Goal: Task Accomplishment & Management: Manage account settings

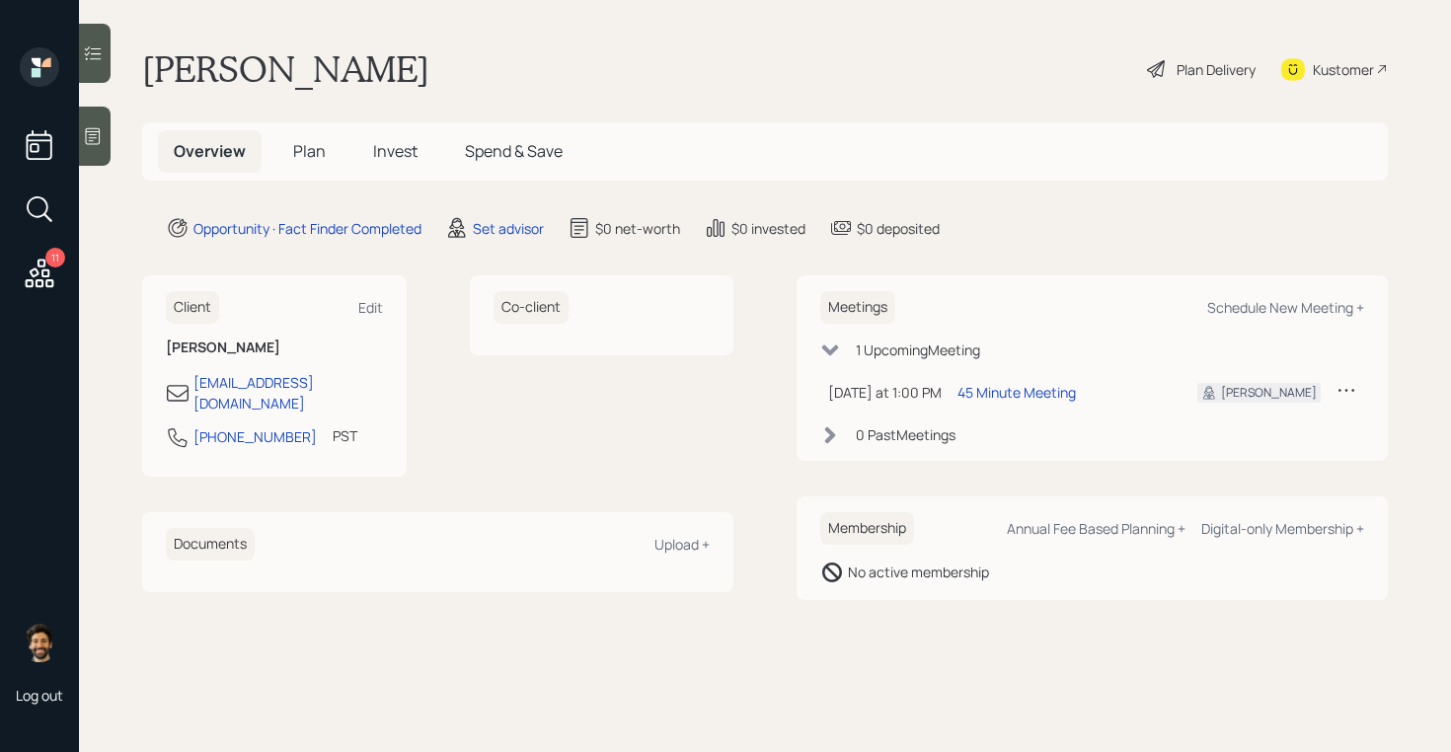
click at [105, 132] on div at bounding box center [95, 136] width 32 height 59
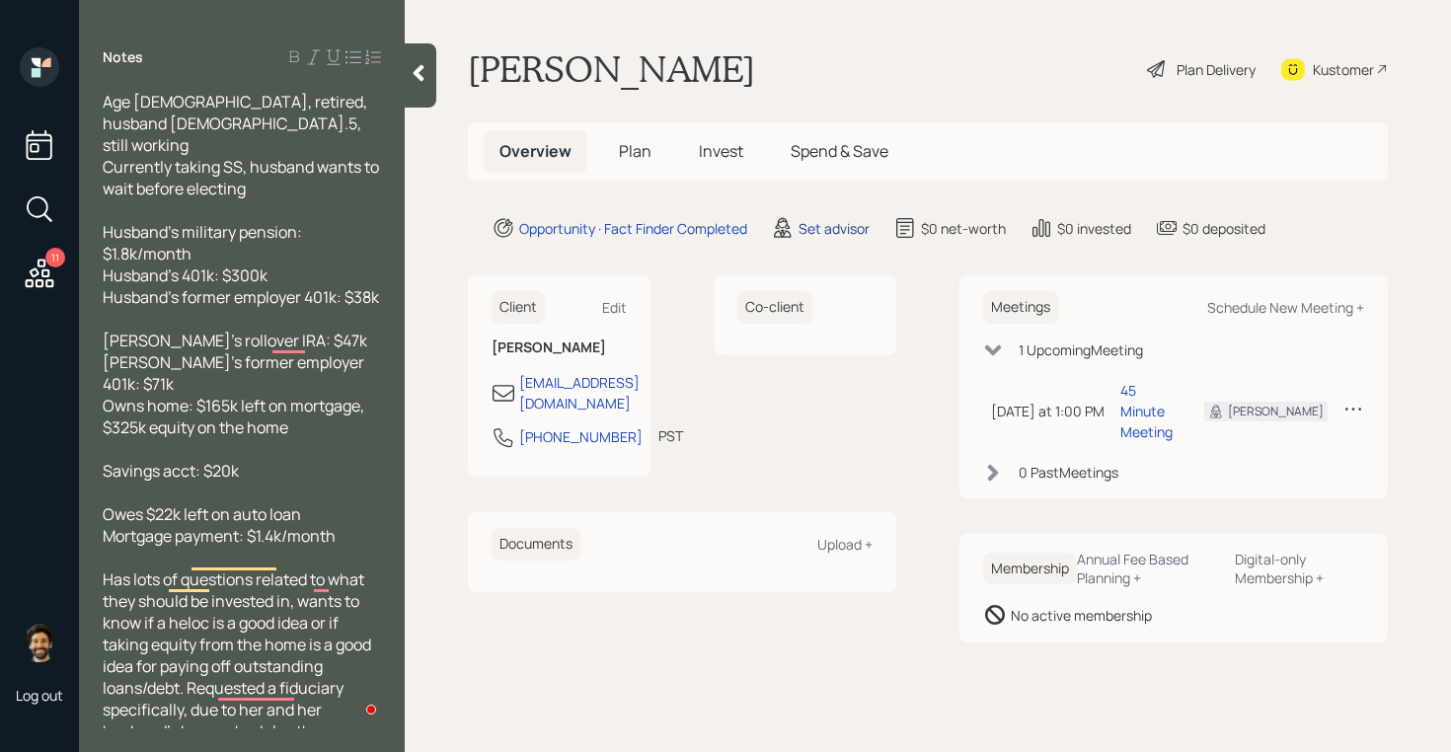
click at [833, 228] on div "Set advisor" at bounding box center [833, 228] width 71 height 21
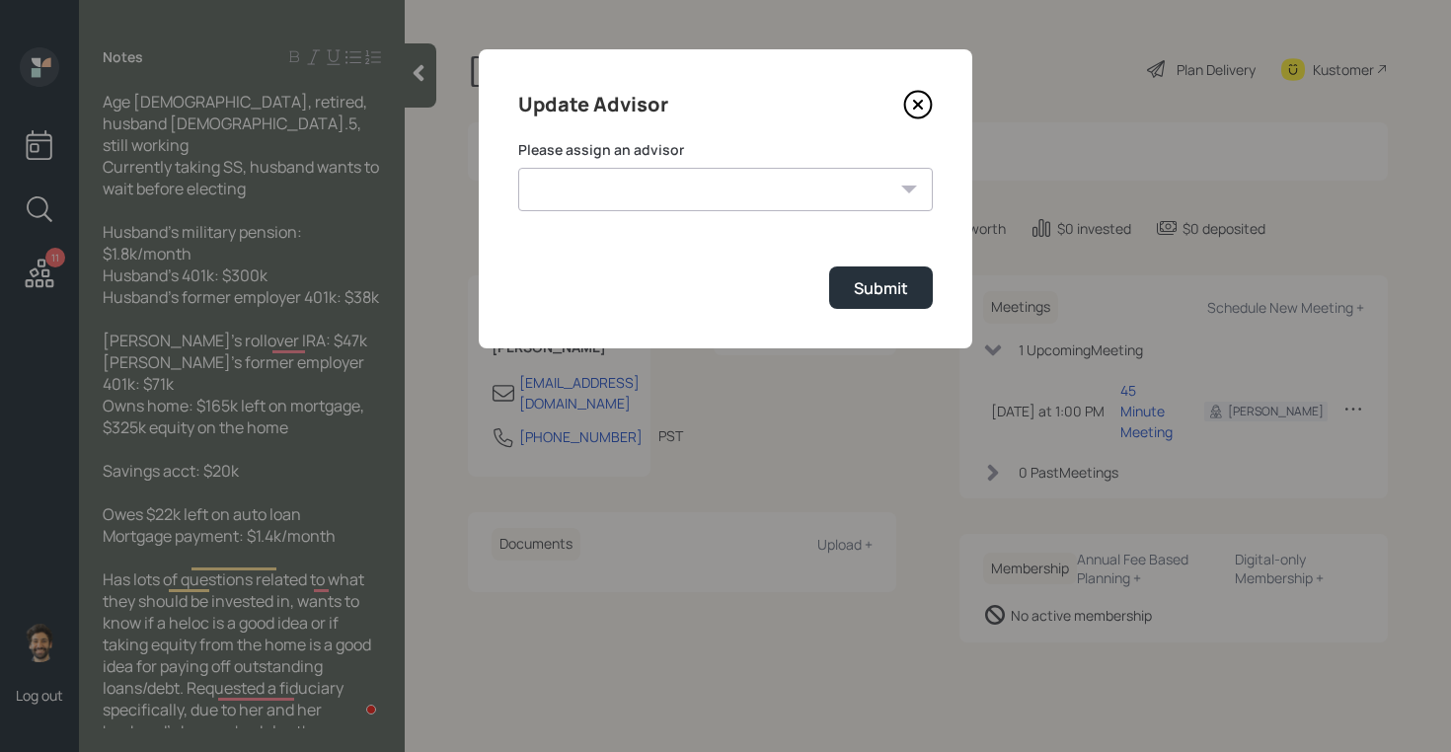
click at [695, 191] on select "[PERSON_NAME] [PERSON_NAME] [PERSON_NAME] End [PERSON_NAME] [PERSON_NAME] [PERS…" at bounding box center [725, 189] width 415 height 43
select select "f14b762f-c7c2-4b89-9227-8fa891345eea"
click at [518, 168] on select "[PERSON_NAME] [PERSON_NAME] [PERSON_NAME] End [PERSON_NAME] [PERSON_NAME] [PERS…" at bounding box center [725, 189] width 415 height 43
click at [912, 288] on button "Submit" at bounding box center [881, 287] width 104 height 42
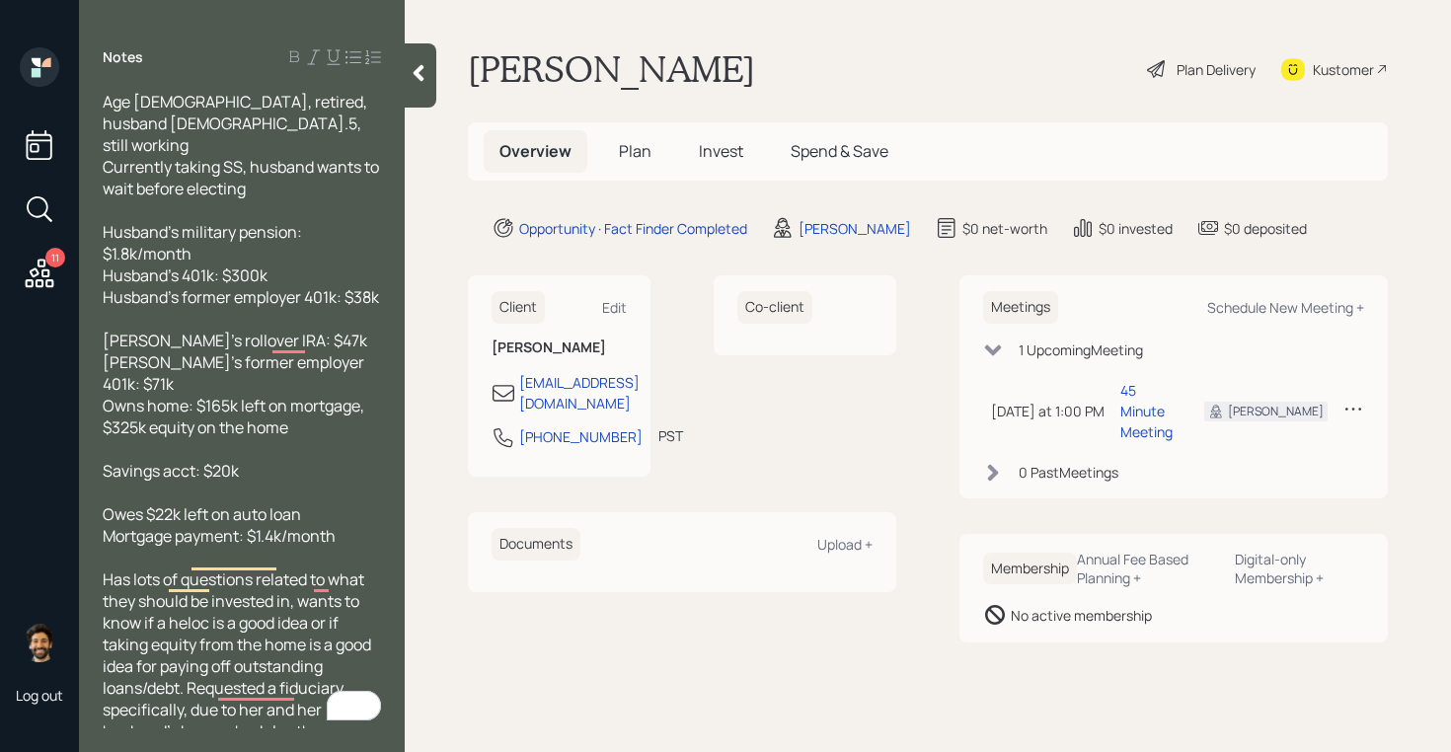
click at [624, 158] on span "Plan" at bounding box center [635, 151] width 33 height 22
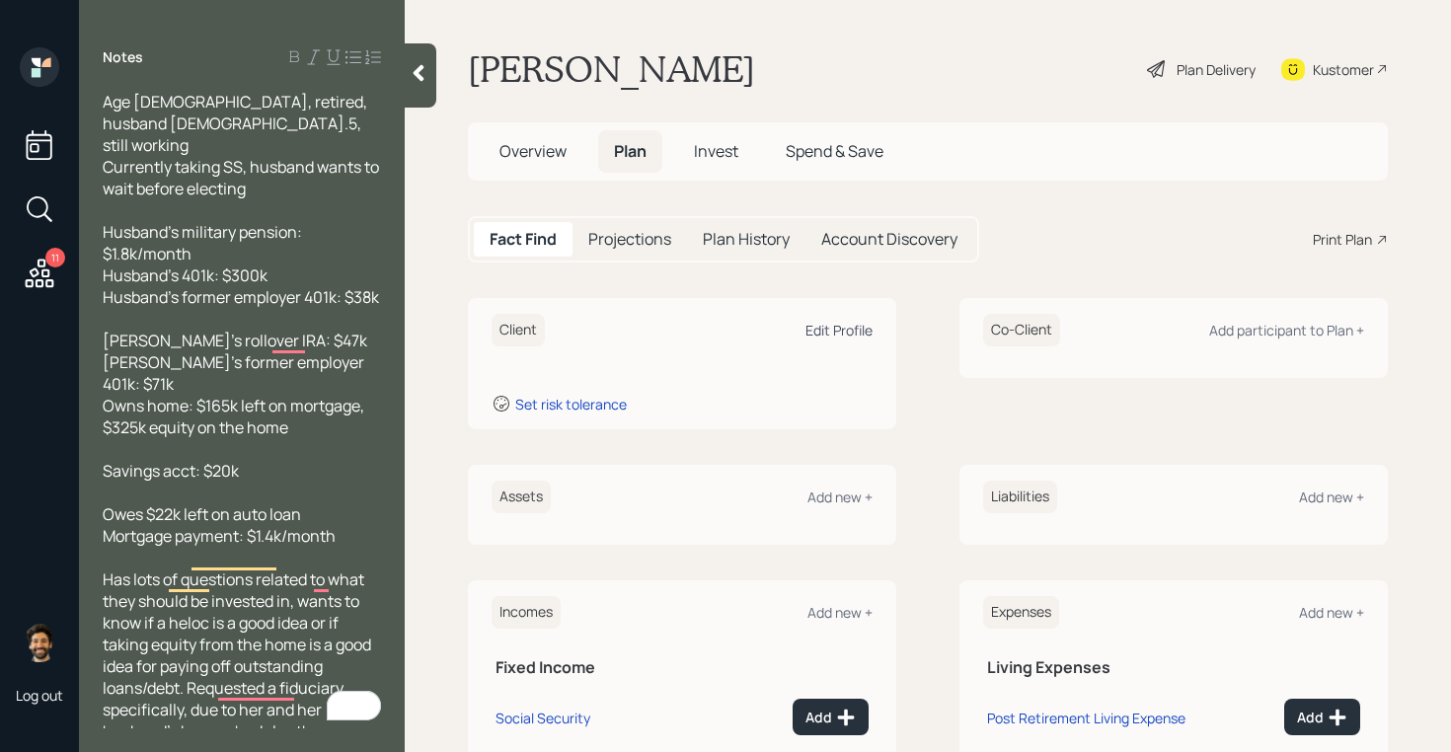
click at [829, 336] on div "Edit Profile" at bounding box center [838, 330] width 67 height 19
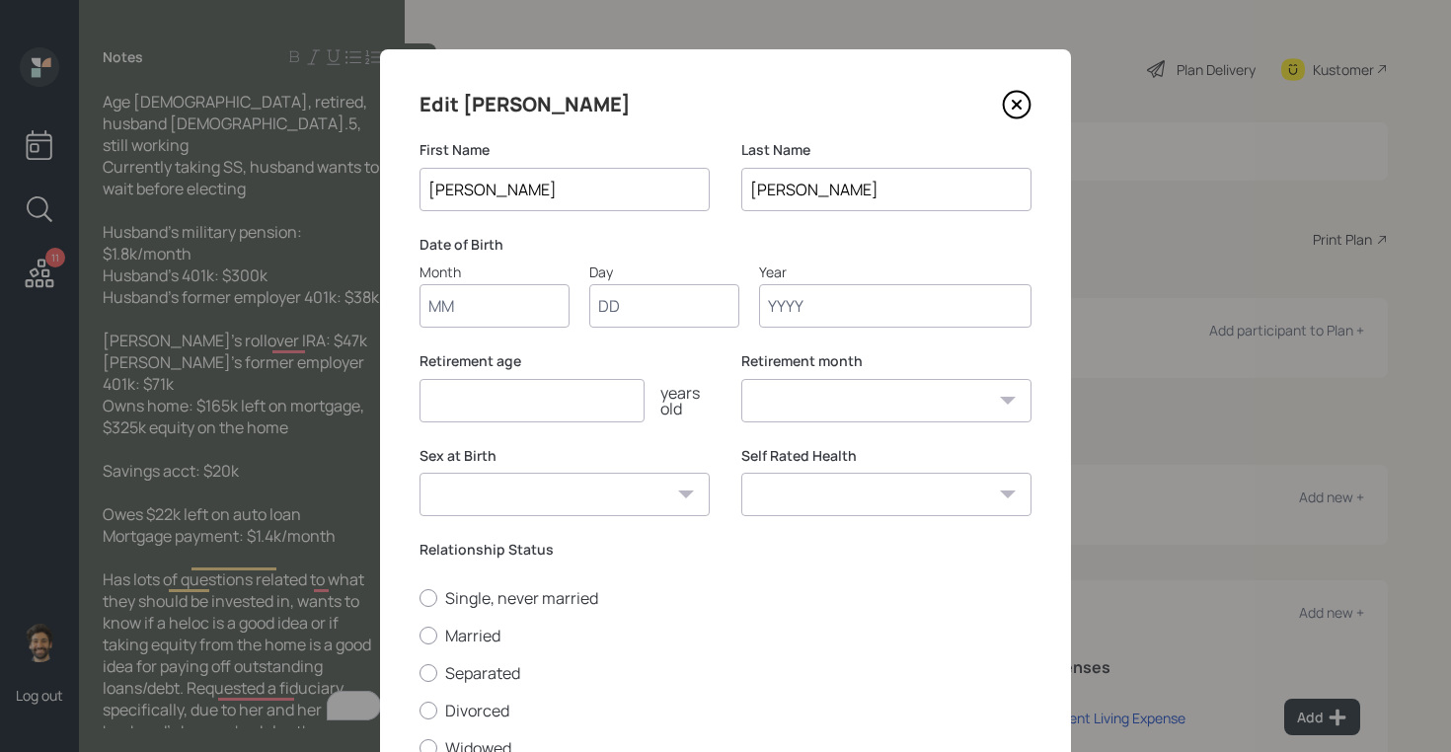
click at [496, 305] on input "Month" at bounding box center [494, 305] width 150 height 43
type input "01"
type input "1965"
select select "1"
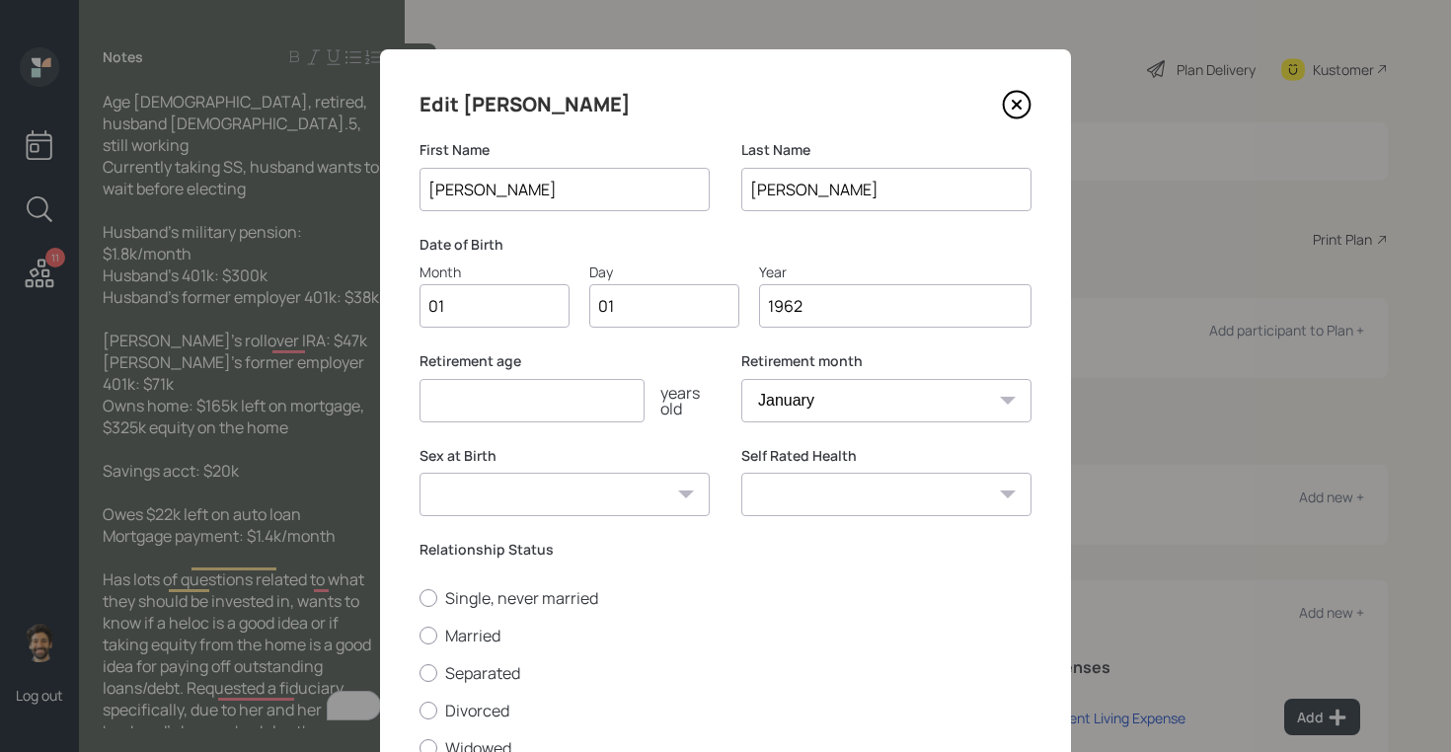
type input "1962"
click at [449, 408] on input "number" at bounding box center [531, 400] width 225 height 43
type input "60"
click at [445, 641] on label "Married" at bounding box center [725, 636] width 612 height 22
click at [419, 636] on input "Married" at bounding box center [418, 635] width 1 height 1
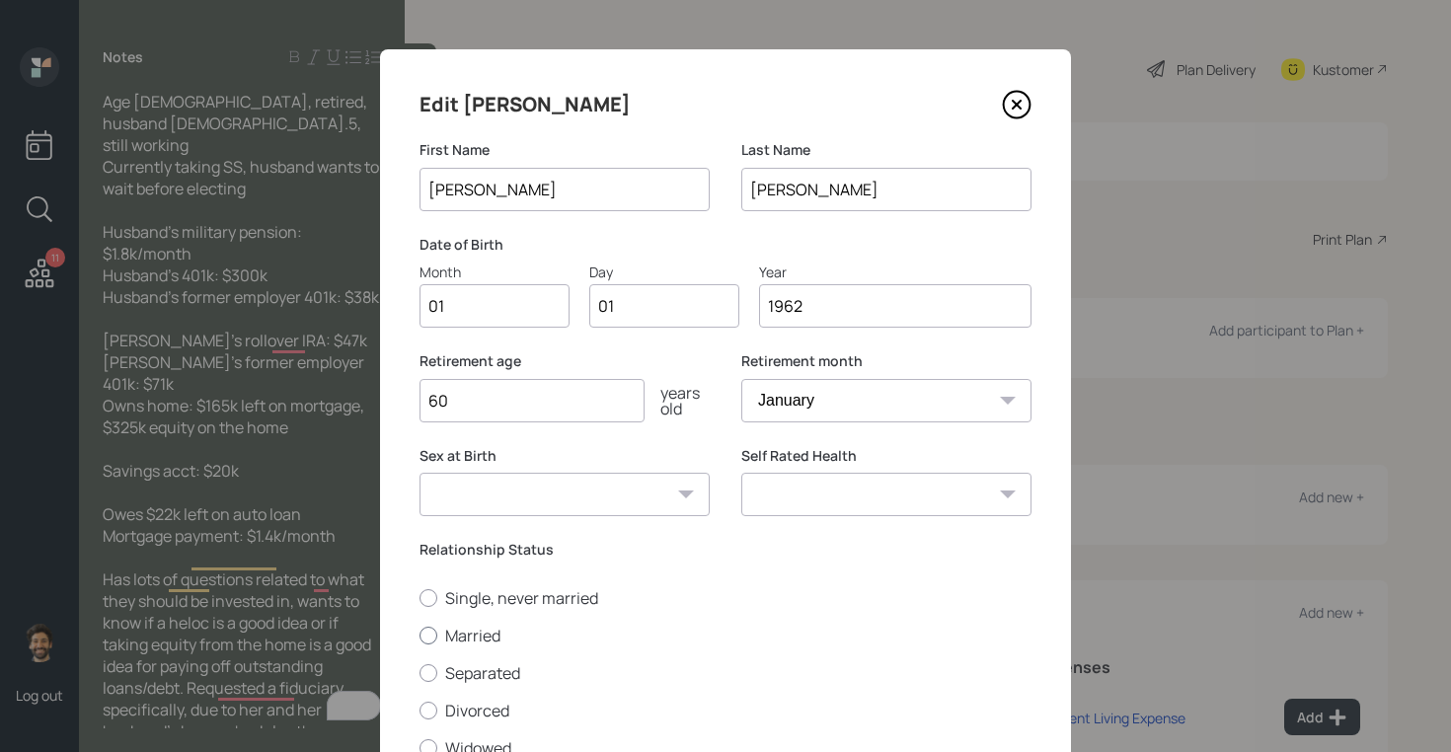
radio input "true"
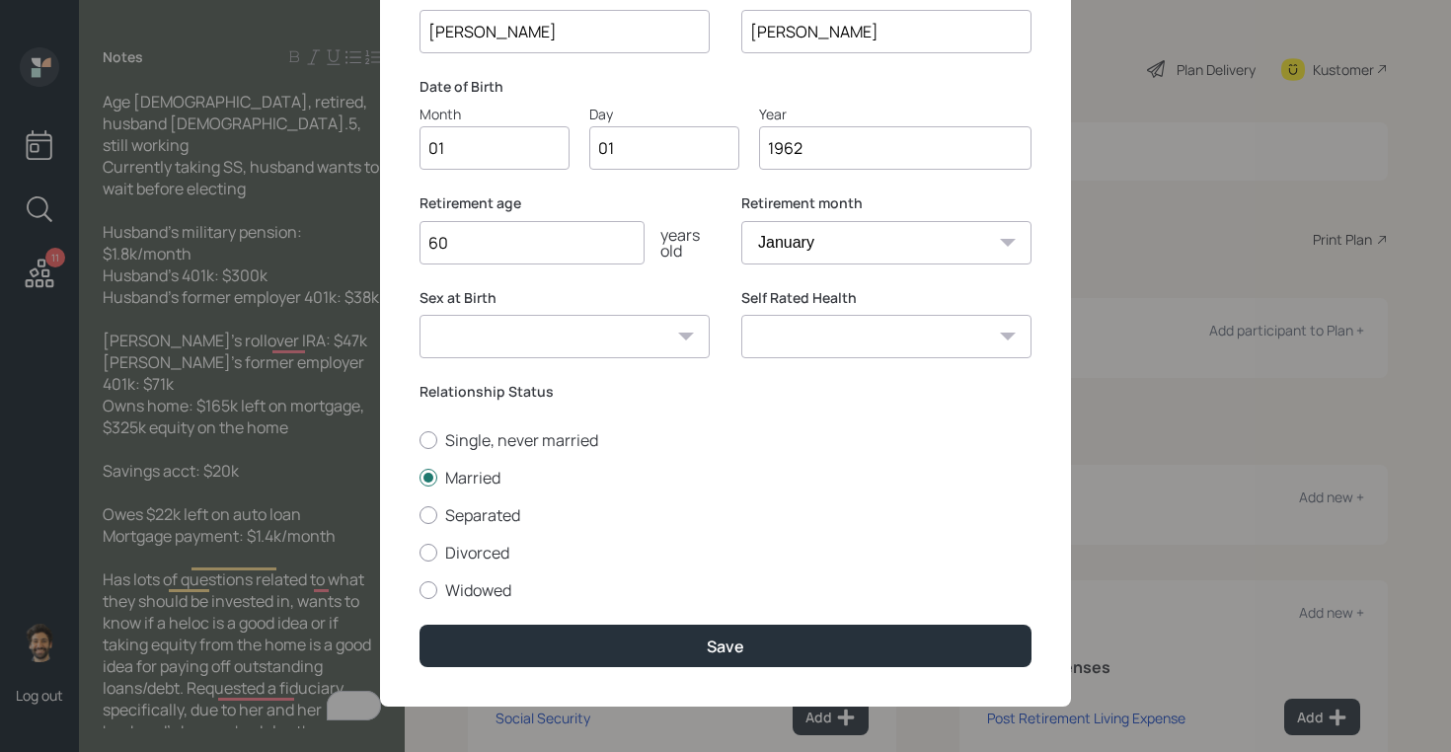
scroll to position [163, 0]
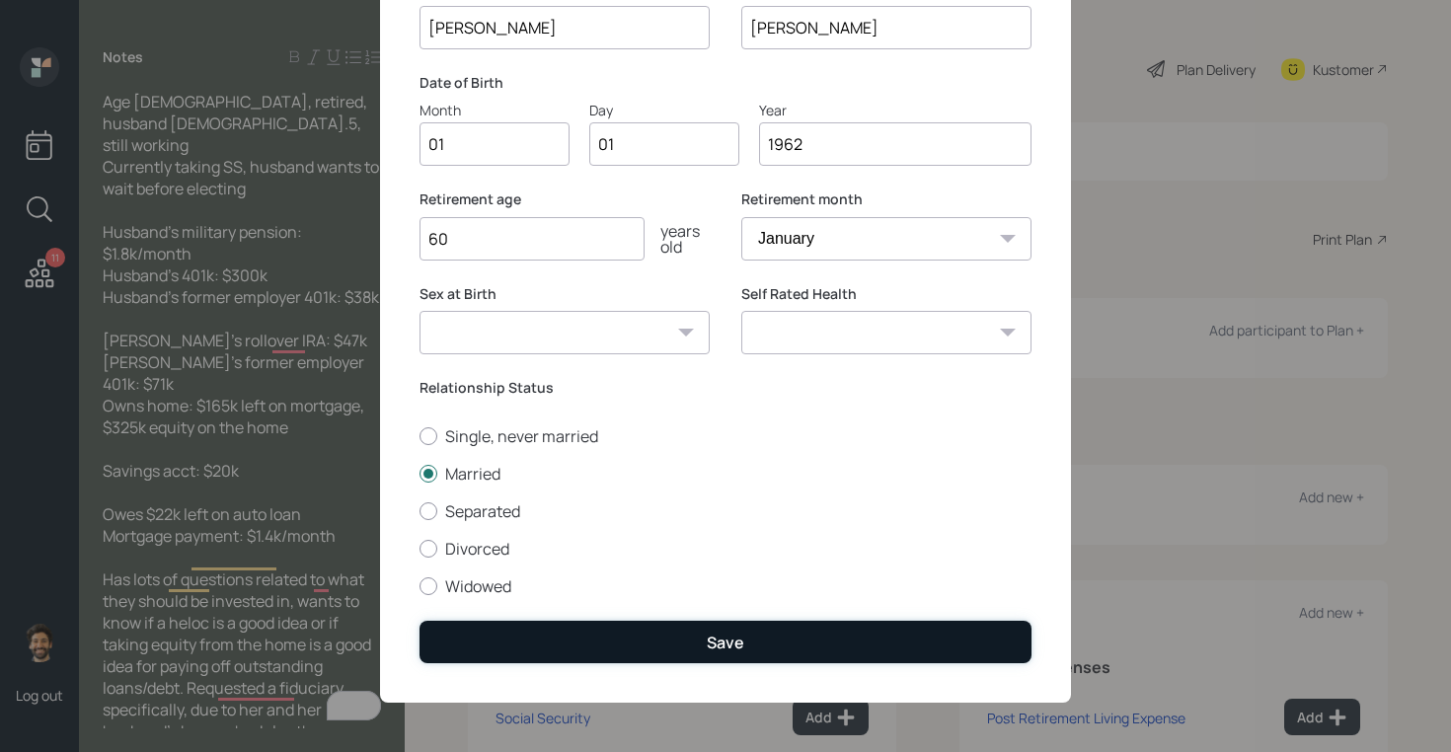
click at [508, 644] on button "Save" at bounding box center [725, 642] width 612 height 42
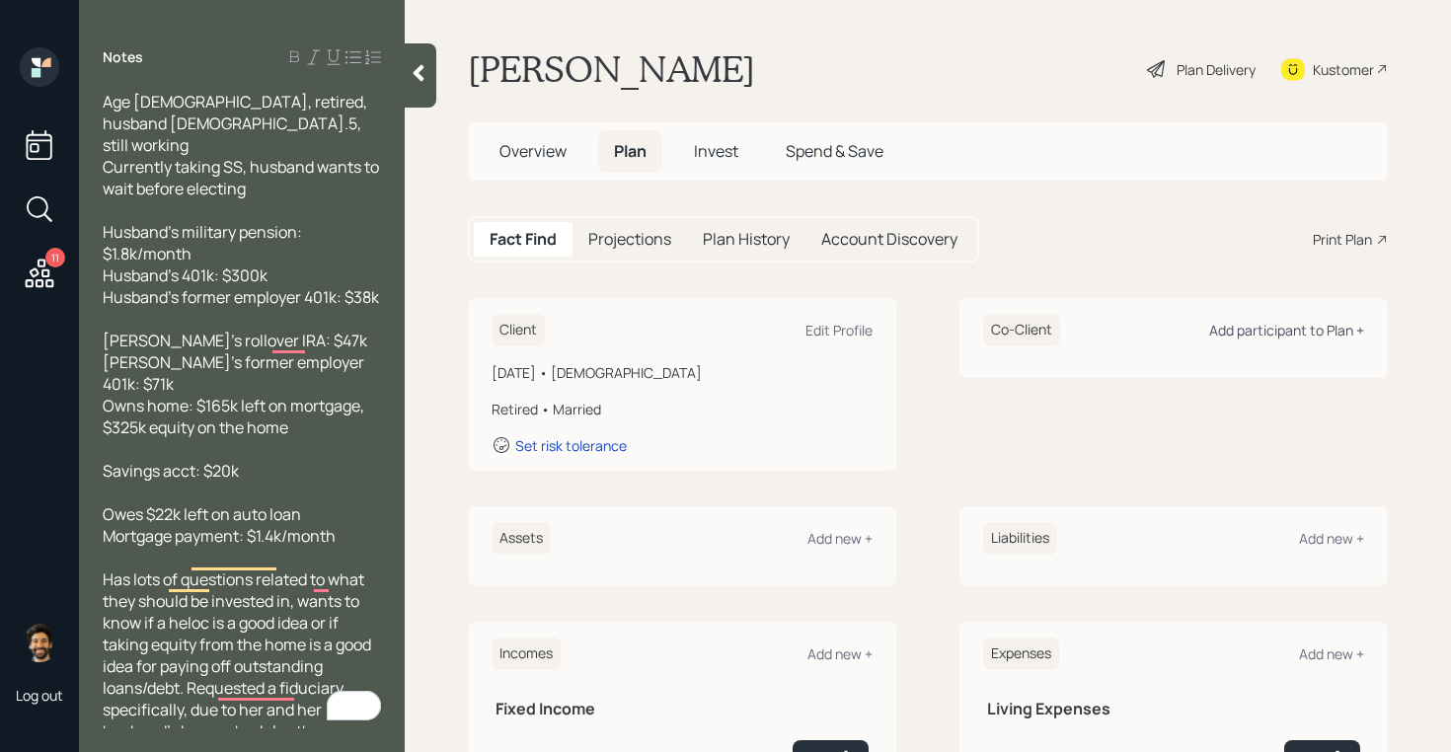
click at [1303, 330] on div "Add participant to Plan +" at bounding box center [1286, 330] width 155 height 19
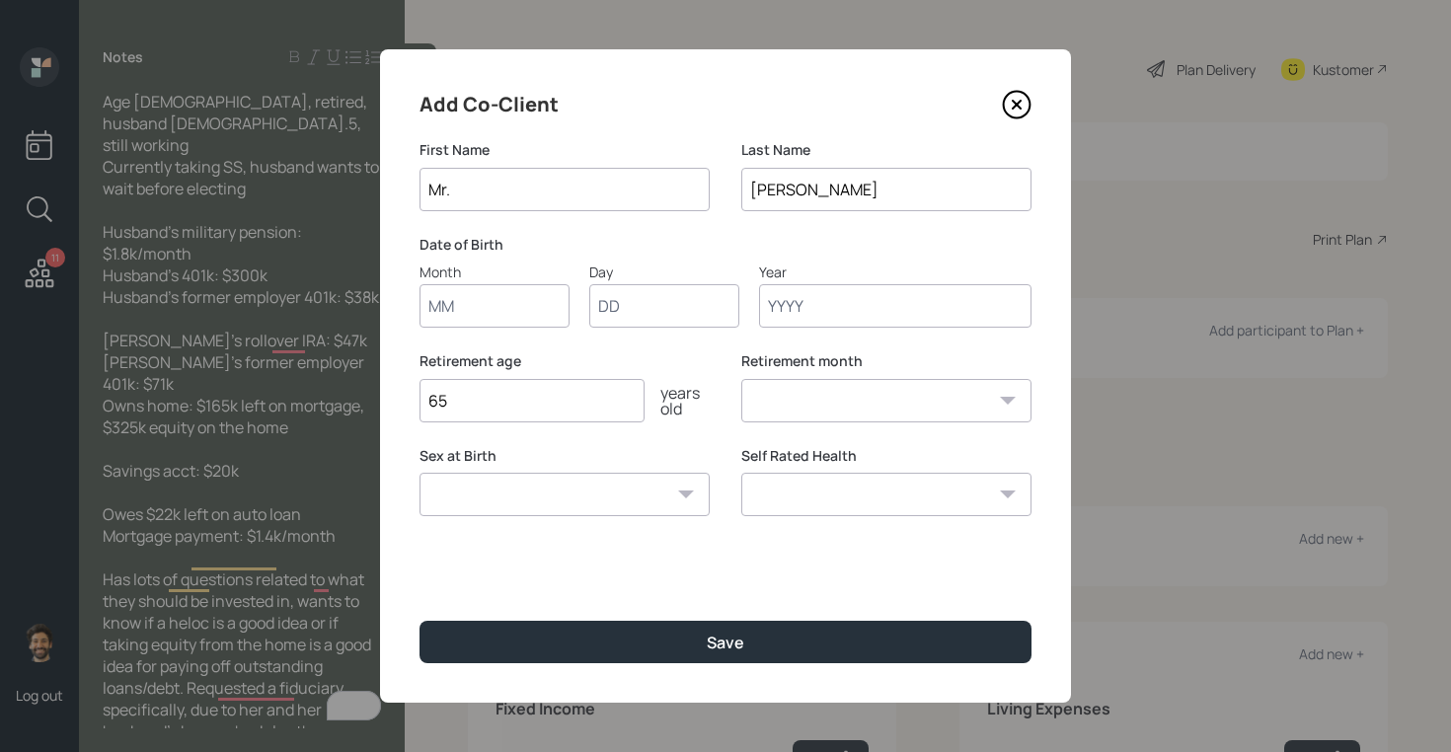
type input "Mr."
click at [453, 314] on input "Month" at bounding box center [494, 305] width 150 height 43
type input "01"
type input "1958"
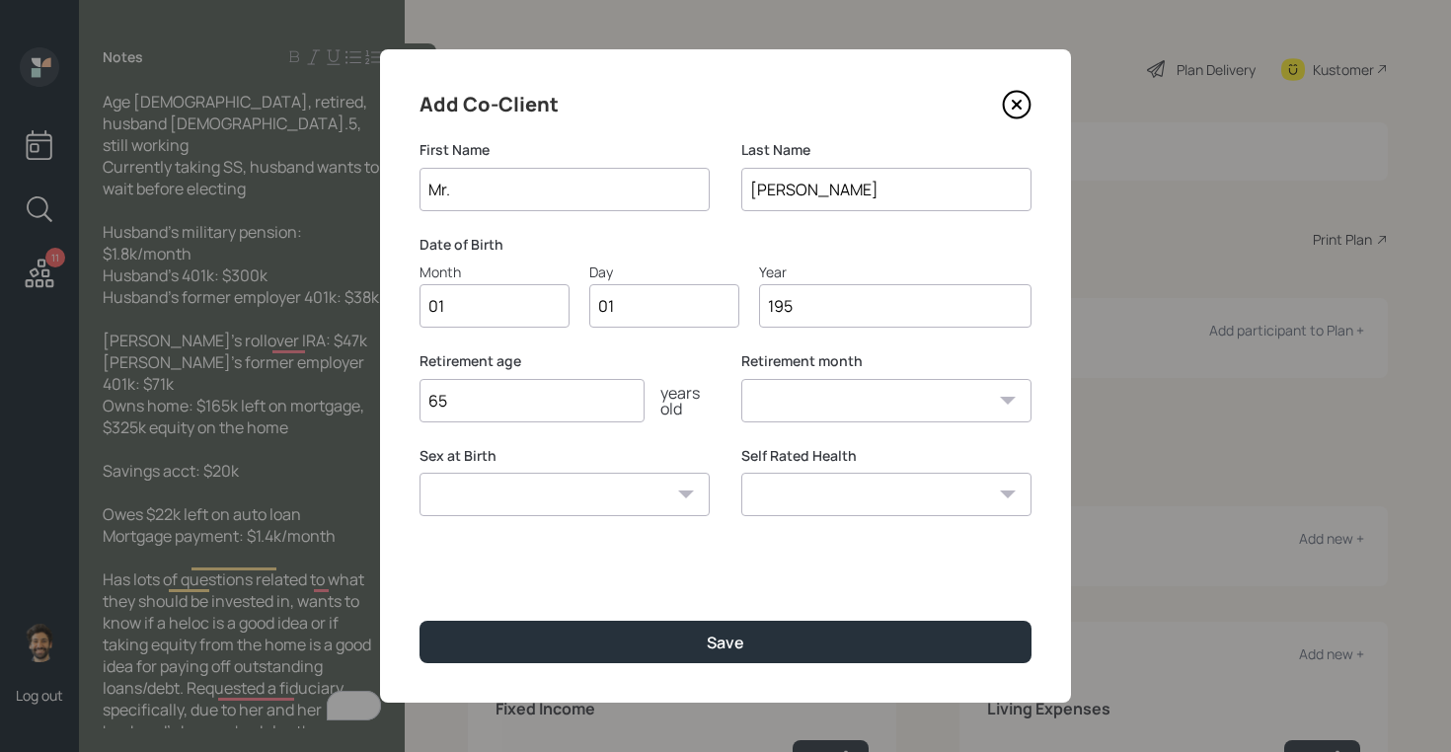
select select "1"
type input "1958"
click at [478, 402] on input "65" at bounding box center [531, 400] width 225 height 43
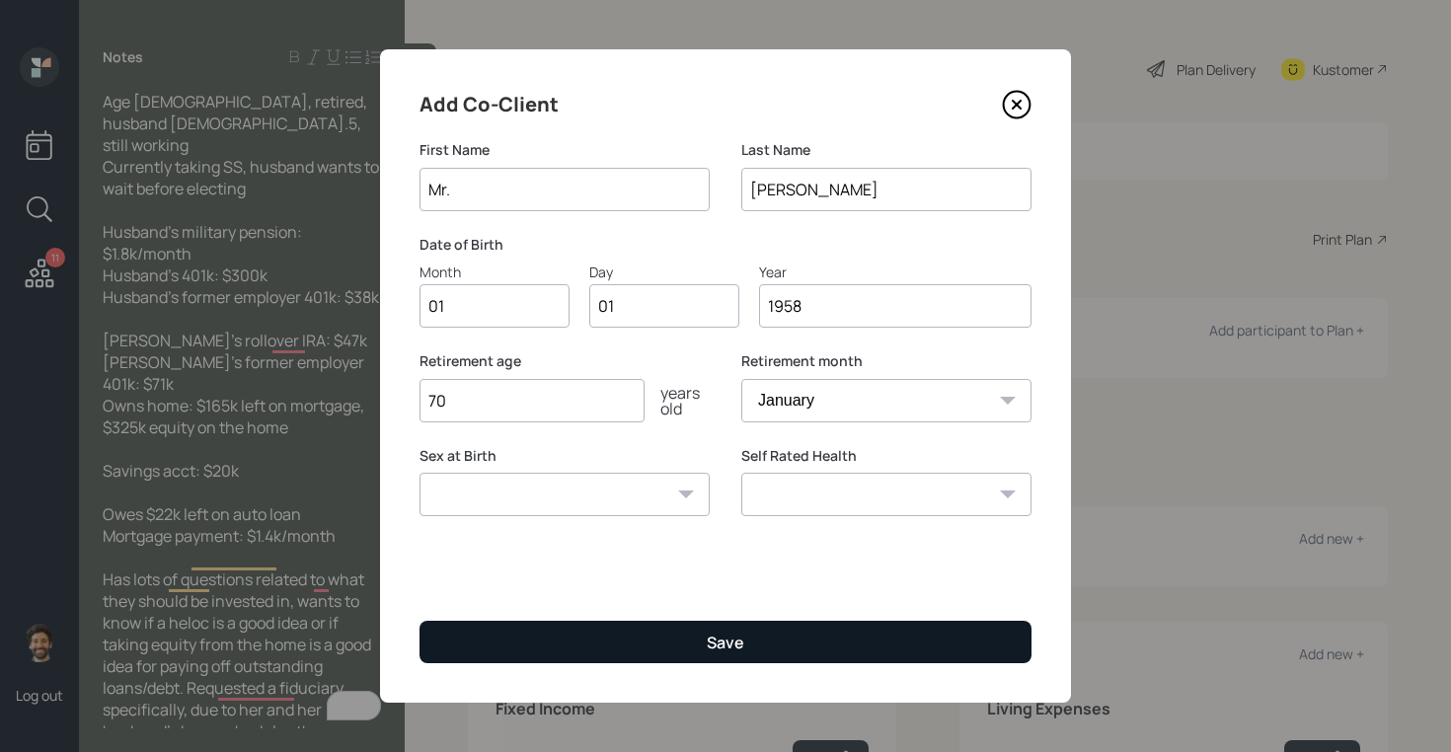
type input "70"
click at [490, 639] on button "Save" at bounding box center [725, 642] width 612 height 42
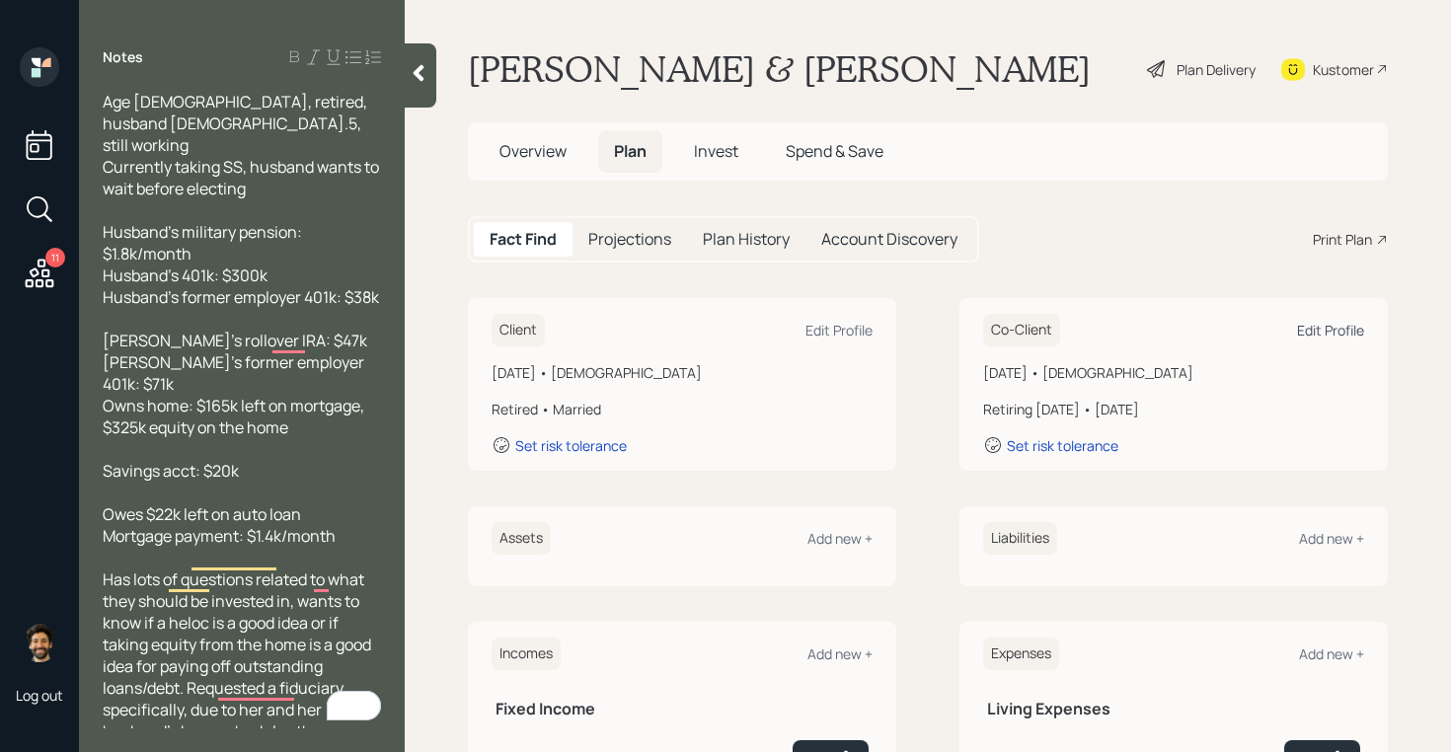
click at [1344, 329] on div "Edit Profile" at bounding box center [1330, 330] width 67 height 19
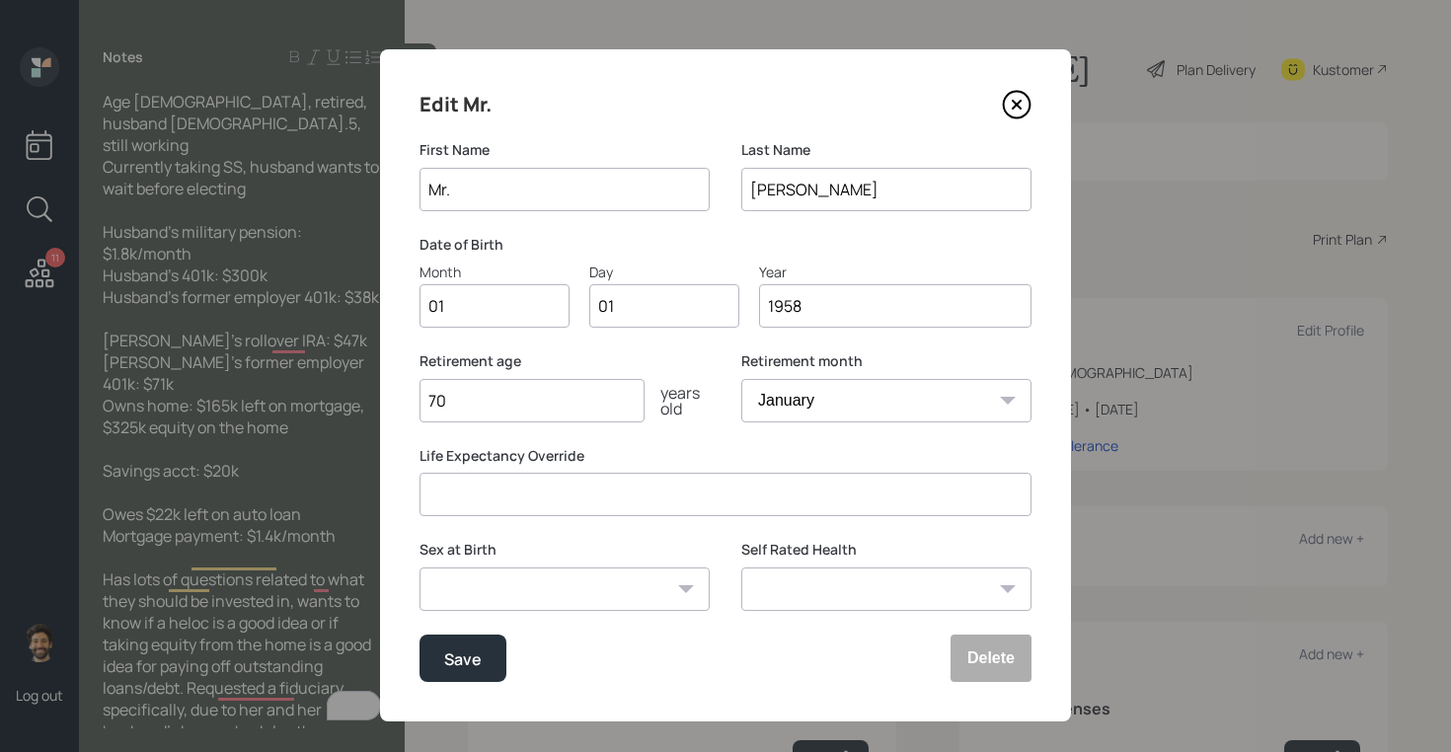
click at [835, 311] on input "1958" at bounding box center [895, 305] width 272 height 43
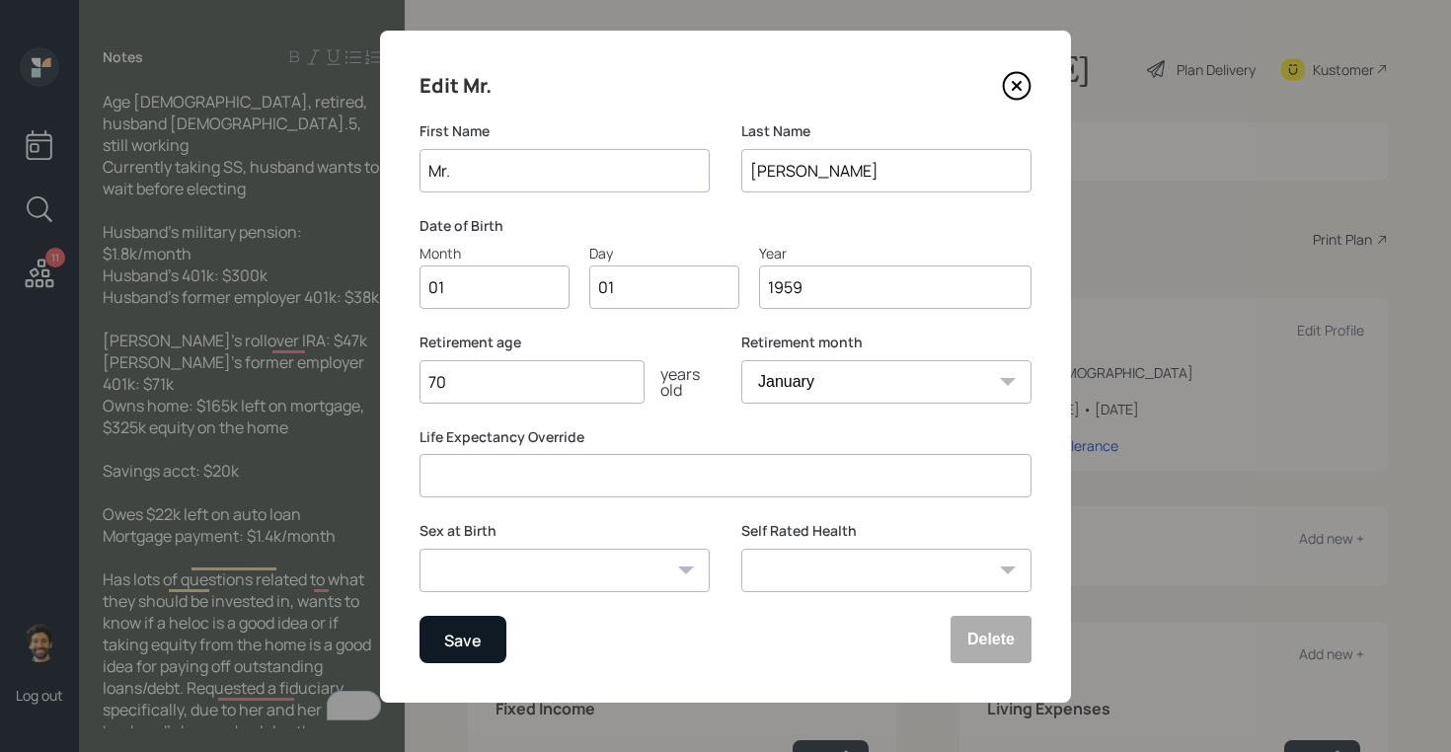
type input "1959"
click at [472, 644] on div "Save" at bounding box center [463, 640] width 38 height 27
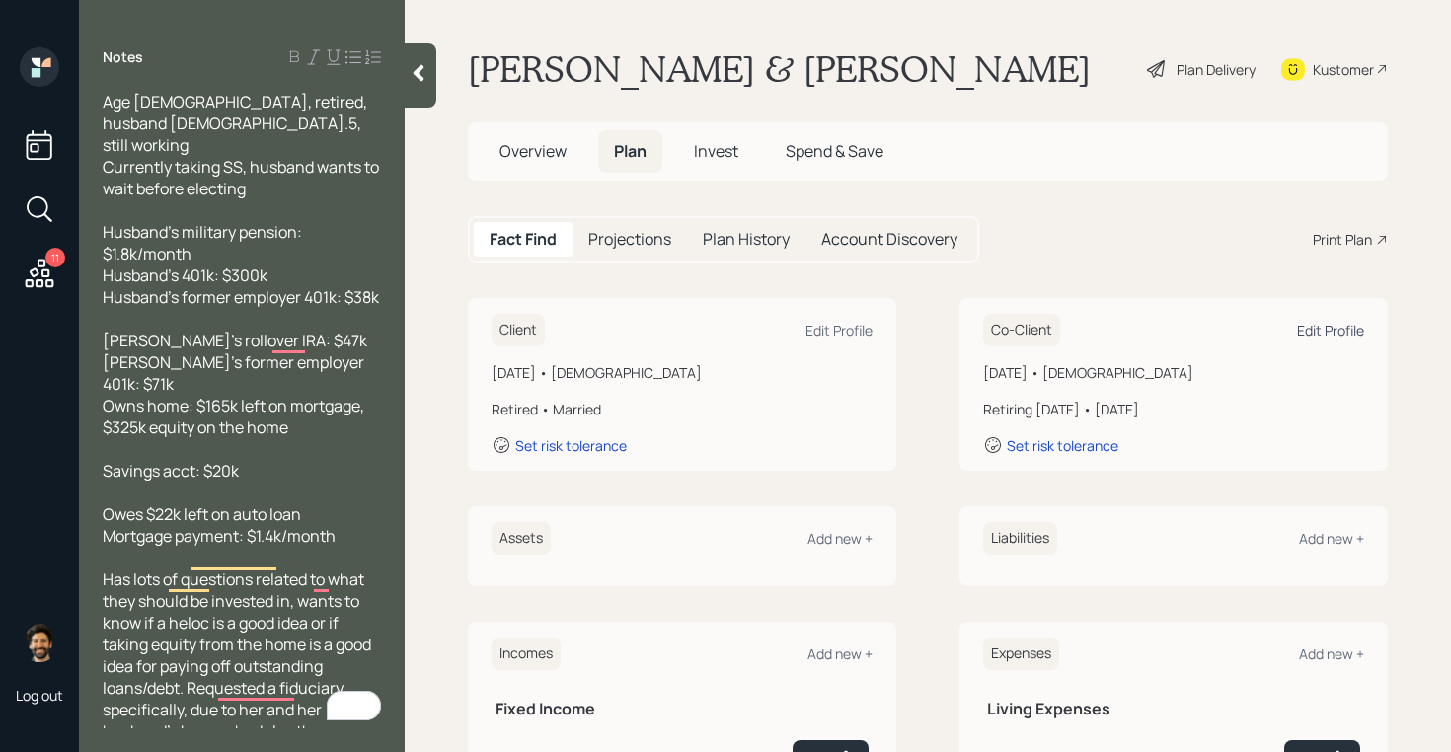
click at [1321, 323] on div "Edit Profile" at bounding box center [1330, 330] width 67 height 19
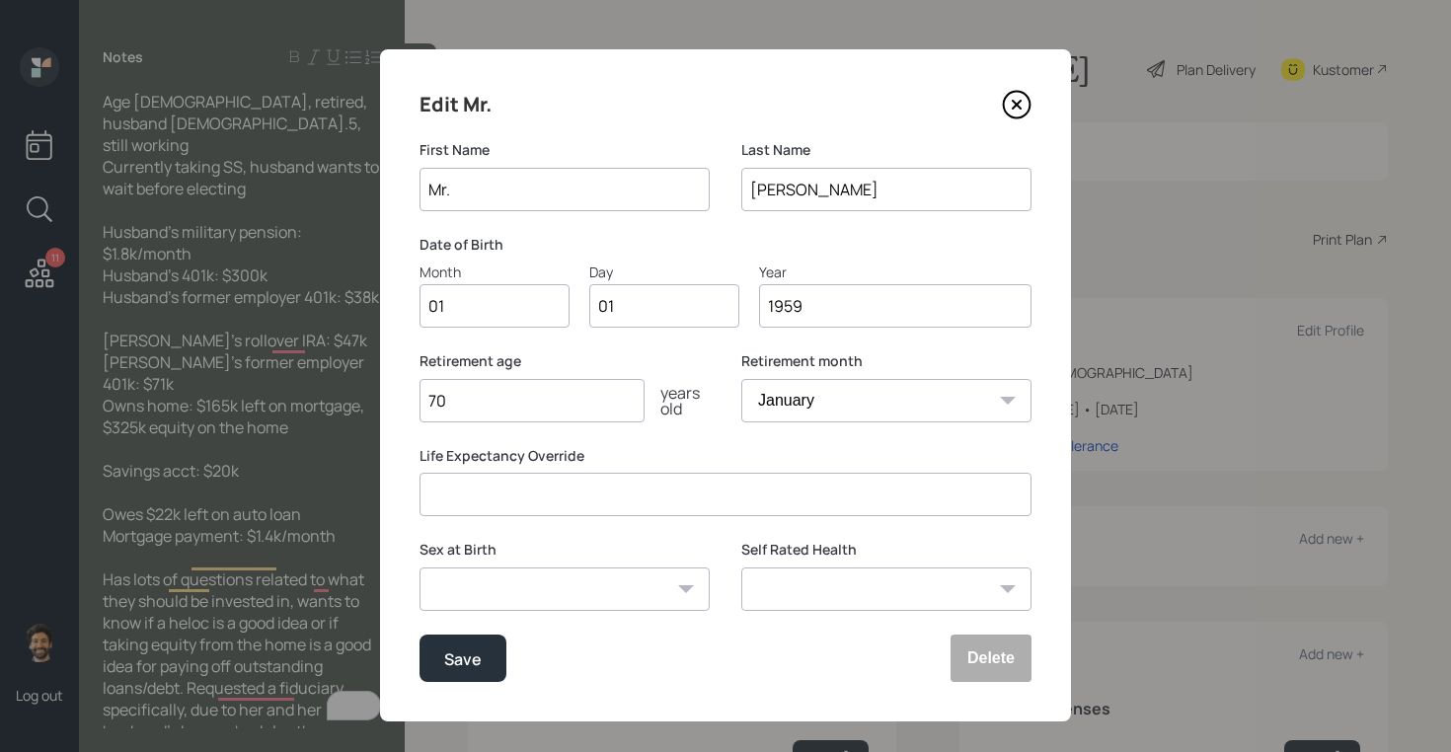
click at [829, 316] on input "1959" at bounding box center [895, 305] width 272 height 43
type input "1957"
click at [466, 647] on div "Save" at bounding box center [463, 658] width 38 height 27
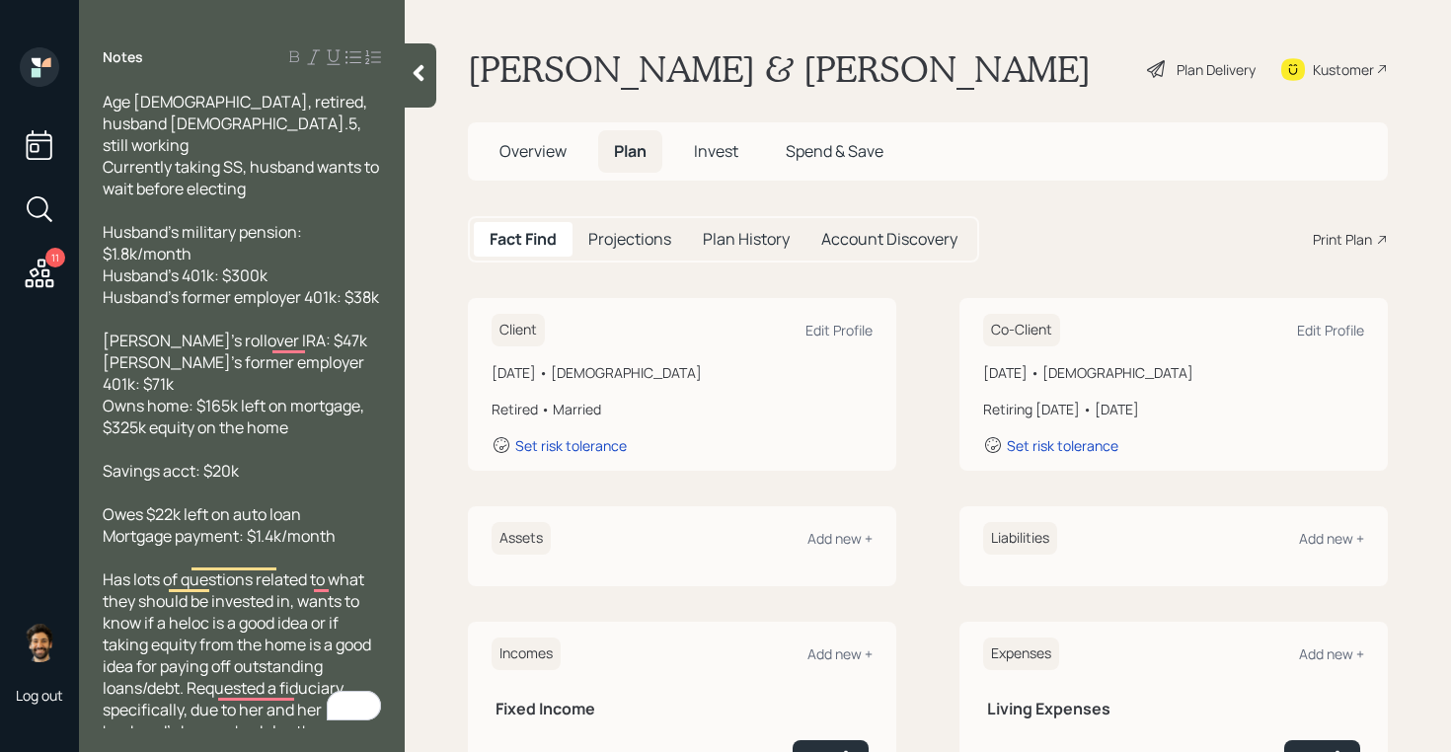
scroll to position [311, 0]
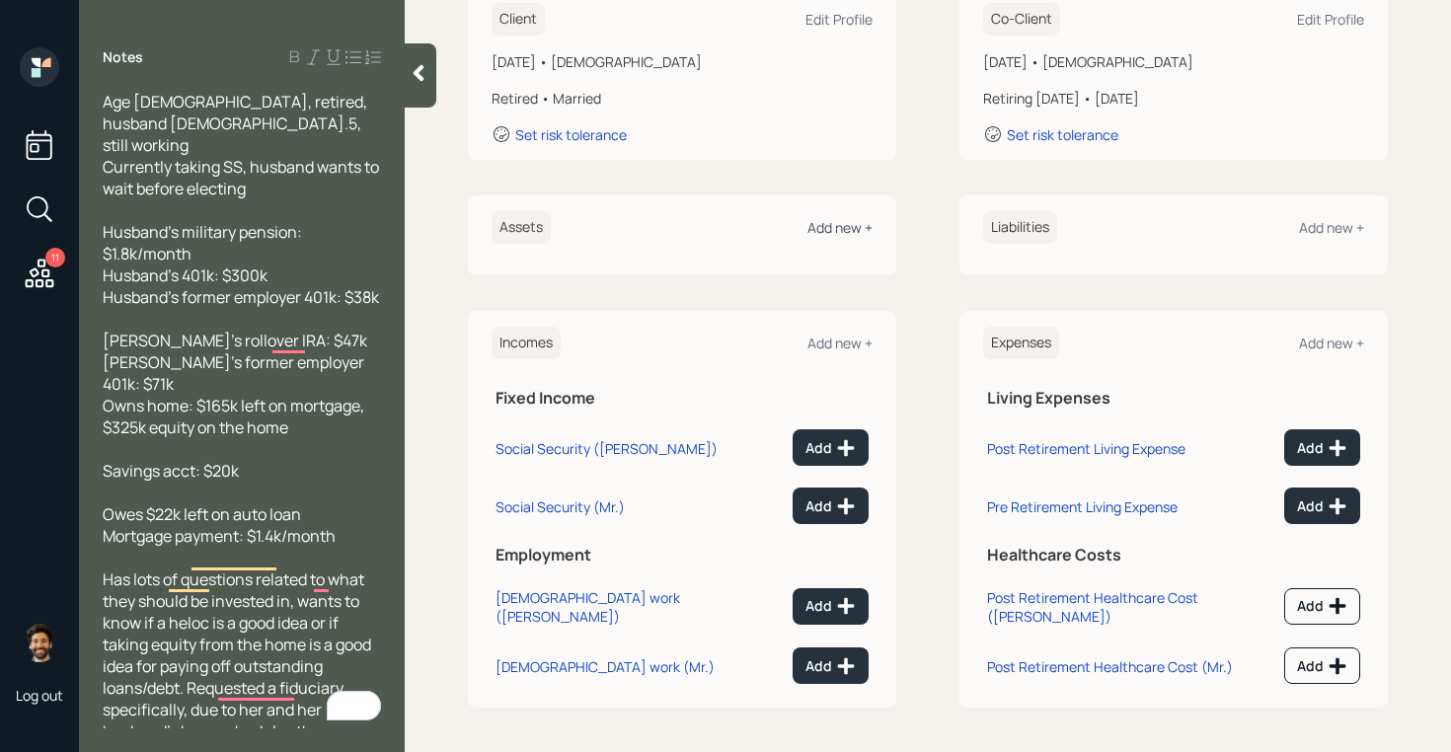
click at [851, 223] on div "Add new +" at bounding box center [839, 227] width 65 height 19
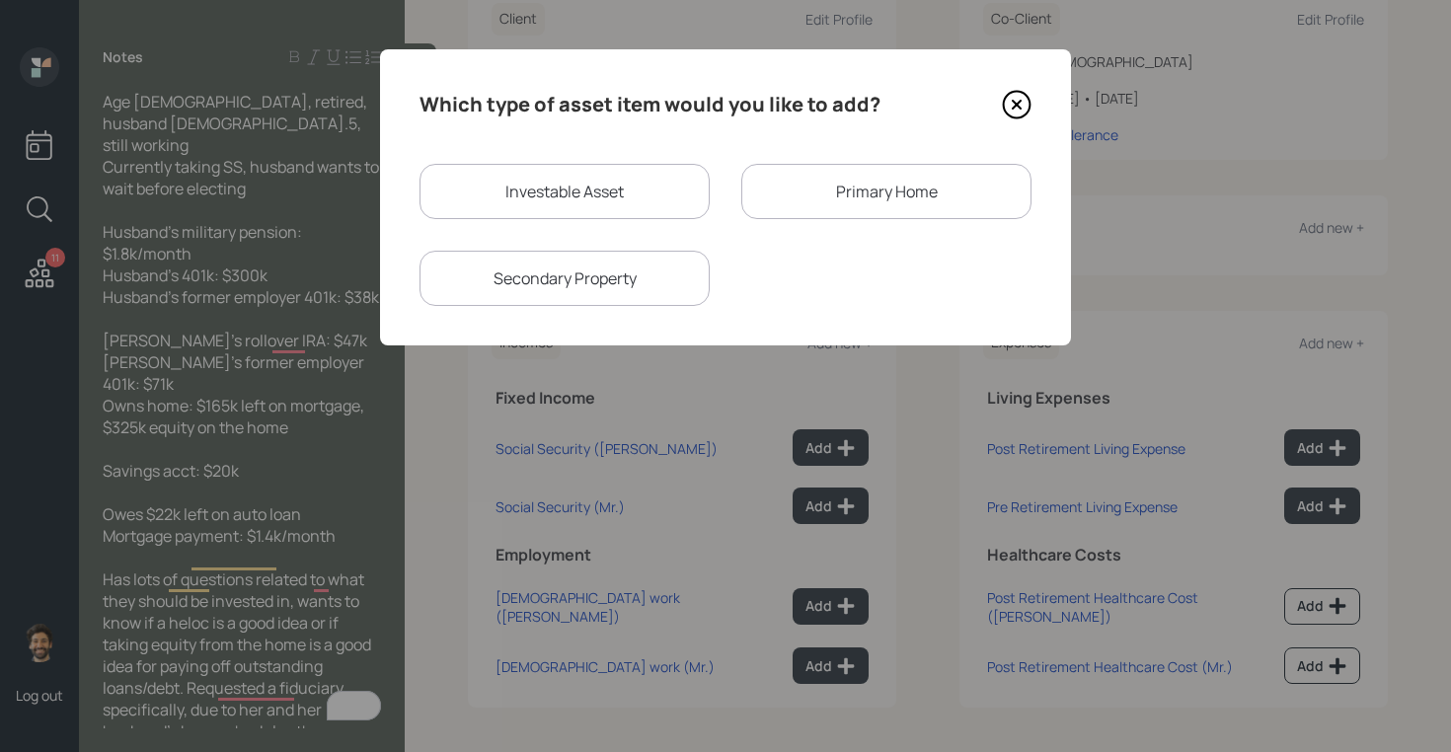
click at [548, 191] on div "Investable Asset" at bounding box center [564, 191] width 290 height 55
select select "taxable"
select select "balanced"
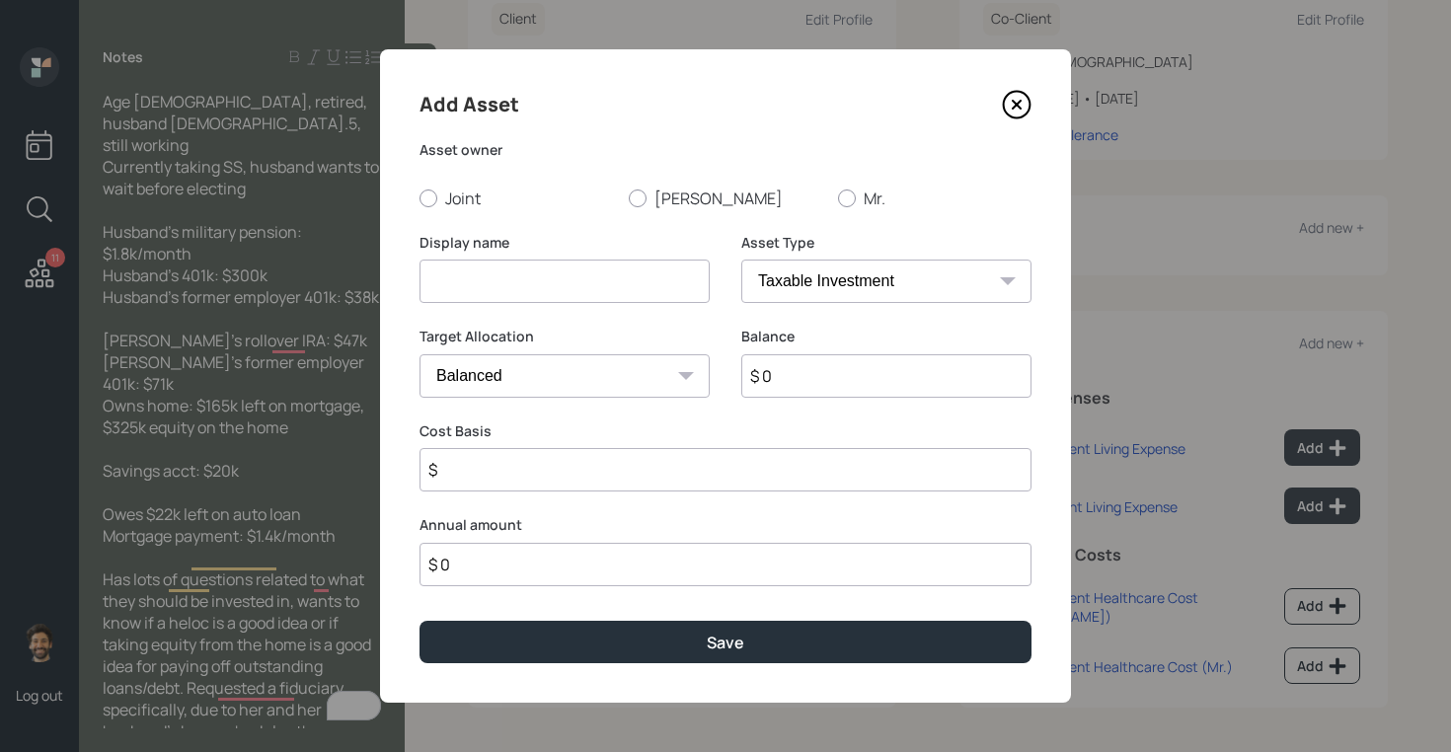
click at [461, 257] on div "Display name" at bounding box center [564, 268] width 290 height 71
click at [451, 282] on input at bounding box center [564, 281] width 290 height 43
type input "Mr. 401k"
click at [811, 373] on input "$ 0" at bounding box center [886, 375] width 290 height 43
type input "$ 300,000"
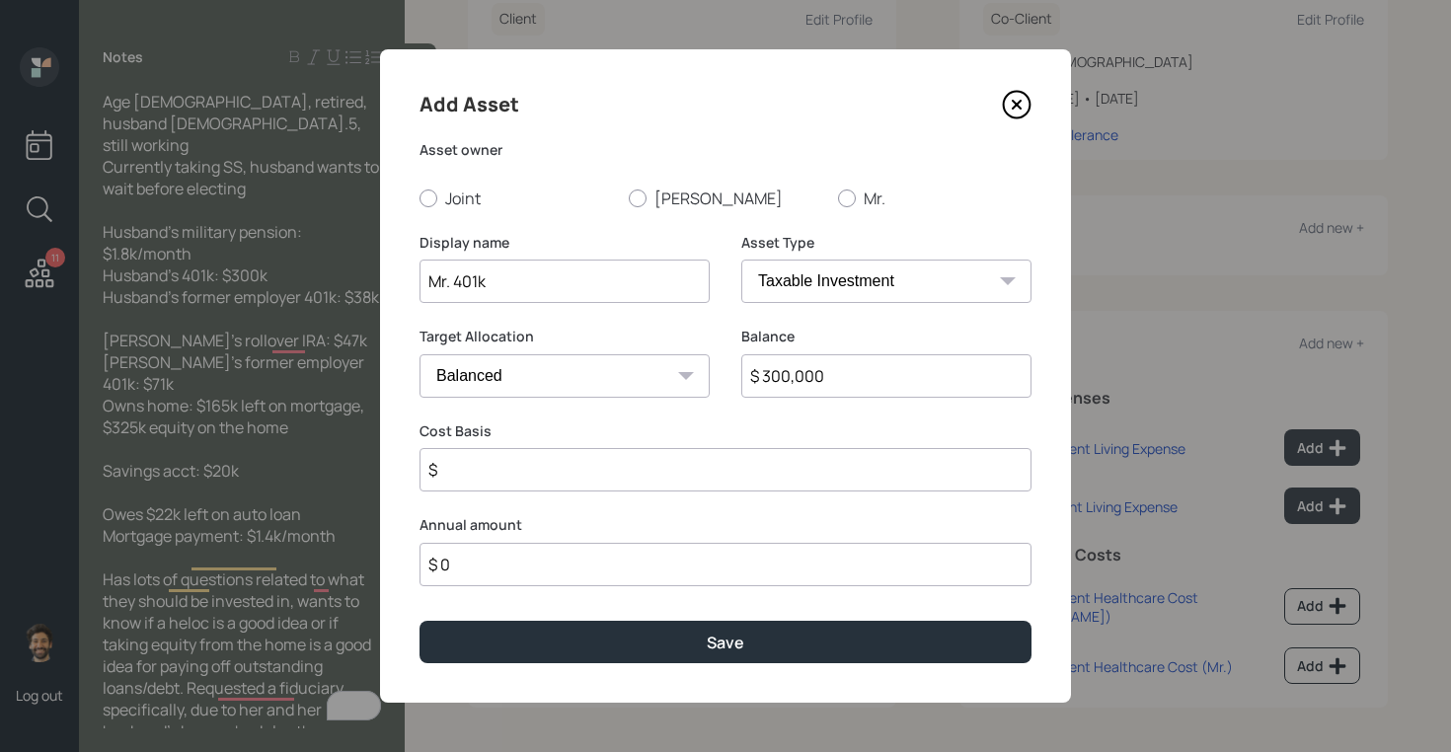
click at [884, 281] on select "SEP [PERSON_NAME] IRA 401(k) [PERSON_NAME] 401(k) 403(b) [PERSON_NAME] 403(b) 4…" at bounding box center [886, 281] width 290 height 43
select select "company_sponsored"
click at [741, 260] on select "SEP [PERSON_NAME] IRA 401(k) [PERSON_NAME] 401(k) 403(b) [PERSON_NAME] 403(b) 4…" at bounding box center [886, 281] width 290 height 43
click at [488, 485] on input "number" at bounding box center [549, 469] width 261 height 43
type input "0"
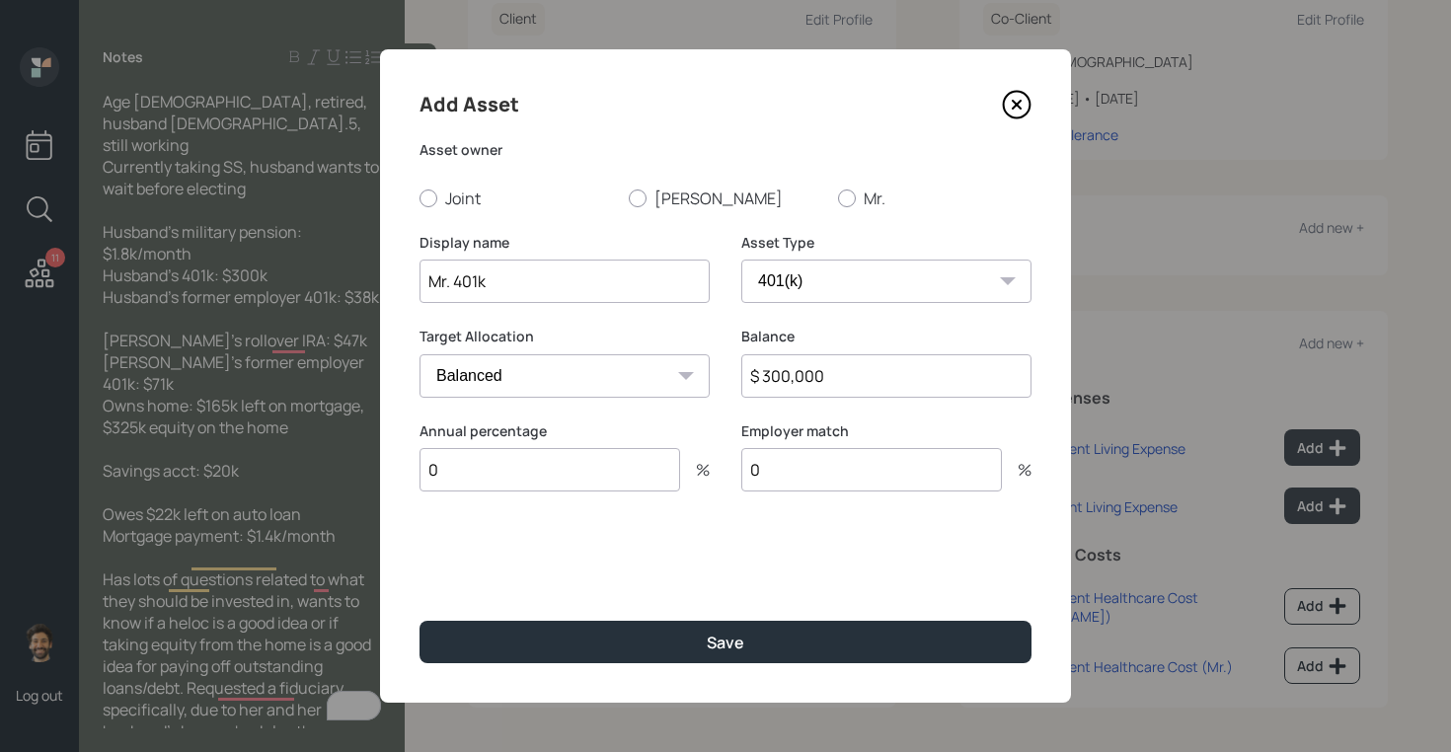
type input "0"
drag, startPoint x: 475, startPoint y: 467, endPoint x: 487, endPoint y: 443, distance: 26.5
click at [475, 465] on input "0" at bounding box center [549, 469] width 261 height 43
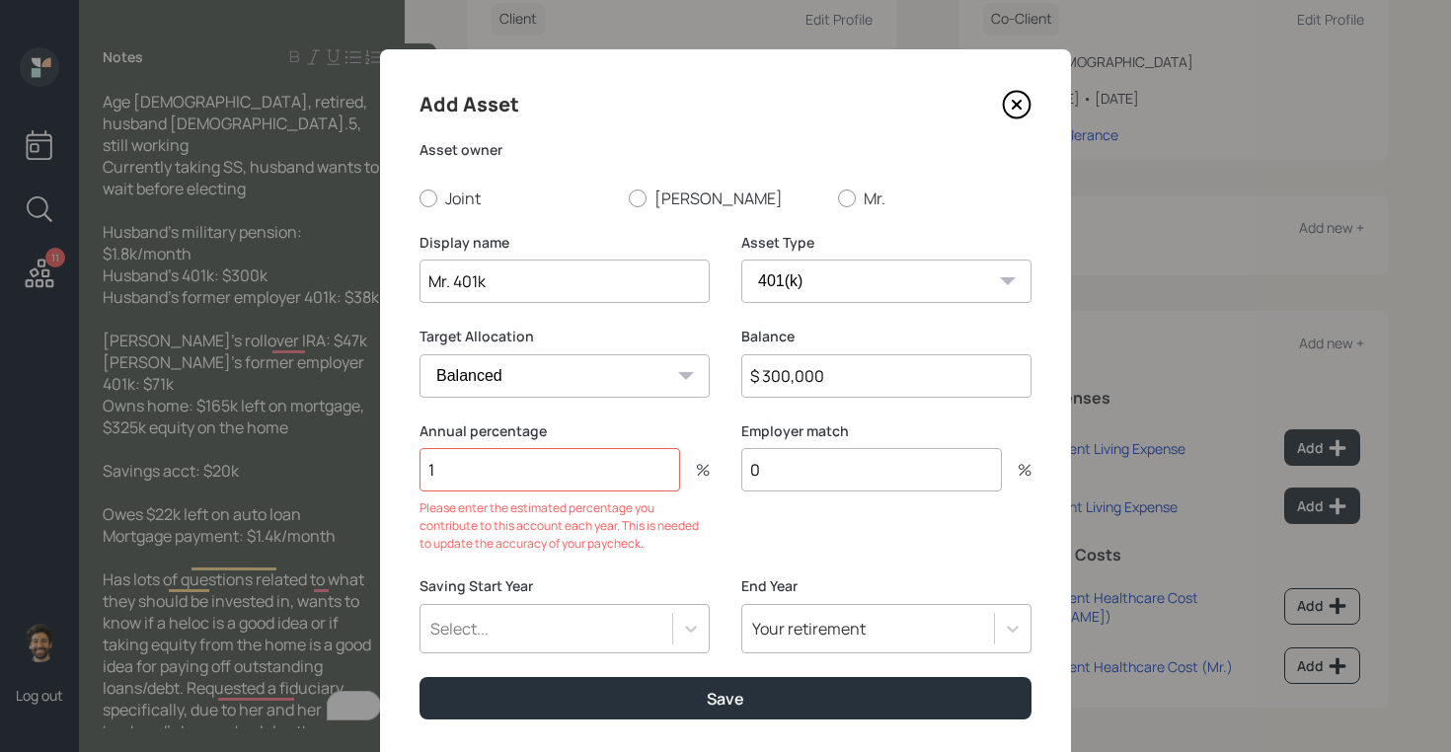
type input "1"
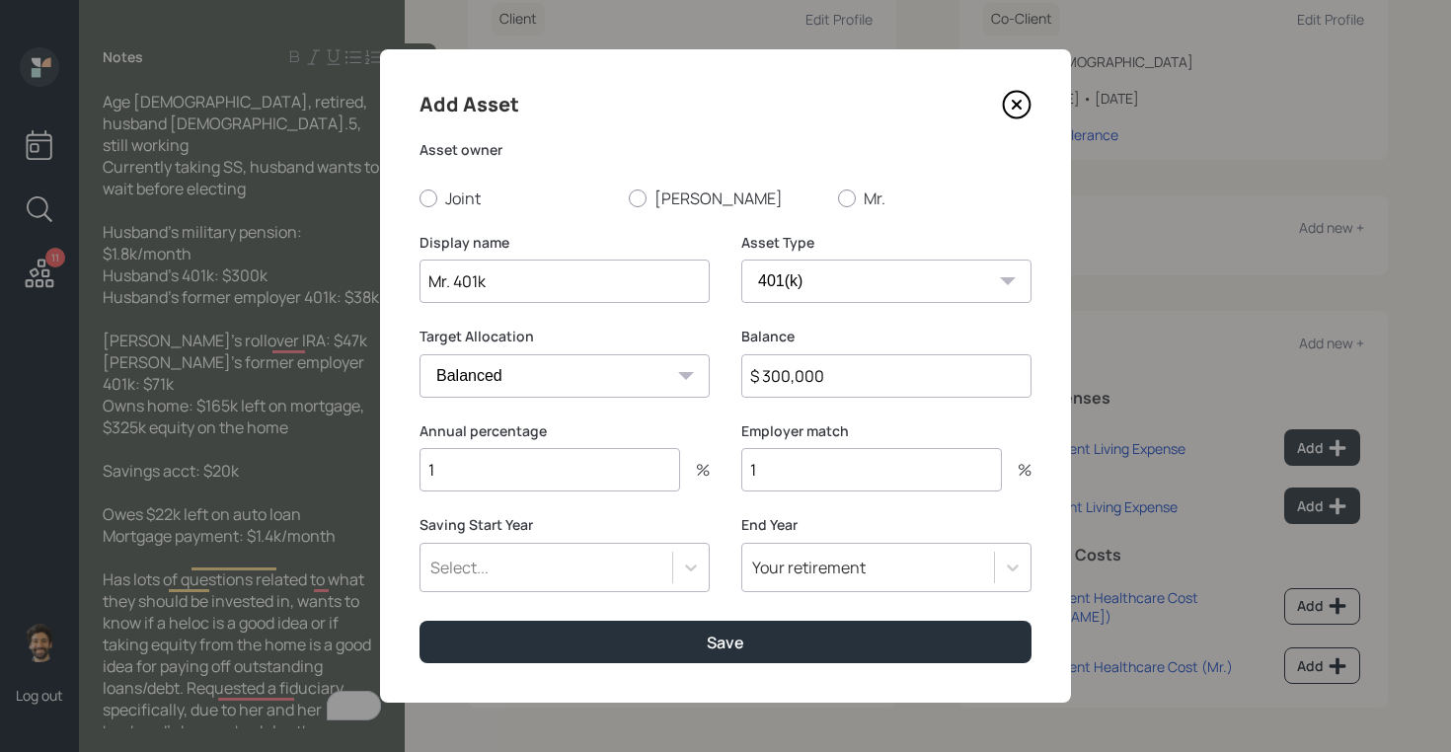
type input "1"
click at [523, 576] on div "Select..." at bounding box center [546, 568] width 252 height 34
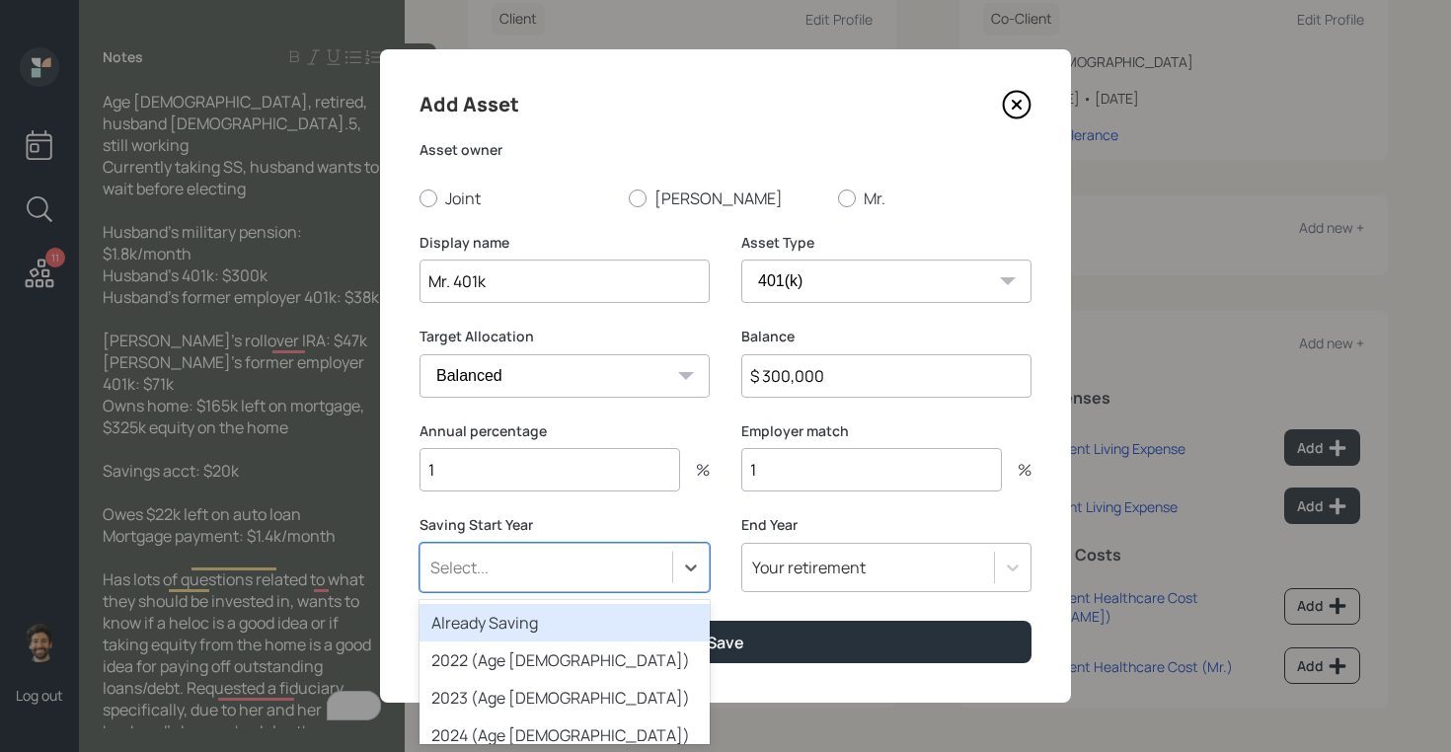
click at [489, 619] on div "Already Saving" at bounding box center [564, 623] width 290 height 38
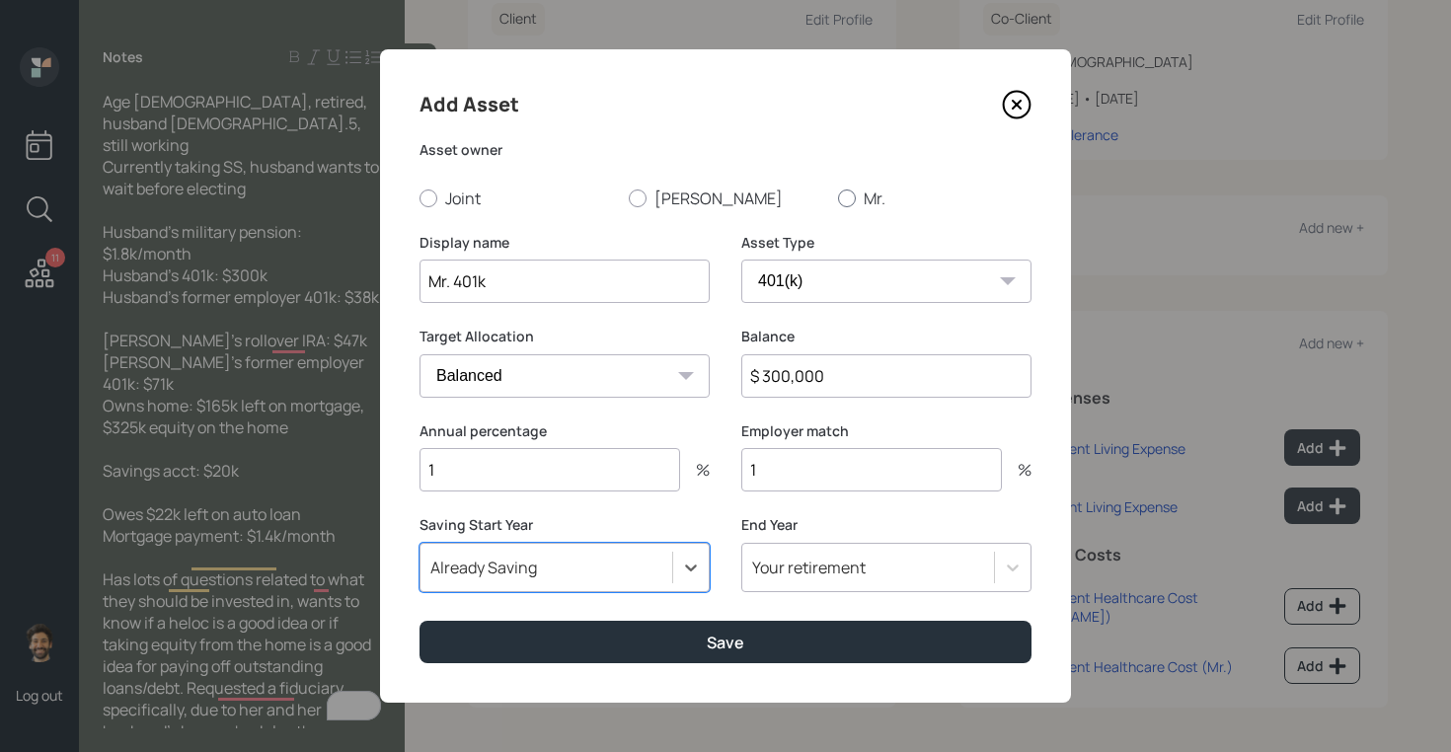
click at [867, 195] on label "Mr." at bounding box center [934, 199] width 193 height 22
click at [838, 197] on input "Mr." at bounding box center [837, 197] width 1 height 1
radio input "true"
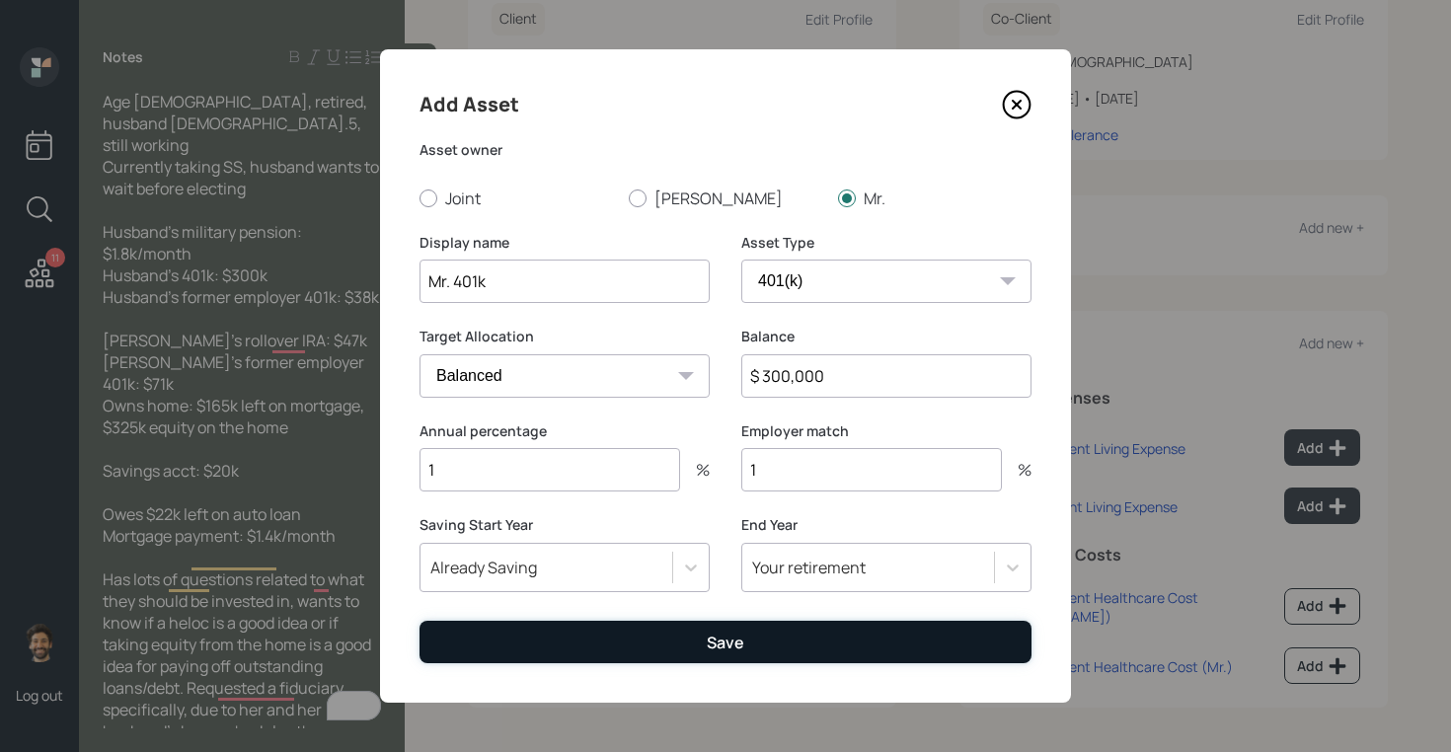
click at [649, 641] on button "Save" at bounding box center [725, 642] width 612 height 42
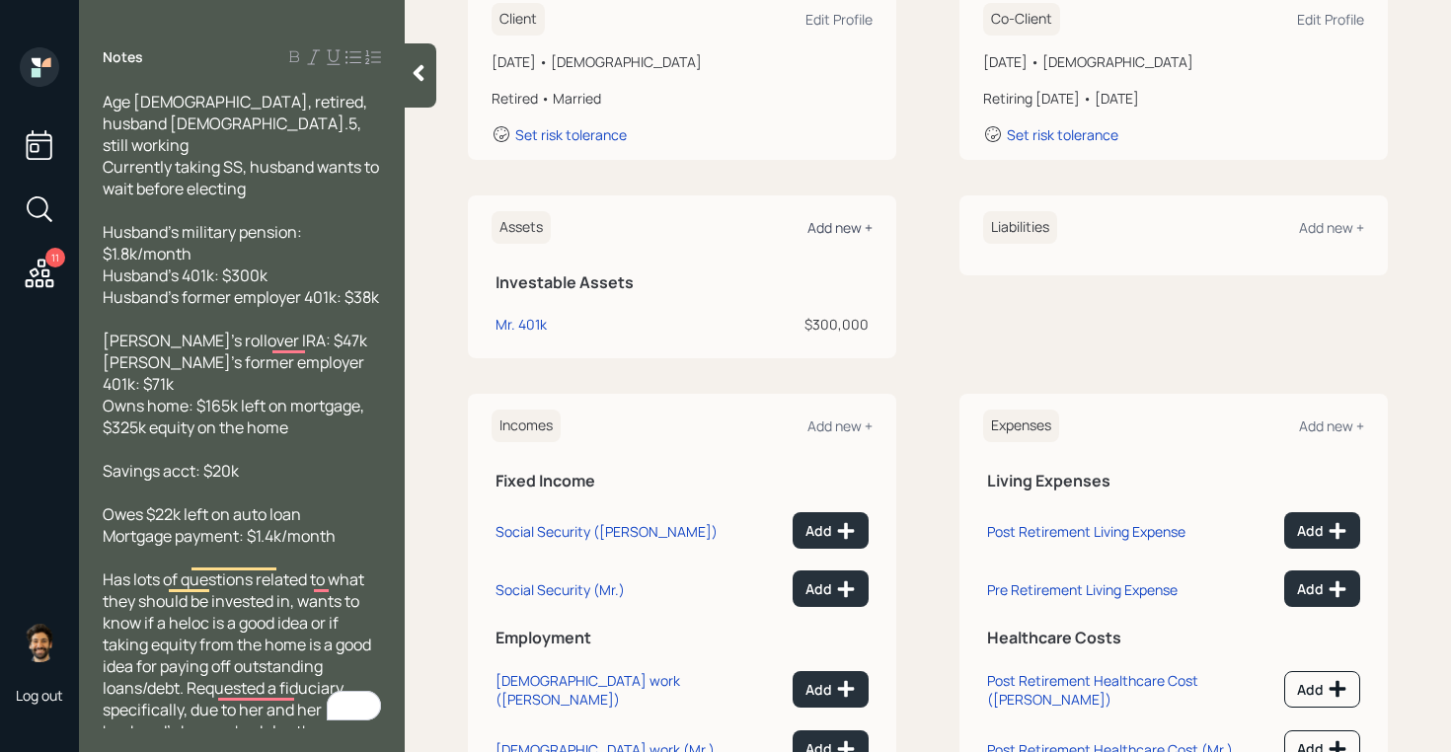
click at [836, 229] on div "Add new +" at bounding box center [839, 227] width 65 height 19
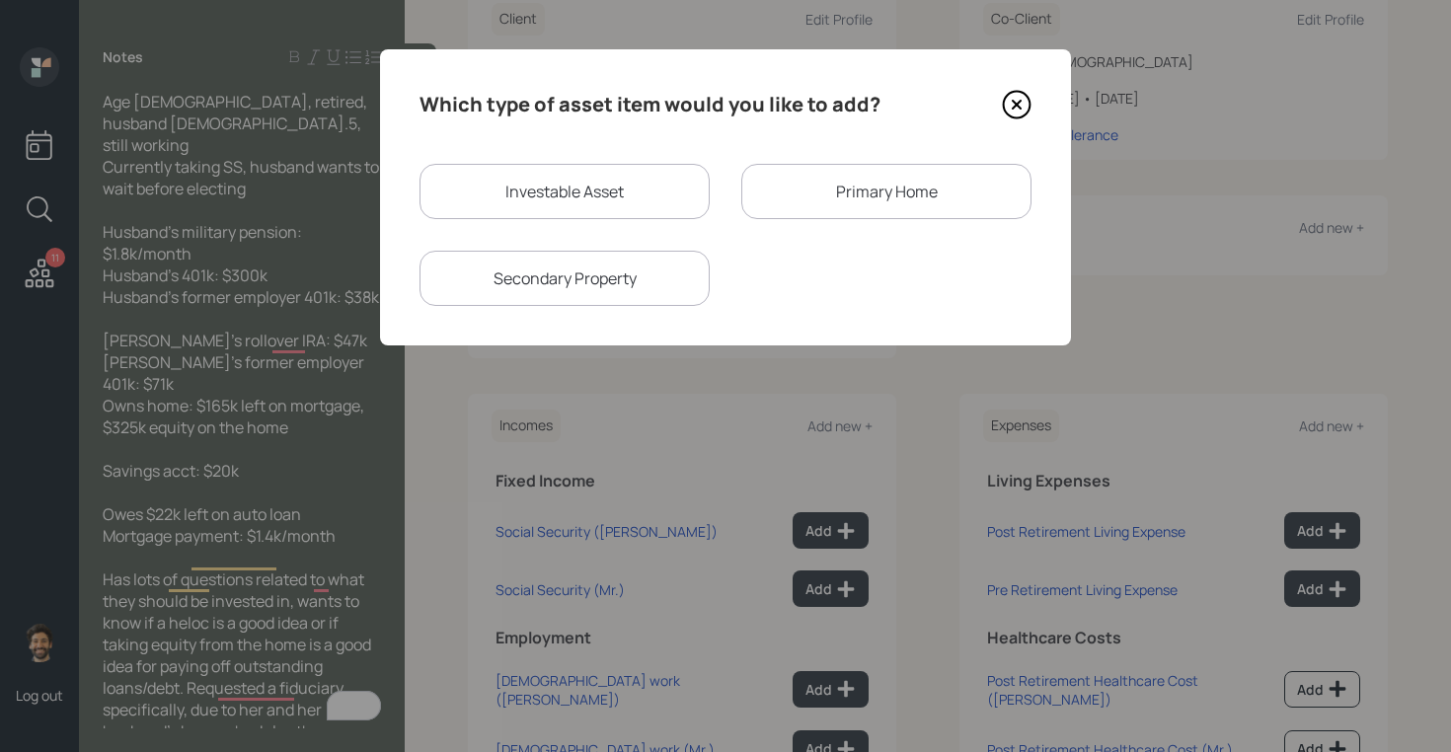
click at [536, 194] on div "Investable Asset" at bounding box center [564, 191] width 290 height 55
select select "taxable"
select select "balanced"
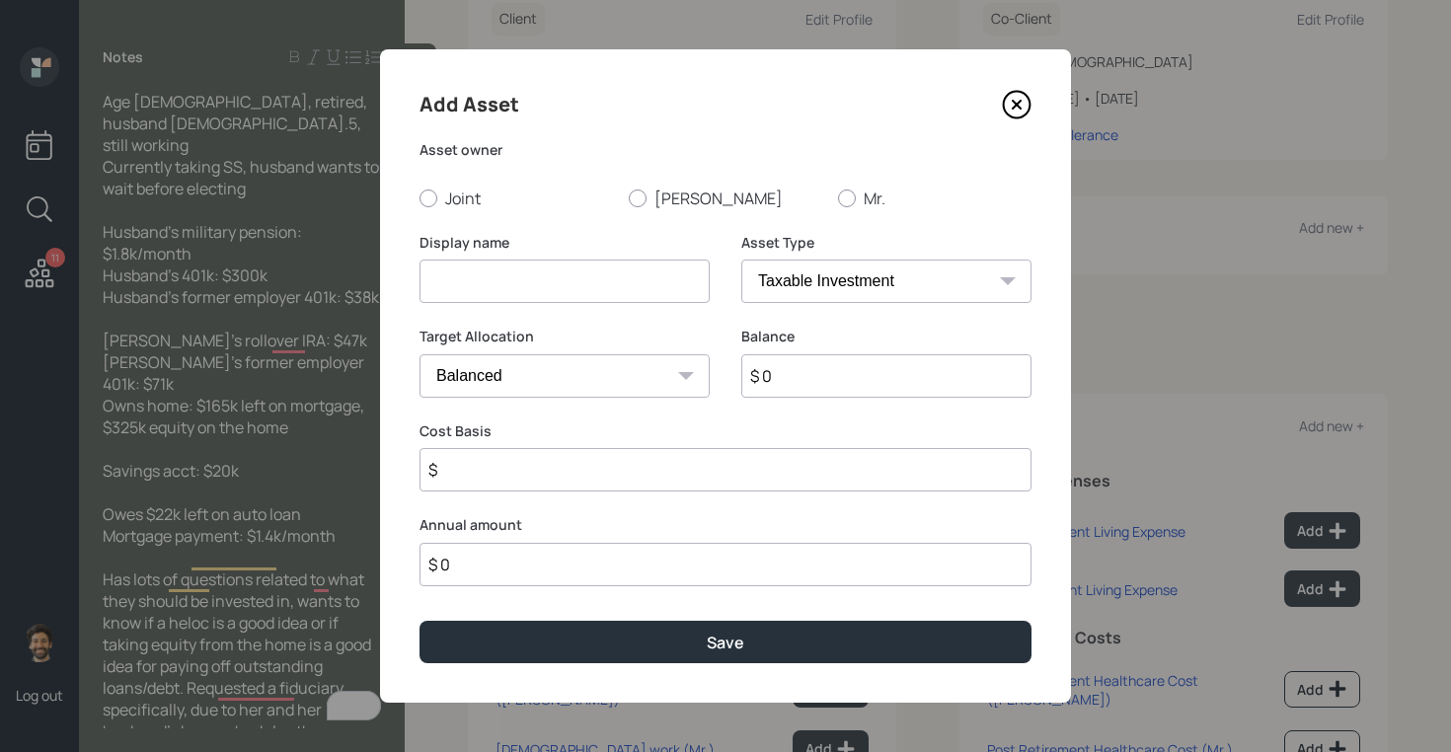
click at [482, 277] on input at bounding box center [564, 281] width 290 height 43
type input "Mr. Former 401k"
click at [858, 363] on input "$ 0" at bounding box center [886, 375] width 290 height 43
type input "$ 38,000"
click at [843, 290] on select "SEP [PERSON_NAME] IRA 401(k) [PERSON_NAME] 401(k) 403(b) [PERSON_NAME] 403(b) 4…" at bounding box center [886, 281] width 290 height 43
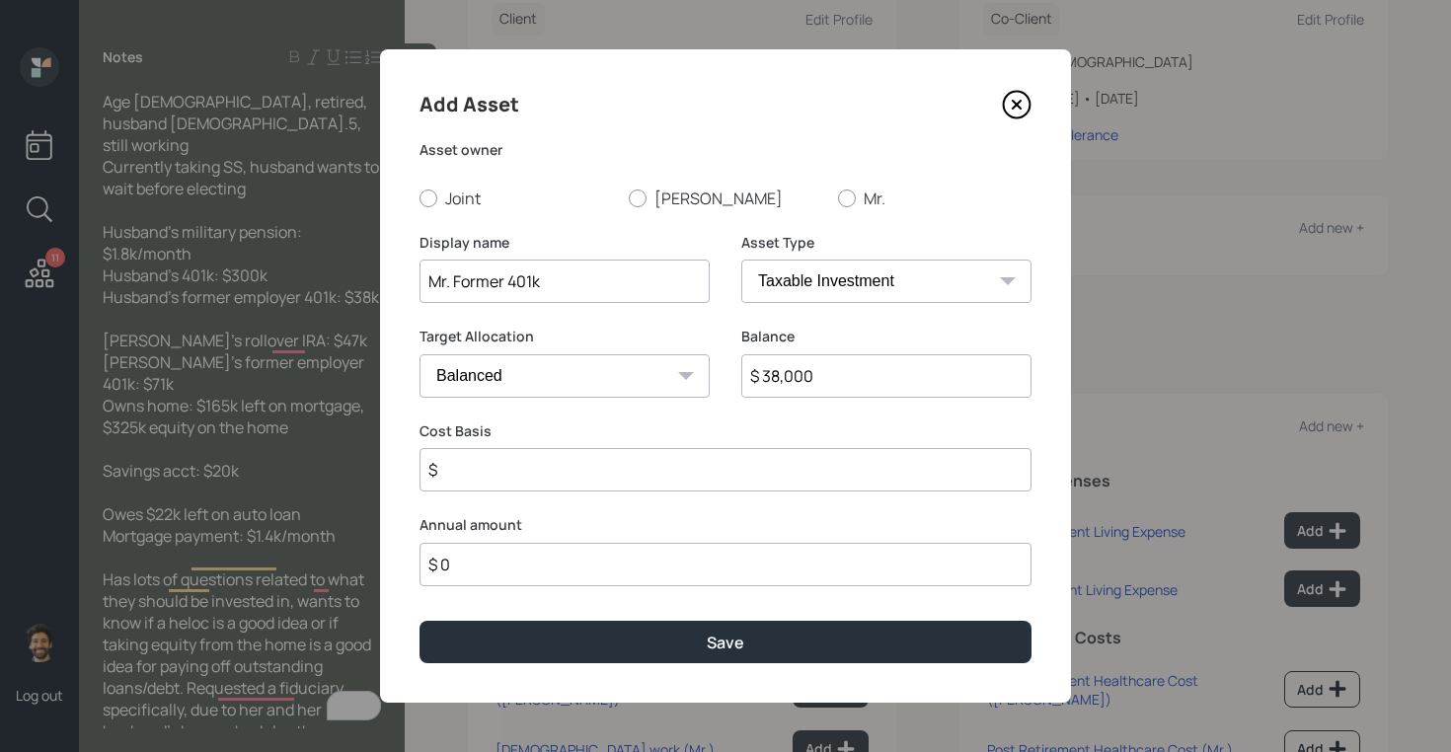
select select "company_sponsored"
click at [741, 260] on select "SEP [PERSON_NAME] IRA 401(k) [PERSON_NAME] 401(k) 403(b) [PERSON_NAME] 403(b) 4…" at bounding box center [886, 281] width 290 height 43
click at [654, 194] on label "[PERSON_NAME]" at bounding box center [725, 199] width 193 height 22
click at [629, 197] on input "[PERSON_NAME]" at bounding box center [628, 197] width 1 height 1
radio input "true"
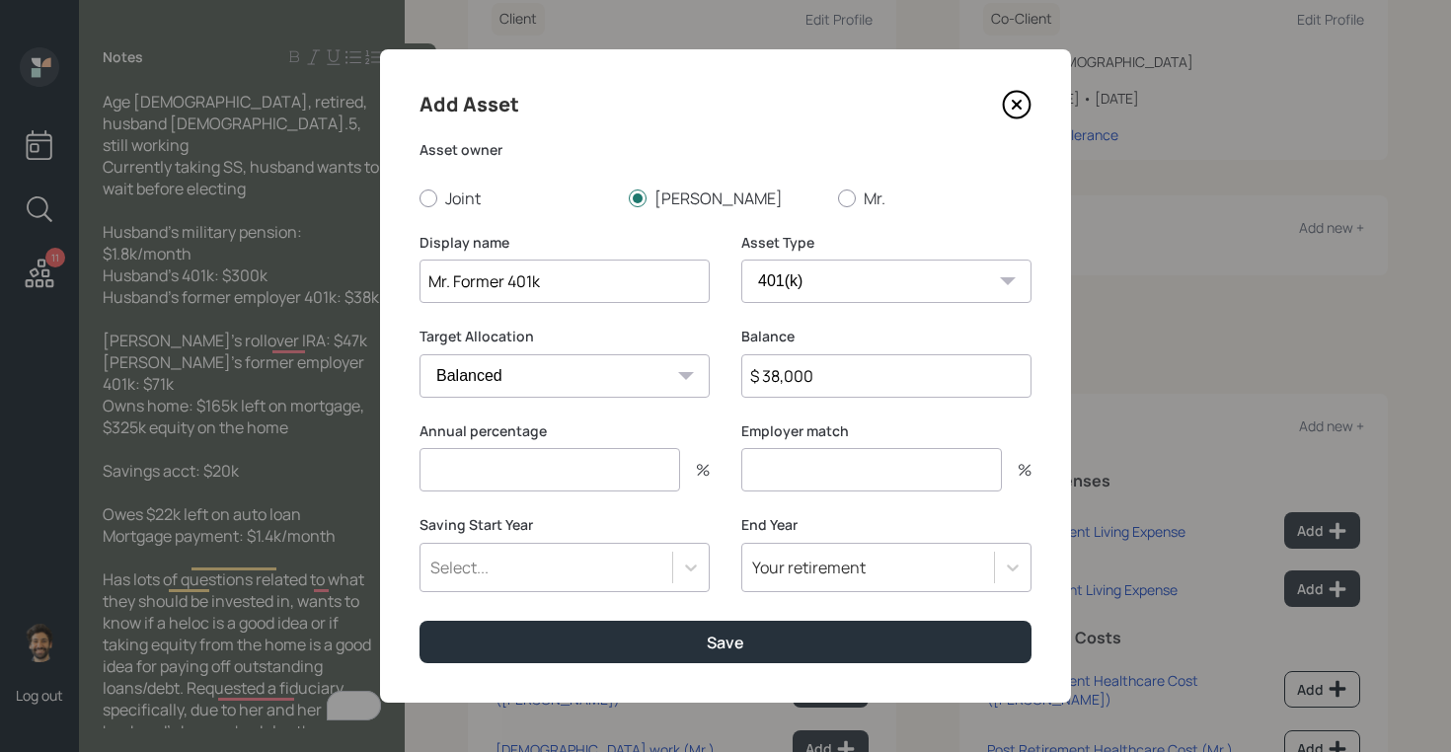
click at [525, 462] on input "number" at bounding box center [549, 469] width 261 height 43
type input "0"
click at [859, 195] on label "Mr." at bounding box center [934, 199] width 193 height 22
click at [838, 197] on input "Mr." at bounding box center [837, 197] width 1 height 1
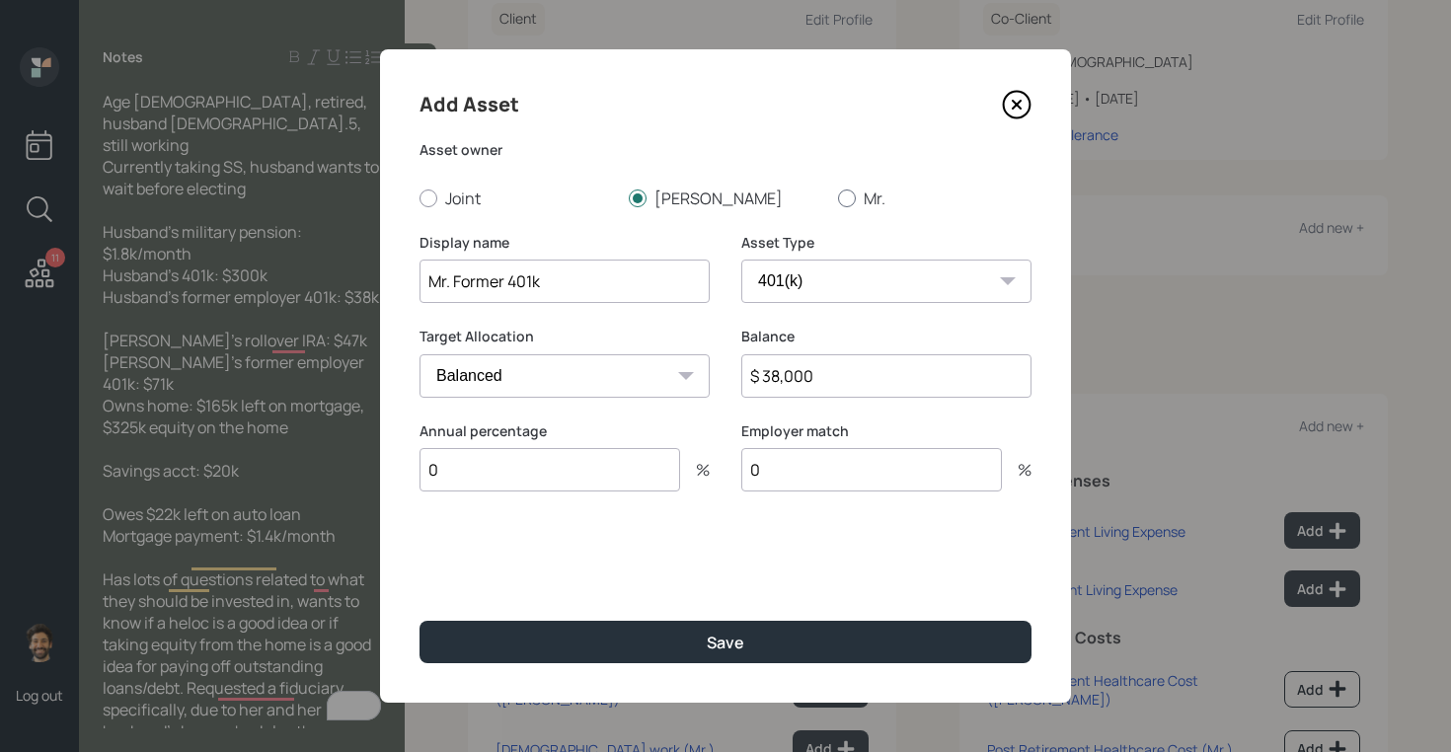
radio input "true"
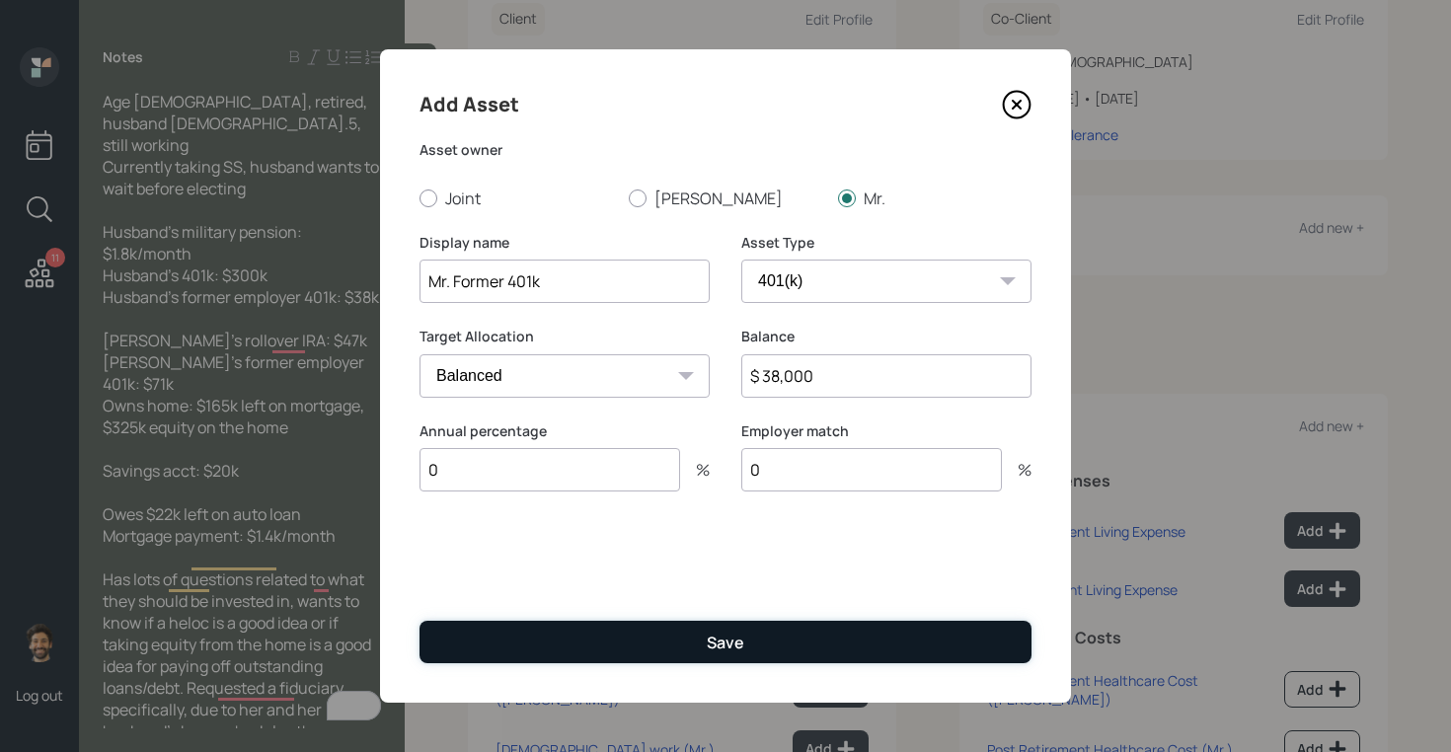
click at [597, 644] on button "Save" at bounding box center [725, 642] width 612 height 42
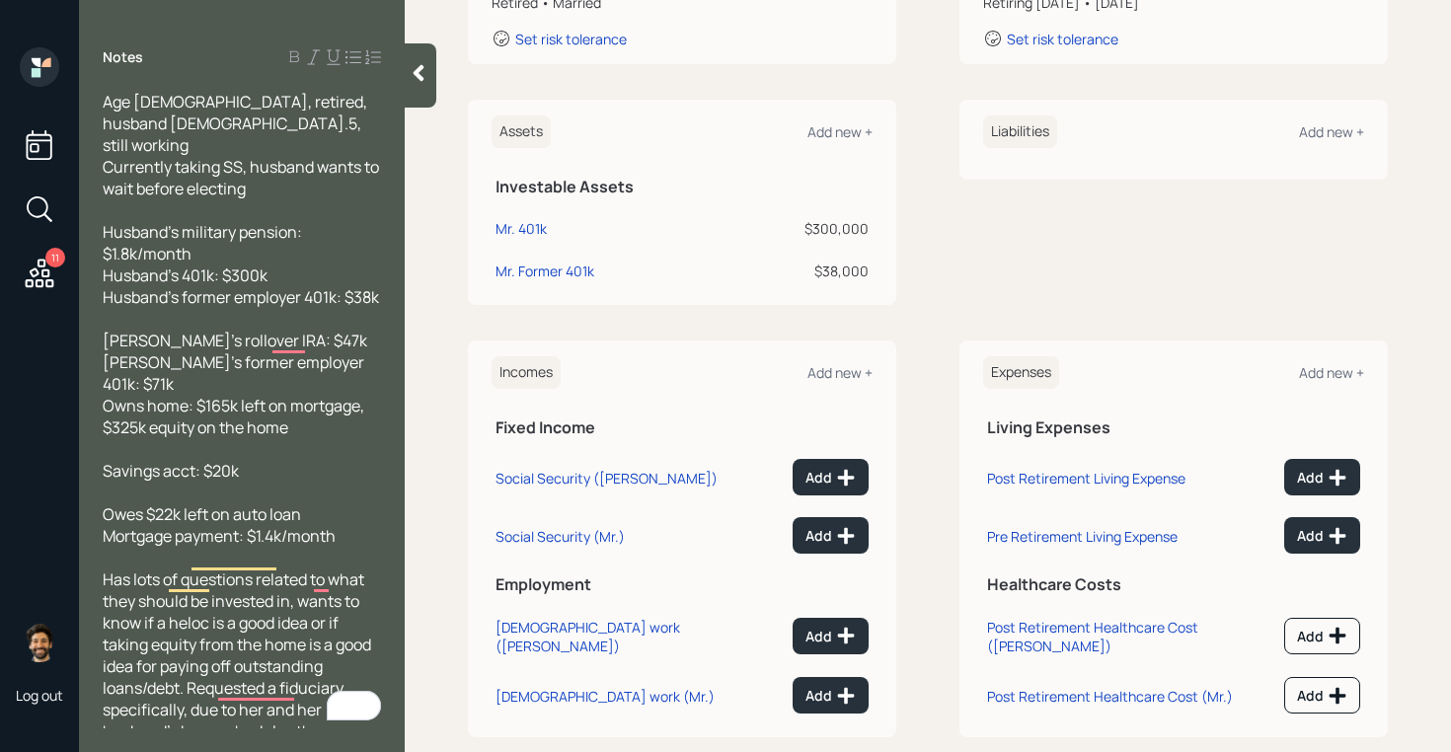
scroll to position [414, 0]
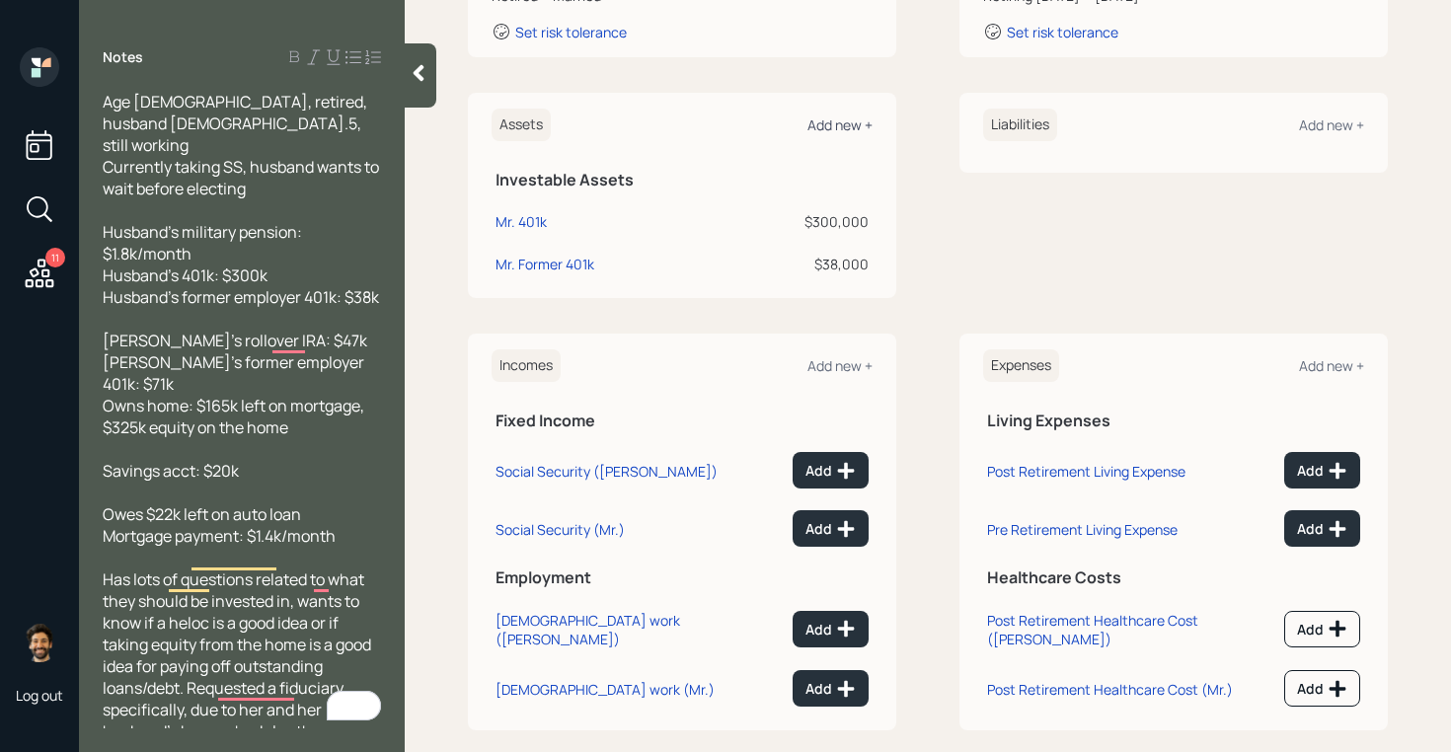
click at [834, 119] on div "Add new +" at bounding box center [839, 124] width 65 height 19
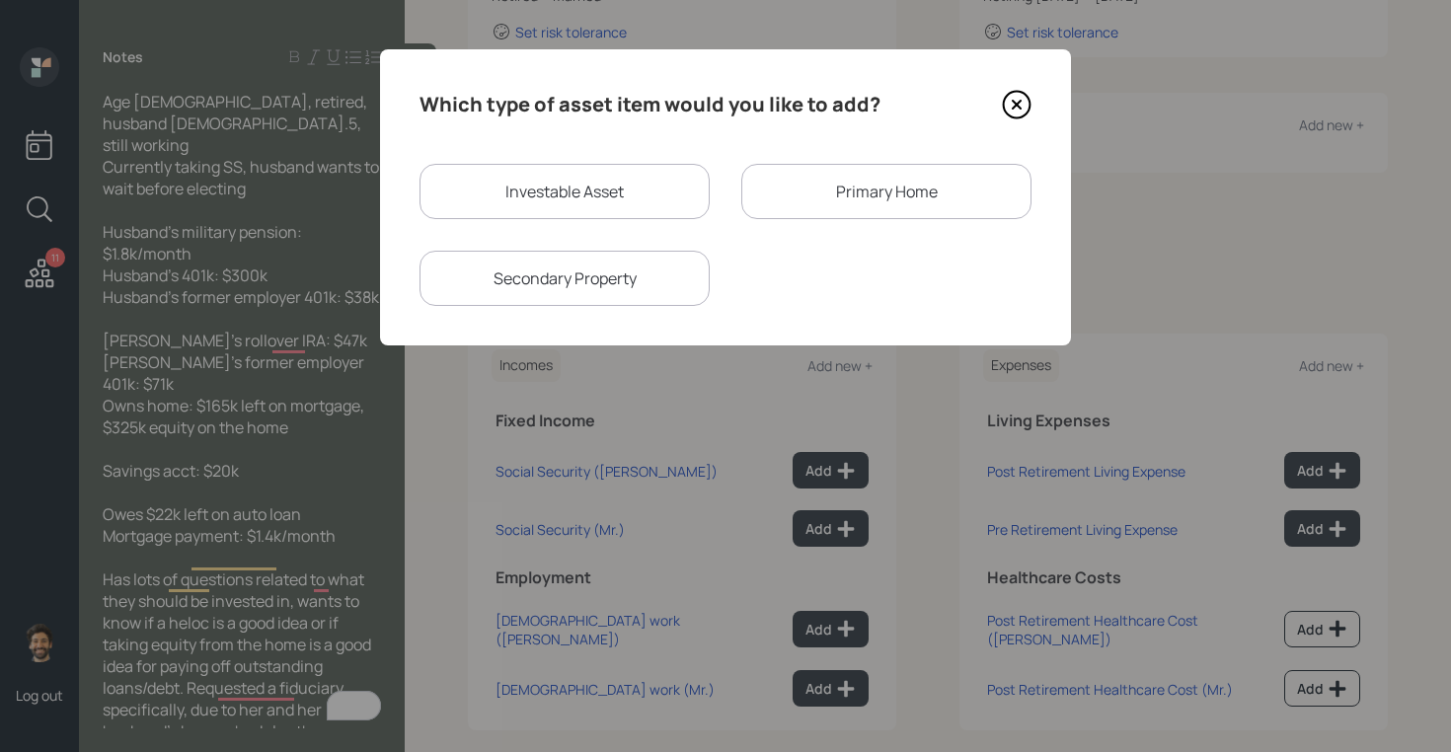
click at [586, 192] on div "Investable Asset" at bounding box center [564, 191] width 290 height 55
select select "taxable"
select select "balanced"
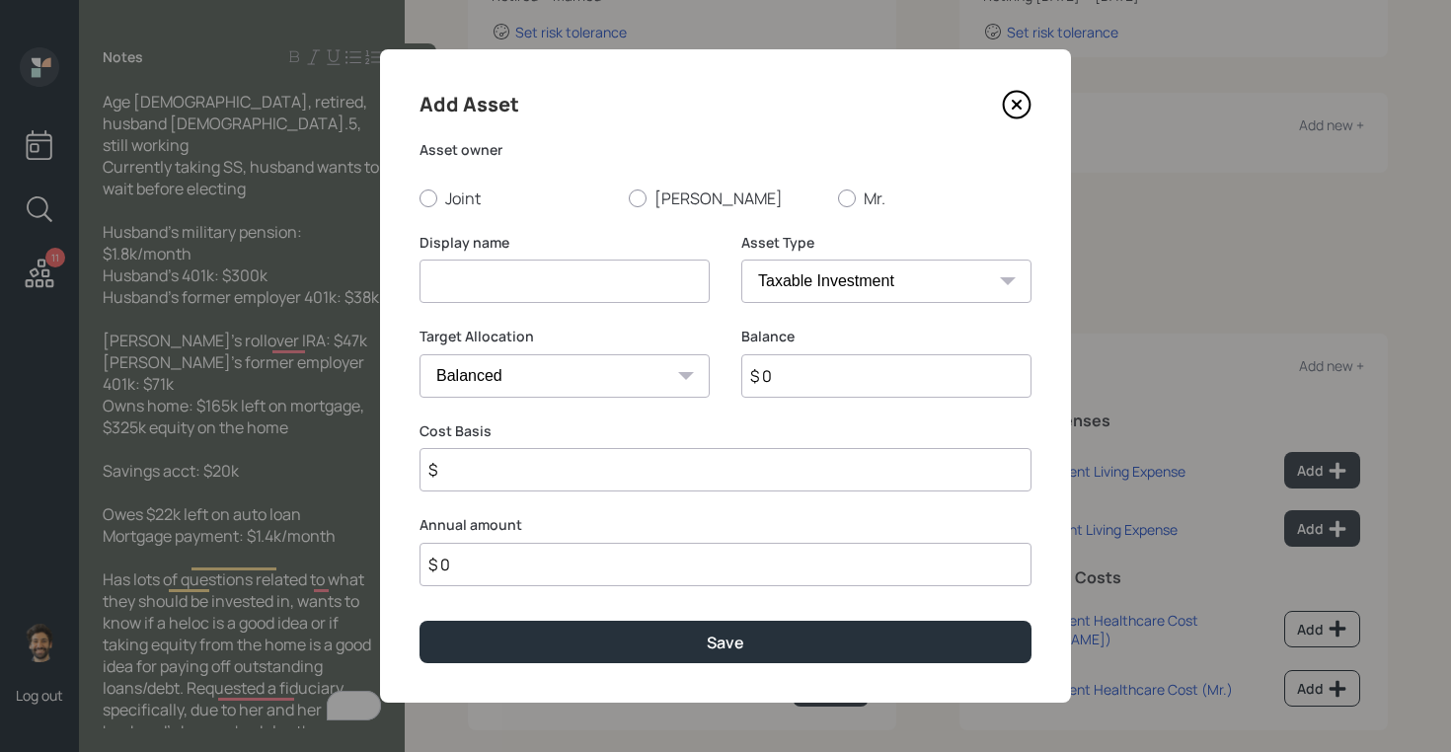
click at [521, 269] on input at bounding box center [564, 281] width 290 height 43
type input "[PERSON_NAME] IRA"
click at [848, 366] on input "$ 0" at bounding box center [886, 375] width 290 height 43
type input "$ 47,000"
click at [824, 280] on select "SEP [PERSON_NAME] IRA 401(k) [PERSON_NAME] 401(k) 403(b) [PERSON_NAME] 403(b) 4…" at bounding box center [886, 281] width 290 height 43
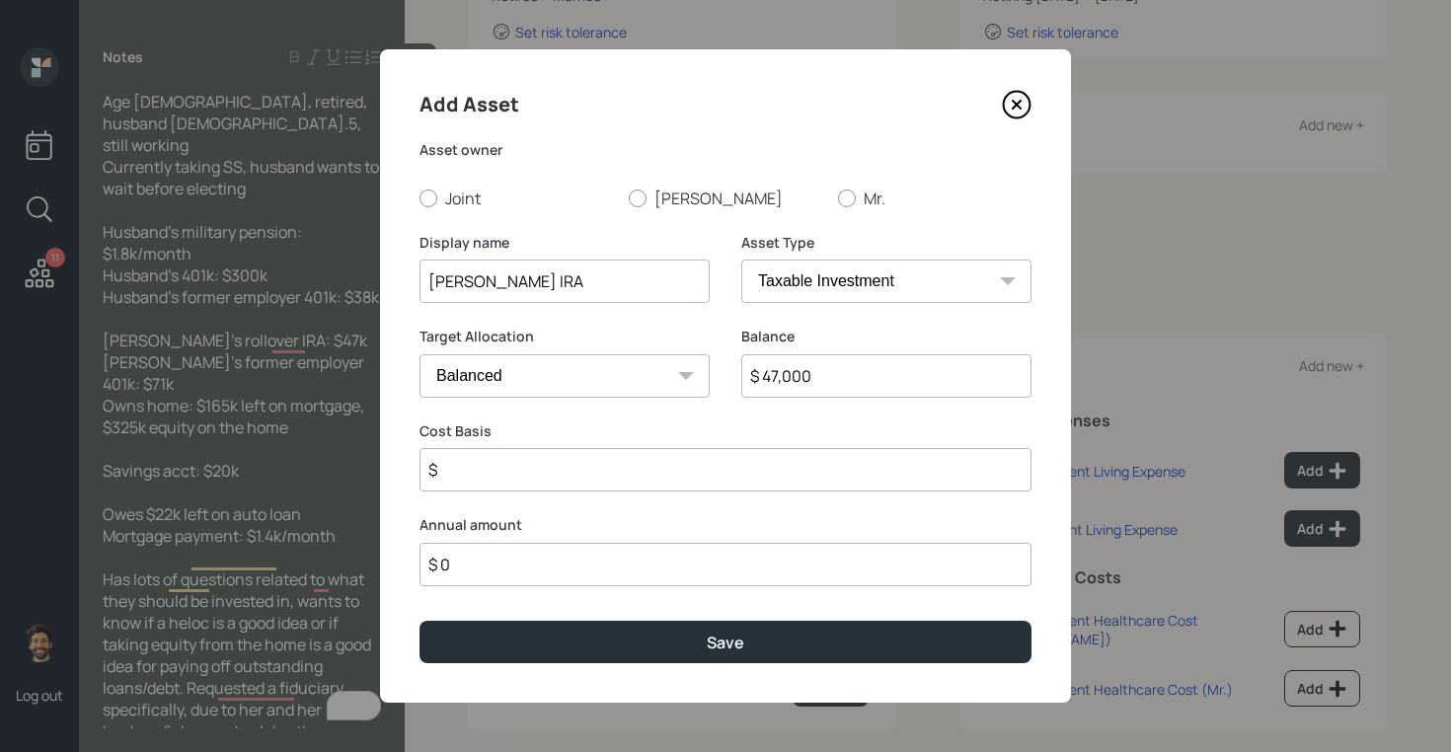
select select "ira"
click at [741, 260] on select "SEP [PERSON_NAME] IRA 401(k) [PERSON_NAME] 401(k) 403(b) [PERSON_NAME] 403(b) 4…" at bounding box center [886, 281] width 290 height 43
type input "$"
click at [646, 203] on label "[PERSON_NAME]" at bounding box center [725, 199] width 193 height 22
click at [629, 198] on input "[PERSON_NAME]" at bounding box center [628, 197] width 1 height 1
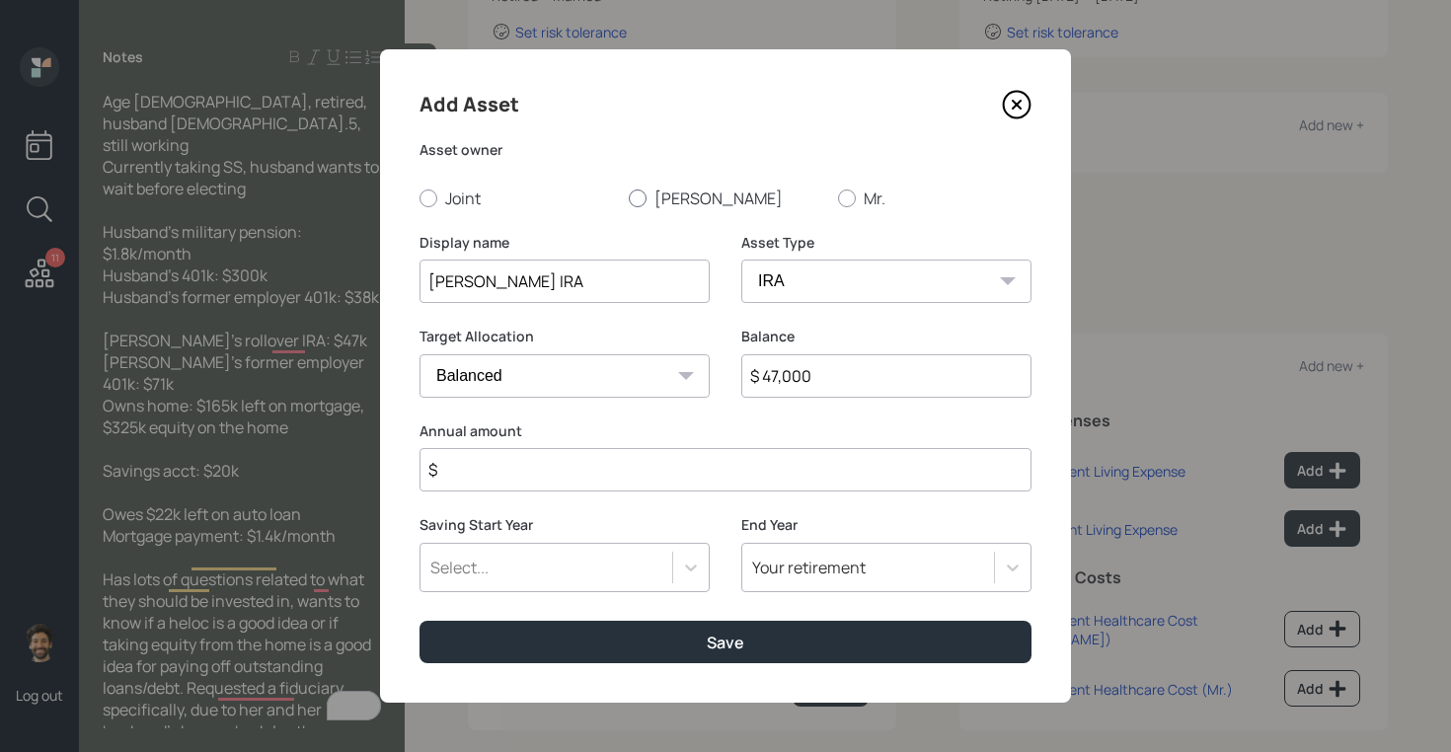
radio input "true"
click at [455, 479] on input "$" at bounding box center [725, 469] width 612 height 43
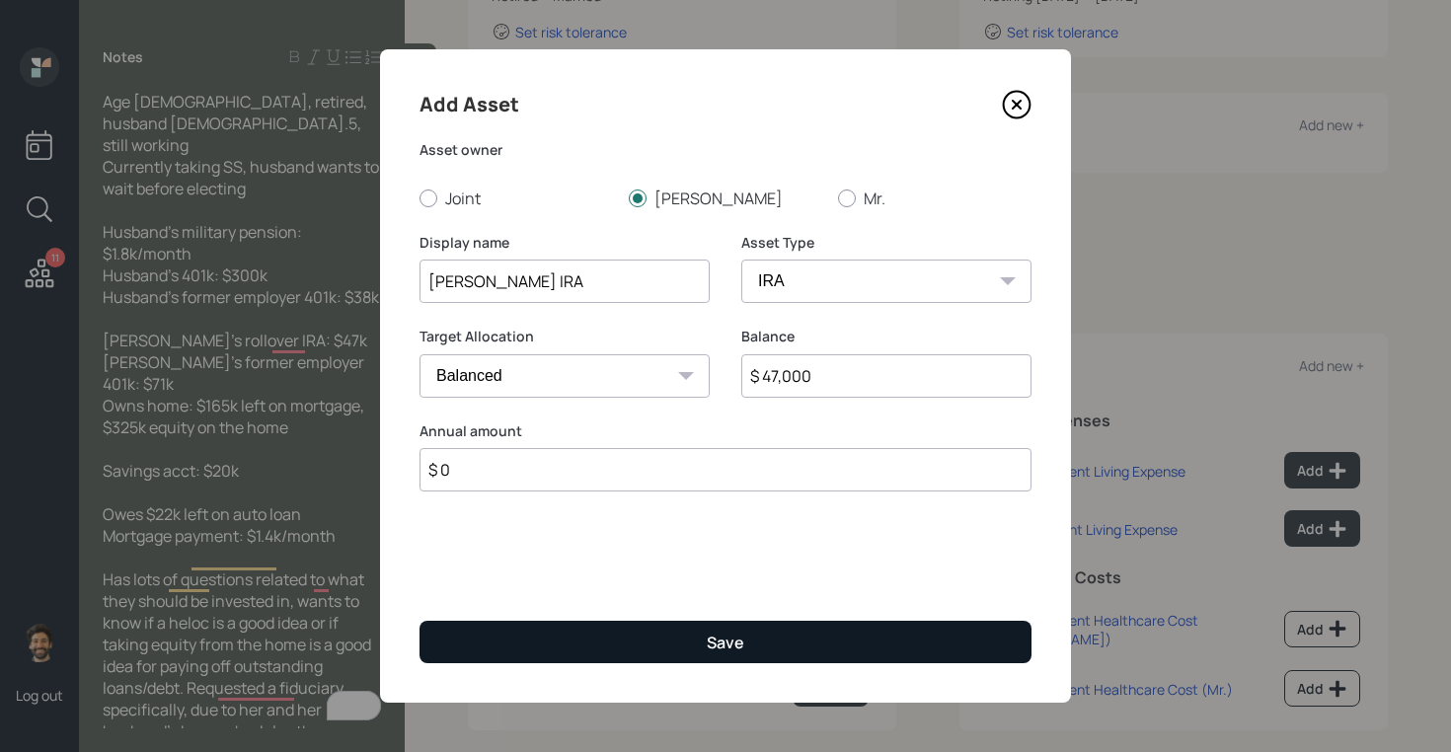
type input "$ 0"
click at [492, 643] on button "Save" at bounding box center [725, 642] width 612 height 42
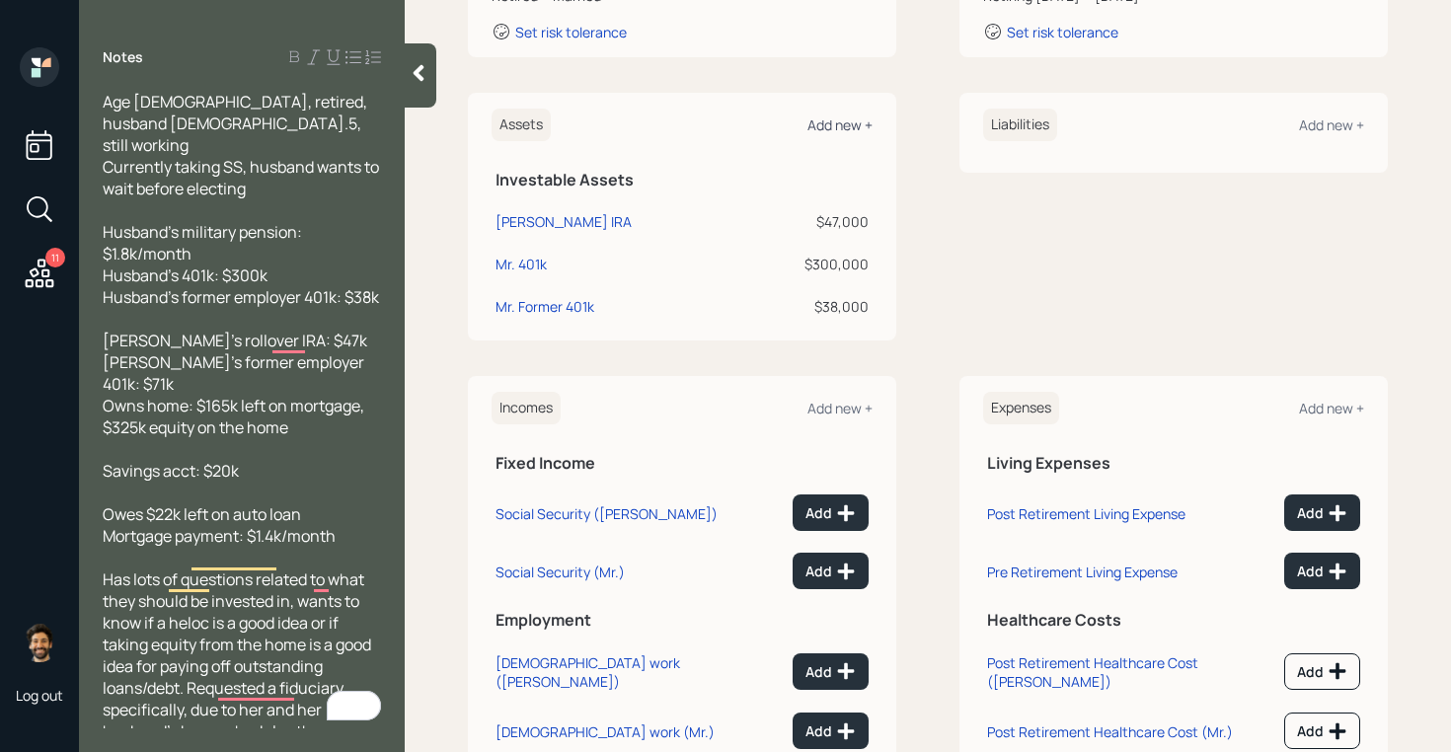
click at [824, 125] on div "Add new +" at bounding box center [839, 124] width 65 height 19
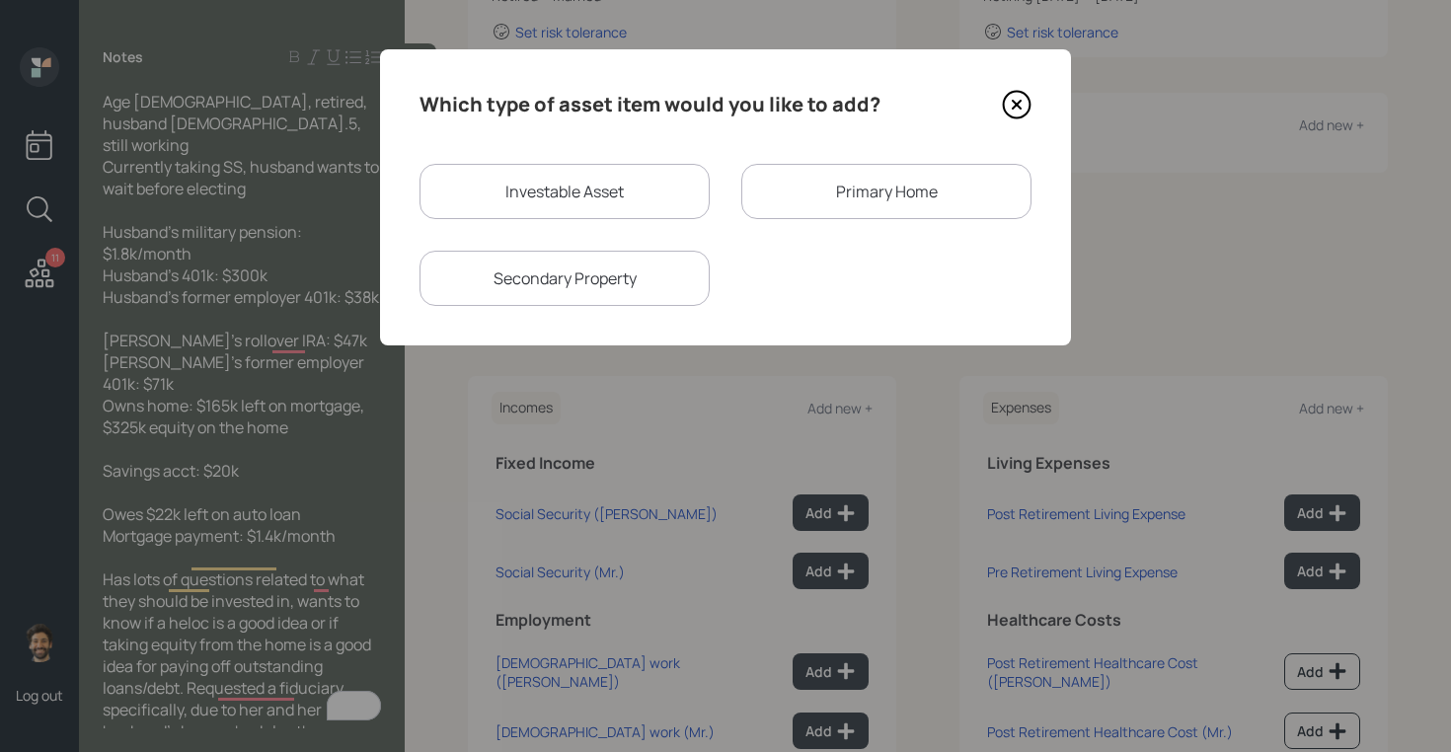
click at [573, 185] on div "Investable Asset" at bounding box center [564, 191] width 290 height 55
select select "taxable"
select select "balanced"
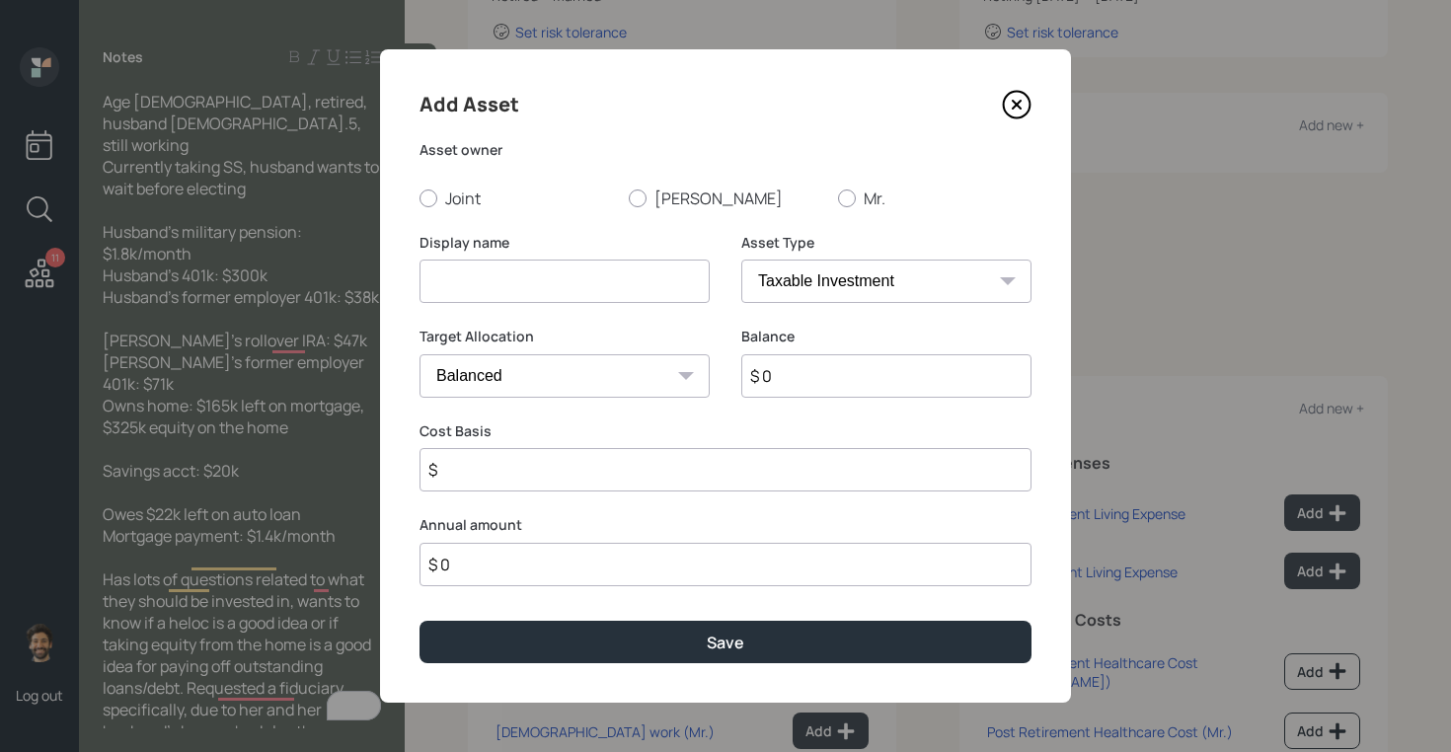
click at [515, 302] on input at bounding box center [564, 281] width 290 height 43
type input "[PERSON_NAME] Former 401k"
click at [799, 373] on input "$ 0" at bounding box center [886, 375] width 290 height 43
type input "$ 71,000"
click at [816, 280] on select "SEP [PERSON_NAME] IRA 401(k) [PERSON_NAME] 401(k) 403(b) [PERSON_NAME] 403(b) 4…" at bounding box center [886, 281] width 290 height 43
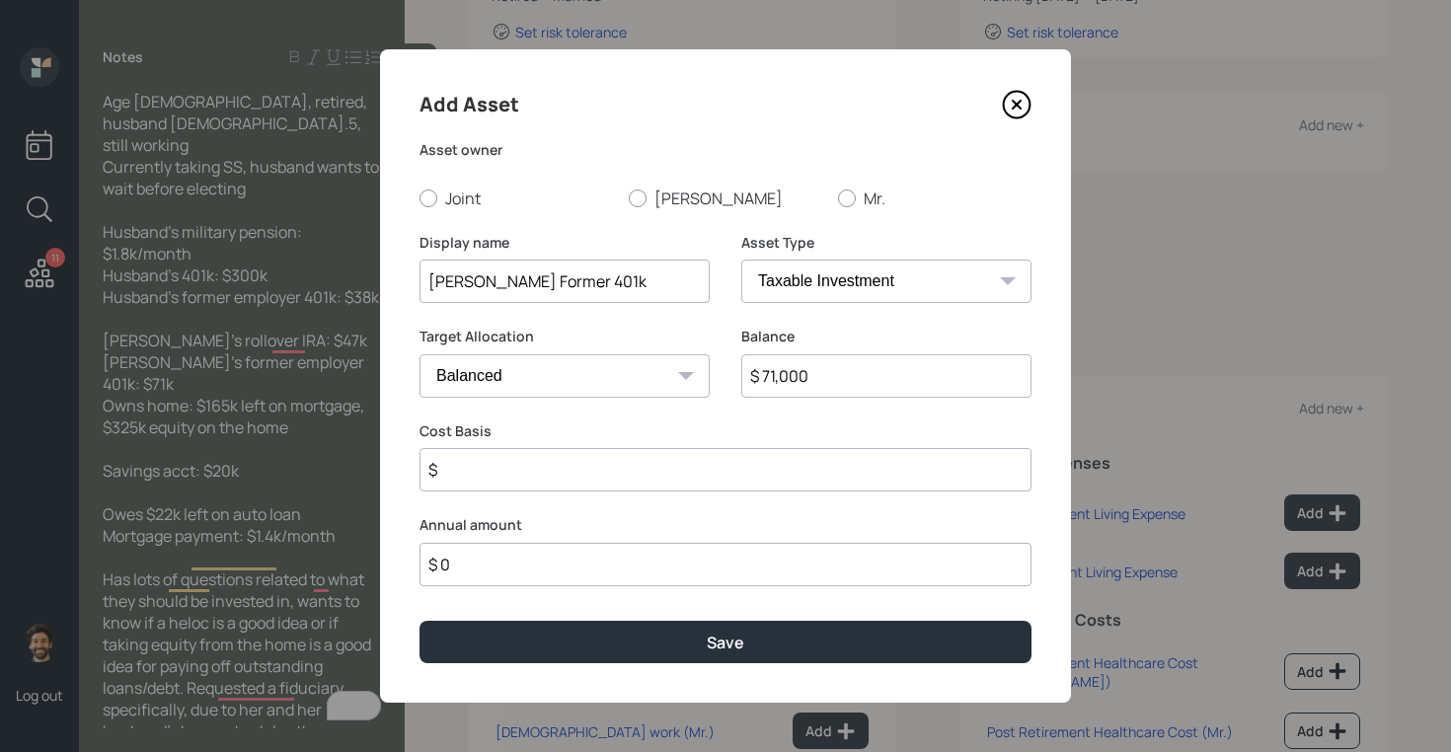
select select "company_sponsored"
click at [741, 260] on select "SEP [PERSON_NAME] IRA 401(k) [PERSON_NAME] 401(k) 403(b) [PERSON_NAME] 403(b) 4…" at bounding box center [886, 281] width 290 height 43
click at [484, 480] on input "number" at bounding box center [549, 469] width 261 height 43
type input "0"
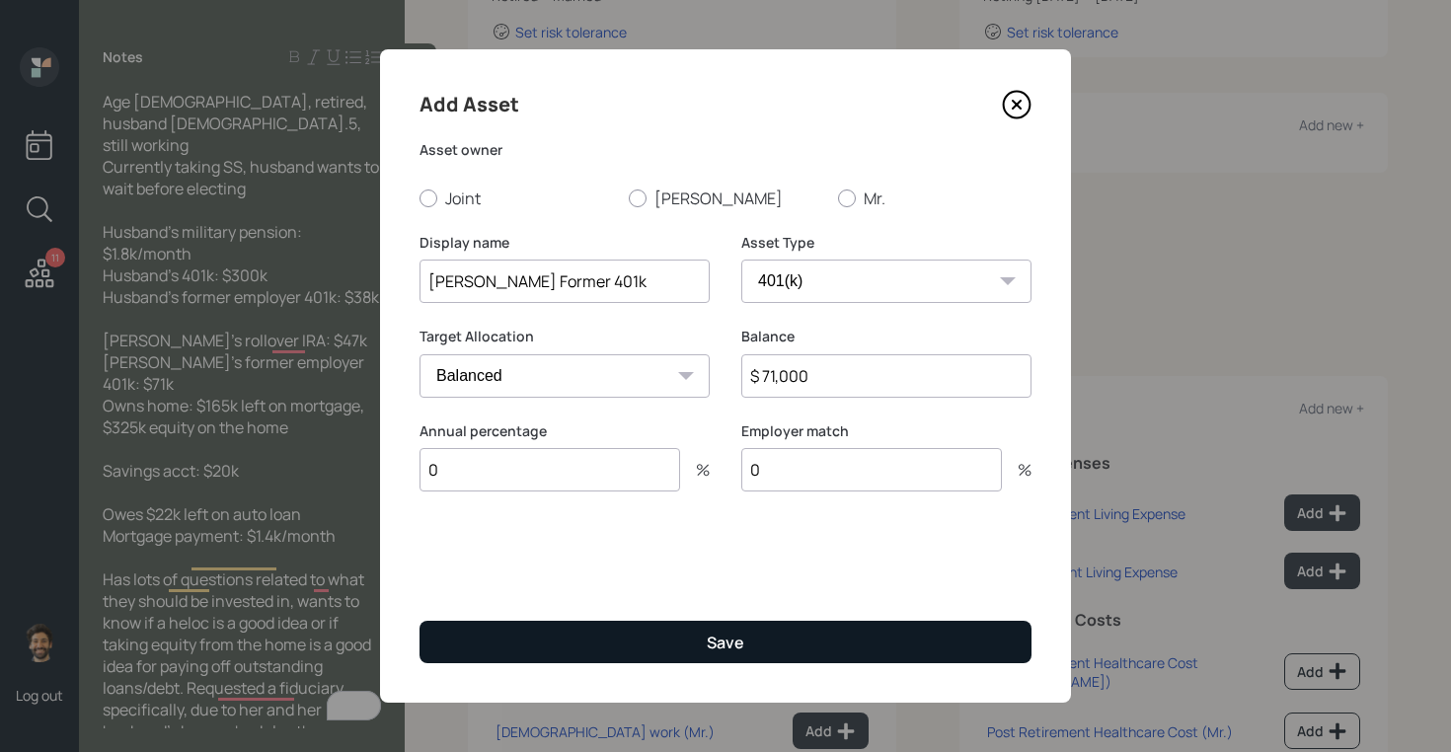
type input "0"
click at [487, 647] on button "Save" at bounding box center [725, 642] width 612 height 42
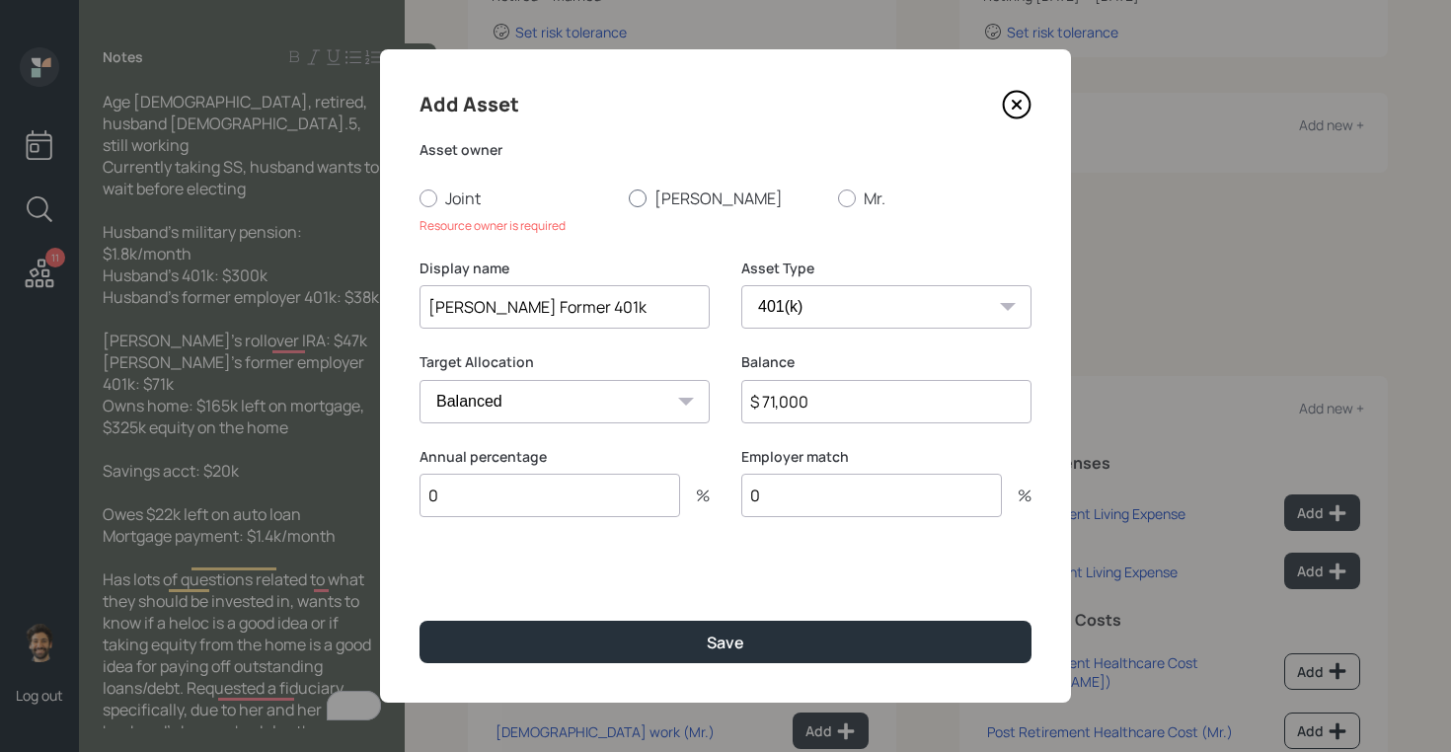
click at [643, 189] on label "[PERSON_NAME]" at bounding box center [725, 199] width 193 height 22
click at [629, 197] on input "[PERSON_NAME]" at bounding box center [628, 197] width 1 height 1
radio input "true"
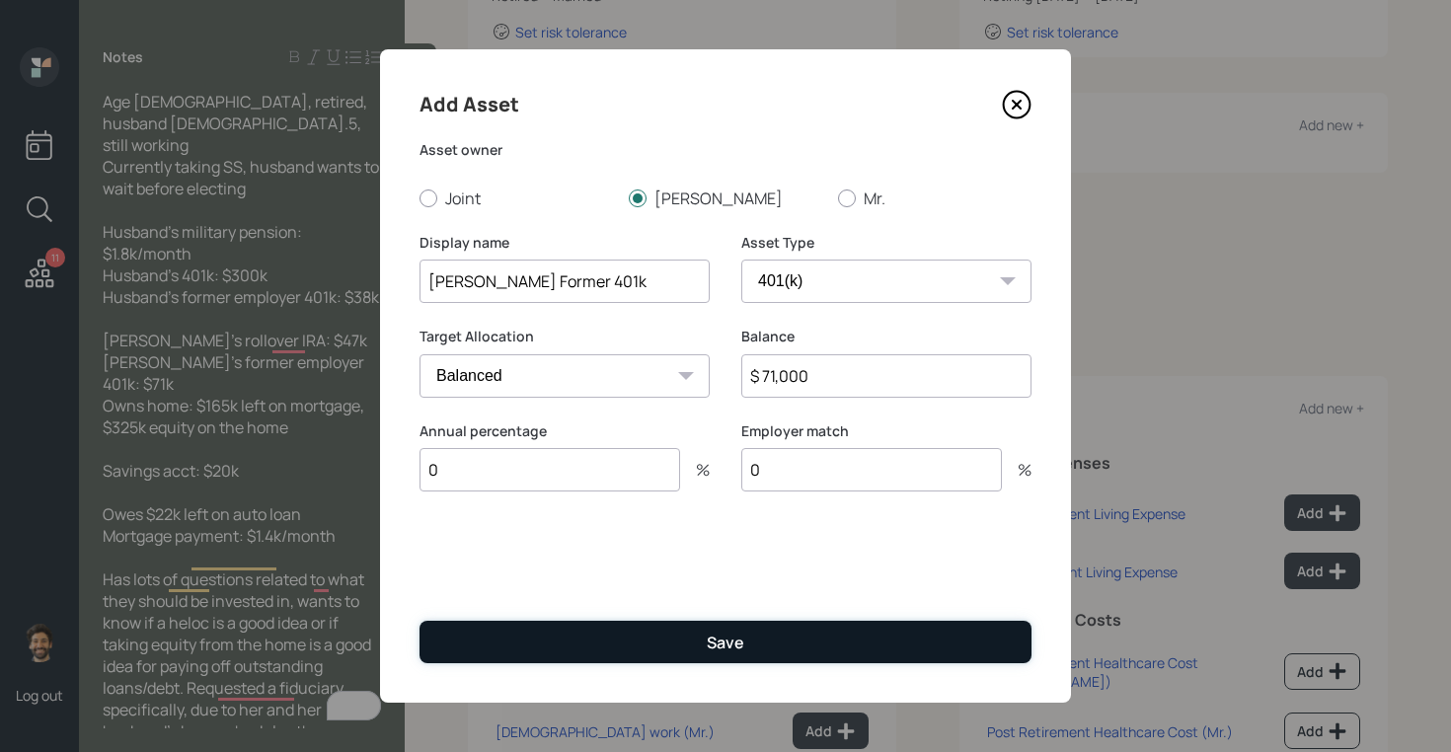
click at [569, 639] on button "Save" at bounding box center [725, 642] width 612 height 42
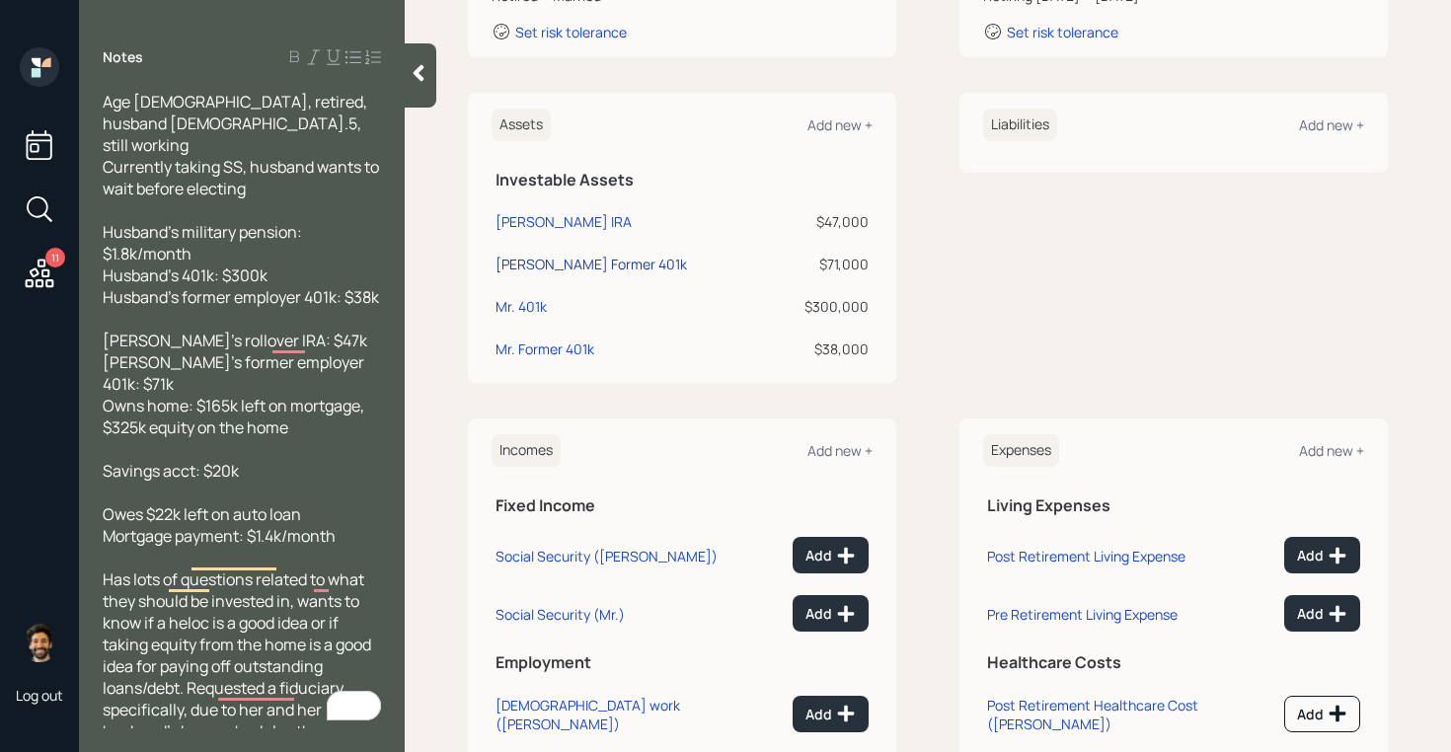
click at [567, 262] on div "[PERSON_NAME] Former 401k" at bounding box center [590, 264] width 191 height 21
select select "company_sponsored"
select select "balanced"
click at [853, 120] on div "Add new +" at bounding box center [839, 124] width 65 height 19
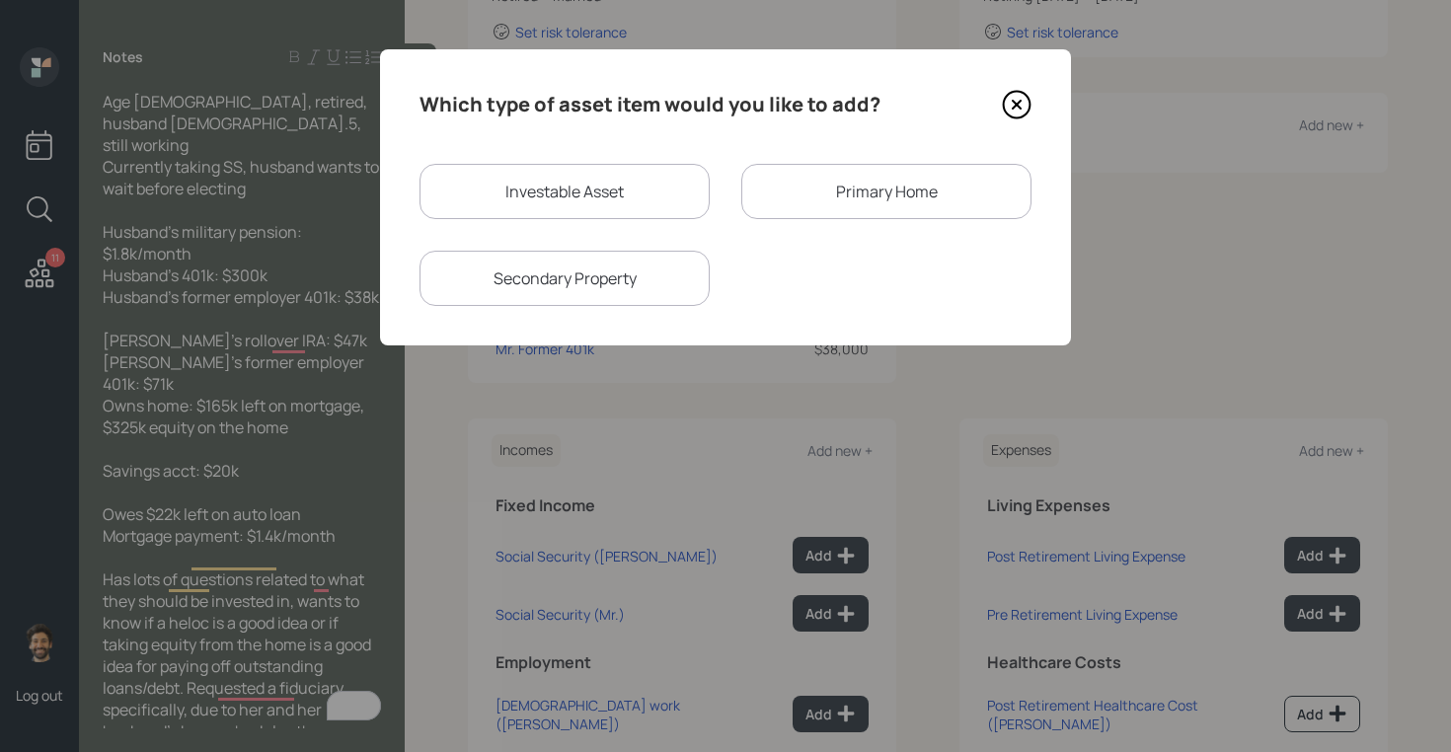
click at [835, 181] on div "Primary Home" at bounding box center [886, 191] width 290 height 55
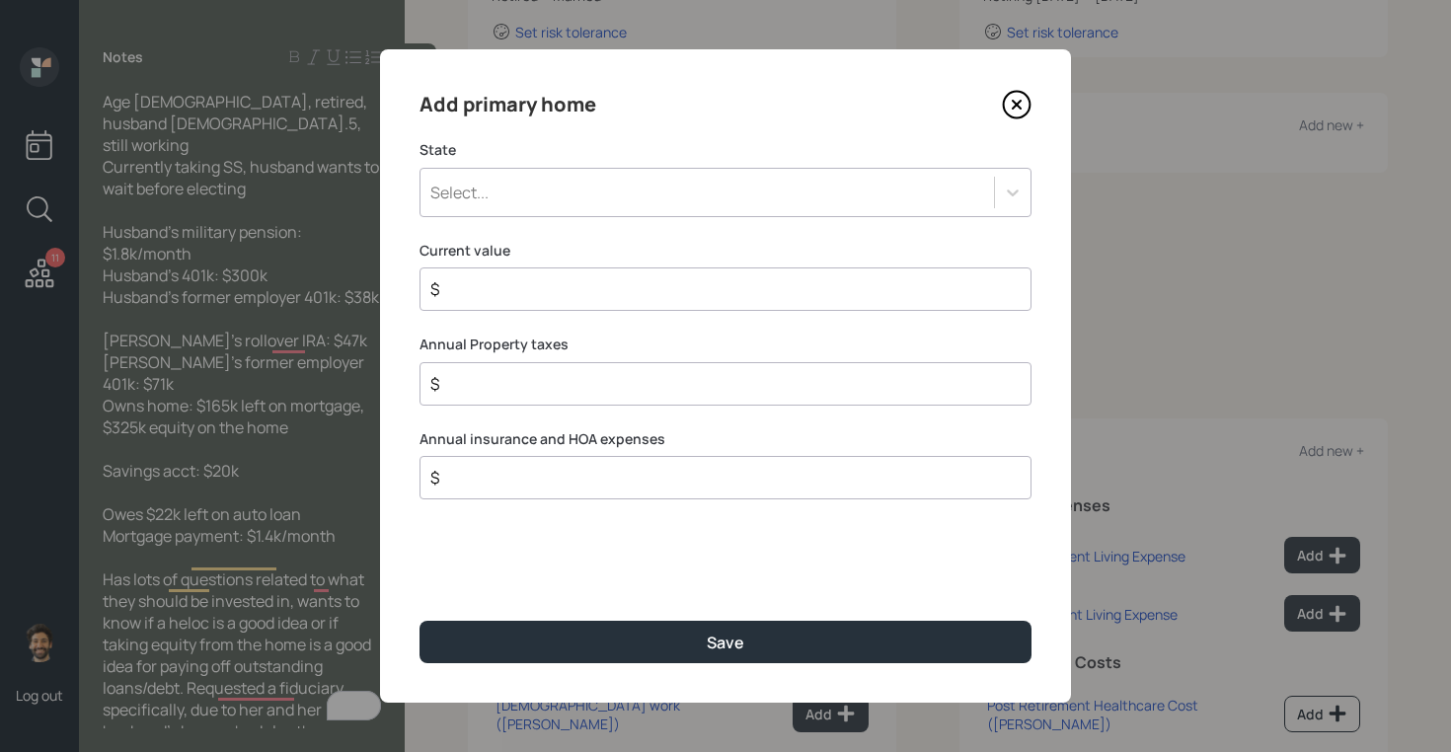
click at [518, 189] on div "Select..." at bounding box center [706, 193] width 573 height 34
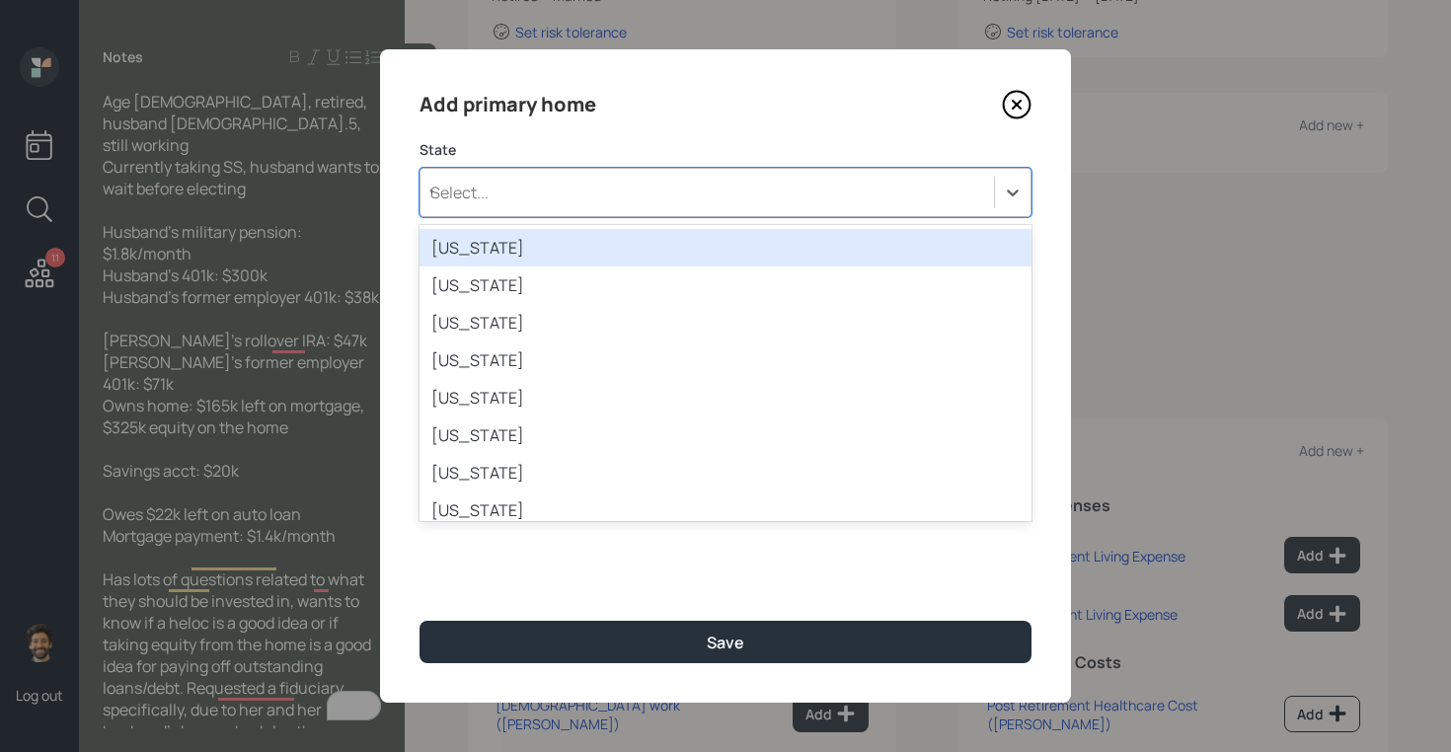
type input "wa"
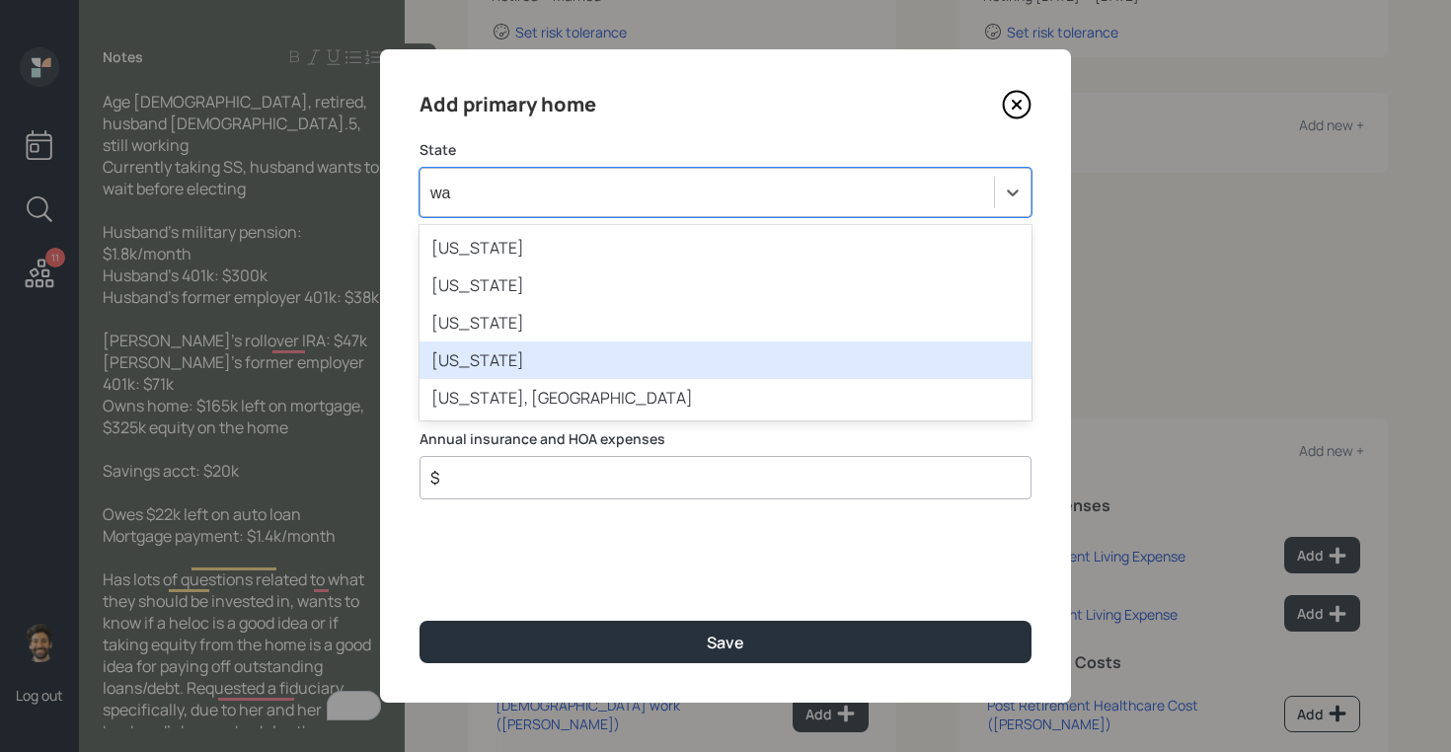
click at [467, 362] on div "[US_STATE]" at bounding box center [725, 360] width 612 height 38
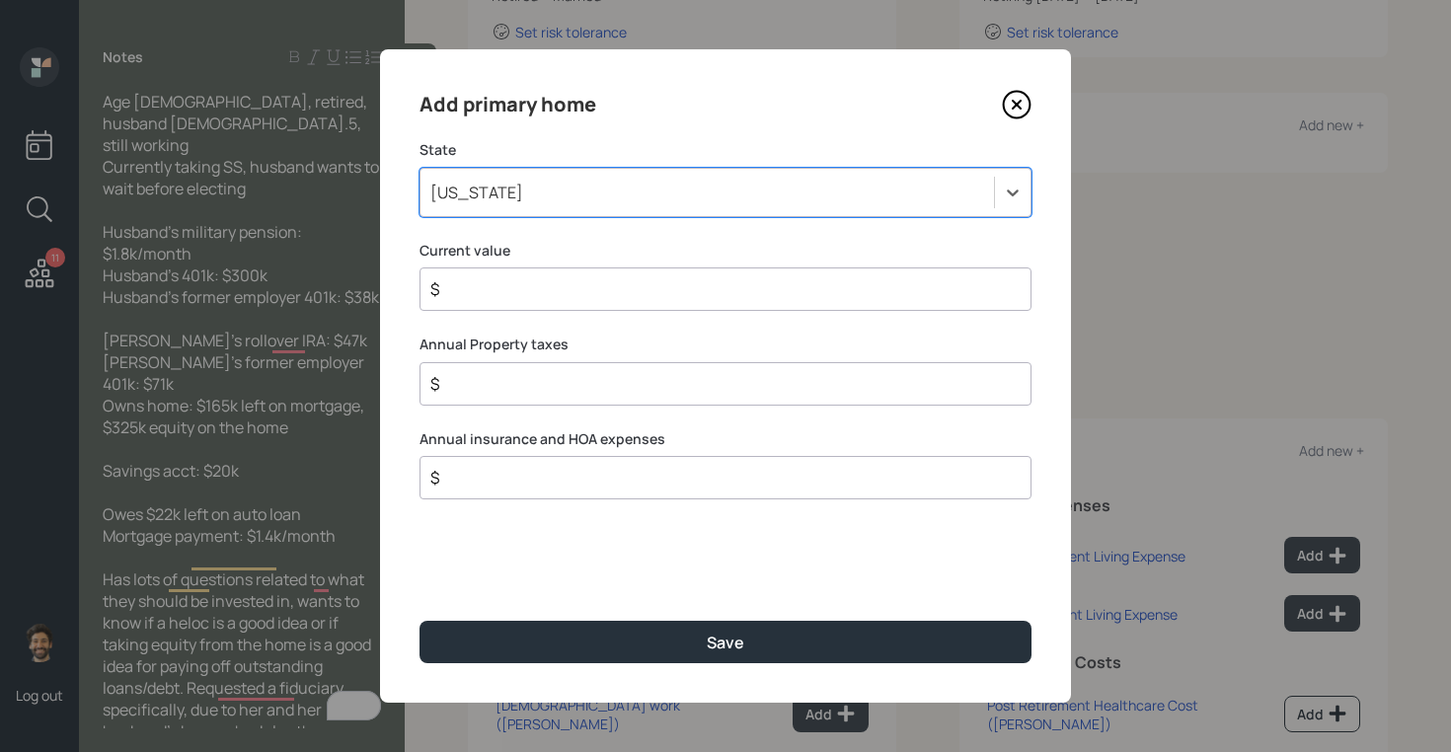
click at [489, 289] on input "$" at bounding box center [717, 289] width 578 height 24
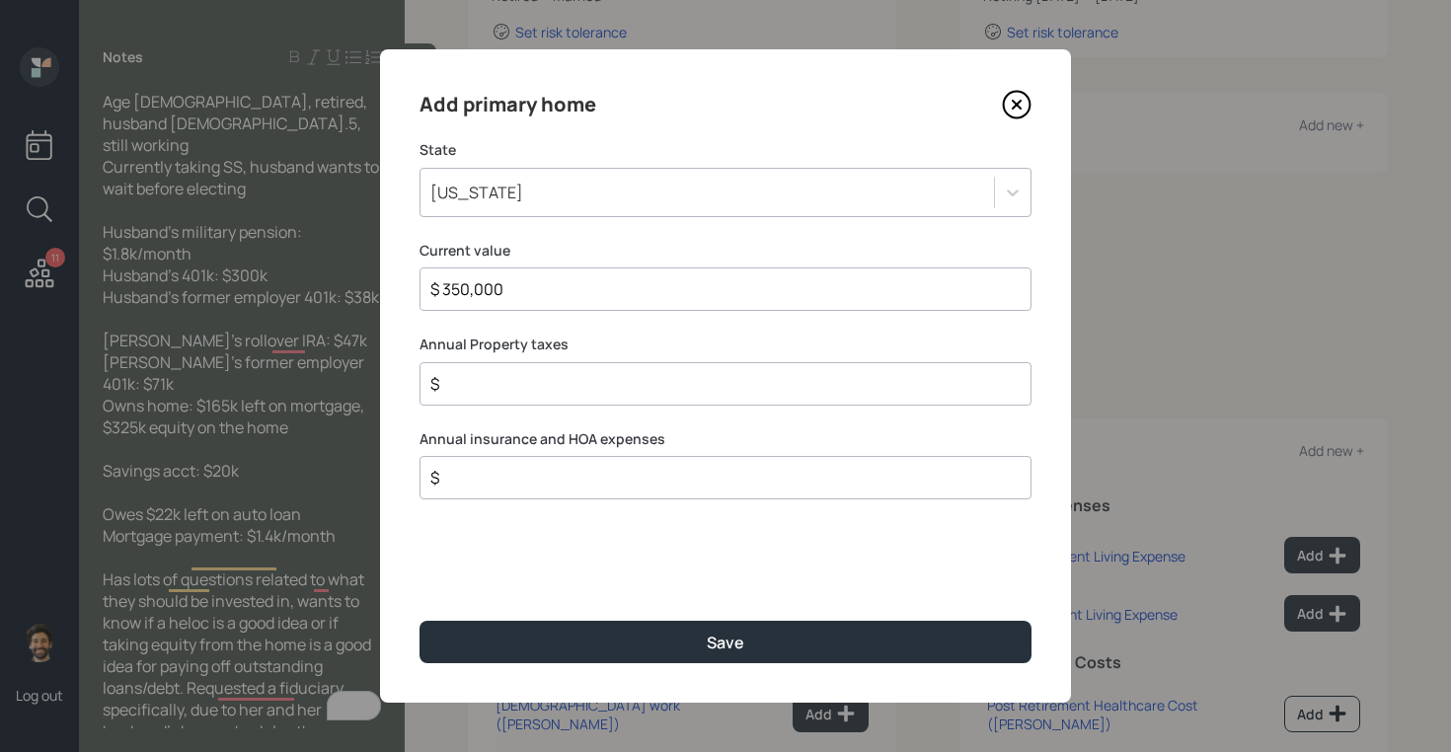
type input "$ 350,000"
type input "$ 1"
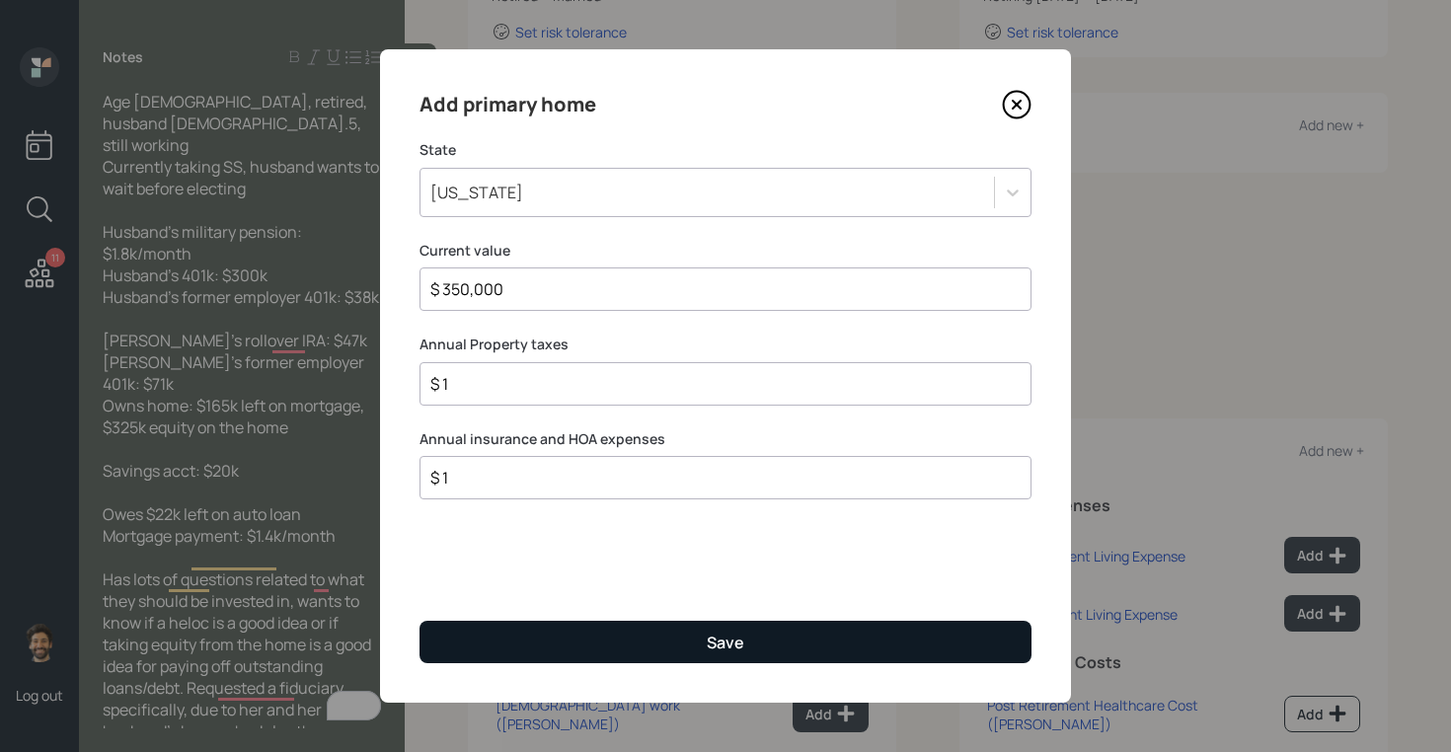
type input "$ 1"
click at [454, 653] on button "Save" at bounding box center [725, 642] width 612 height 42
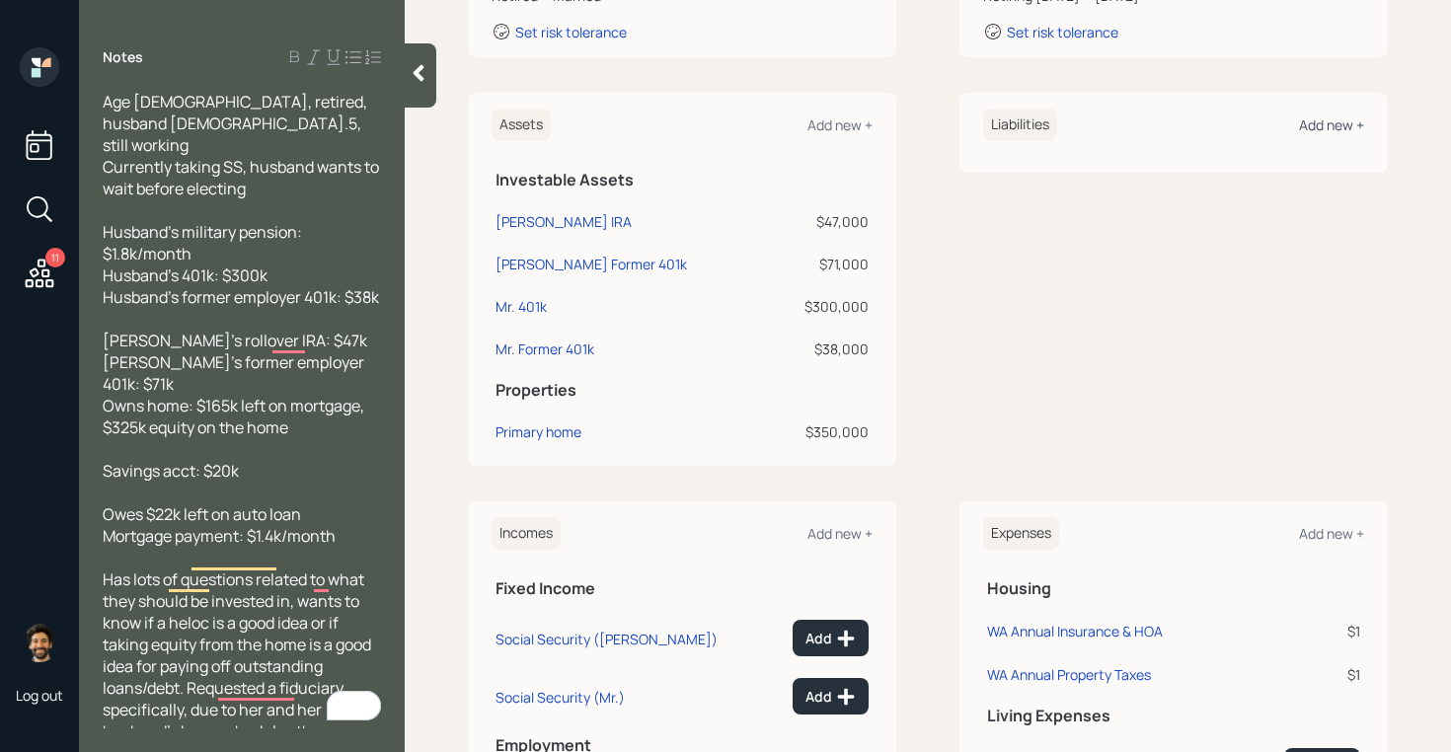
click at [1335, 119] on div "Add new +" at bounding box center [1331, 124] width 65 height 19
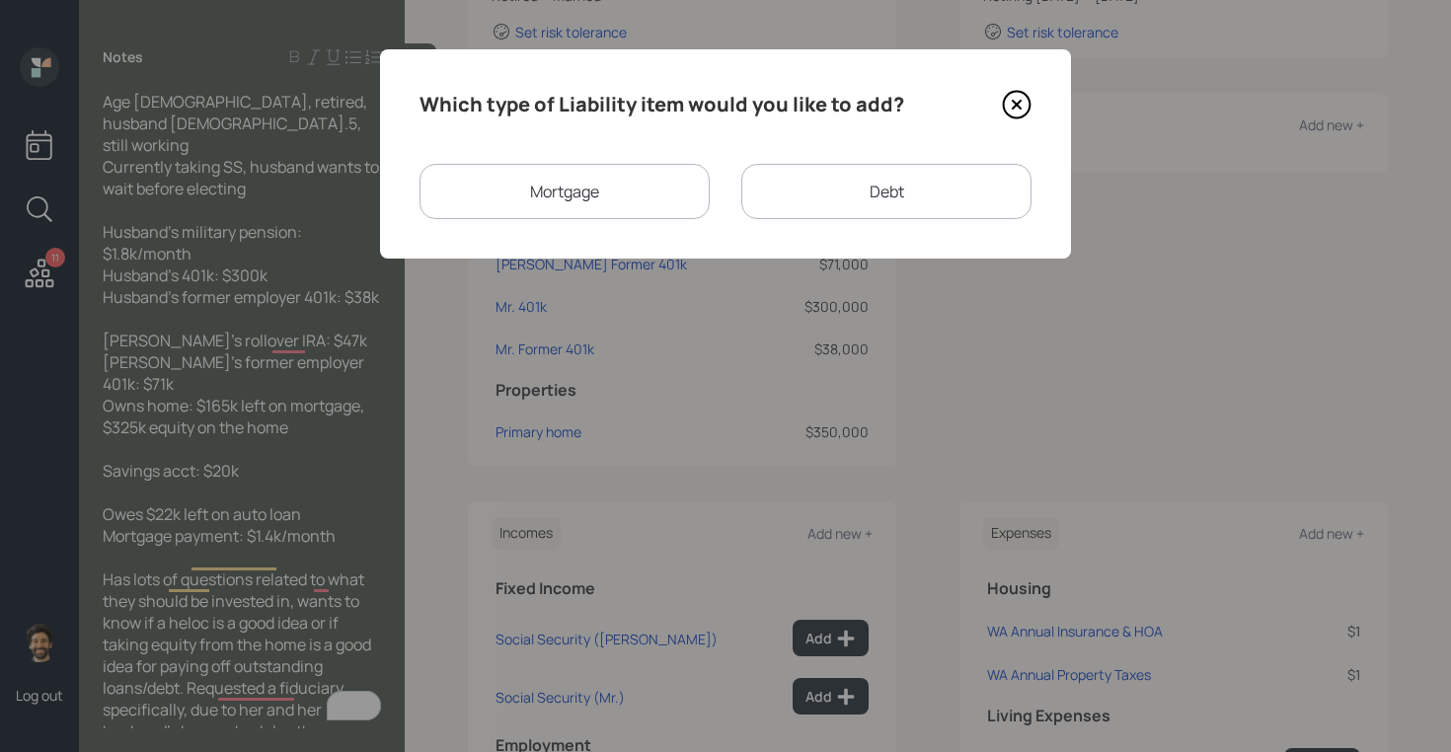
click at [628, 189] on div "Mortgage" at bounding box center [564, 191] width 290 height 55
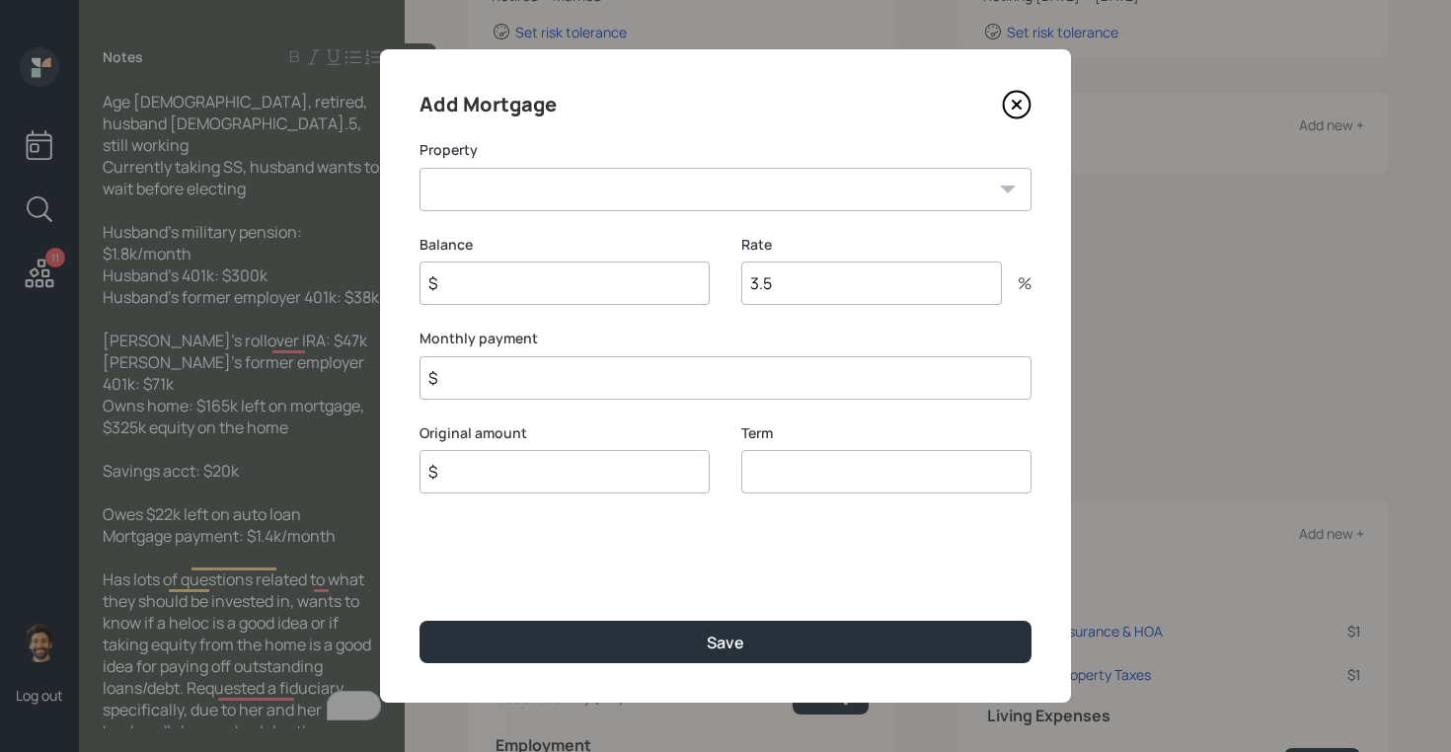
click at [505, 195] on select "WA Primary home" at bounding box center [725, 189] width 612 height 43
select select "04206287-1c5c-4969-ab4a-4515673bcd5b"
click at [419, 168] on select "WA Primary home" at bounding box center [725, 189] width 612 height 43
click at [492, 291] on input "$" at bounding box center [564, 283] width 290 height 43
type input "$ 165,000"
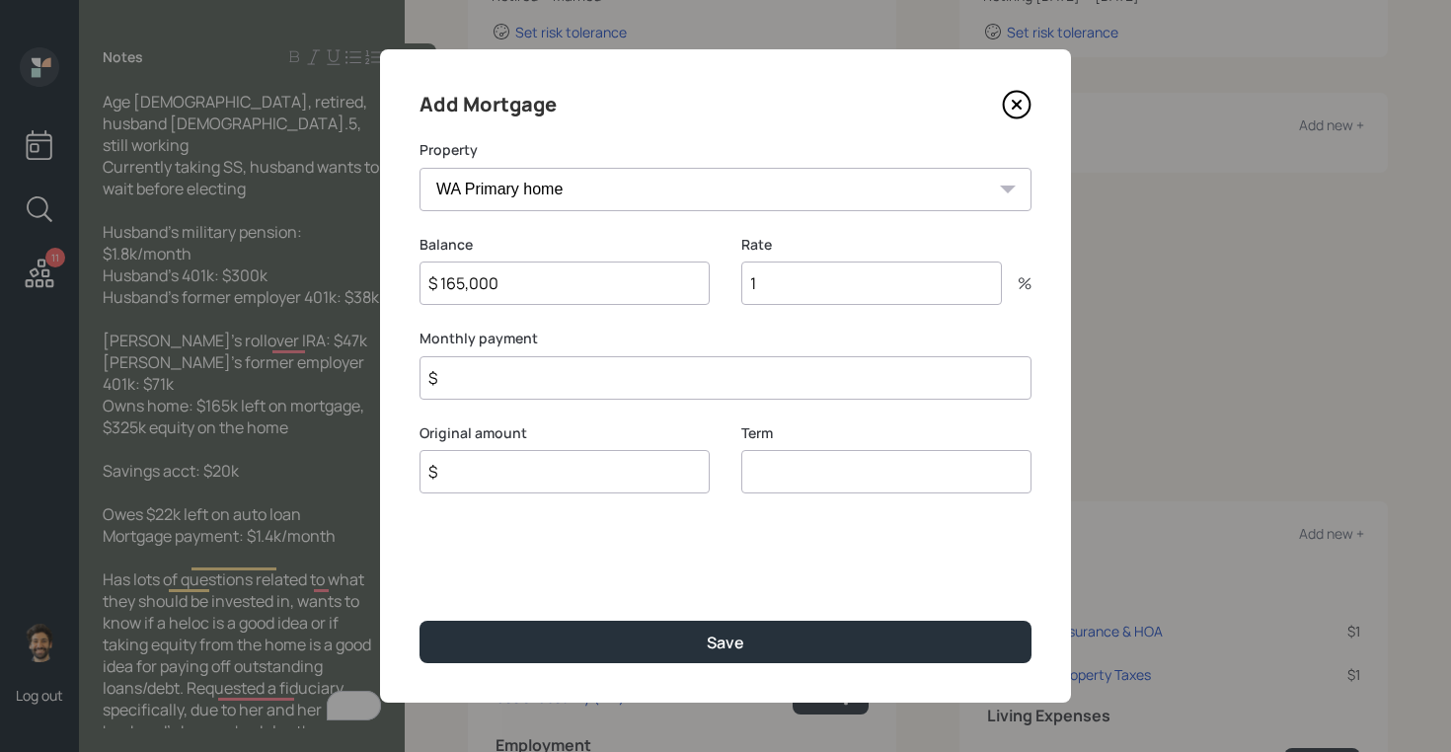
type input "1"
type input "$ 1"
type input "$ 165,000"
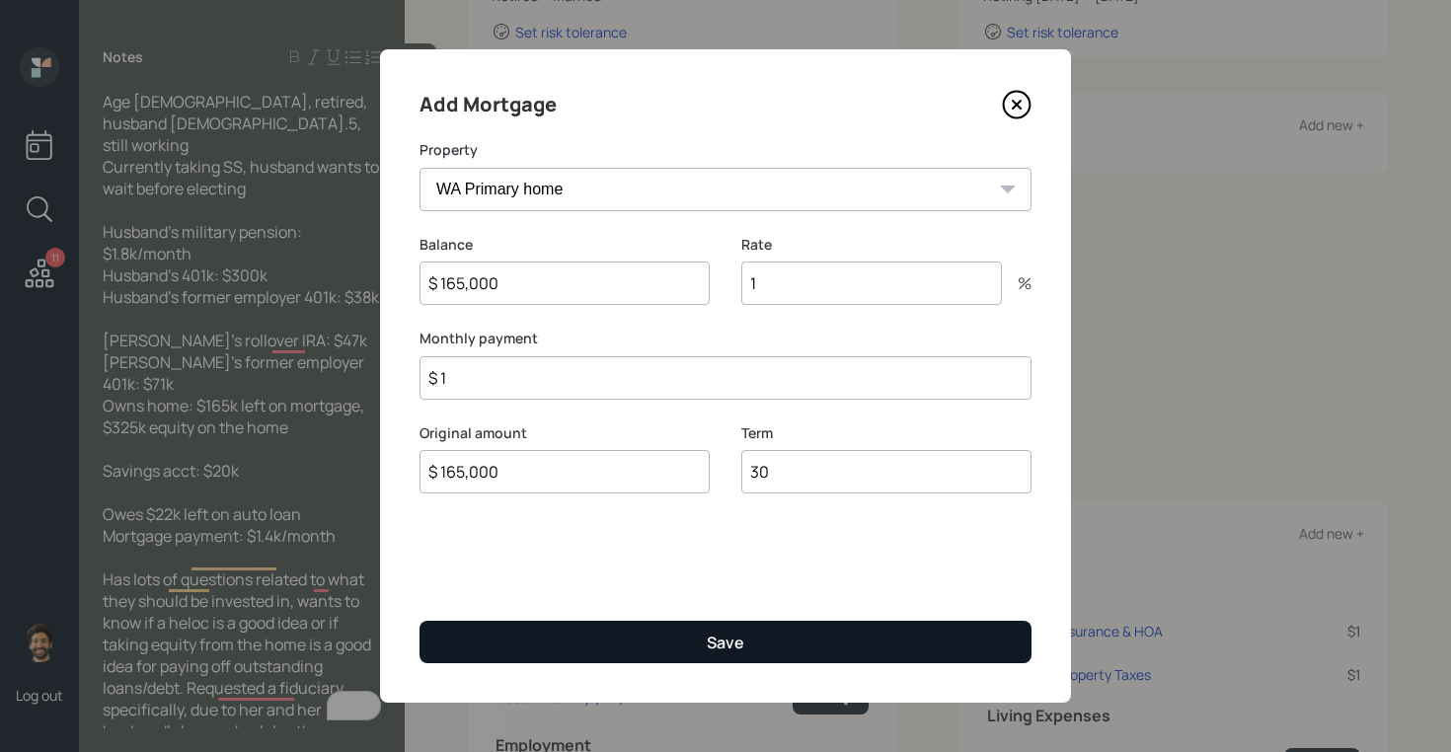
type input "30"
click at [461, 642] on button "Save" at bounding box center [725, 642] width 612 height 42
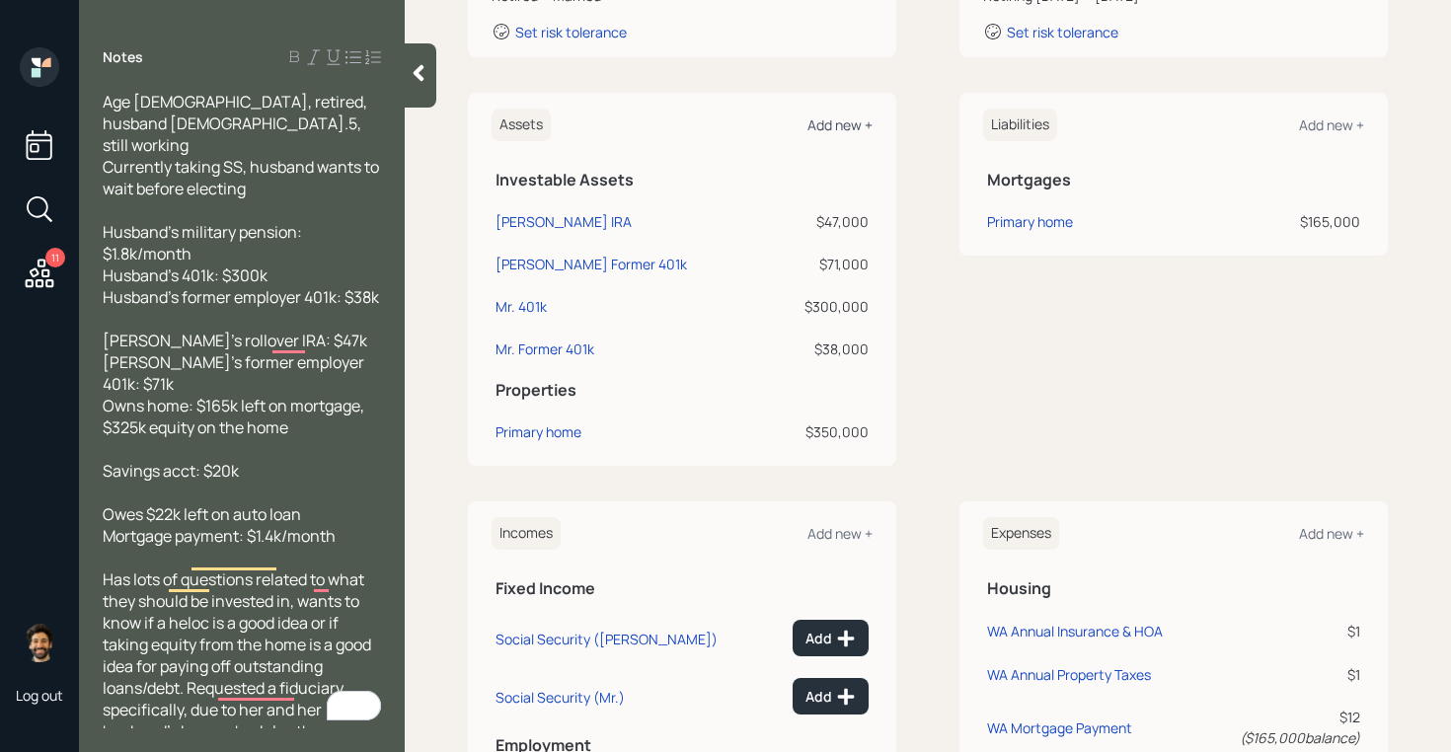
click at [822, 126] on div "Add new +" at bounding box center [839, 124] width 65 height 19
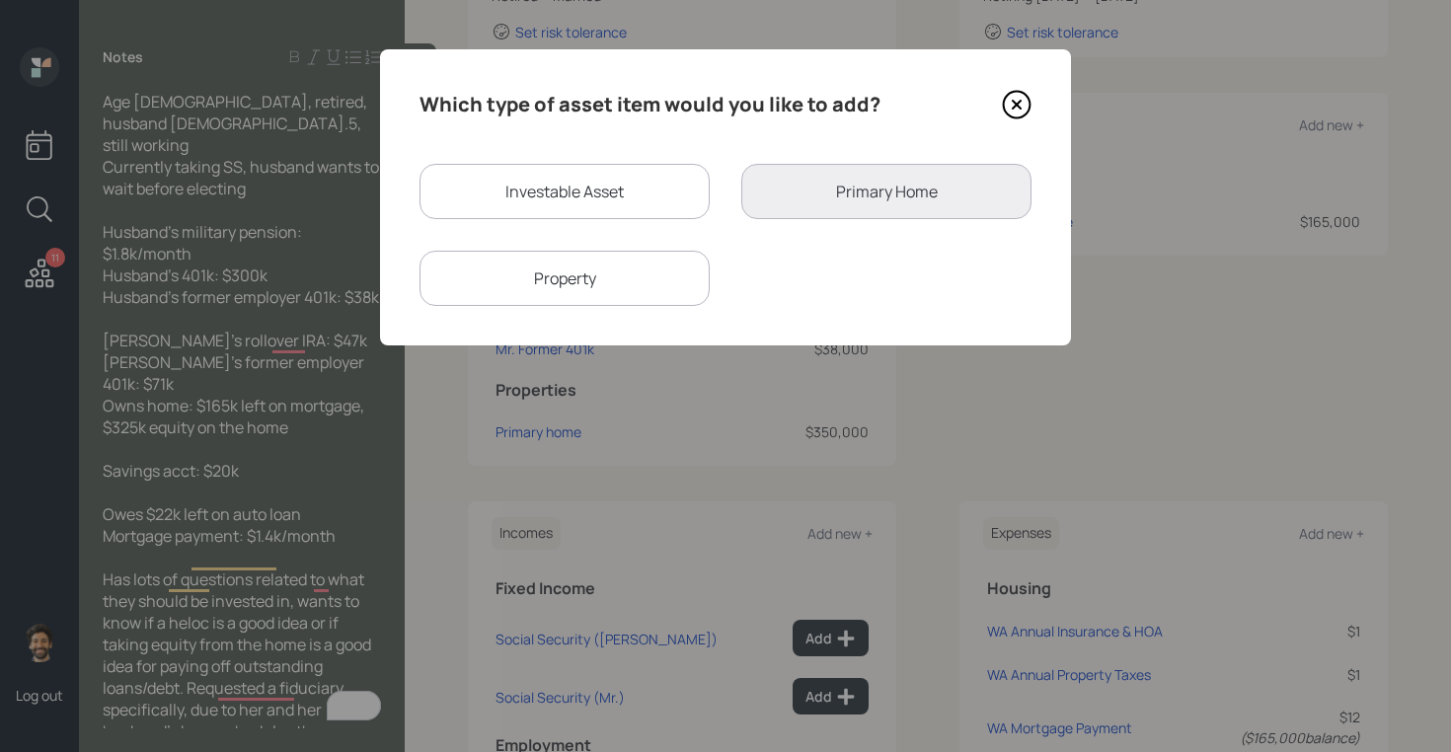
click at [571, 194] on div "Investable Asset" at bounding box center [564, 191] width 290 height 55
select select "taxable"
select select "balanced"
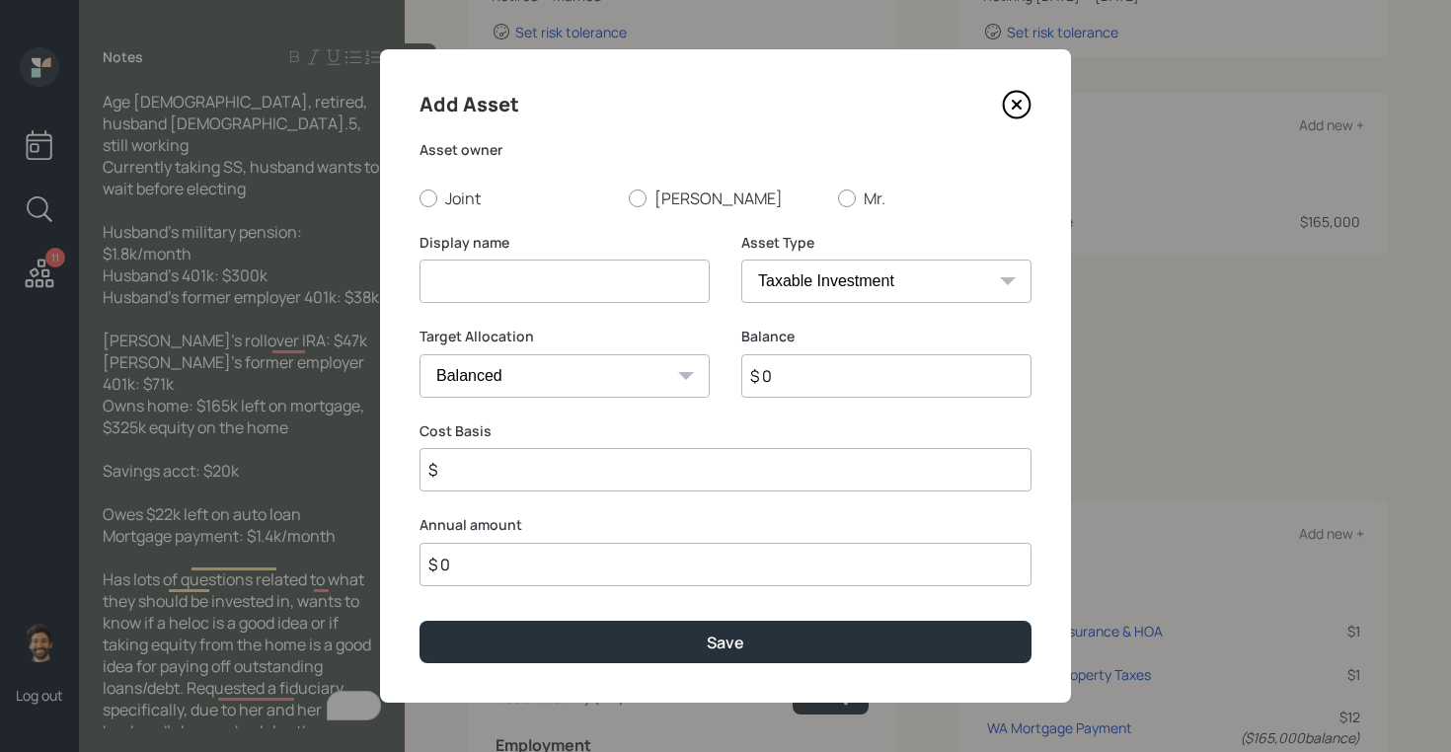
click at [474, 283] on input at bounding box center [564, 281] width 290 height 43
type input "Checking / Savings"
click at [803, 377] on input "$ 0" at bounding box center [886, 375] width 290 height 43
type input "$ 20,000"
click at [837, 281] on select "SEP [PERSON_NAME] IRA 401(k) [PERSON_NAME] 401(k) 403(b) [PERSON_NAME] 403(b) 4…" at bounding box center [886, 281] width 290 height 43
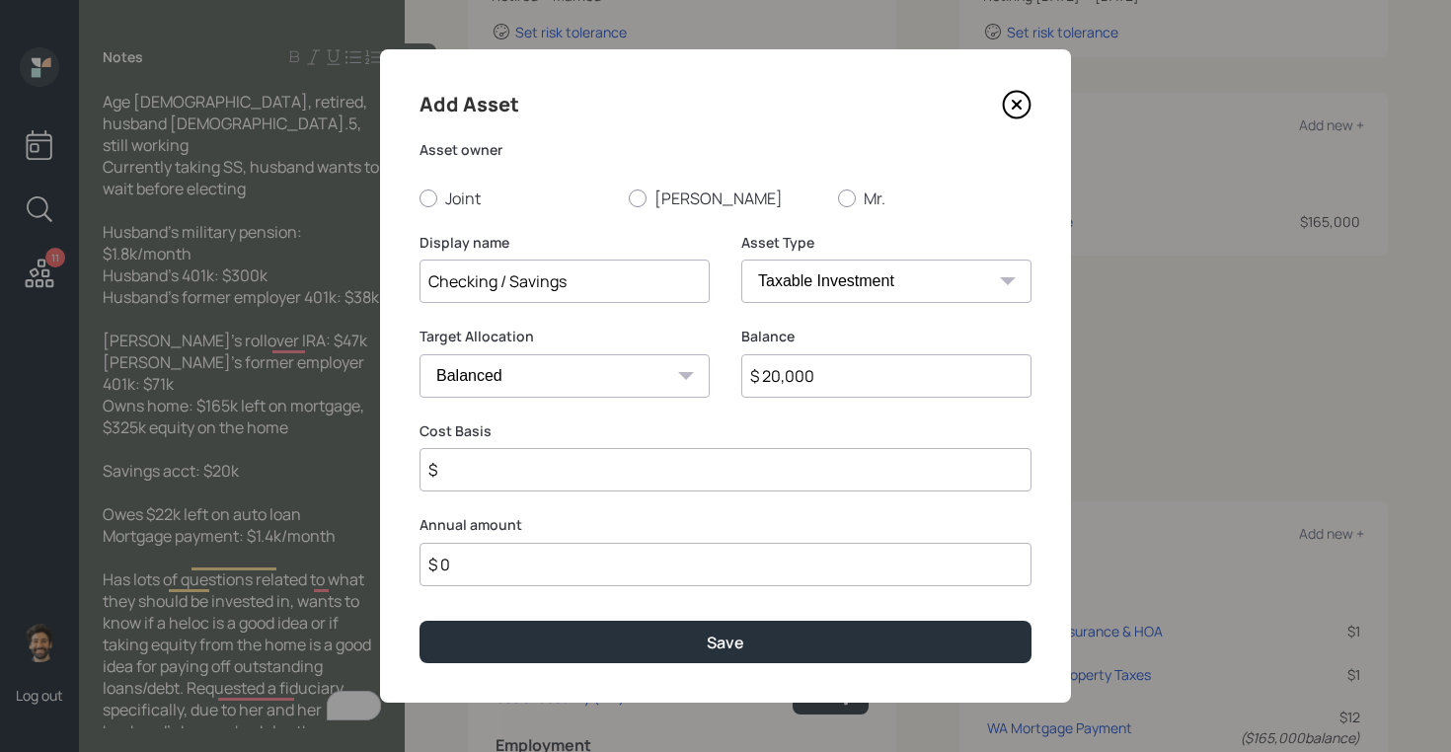
select select "emergency_fund"
click at [741, 260] on select "SEP [PERSON_NAME] IRA 401(k) [PERSON_NAME] 401(k) 403(b) [PERSON_NAME] 403(b) 4…" at bounding box center [886, 281] width 290 height 43
click at [425, 210] on div "Add Asset Asset owner Joint [PERSON_NAME] Mr. Display name Checking / Savings A…" at bounding box center [725, 375] width 691 height 653
click at [434, 206] on label "Joint" at bounding box center [515, 199] width 193 height 22
click at [419, 198] on input "Joint" at bounding box center [418, 197] width 1 height 1
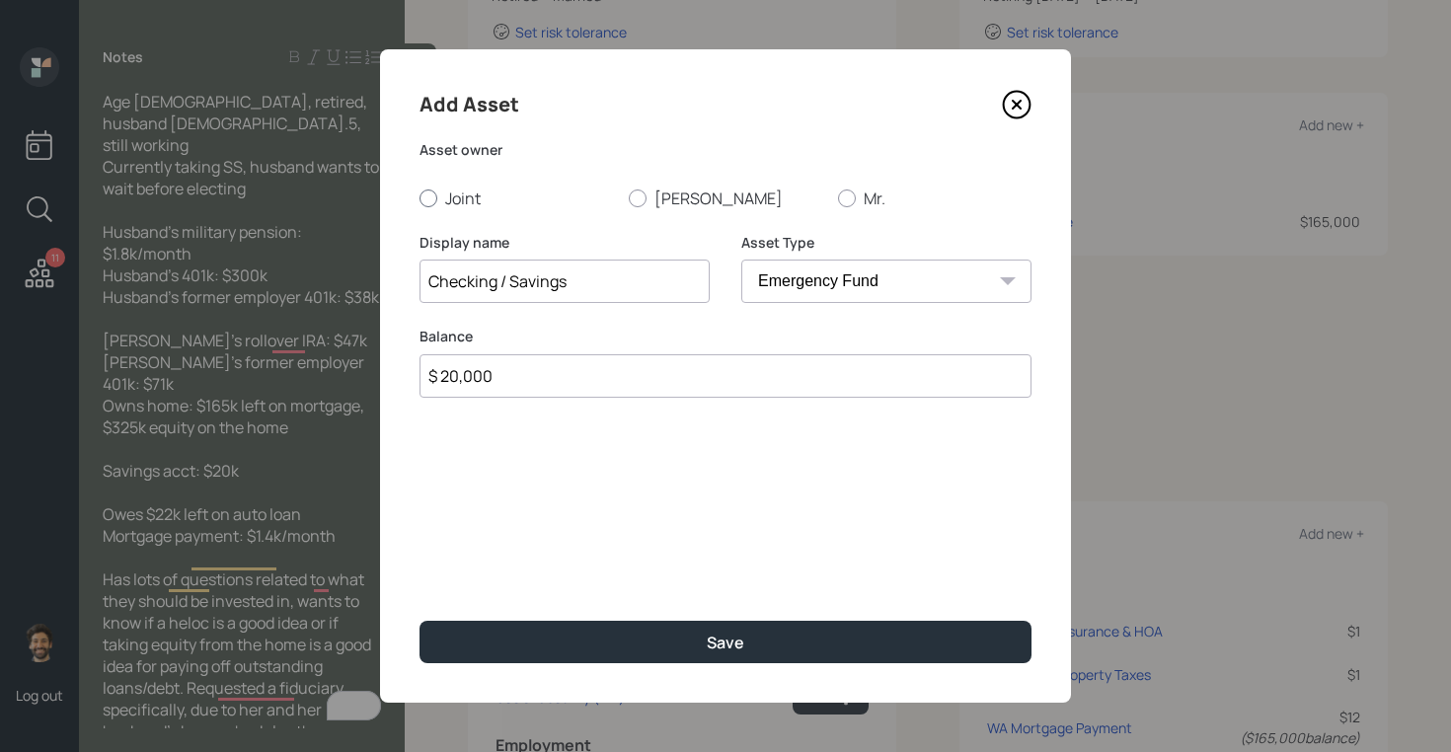
radio input "true"
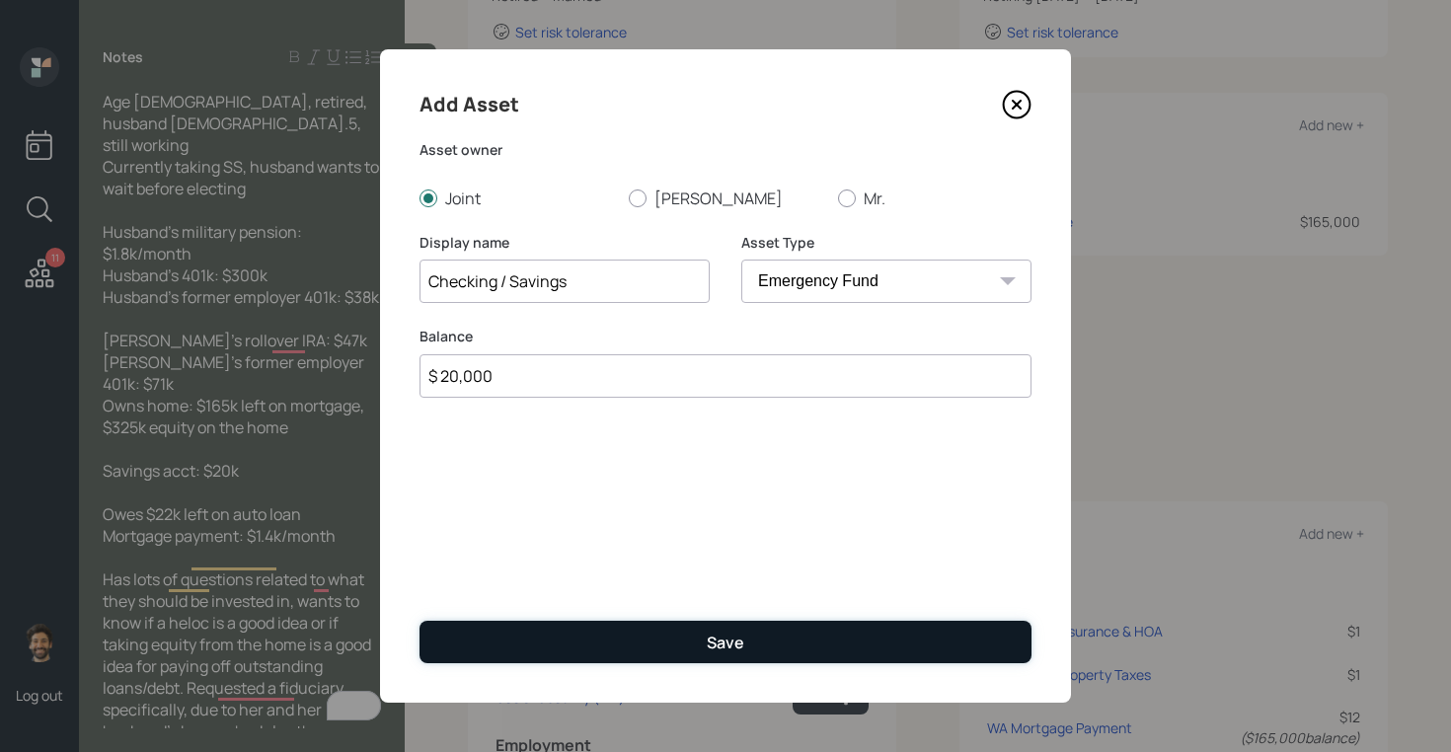
click at [513, 640] on button "Save" at bounding box center [725, 642] width 612 height 42
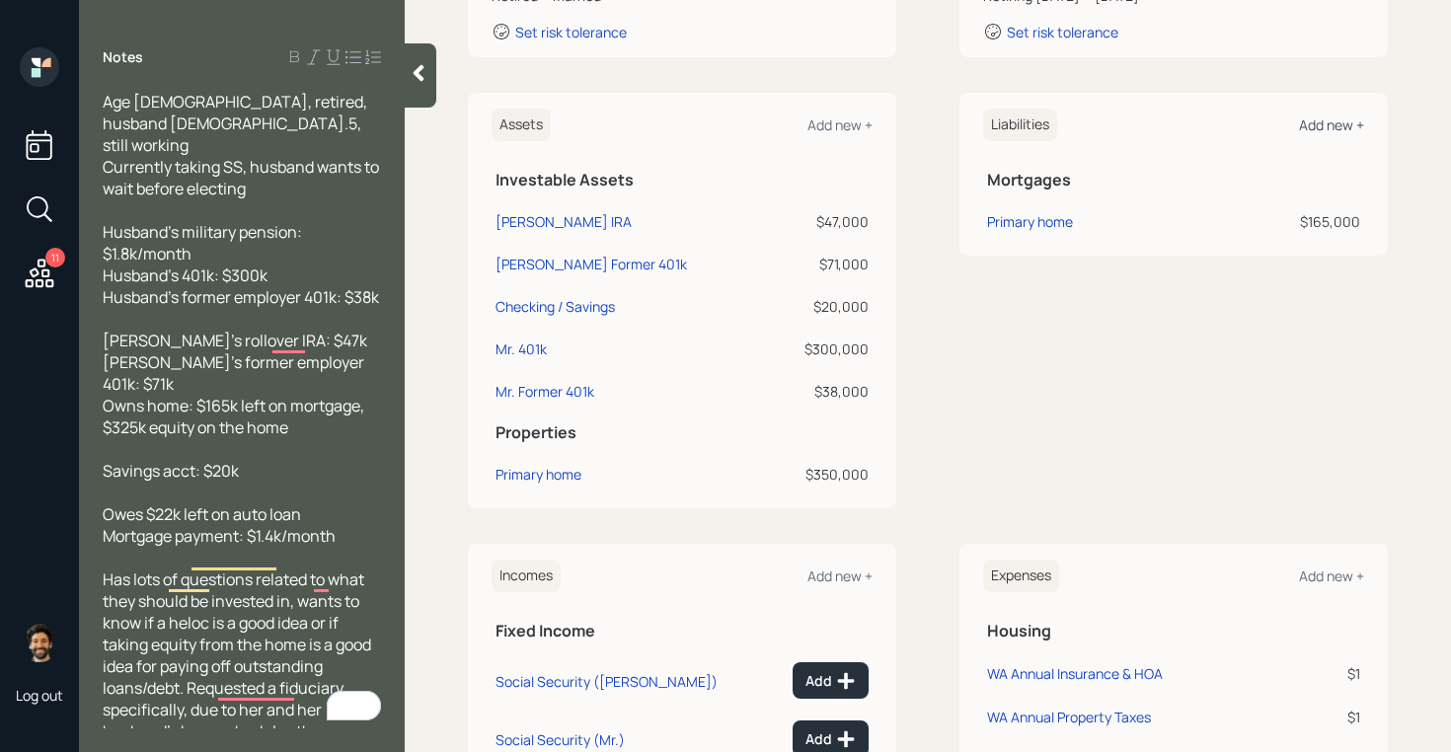
click at [1342, 124] on div "Add new +" at bounding box center [1331, 124] width 65 height 19
click at [1020, 217] on div "Primary home" at bounding box center [1030, 221] width 86 height 21
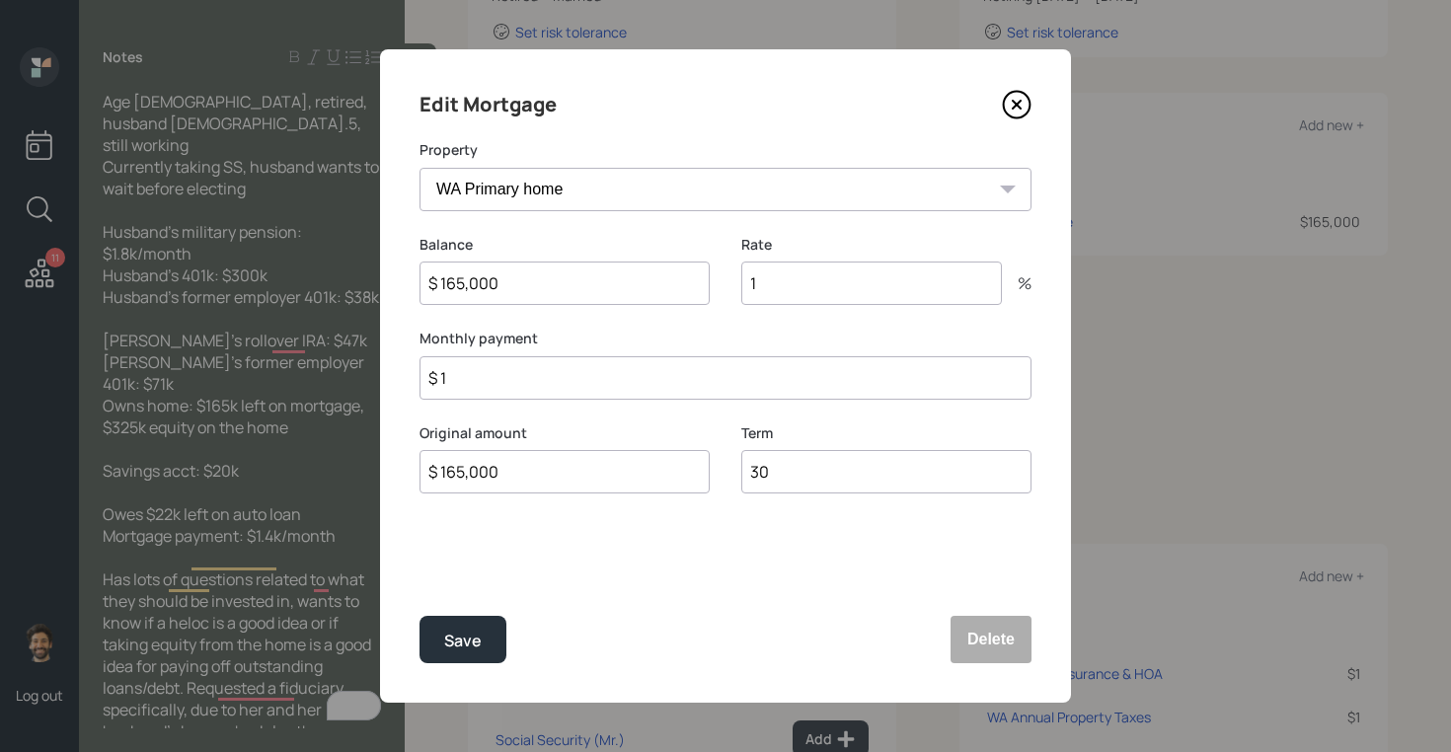
click at [493, 391] on input "$ 1" at bounding box center [725, 377] width 612 height 43
type input "$ 1,400"
click at [454, 635] on div "Save" at bounding box center [463, 641] width 38 height 27
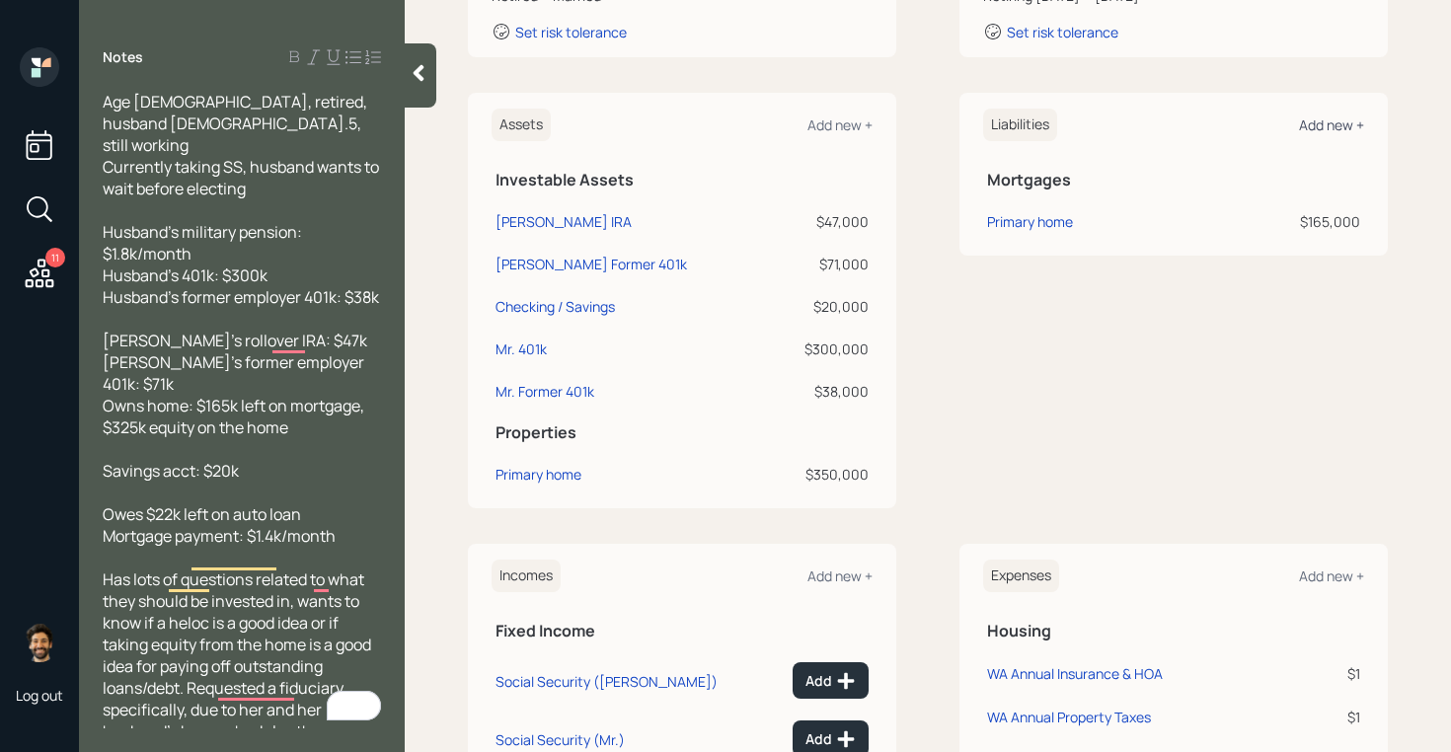
click at [1313, 126] on div "Add new +" at bounding box center [1331, 124] width 65 height 19
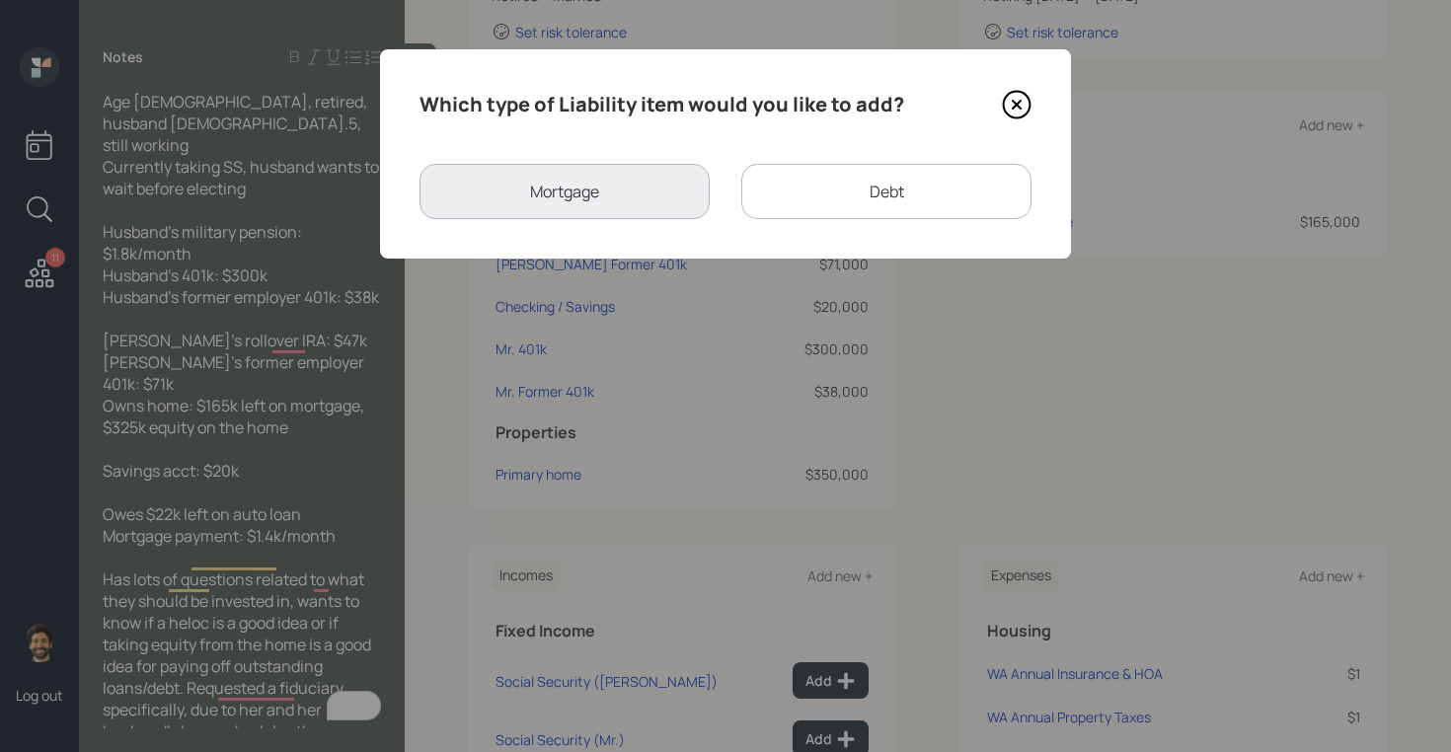
click at [758, 199] on div "Debt" at bounding box center [886, 191] width 290 height 55
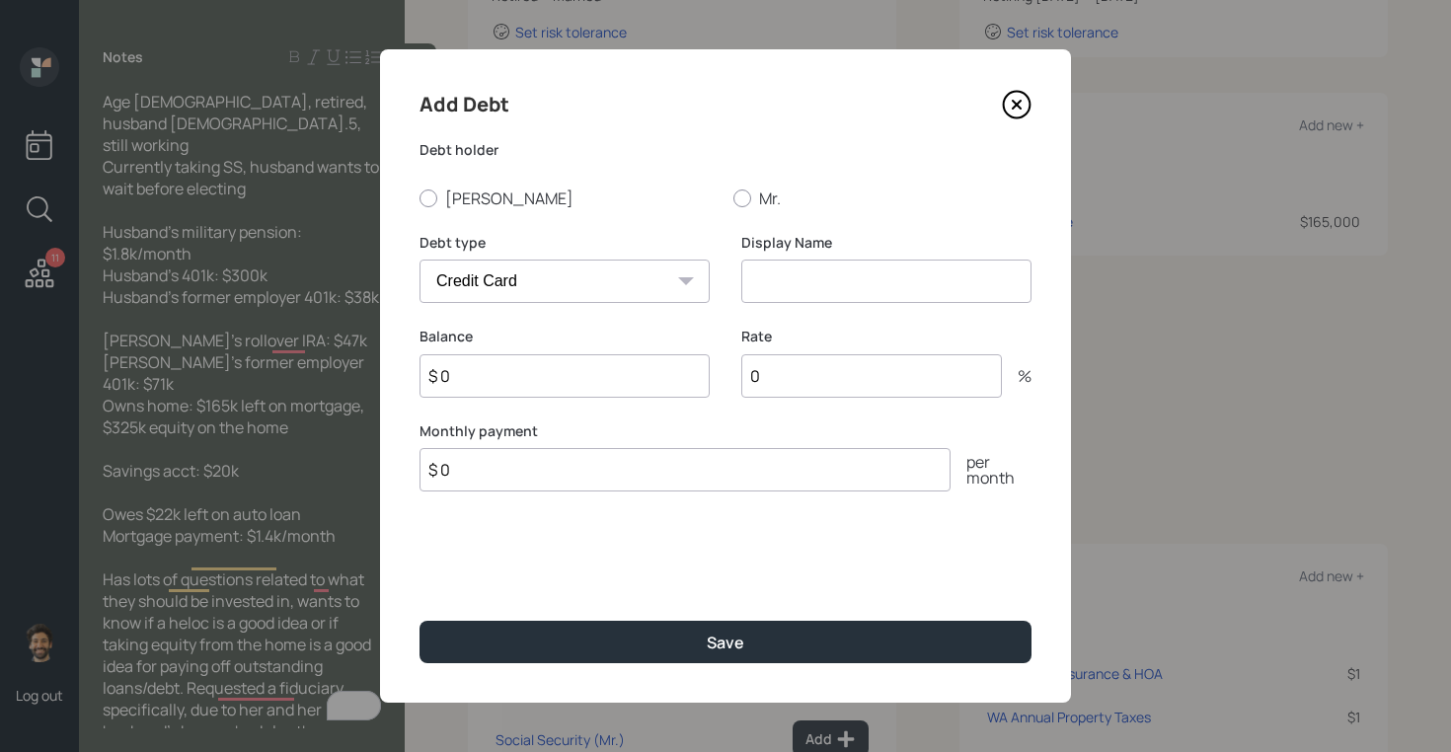
click at [524, 273] on select "Car Credit Card Medical Student Other" at bounding box center [564, 281] width 290 height 43
select select "car"
click at [419, 260] on select "Car Credit Card Medical Student Other" at bounding box center [564, 281] width 290 height 43
click at [844, 278] on input at bounding box center [886, 281] width 290 height 43
type input "Car Loan"
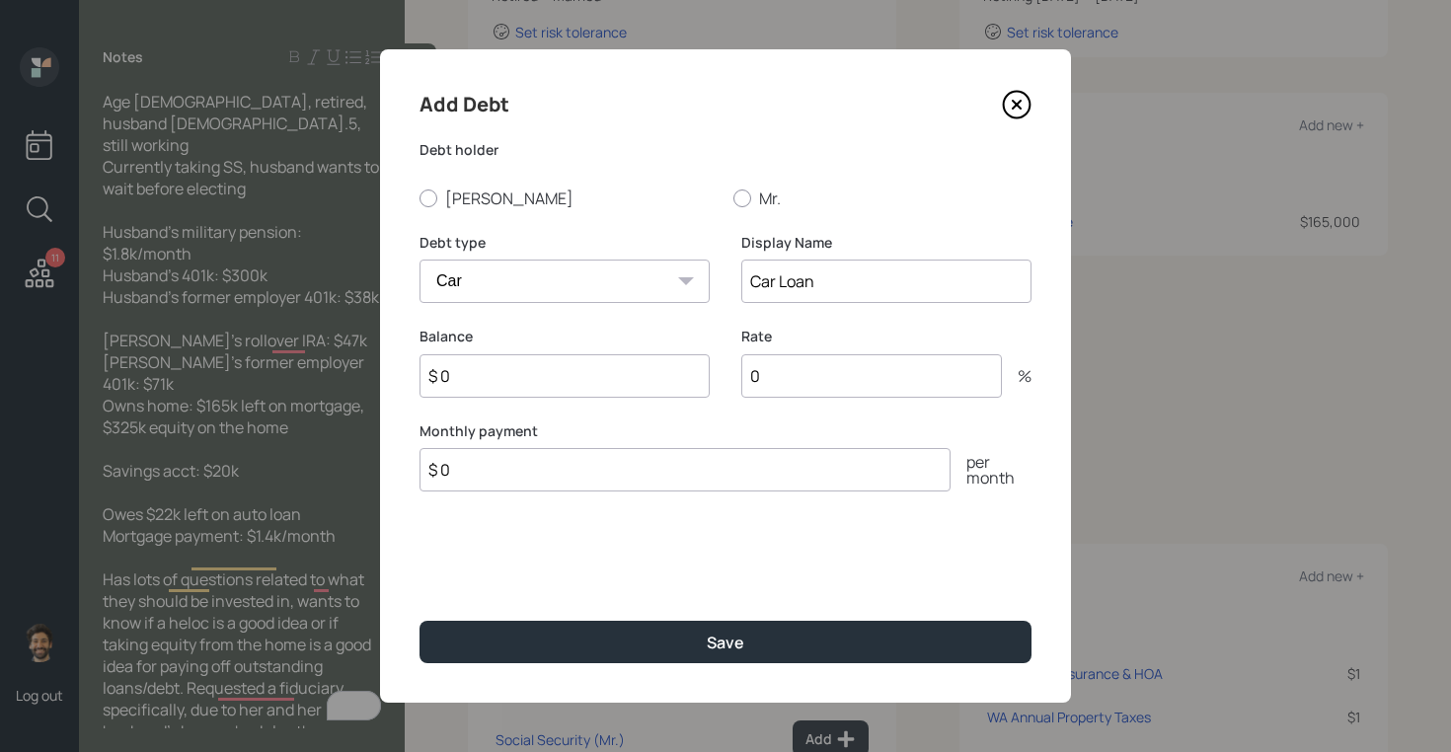
click at [805, 394] on input "0" at bounding box center [871, 375] width 261 height 43
click at [782, 381] on input "0" at bounding box center [871, 375] width 261 height 43
type input "2"
type input "1"
click at [615, 378] on input "$ 0" at bounding box center [564, 375] width 290 height 43
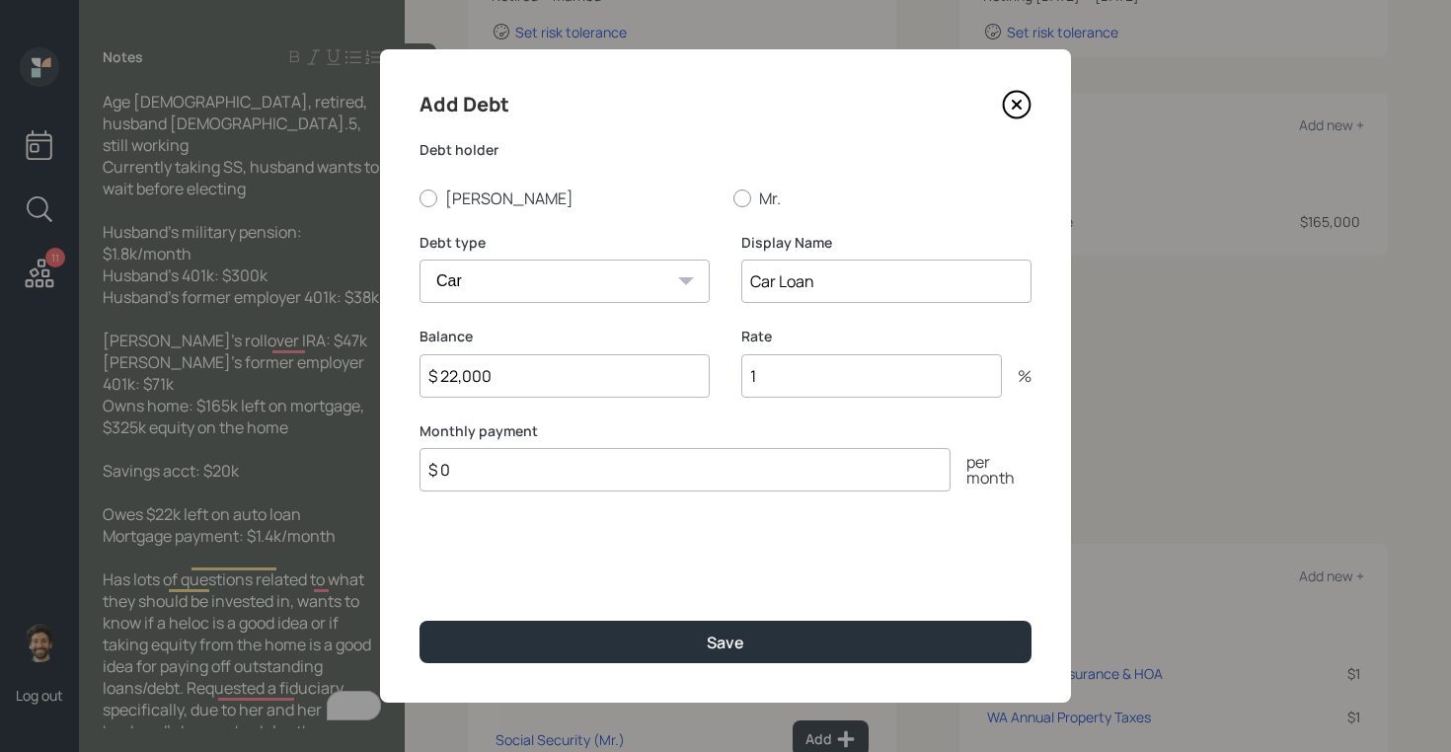
type input "$ 22,000"
click at [582, 474] on input "$ 0" at bounding box center [684, 469] width 531 height 43
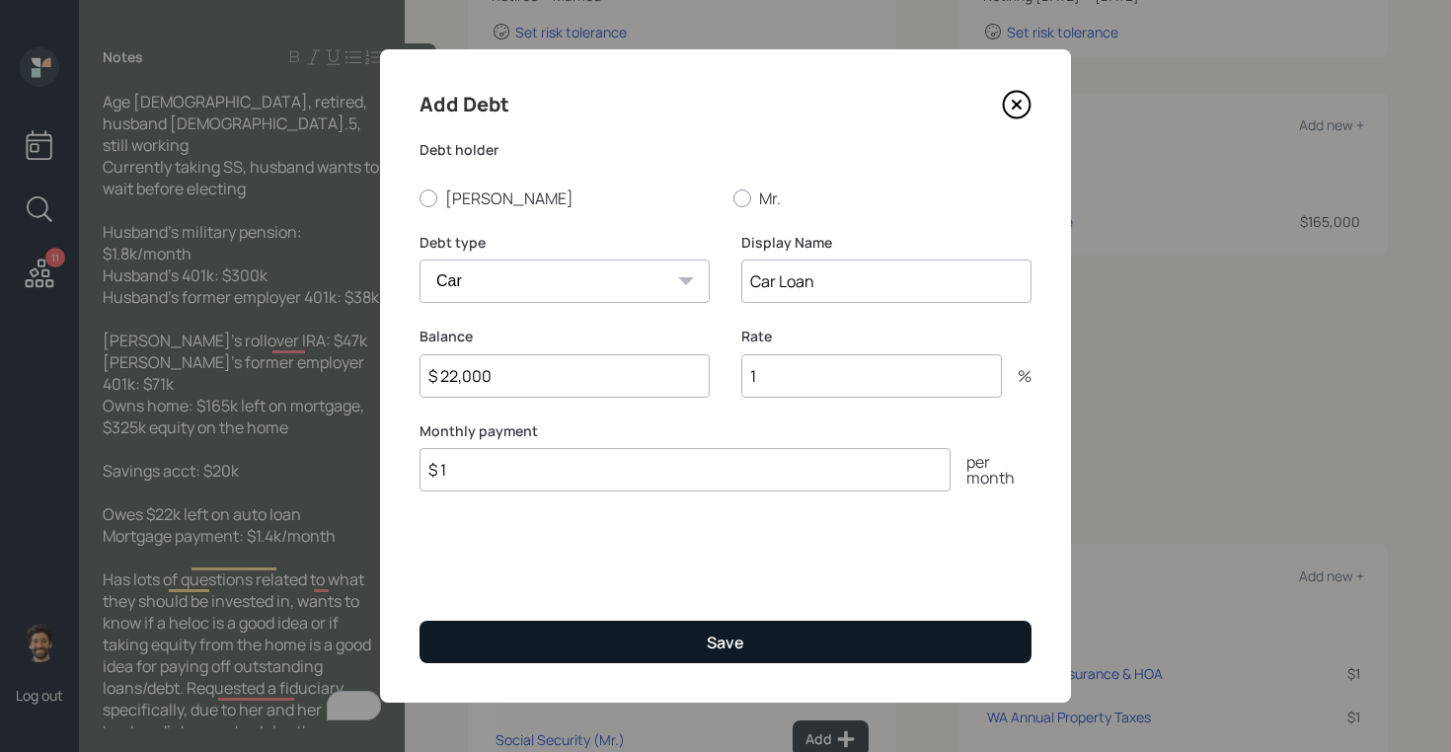
type input "$ 1"
click at [485, 651] on button "Save" at bounding box center [725, 642] width 612 height 42
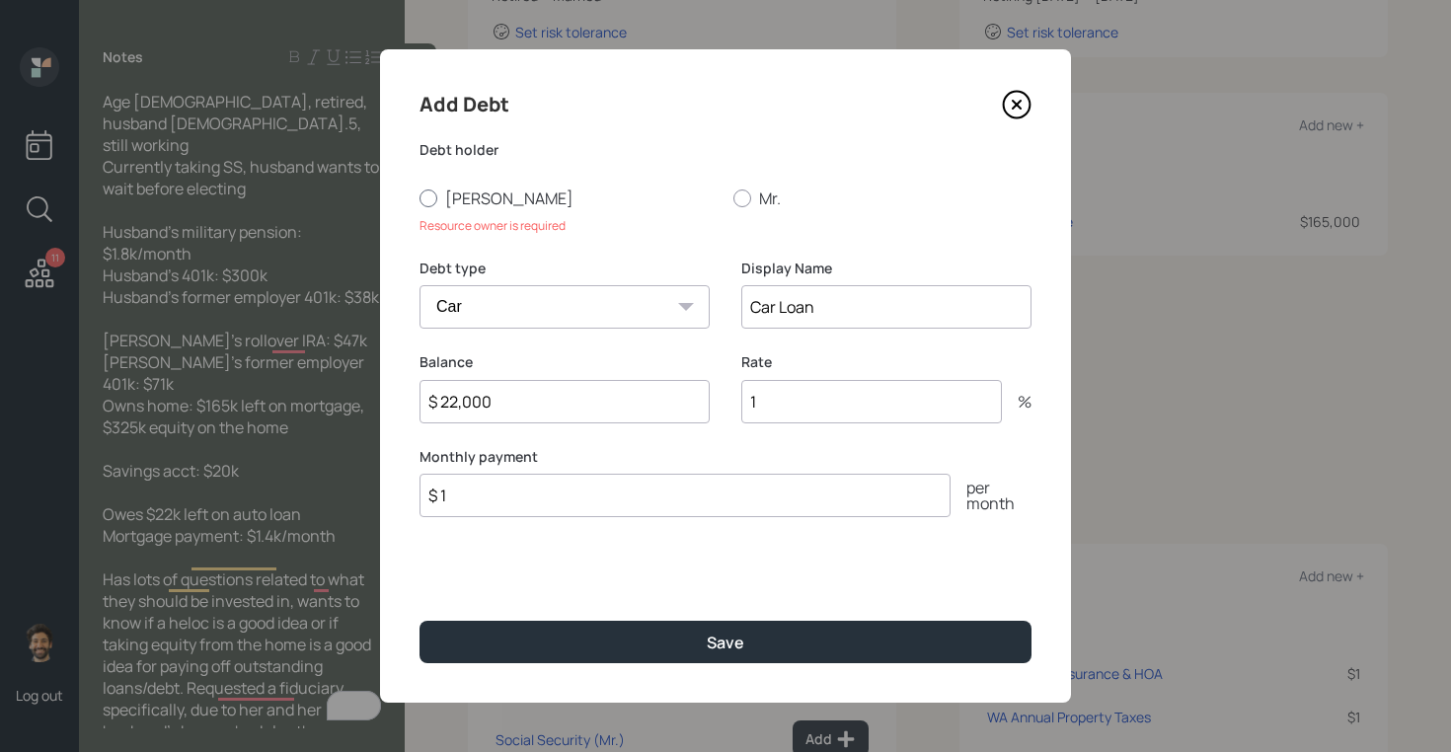
click at [456, 194] on label "[PERSON_NAME]" at bounding box center [568, 199] width 298 height 22
click at [419, 197] on input "[PERSON_NAME]" at bounding box center [418, 197] width 1 height 1
radio input "true"
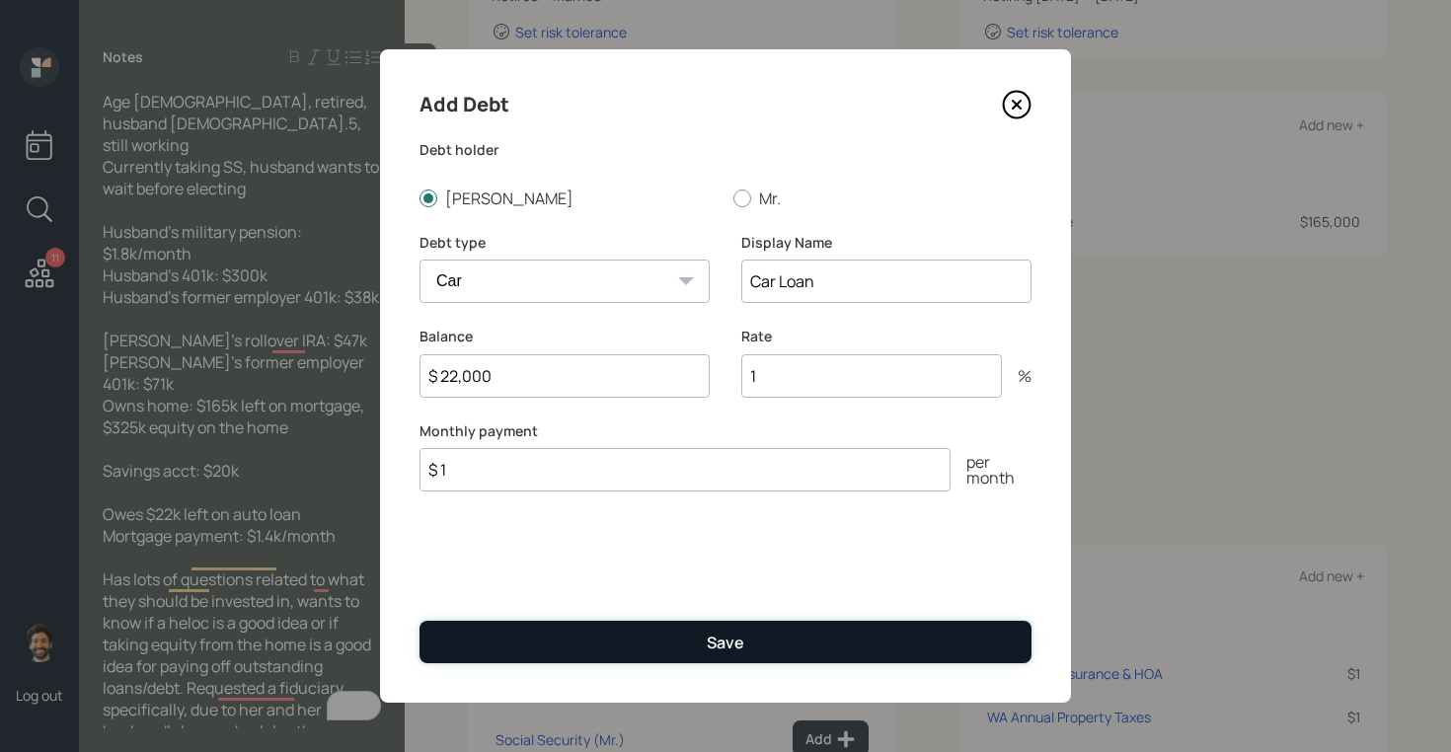
click at [507, 654] on button "Save" at bounding box center [725, 642] width 612 height 42
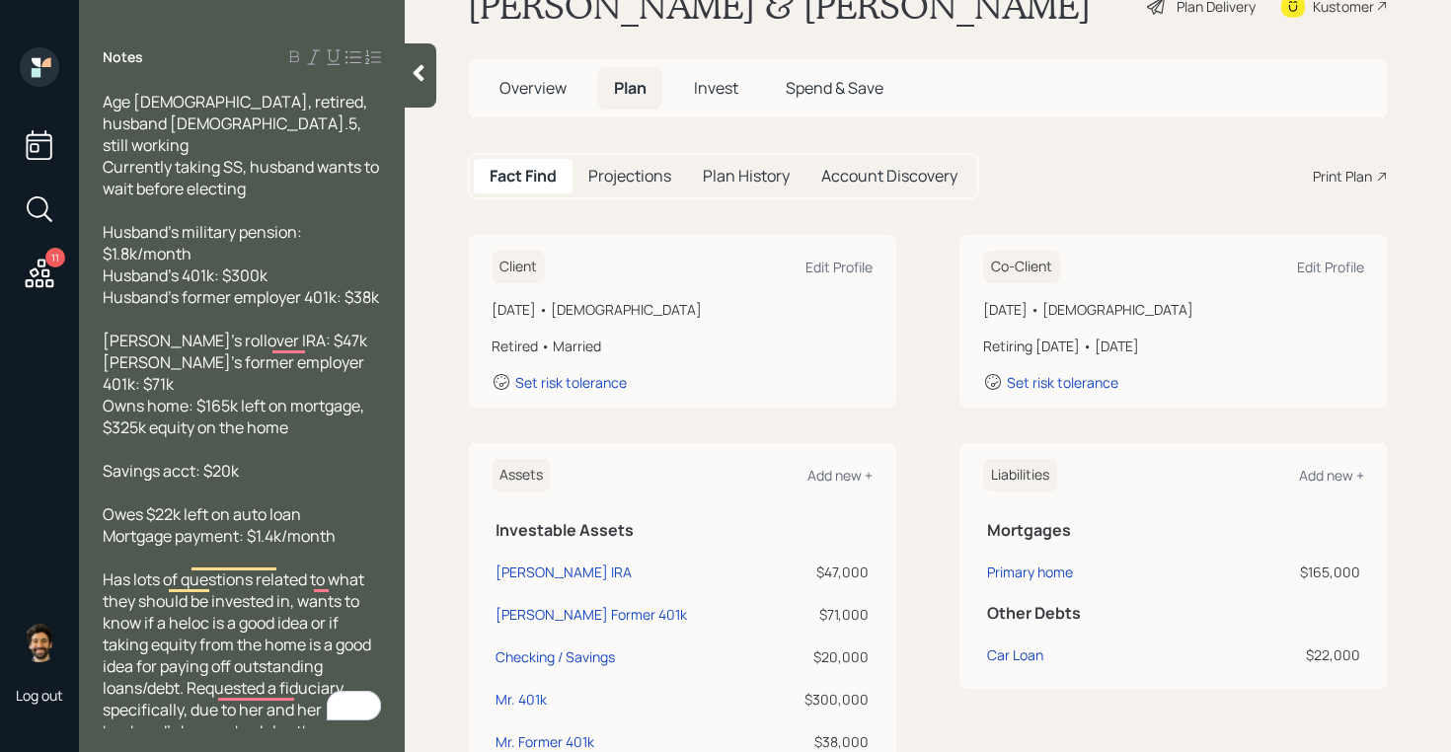
scroll to position [55, 0]
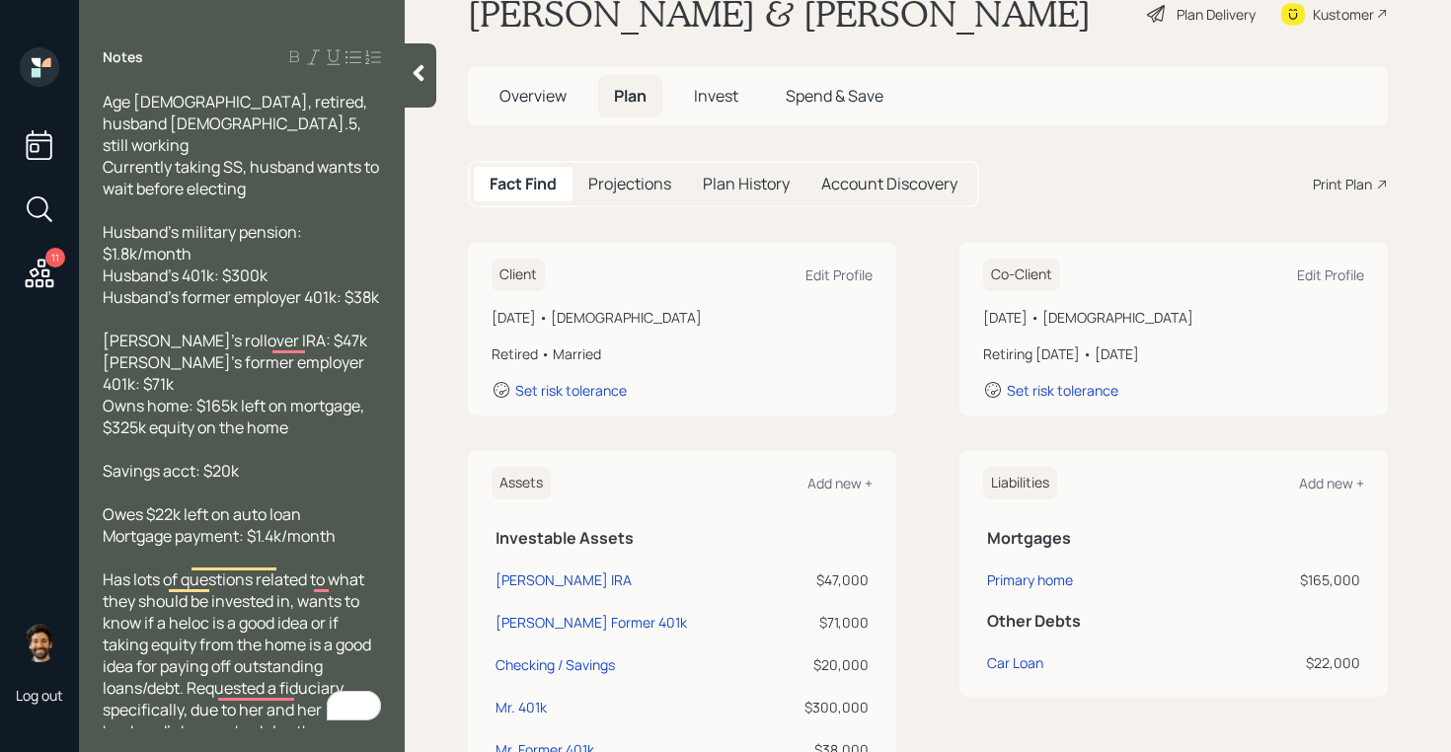
click at [43, 268] on icon at bounding box center [40, 274] width 36 height 36
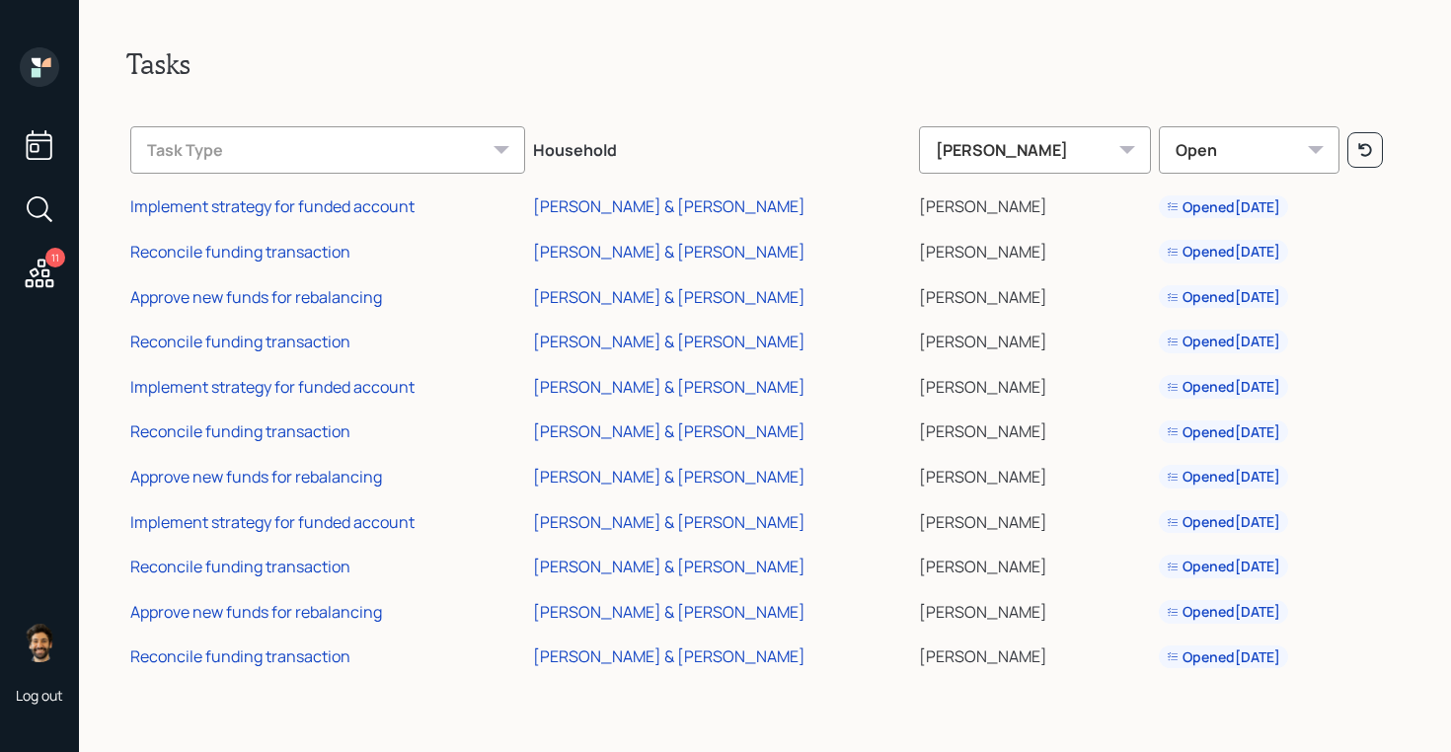
click at [42, 74] on icon at bounding box center [39, 66] width 39 height 39
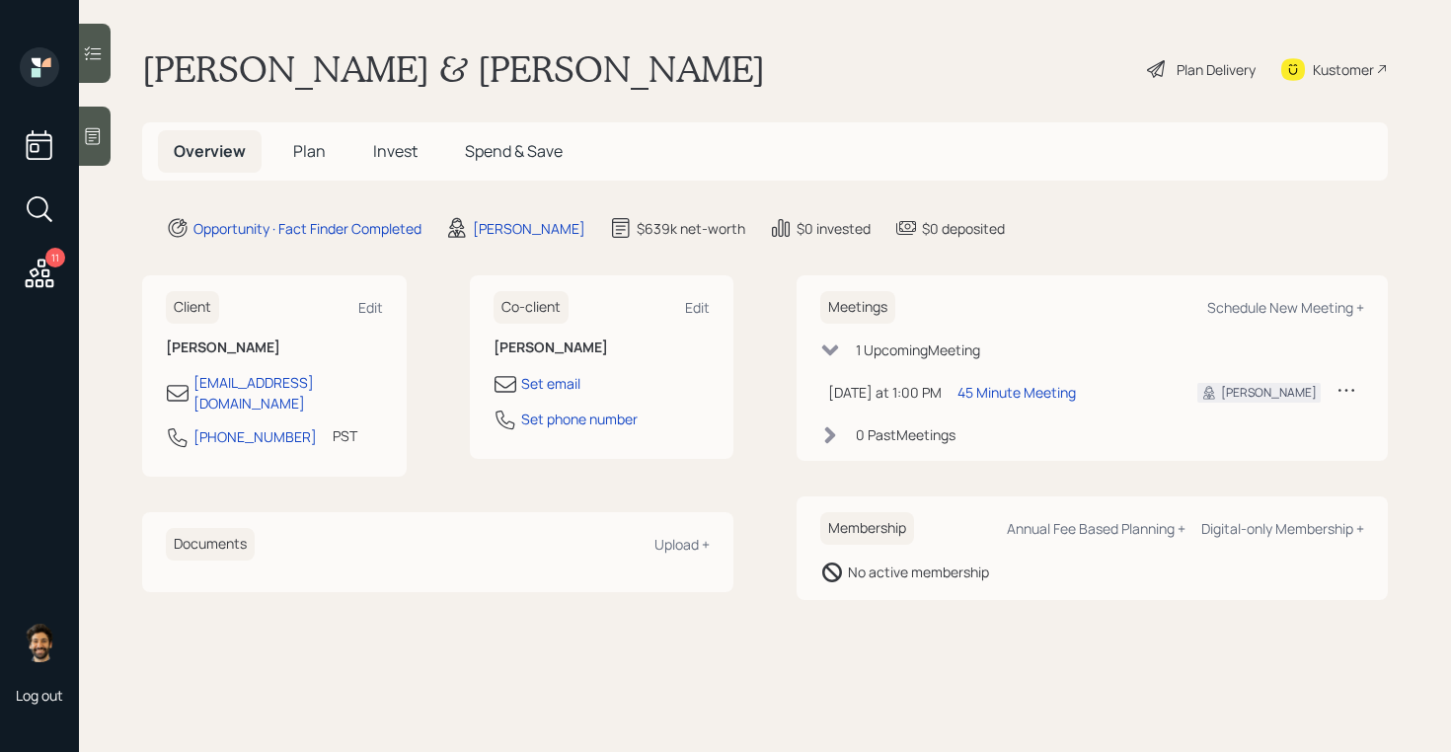
click at [308, 149] on span "Plan" at bounding box center [309, 151] width 33 height 22
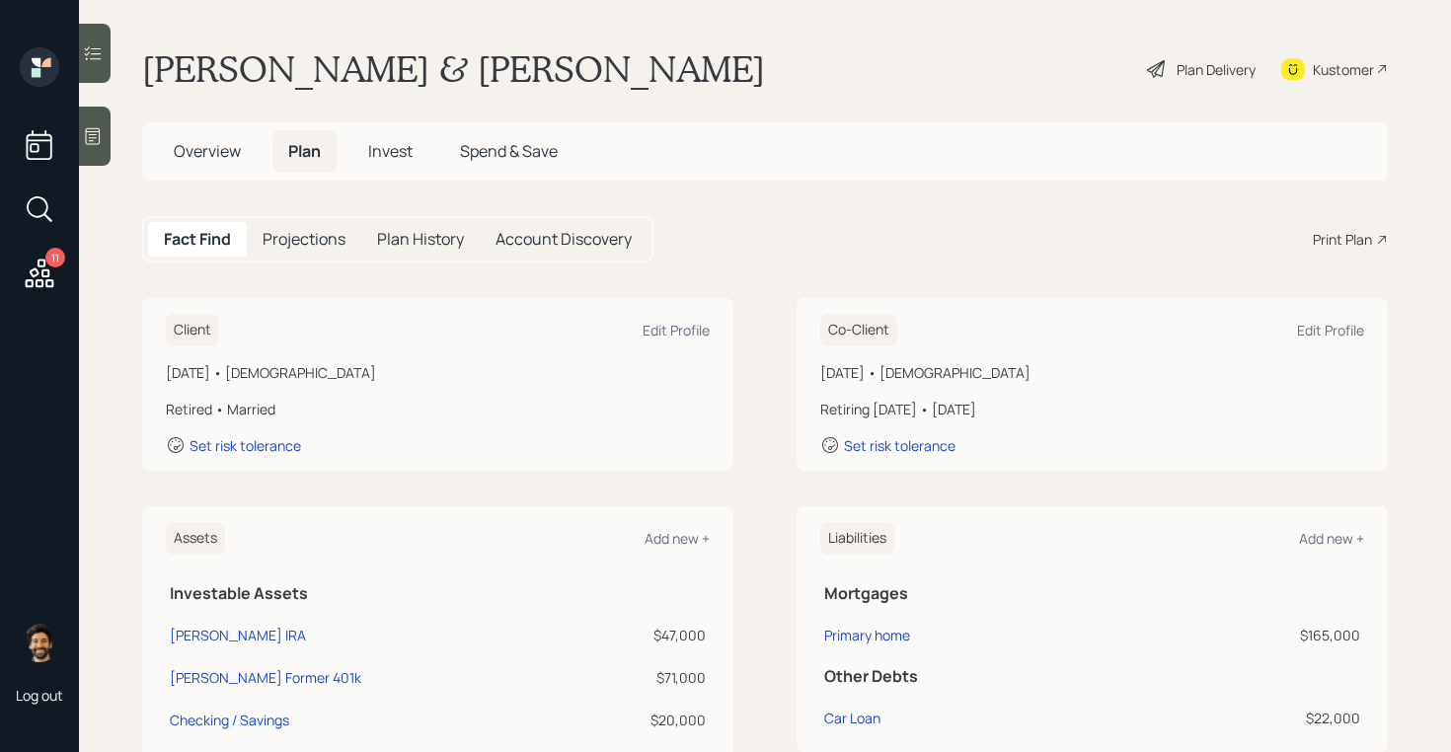
click at [251, 66] on h1 "[PERSON_NAME] & [PERSON_NAME]" at bounding box center [453, 68] width 623 height 43
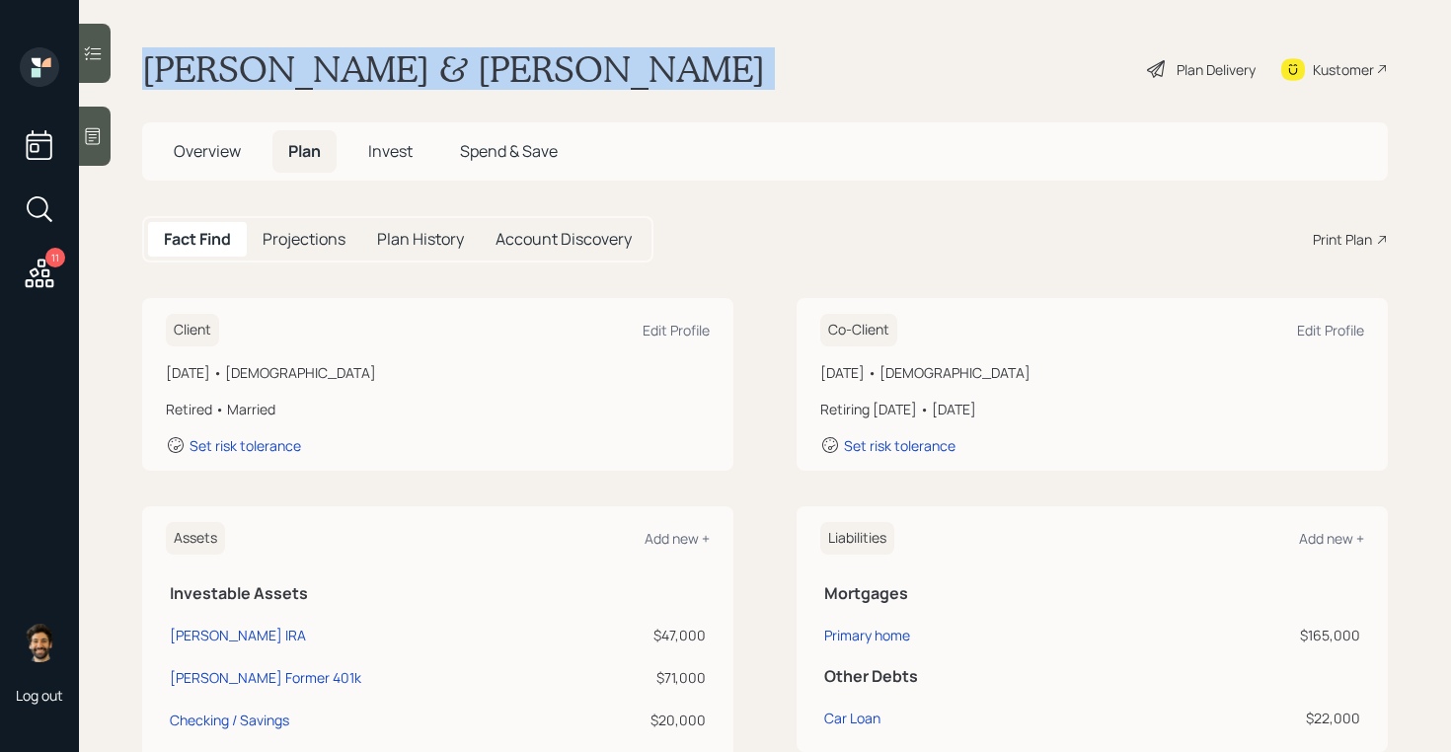
click at [251, 66] on h1 "[PERSON_NAME] & [PERSON_NAME]" at bounding box center [453, 68] width 623 height 43
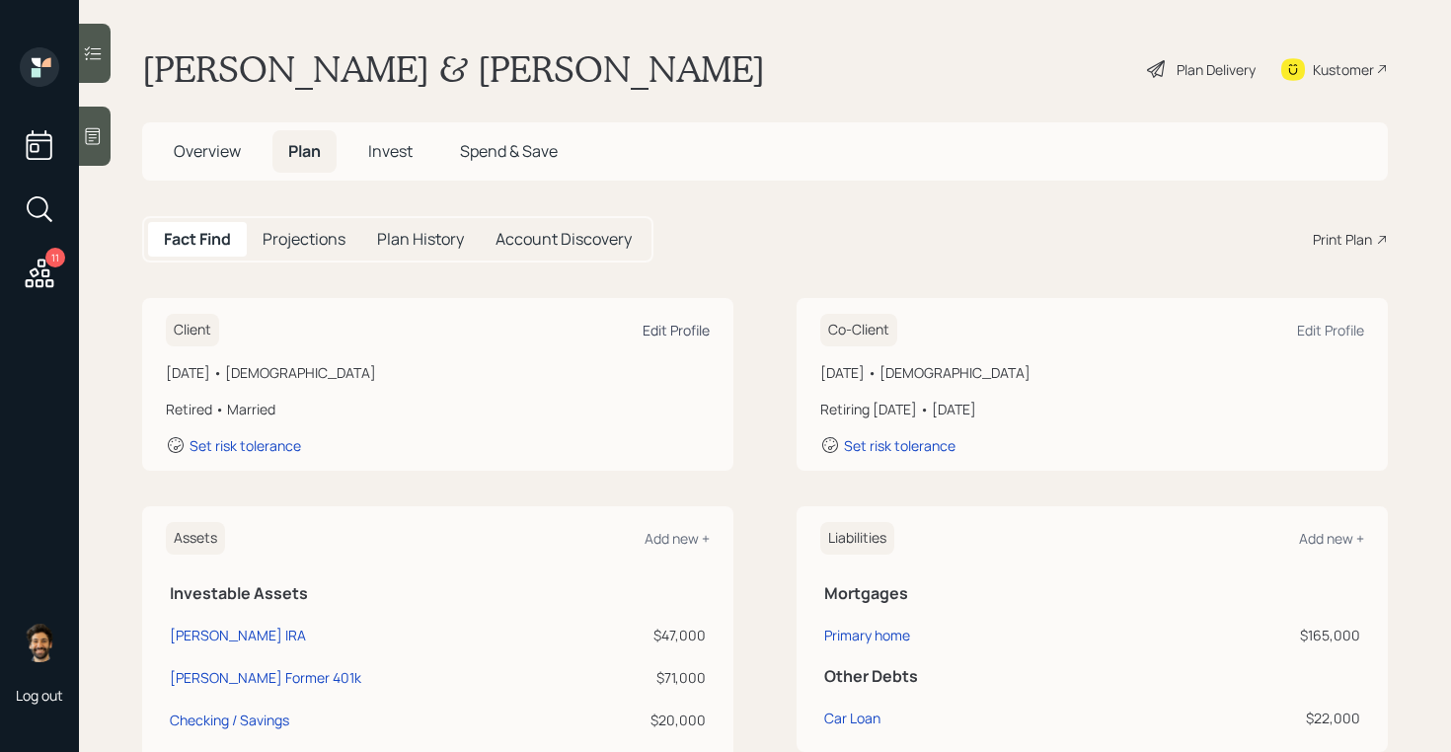
click at [670, 330] on div "Edit Profile" at bounding box center [676, 330] width 67 height 19
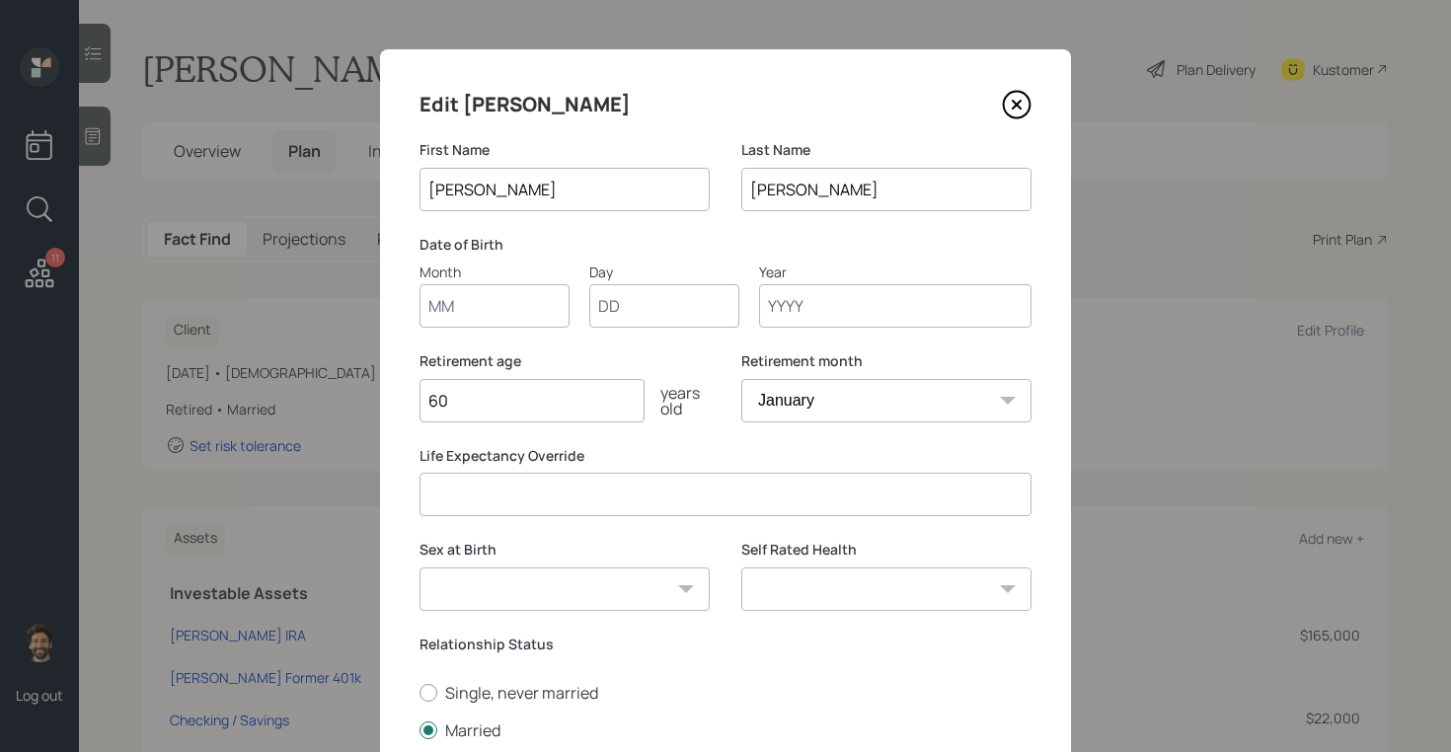
type input "01"
type input "1962"
click at [485, 297] on input "01" at bounding box center [494, 305] width 150 height 43
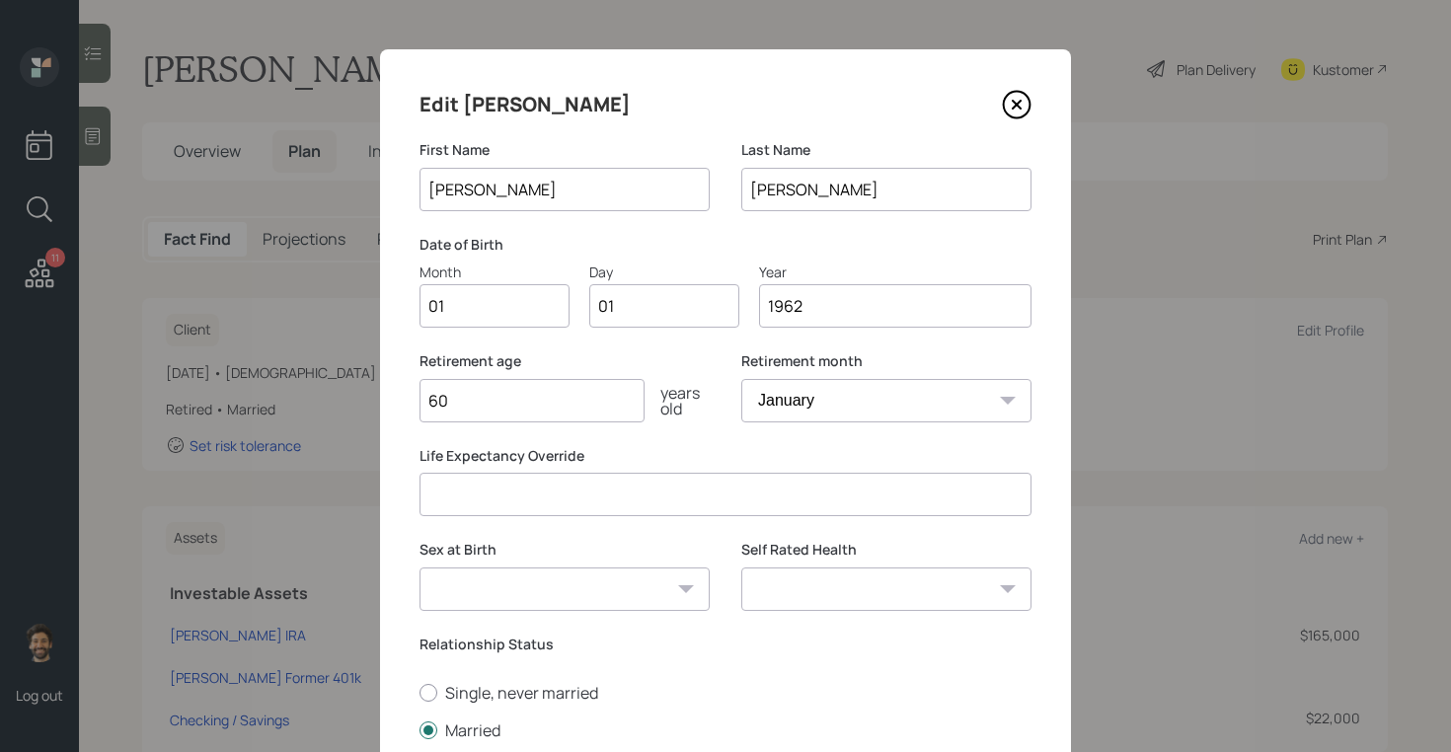
click at [485, 297] on input "01" at bounding box center [494, 305] width 150 height 43
type input "02"
type input "0"
type input "17"
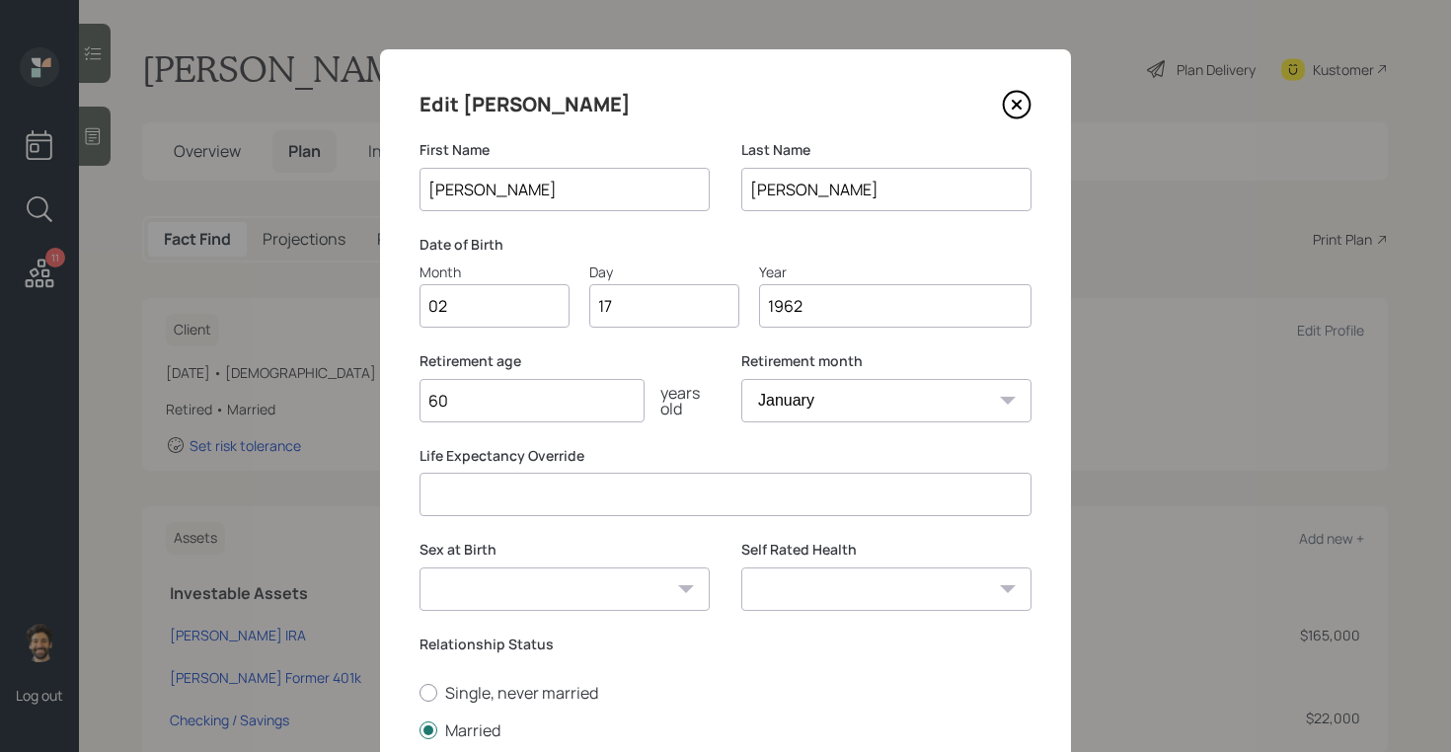
scroll to position [258, 0]
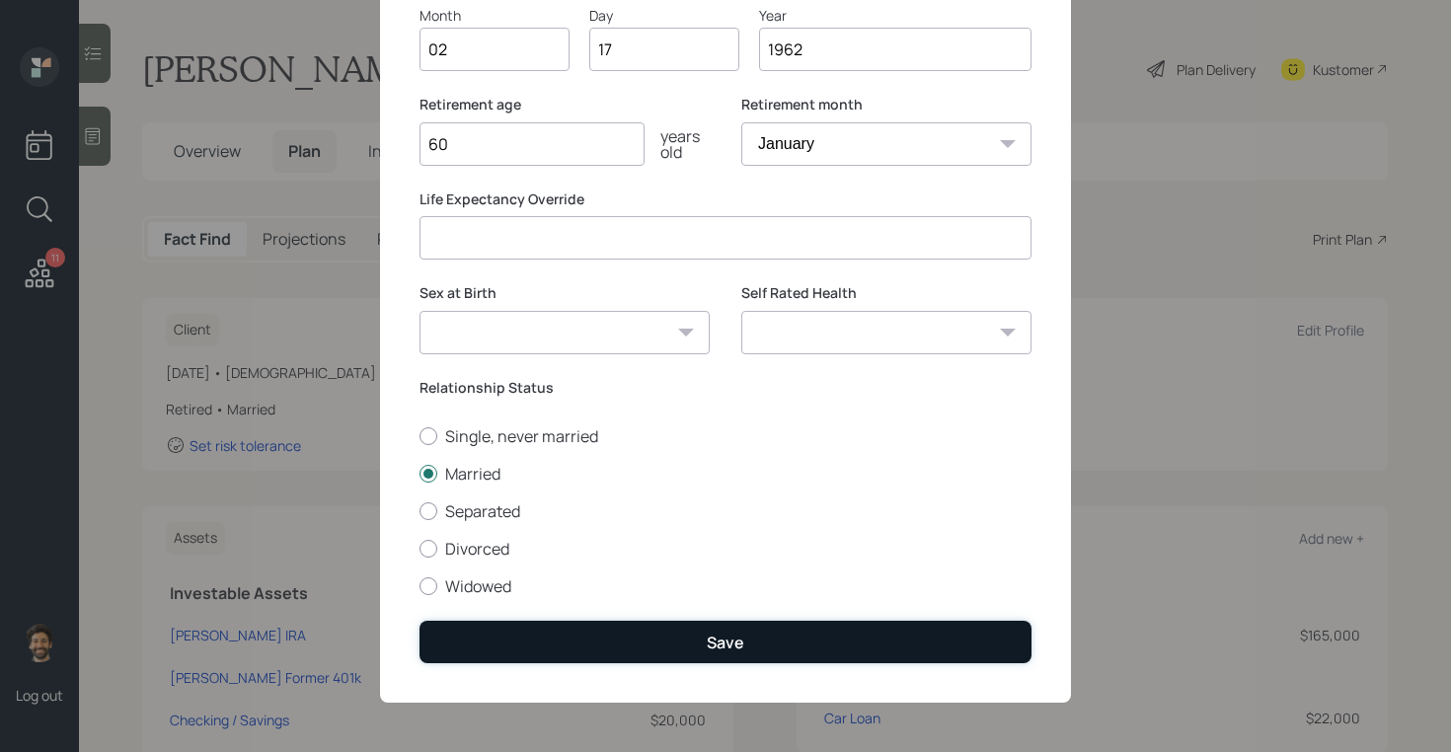
click at [519, 629] on button "Save" at bounding box center [725, 642] width 612 height 42
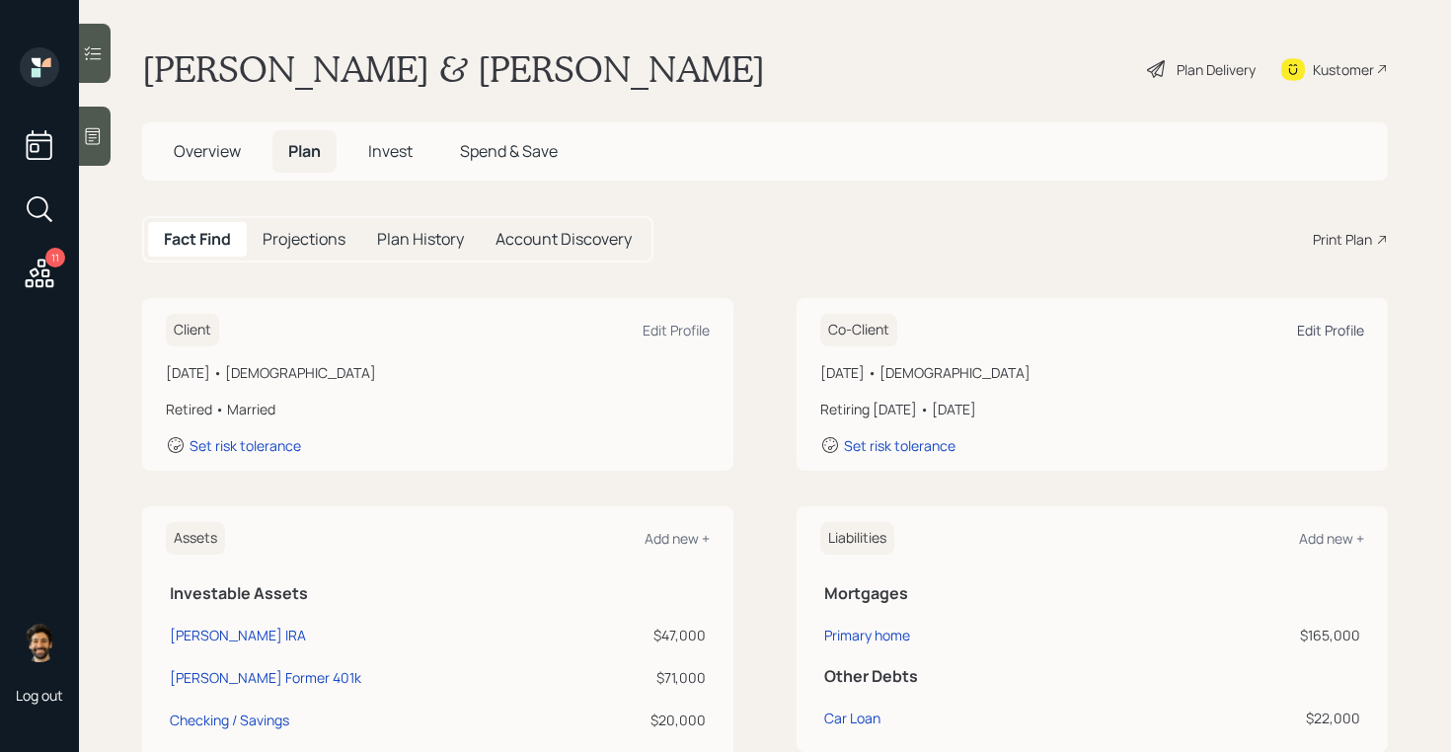
click at [1320, 324] on div "Edit Profile" at bounding box center [1330, 330] width 67 height 19
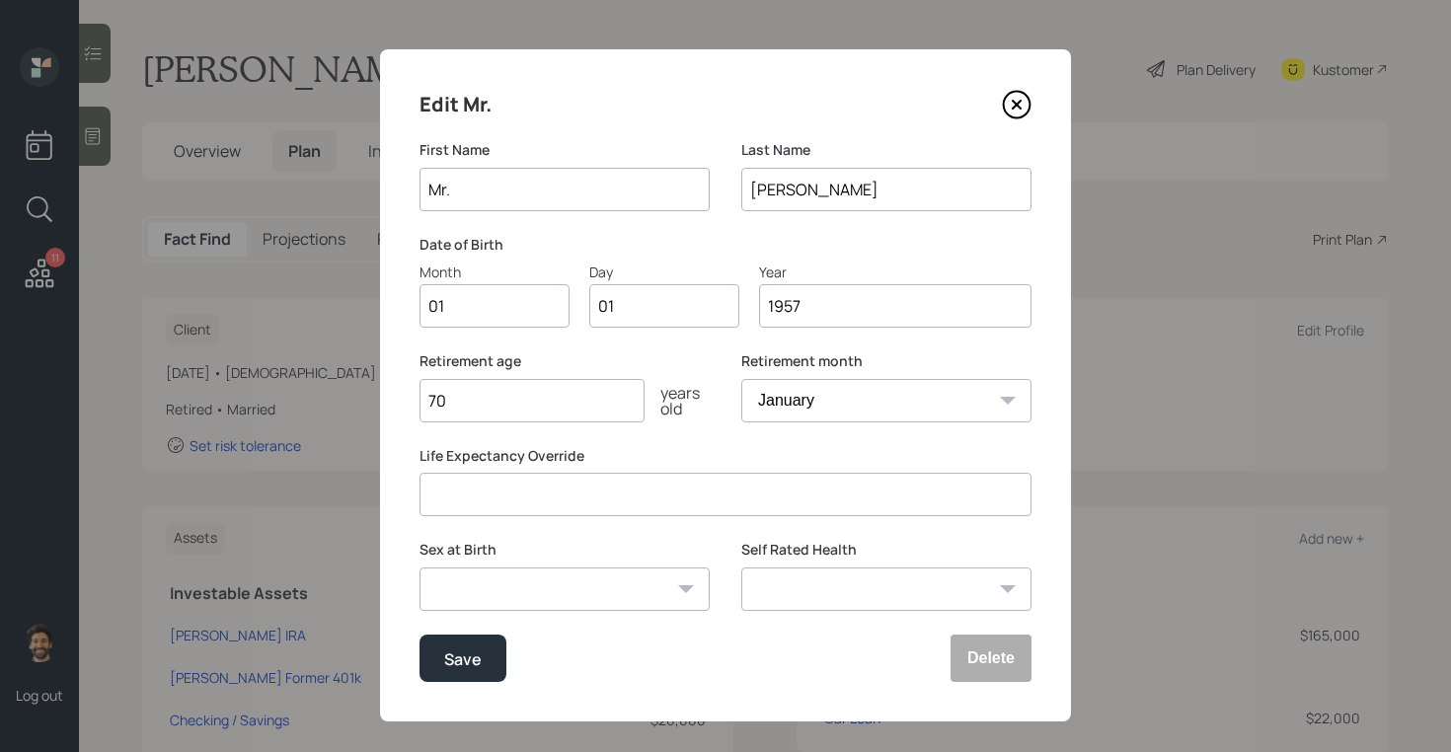
click at [478, 213] on div "First Name Mr." at bounding box center [564, 187] width 290 height 95
click at [447, 189] on input "Mr." at bounding box center [564, 189] width 290 height 43
type input "[PERSON_NAME]"
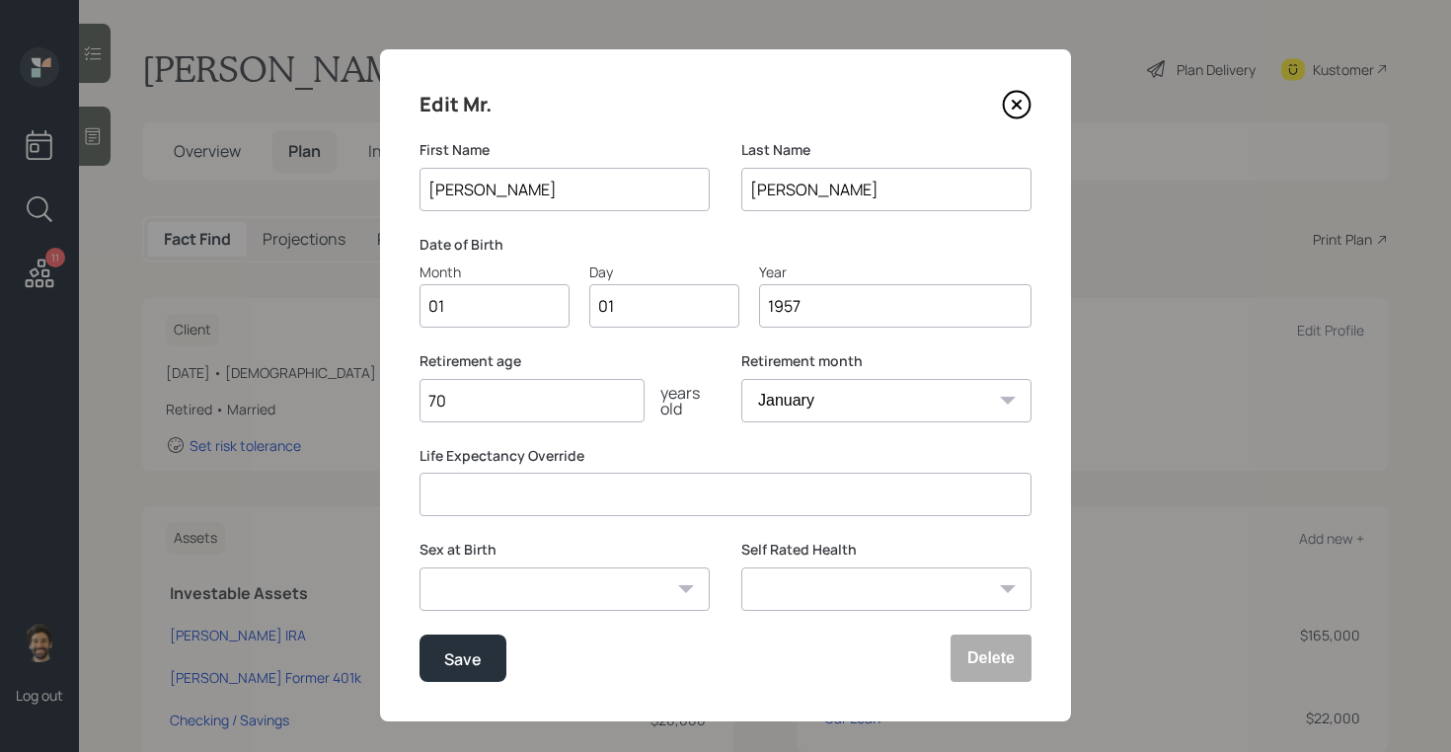
click at [475, 315] on input "01" at bounding box center [494, 305] width 150 height 43
type input "06"
type input "0"
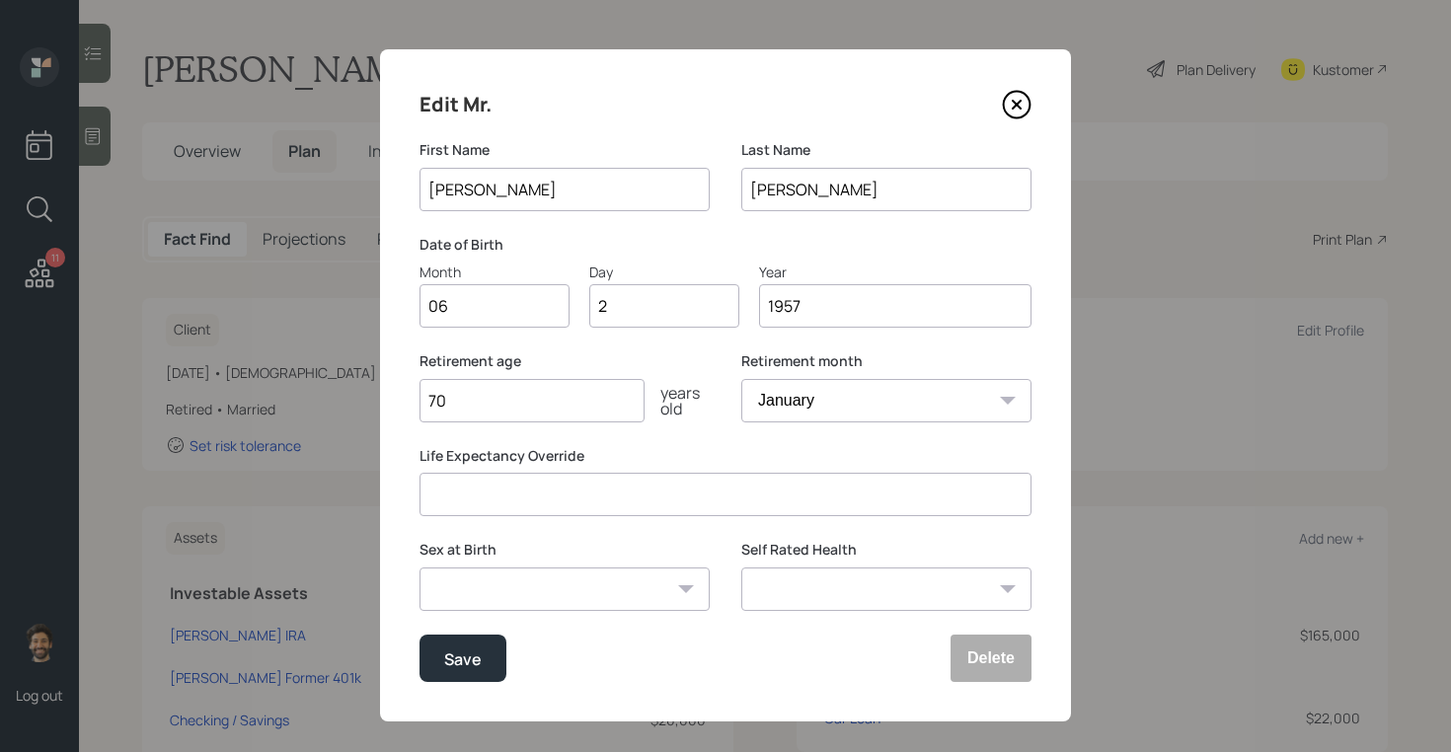
type input "25"
type input "1958"
click at [470, 653] on div "Save" at bounding box center [463, 658] width 38 height 27
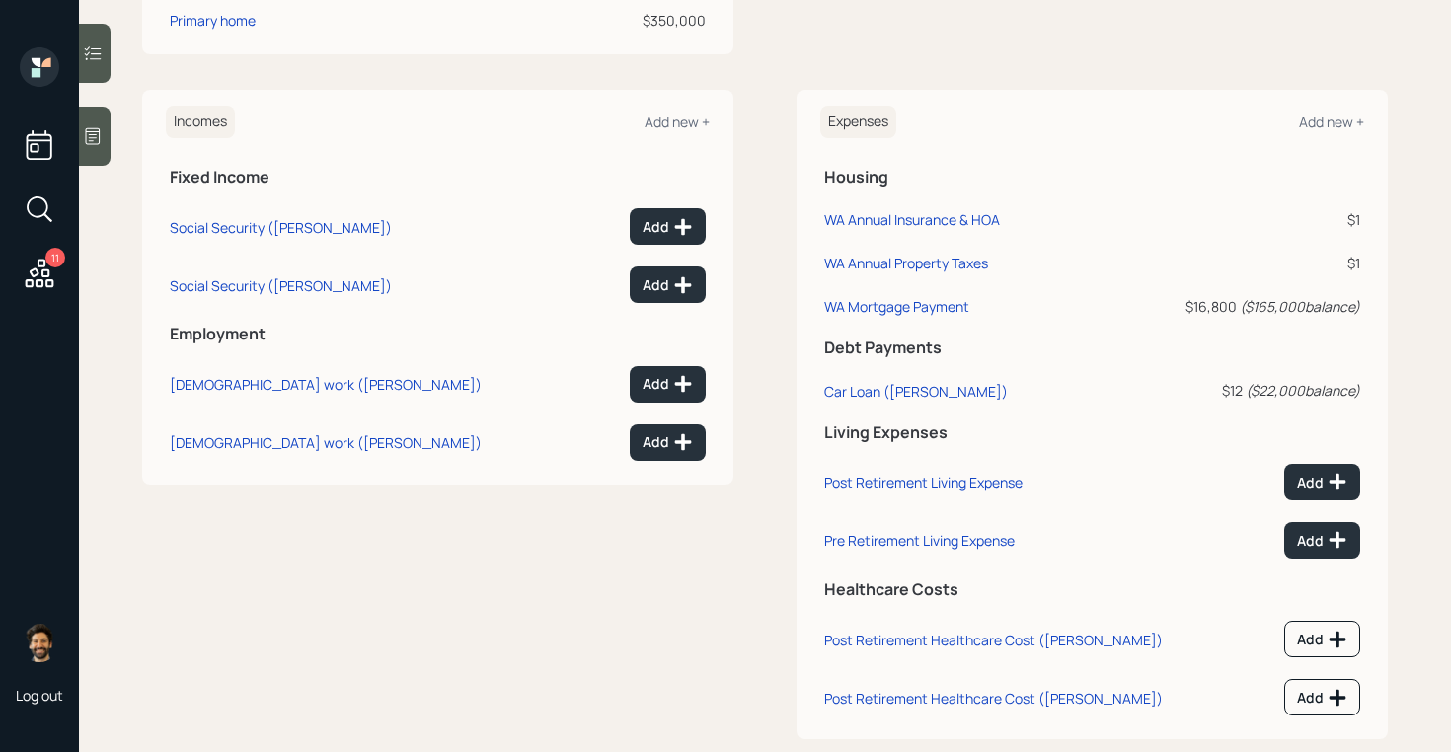
scroll to position [902, 0]
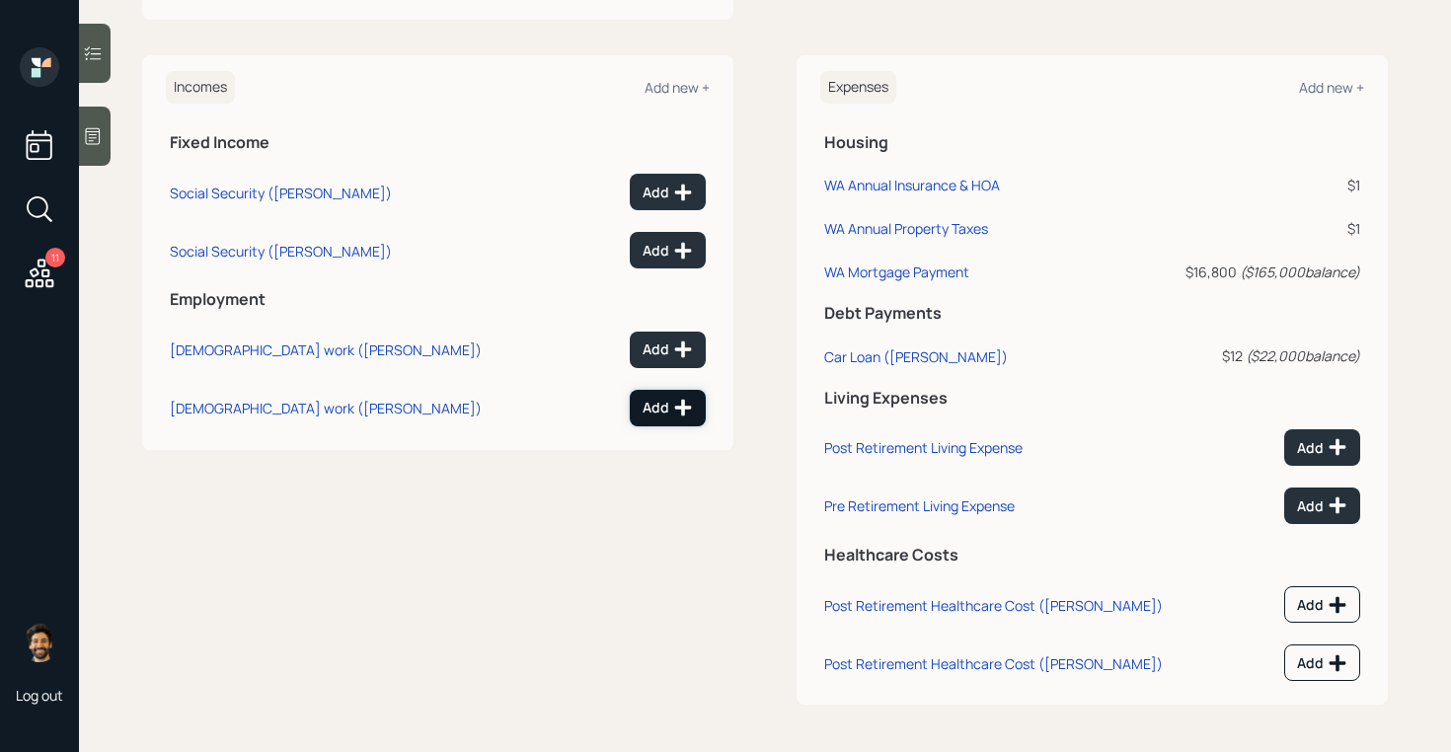
click at [665, 411] on div "Add" at bounding box center [668, 408] width 50 height 20
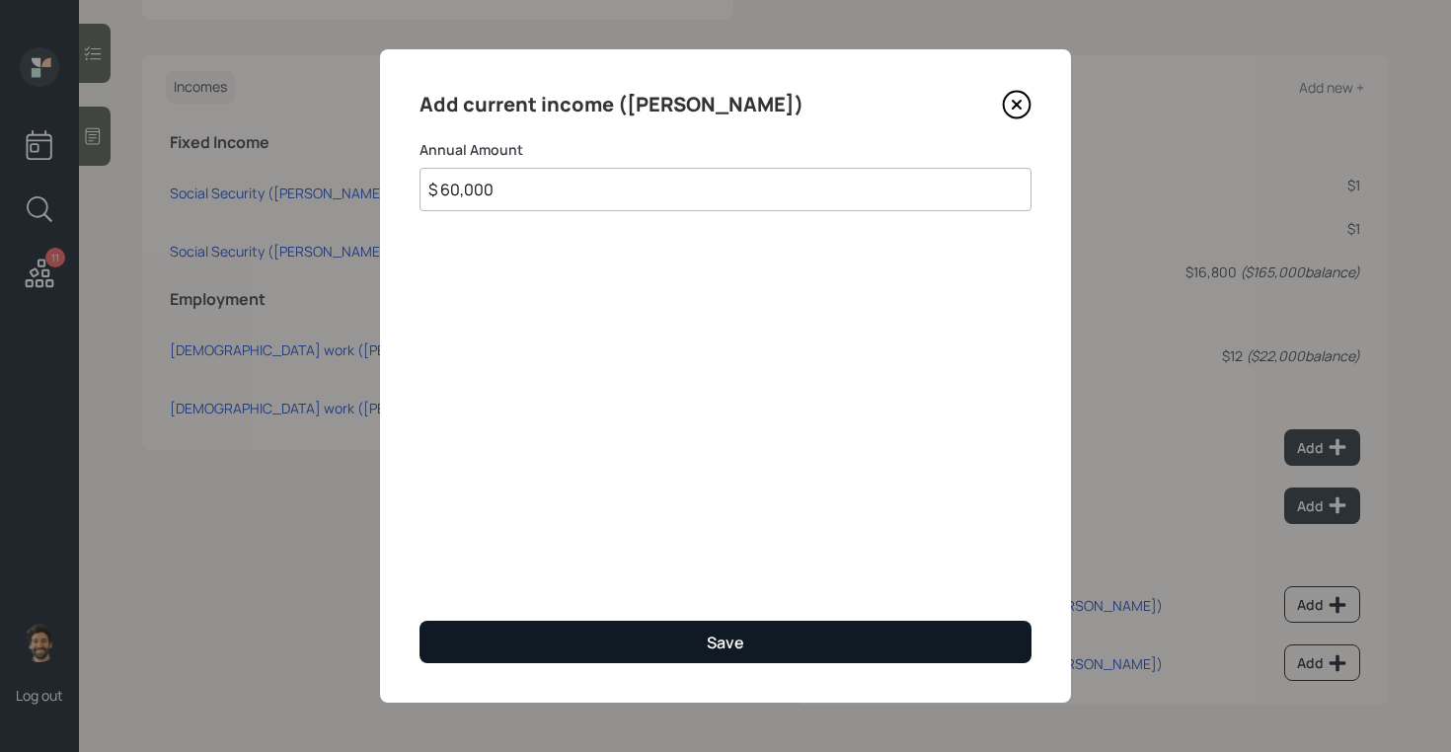
type input "$ 60,000"
click at [527, 642] on button "Save" at bounding box center [725, 642] width 612 height 42
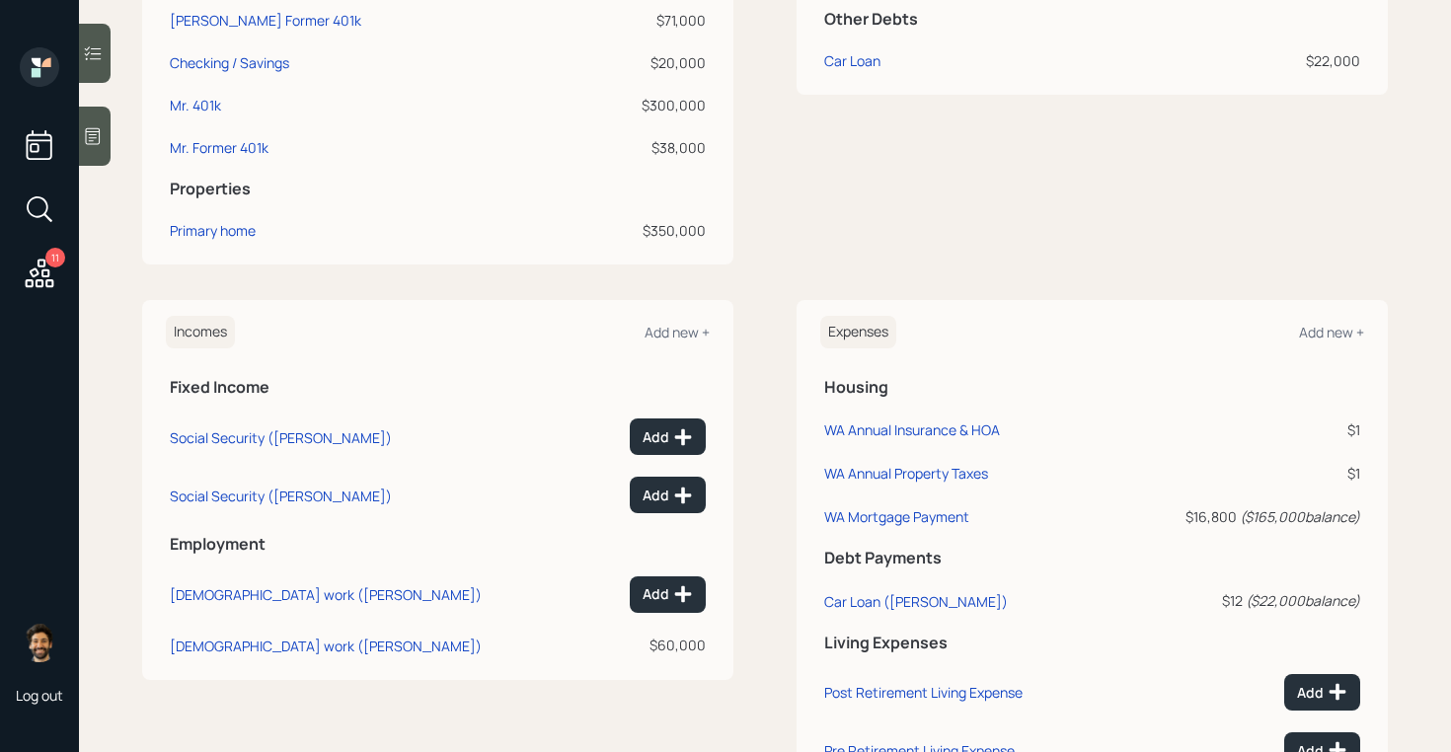
scroll to position [692, 0]
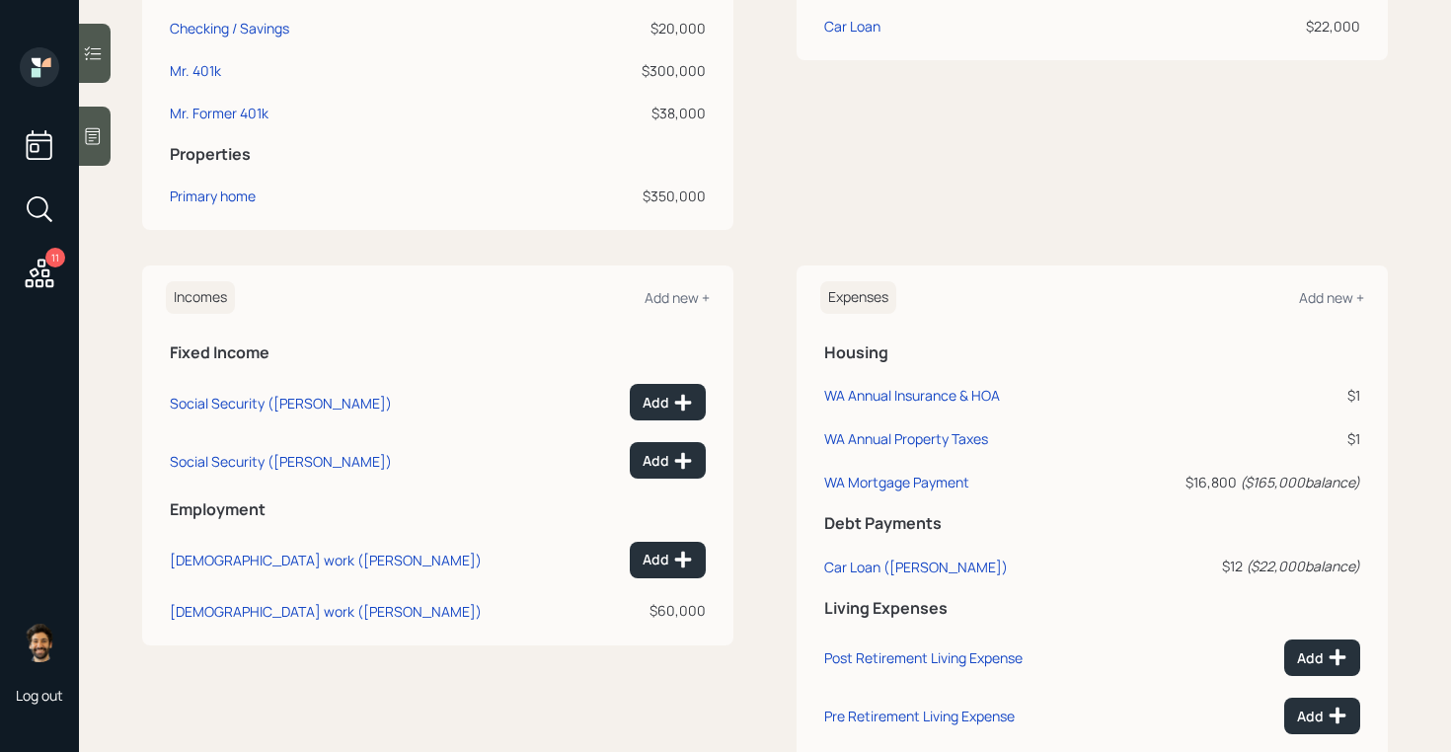
click at [82, 133] on div at bounding box center [95, 136] width 32 height 59
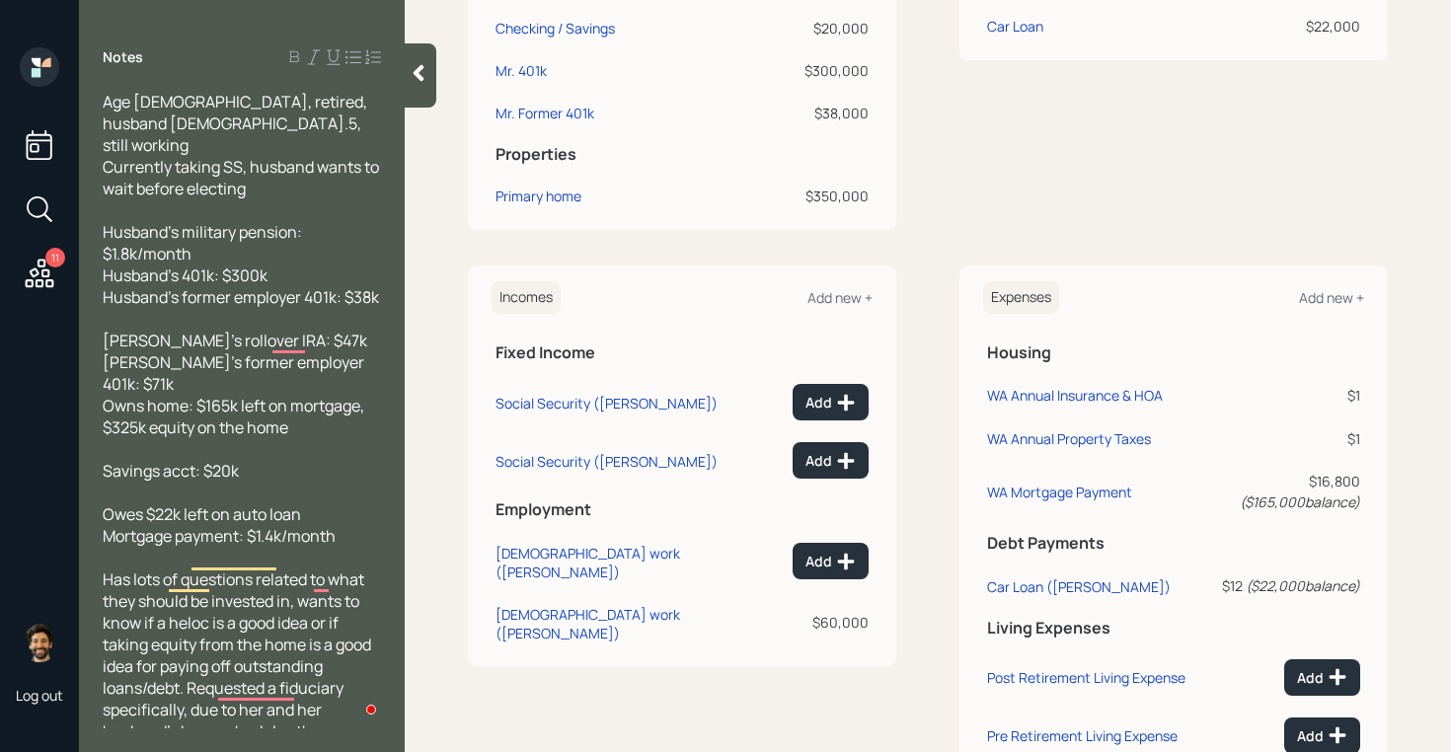
click at [416, 59] on div at bounding box center [421, 75] width 32 height 64
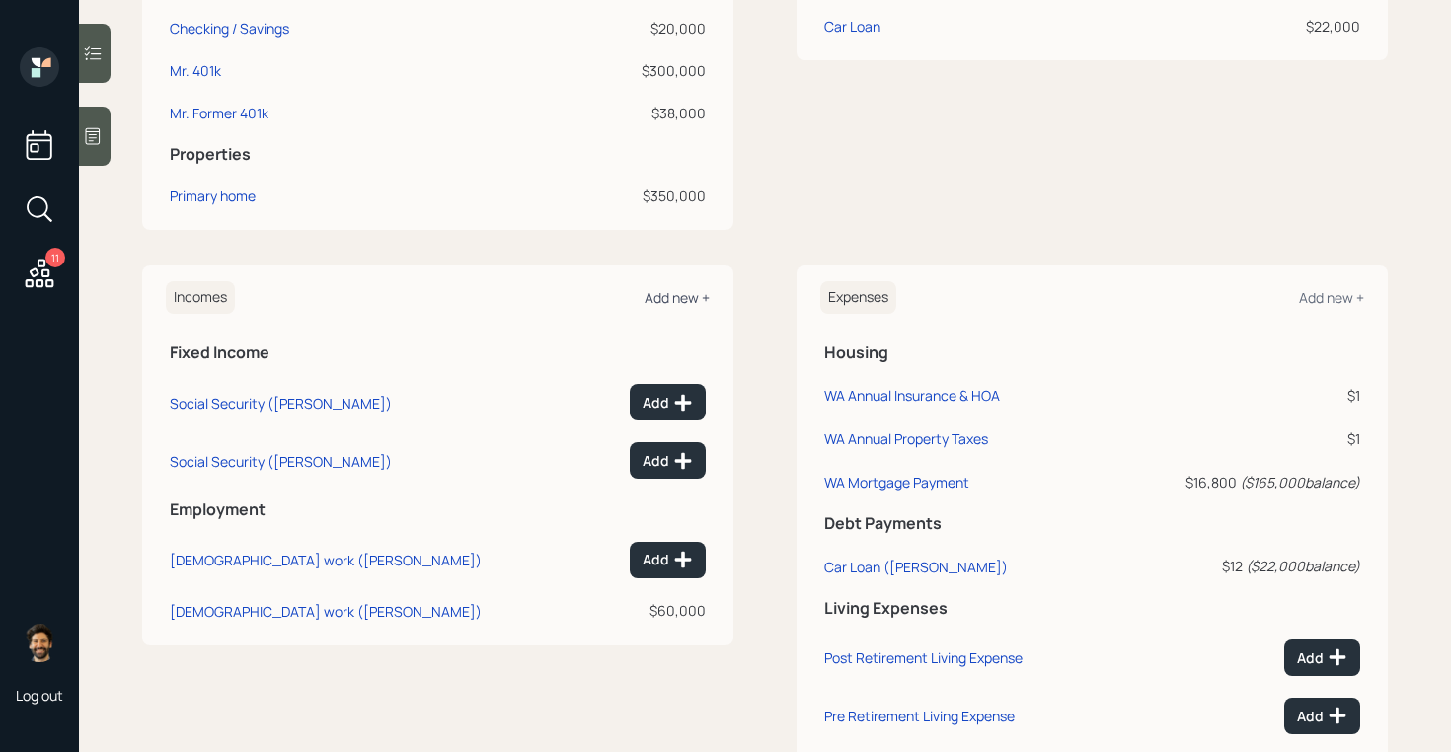
click at [664, 299] on div "Add new +" at bounding box center [676, 297] width 65 height 19
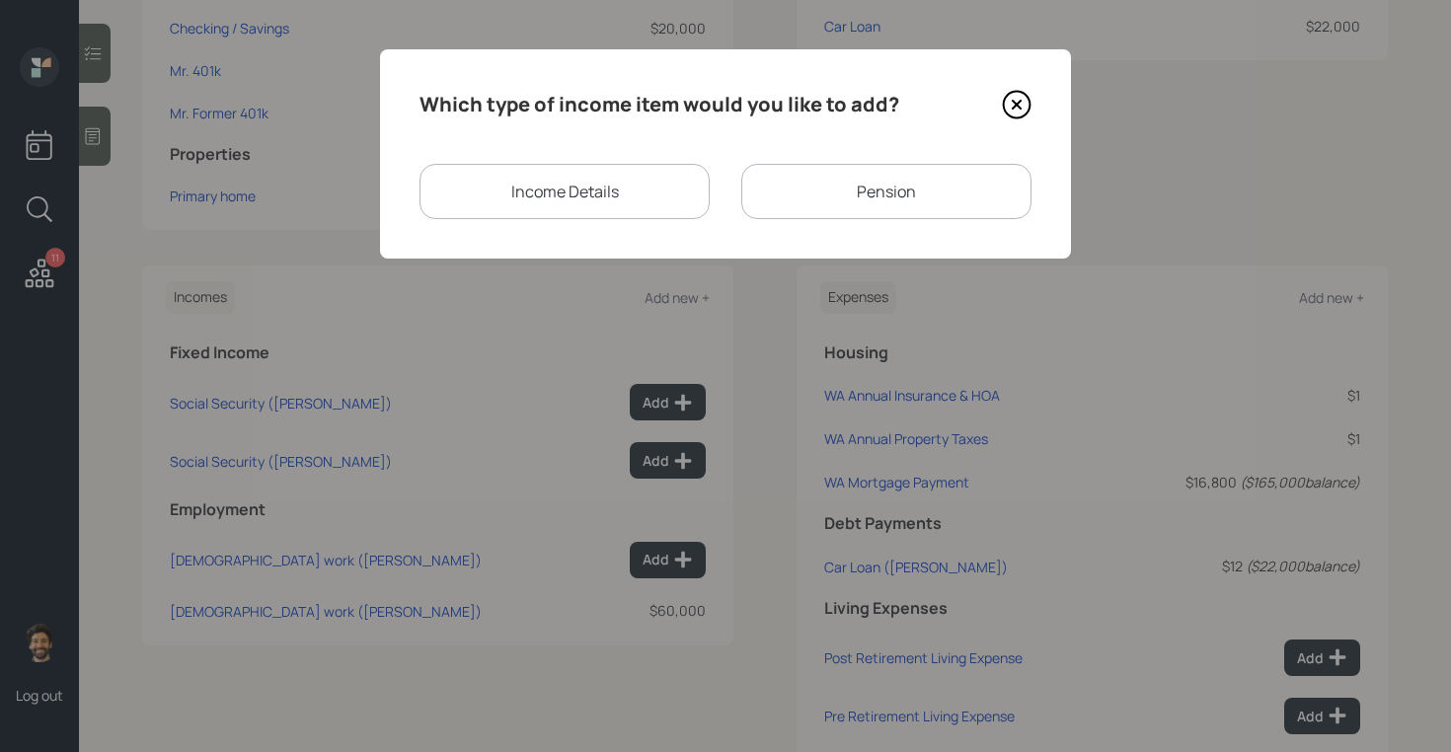
click at [844, 185] on div "Pension" at bounding box center [886, 191] width 290 height 55
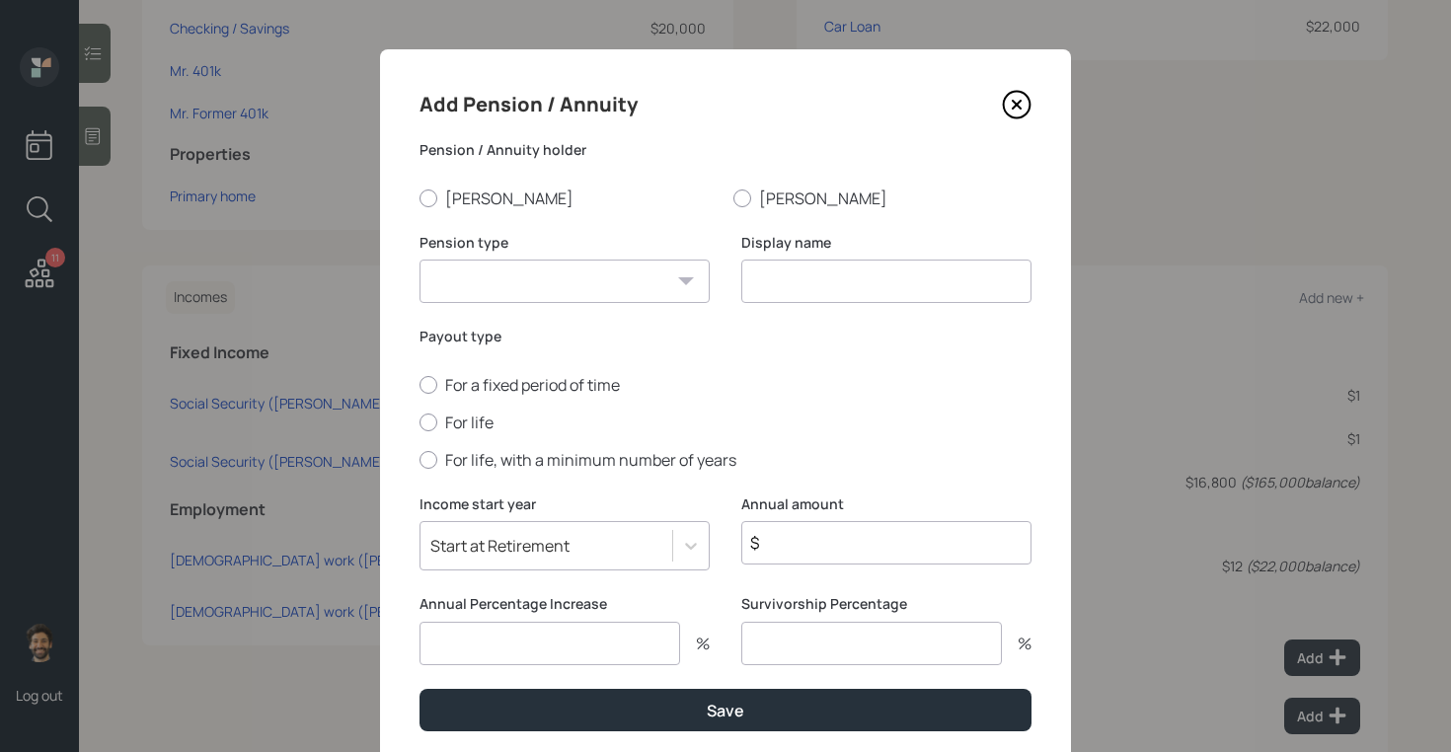
click at [562, 273] on select "Pension Annuity" at bounding box center [564, 281] width 290 height 43
select select "pension"
click at [419, 260] on select "Pension Annuity" at bounding box center [564, 281] width 290 height 43
click at [819, 295] on input at bounding box center [886, 281] width 290 height 43
type input "Pension"
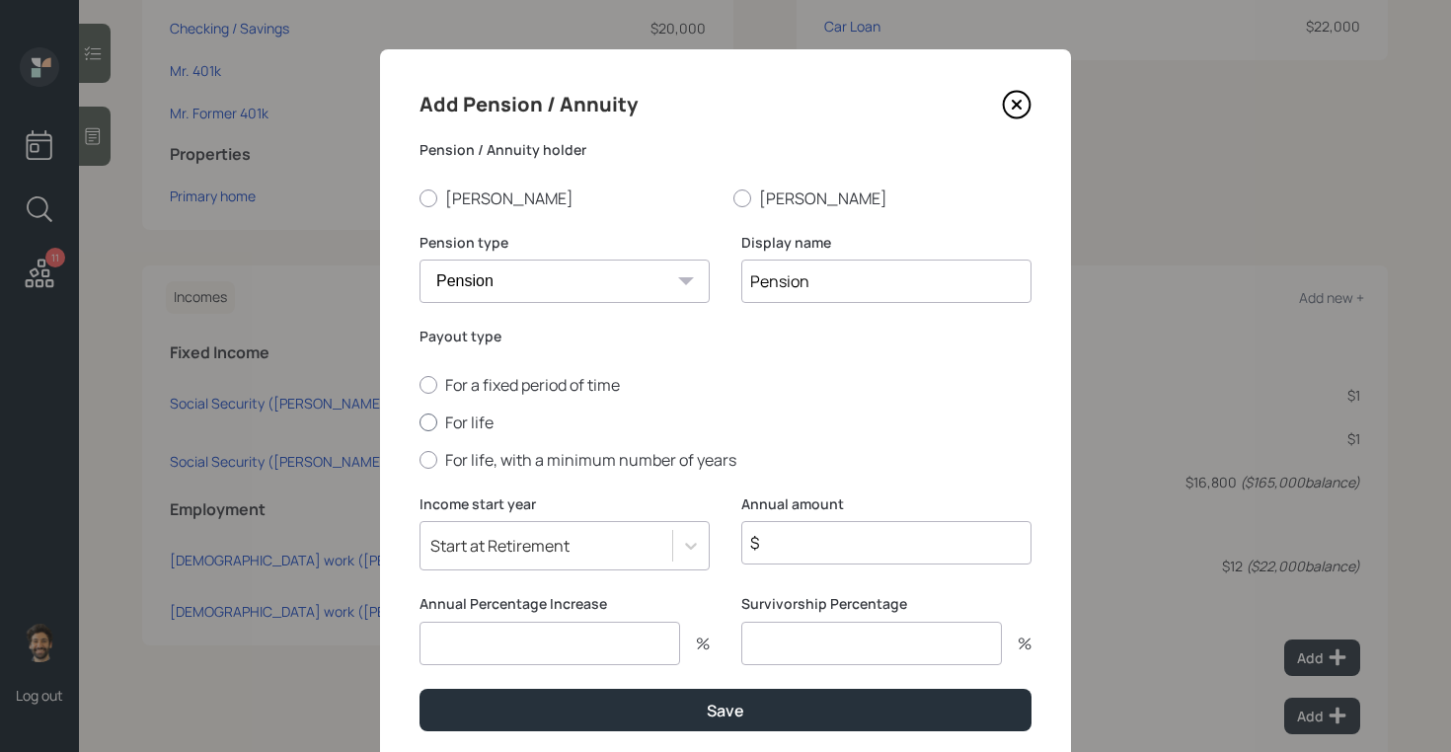
click at [428, 428] on div at bounding box center [428, 423] width 18 height 18
click at [419, 422] on input "For life" at bounding box center [418, 421] width 1 height 1
radio input "true"
click at [797, 550] on input "$" at bounding box center [886, 542] width 290 height 43
type input "$ 22,800"
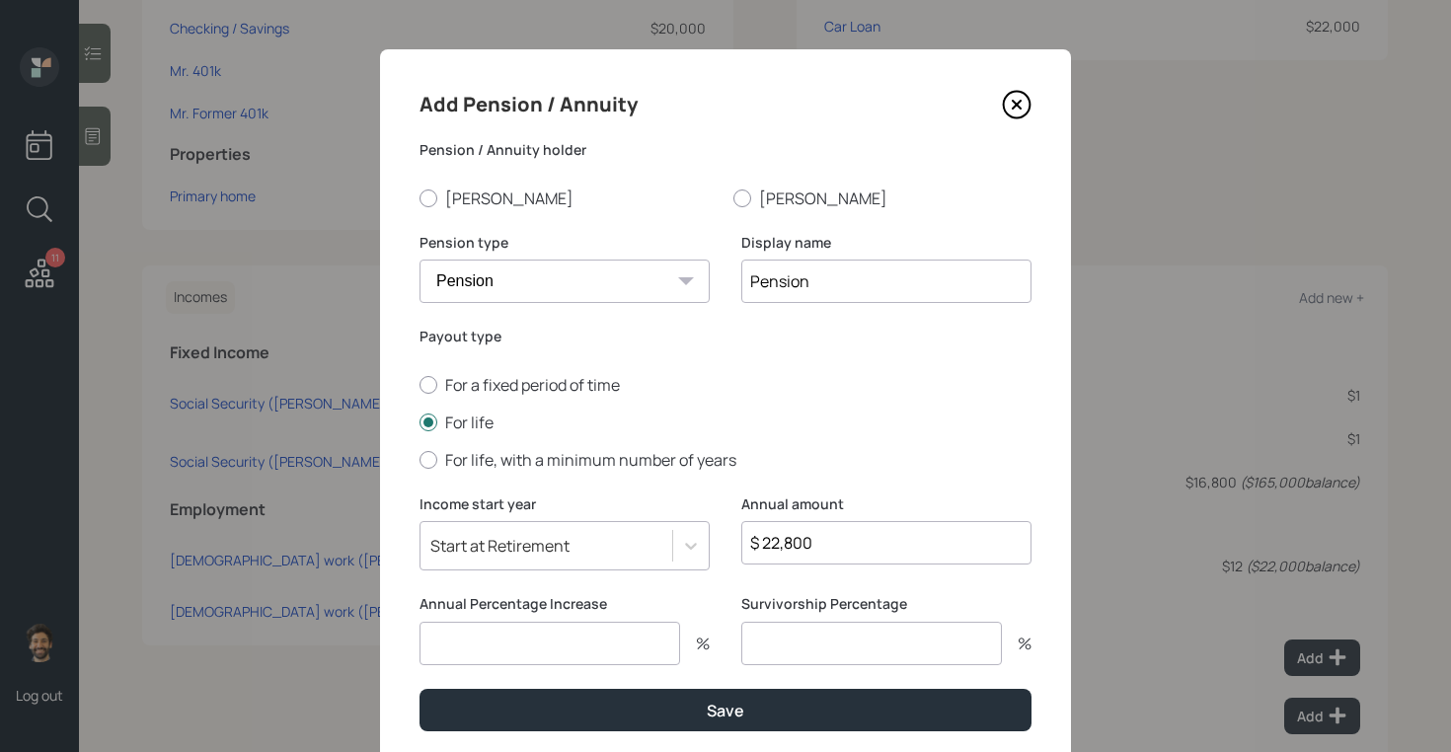
click at [556, 650] on input "number" at bounding box center [549, 643] width 261 height 43
type input "3"
click at [462, 533] on div "Start at Retirement" at bounding box center [564, 545] width 290 height 49
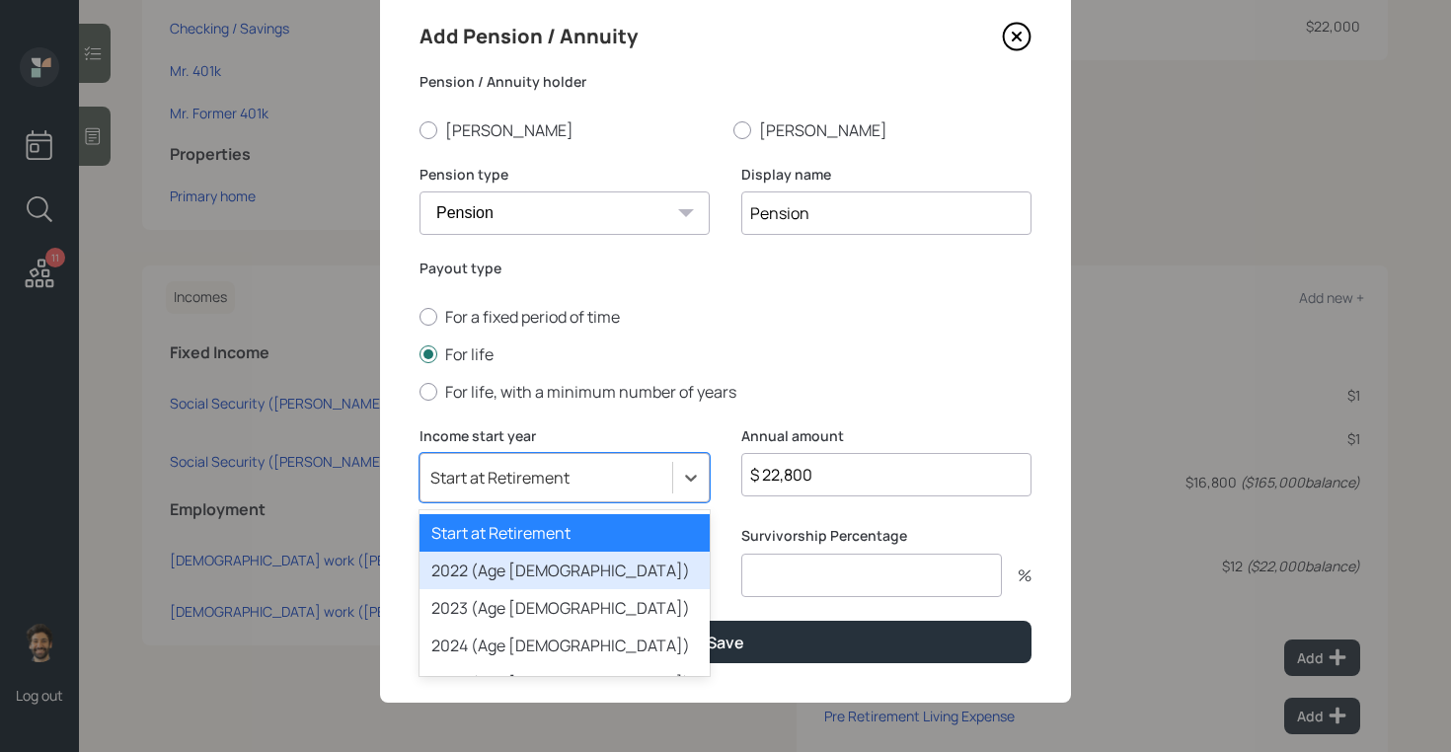
click at [493, 564] on div "2022 (Age [DEMOGRAPHIC_DATA])" at bounding box center [564, 571] width 290 height 38
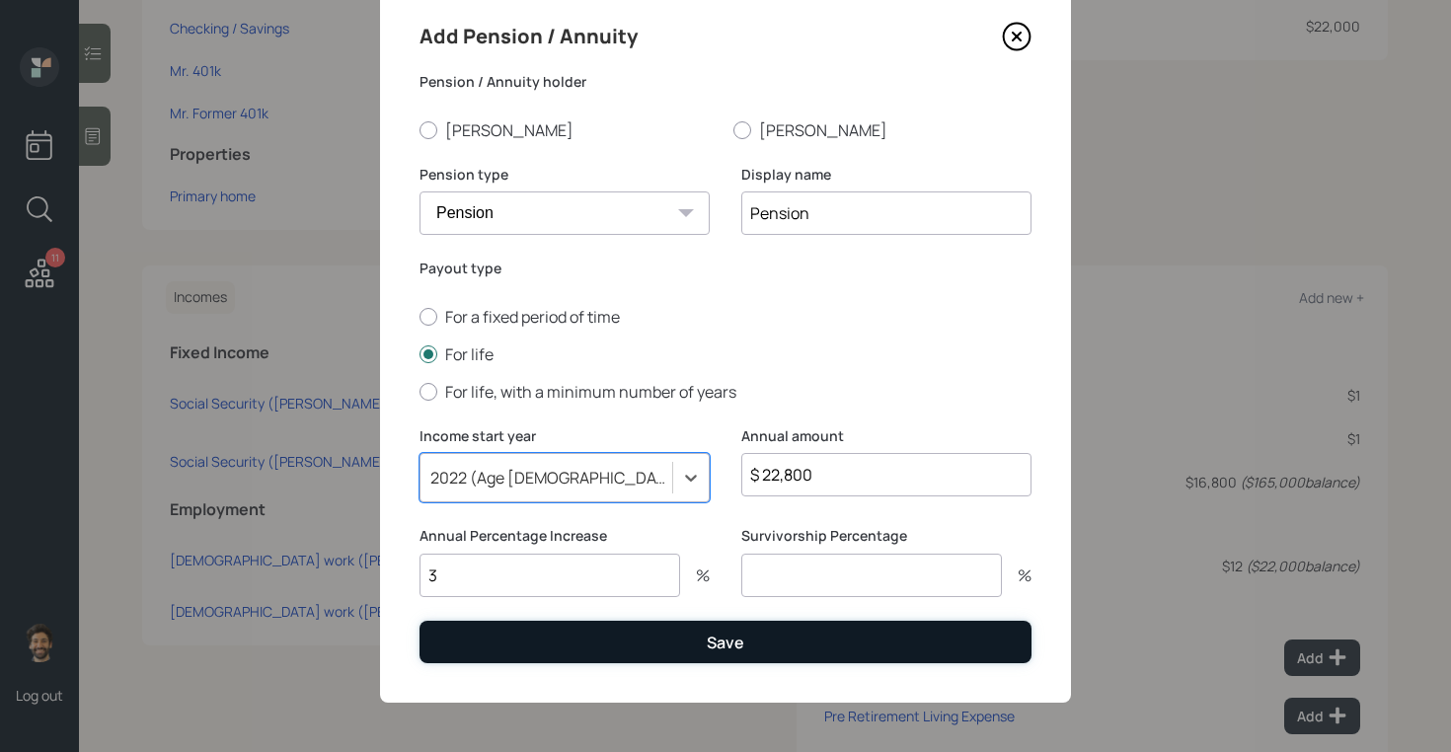
click at [533, 647] on button "Save" at bounding box center [725, 642] width 612 height 42
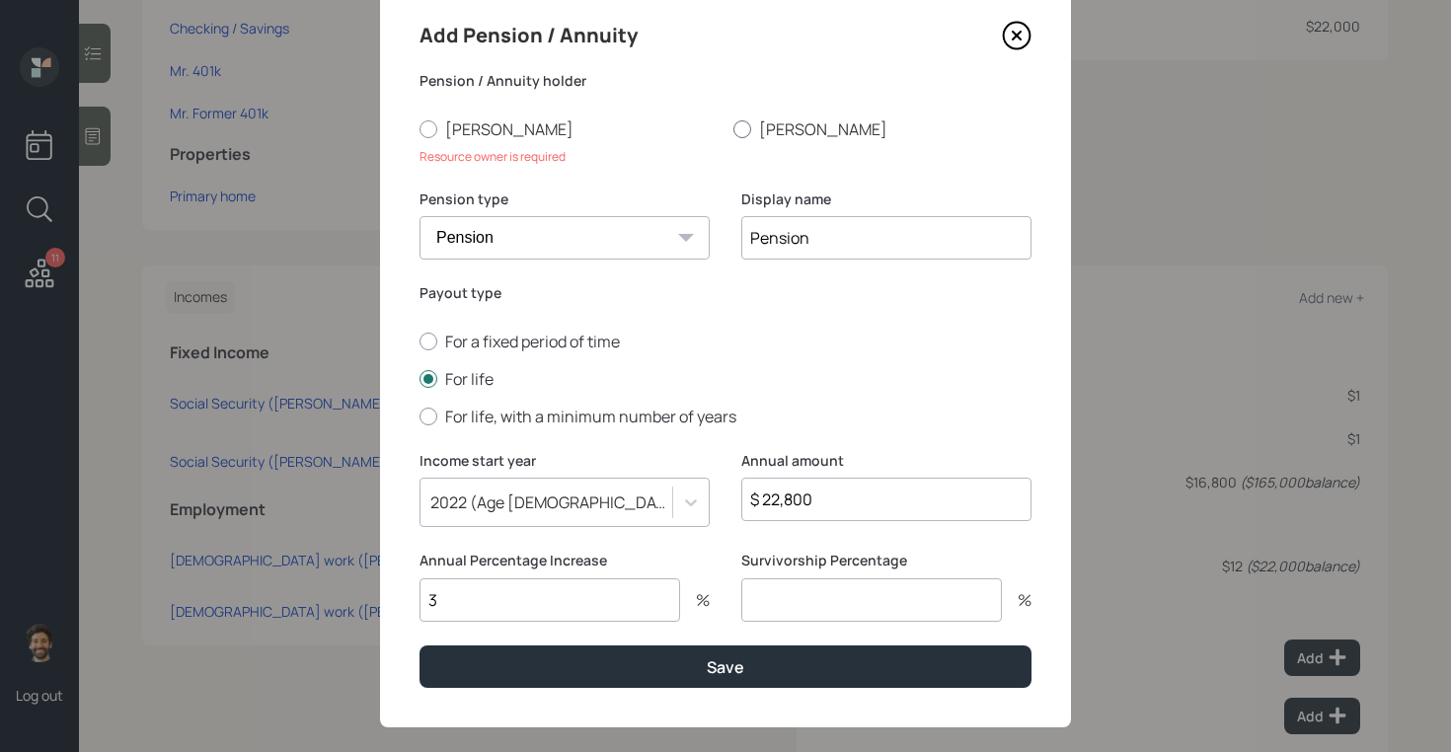
click at [753, 129] on label "[PERSON_NAME]" at bounding box center [882, 129] width 298 height 22
click at [733, 129] on input "[PERSON_NAME]" at bounding box center [732, 128] width 1 height 1
radio input "true"
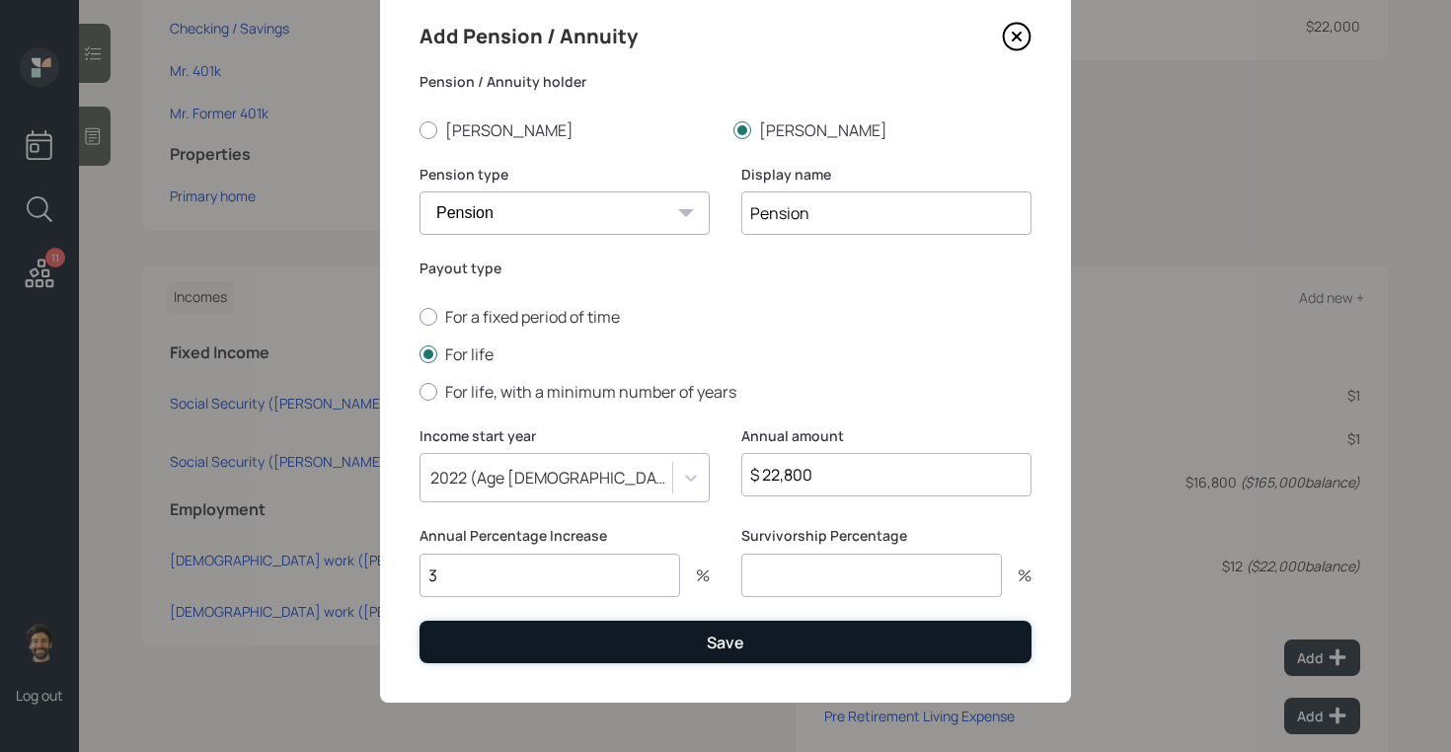
click at [538, 650] on button "Save" at bounding box center [725, 642] width 612 height 42
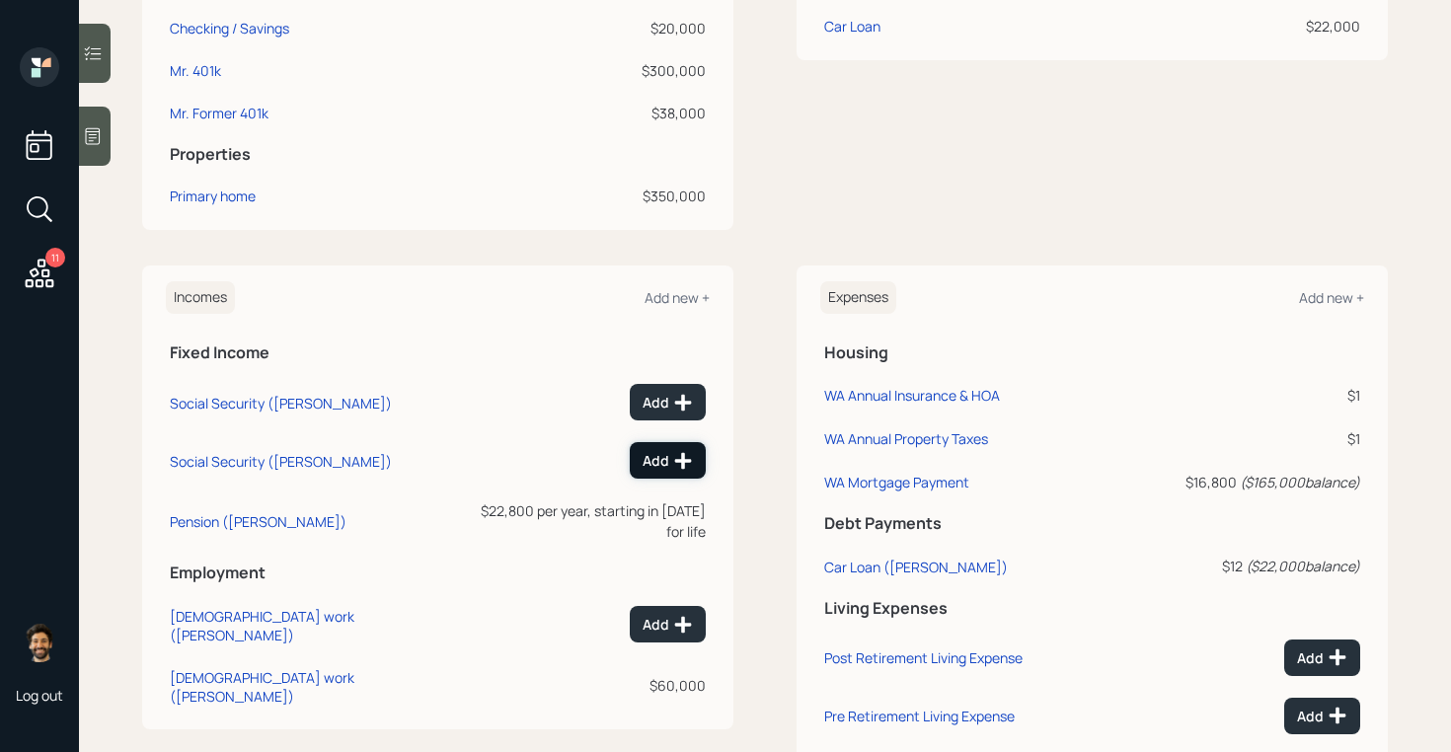
click at [676, 454] on icon at bounding box center [683, 461] width 20 height 20
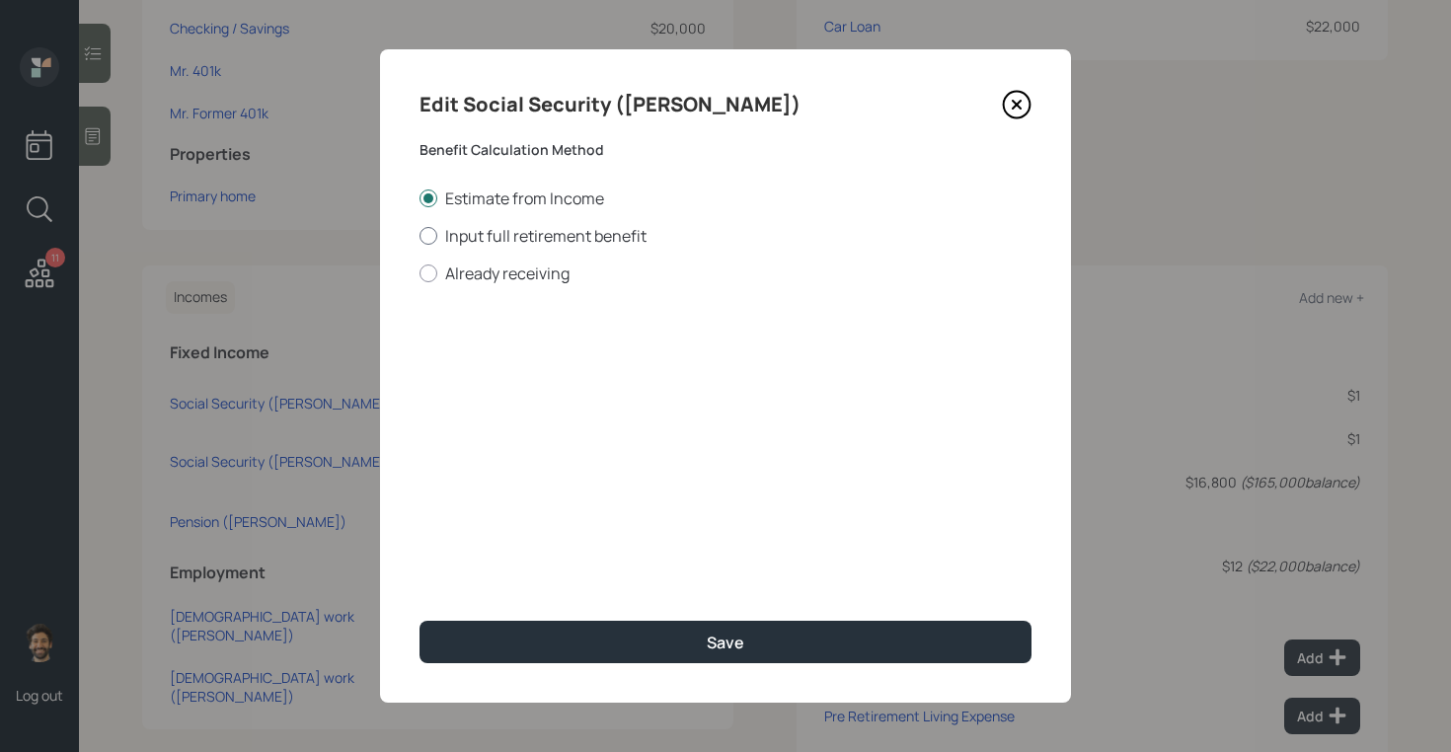
click at [438, 229] on label "Input full retirement benefit" at bounding box center [725, 236] width 612 height 22
click at [419, 235] on input "Input full retirement benefit" at bounding box center [418, 235] width 1 height 1
radio input "true"
click at [488, 350] on input "$" at bounding box center [725, 356] width 612 height 43
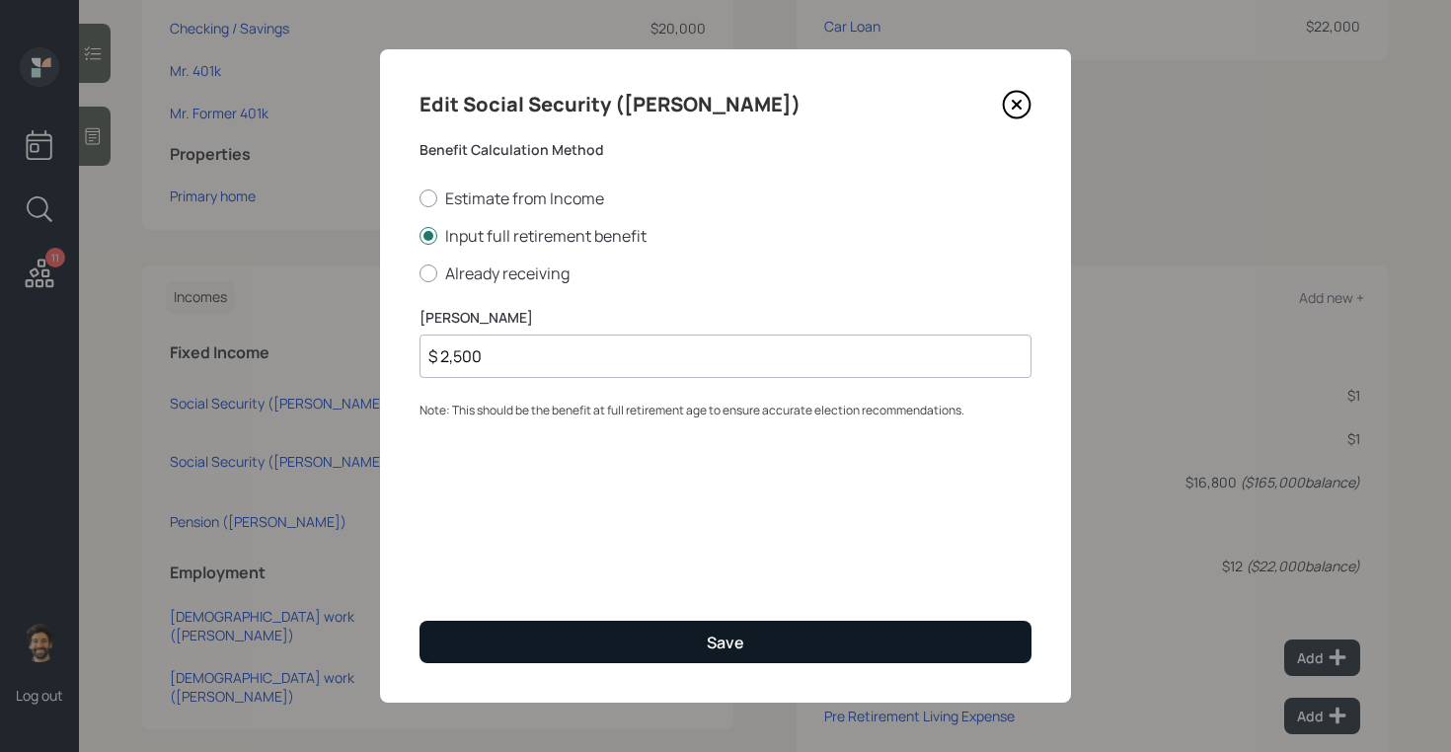
type input "$ 2,500"
click at [509, 657] on button "Save" at bounding box center [725, 642] width 612 height 42
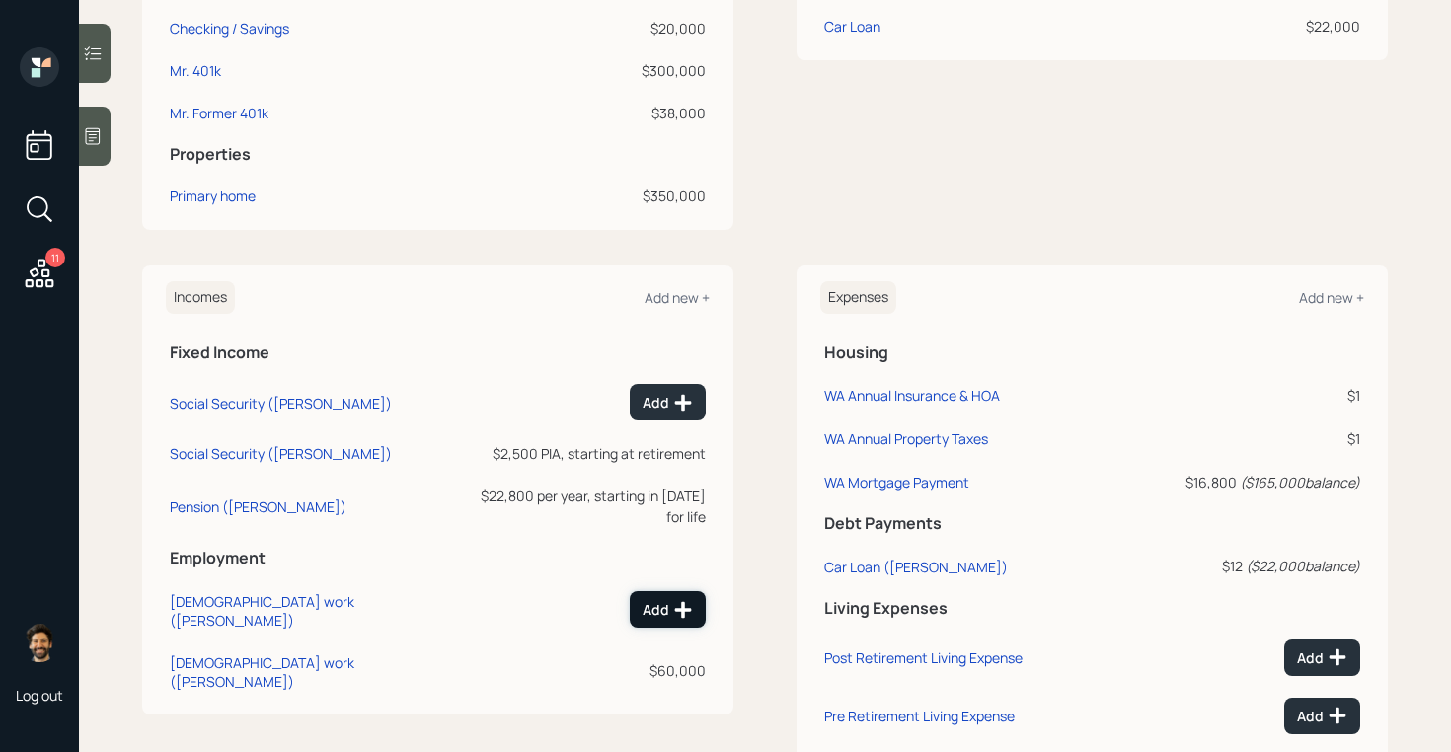
click at [657, 600] on div "Add" at bounding box center [668, 610] width 50 height 20
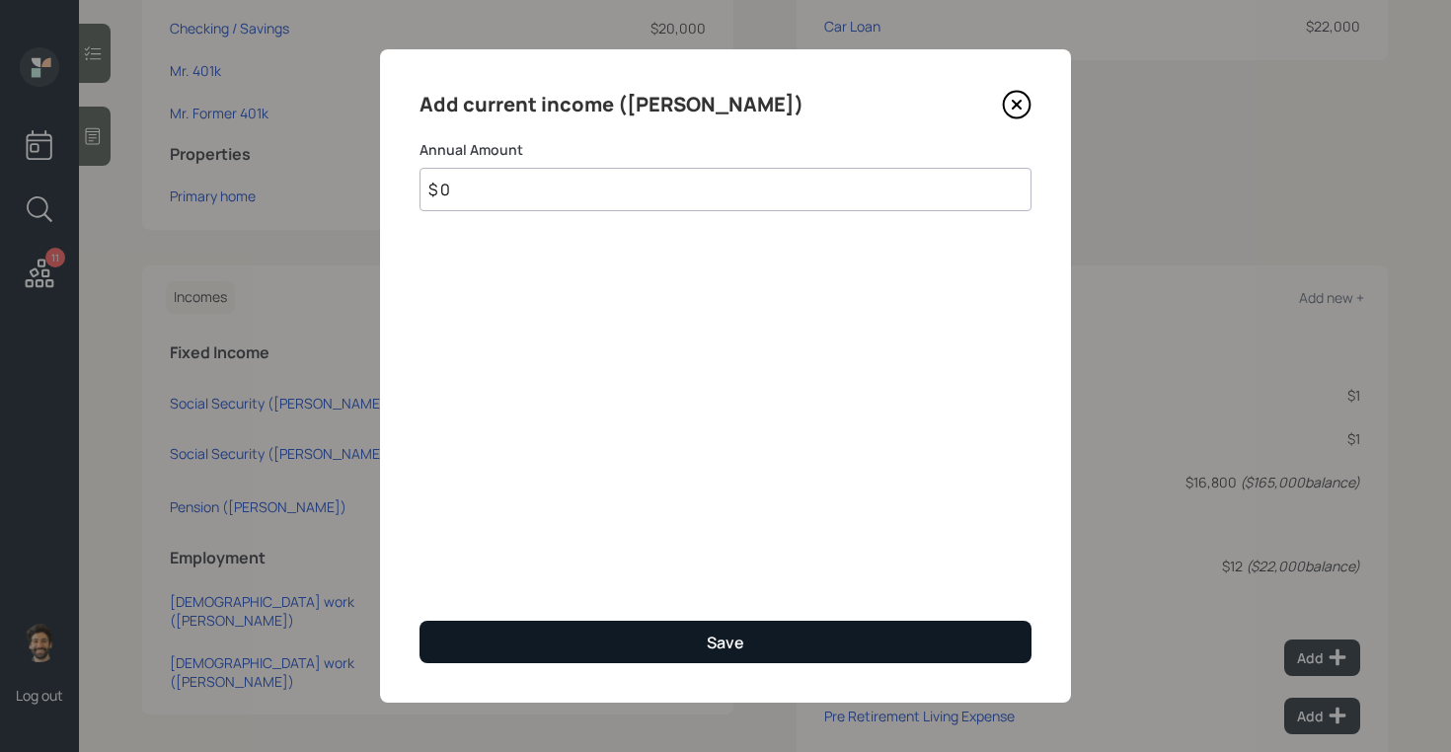
type input "$ 0"
click at [566, 643] on button "Save" at bounding box center [725, 642] width 612 height 42
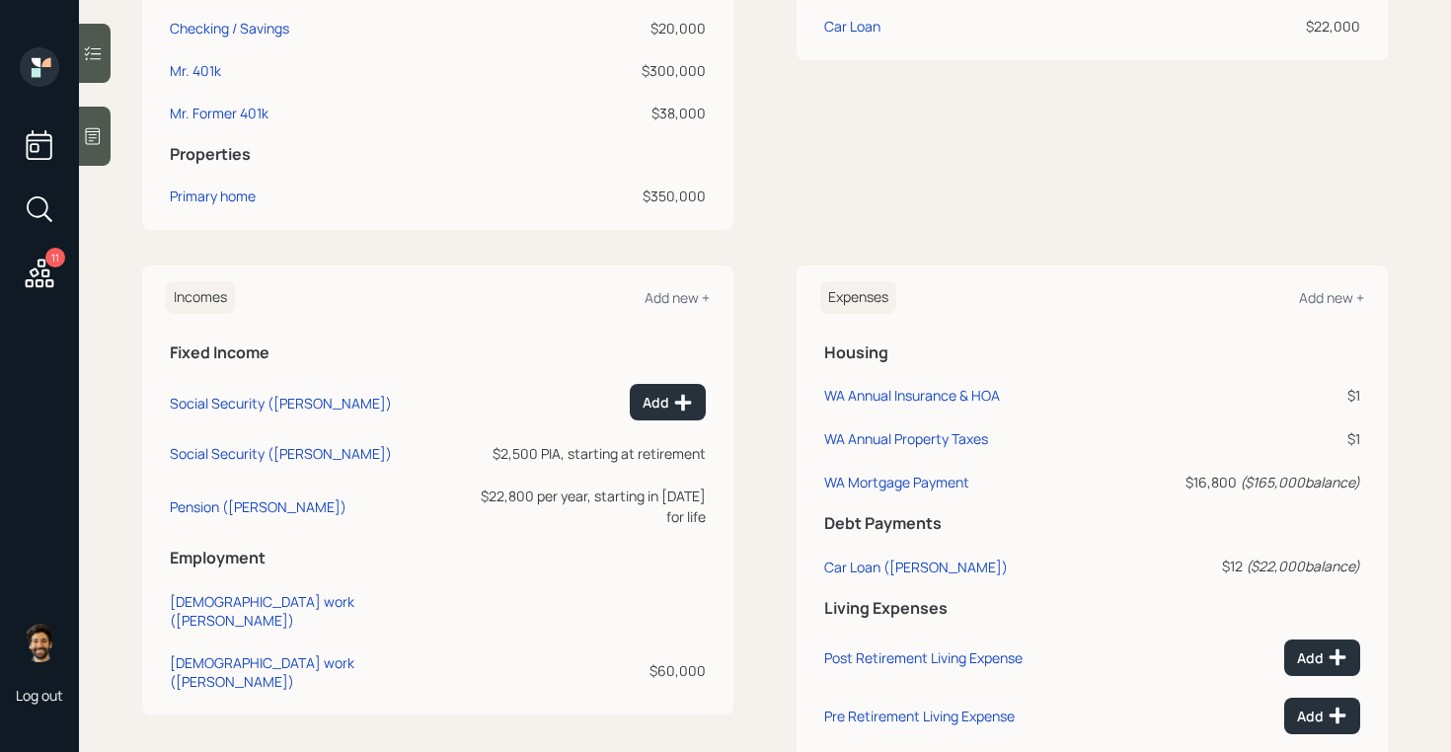
click at [86, 141] on icon at bounding box center [93, 136] width 15 height 17
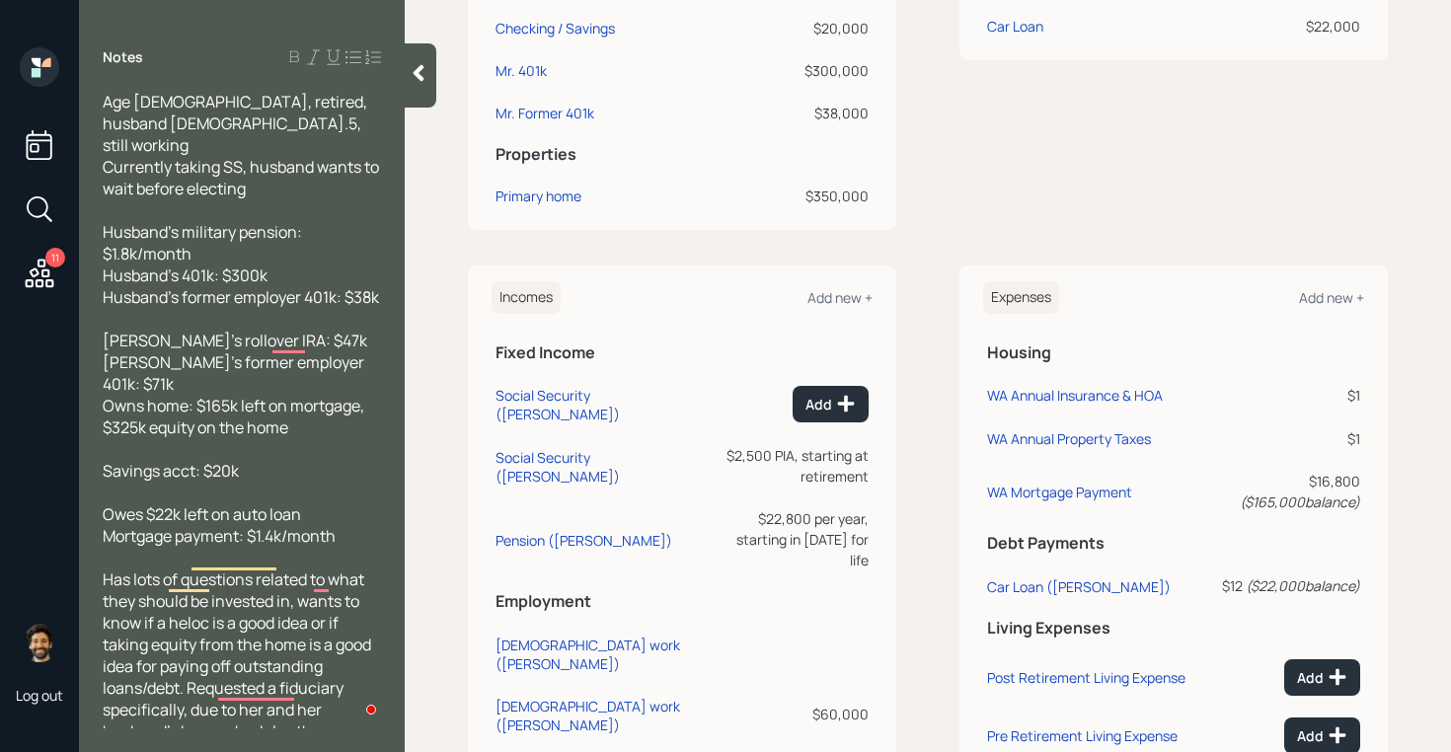
click at [408, 93] on div at bounding box center [421, 75] width 32 height 64
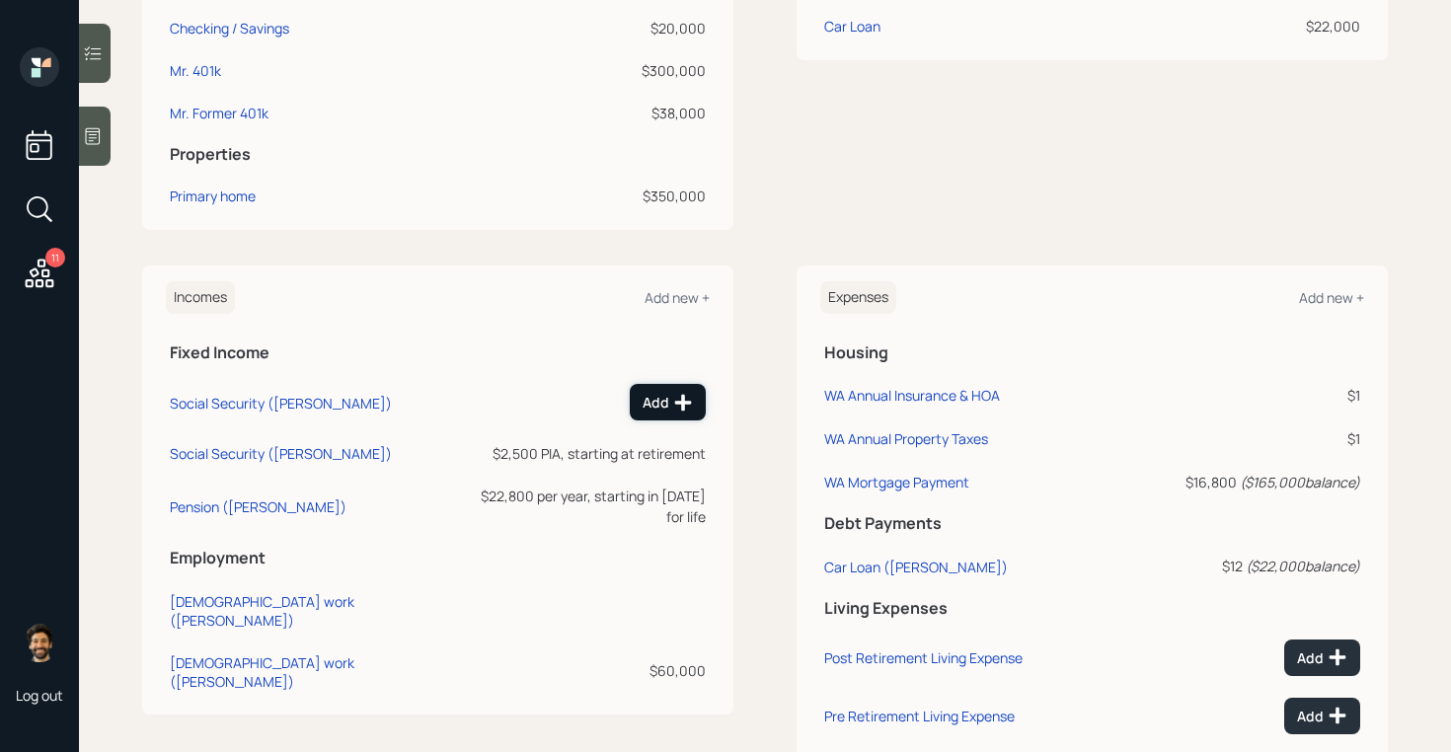
click at [655, 411] on div "Add" at bounding box center [668, 403] width 50 height 20
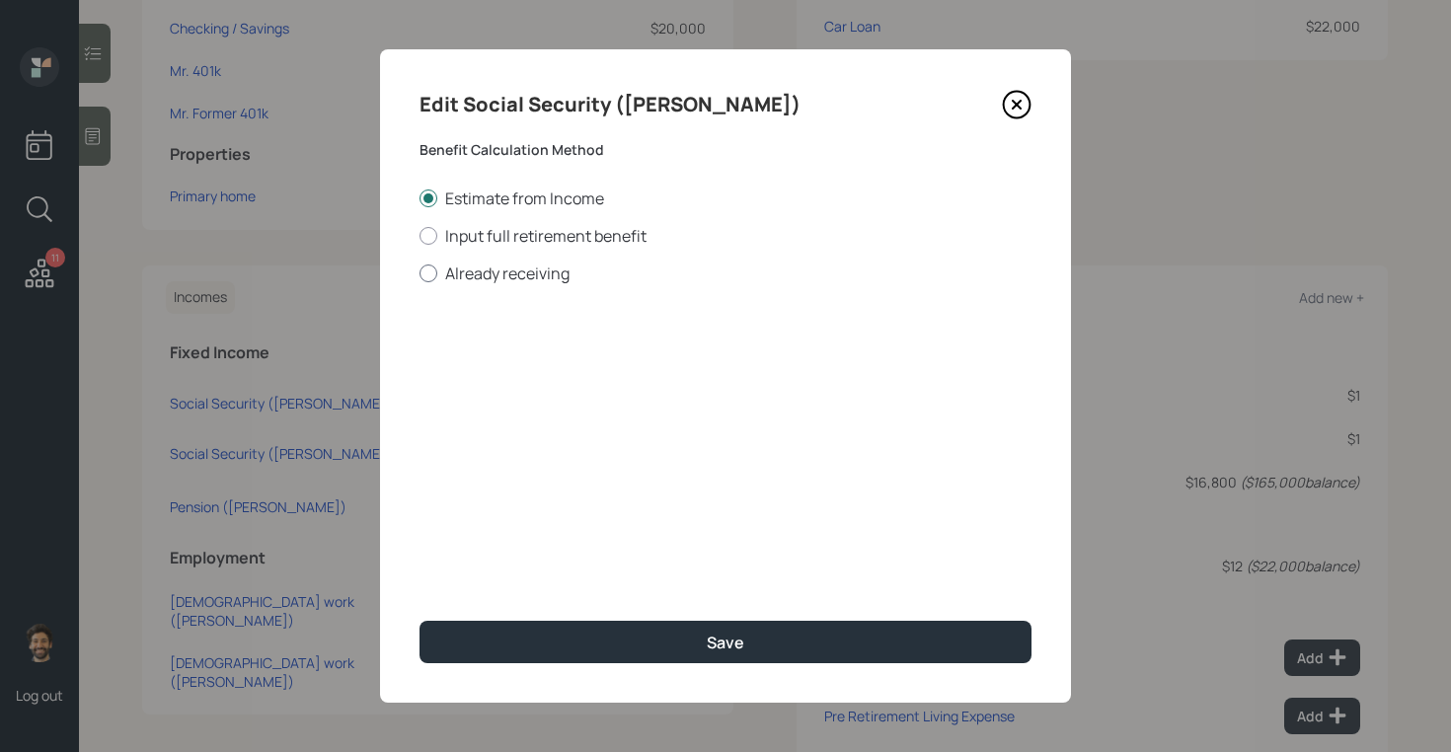
click at [452, 270] on label "Already receiving" at bounding box center [725, 274] width 612 height 22
click at [419, 272] on input "Already receiving" at bounding box center [418, 272] width 1 height 1
radio input "true"
click at [481, 365] on input "$" at bounding box center [725, 356] width 612 height 43
click at [459, 468] on input "number" at bounding box center [531, 474] width 225 height 43
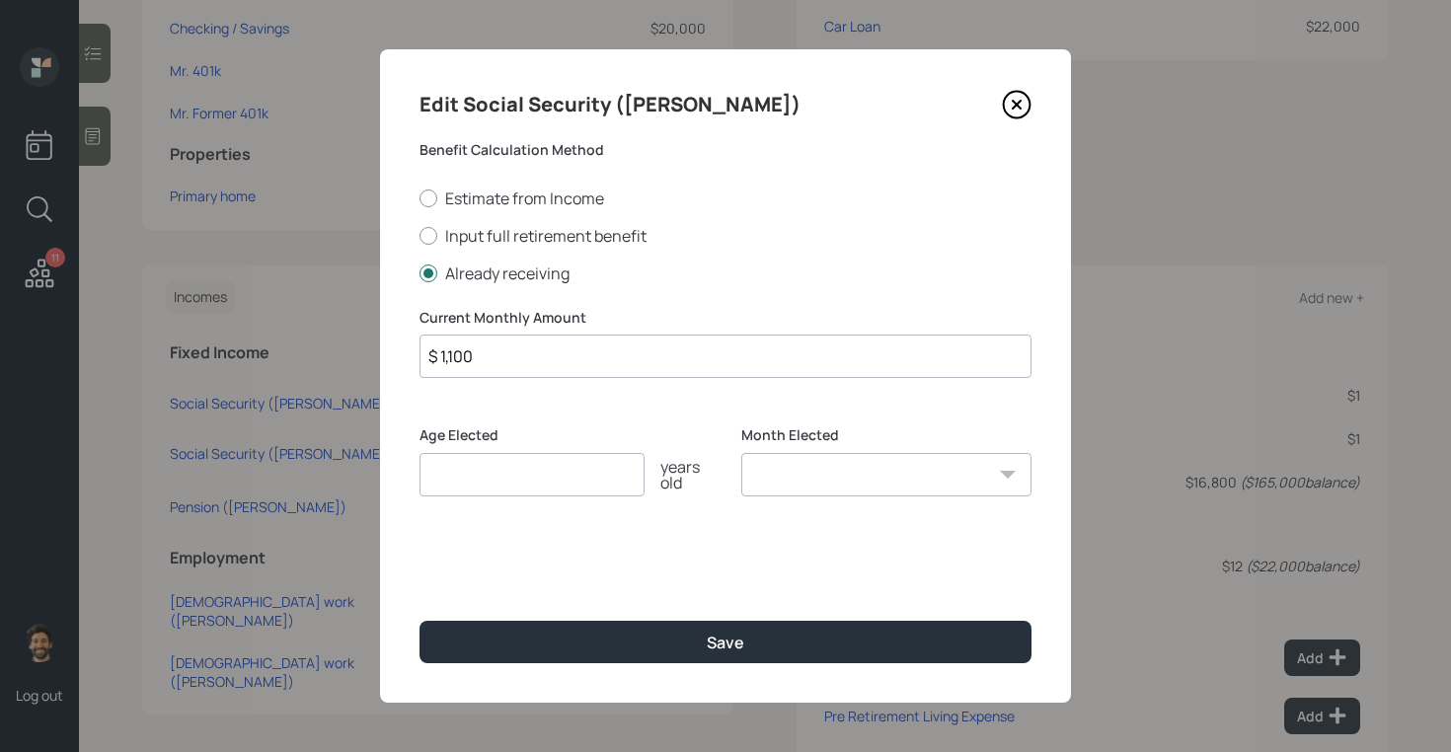
click at [461, 349] on input "$ 1,100" at bounding box center [725, 356] width 612 height 43
type input "$ 1,135"
click at [451, 483] on input "number" at bounding box center [531, 474] width 225 height 43
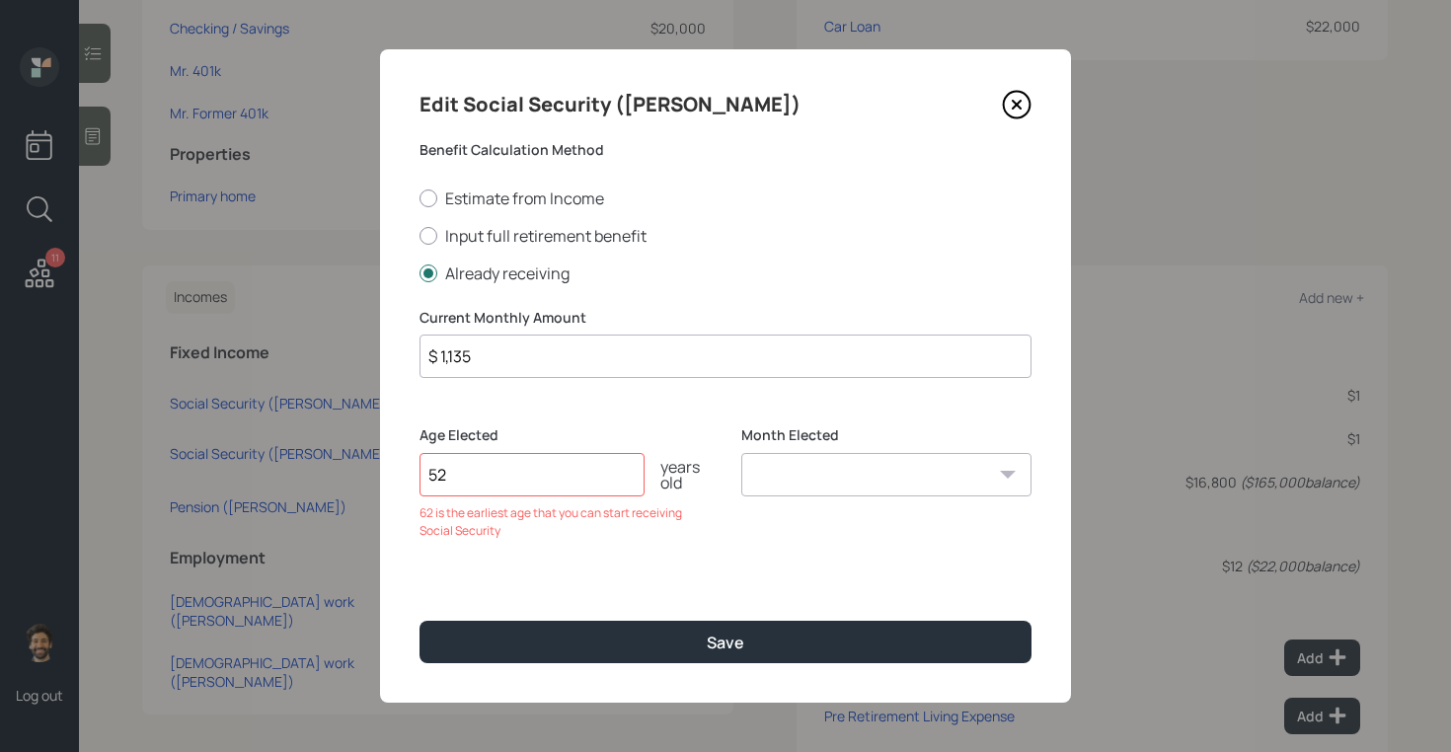
type input "5"
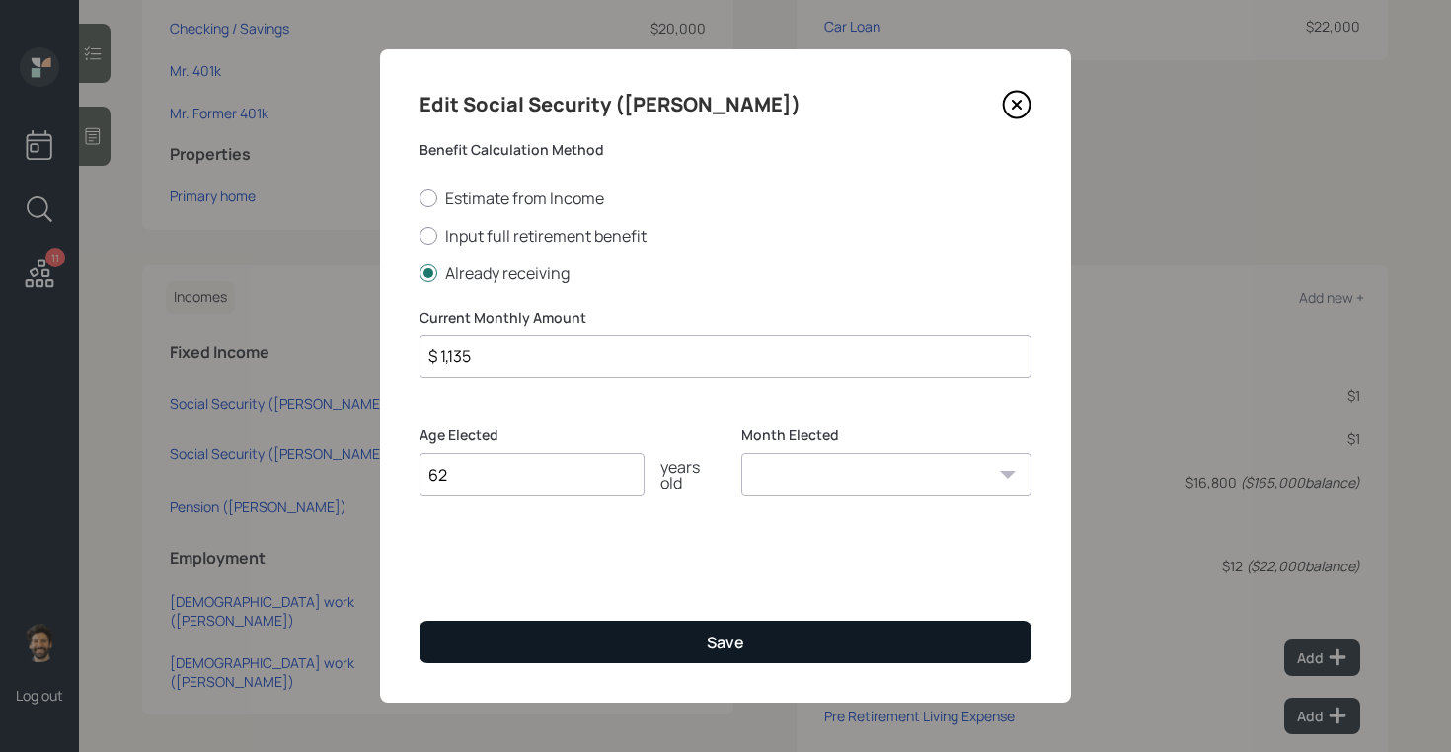
type input "62"
click at [499, 641] on button "Save" at bounding box center [725, 642] width 612 height 42
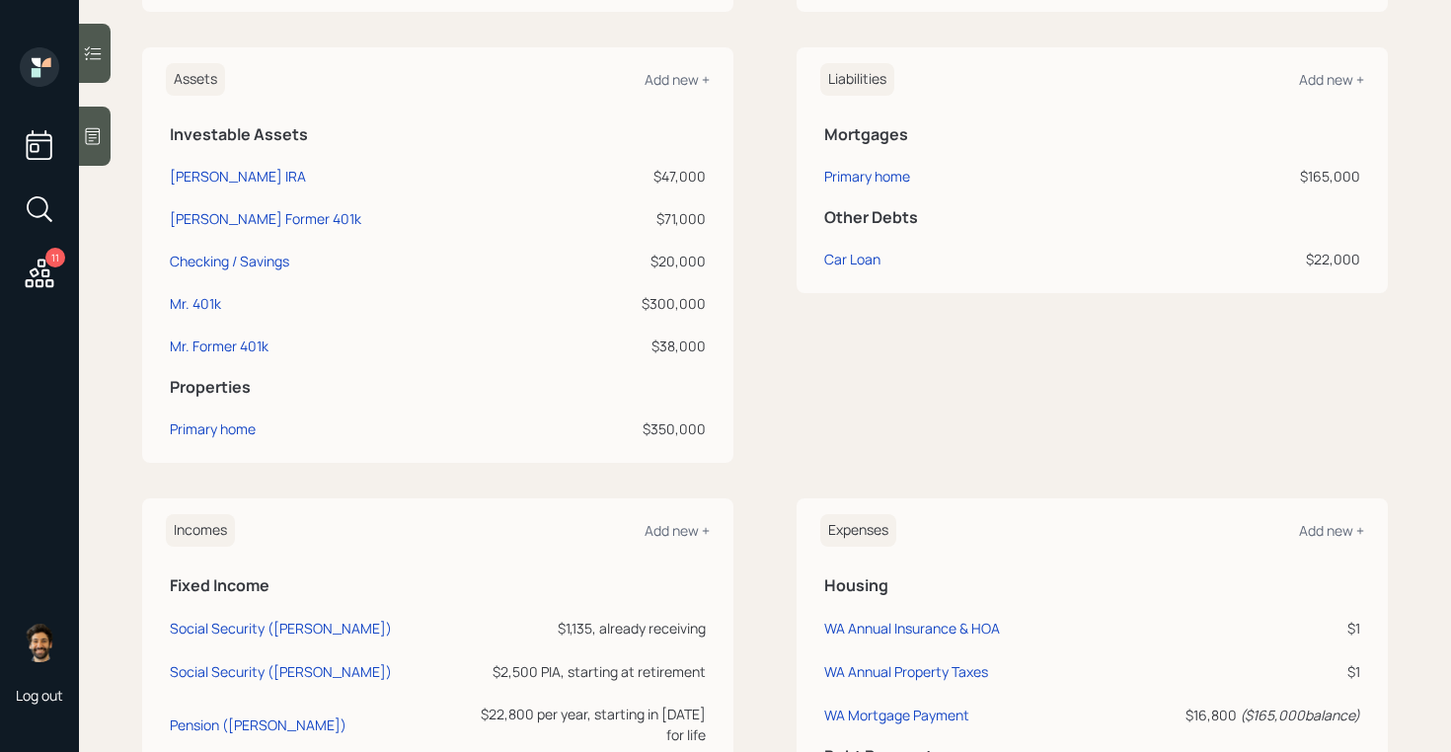
scroll to position [448, 0]
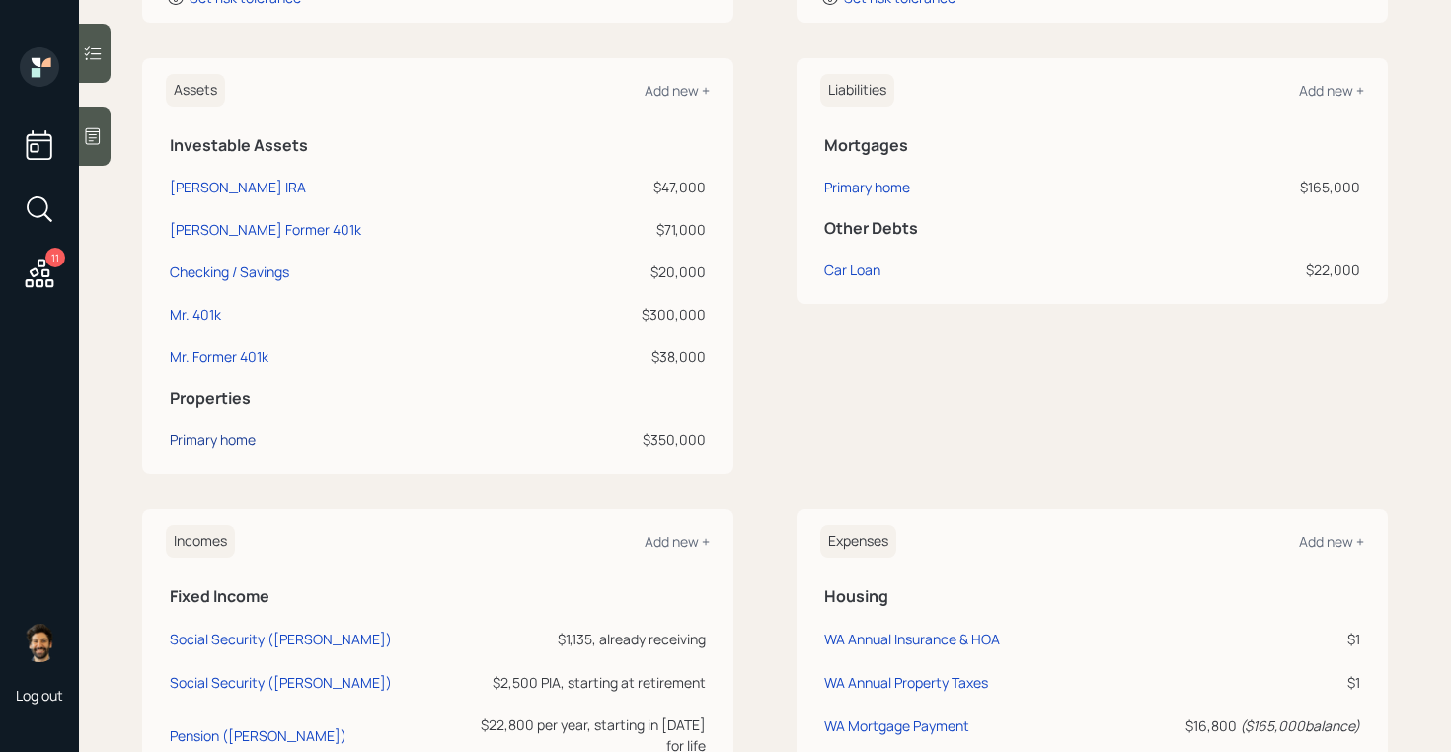
click at [202, 442] on div "Primary home" at bounding box center [213, 439] width 86 height 21
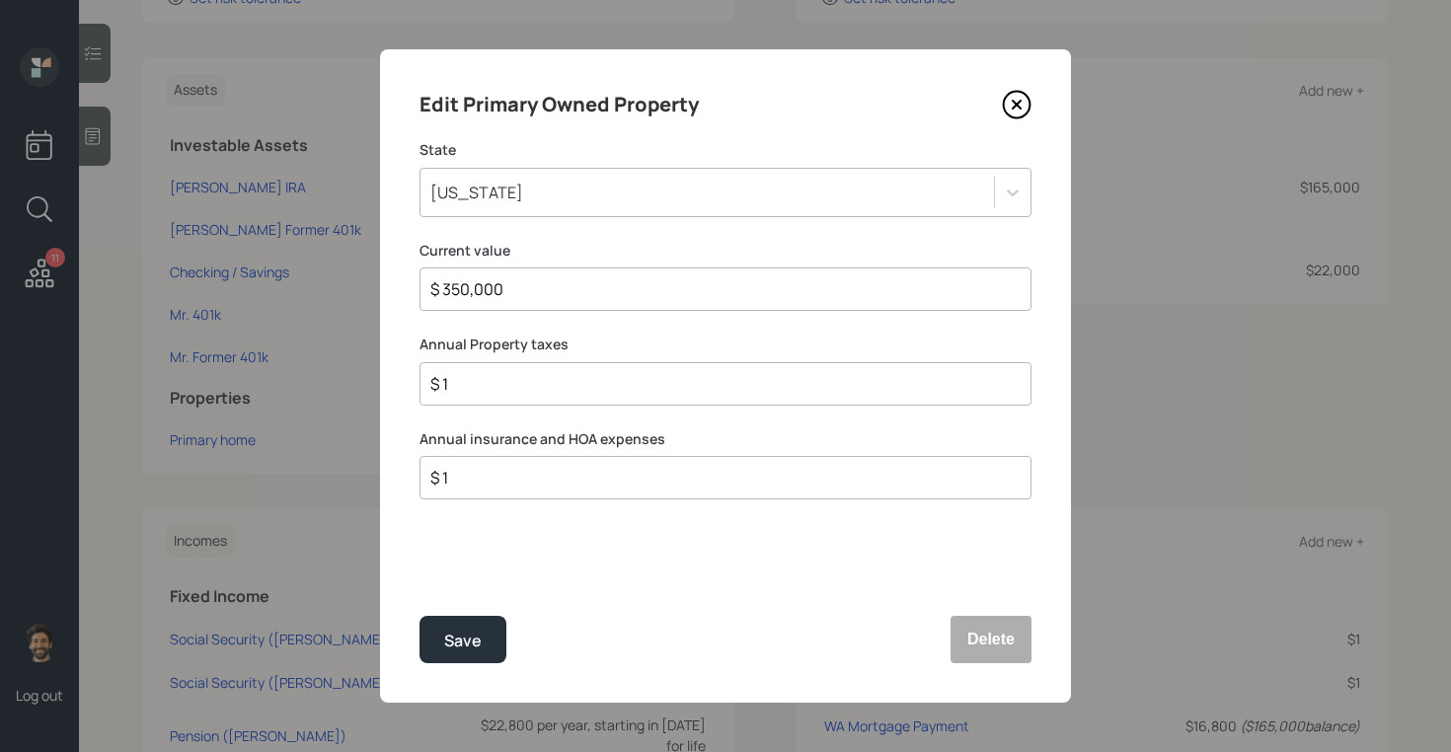
click at [464, 289] on input "$ 350,000" at bounding box center [717, 289] width 578 height 24
type input "$ 545,000"
click at [469, 645] on div "Save" at bounding box center [463, 641] width 38 height 27
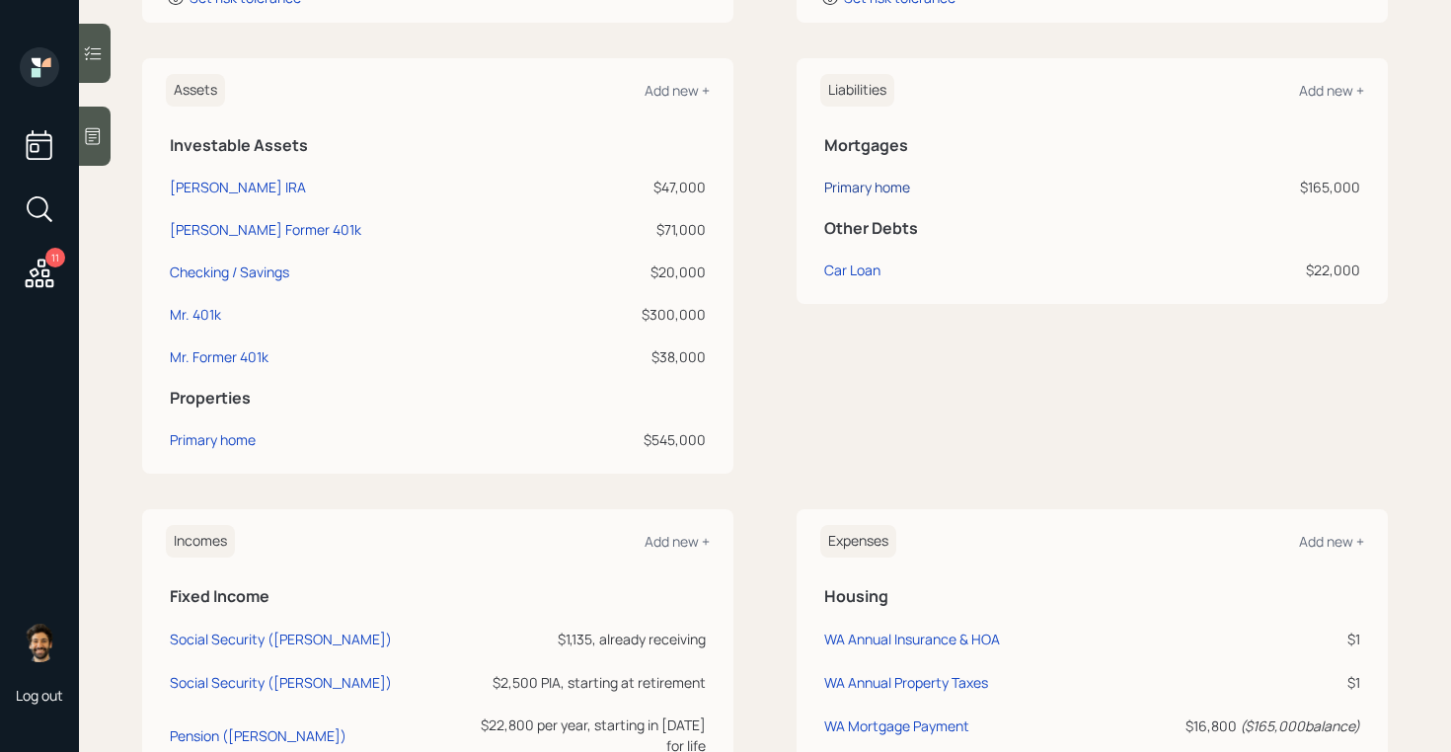
click at [869, 183] on div "Primary home" at bounding box center [867, 187] width 86 height 21
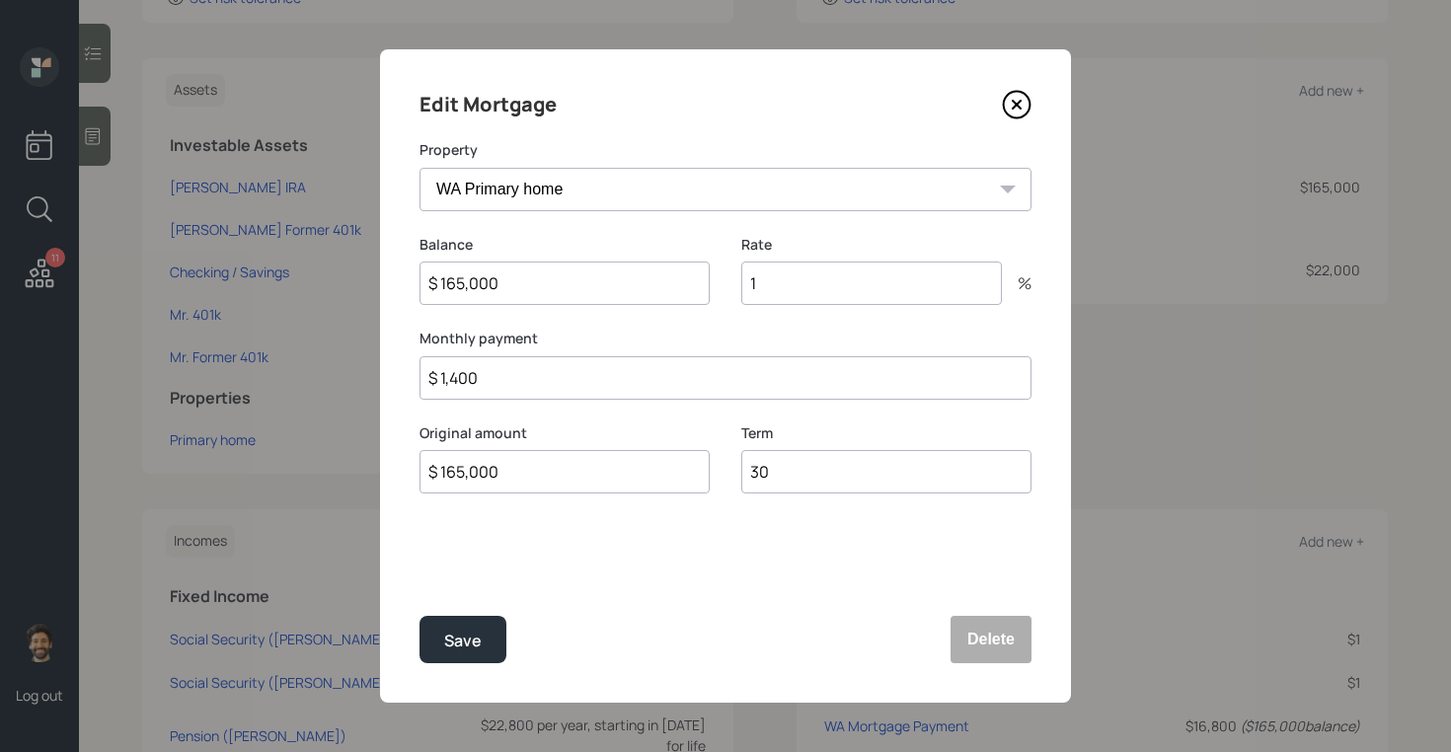
click at [776, 280] on input "1" at bounding box center [871, 283] width 261 height 43
type input "2.5"
click at [561, 379] on input "$ 1,400" at bounding box center [725, 377] width 612 height 43
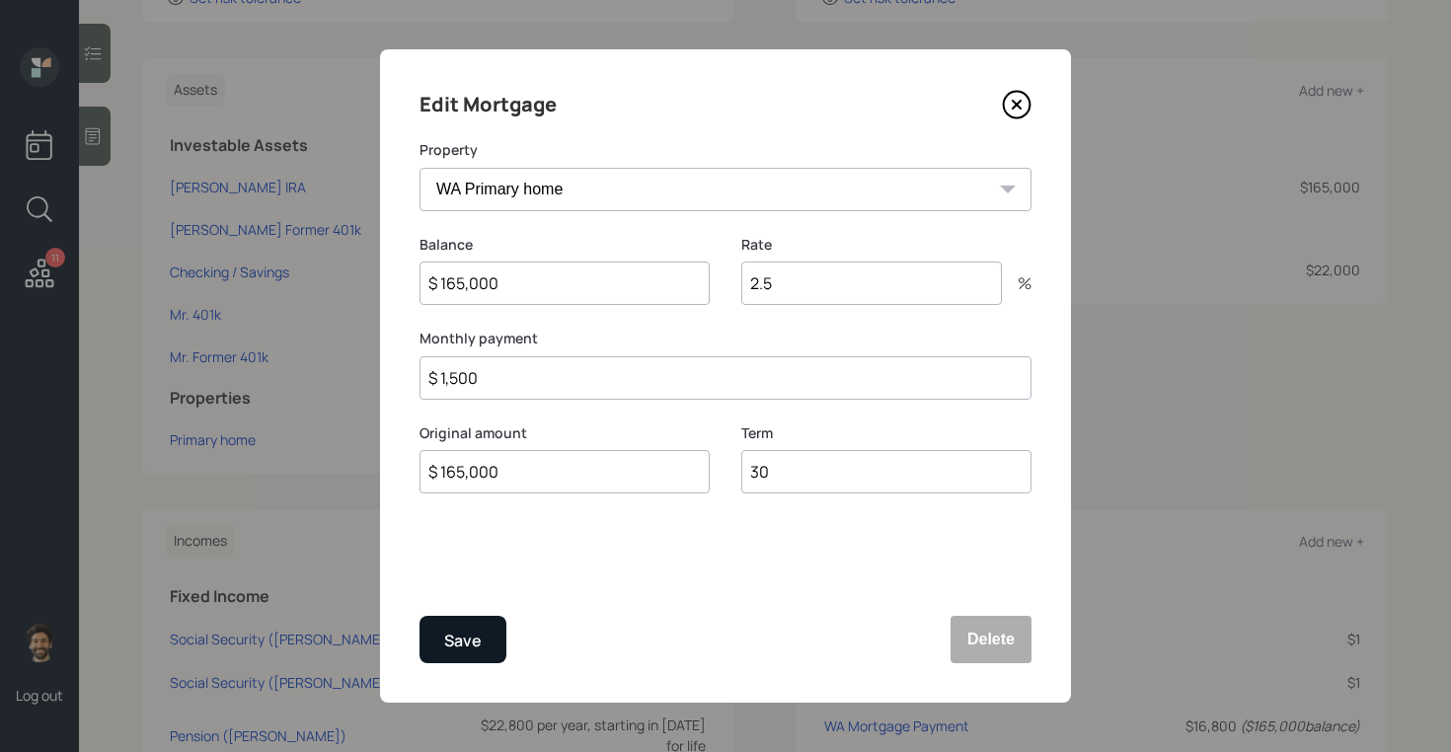
type input "$ 1,500"
click at [472, 633] on div "Save" at bounding box center [463, 641] width 38 height 27
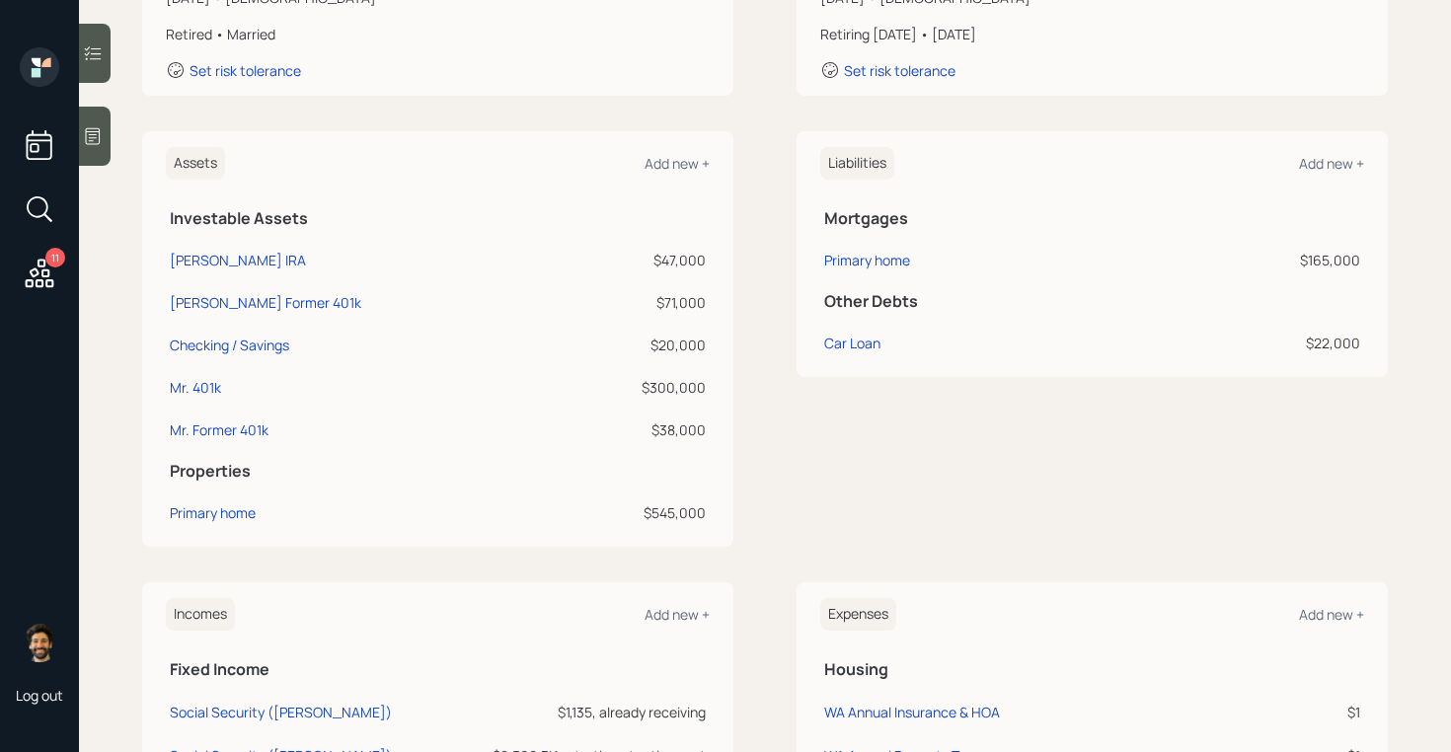
scroll to position [371, 0]
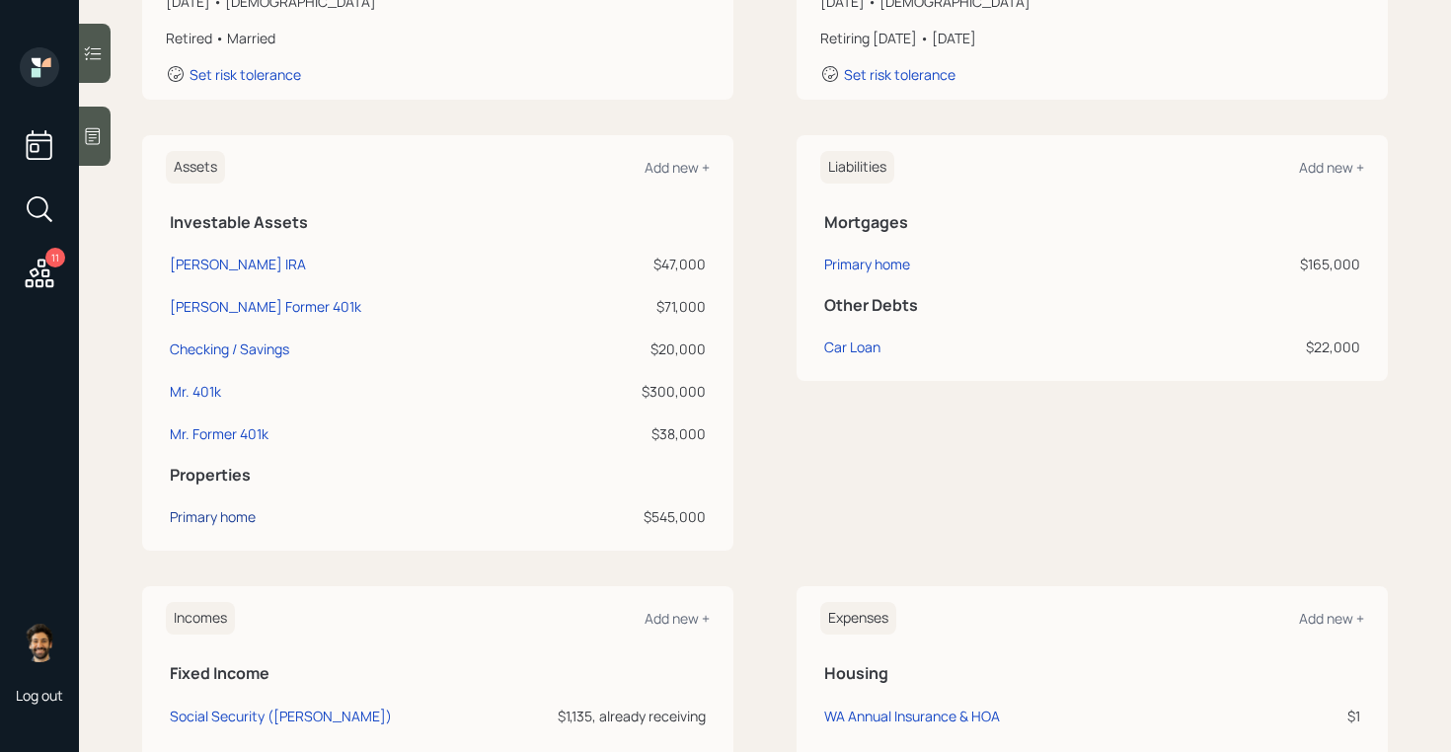
click at [207, 522] on div "Primary home" at bounding box center [213, 516] width 86 height 21
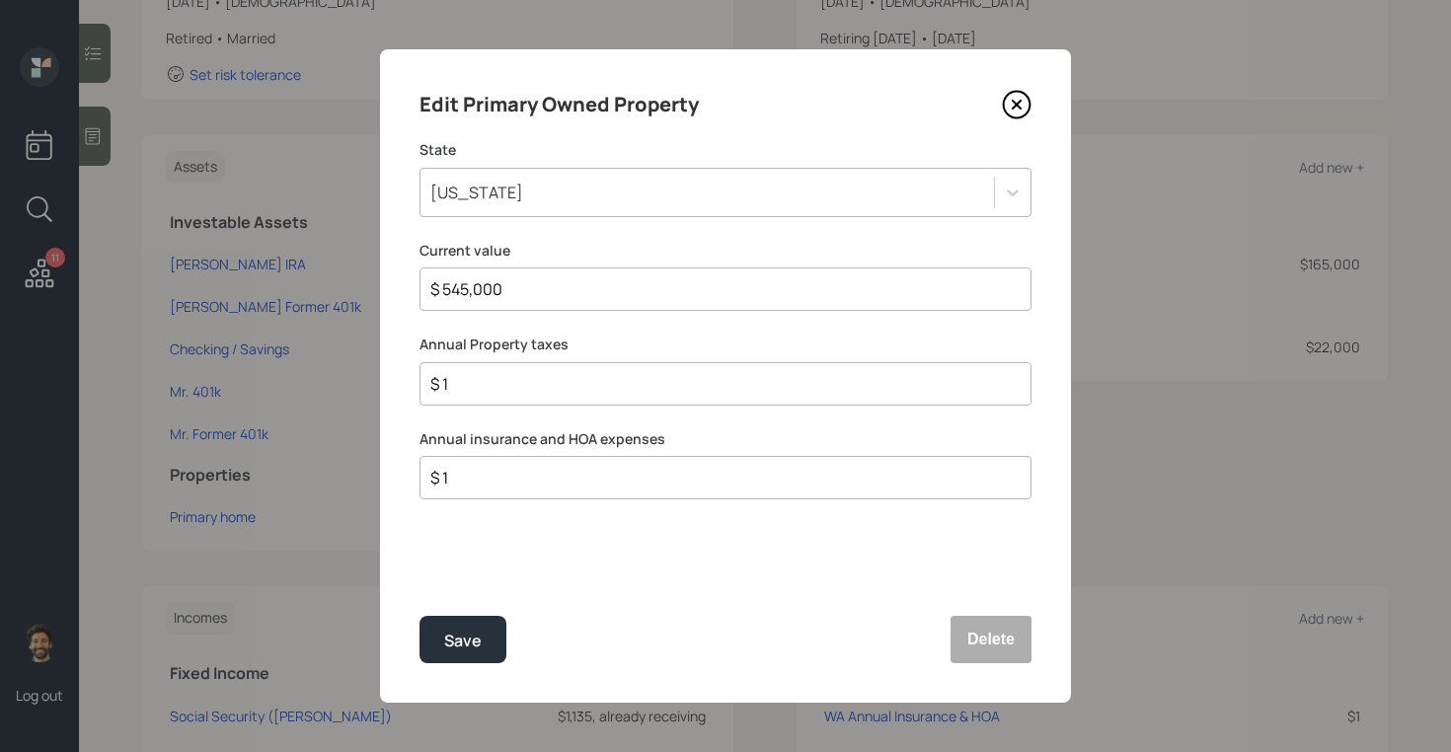
click at [531, 390] on input "$ 1" at bounding box center [717, 384] width 578 height 24
type input "$ 7,848"
click at [465, 629] on div "Save" at bounding box center [463, 641] width 38 height 27
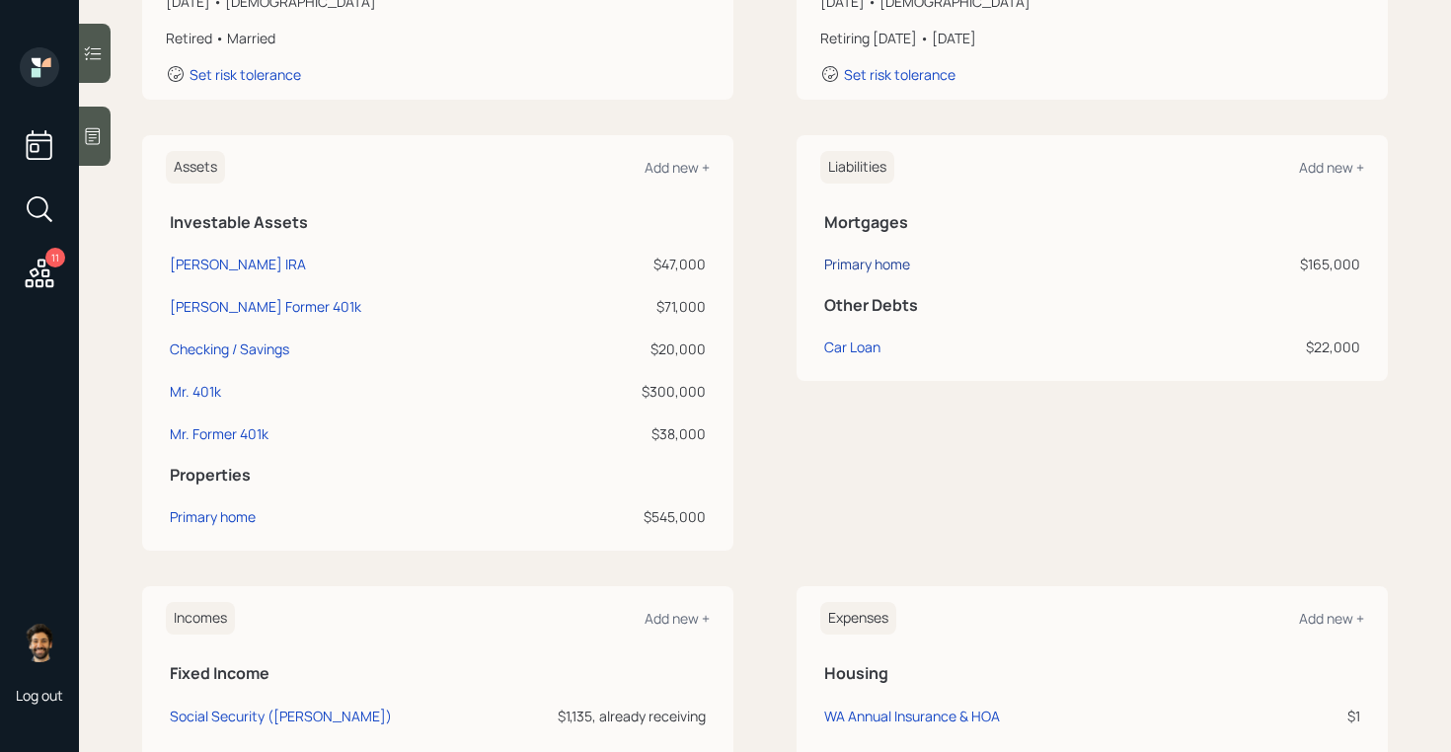
click at [851, 263] on div "Primary home" at bounding box center [867, 264] width 86 height 21
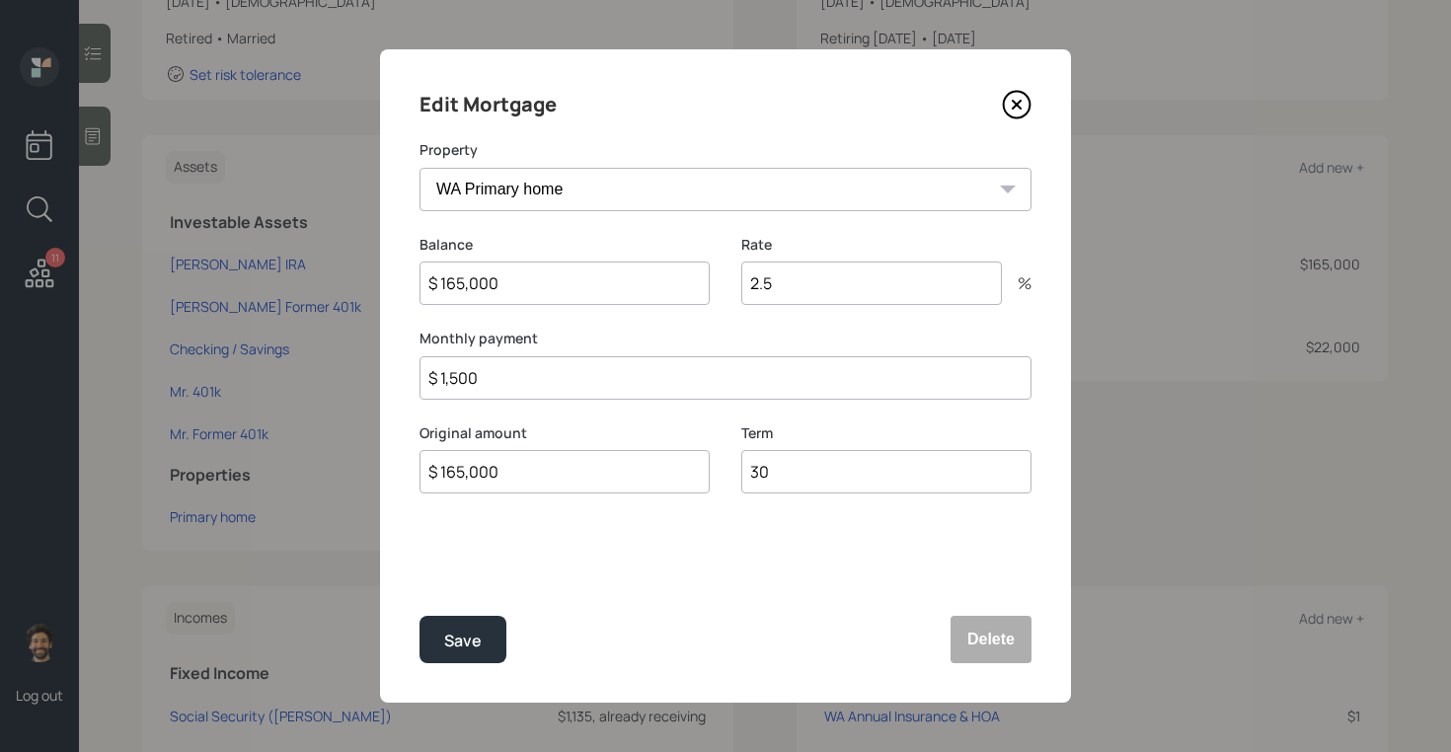
click at [534, 390] on input "$ 1,500" at bounding box center [725, 377] width 612 height 43
type input "$ 846"
click at [465, 638] on div "Save" at bounding box center [463, 641] width 38 height 27
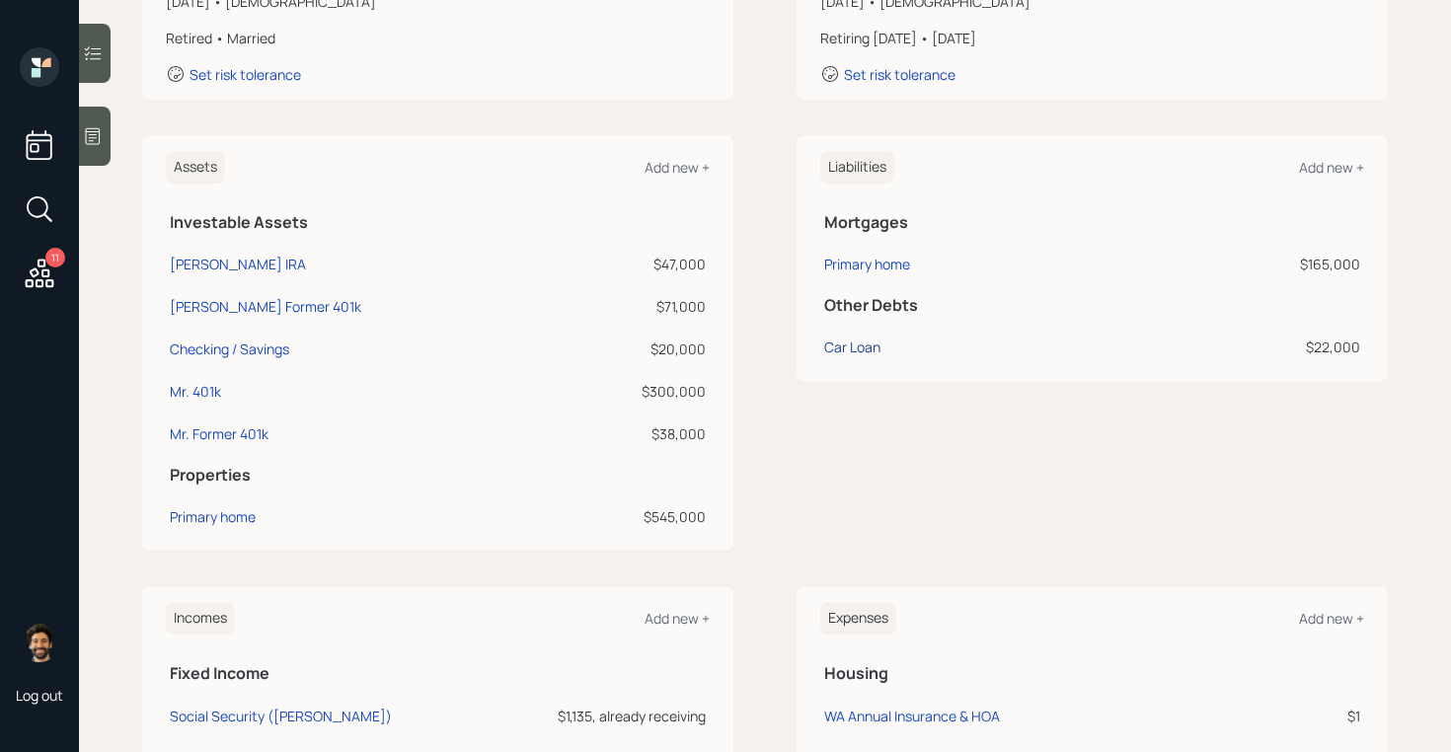
click at [859, 348] on div "Car Loan" at bounding box center [852, 347] width 56 height 21
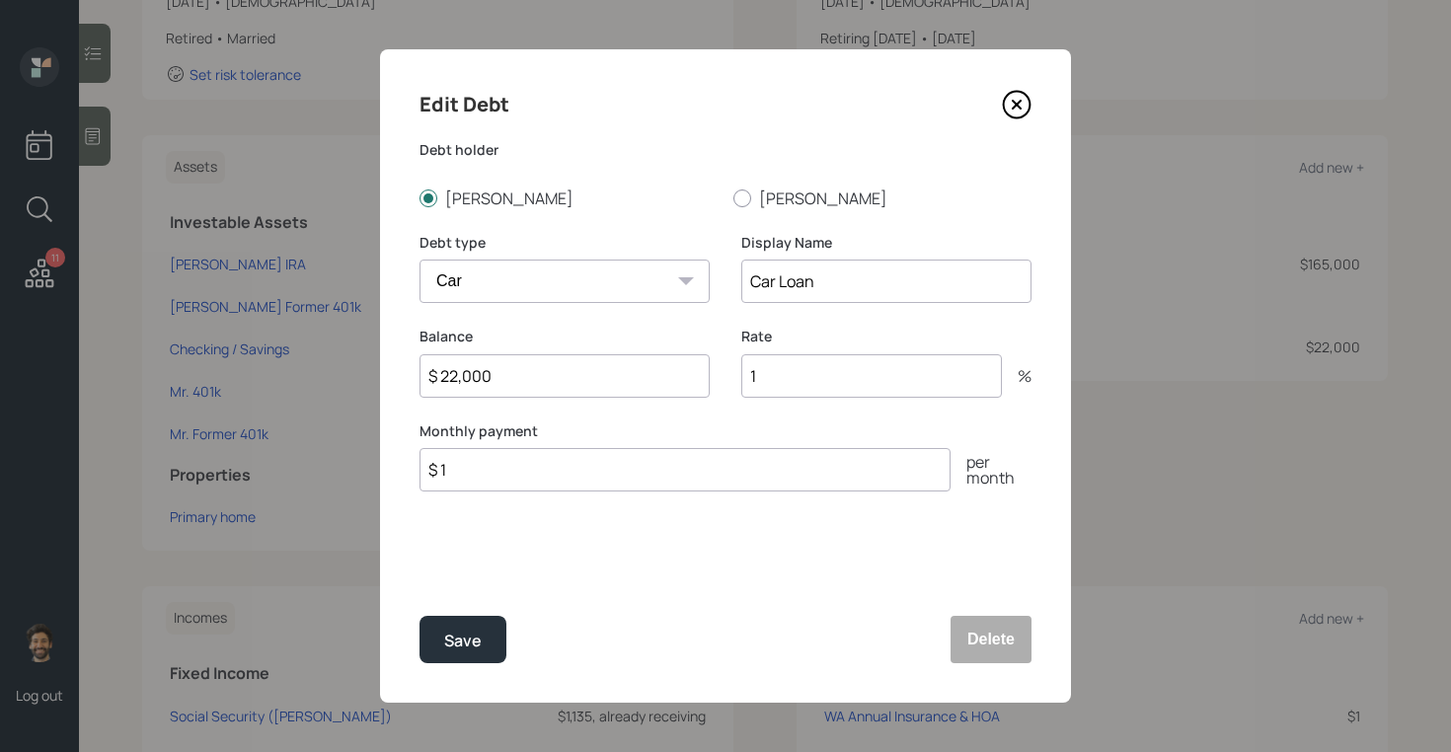
click at [503, 380] on input "$ 22,000" at bounding box center [564, 375] width 290 height 43
type input "$ 22,525"
click at [805, 379] on input "1" at bounding box center [871, 375] width 261 height 43
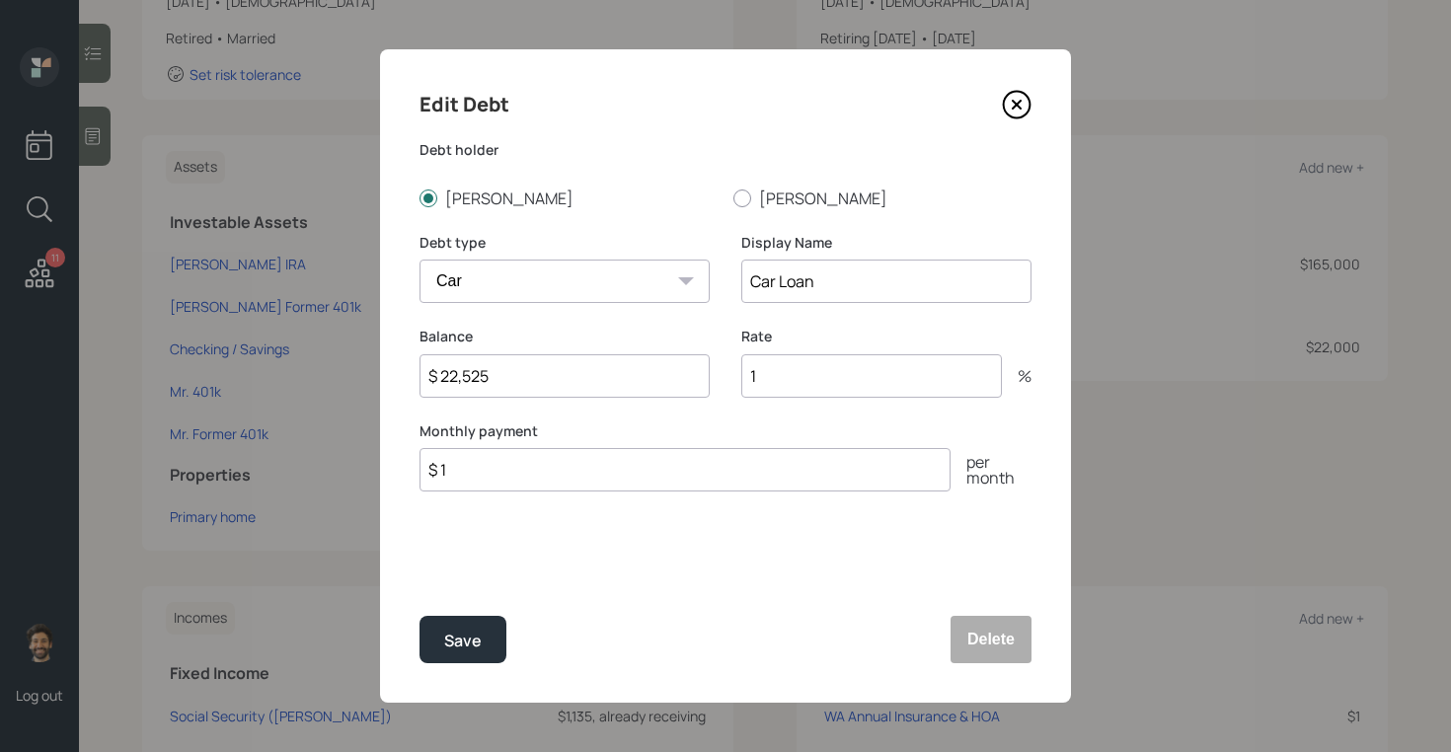
click at [526, 471] on input "$ 1" at bounding box center [684, 469] width 531 height 43
type input "$ 550"
click at [773, 375] on input "1" at bounding box center [871, 375] width 261 height 43
type input "8"
click at [468, 645] on div "Save" at bounding box center [463, 641] width 38 height 27
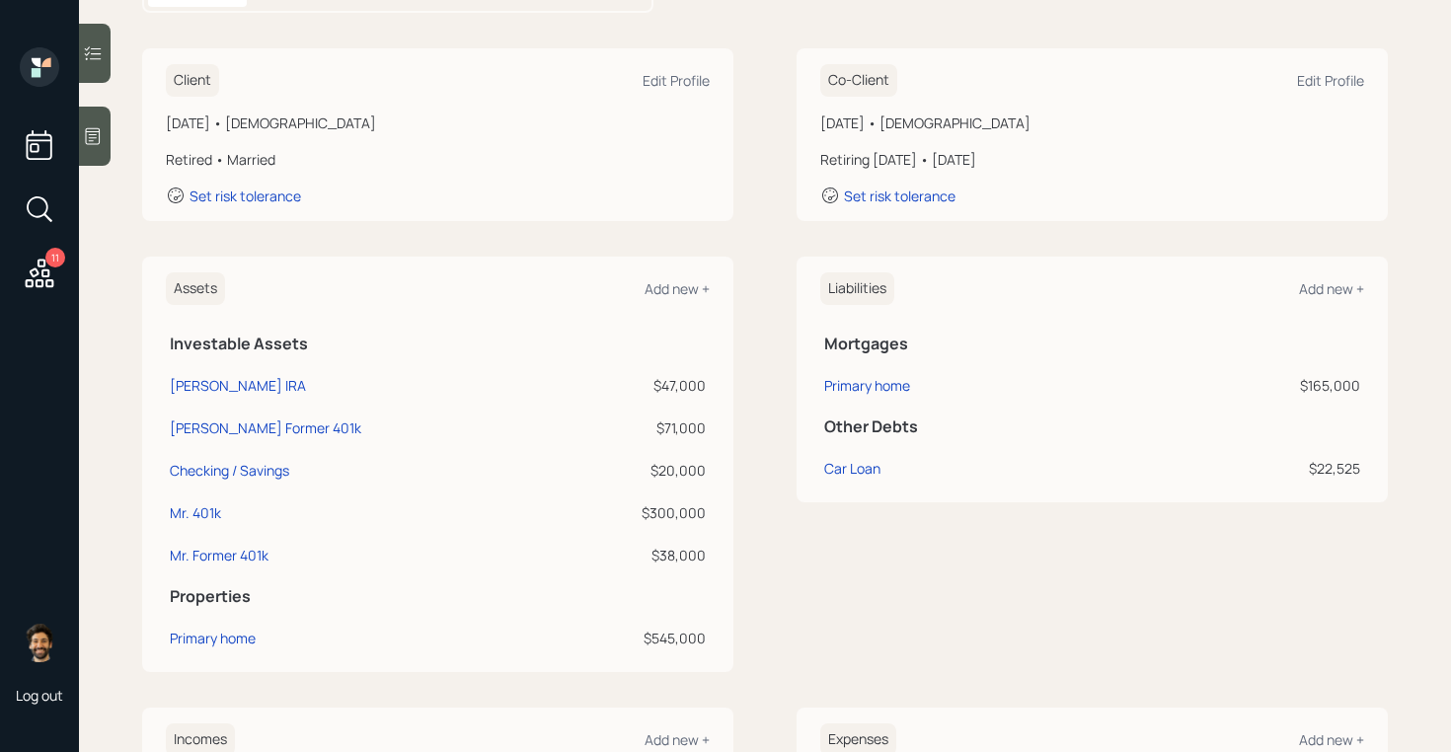
scroll to position [292, 0]
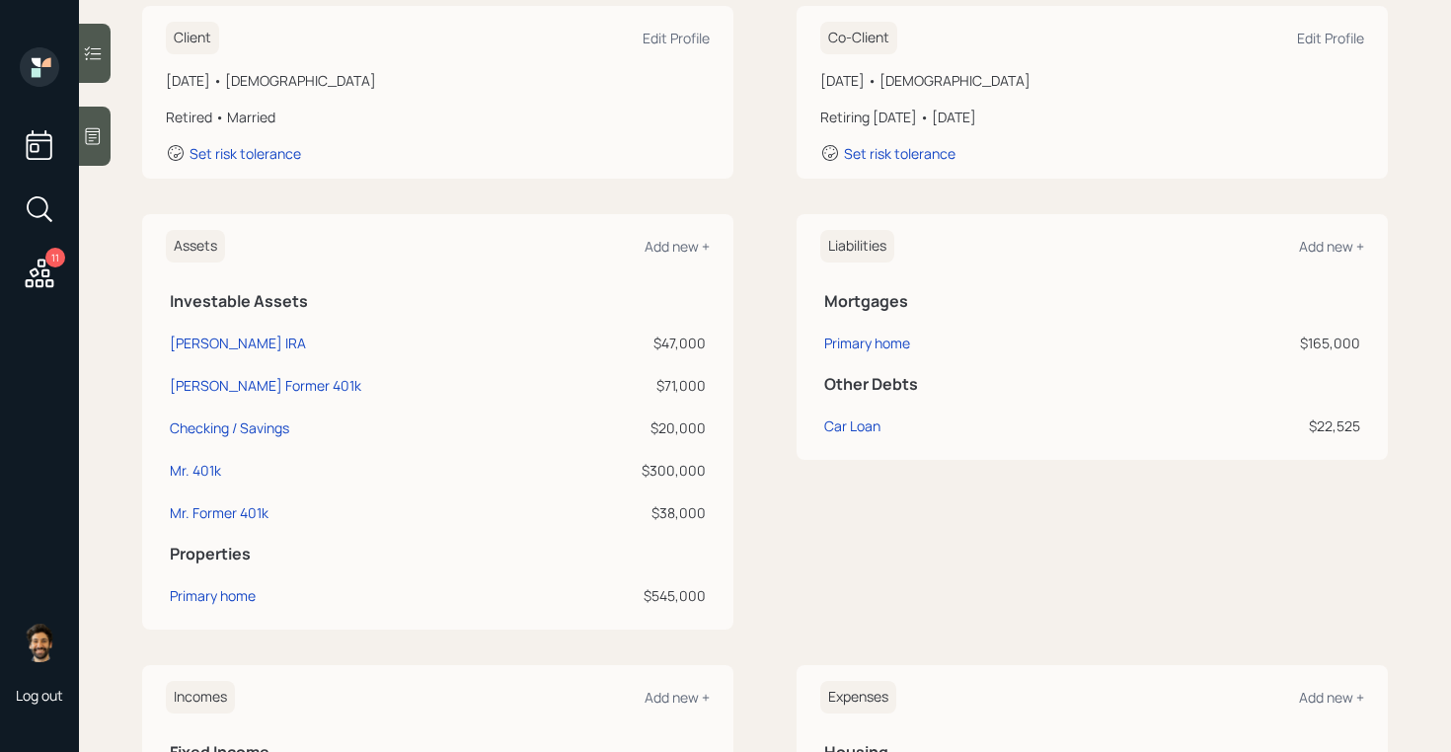
drag, startPoint x: 166, startPoint y: 299, endPoint x: 327, endPoint y: 296, distance: 160.9
click at [327, 296] on th "Investable Assets" at bounding box center [438, 298] width 544 height 40
click at [194, 341] on div "[PERSON_NAME] IRA" at bounding box center [238, 343] width 136 height 21
select select "ira"
select select "balanced"
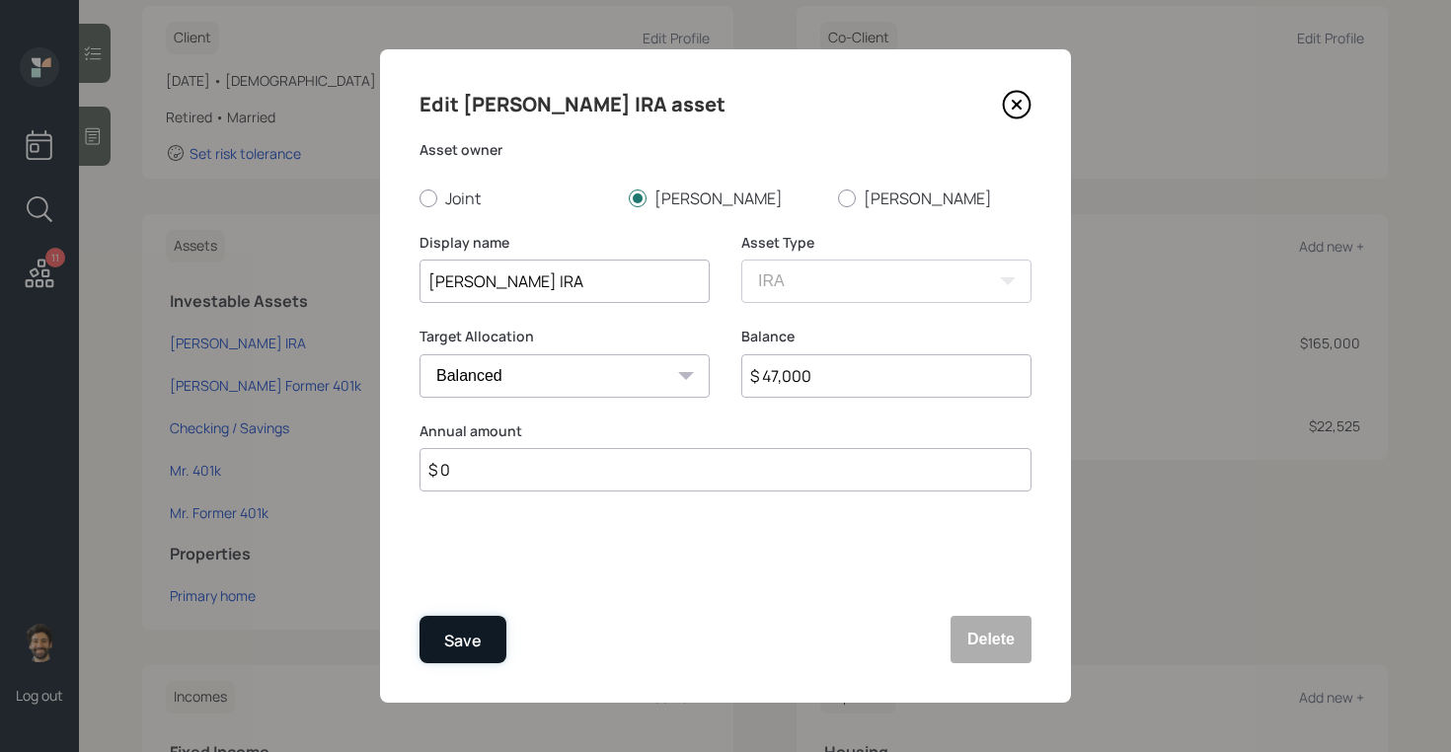
click at [453, 639] on div "Save" at bounding box center [463, 641] width 38 height 27
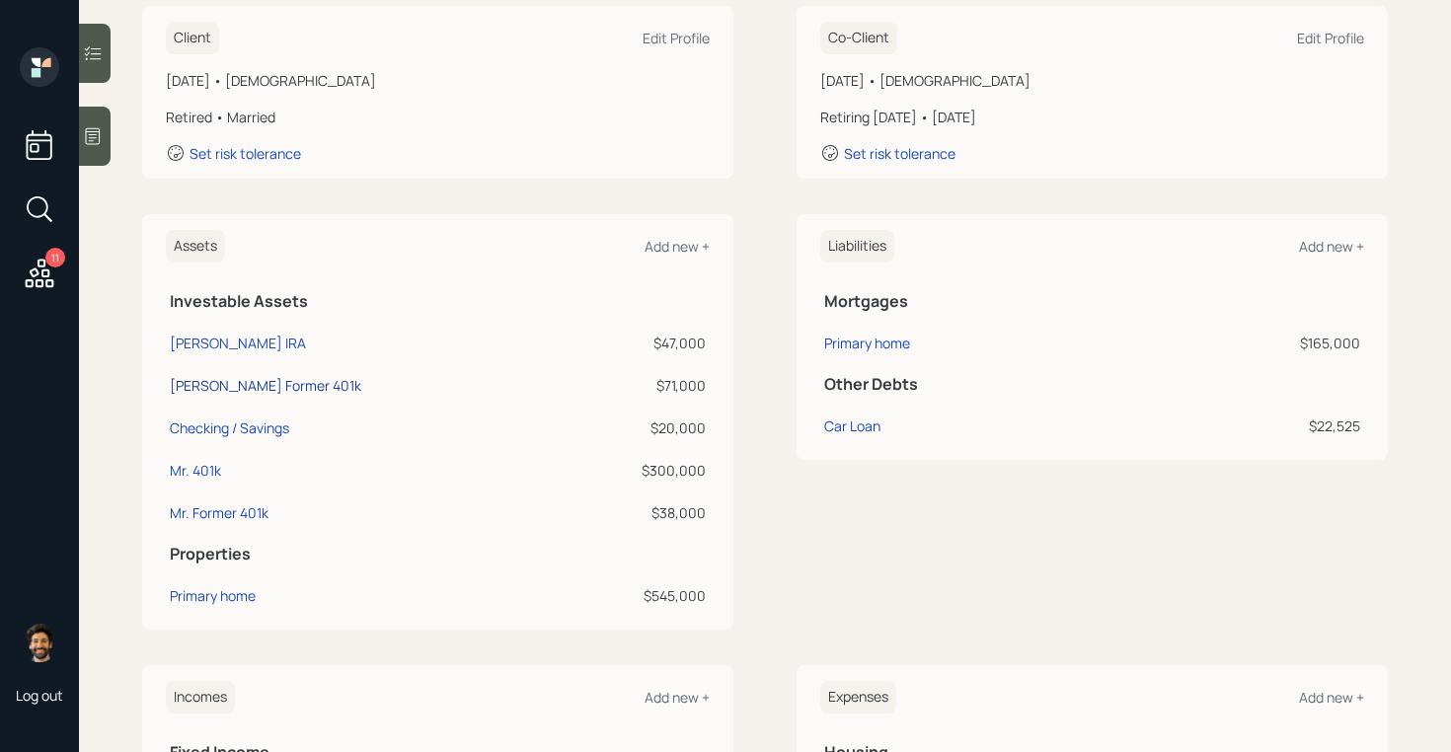
click at [224, 388] on div "[PERSON_NAME] Former 401k" at bounding box center [265, 385] width 191 height 21
select select "company_sponsored"
select select "balanced"
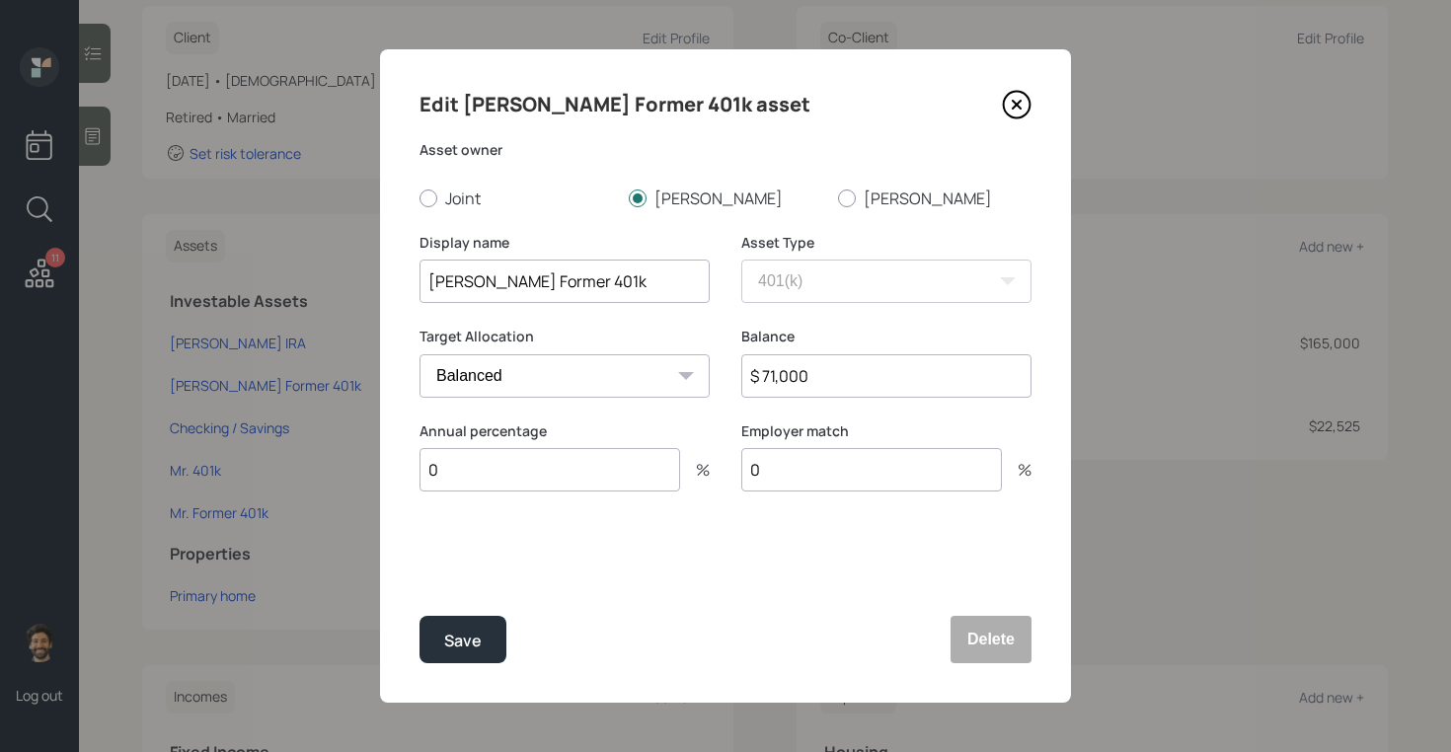
click at [781, 369] on input "$ 71,000" at bounding box center [886, 375] width 290 height 43
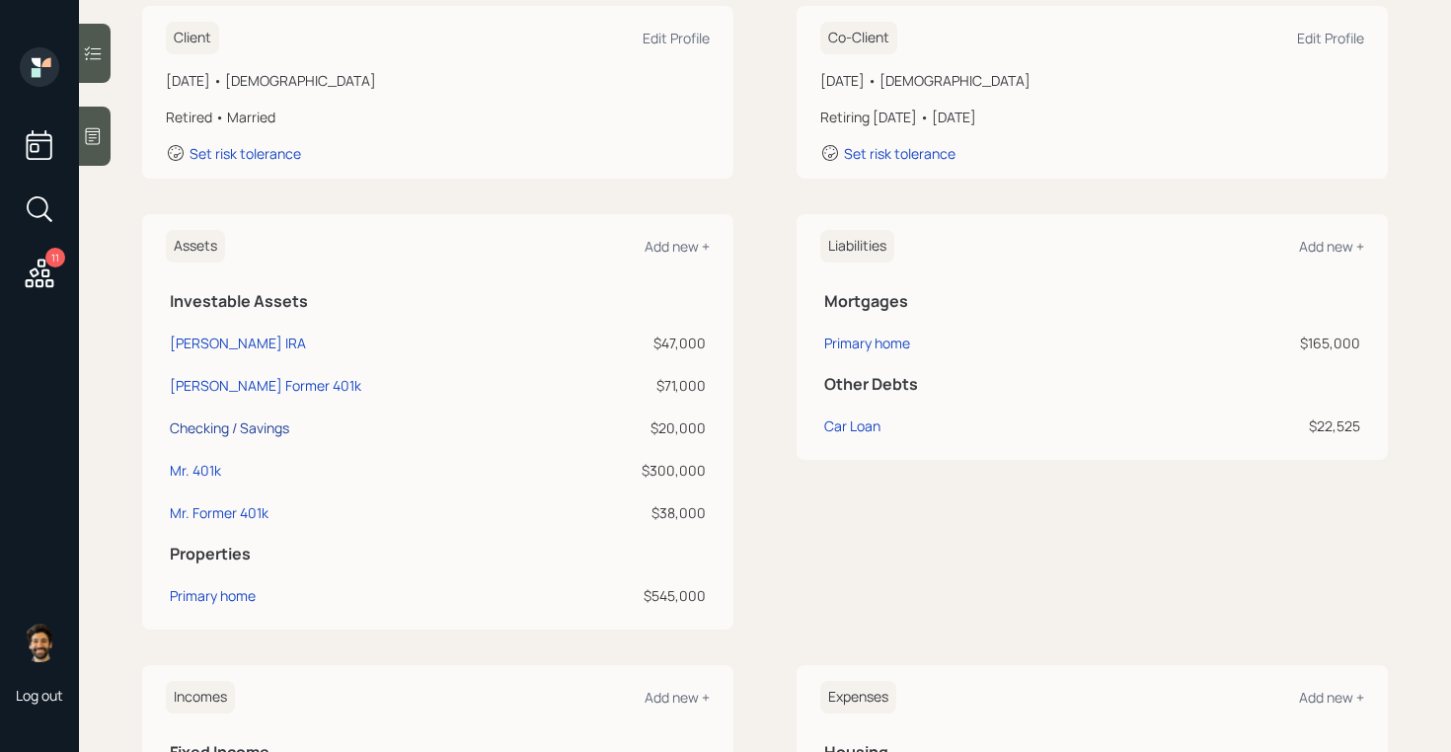
click at [206, 429] on div "Checking / Savings" at bounding box center [229, 427] width 119 height 21
select select "emergency_fund"
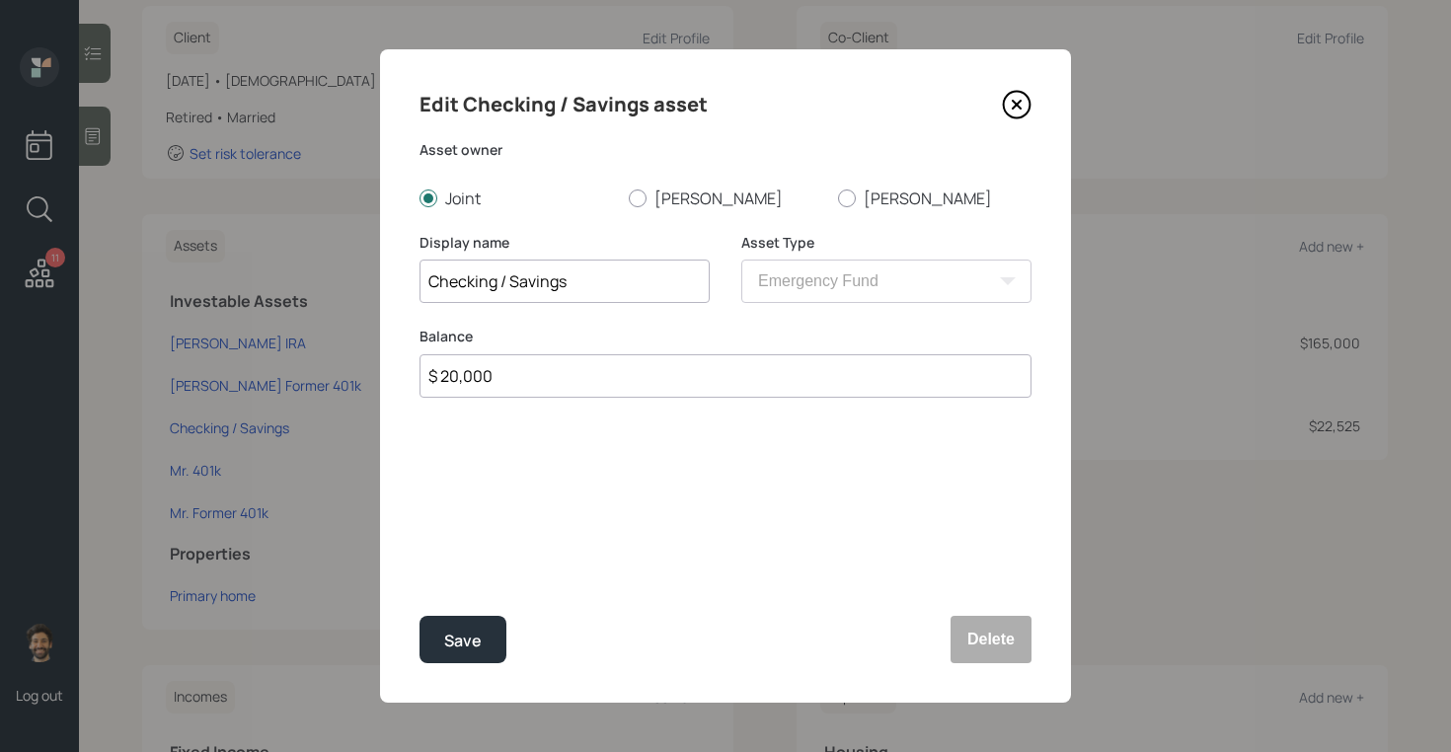
click at [454, 365] on input "$ 20,000" at bounding box center [725, 375] width 612 height 43
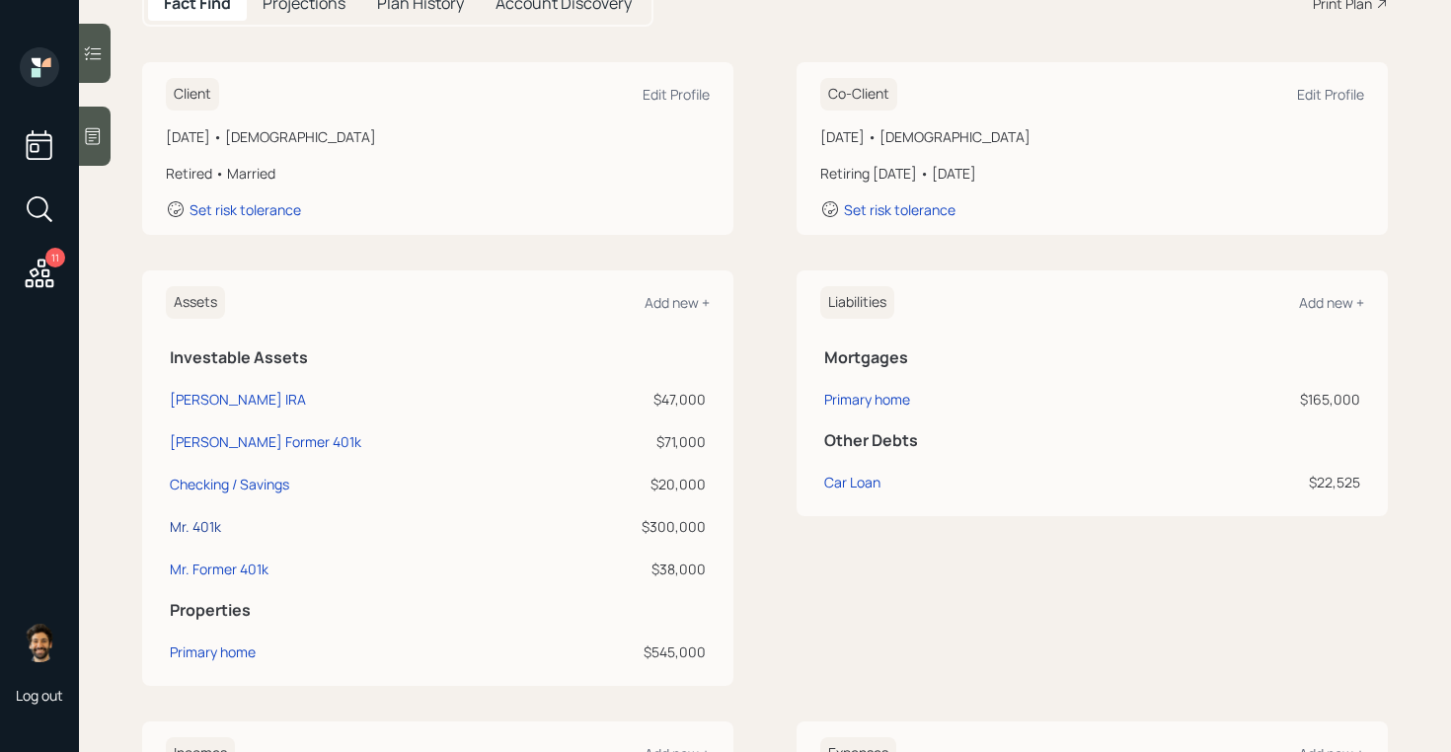
scroll to position [237, 0]
click at [201, 530] on div "Mr. 401k" at bounding box center [195, 525] width 51 height 21
select select "company_sponsored"
select select "balanced"
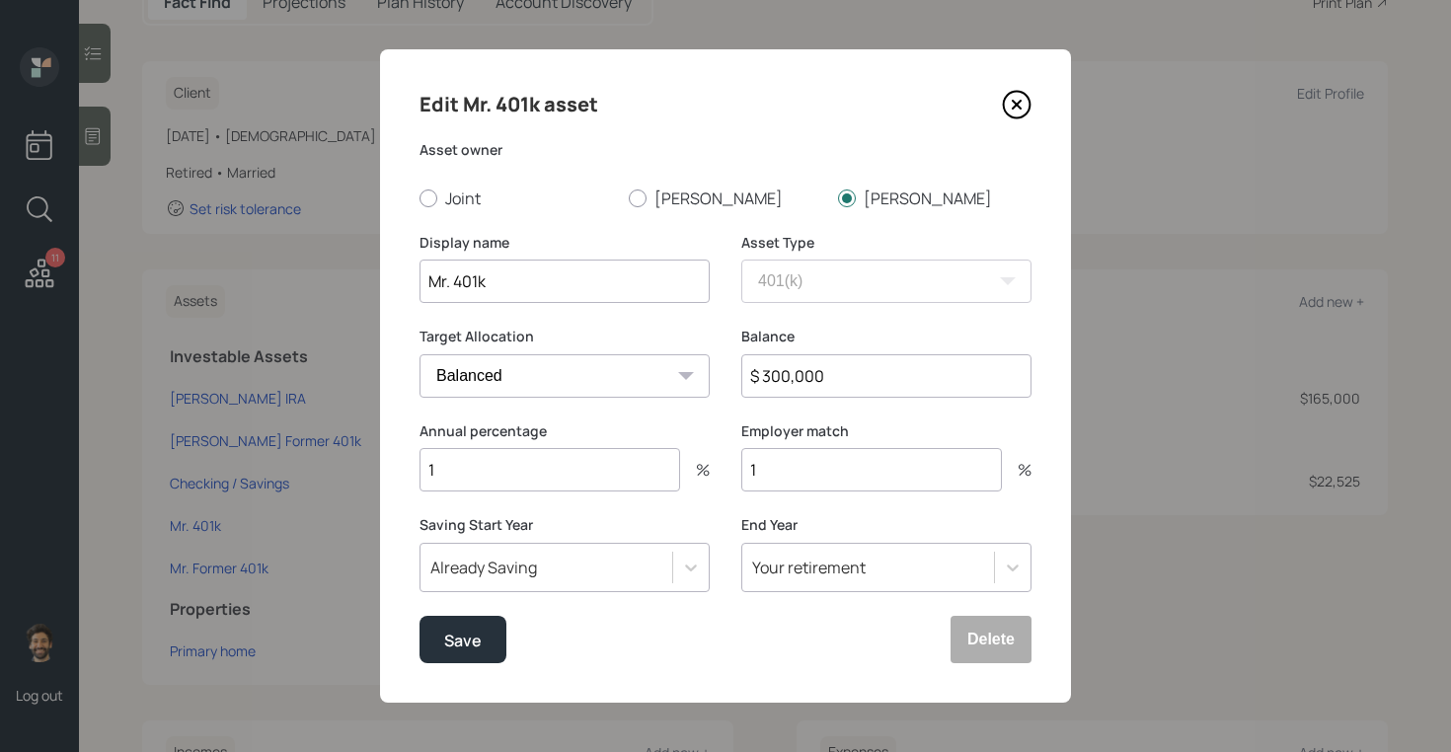
click at [431, 275] on input "Mr. 401k" at bounding box center [564, 281] width 290 height 43
type input "[PERSON_NAME] 401k"
click at [483, 482] on input "1" at bounding box center [549, 469] width 261 height 43
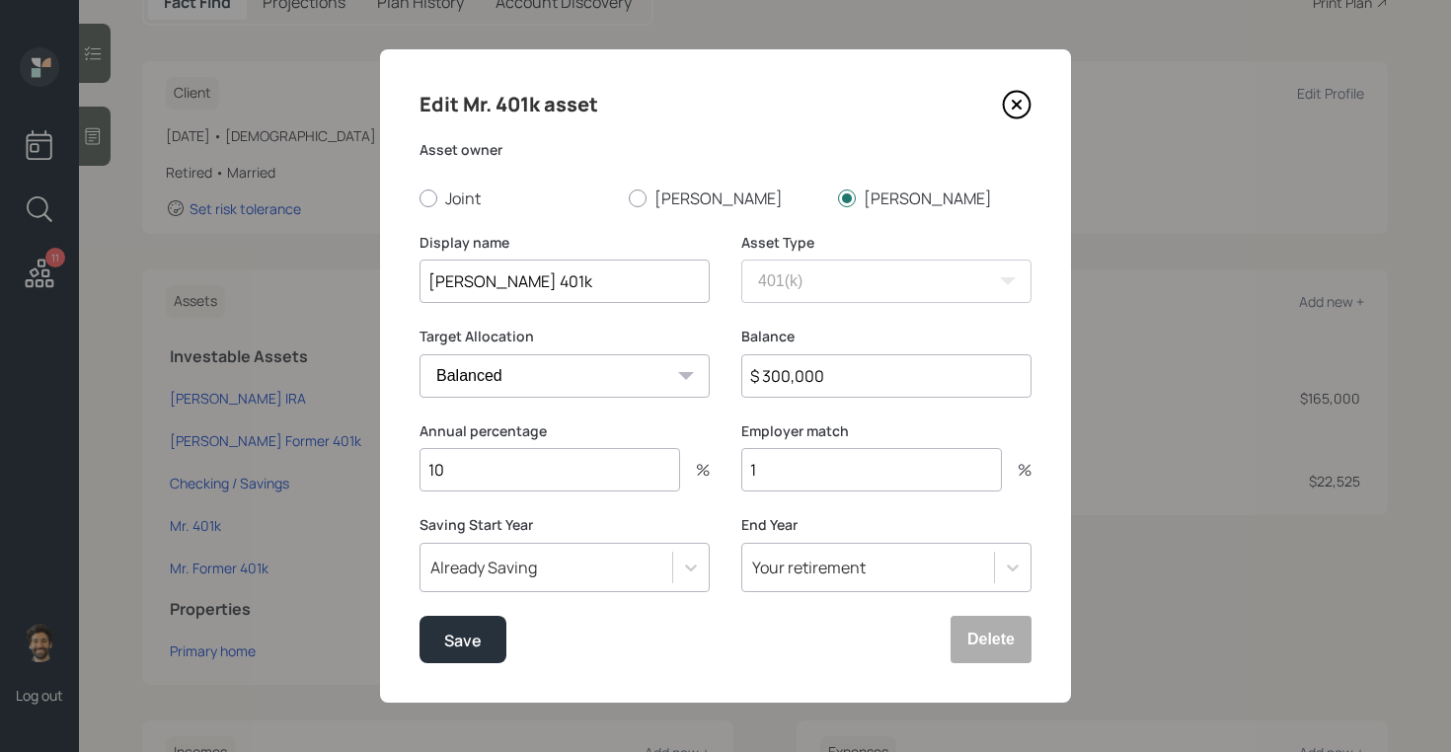
type input "10"
type input "0"
click at [439, 652] on button "Save" at bounding box center [462, 639] width 87 height 47
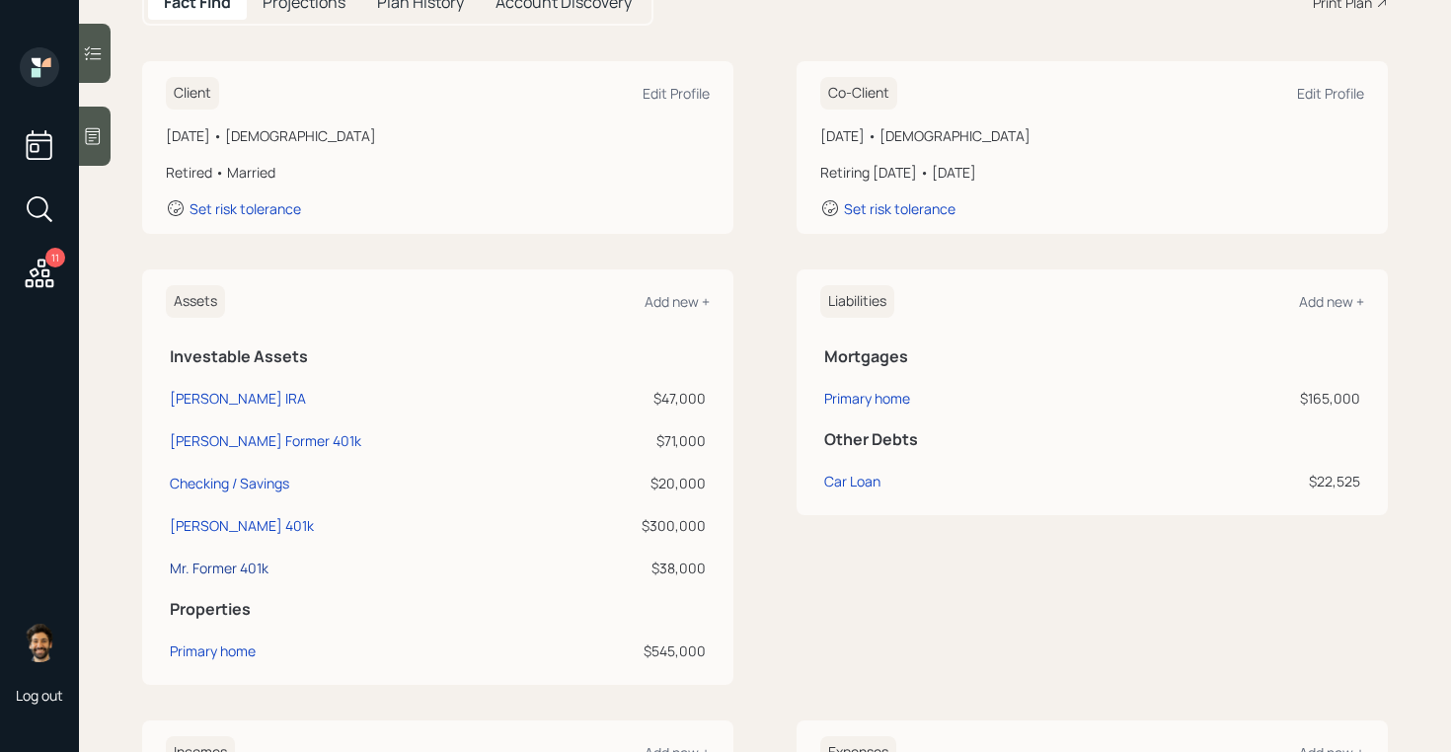
click at [247, 567] on div "Mr. Former 401k" at bounding box center [219, 568] width 99 height 21
select select "company_sponsored"
select select "balanced"
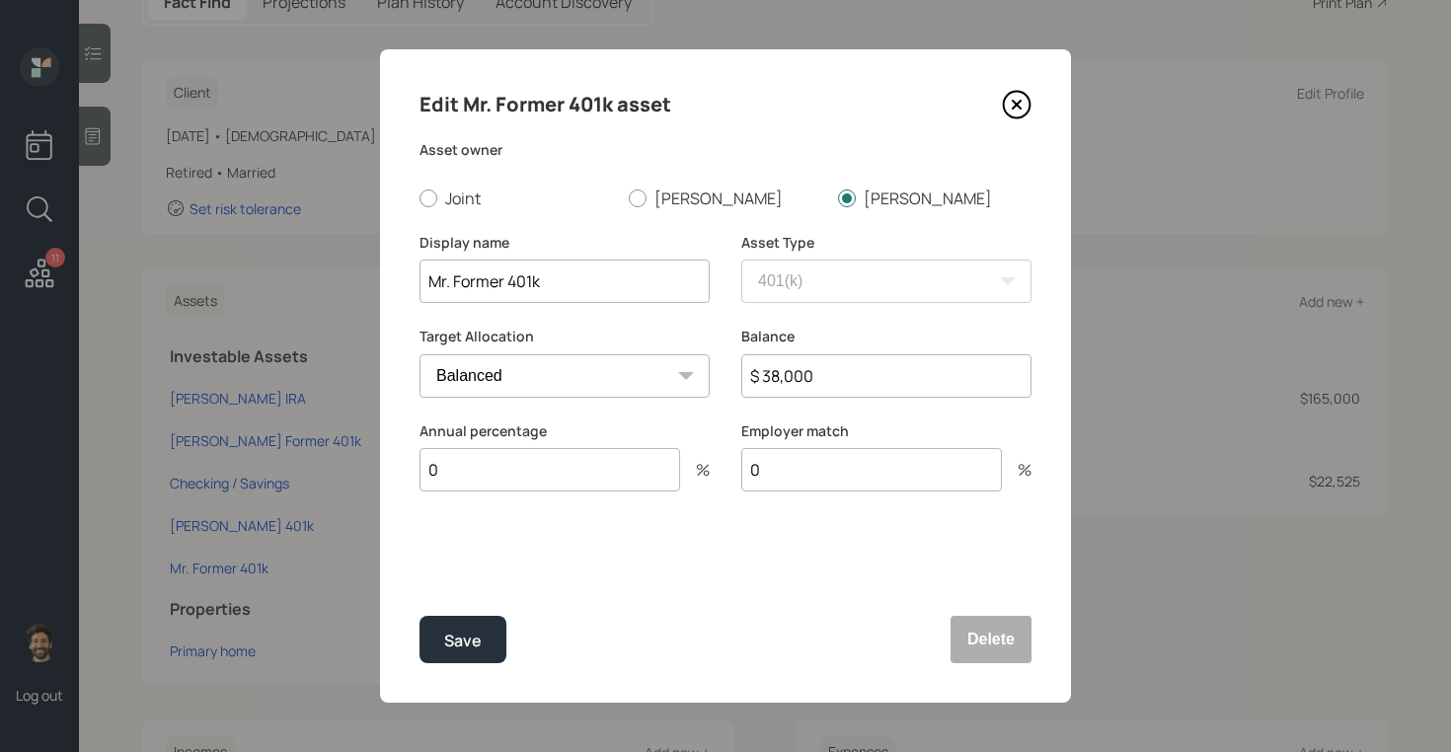
click at [434, 279] on input "Mr. Former 401k" at bounding box center [564, 281] width 290 height 43
type input "[PERSON_NAME] Former 401k"
click at [777, 383] on input "$ 38,000" at bounding box center [886, 375] width 290 height 43
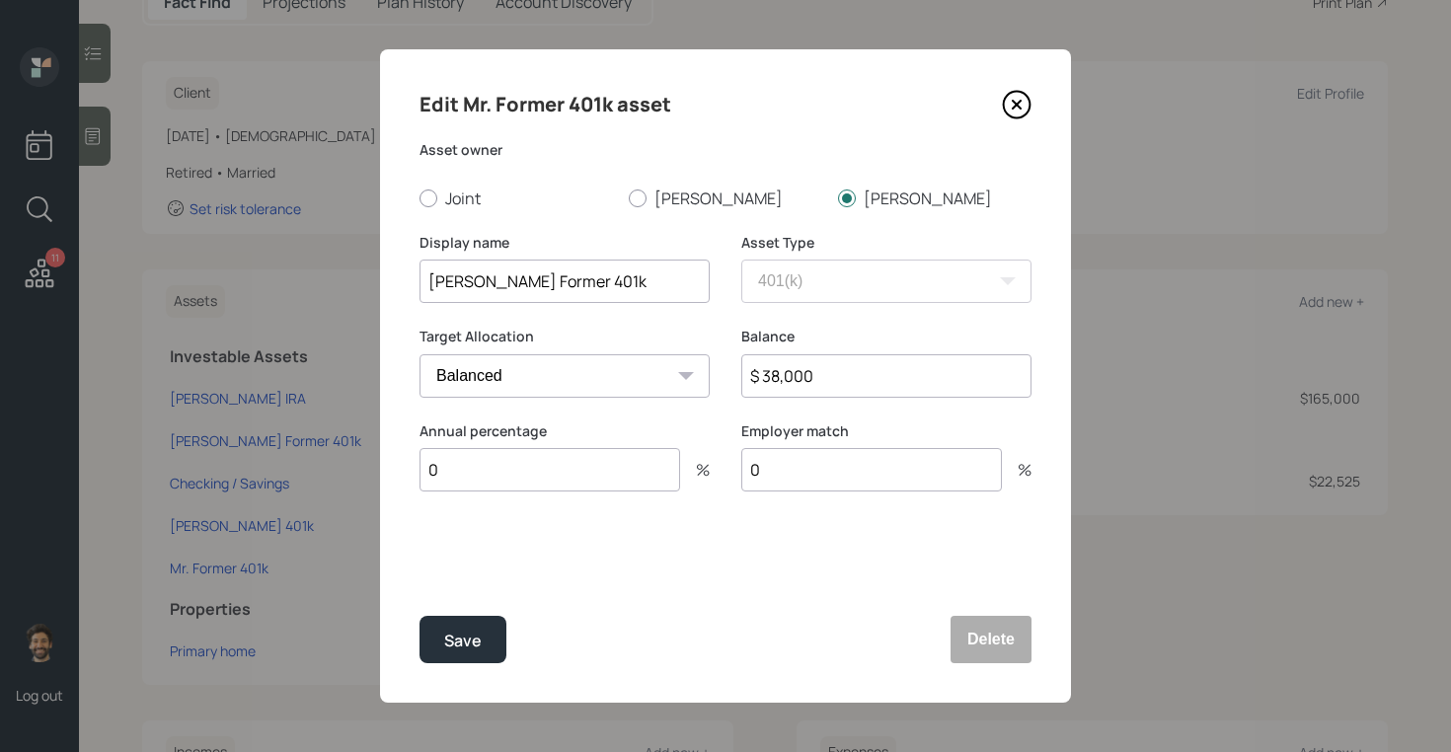
click at [777, 383] on input "$ 38,000" at bounding box center [886, 375] width 290 height 43
type input "$ 28,000"
click at [460, 635] on div "Save" at bounding box center [463, 641] width 38 height 27
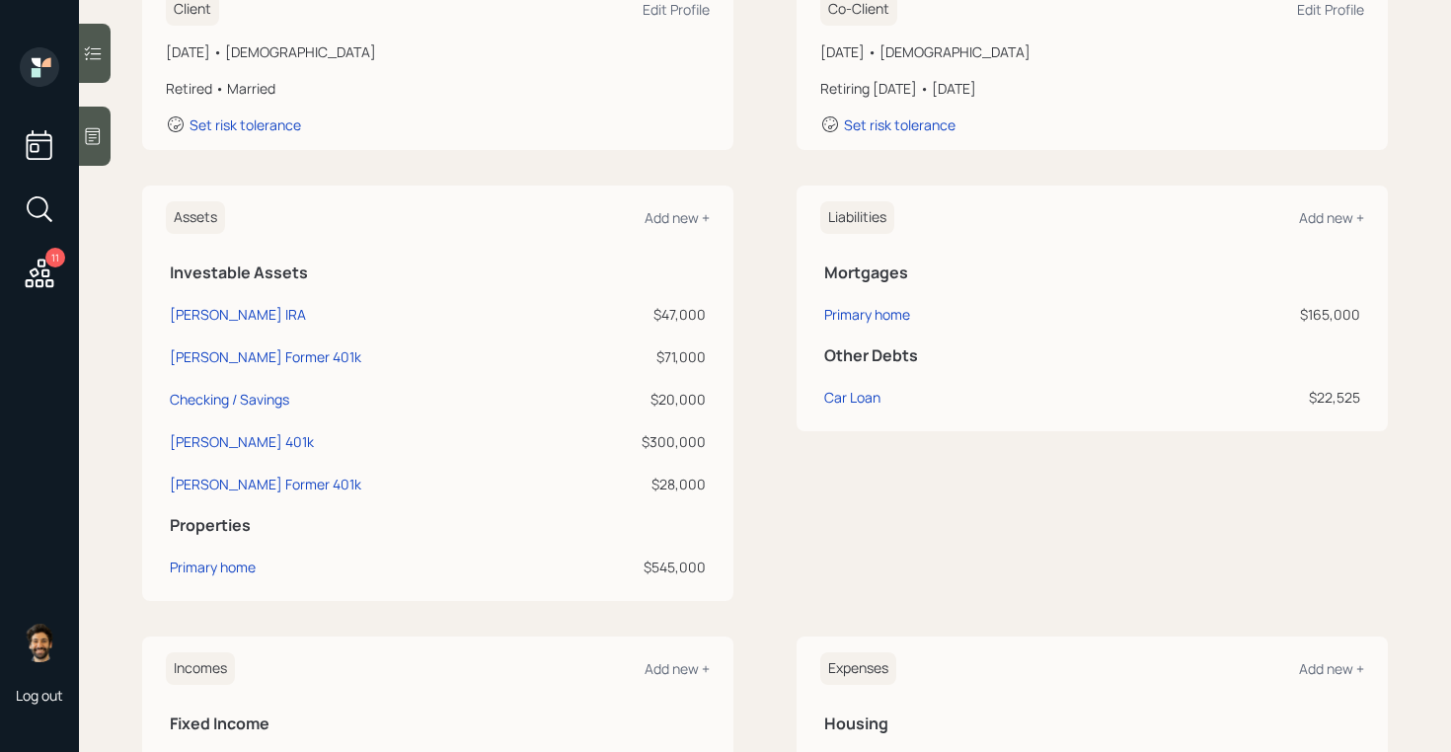
scroll to position [313, 0]
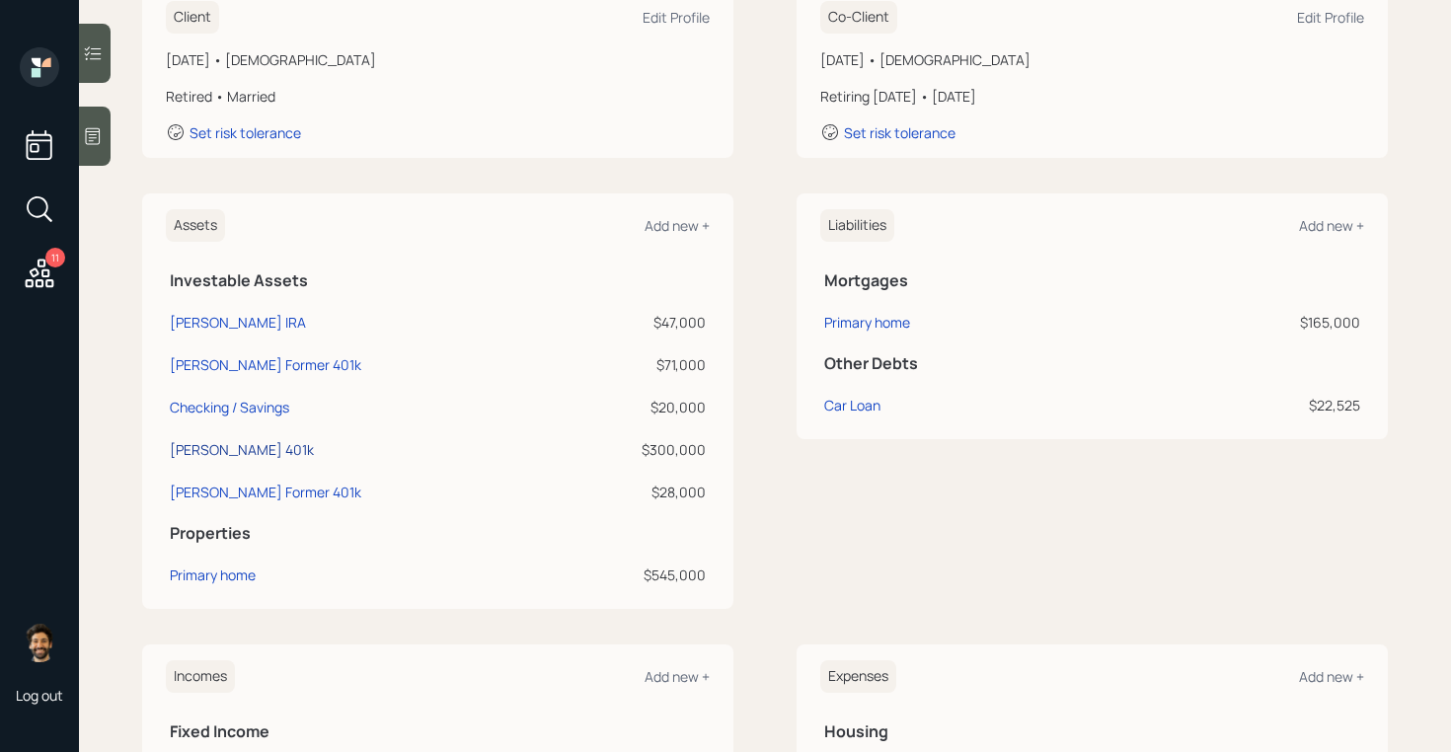
click at [200, 453] on div "[PERSON_NAME] 401k" at bounding box center [242, 449] width 144 height 21
select select "company_sponsored"
select select "balanced"
click at [252, 396] on td "Checking / Savings" at bounding box center [366, 404] width 400 height 42
click at [671, 218] on div "Add new +" at bounding box center [676, 225] width 65 height 19
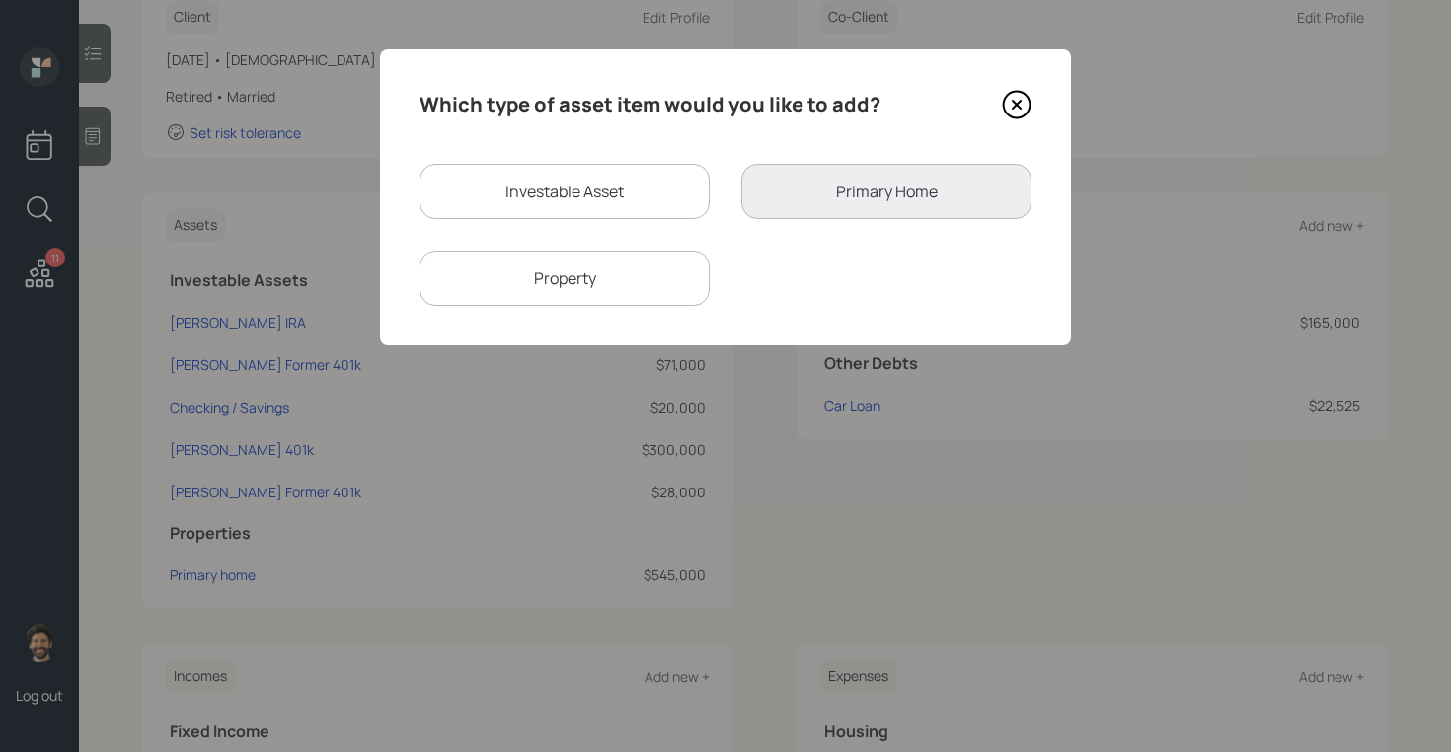
click at [527, 198] on div "Investable Asset" at bounding box center [564, 191] width 290 height 55
select select "taxable"
select select "balanced"
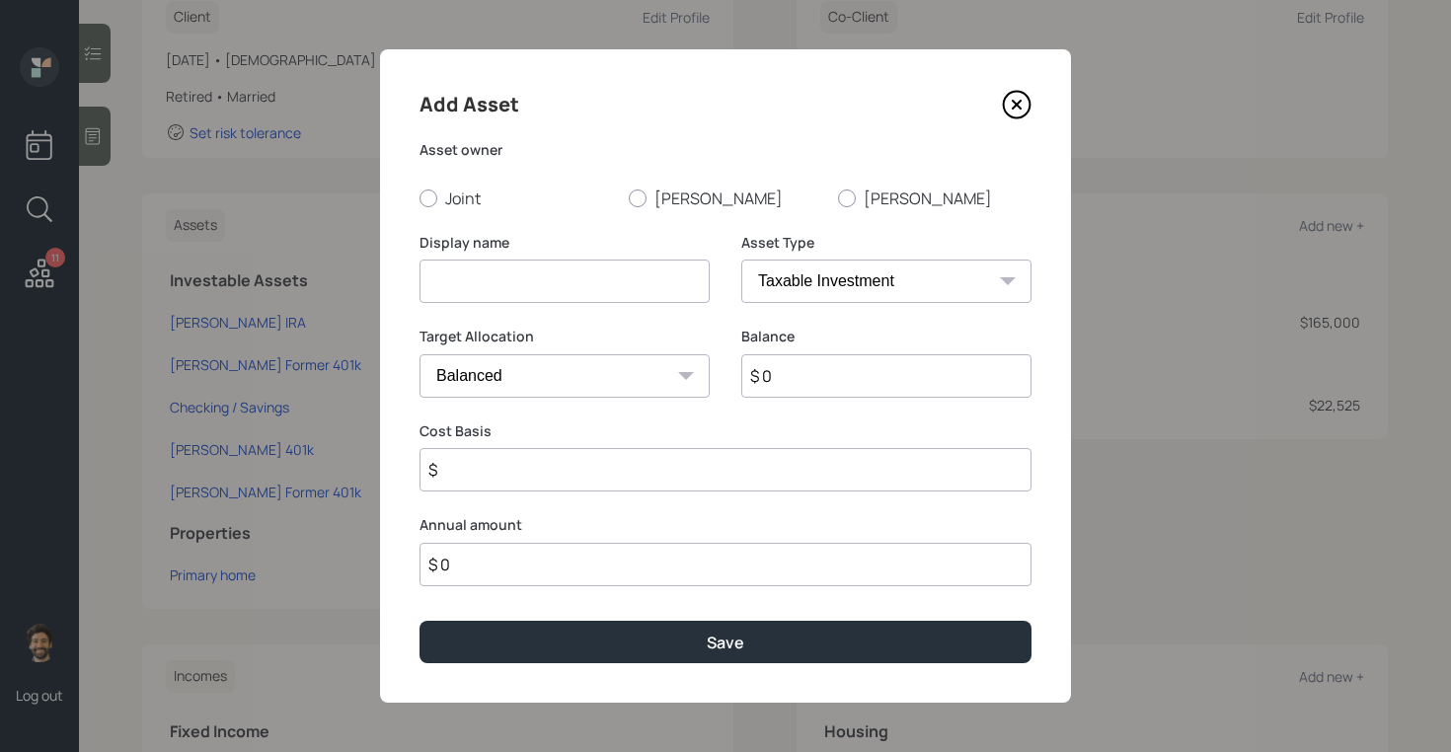
click at [529, 285] on input at bounding box center [564, 281] width 290 height 43
type input "Bank Savings"
drag, startPoint x: 496, startPoint y: 556, endPoint x: 512, endPoint y: 507, distance: 50.9
click at [496, 556] on input "$ 0" at bounding box center [725, 564] width 612 height 43
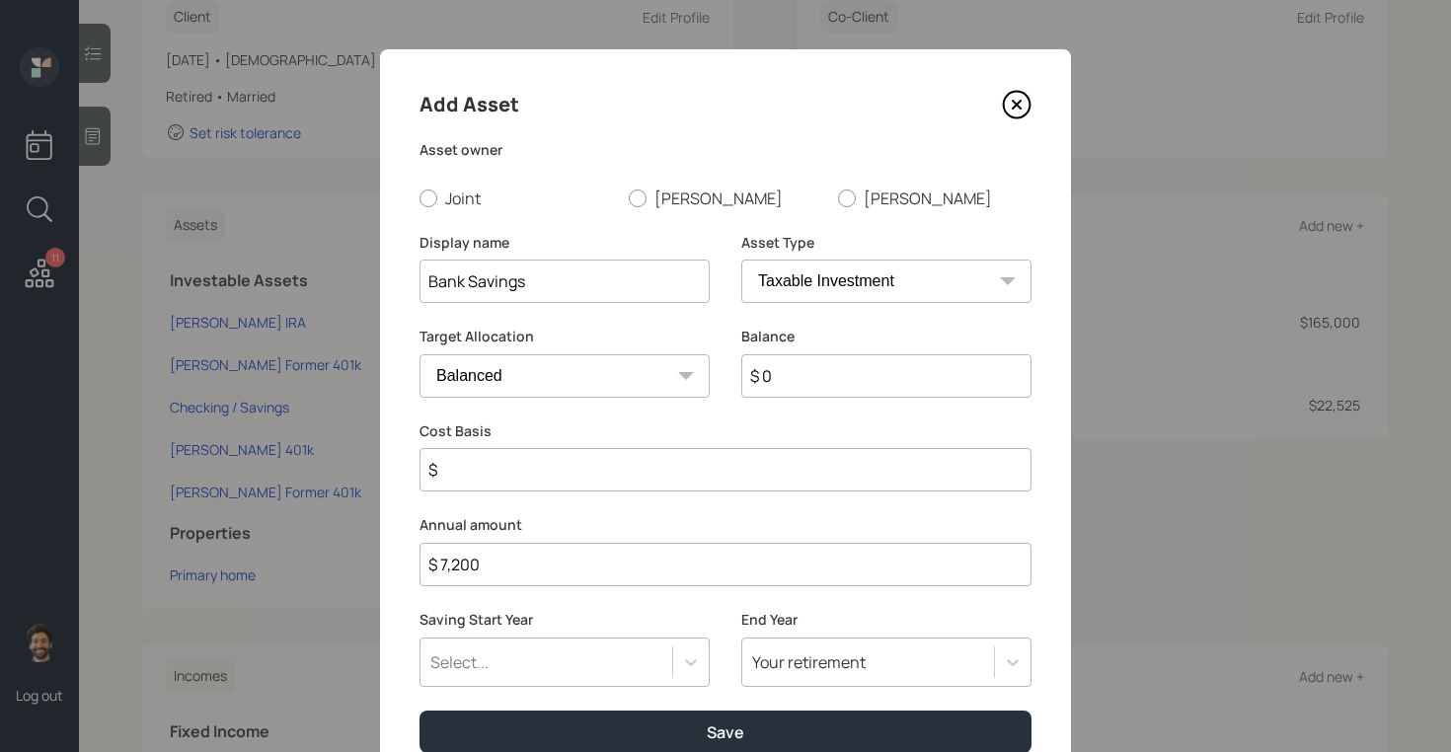
type input "$ 7,200"
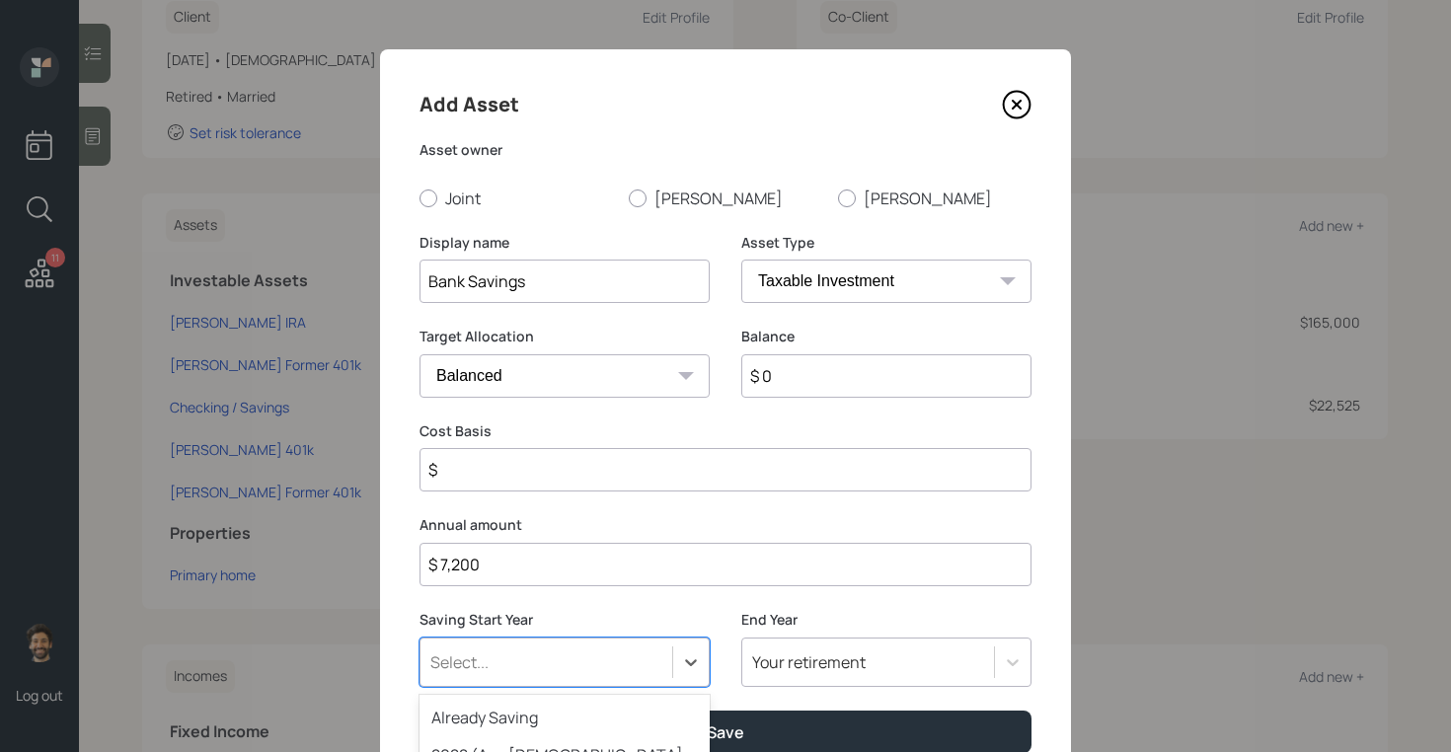
click at [511, 670] on div "option 2026 (Age [DEMOGRAPHIC_DATA], 68) focused, 6 of 79. 79 results available…" at bounding box center [564, 662] width 290 height 49
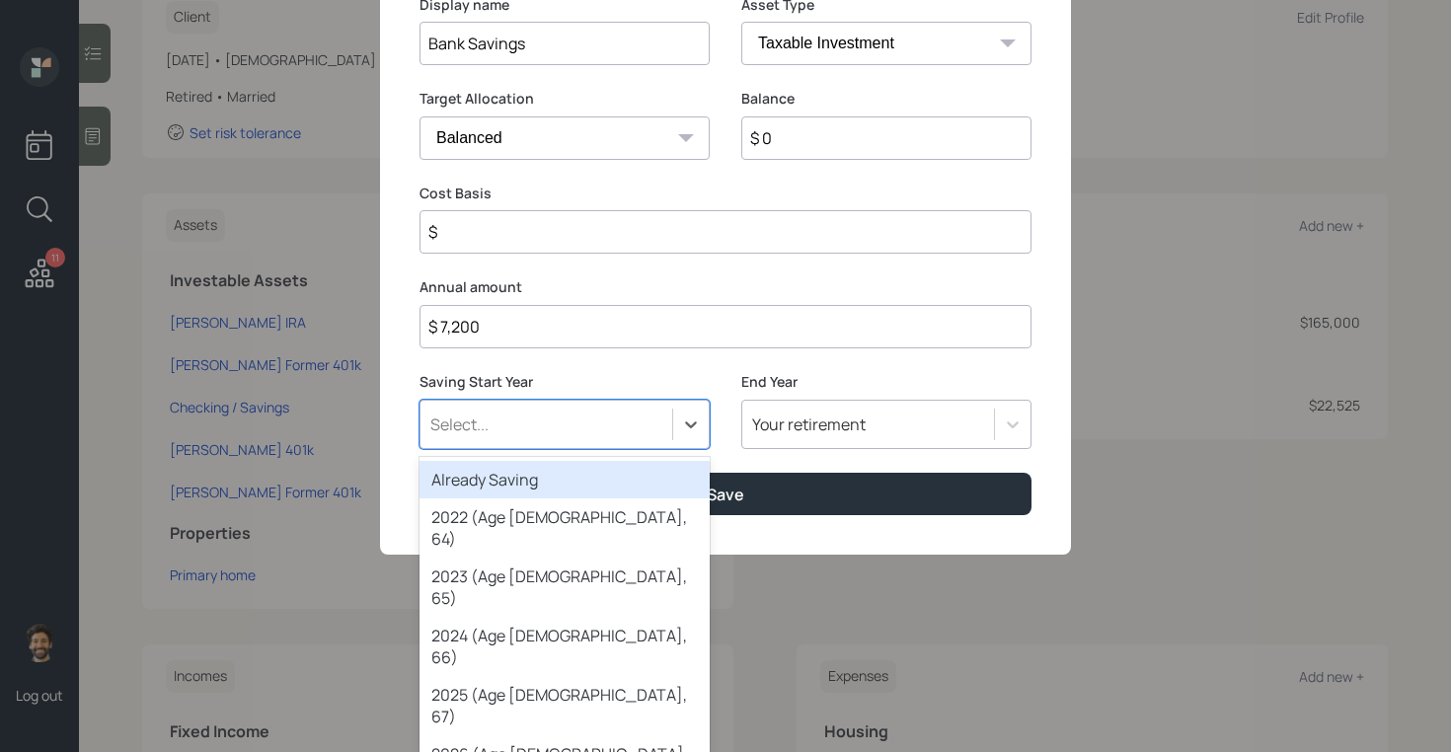
click at [482, 491] on div "Already Saving" at bounding box center [564, 480] width 290 height 38
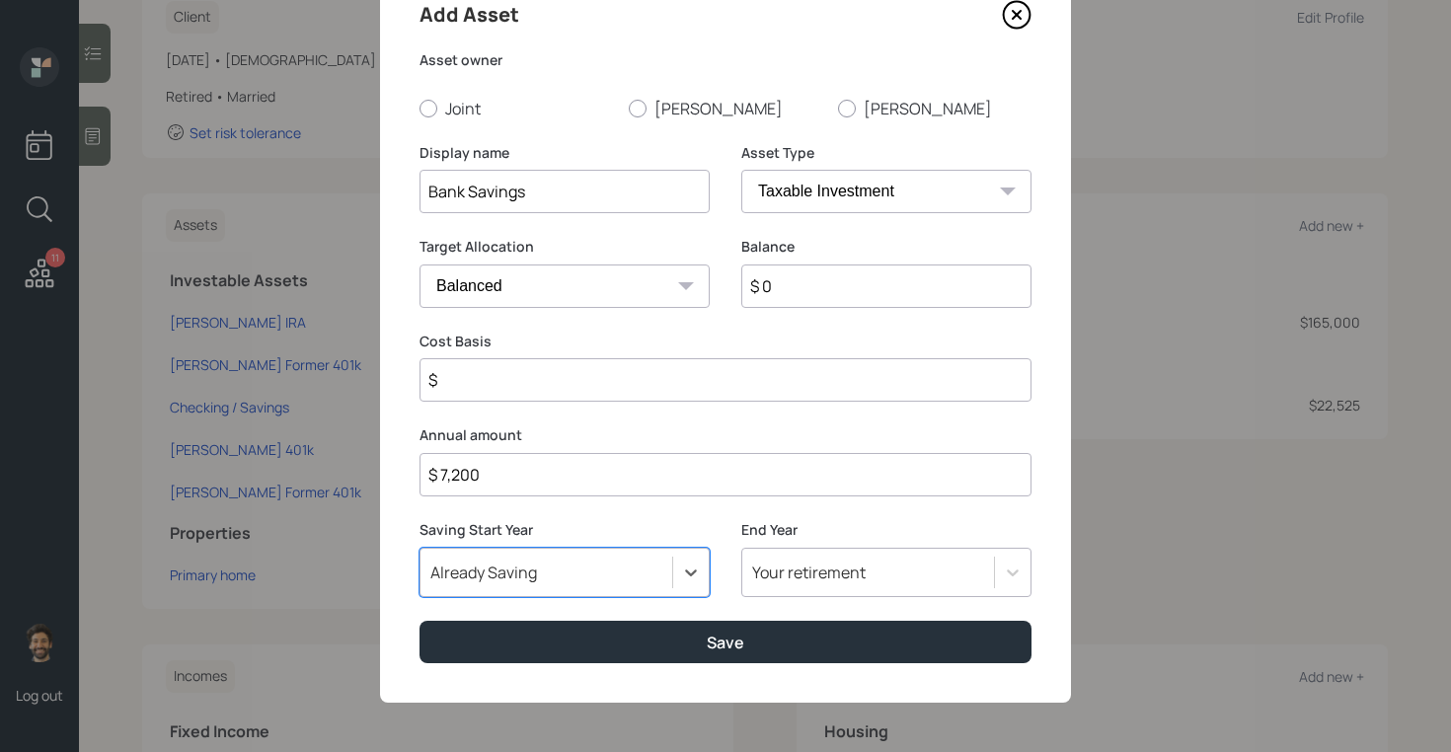
click at [783, 574] on div "Your retirement" at bounding box center [886, 572] width 290 height 49
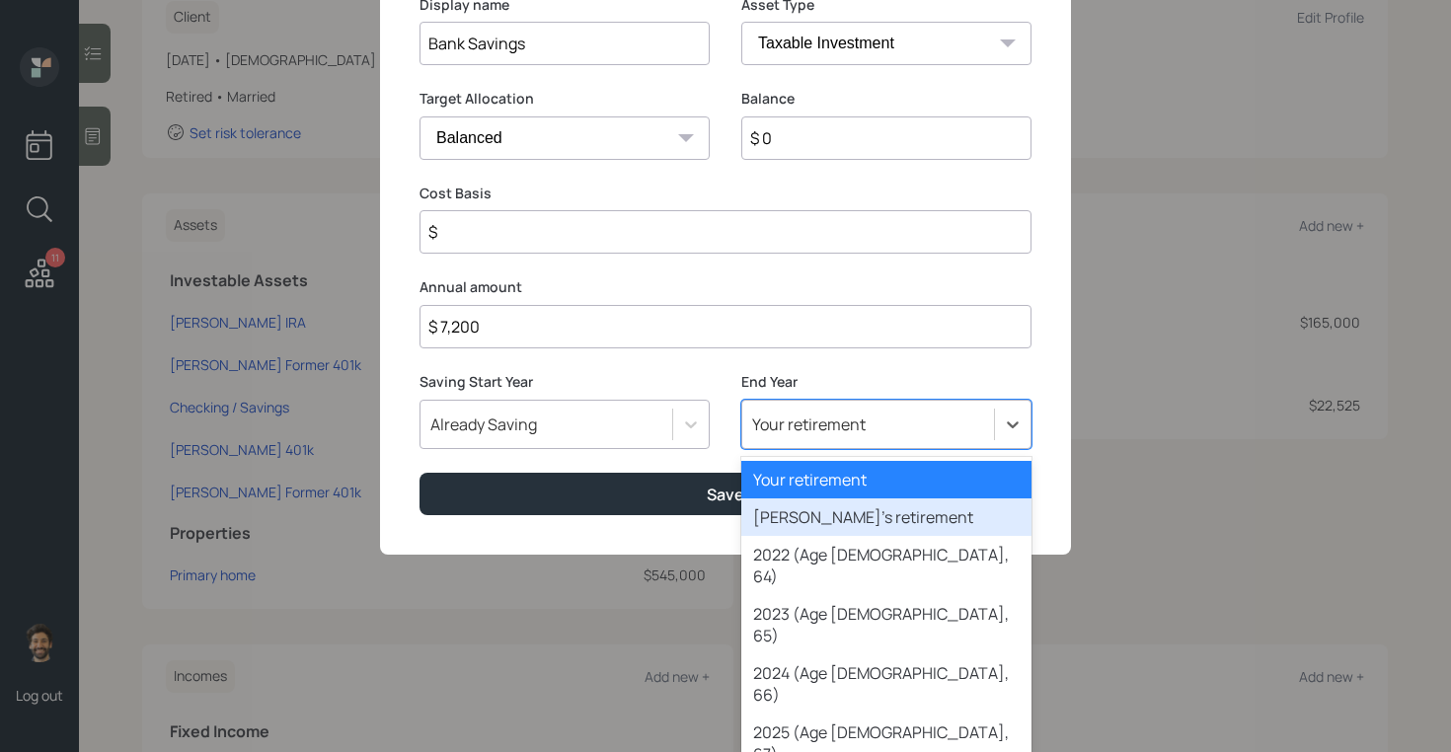
click at [804, 512] on div "[PERSON_NAME]'s retirement" at bounding box center [886, 517] width 290 height 38
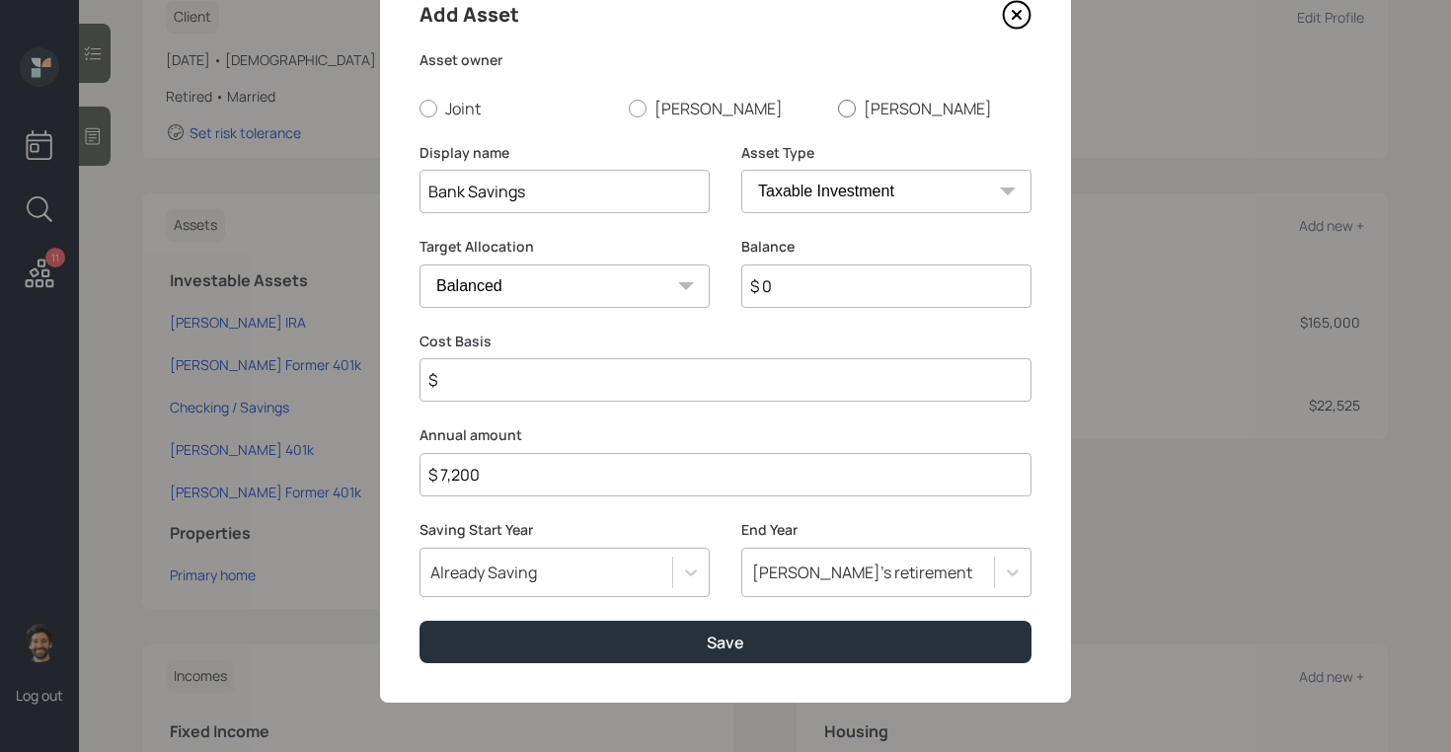
click at [851, 105] on div at bounding box center [847, 109] width 18 height 18
click at [838, 108] on input "[PERSON_NAME]" at bounding box center [837, 108] width 1 height 1
radio input "true"
click at [799, 282] on input "$ 0" at bounding box center [886, 286] width 290 height 43
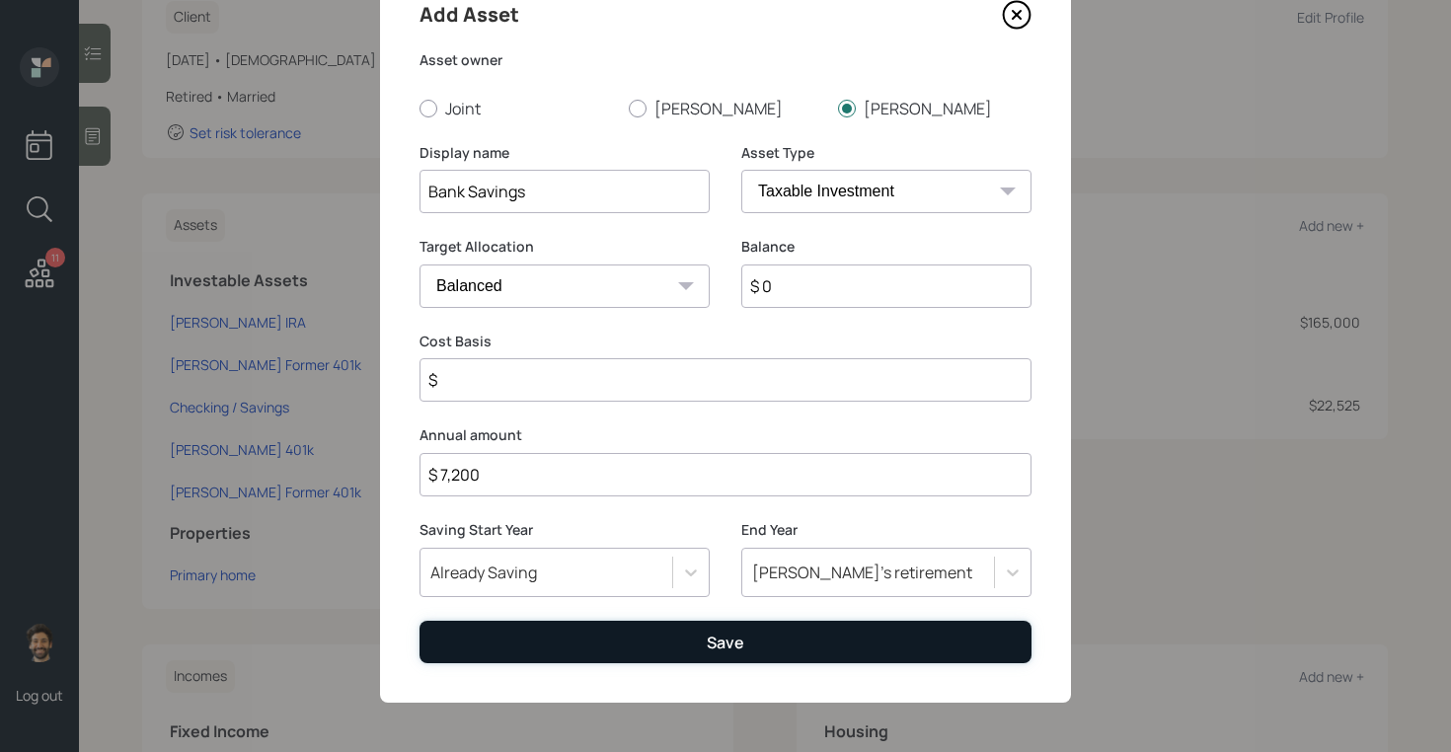
click at [491, 636] on button "Save" at bounding box center [725, 642] width 612 height 42
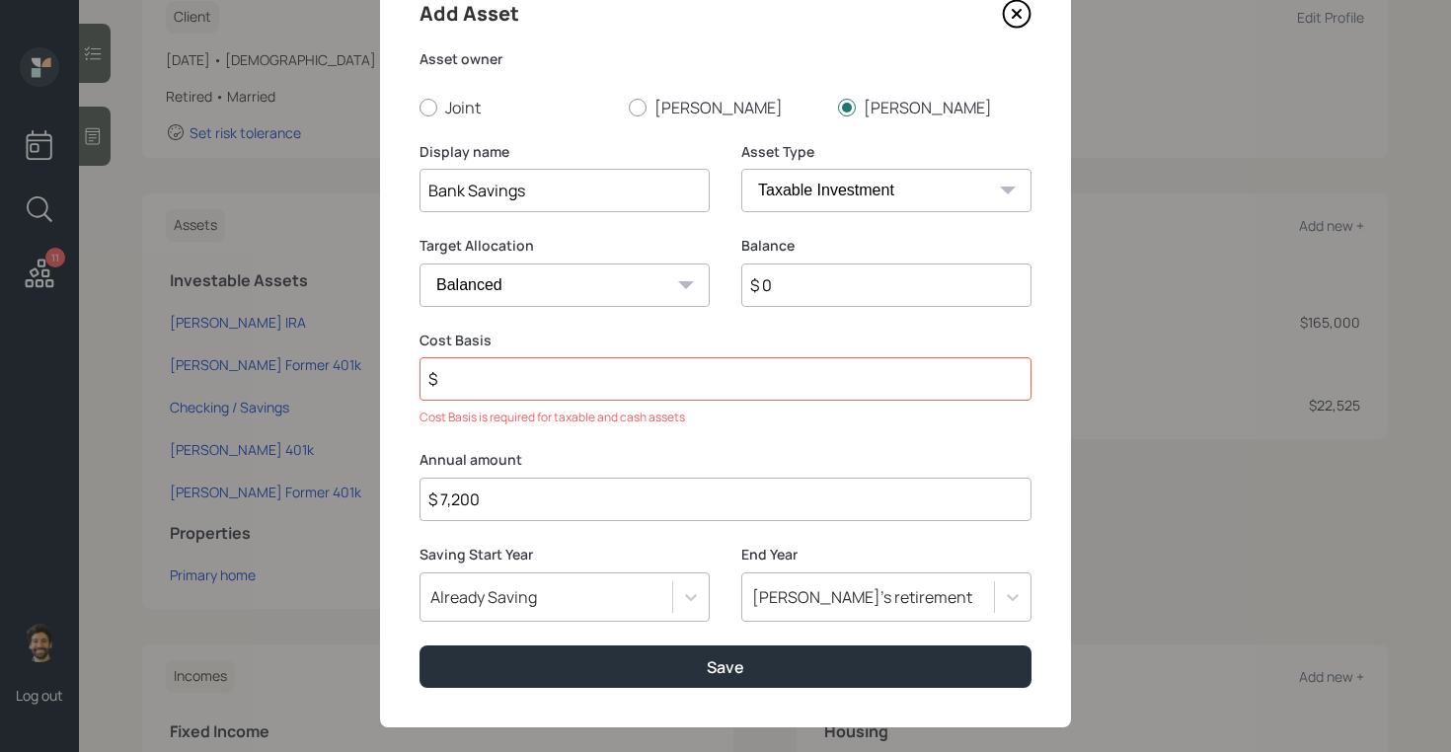
click at [485, 383] on input "$" at bounding box center [725, 378] width 612 height 43
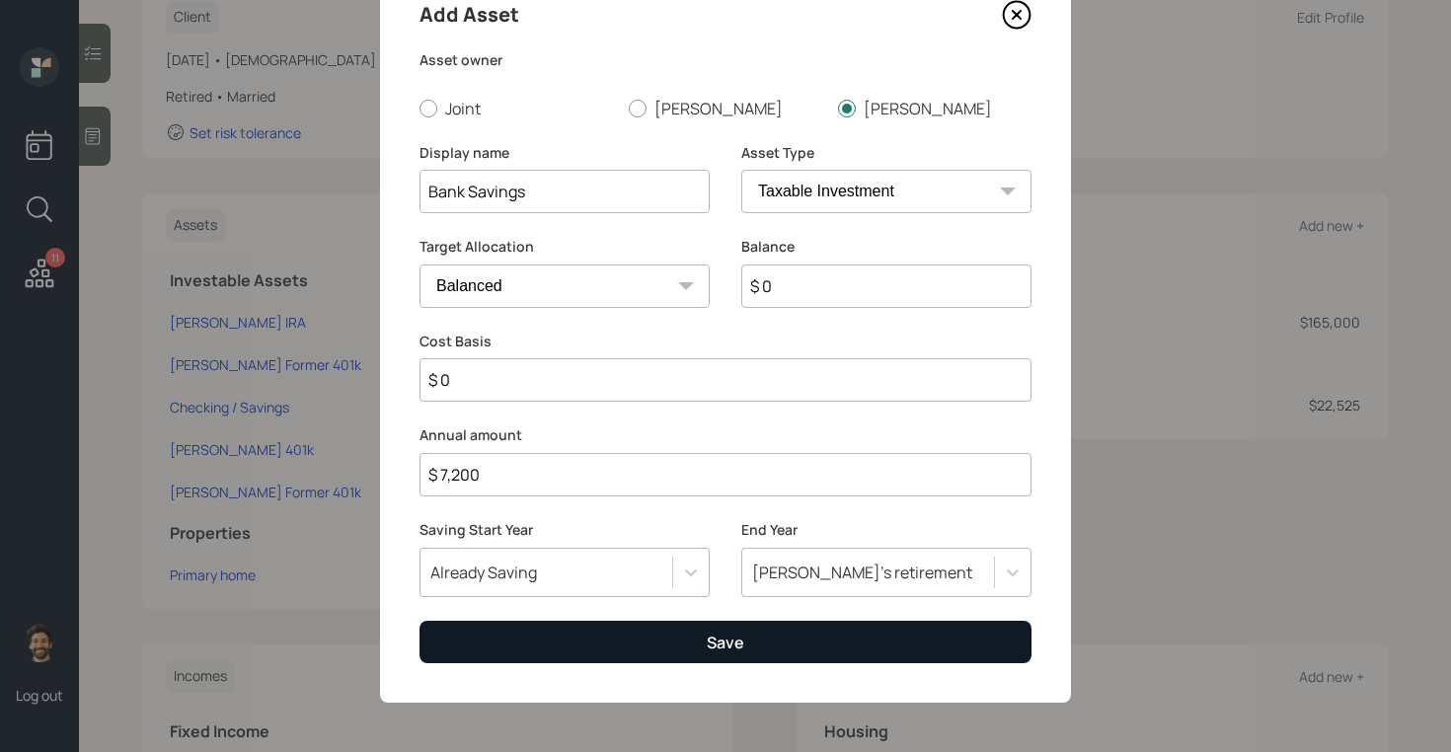
type input "$ 0"
click at [490, 646] on button "Save" at bounding box center [725, 642] width 612 height 42
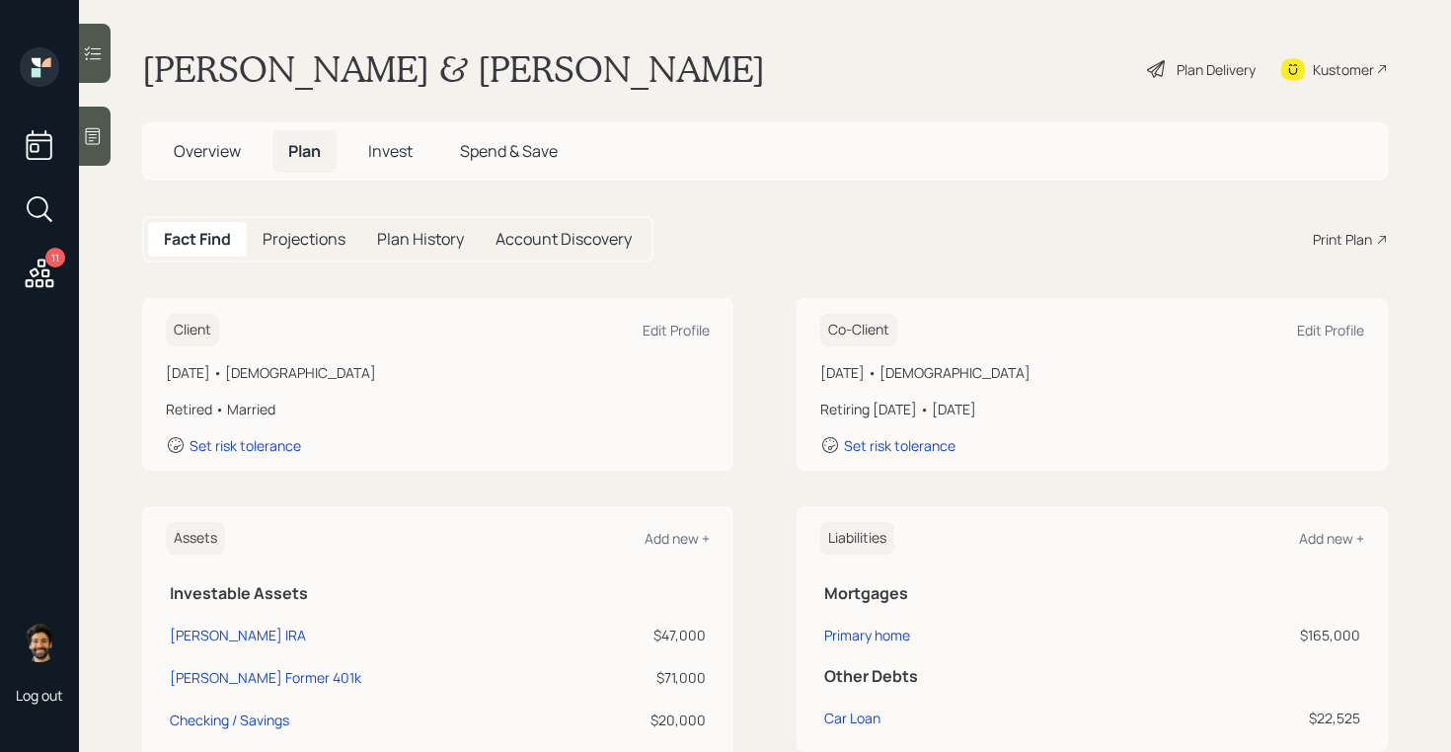
click at [392, 147] on span "Invest" at bounding box center [390, 151] width 44 height 22
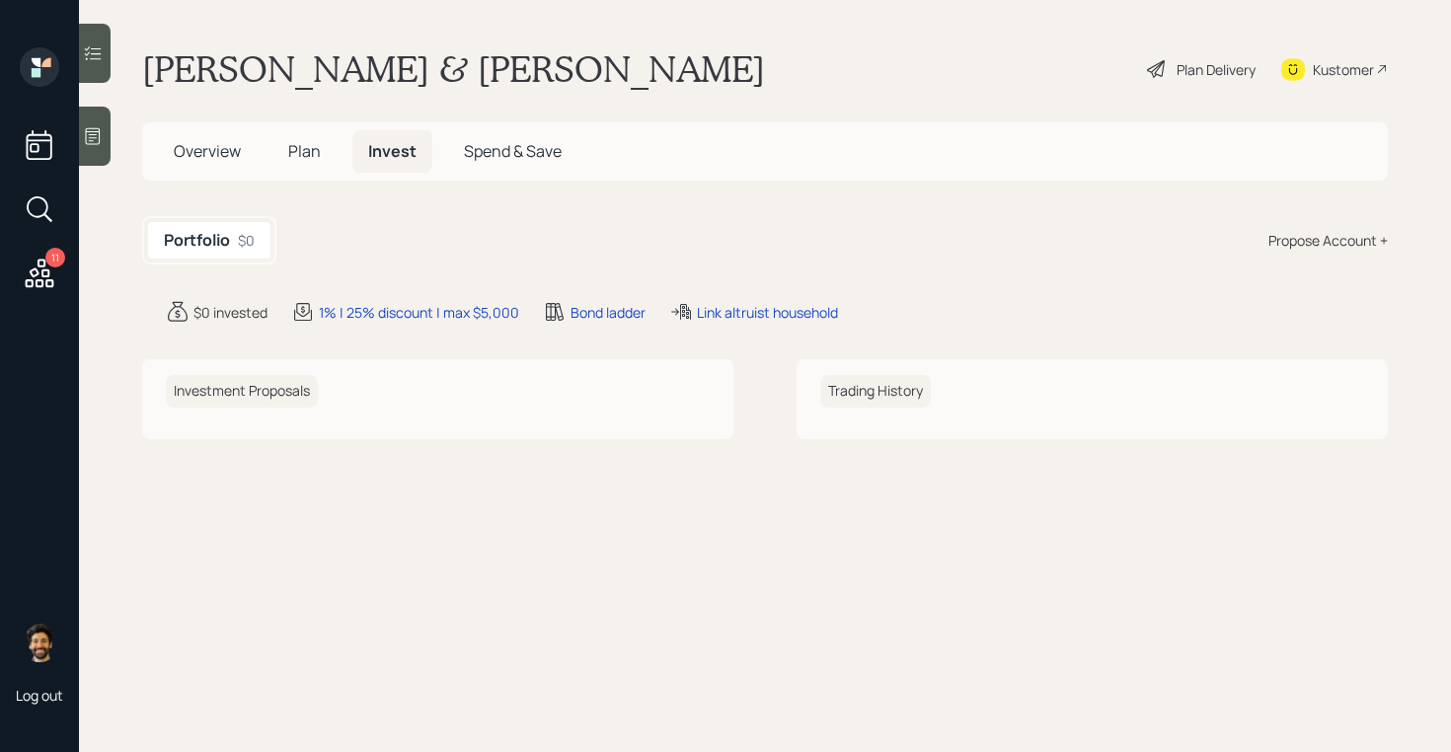
click at [305, 150] on span "Plan" at bounding box center [304, 151] width 33 height 22
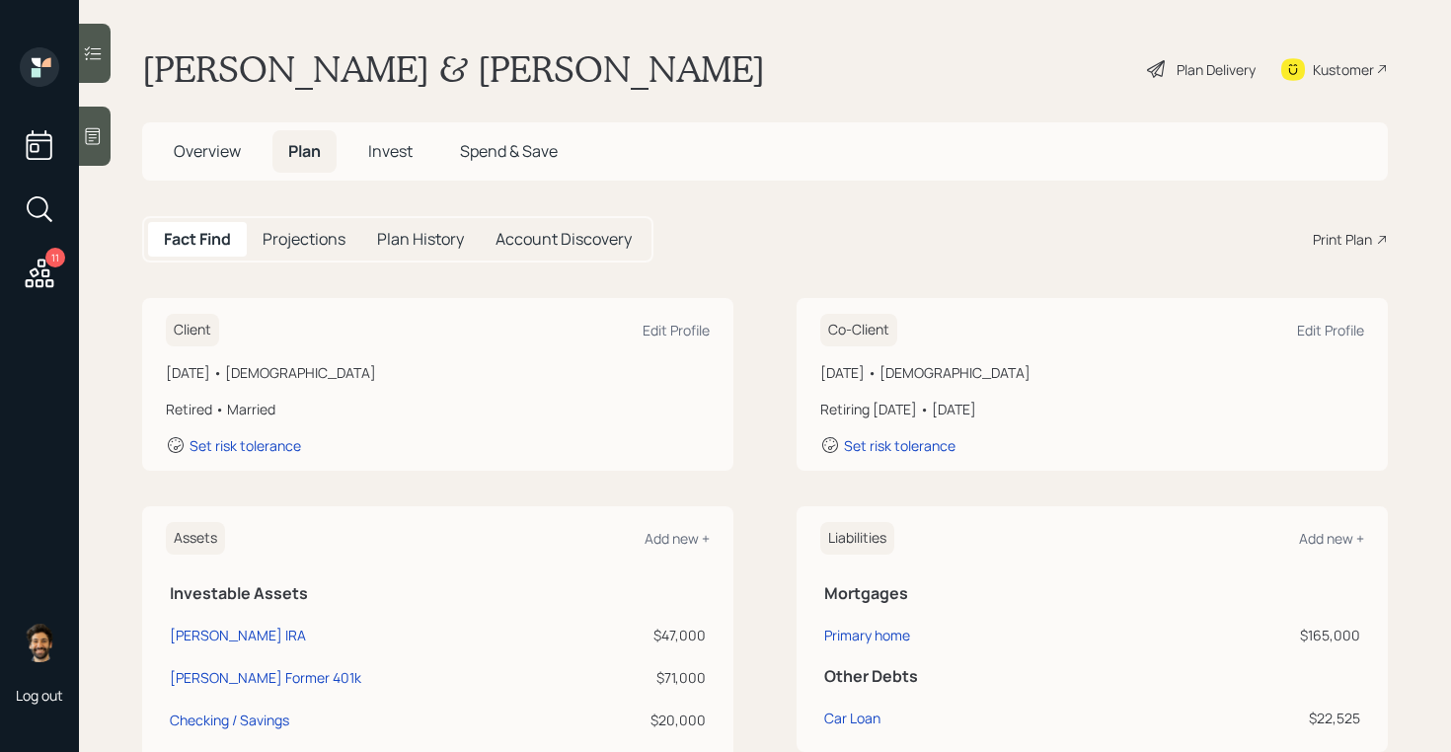
click at [327, 230] on h5 "Projections" at bounding box center [304, 239] width 83 height 19
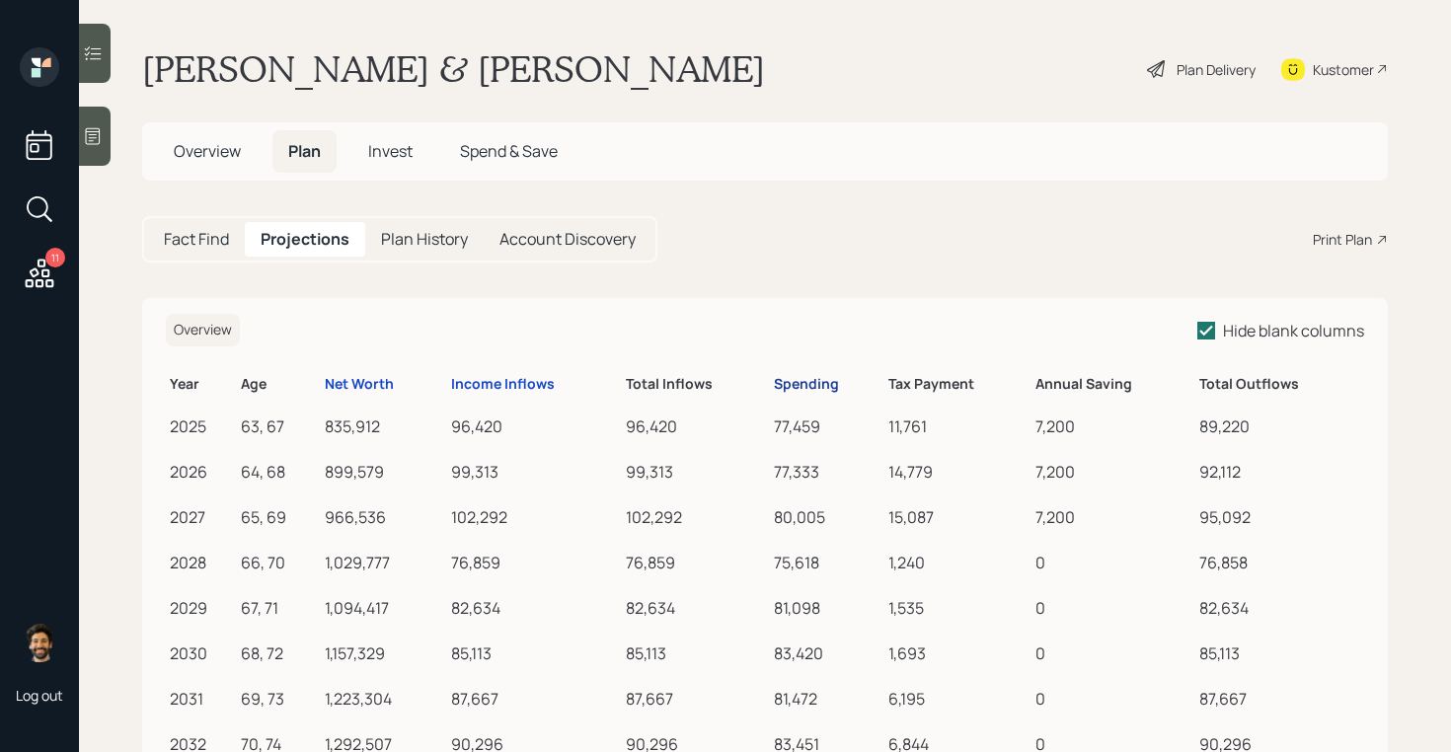
click at [798, 388] on div "Spending" at bounding box center [806, 384] width 65 height 17
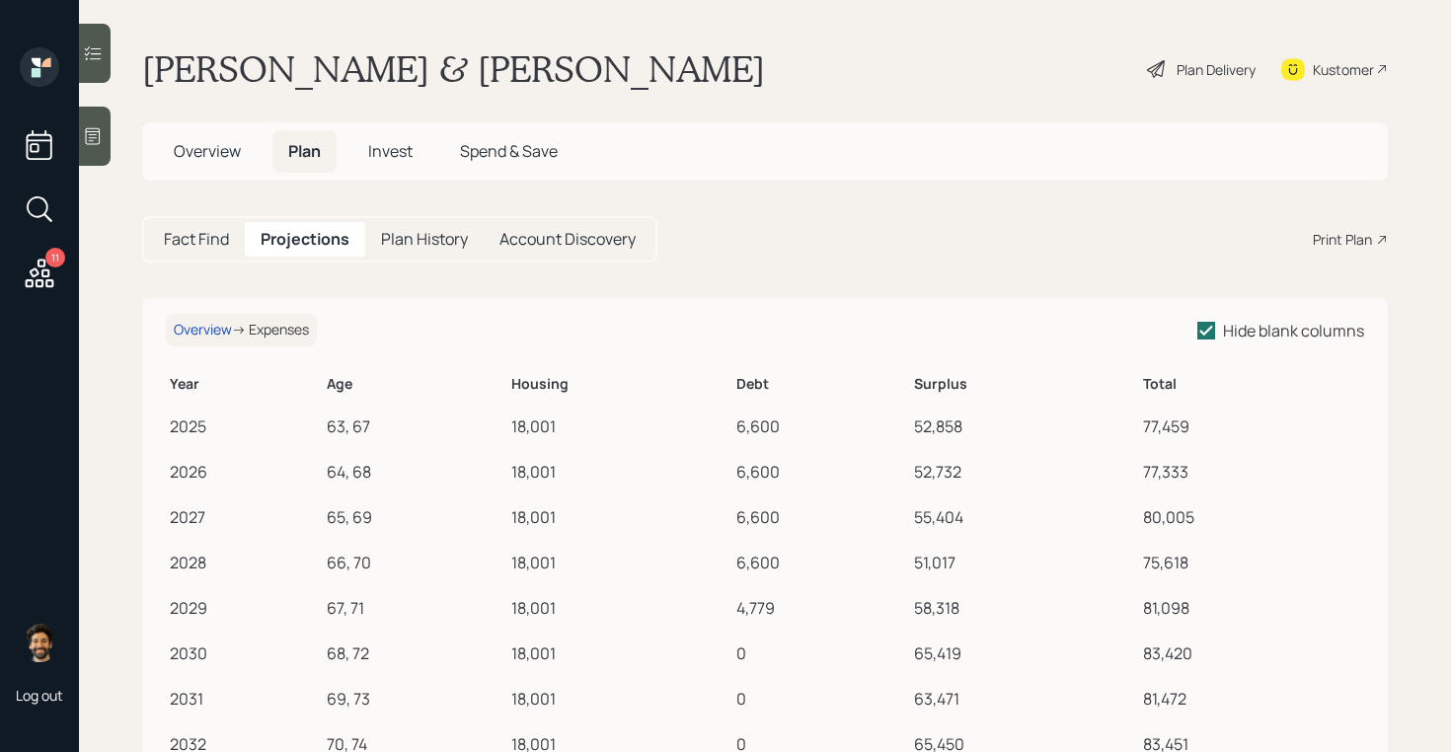
click at [232, 152] on span "Overview" at bounding box center [207, 151] width 67 height 22
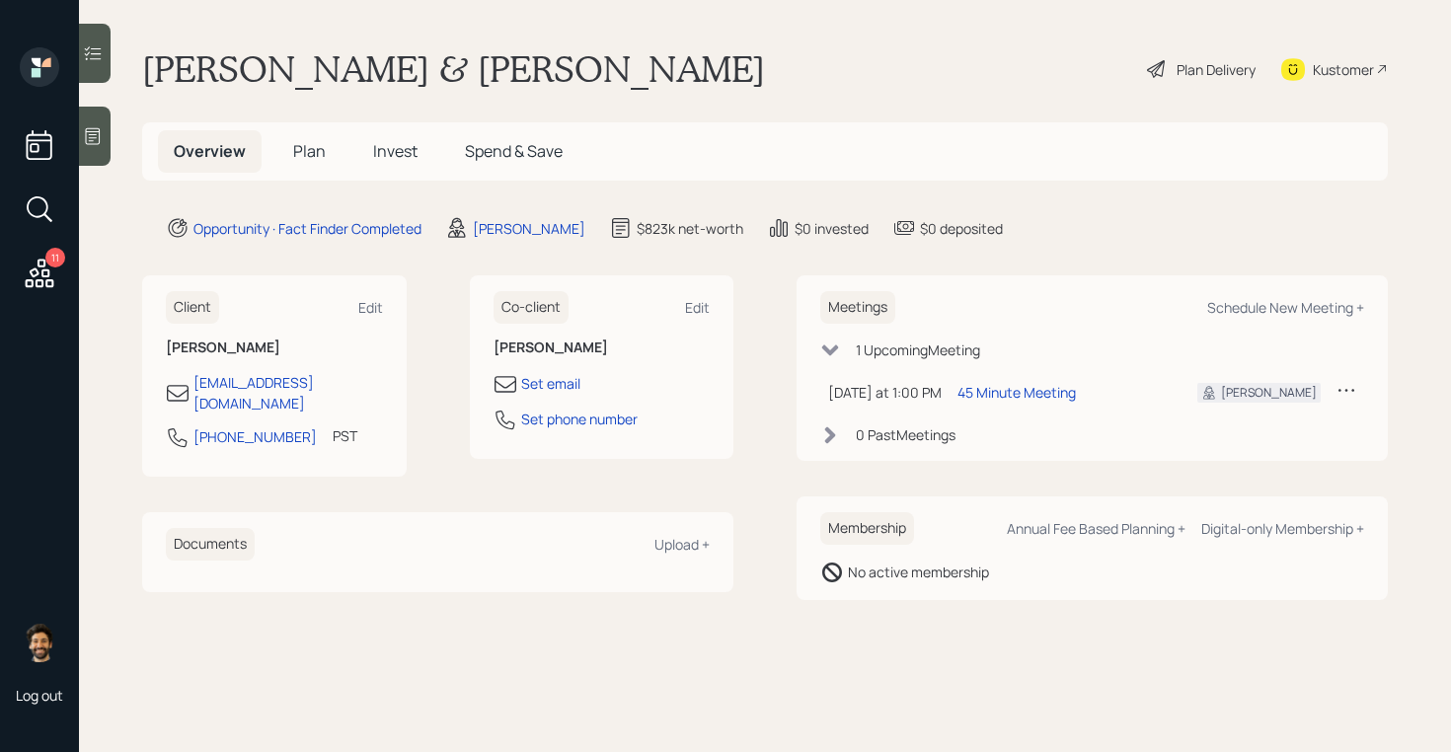
click at [307, 163] on h5 "Plan" at bounding box center [309, 151] width 64 height 42
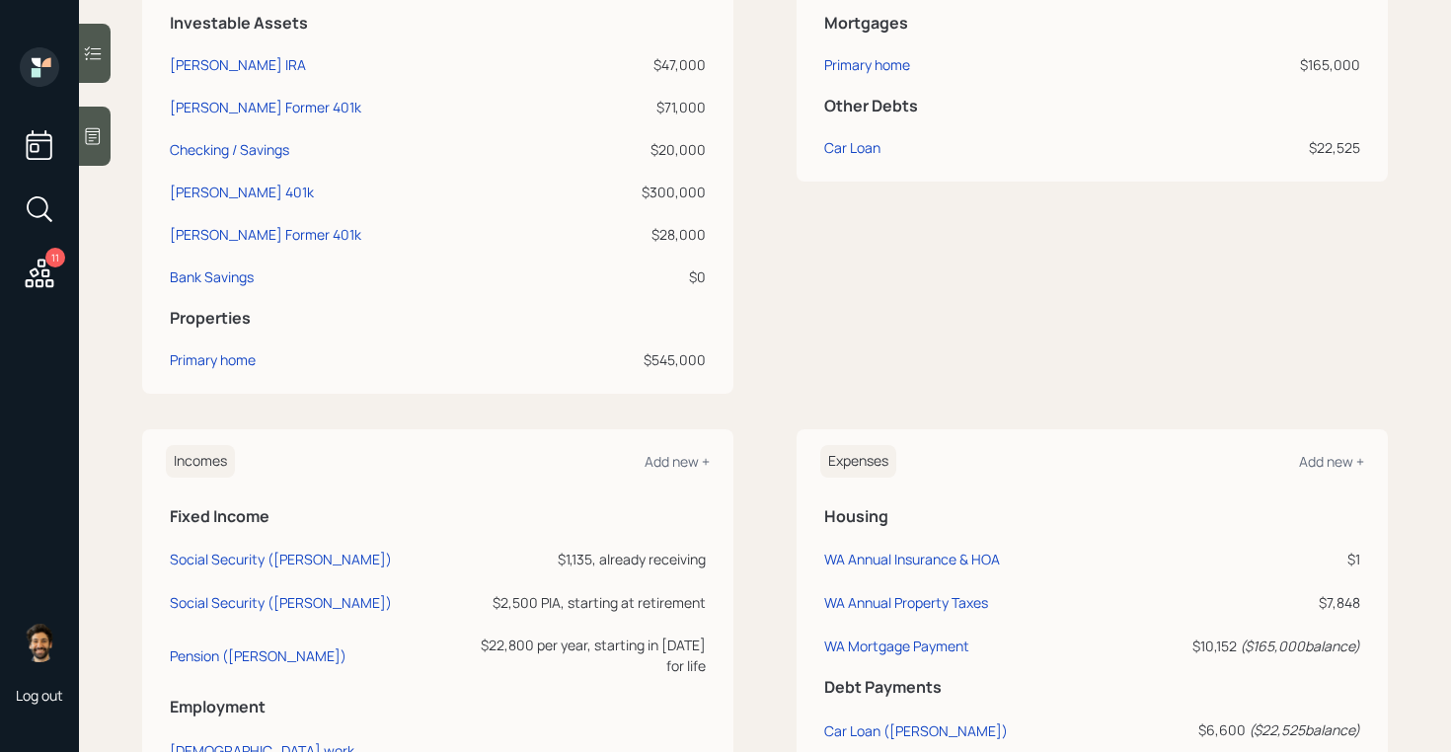
scroll to position [945, 0]
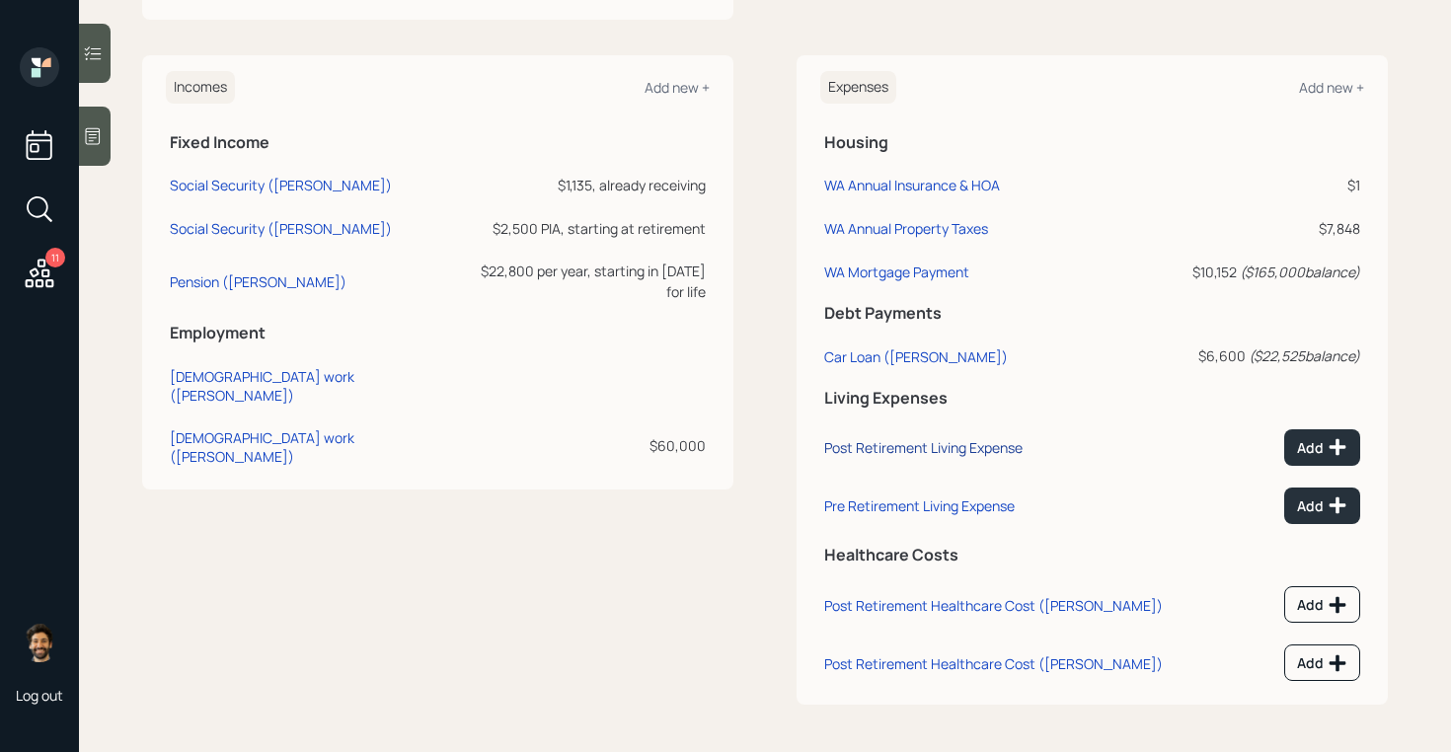
click at [917, 438] on div "Post Retirement Living Expense" at bounding box center [923, 447] width 198 height 19
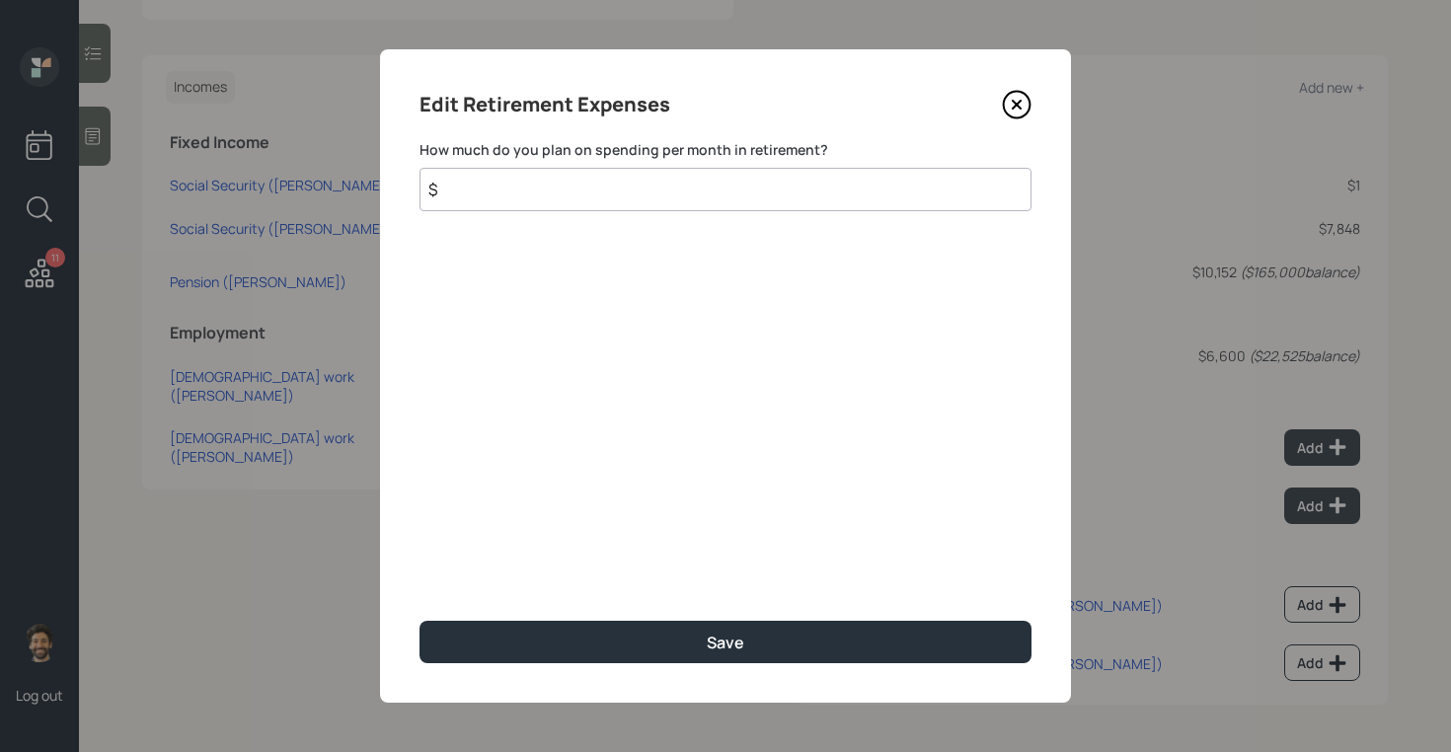
click at [507, 198] on input "$" at bounding box center [725, 189] width 612 height 43
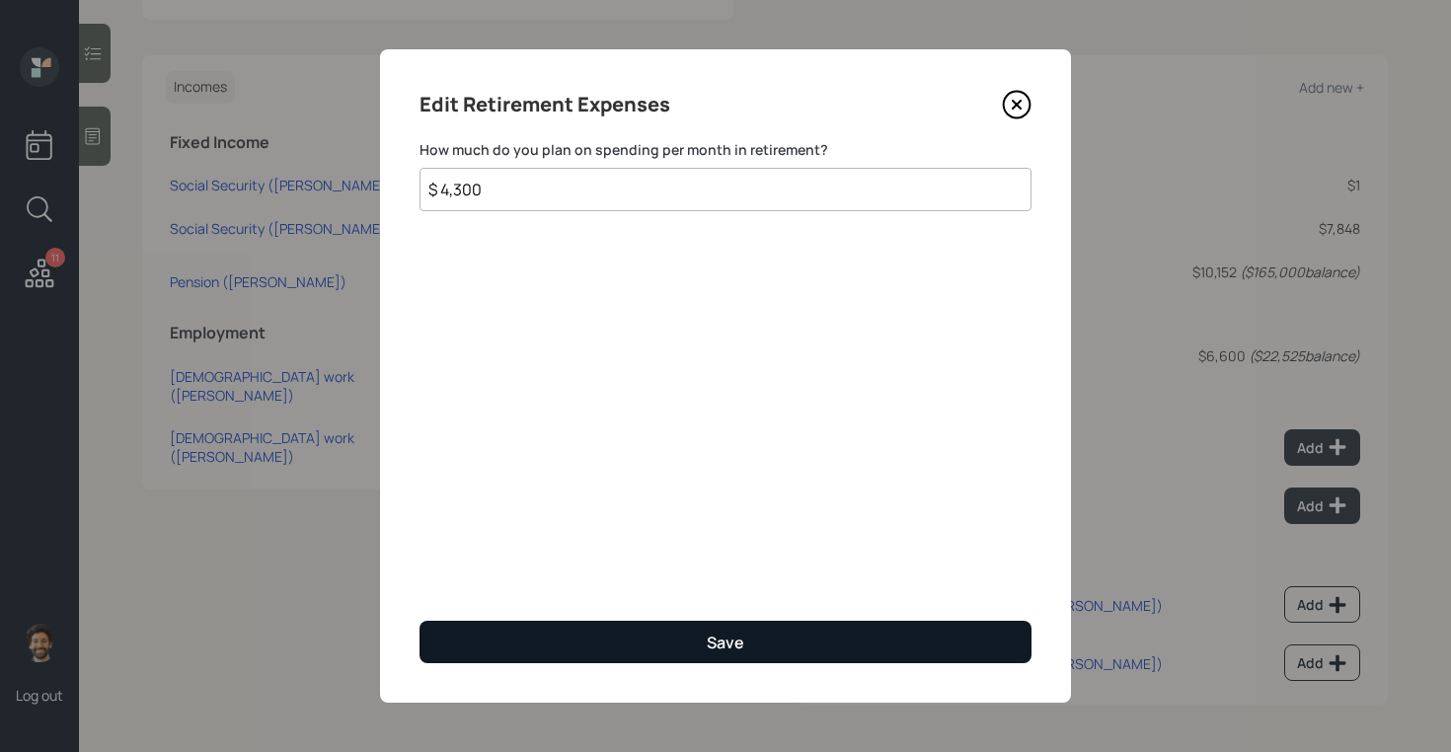
type input "$ 4,300"
click at [504, 640] on button "Save" at bounding box center [725, 642] width 612 height 42
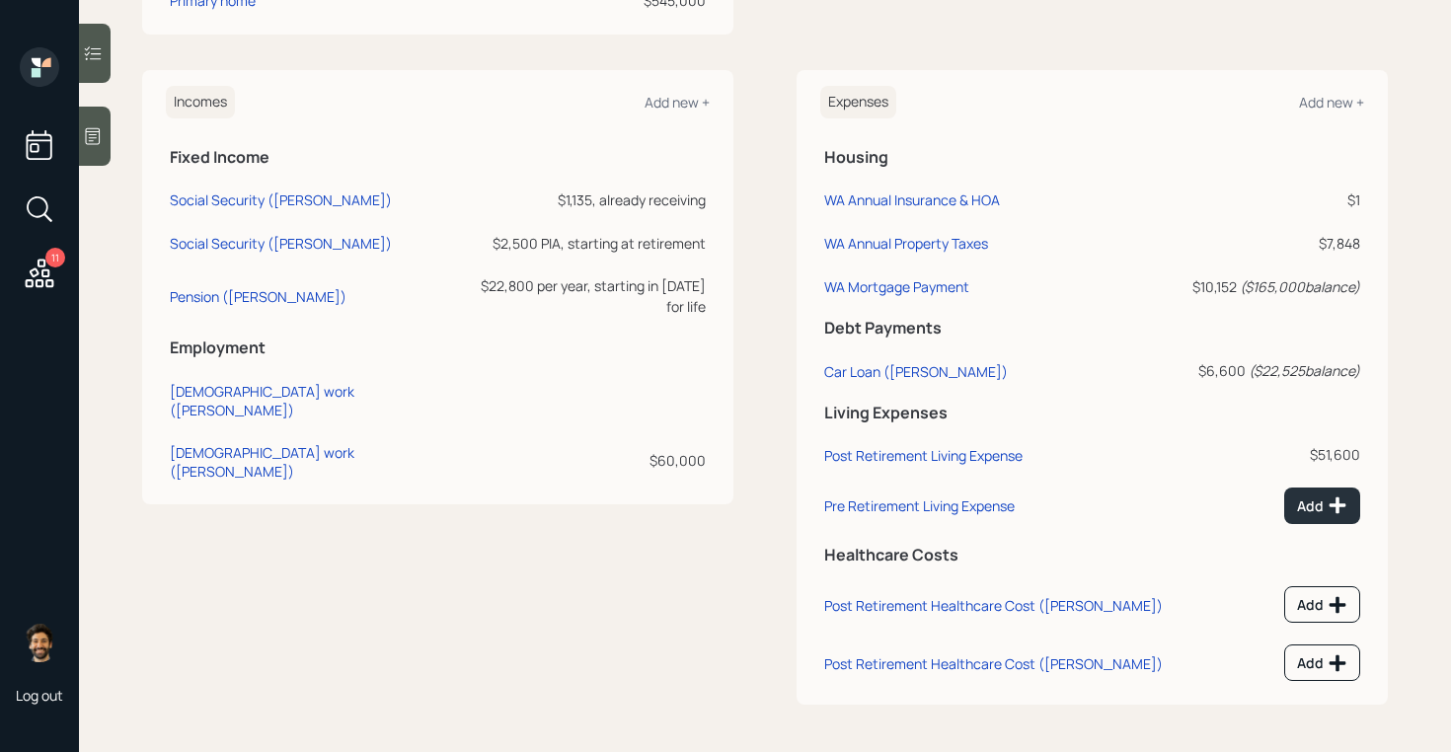
scroll to position [930, 0]
click at [1308, 499] on div "Add" at bounding box center [1322, 505] width 50 height 20
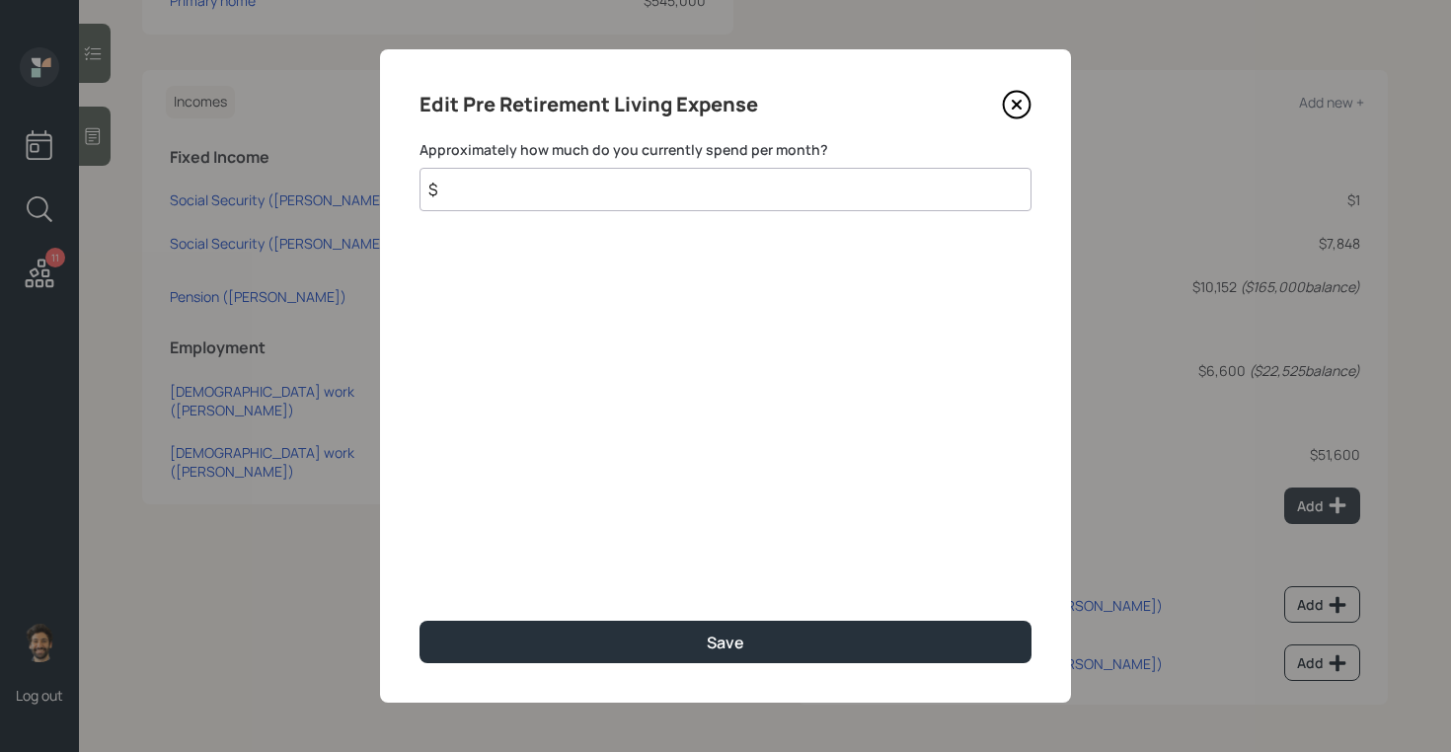
click at [514, 189] on input "$" at bounding box center [725, 189] width 612 height 43
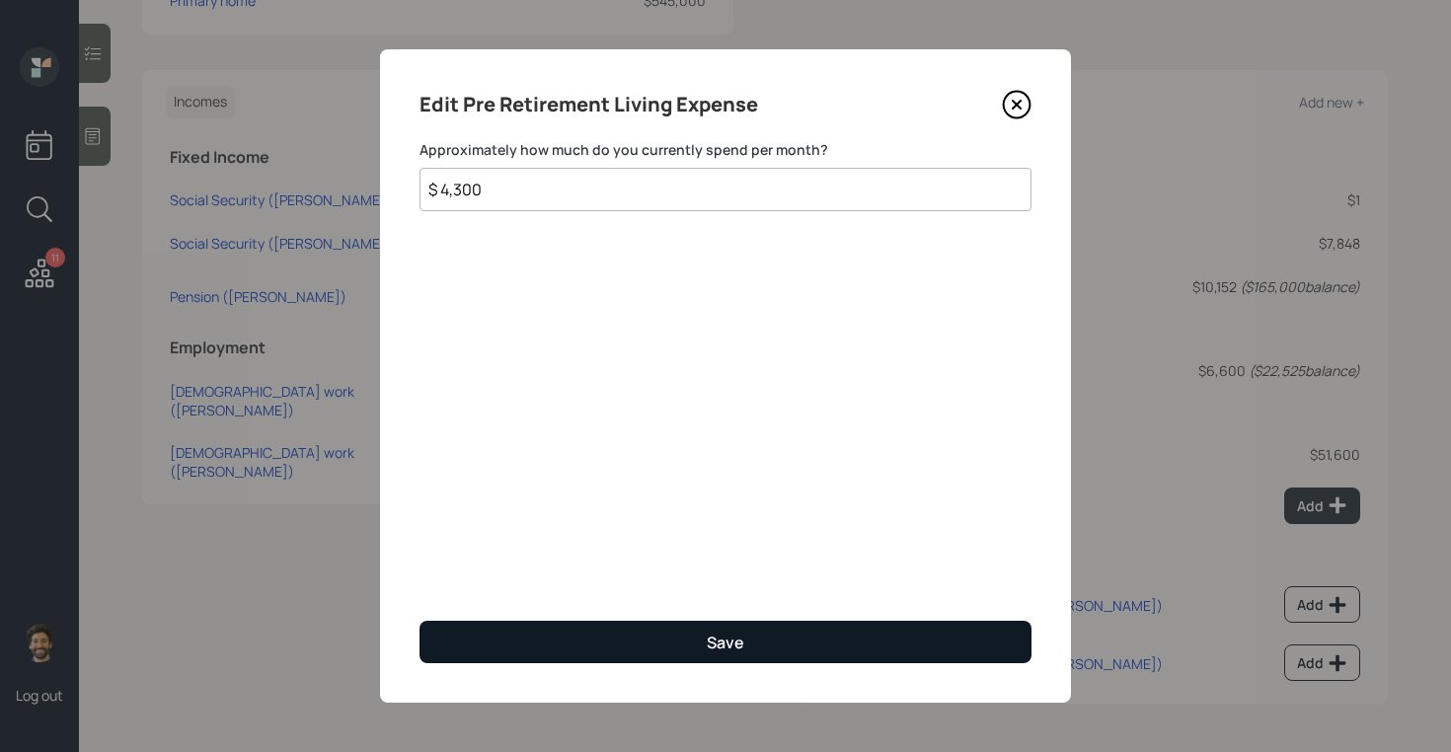
type input "$ 4,300"
click at [509, 658] on button "Save" at bounding box center [725, 642] width 612 height 42
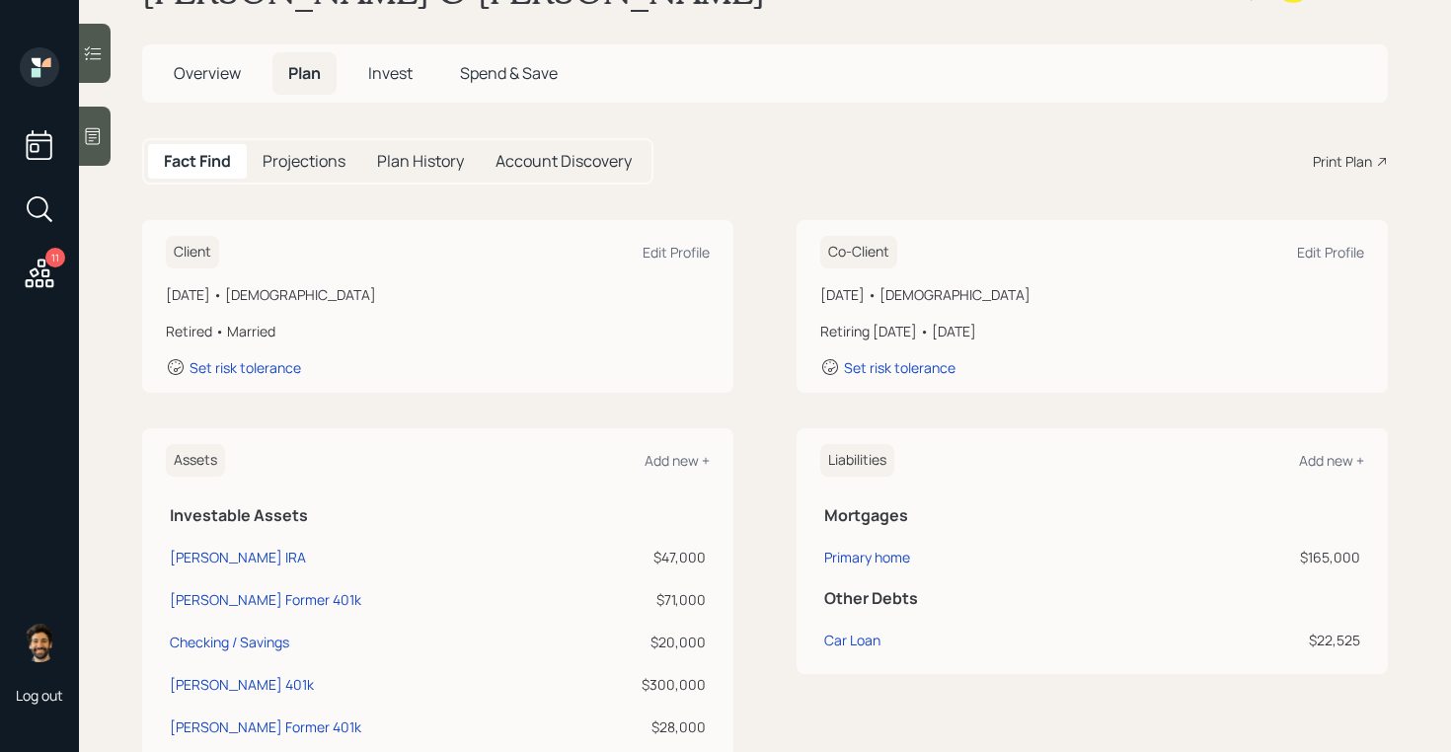
scroll to position [96, 0]
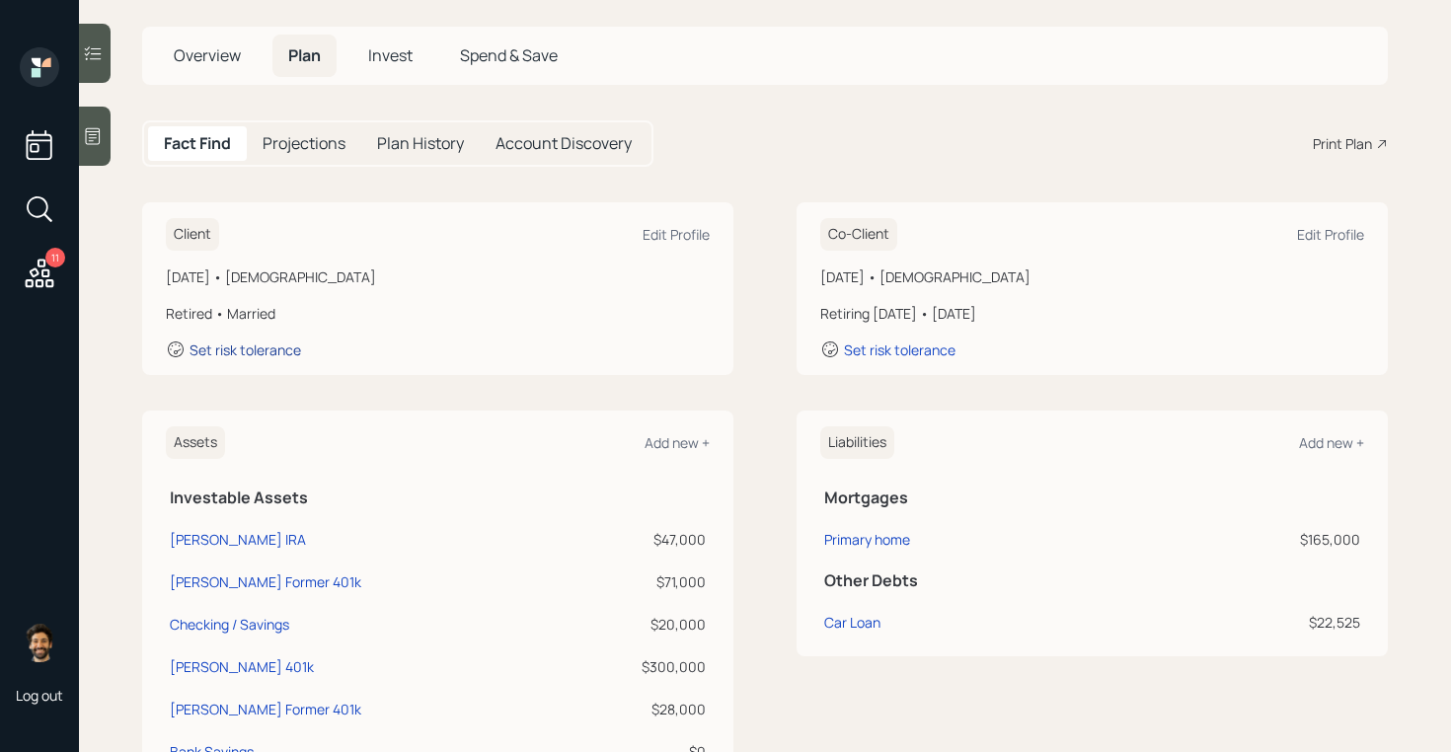
click at [244, 351] on div "Set risk tolerance" at bounding box center [245, 349] width 112 height 19
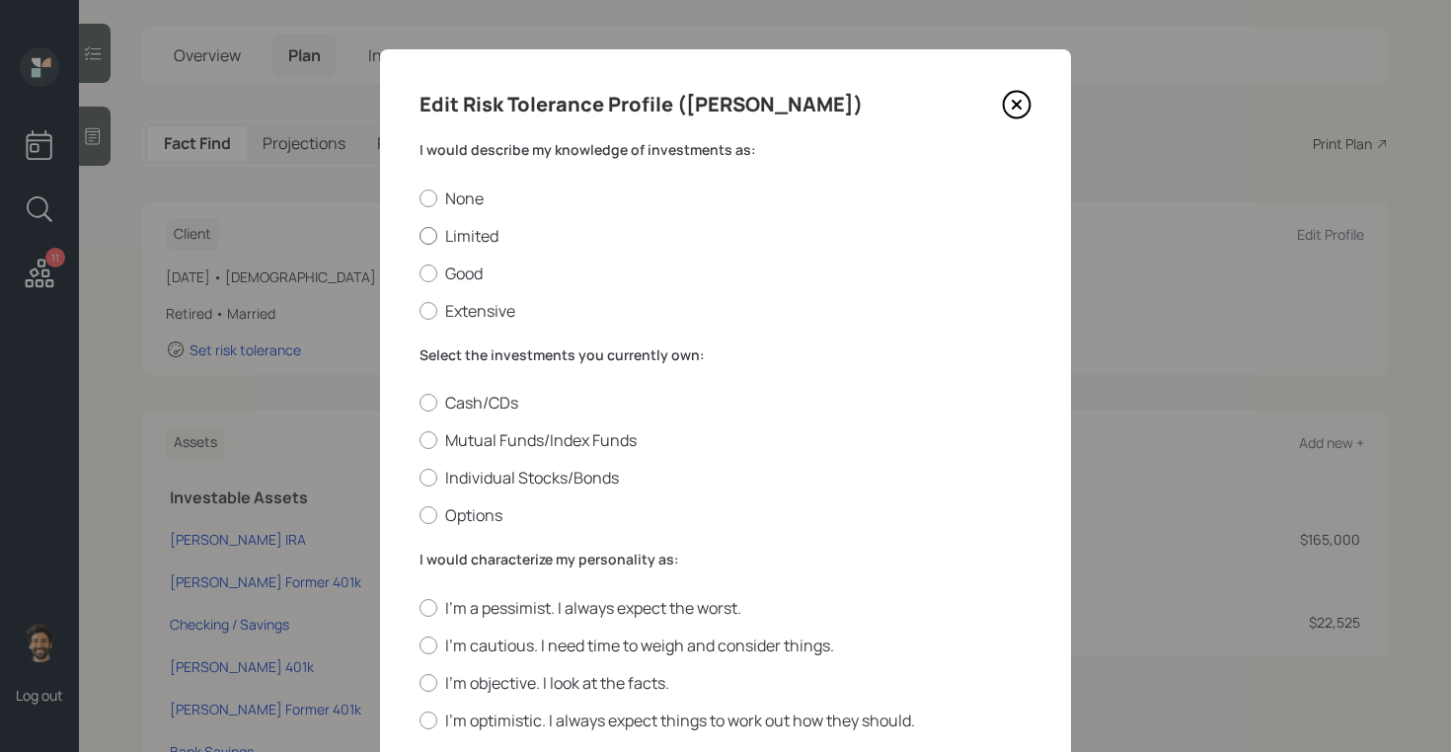
click at [434, 235] on div at bounding box center [428, 236] width 18 height 18
click at [419, 235] on input "Limited" at bounding box center [418, 235] width 1 height 1
radio input "true"
click at [436, 440] on div at bounding box center [428, 440] width 18 height 18
click at [419, 440] on input "Mutual Funds/Index Funds" at bounding box center [418, 440] width 1 height 1
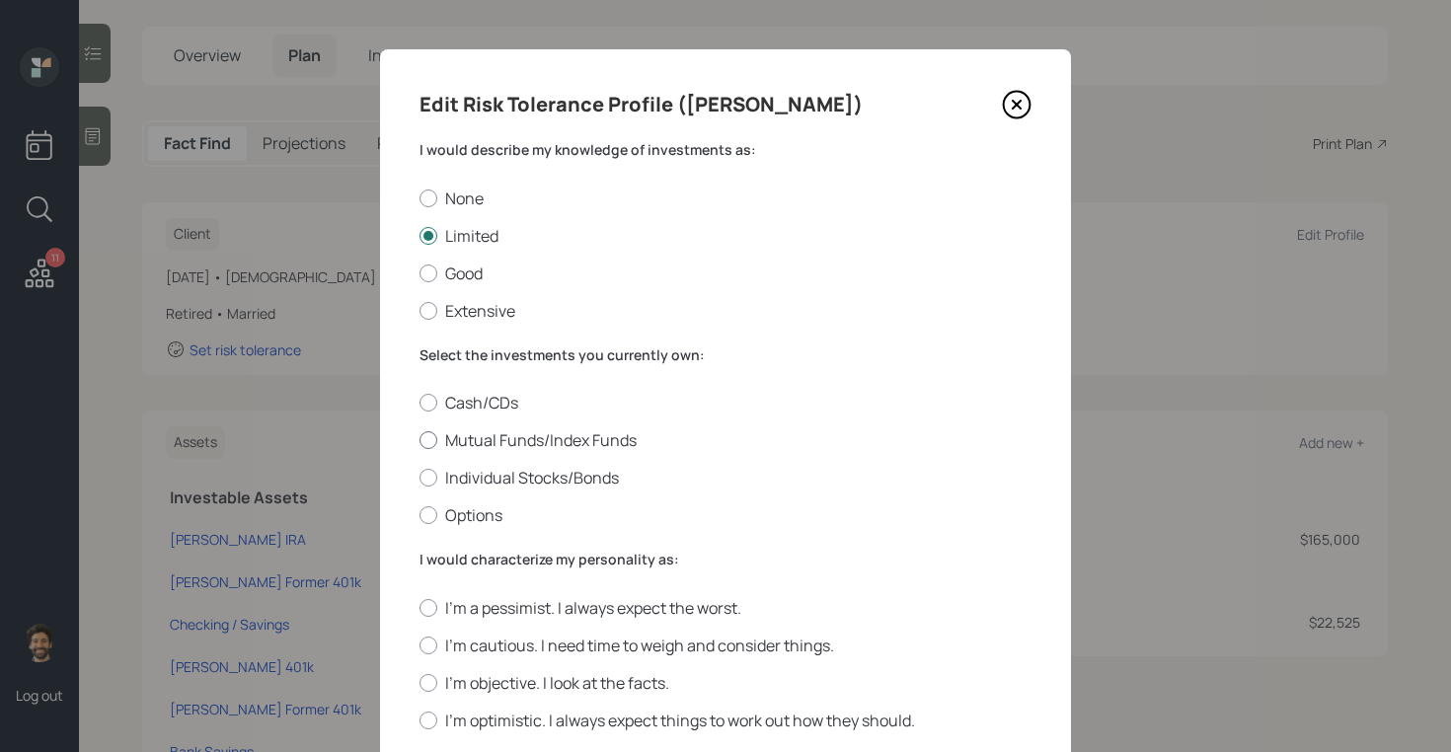
radio input "true"
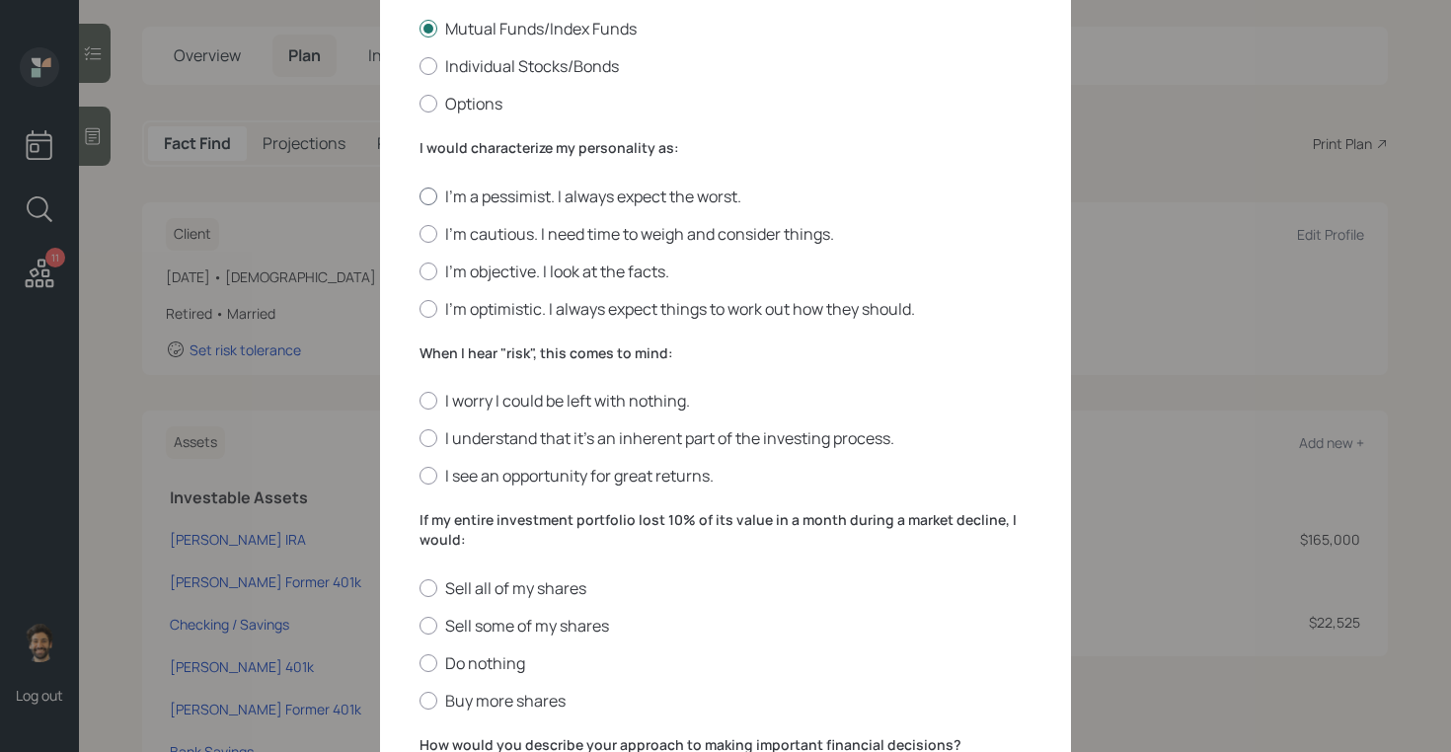
scroll to position [417, 0]
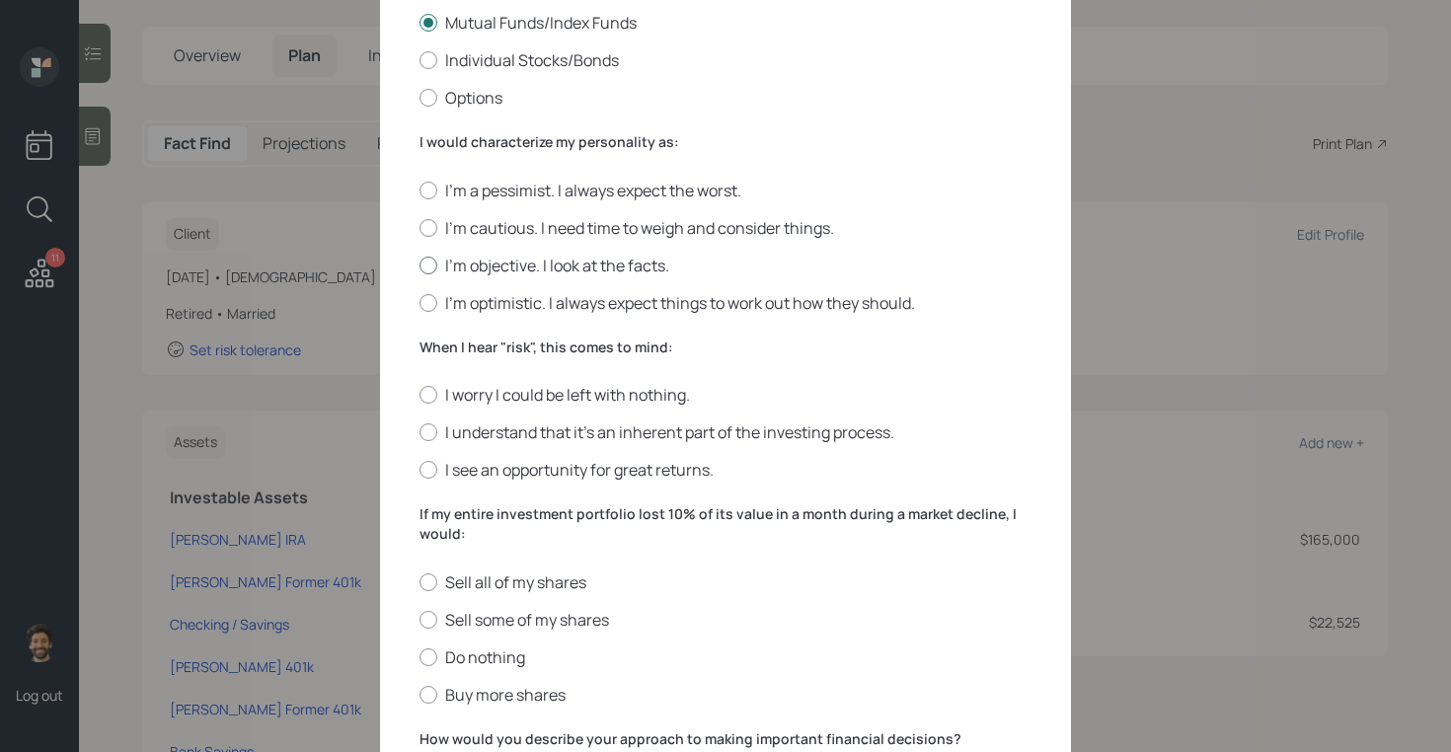
click at [486, 256] on label "I'm objective. I look at the facts." at bounding box center [725, 266] width 612 height 22
click at [419, 265] on input "I'm objective. I look at the facts." at bounding box center [418, 265] width 1 height 1
radio input "true"
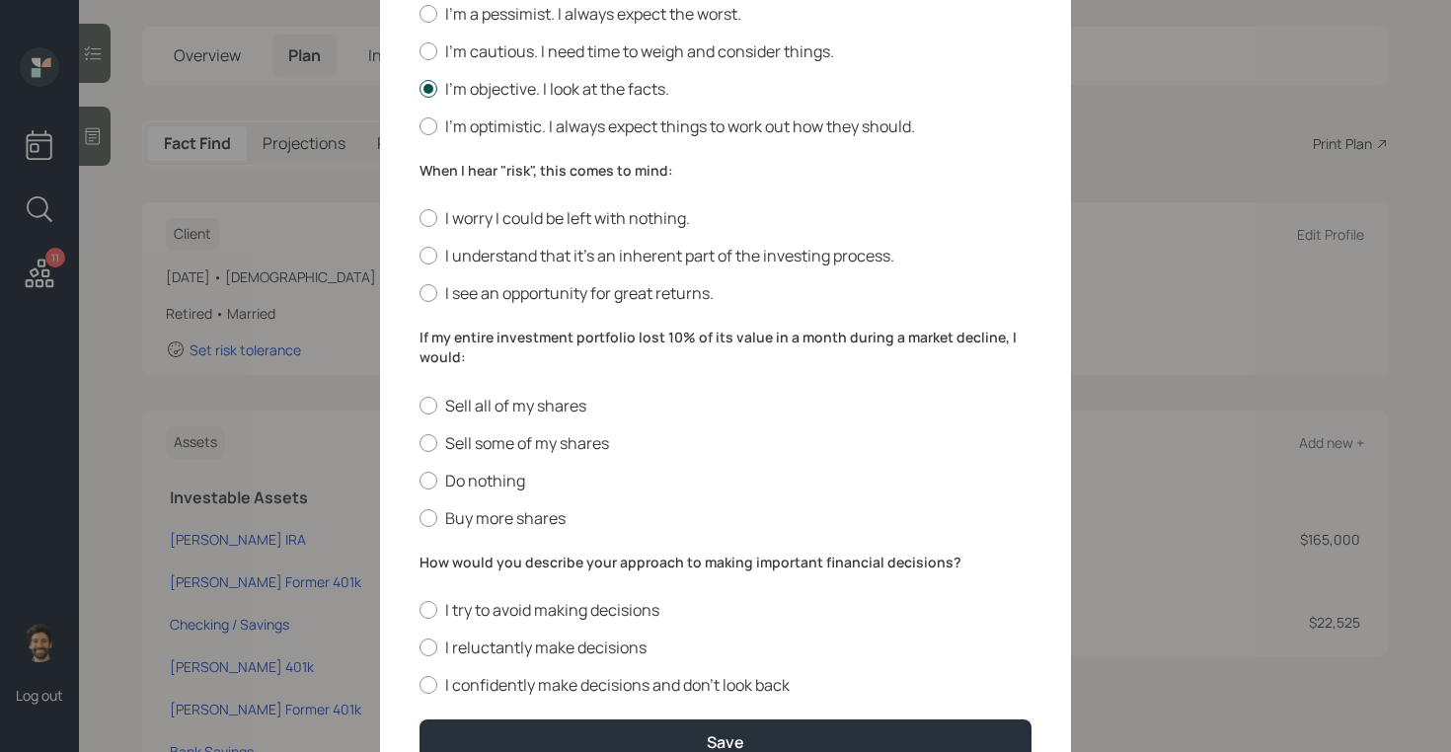
scroll to position [657, 0]
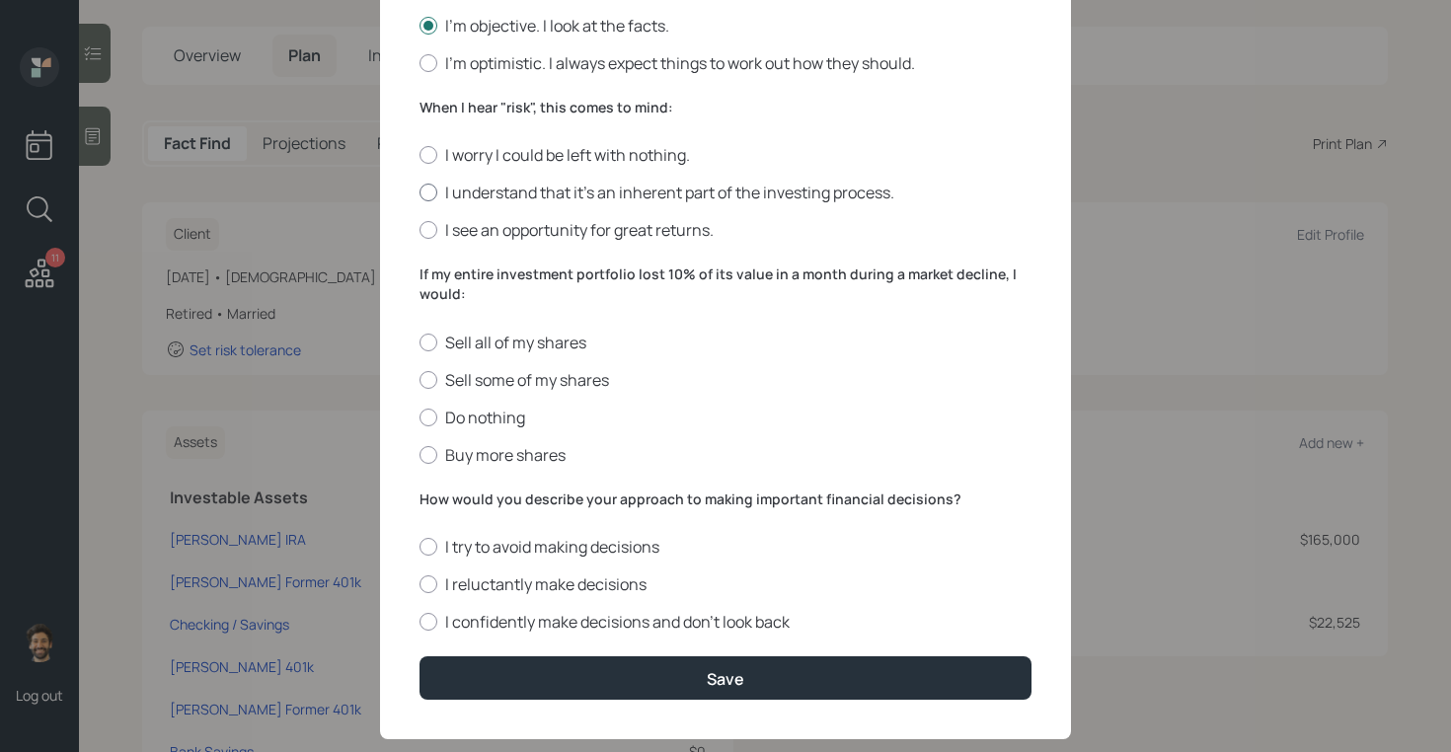
click at [432, 191] on div at bounding box center [428, 193] width 18 height 18
click at [419, 192] on input "I understand that it’s an inherent part of the investing process." at bounding box center [418, 192] width 1 height 1
radio input "true"
click at [438, 411] on label "Do nothing" at bounding box center [725, 418] width 612 height 22
click at [419, 416] on input "Do nothing" at bounding box center [418, 416] width 1 height 1
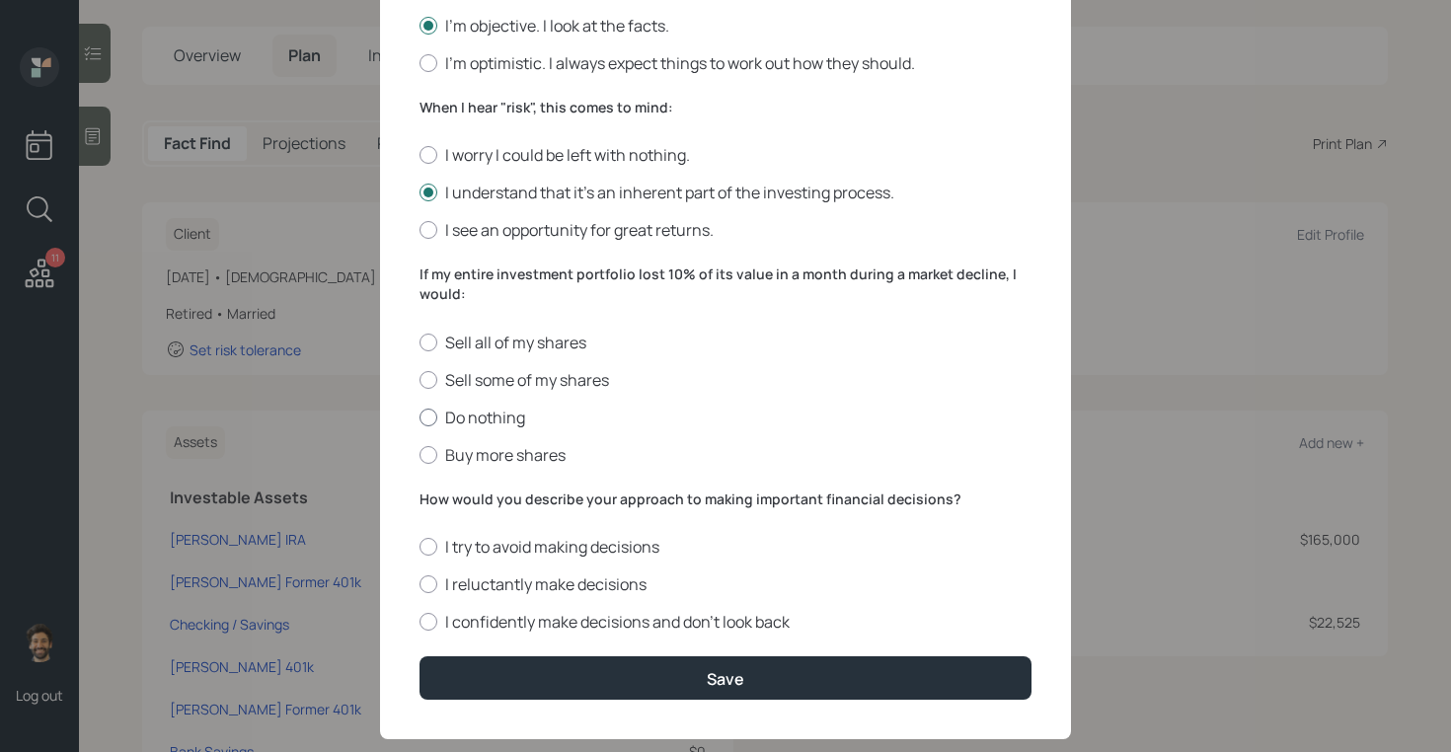
radio input "true"
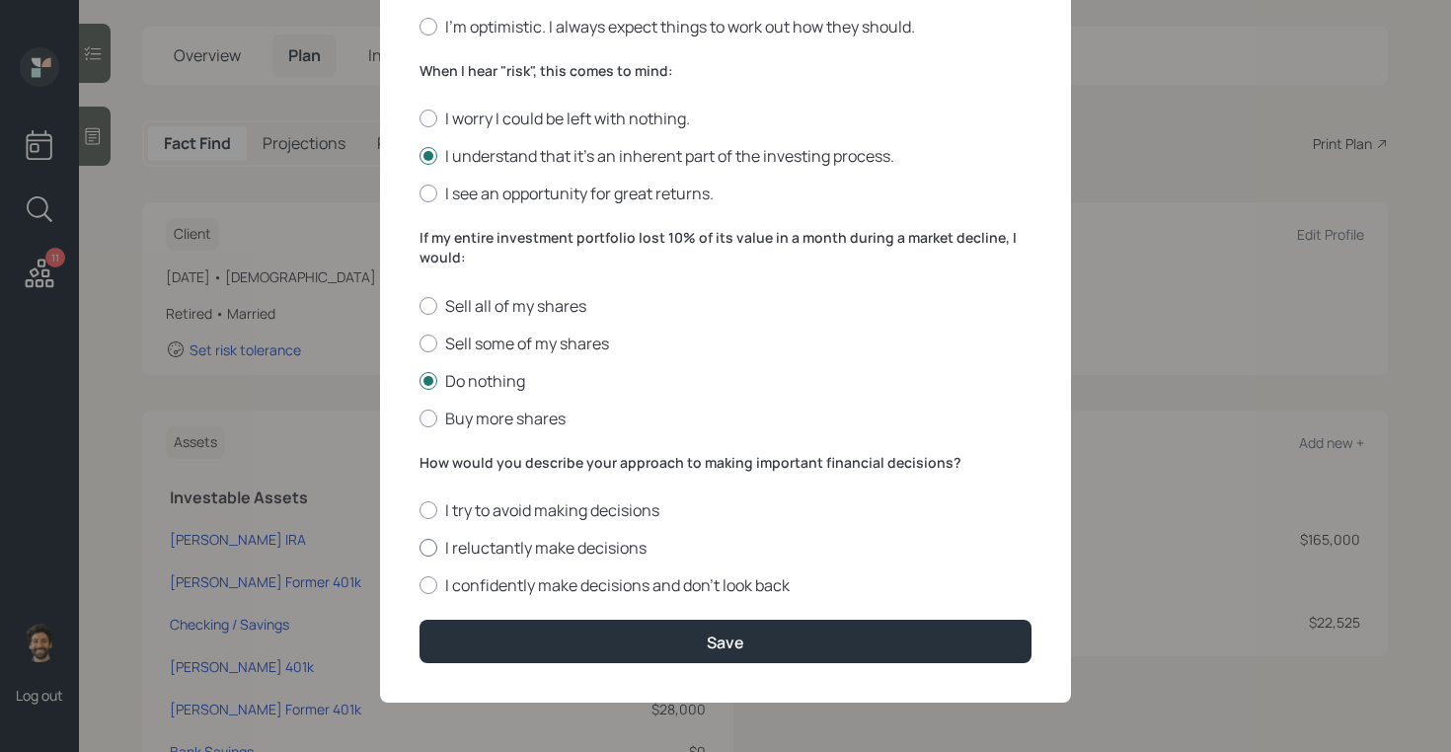
click at [435, 548] on div at bounding box center [428, 548] width 18 height 18
click at [419, 548] on input "I reluctantly make decisions" at bounding box center [418, 548] width 1 height 1
radio input "true"
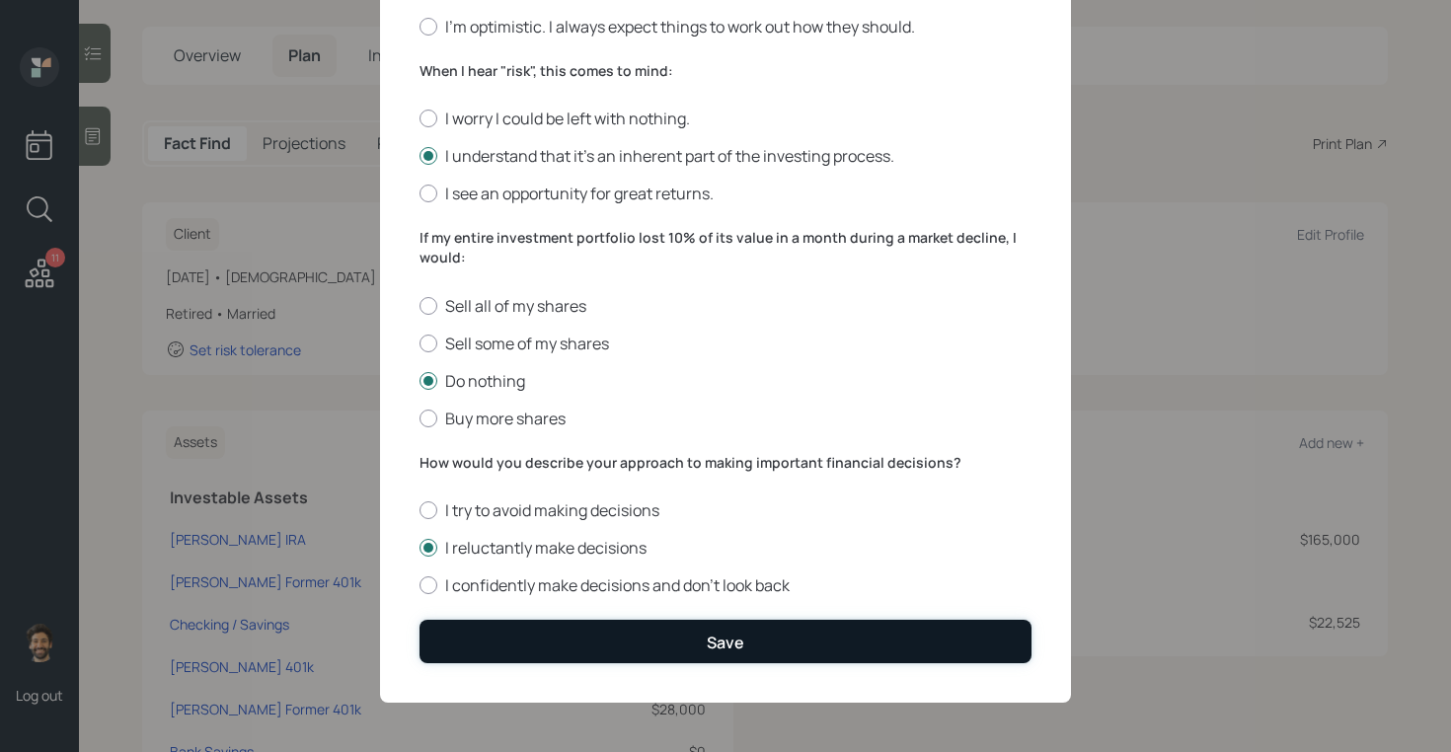
click at [492, 641] on button "Save" at bounding box center [725, 641] width 612 height 42
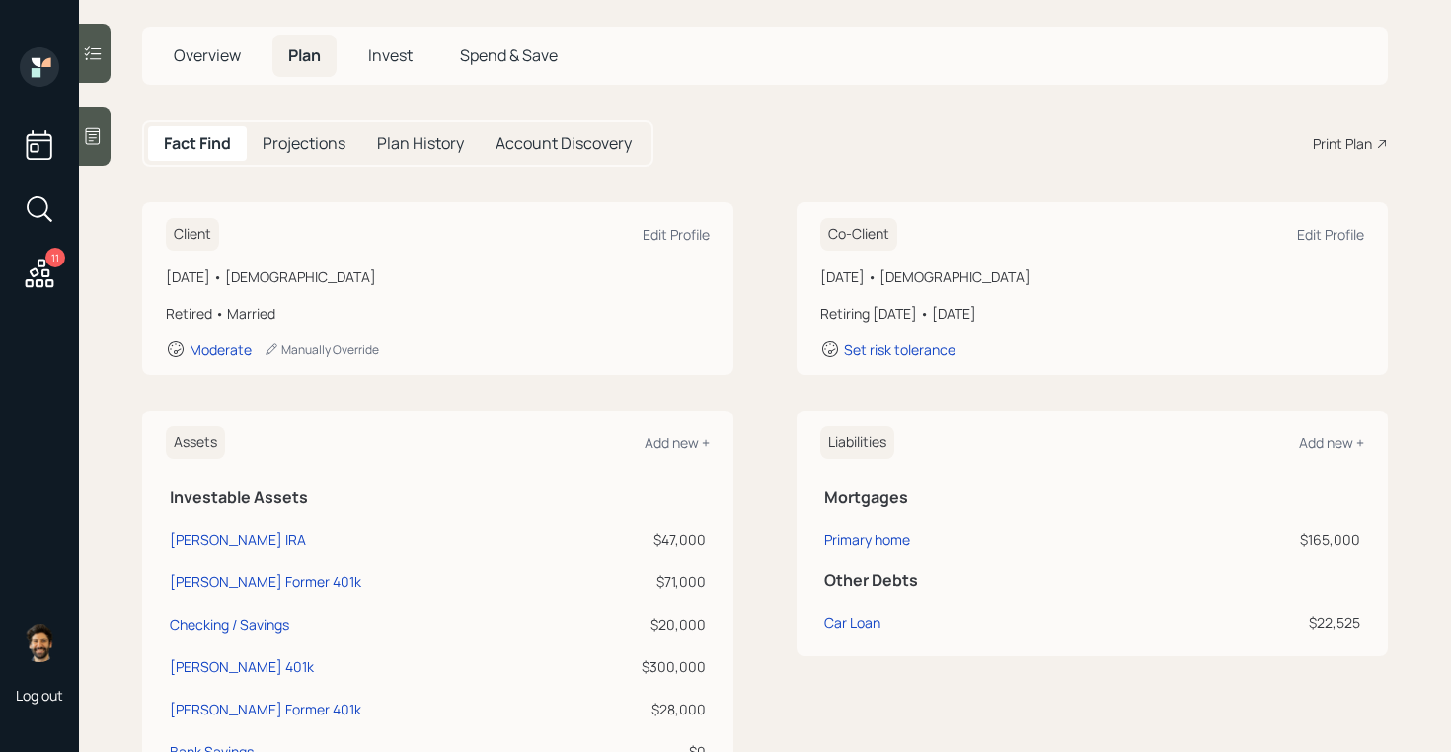
click at [394, 53] on span "Invest" at bounding box center [390, 55] width 44 height 22
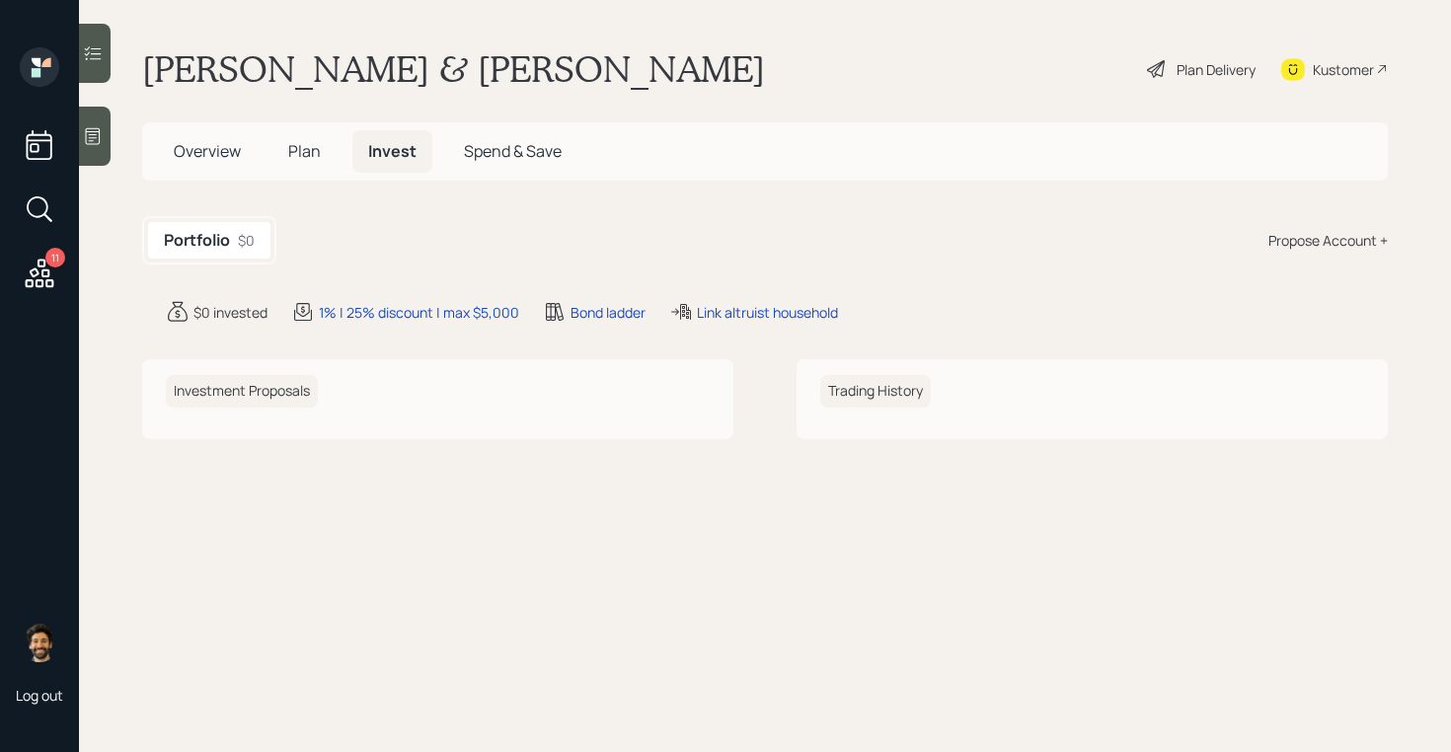
click at [1350, 238] on div "Propose Account +" at bounding box center [1327, 240] width 119 height 21
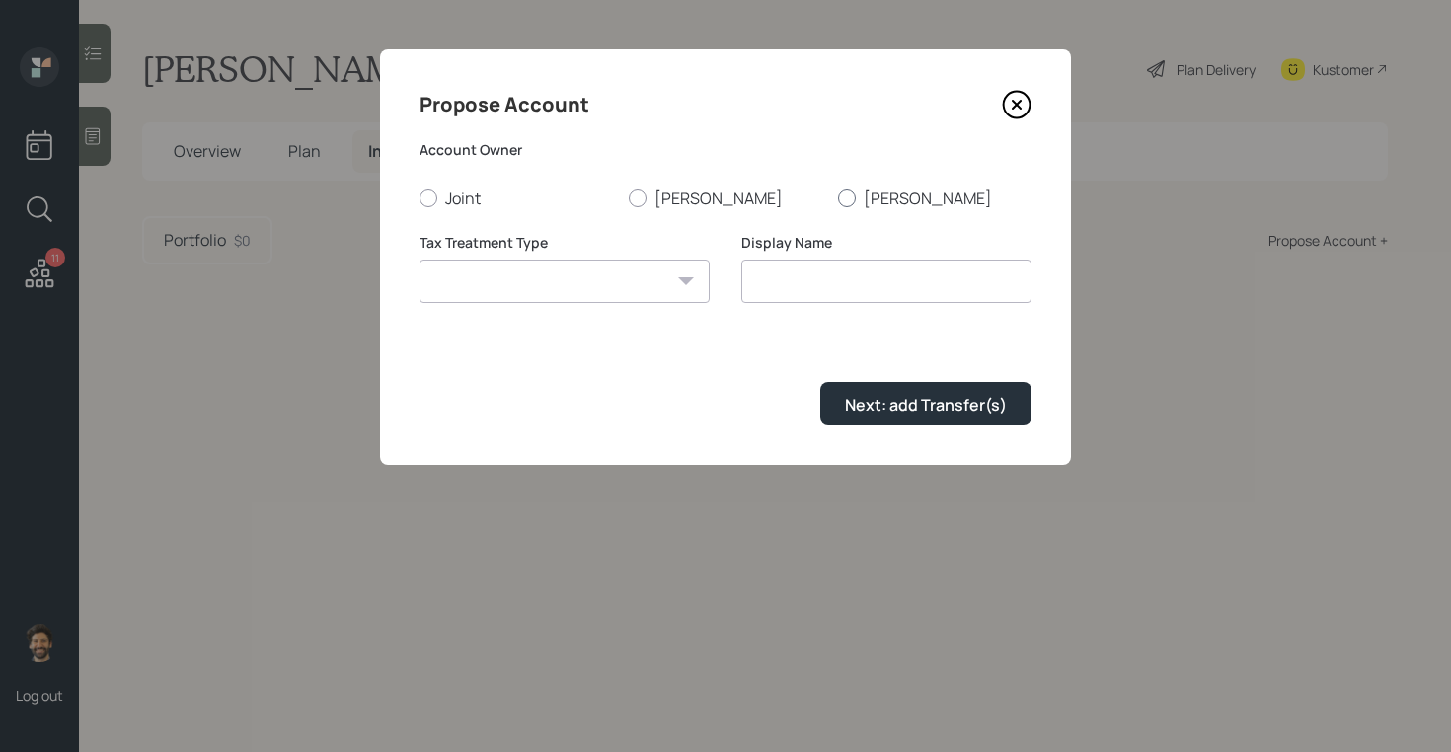
click at [856, 199] on label "[PERSON_NAME]" at bounding box center [934, 199] width 193 height 22
click at [838, 198] on input "[PERSON_NAME]" at bounding box center [837, 197] width 1 height 1
radio input "true"
click at [658, 191] on label "[PERSON_NAME]" at bounding box center [725, 199] width 193 height 22
click at [629, 197] on input "[PERSON_NAME]" at bounding box center [628, 197] width 1 height 1
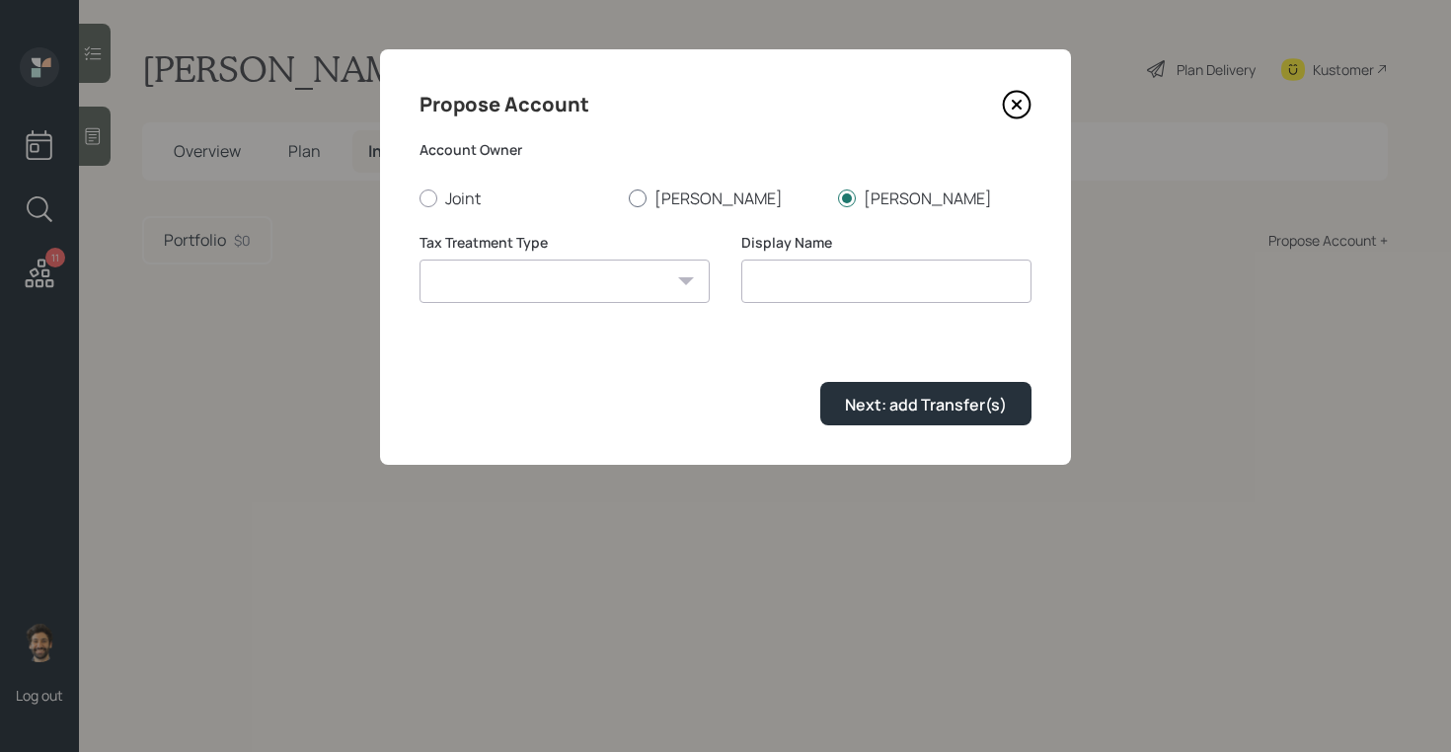
radio input "true"
click at [548, 284] on select "Roth Taxable Traditional" at bounding box center [564, 281] width 290 height 43
select select "traditional"
click at [419, 260] on select "Roth Taxable Traditional" at bounding box center [564, 281] width 290 height 43
type input "Traditional"
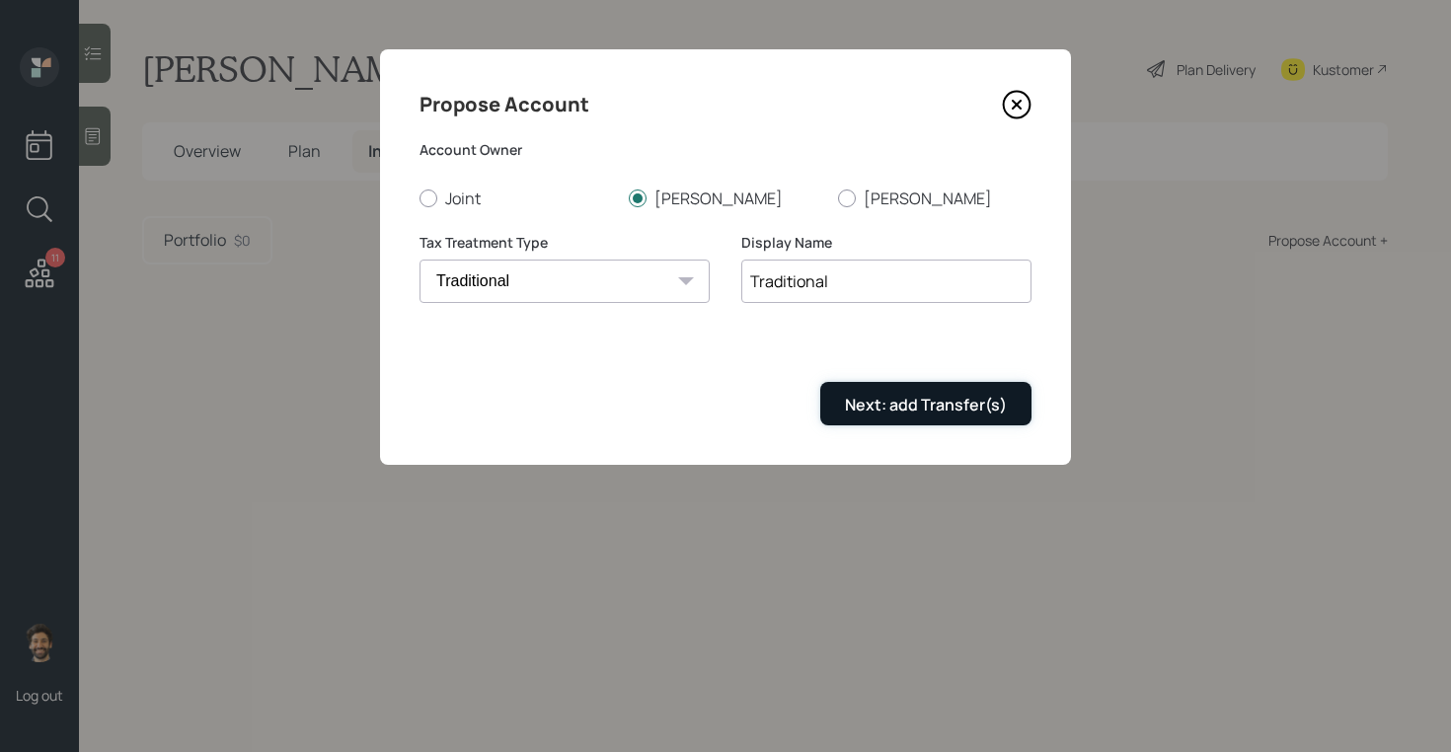
click at [883, 416] on div "Next: add Transfer(s)" at bounding box center [926, 405] width 162 height 22
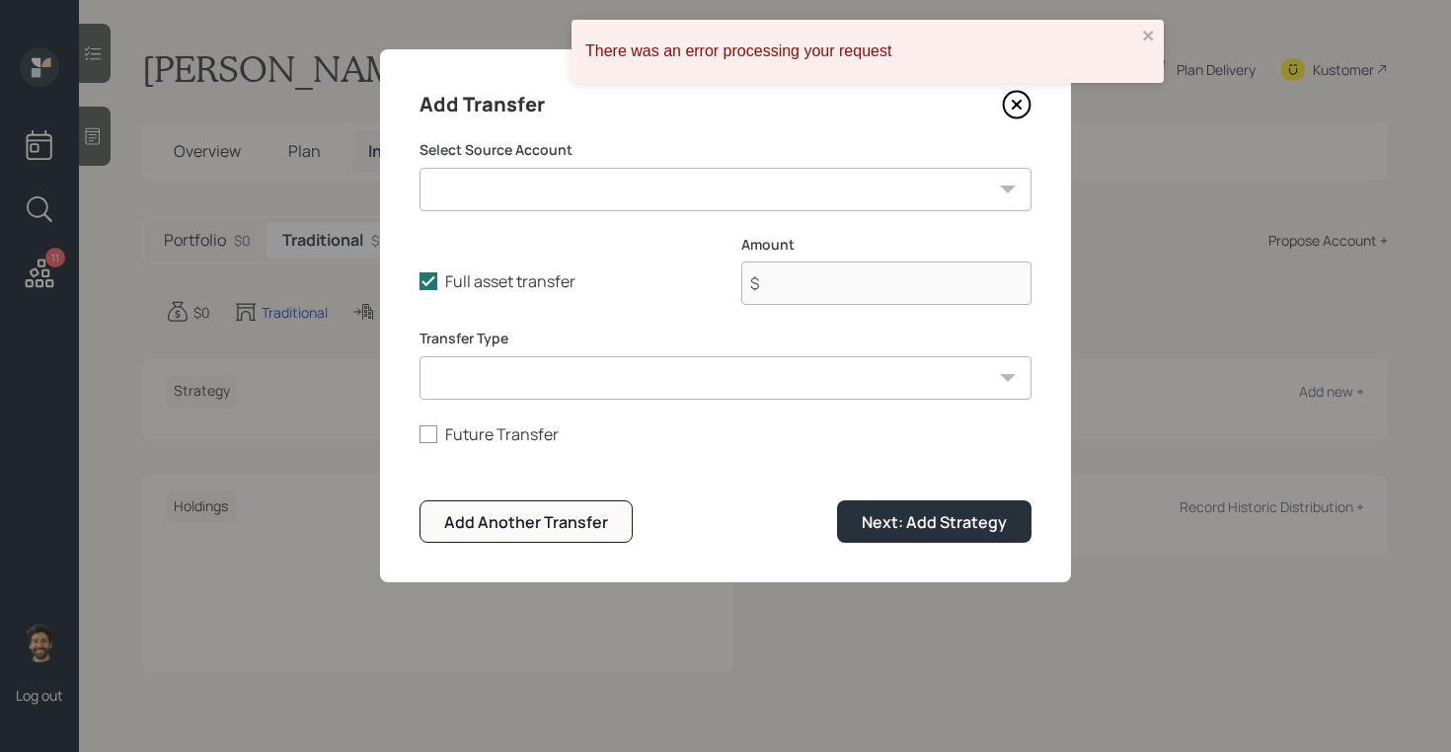
click at [521, 194] on select "Julie Rollover IRA ($47,000 | IRA) Julie Former 401k ($71,000 | 401(k)) Checkin…" at bounding box center [725, 189] width 612 height 43
select select "4e24569a-e845-4f00-af18-3bfd65d6cc8d"
click at [419, 168] on select "Julie Rollover IRA ($47,000 | IRA) Julie Former 401k ($71,000 | 401(k)) Checkin…" at bounding box center [725, 189] width 612 height 43
type input "$ 47,000"
click at [501, 370] on select "ACAT Transfer Non ACAT Transfer Capitalize Rollover Rollover Deposit" at bounding box center [725, 377] width 612 height 43
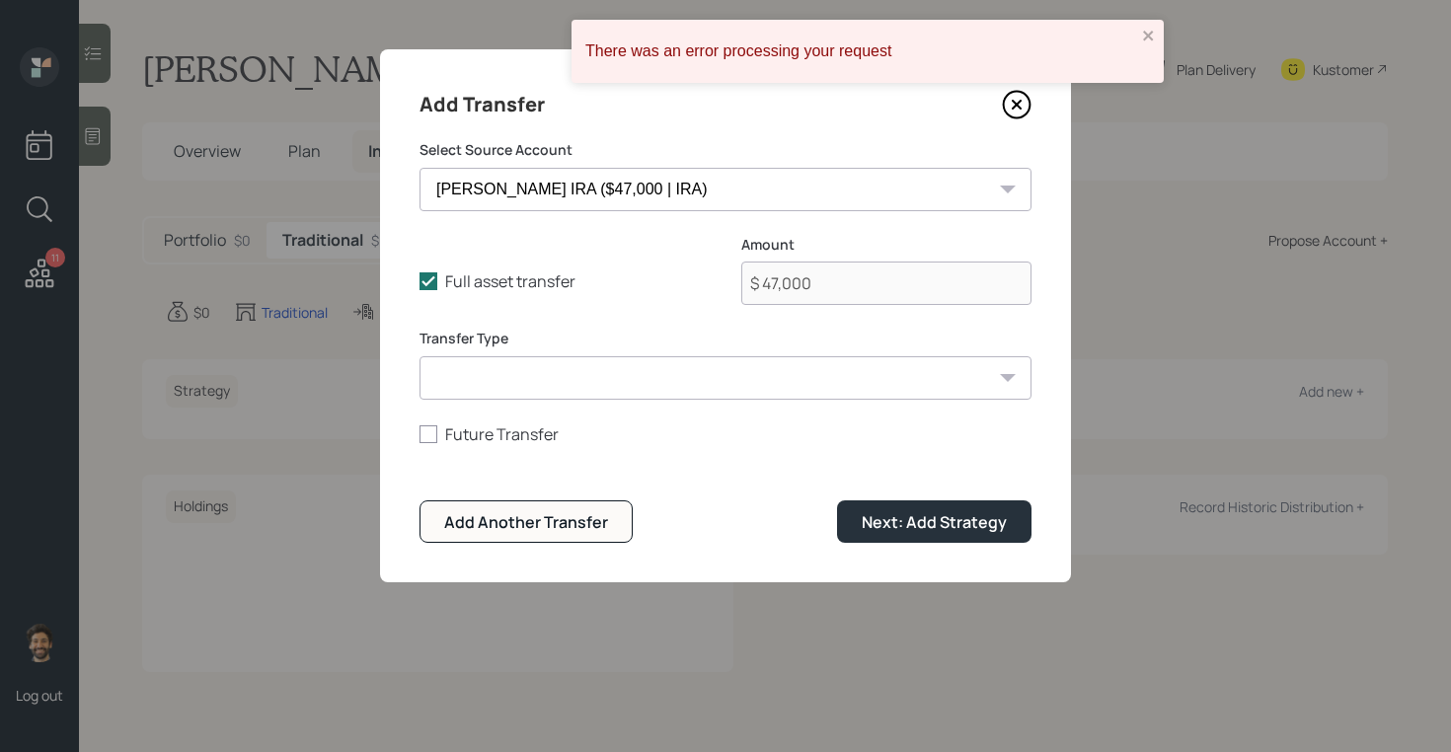
select select "acat_transfer"
click at [419, 356] on select "ACAT Transfer Non ACAT Transfer Capitalize Rollover Rollover Deposit" at bounding box center [725, 377] width 612 height 43
click at [536, 524] on div "Add Another Transfer" at bounding box center [526, 522] width 164 height 22
click at [523, 197] on select "Julie Rollover IRA ($47,000 | IRA) Julie Former 401k ($71,000 | 401(k)) Checkin…" at bounding box center [725, 189] width 612 height 43
select select "aad8ed00-0881-49ed-8e66-a6dd14b17d14"
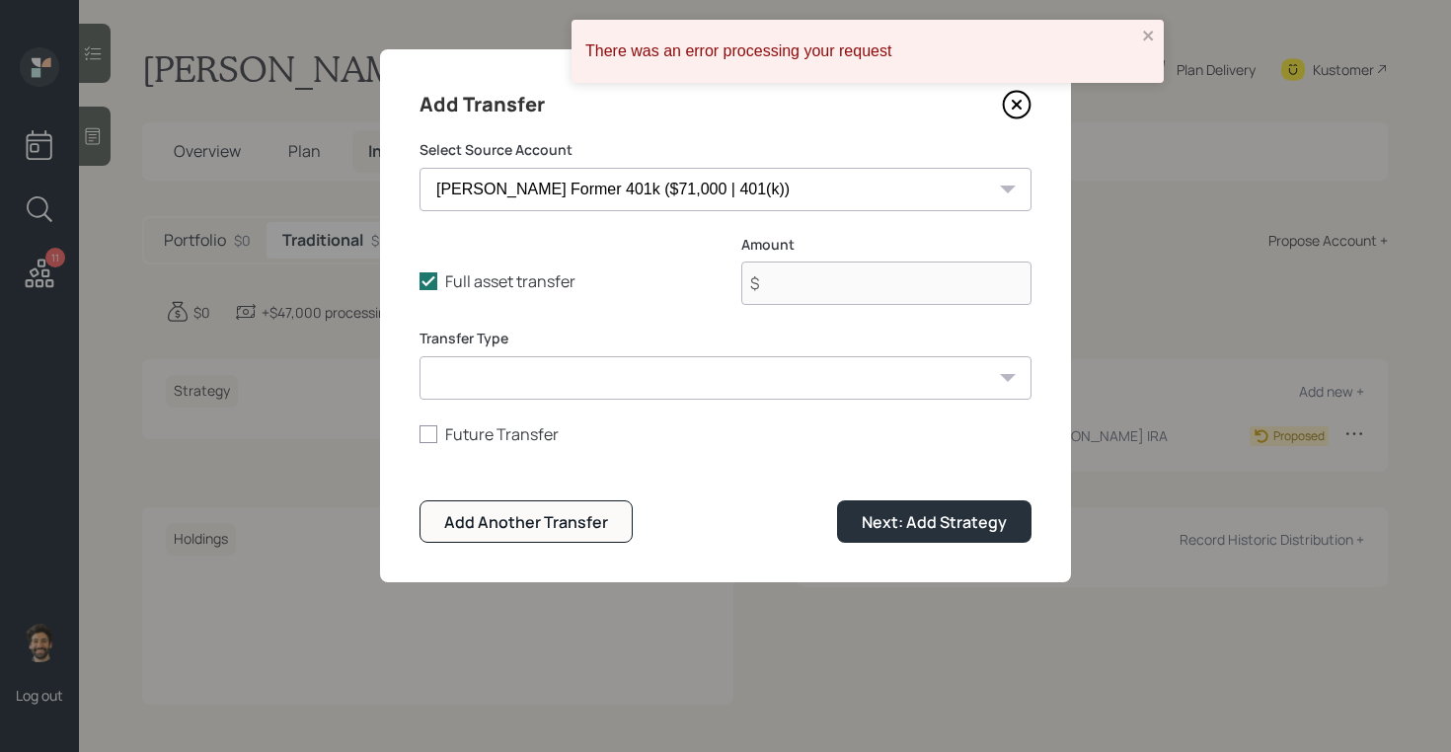
click at [419, 168] on select "Julie Rollover IRA ($47,000 | IRA) Julie Former 401k ($71,000 | 401(k)) Checkin…" at bounding box center [725, 189] width 612 height 43
type input "$ 71,000"
click at [559, 383] on select "ACAT Transfer Non ACAT Transfer Capitalize Rollover Rollover Deposit" at bounding box center [725, 377] width 612 height 43
select select "acat_transfer"
click at [419, 356] on select "ACAT Transfer Non ACAT Transfer Capitalize Rollover Rollover Deposit" at bounding box center [725, 377] width 612 height 43
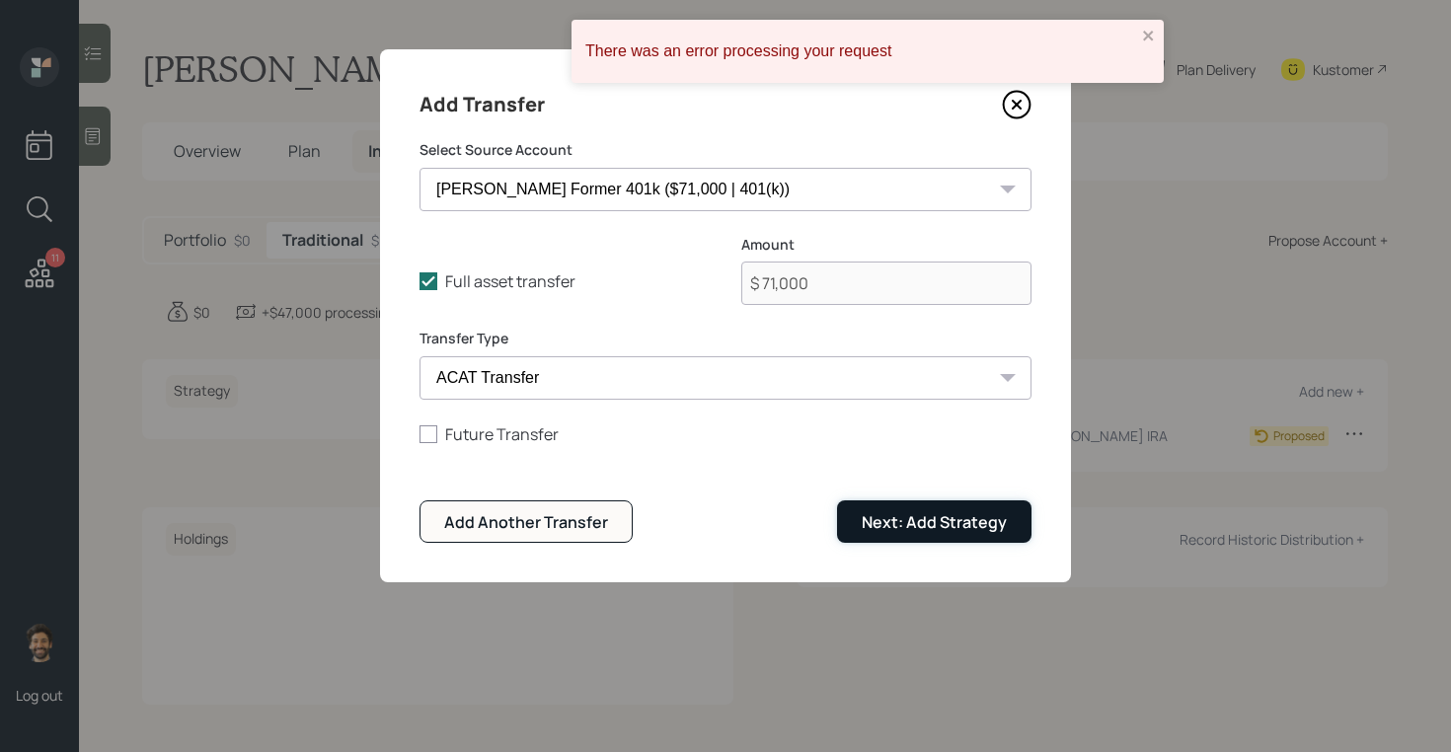
click at [867, 513] on div "Next: Add Strategy" at bounding box center [934, 522] width 145 height 22
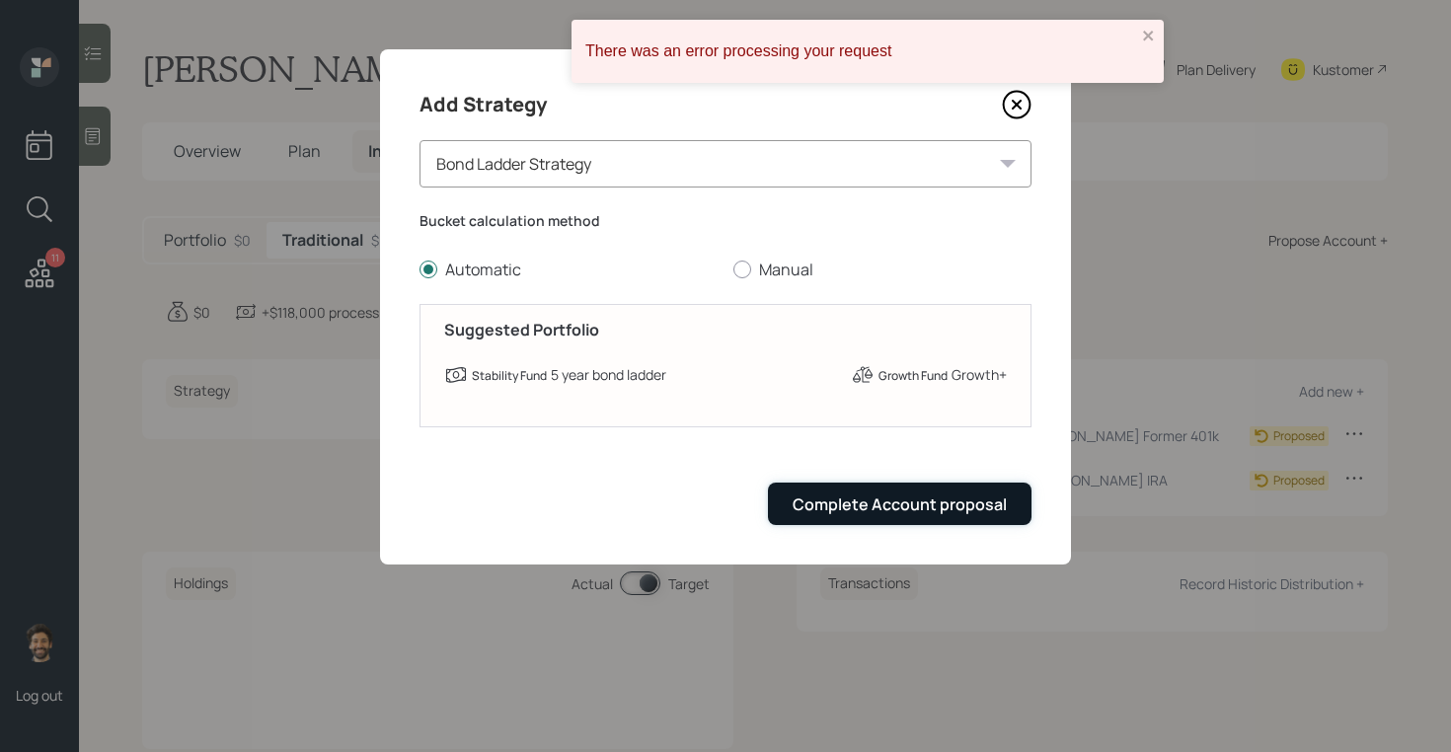
click at [884, 511] on div "Complete Account proposal" at bounding box center [900, 504] width 214 height 22
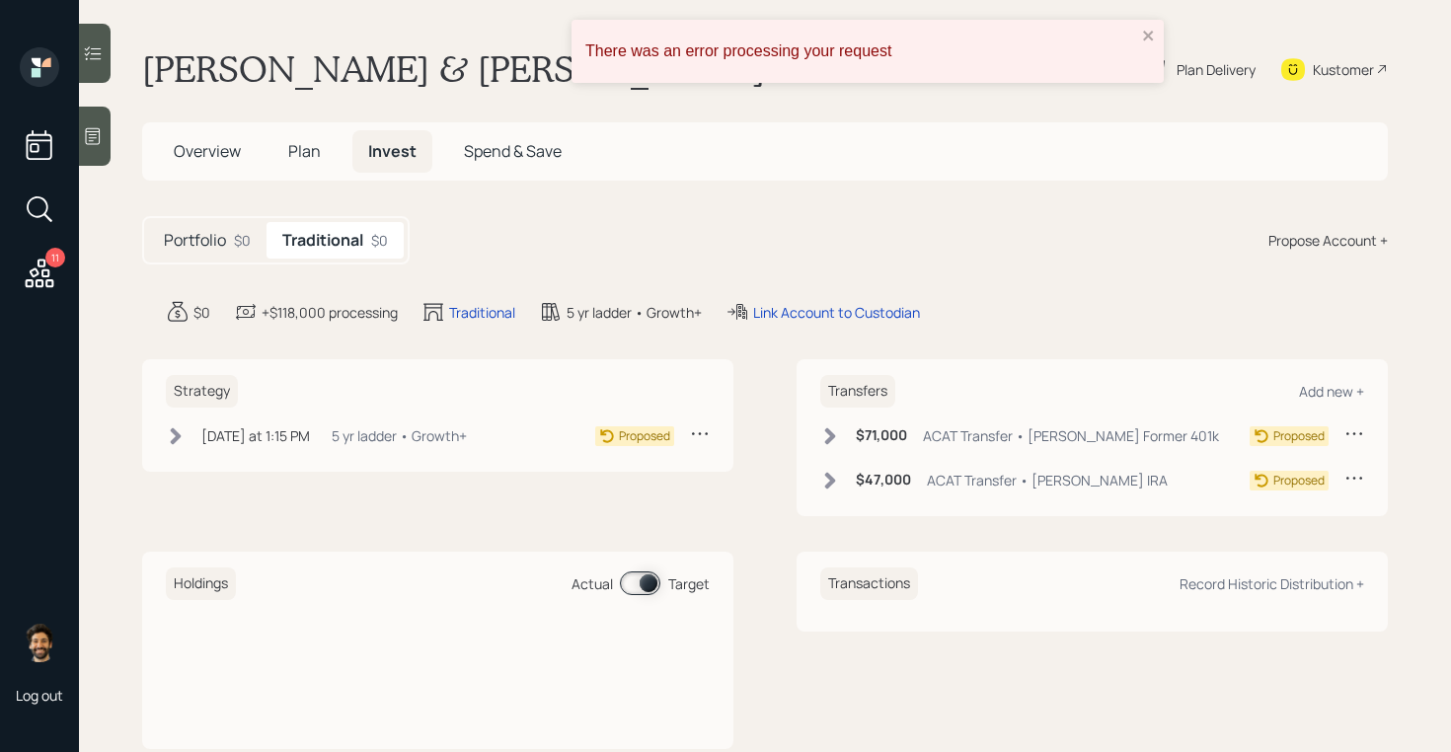
click at [289, 149] on span "Plan" at bounding box center [304, 151] width 33 height 22
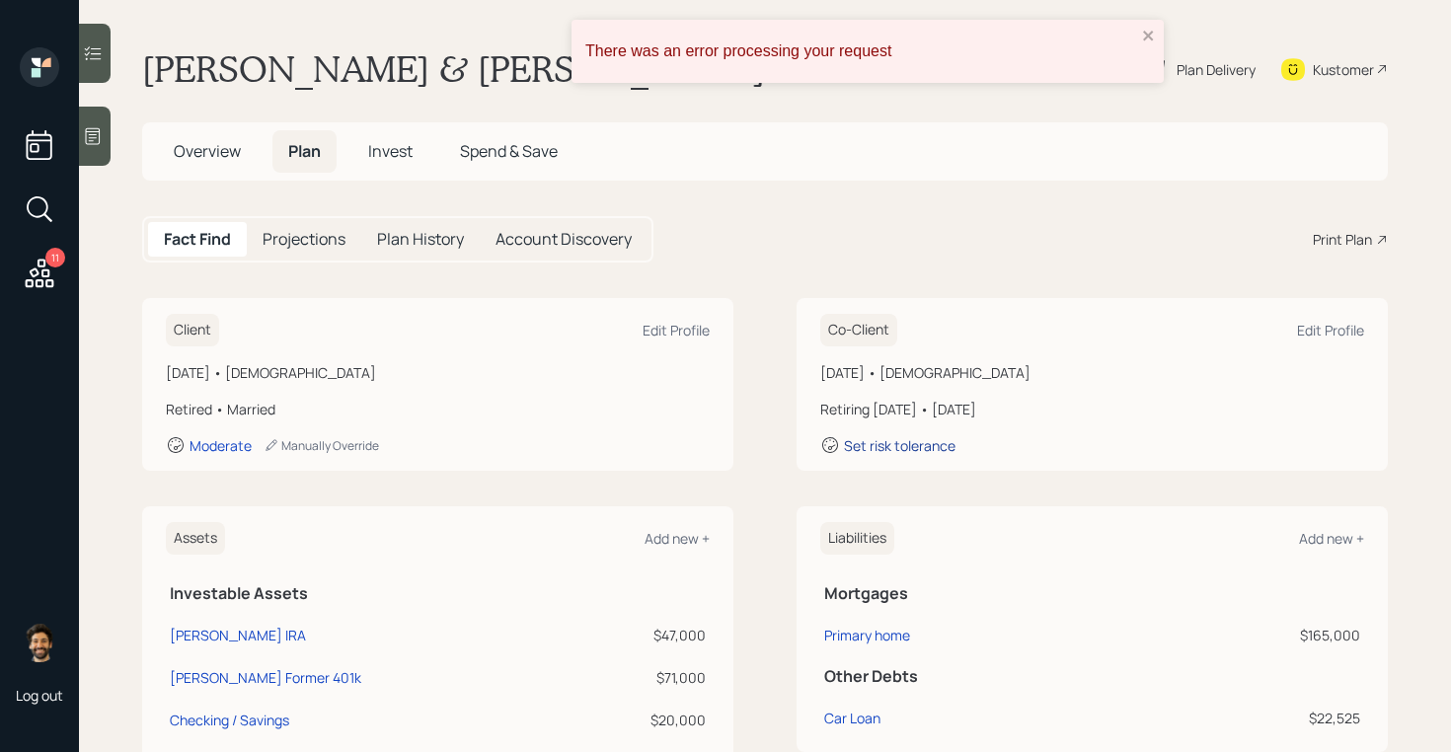
click at [922, 446] on div "Set risk tolerance" at bounding box center [900, 445] width 112 height 19
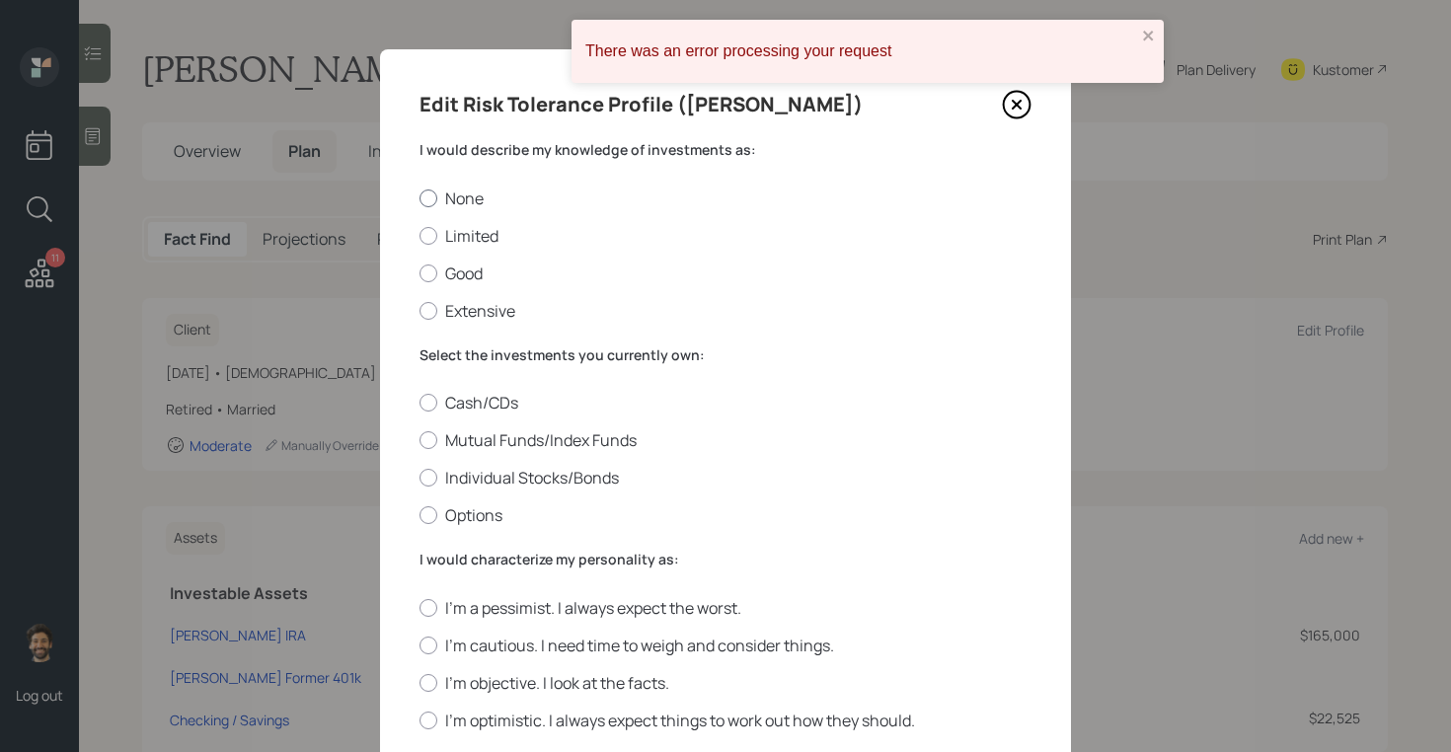
click at [427, 204] on div at bounding box center [428, 198] width 18 height 18
click at [419, 198] on input "None" at bounding box center [418, 197] width 1 height 1
radio input "true"
click at [451, 435] on label "Mutual Funds/Index Funds" at bounding box center [725, 440] width 612 height 22
click at [419, 440] on input "Mutual Funds/Index Funds" at bounding box center [418, 440] width 1 height 1
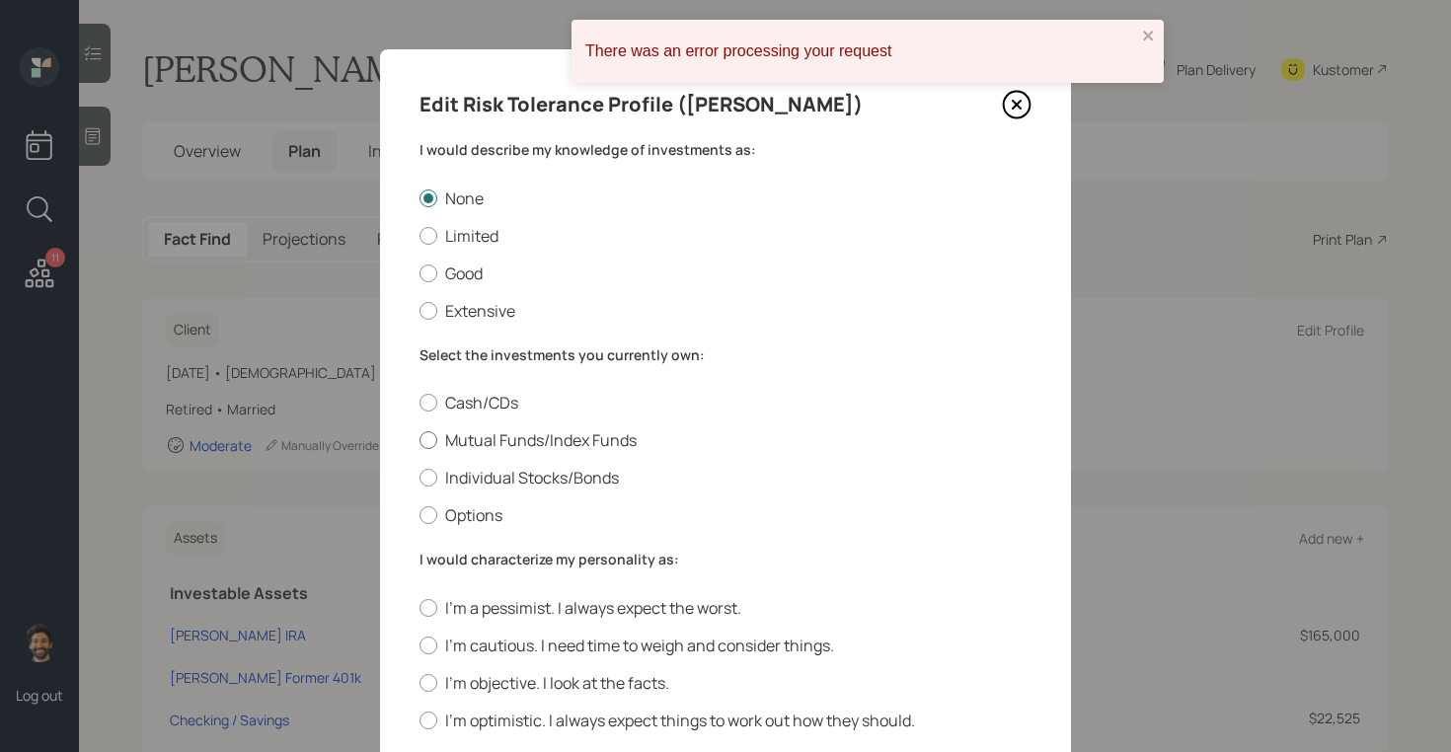
radio input "true"
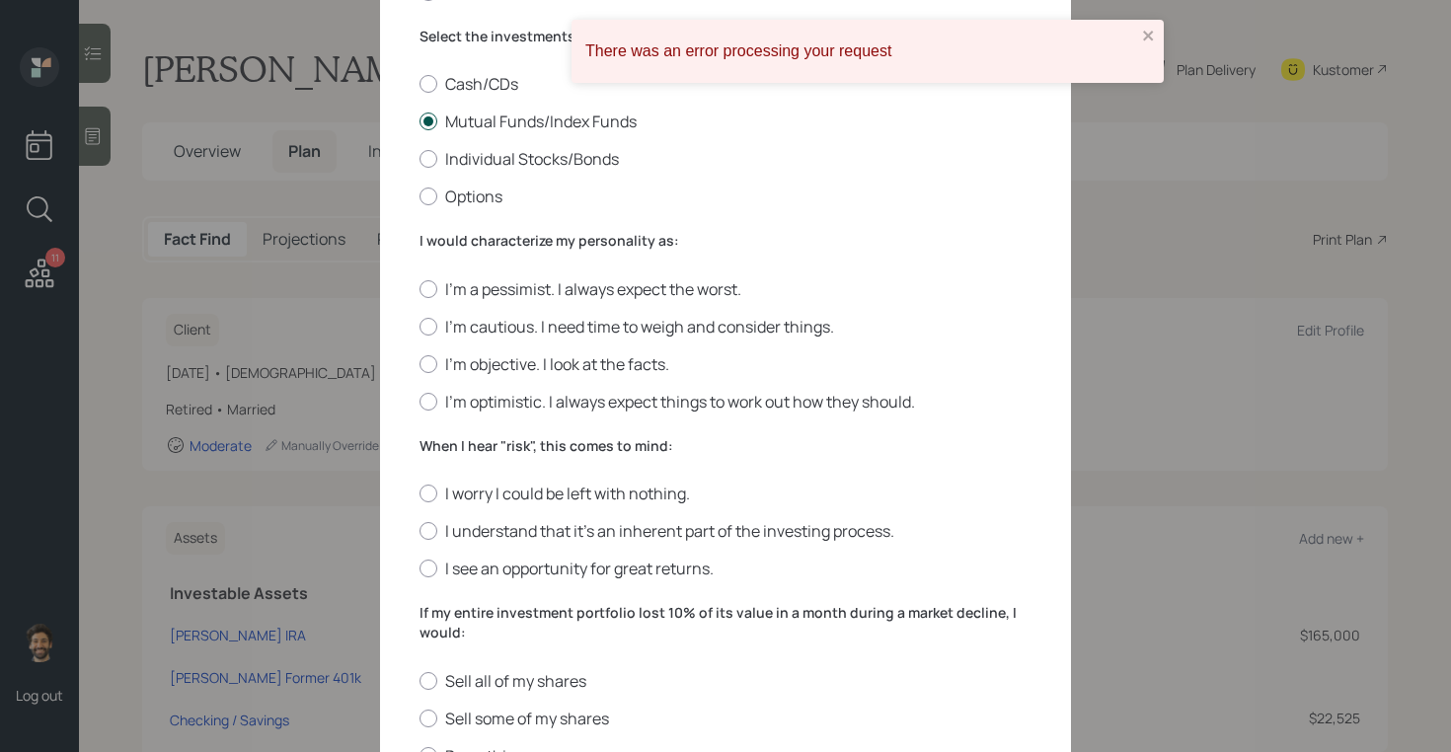
scroll to position [453, 0]
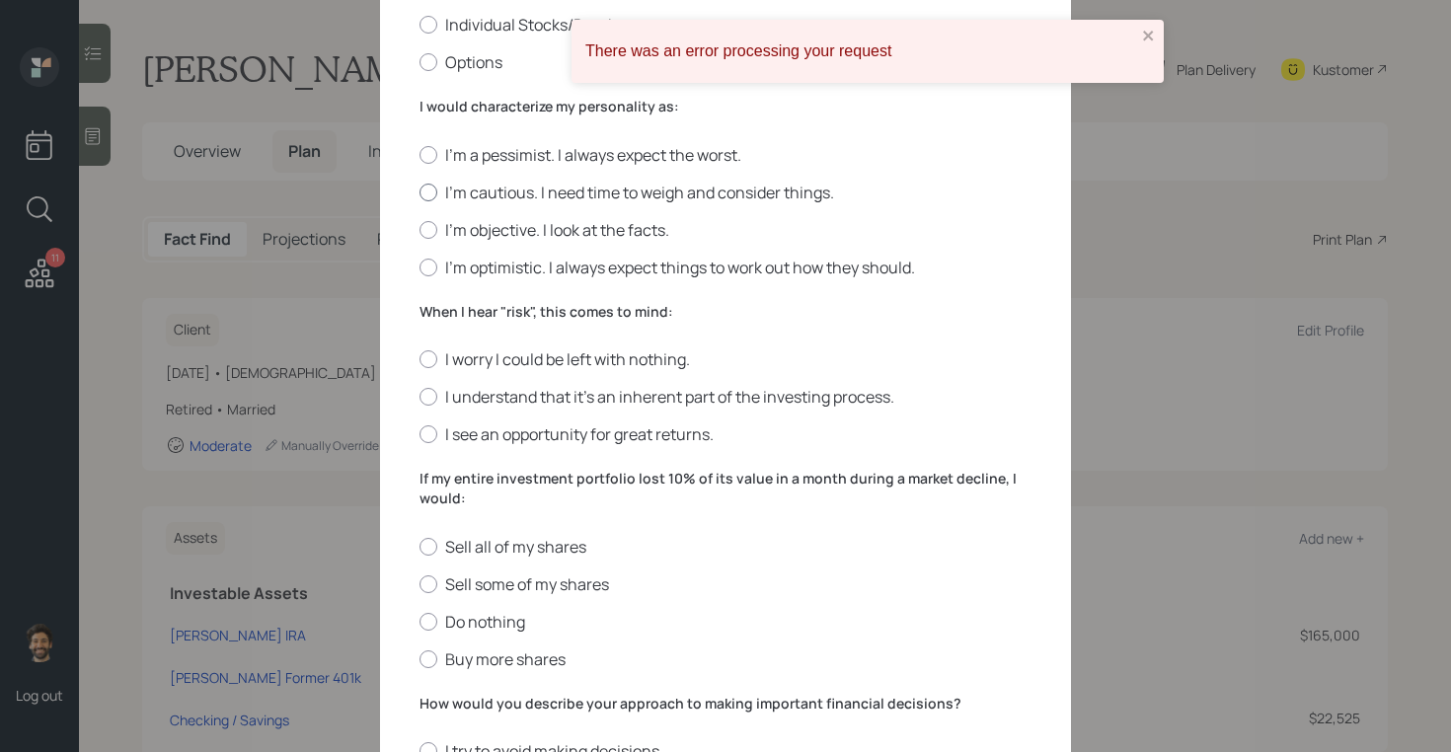
click at [439, 190] on label "I'm cautious. I need time to weigh and consider things." at bounding box center [725, 193] width 612 height 22
click at [419, 191] on input "I'm cautious. I need time to weigh and consider things." at bounding box center [418, 191] width 1 height 1
radio input "true"
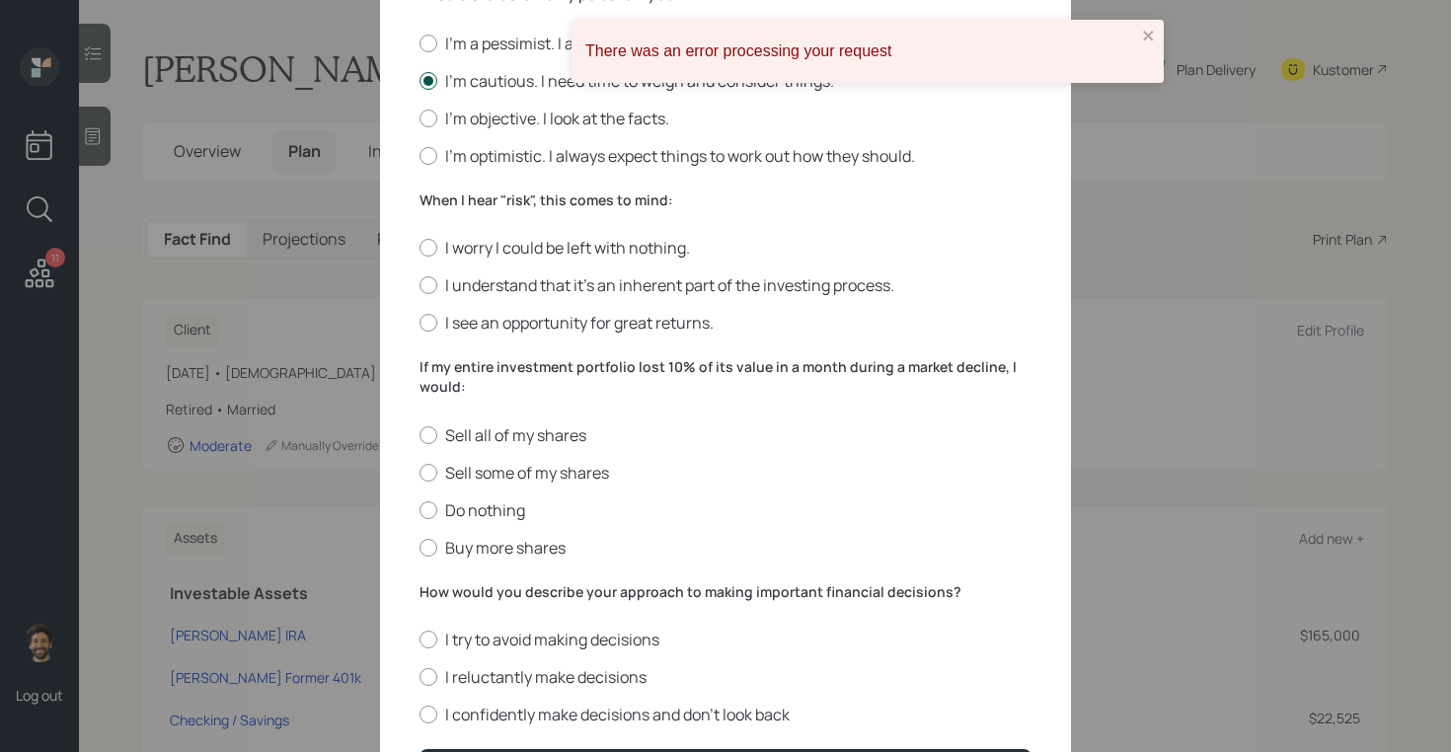
scroll to position [607, 0]
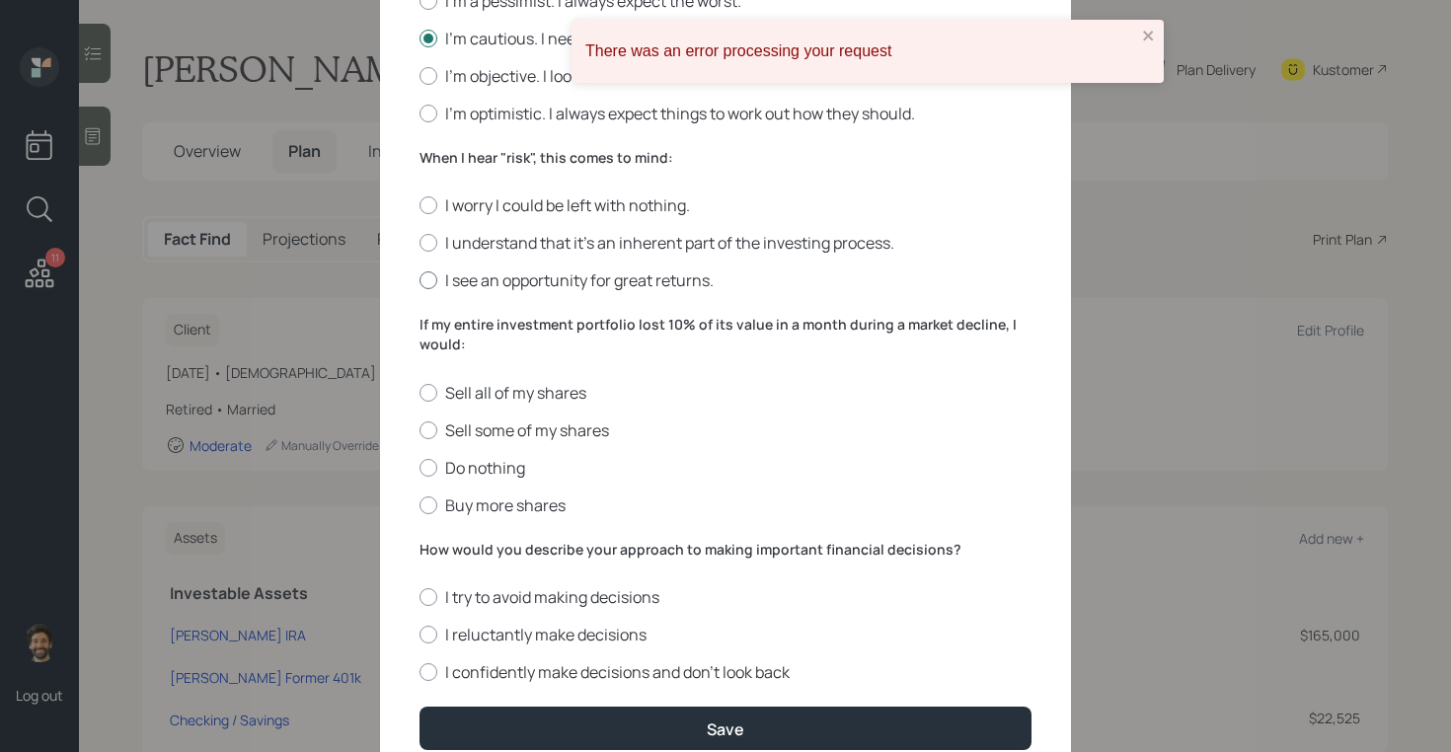
click at [437, 281] on label "I see an opportunity for great returns." at bounding box center [725, 280] width 612 height 22
click at [419, 281] on input "I see an opportunity for great returns." at bounding box center [418, 280] width 1 height 1
radio input "true"
click at [439, 469] on label "Do nothing" at bounding box center [725, 468] width 612 height 22
click at [419, 468] on input "Do nothing" at bounding box center [418, 467] width 1 height 1
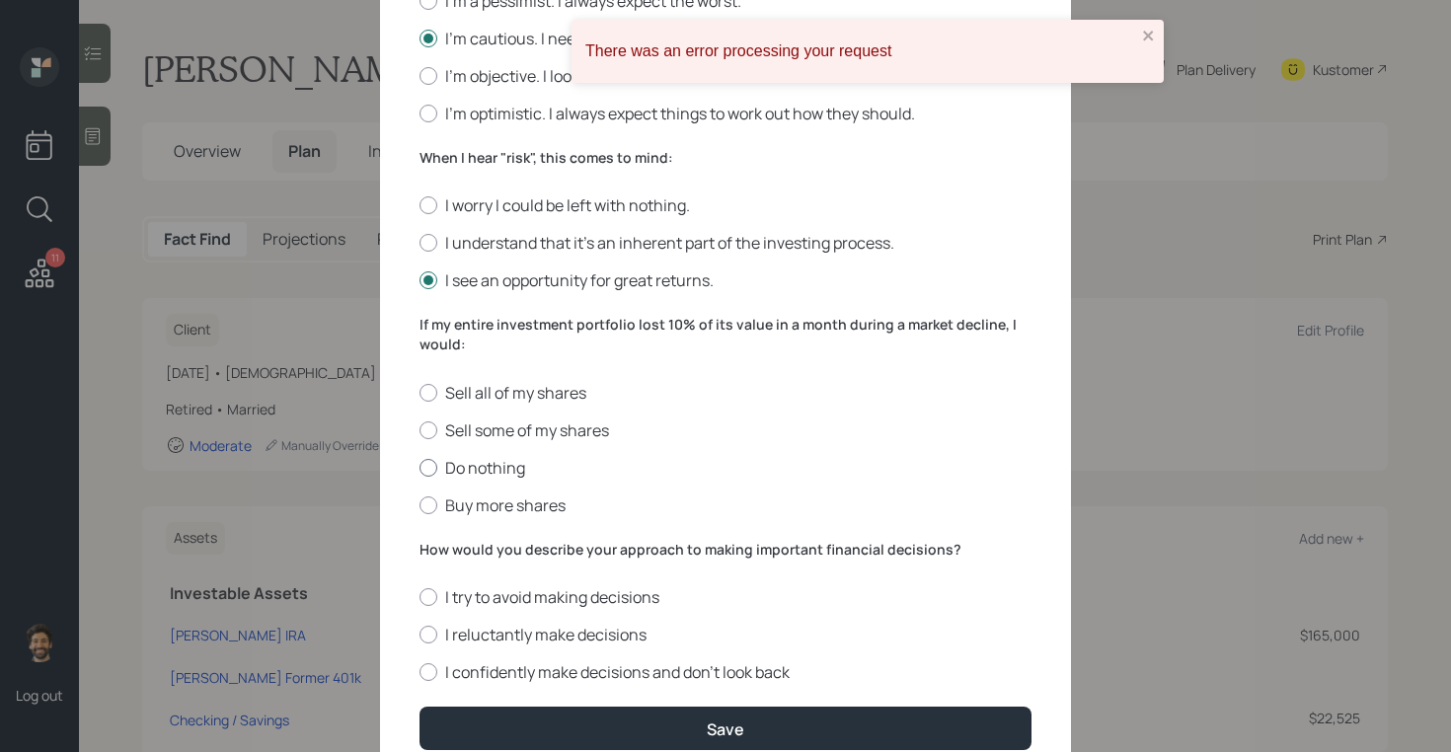
radio input "true"
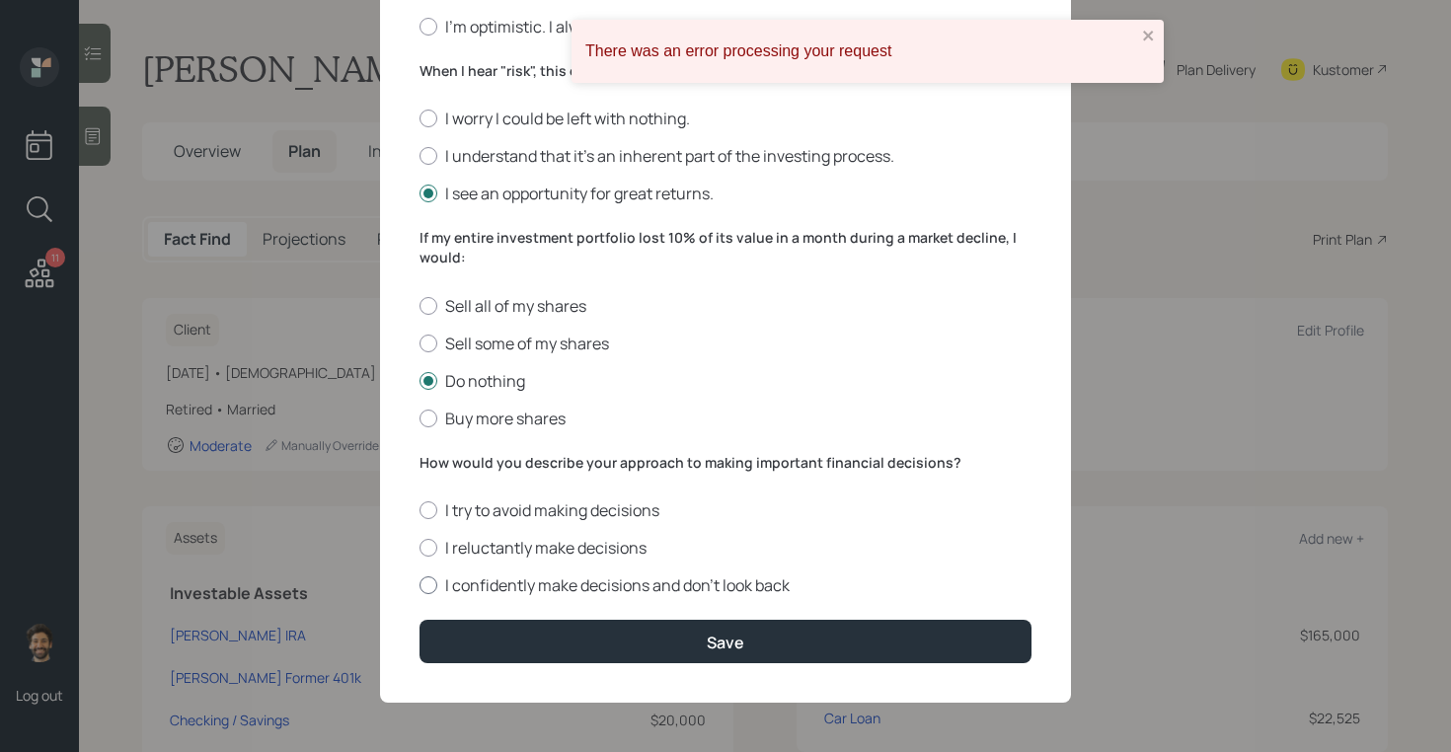
click at [492, 582] on label "I confidently make decisions and don’t look back" at bounding box center [725, 585] width 612 height 22
click at [419, 585] on input "I confidently make decisions and don’t look back" at bounding box center [418, 585] width 1 height 1
radio input "true"
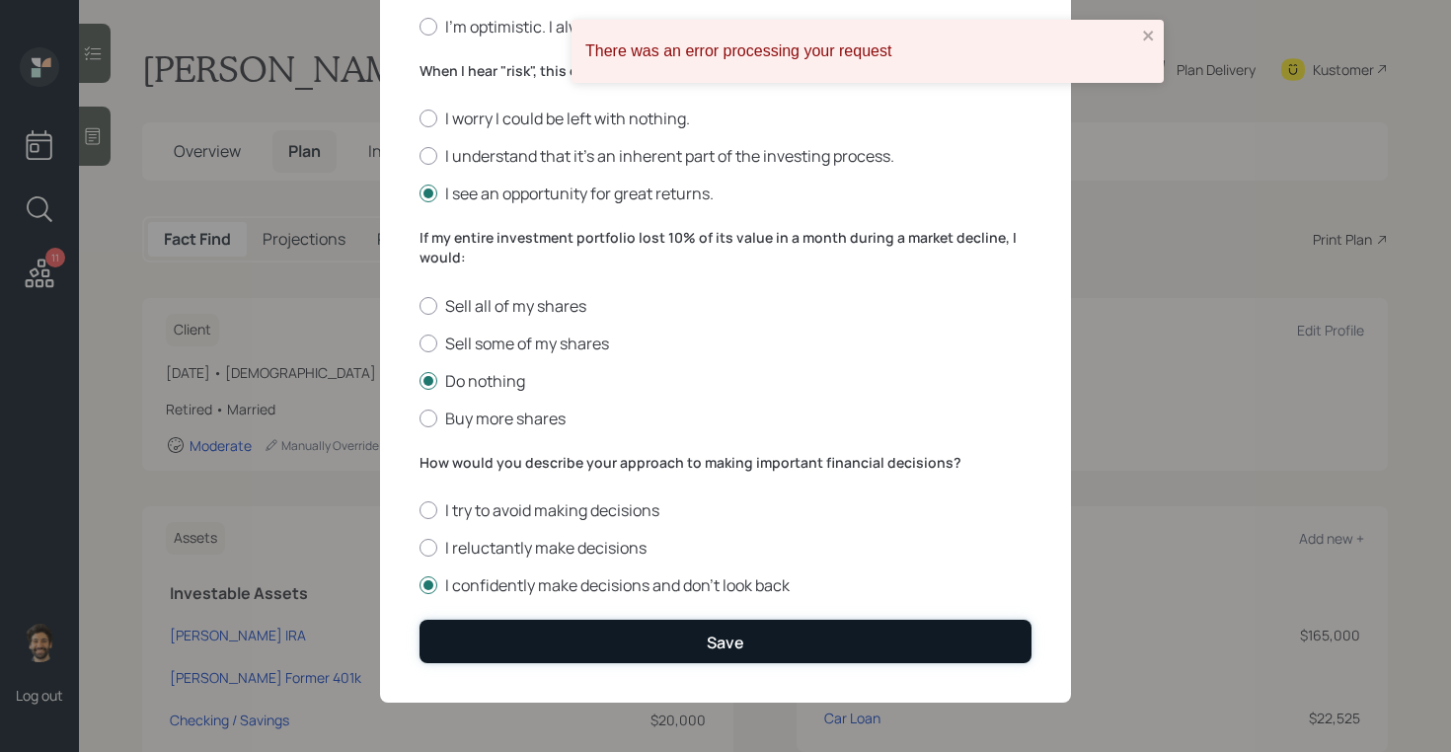
click at [498, 630] on button "Save" at bounding box center [725, 641] width 612 height 42
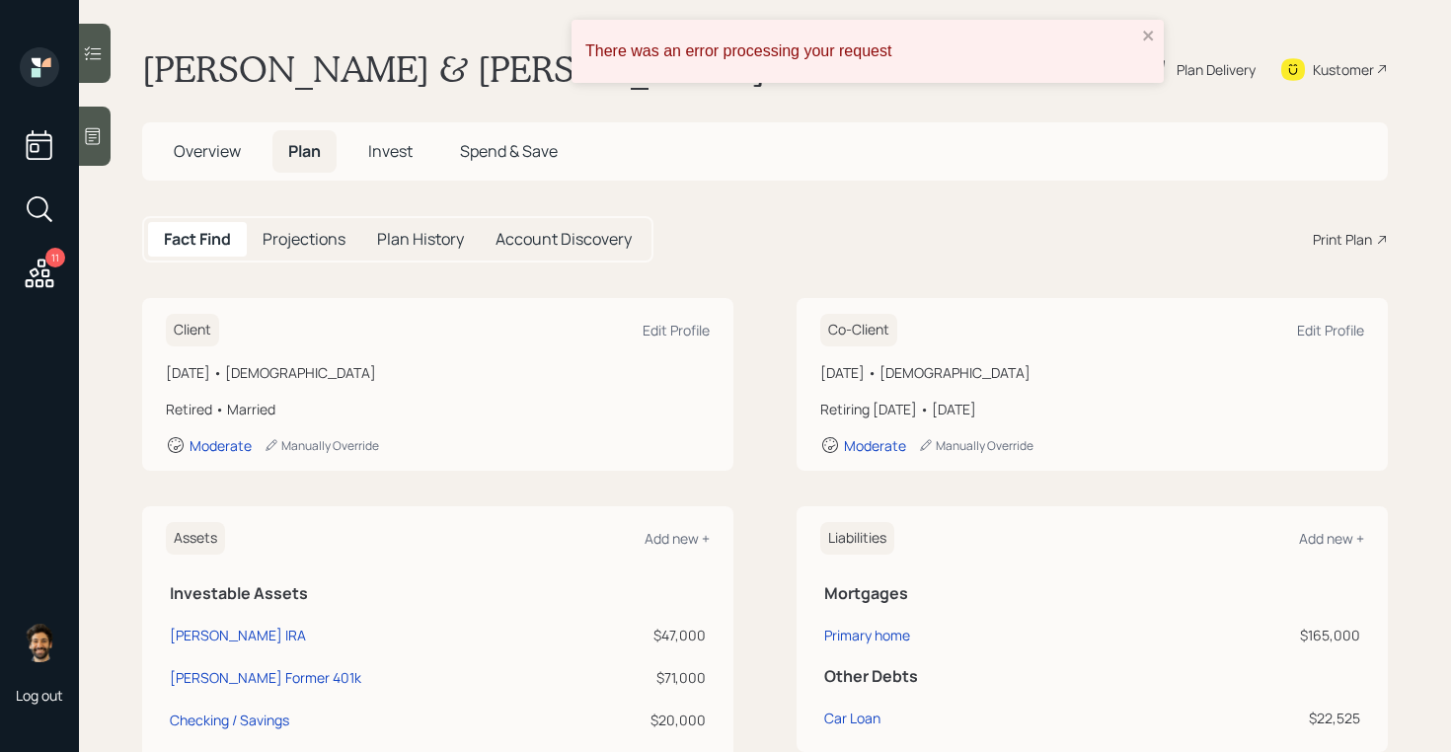
click at [381, 148] on span "Invest" at bounding box center [390, 151] width 44 height 22
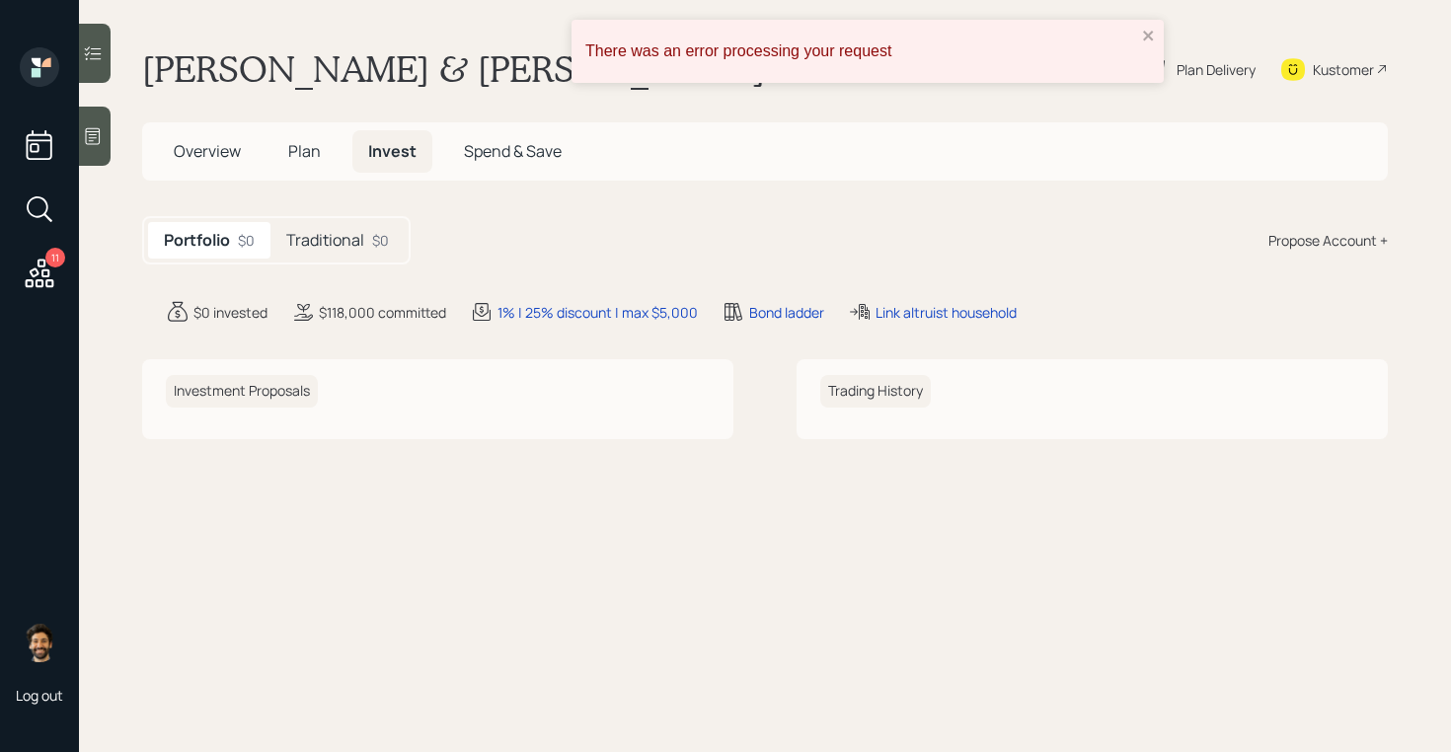
click at [1321, 254] on div "Portfolio $0 Traditional $0 Propose Account +" at bounding box center [765, 240] width 1246 height 48
click at [1302, 228] on div "Portfolio $0 Traditional $0 Propose Account +" at bounding box center [765, 240] width 1246 height 48
click at [1294, 234] on div "Propose Account +" at bounding box center [1327, 240] width 119 height 21
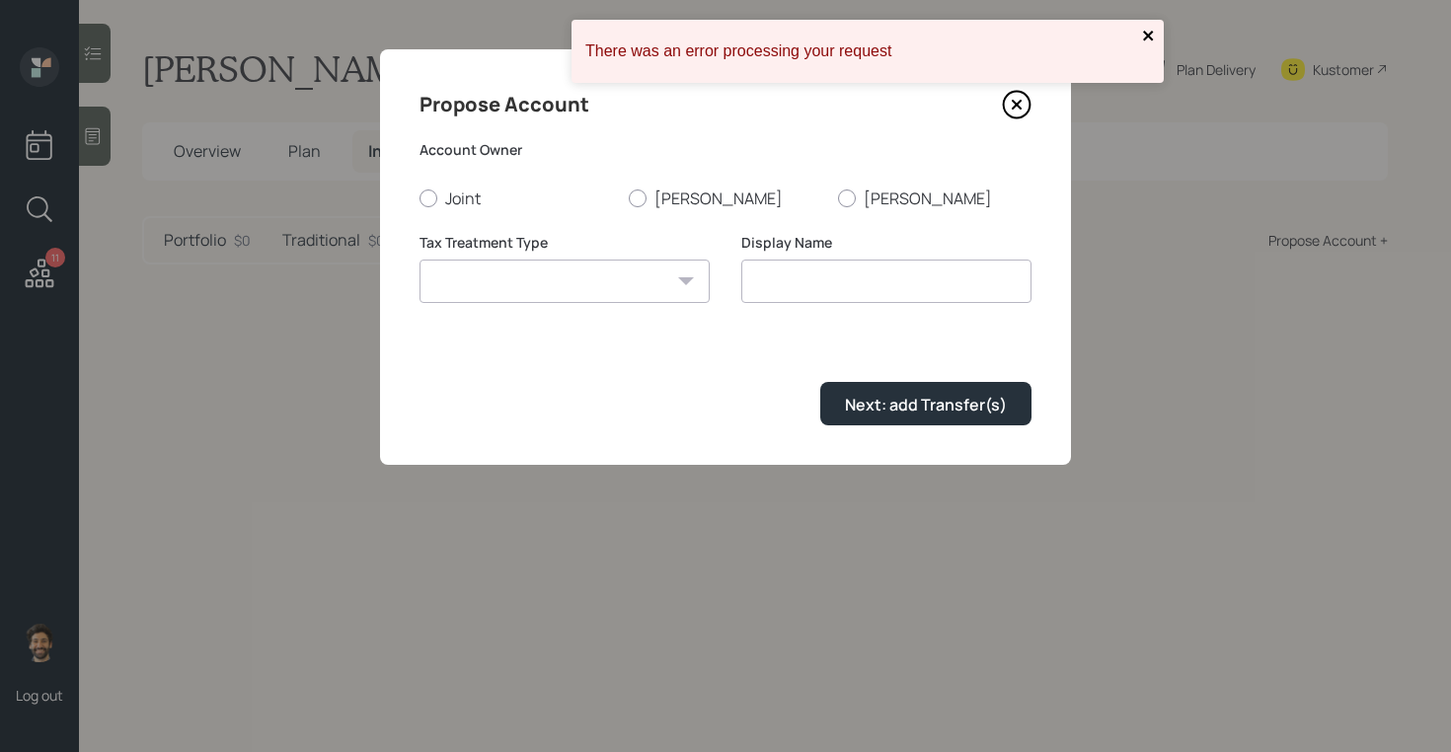
click at [1148, 31] on icon "close" at bounding box center [1149, 36] width 14 height 16
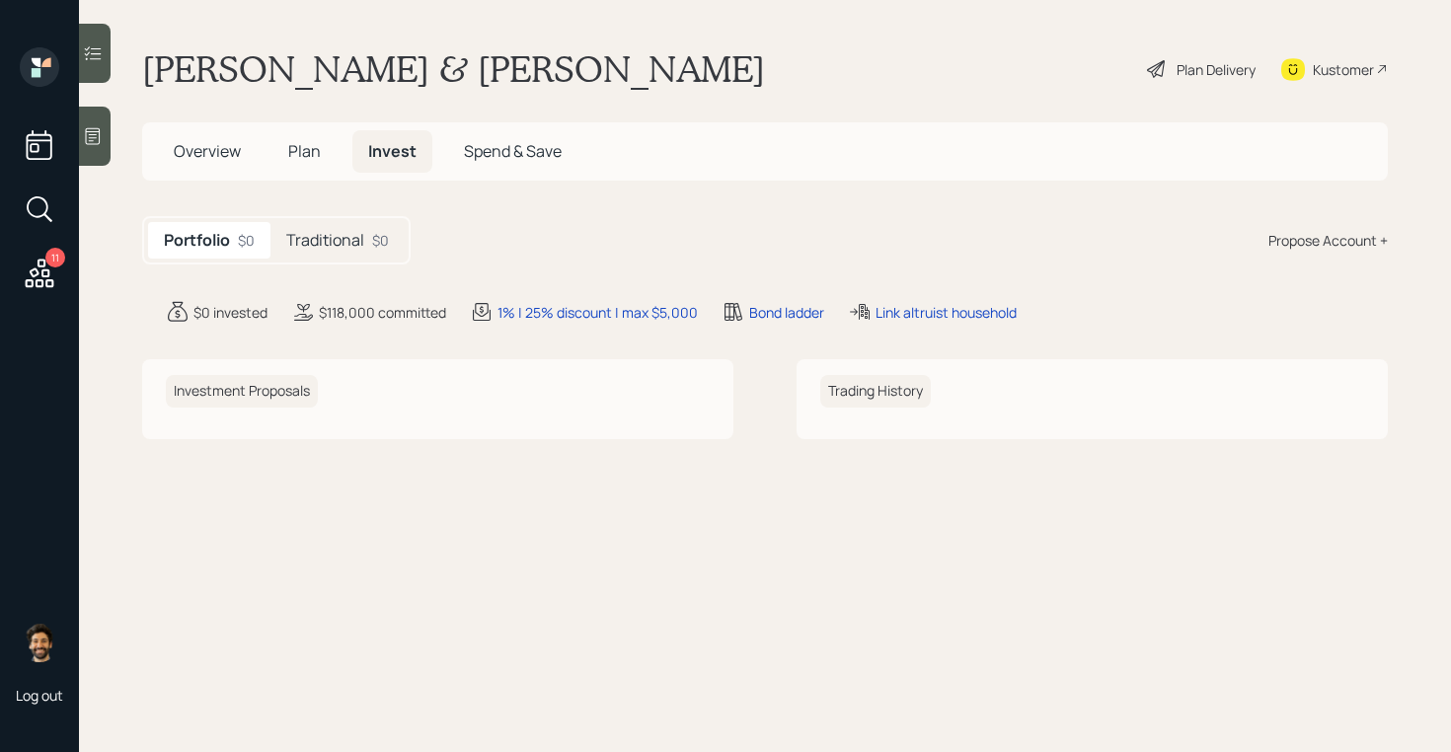
click at [1313, 249] on div "Propose Account +" at bounding box center [1327, 240] width 119 height 21
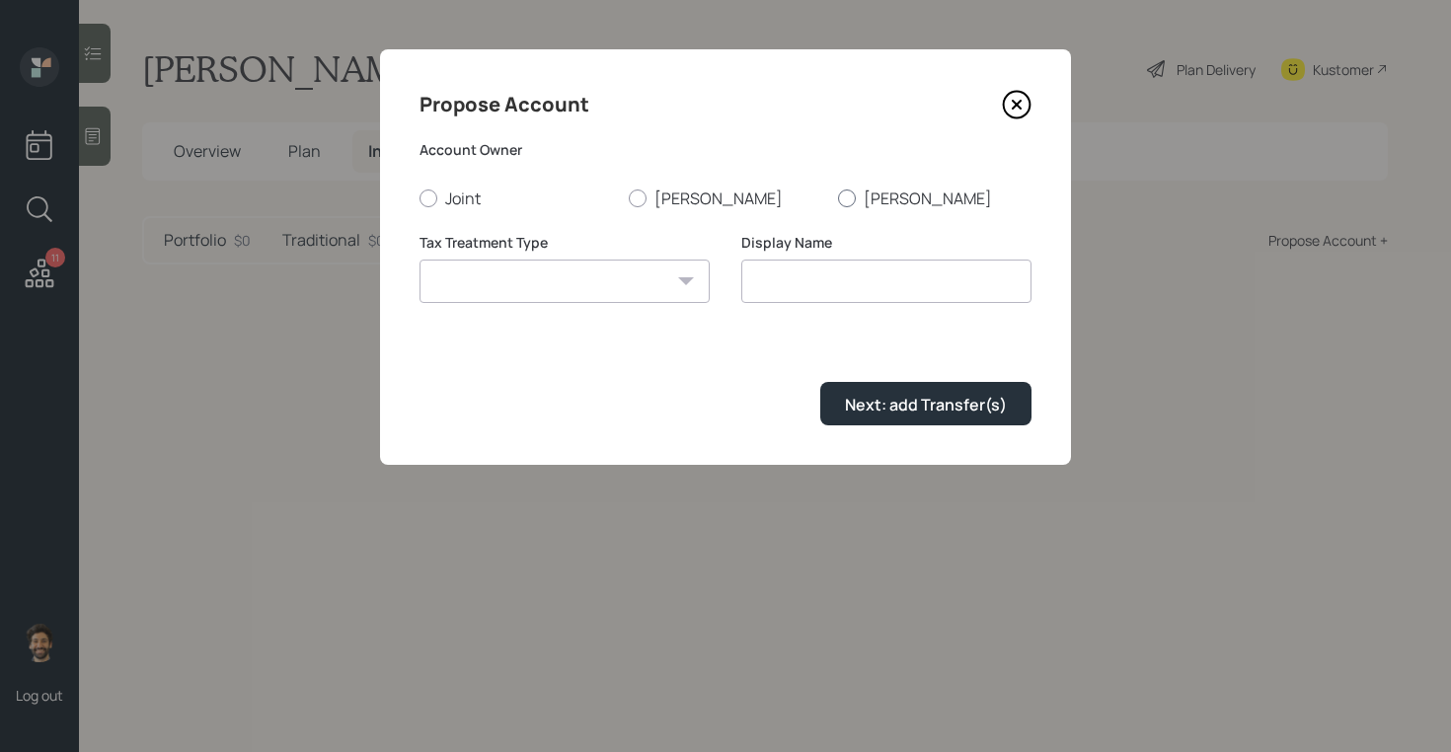
click at [881, 196] on label "[PERSON_NAME]" at bounding box center [934, 199] width 193 height 22
click at [838, 197] on input "[PERSON_NAME]" at bounding box center [837, 197] width 1 height 1
radio input "true"
click at [620, 256] on div "Tax Treatment Type Roth Taxable Traditional" at bounding box center [564, 268] width 290 height 71
click at [535, 300] on select "Roth Taxable Traditional" at bounding box center [564, 281] width 290 height 43
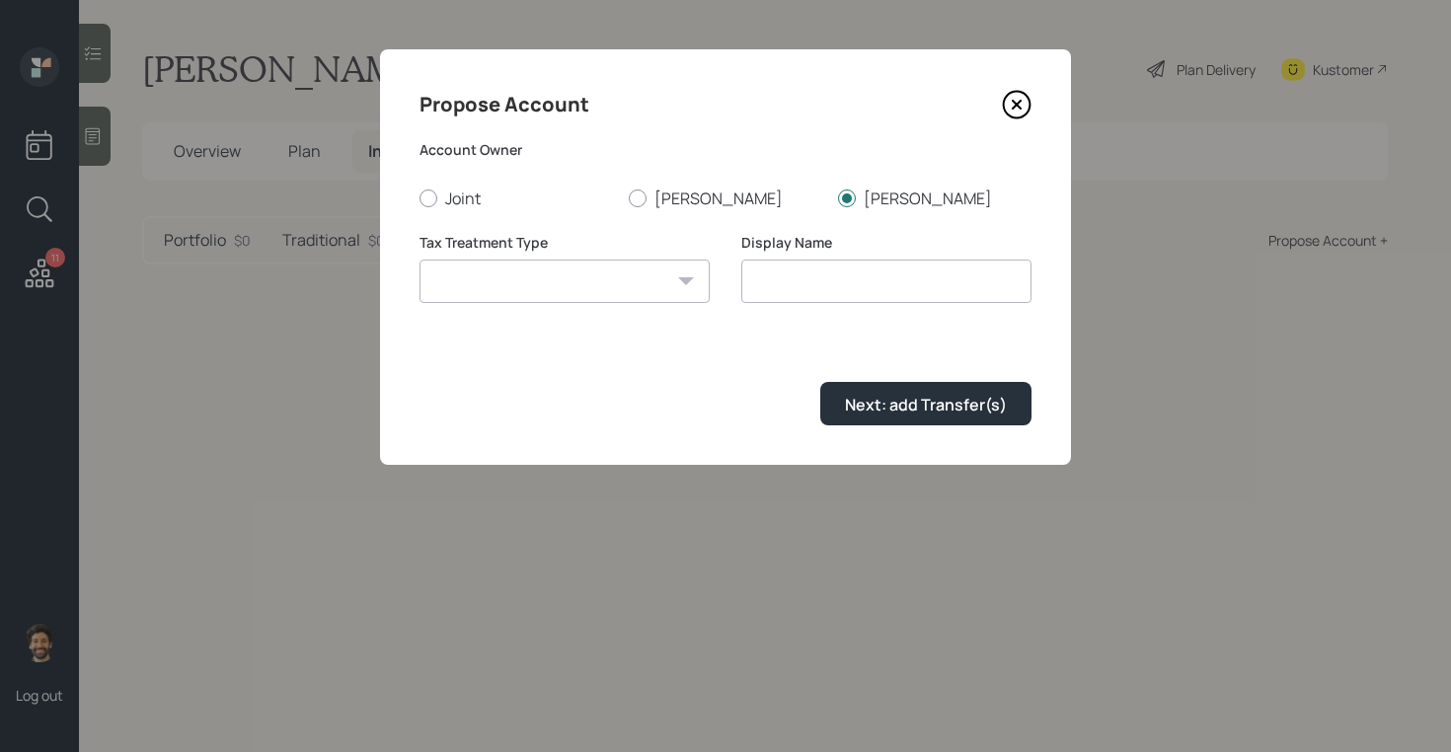
select select "traditional"
click at [419, 260] on select "Roth Taxable Traditional" at bounding box center [564, 281] width 290 height 43
type input "Traditional"
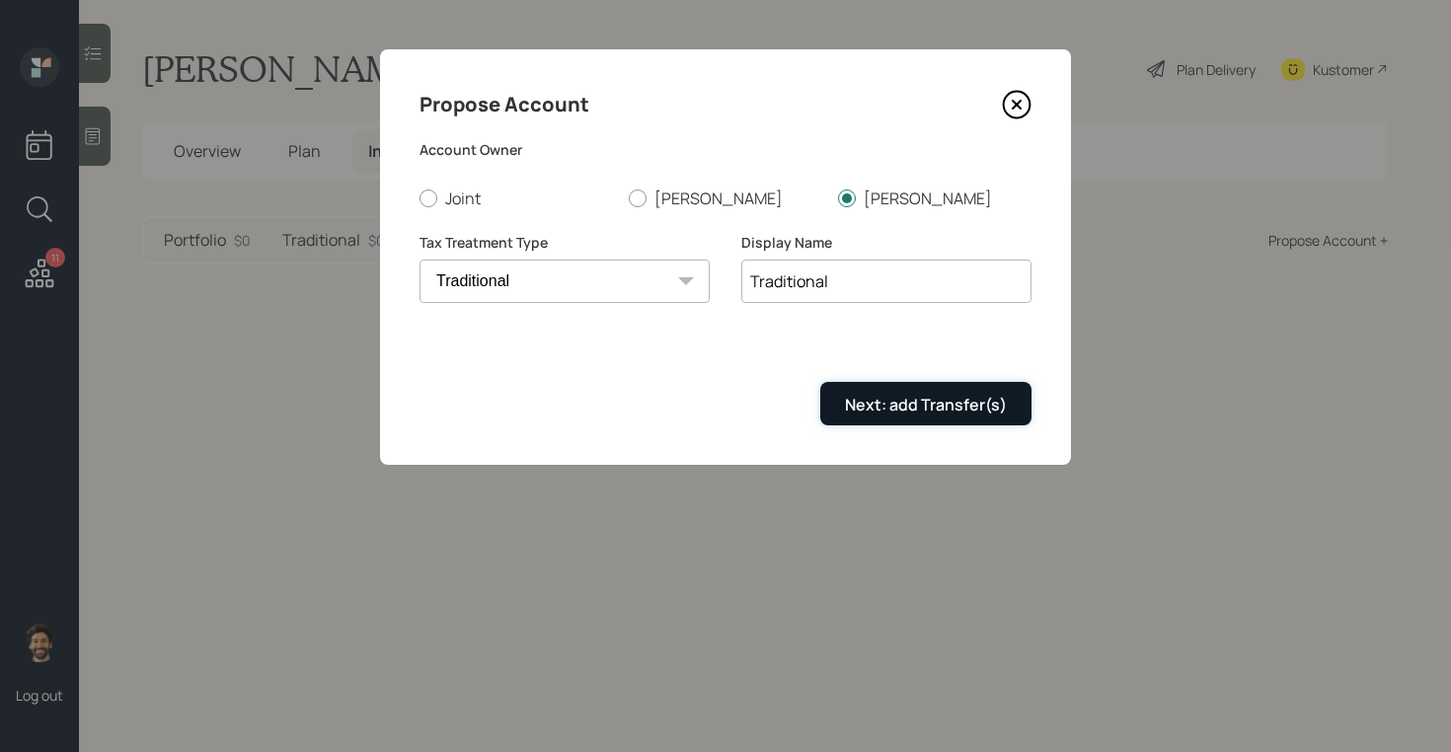
click at [945, 415] on div "Next: add Transfer(s)" at bounding box center [926, 405] width 162 height 22
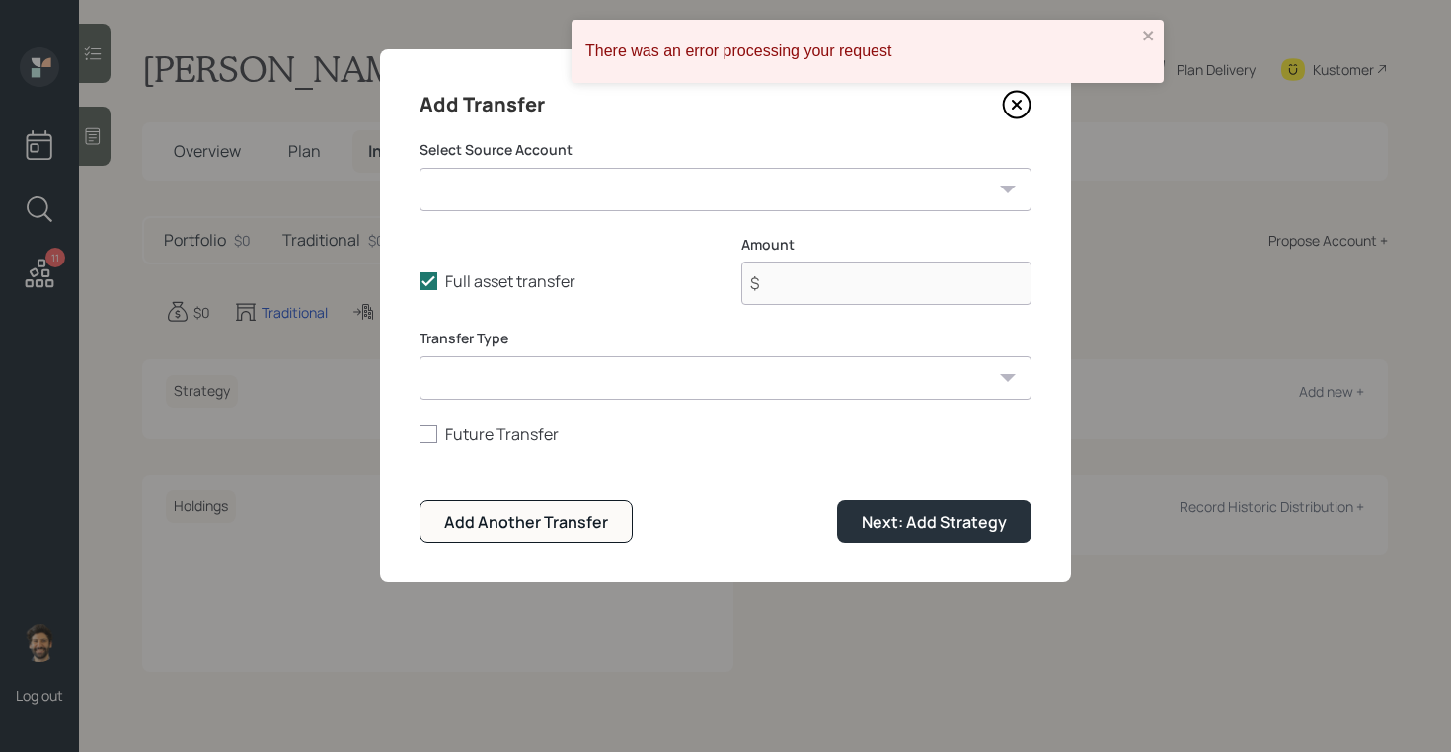
click at [505, 195] on select "Julie Rollover IRA ($47,000 | IRA) Julie Former 401k ($71,000 | 401(k)) Checkin…" at bounding box center [725, 189] width 612 height 43
select select "58a4eb82-ab4c-4c8c-9b9c-8f65f982fce1"
click at [419, 168] on select "Julie Rollover IRA ($47,000 | IRA) Julie Former 401k ($71,000 | 401(k)) Checkin…" at bounding box center [725, 189] width 612 height 43
type input "$ 28,000"
click at [515, 391] on select "ACAT Transfer Non ACAT Transfer Capitalize Rollover Rollover Deposit" at bounding box center [725, 377] width 612 height 43
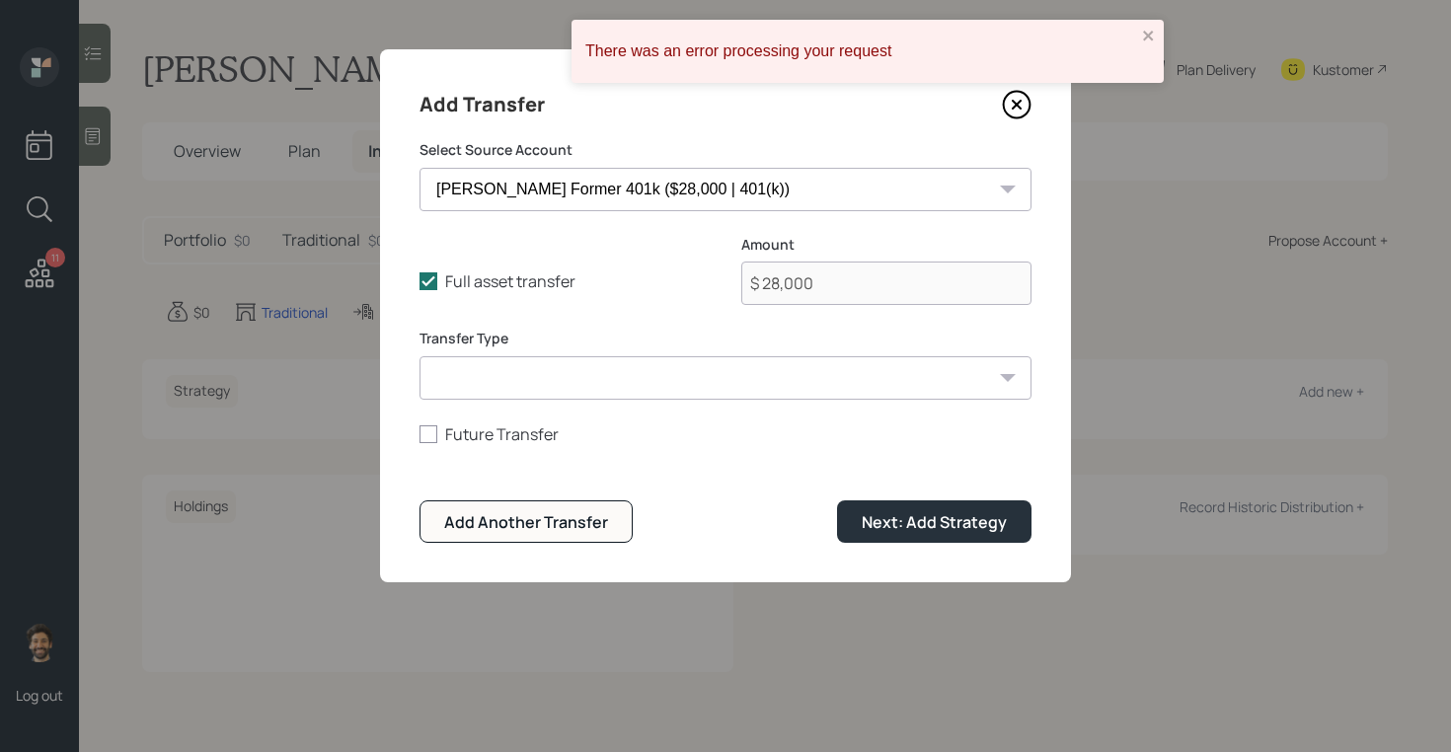
select select "acat_transfer"
click at [419, 356] on select "ACAT Transfer Non ACAT Transfer Capitalize Rollover Rollover Deposit" at bounding box center [725, 377] width 612 height 43
click at [882, 533] on div "Next: Add Strategy" at bounding box center [934, 522] width 145 height 22
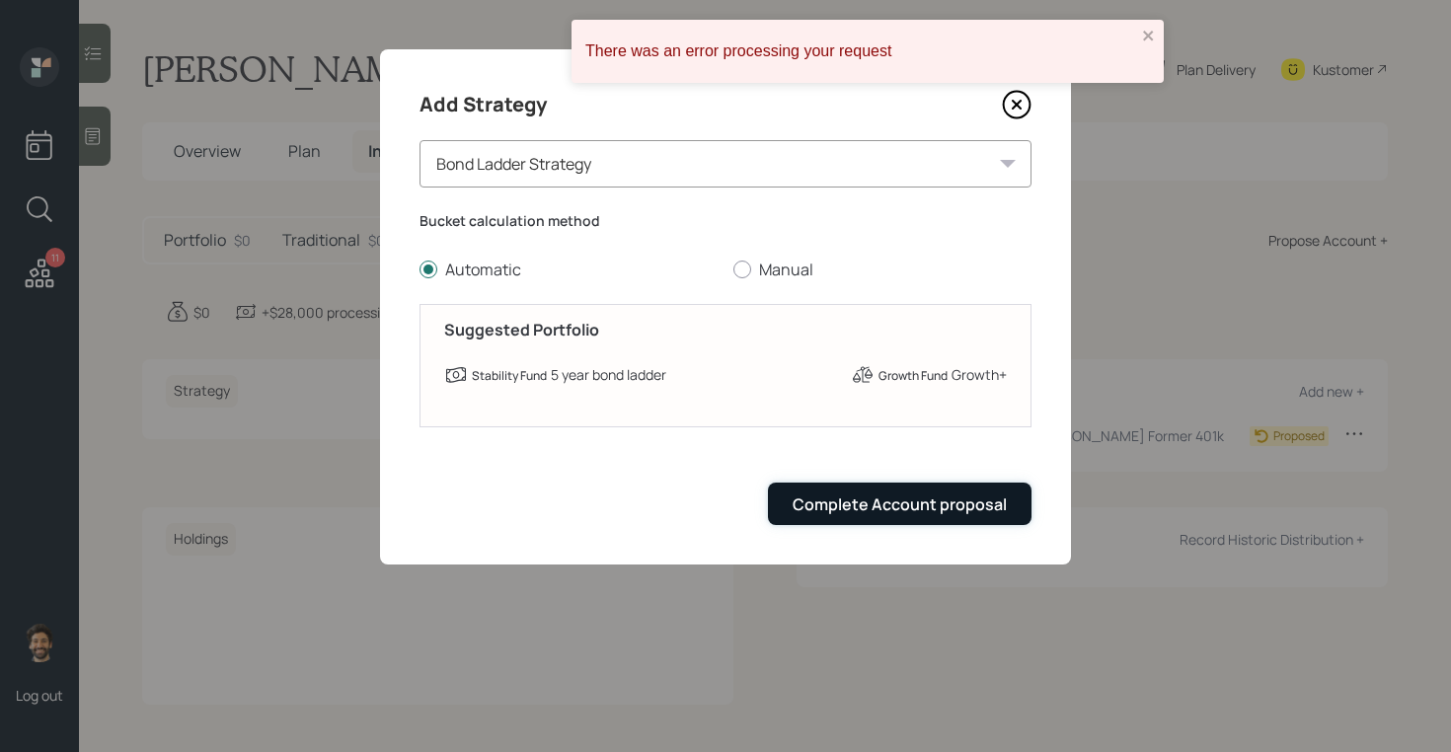
click at [871, 495] on div "Complete Account proposal" at bounding box center [900, 504] width 214 height 22
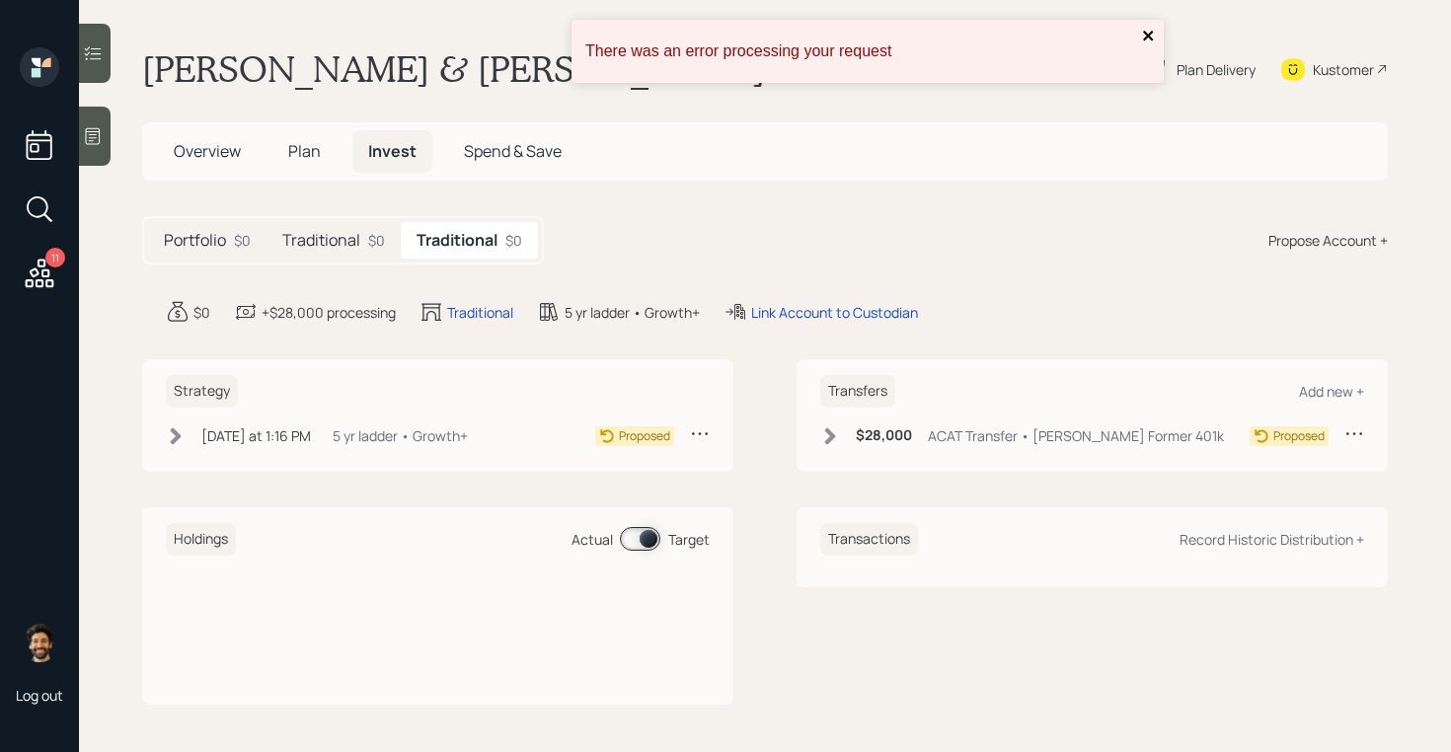
click at [1146, 38] on icon "close" at bounding box center [1148, 36] width 10 height 10
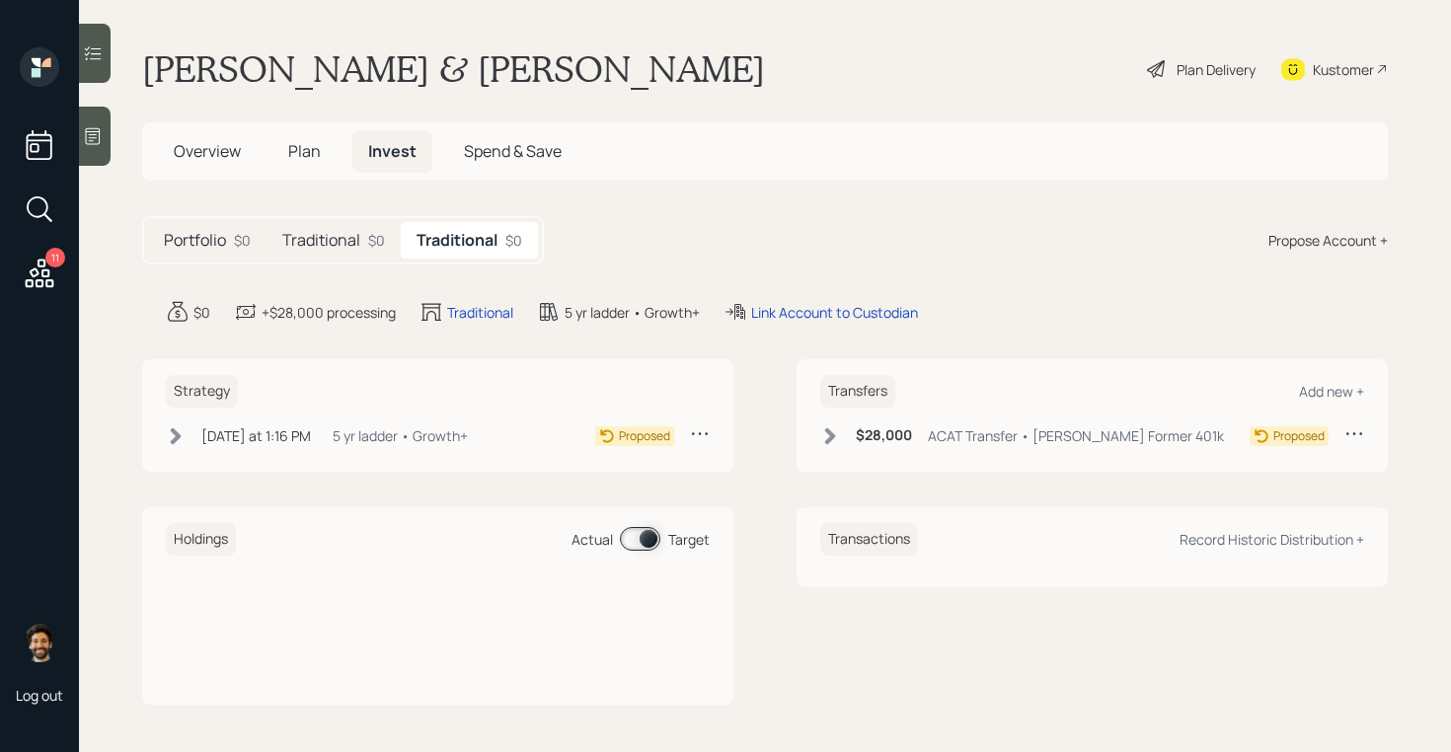
click at [1179, 67] on div "Plan Delivery" at bounding box center [1215, 69] width 79 height 21
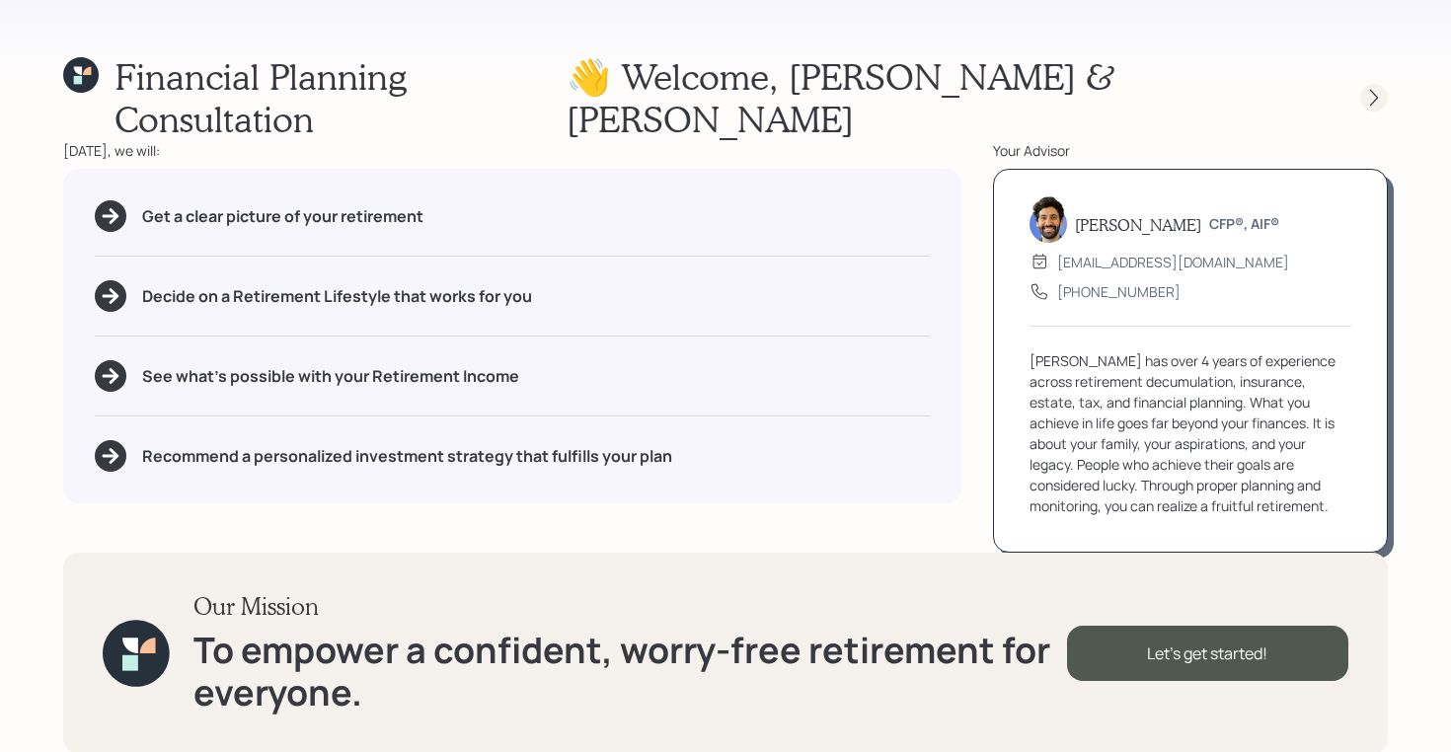
click at [1374, 88] on icon at bounding box center [1374, 98] width 20 height 20
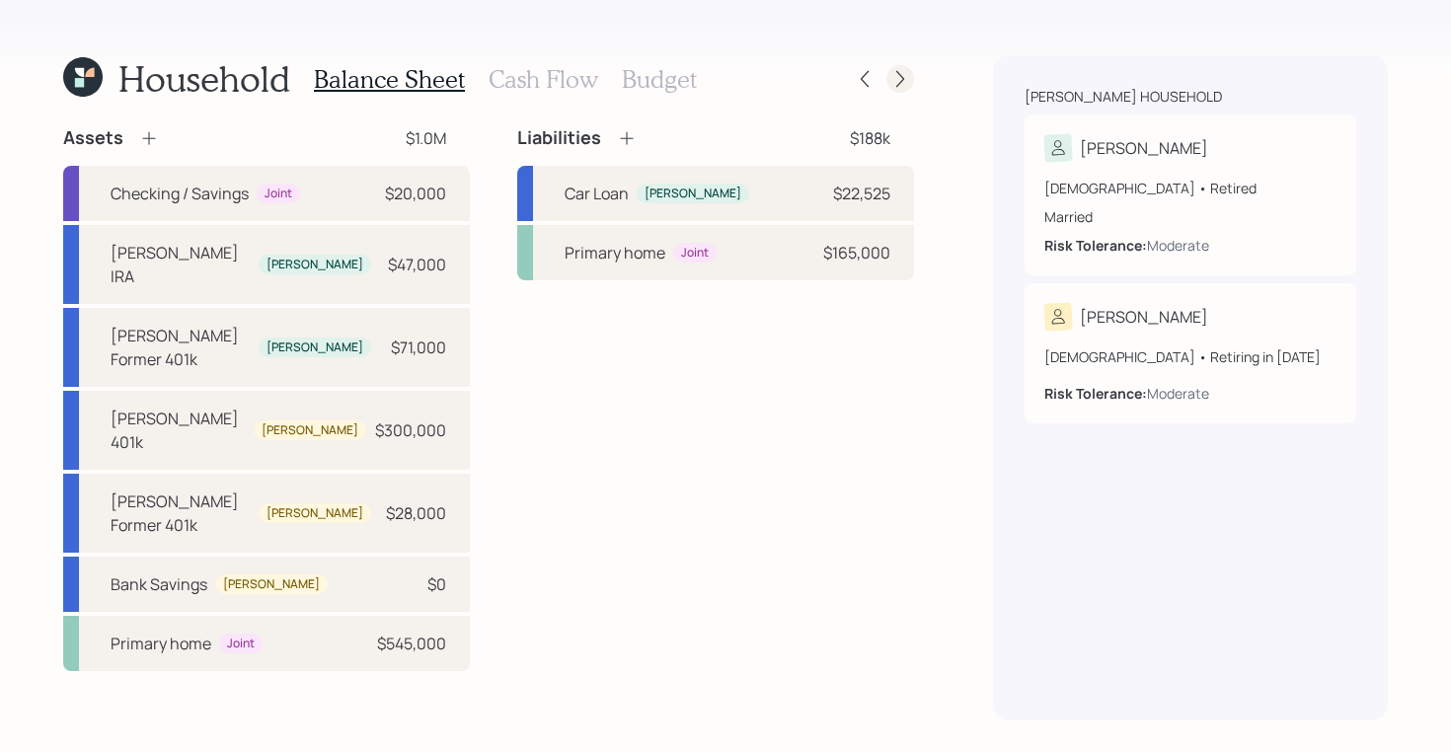
click at [907, 71] on icon at bounding box center [900, 79] width 20 height 20
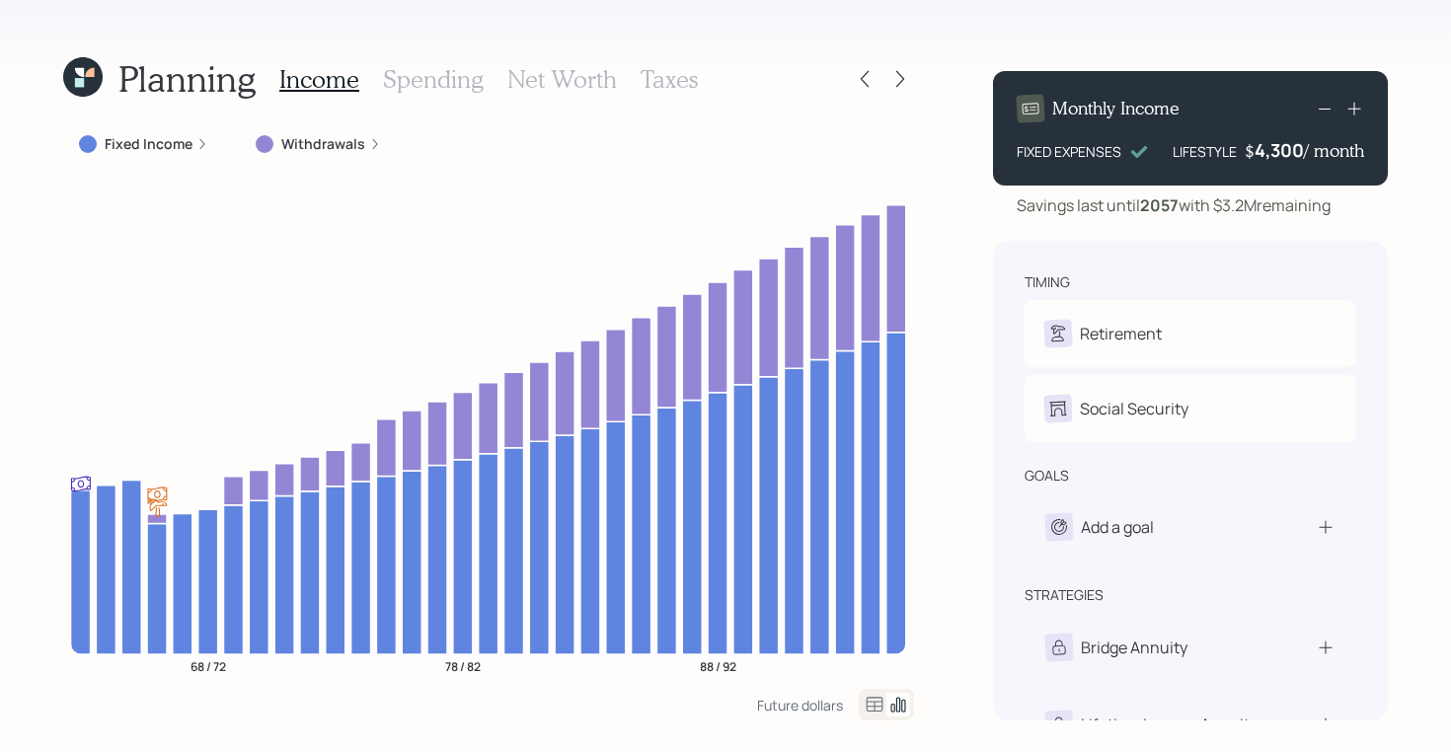
click at [413, 77] on h3 "Spending" at bounding box center [433, 79] width 101 height 29
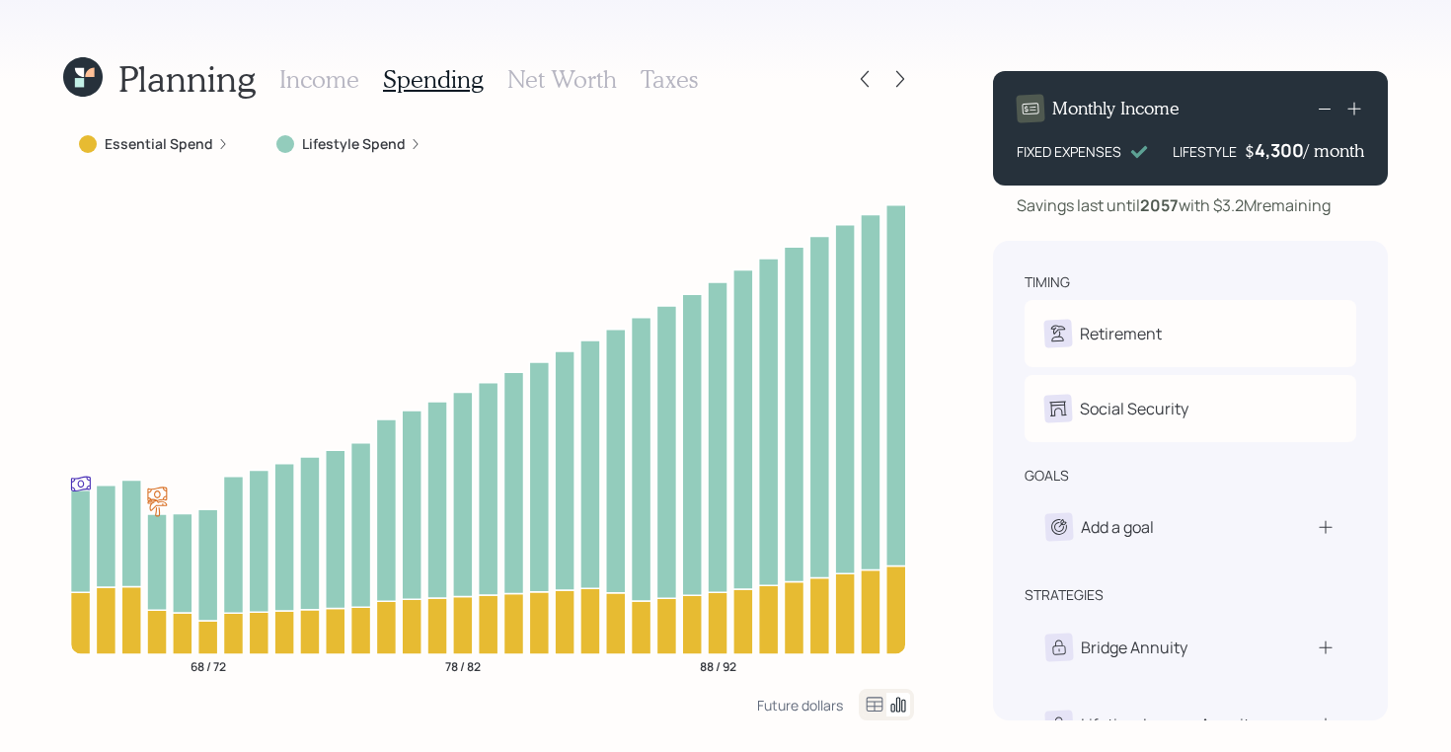
click at [875, 708] on icon at bounding box center [875, 705] width 24 height 24
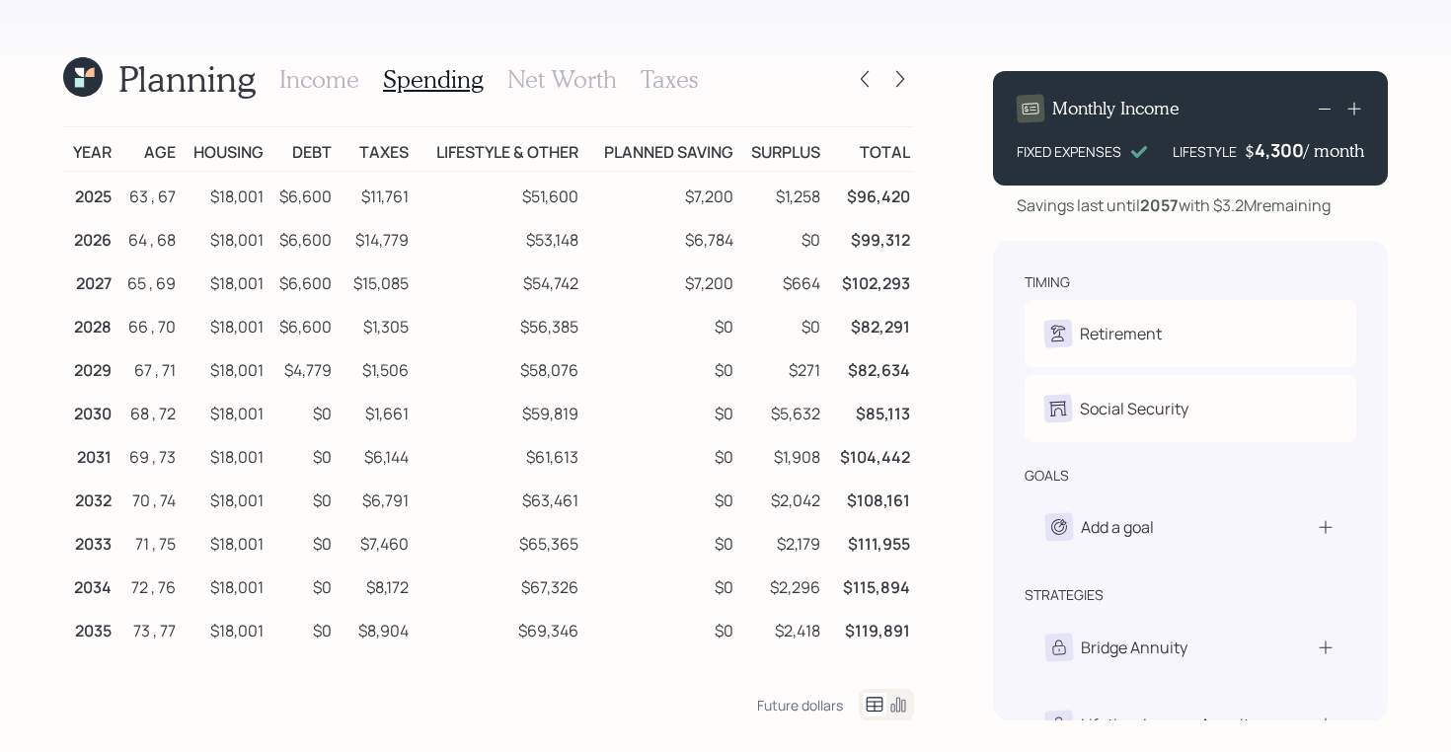
click at [897, 704] on icon at bounding box center [898, 705] width 24 height 24
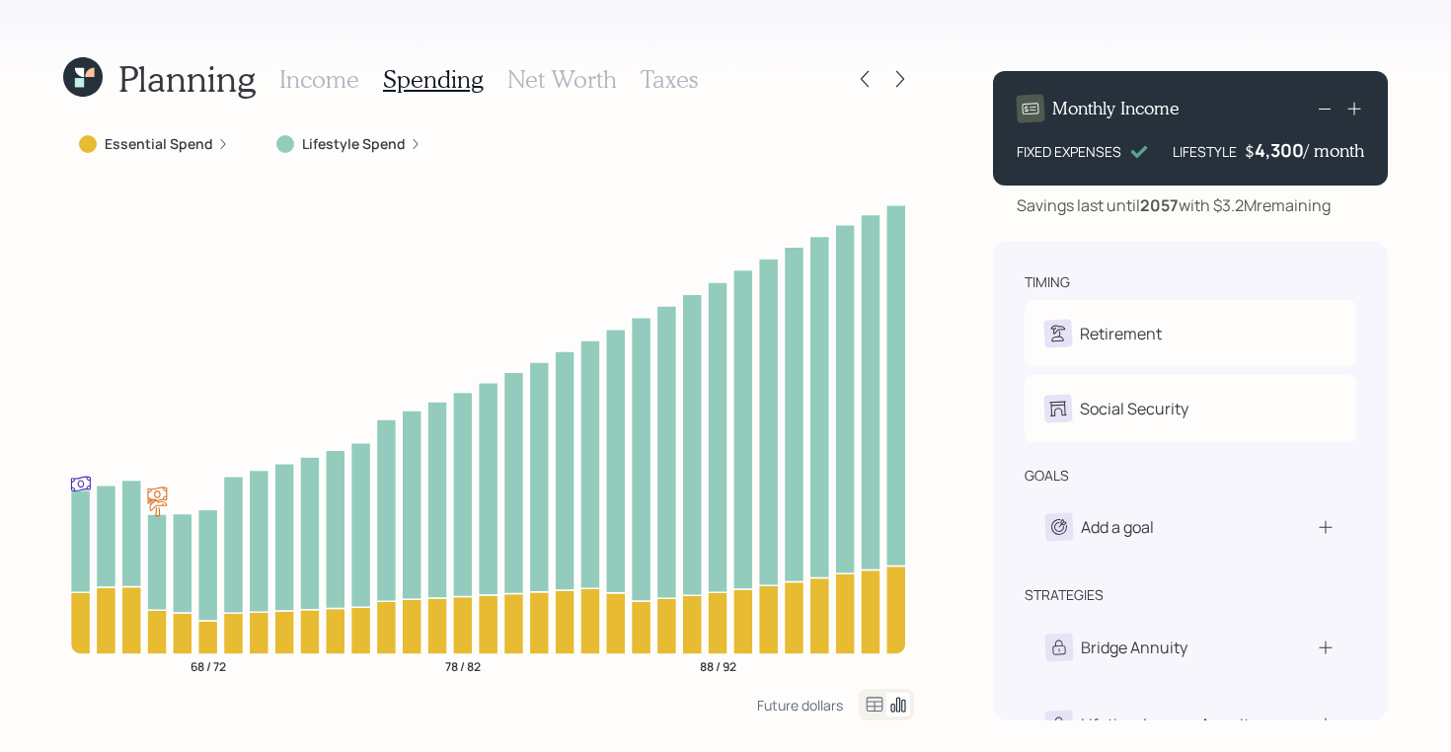
click at [342, 75] on h3 "Income" at bounding box center [319, 79] width 80 height 29
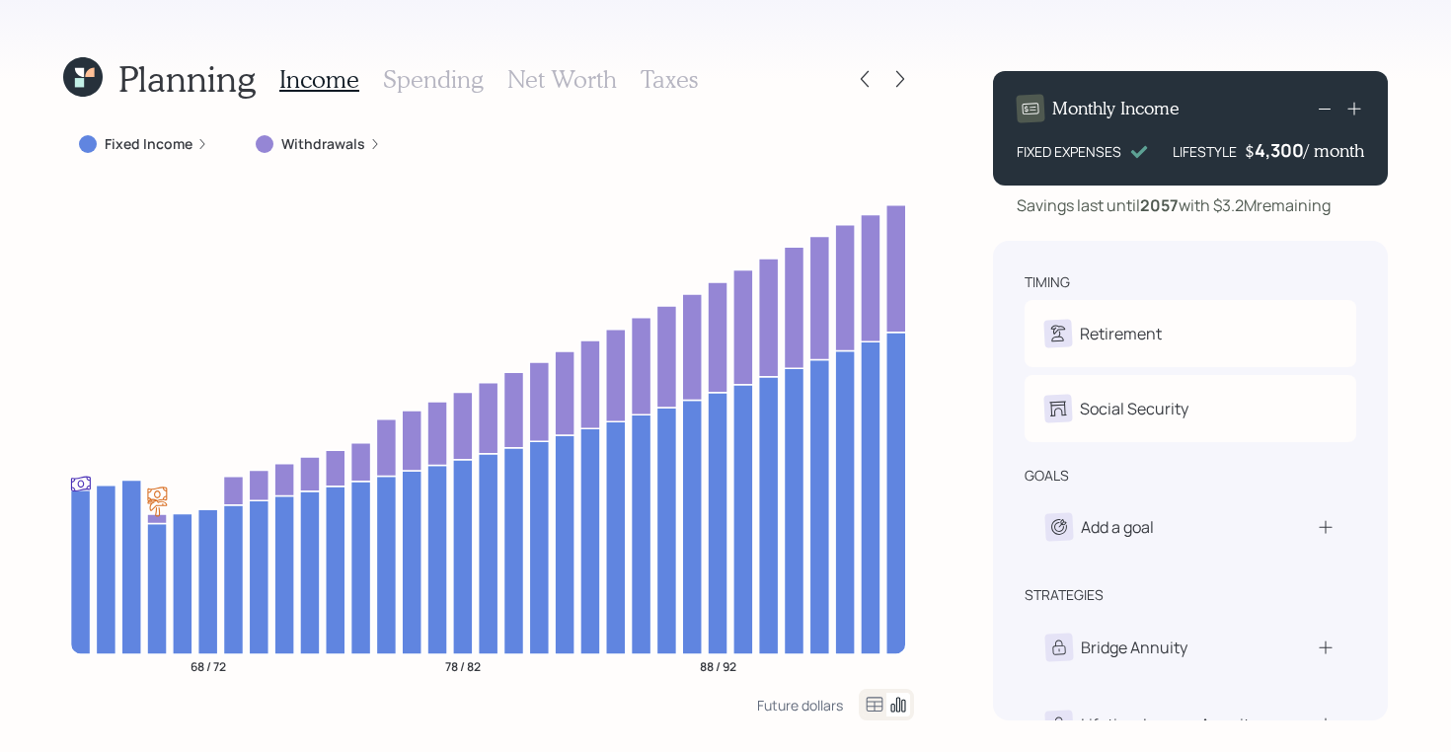
click at [458, 70] on h3 "Spending" at bounding box center [433, 79] width 101 height 29
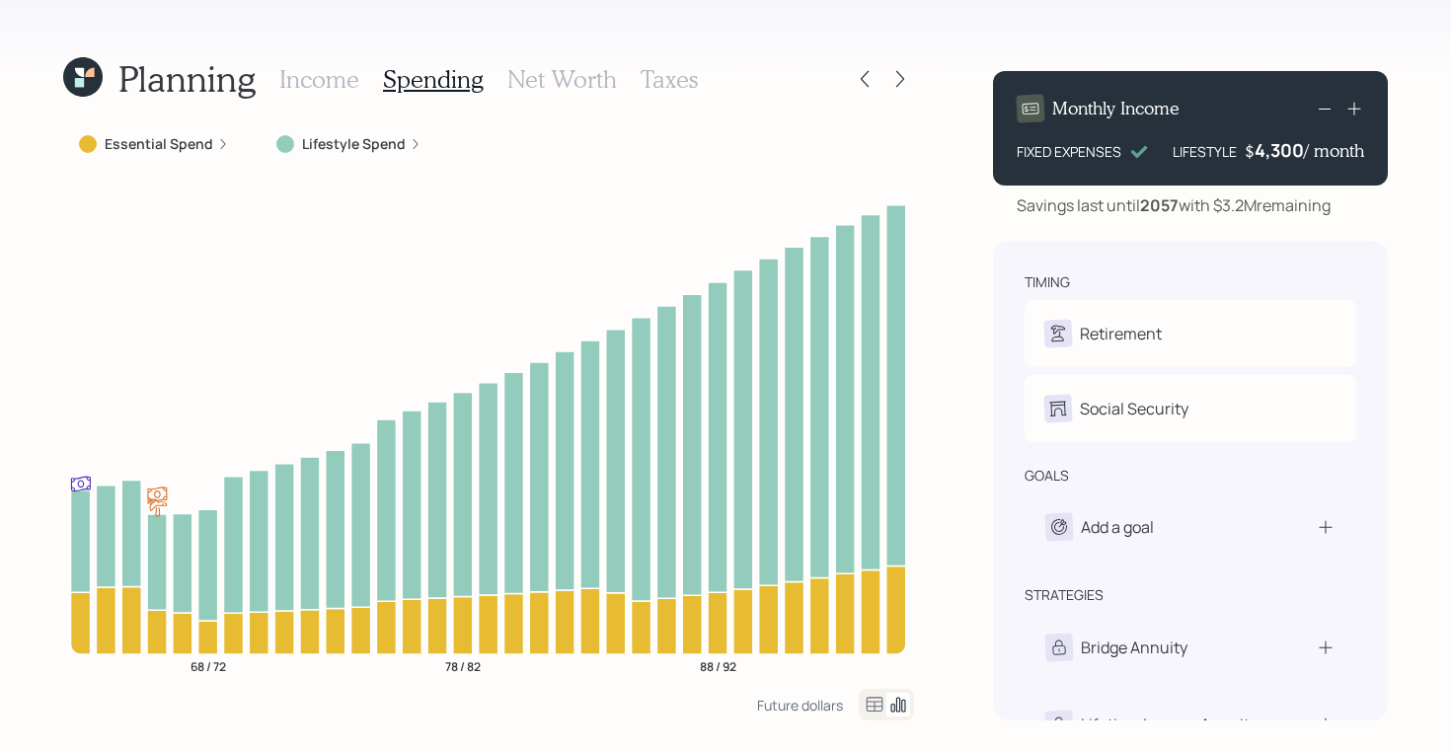
click at [578, 75] on h3 "Net Worth" at bounding box center [562, 79] width 110 height 29
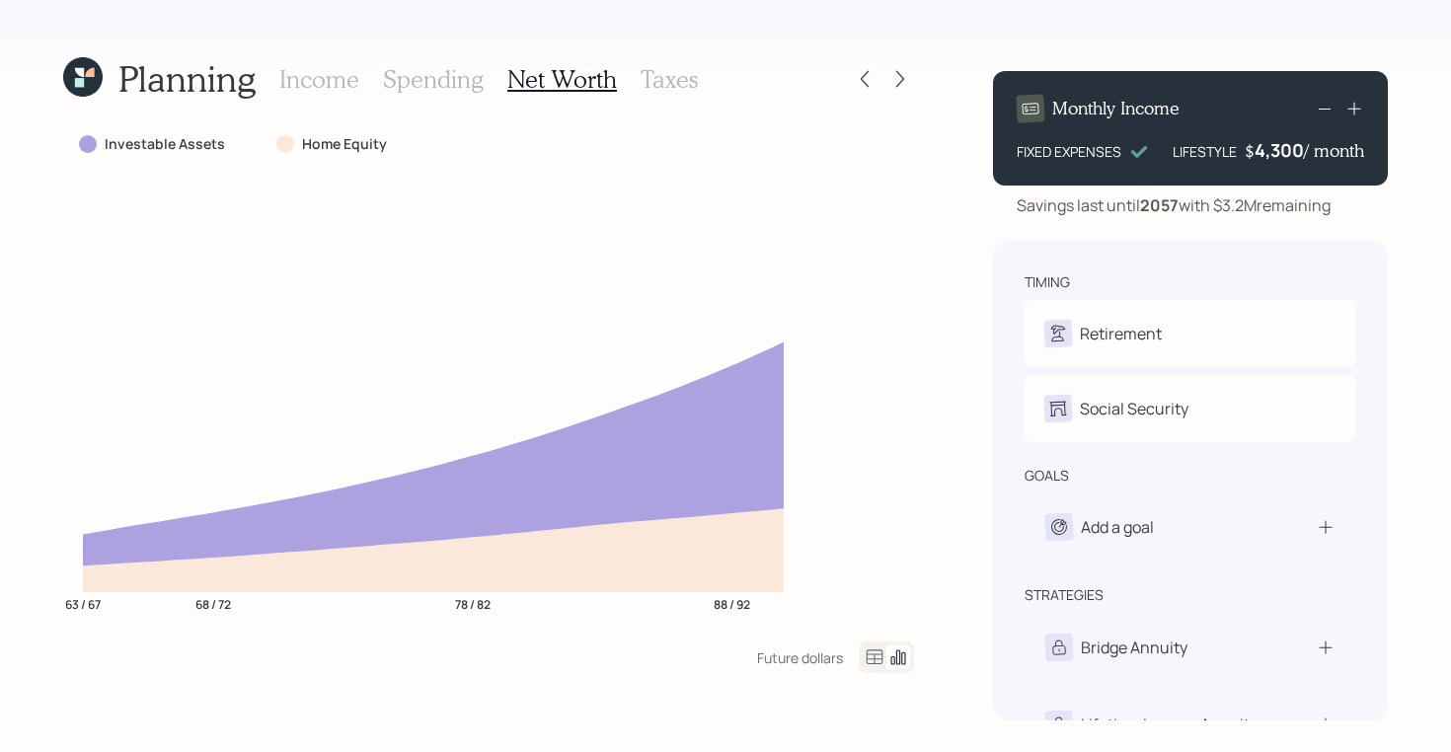
click at [694, 76] on div "Planning Income Spending Net Worth Taxes" at bounding box center [488, 78] width 851 height 47
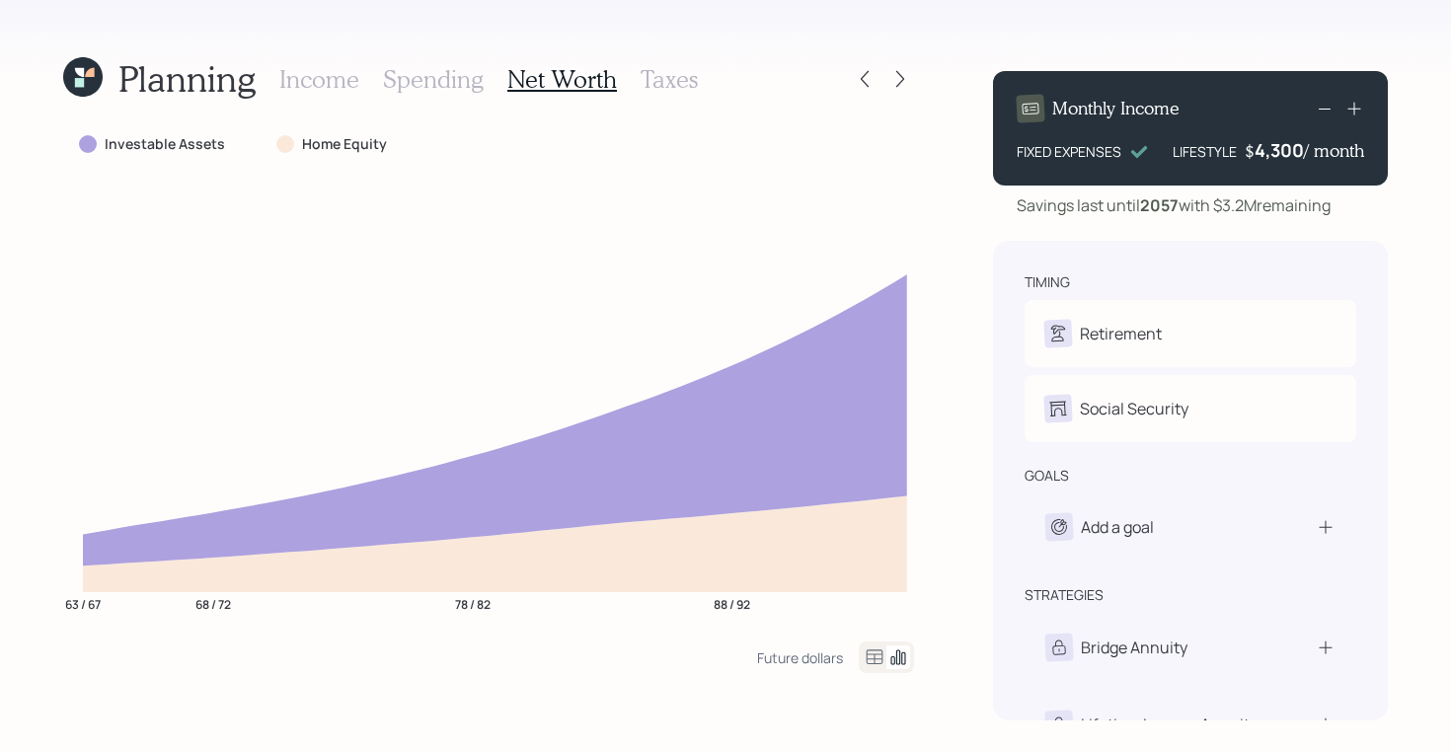
click at [677, 79] on h3 "Taxes" at bounding box center [669, 79] width 57 height 29
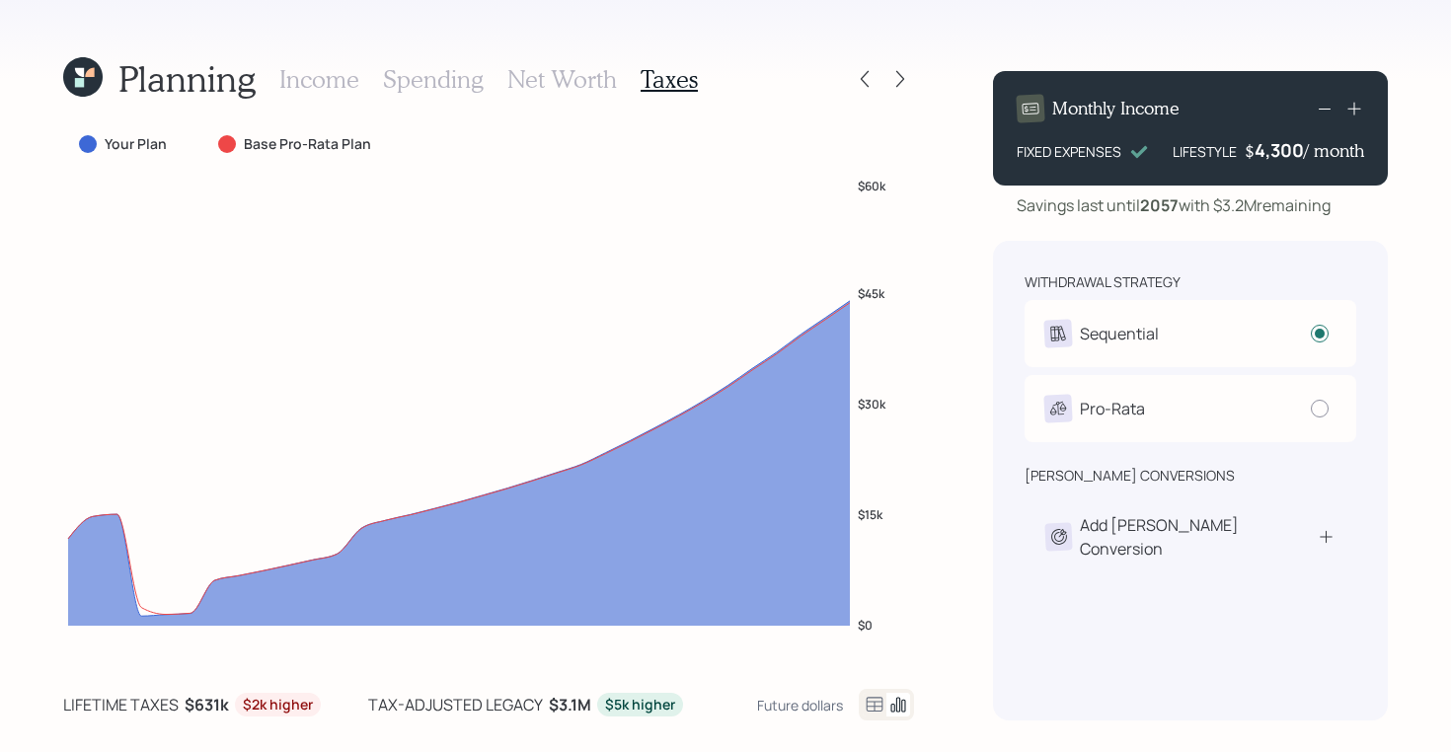
click at [323, 93] on div "Income Spending Net Worth Taxes" at bounding box center [488, 78] width 418 height 47
click at [347, 77] on h3 "Income" at bounding box center [319, 79] width 80 height 29
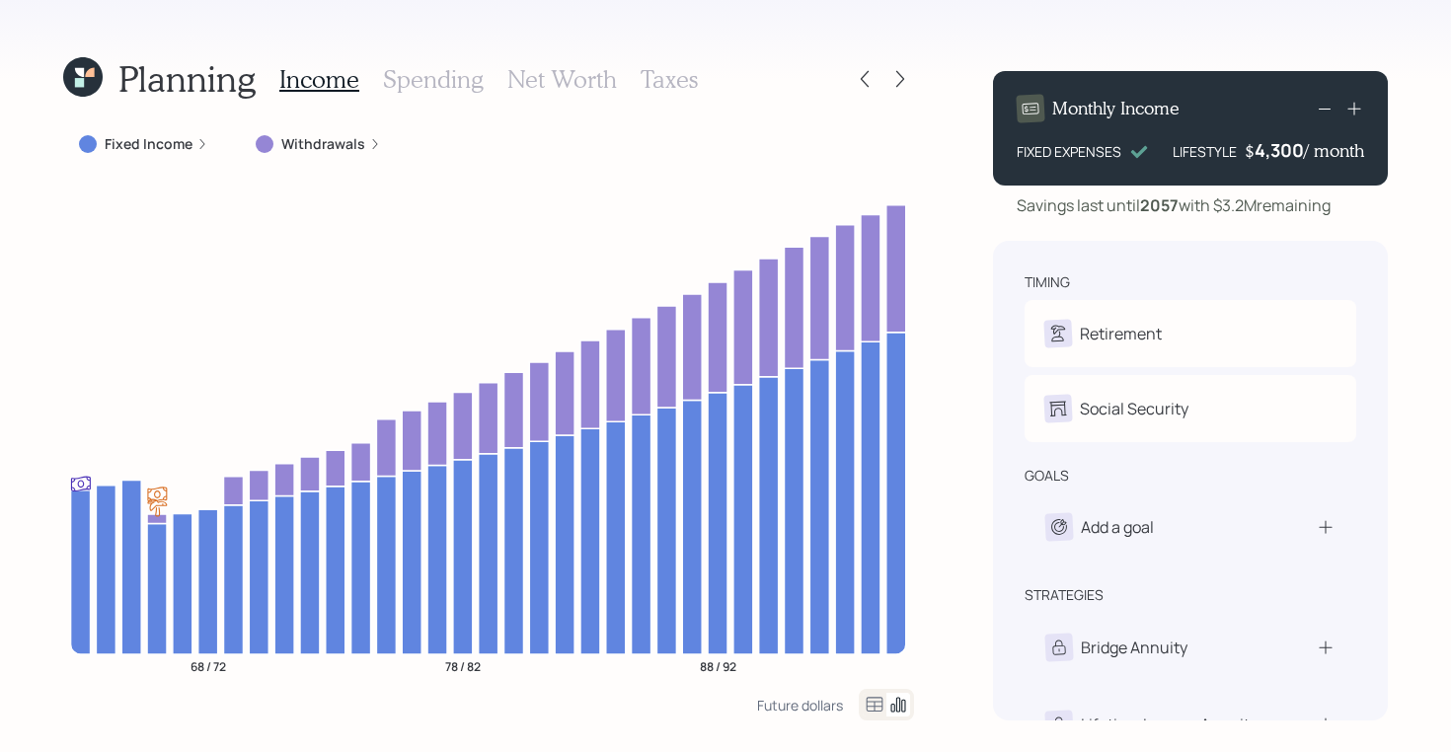
click at [78, 73] on icon at bounding box center [79, 72] width 9 height 9
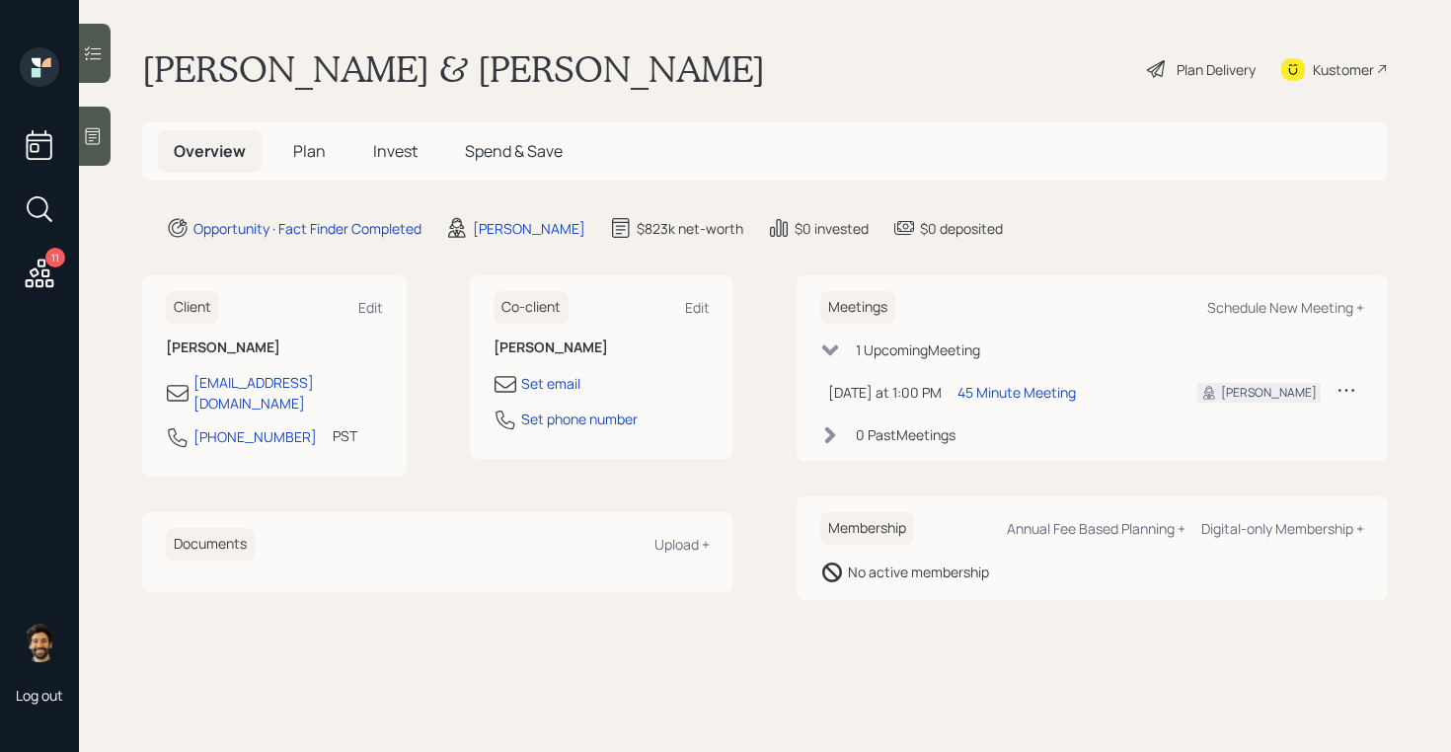
click at [298, 148] on span "Plan" at bounding box center [309, 151] width 33 height 22
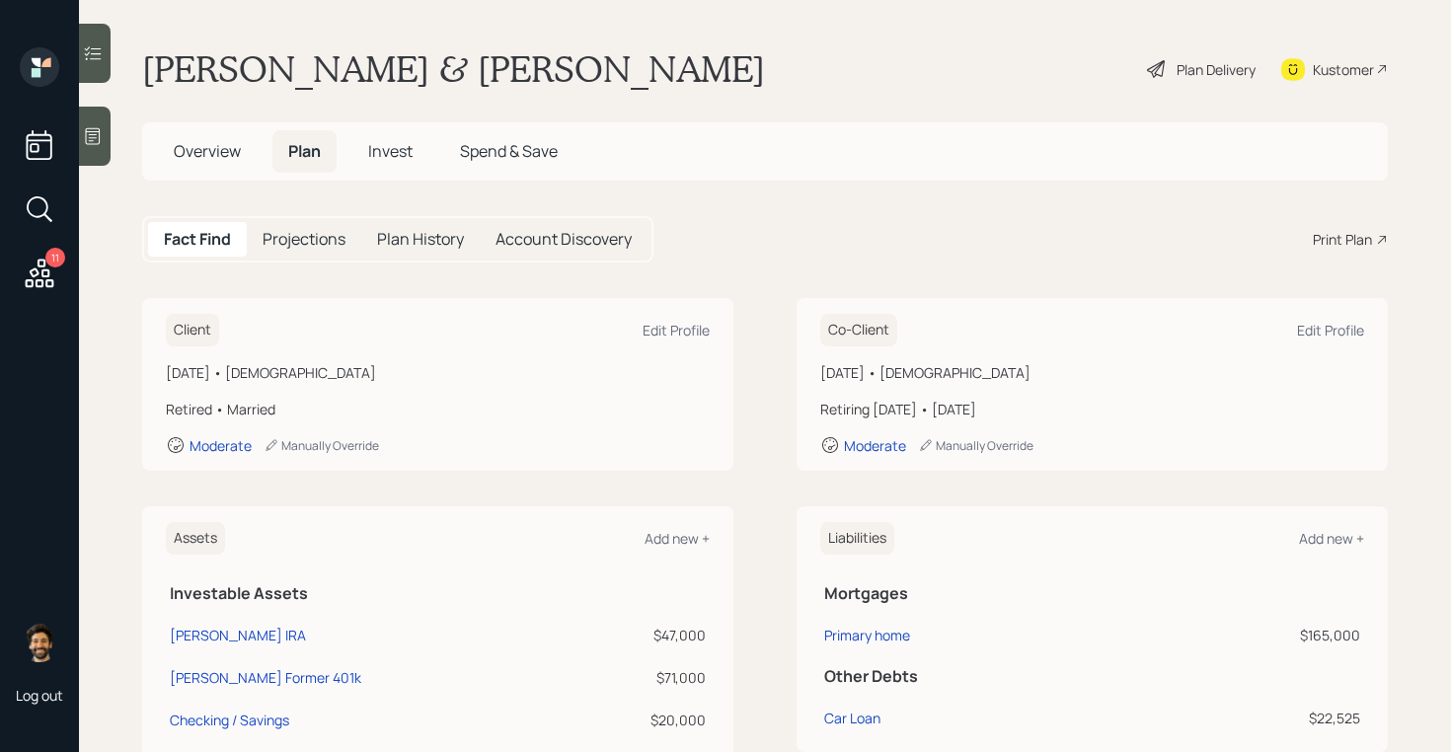
click at [1187, 74] on div "Plan Delivery" at bounding box center [1215, 69] width 79 height 21
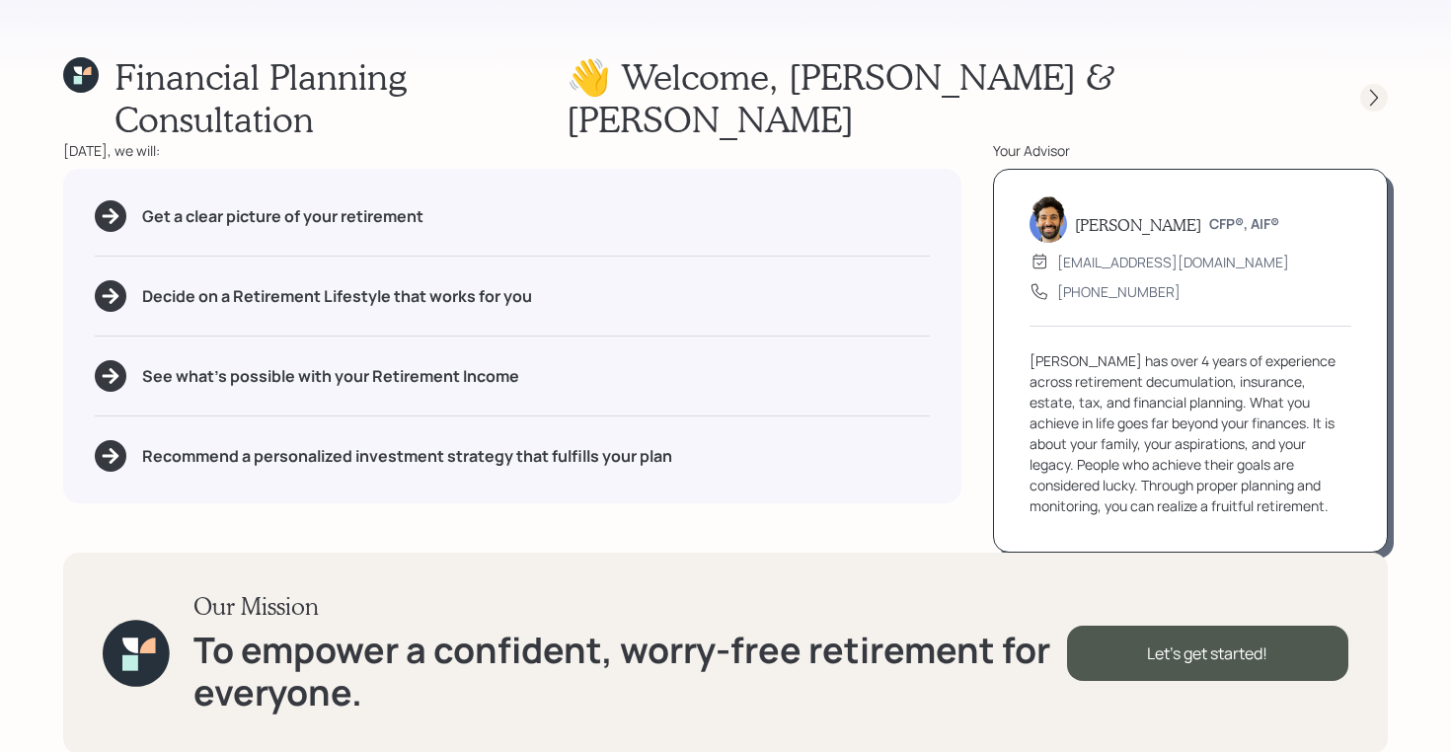
click at [1372, 88] on icon at bounding box center [1374, 98] width 20 height 20
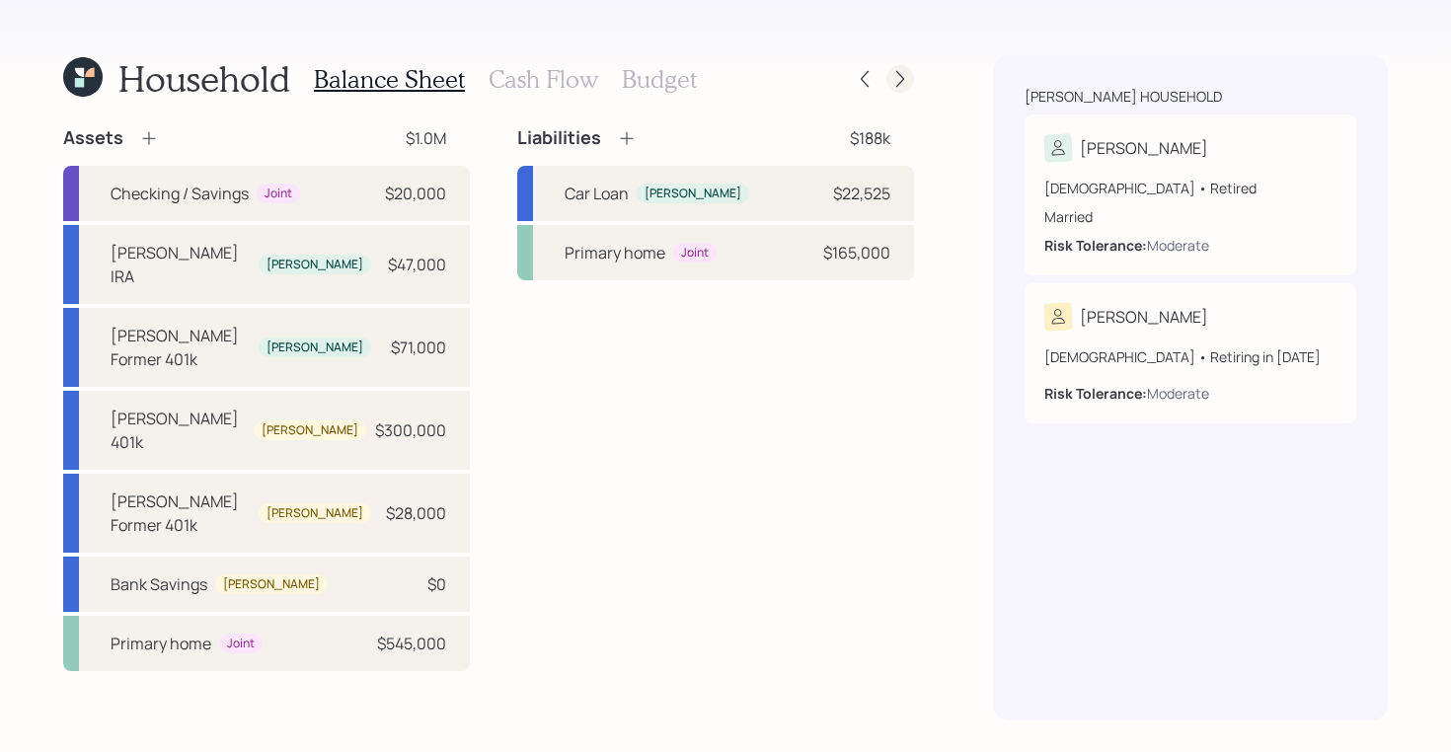
click at [899, 79] on icon at bounding box center [900, 79] width 20 height 20
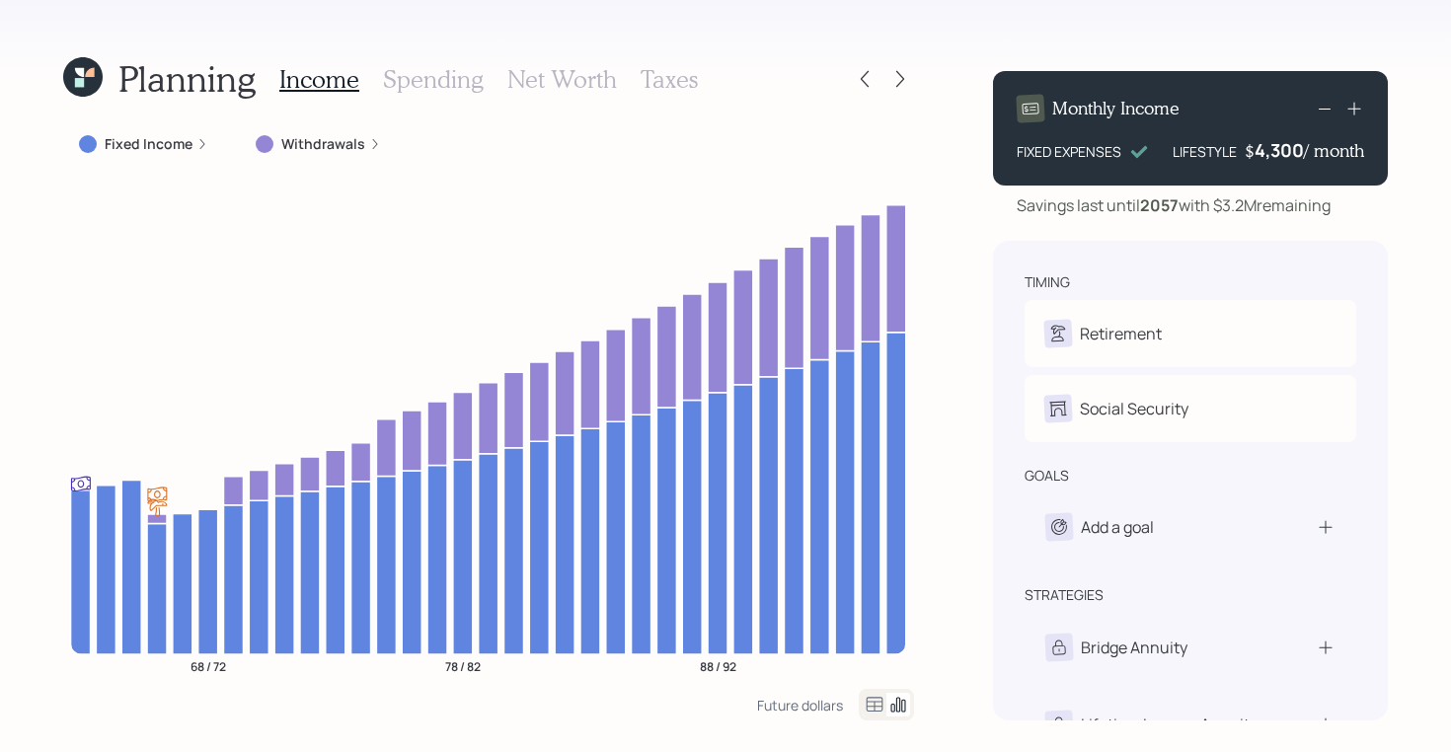
click at [899, 79] on icon at bounding box center [900, 79] width 20 height 20
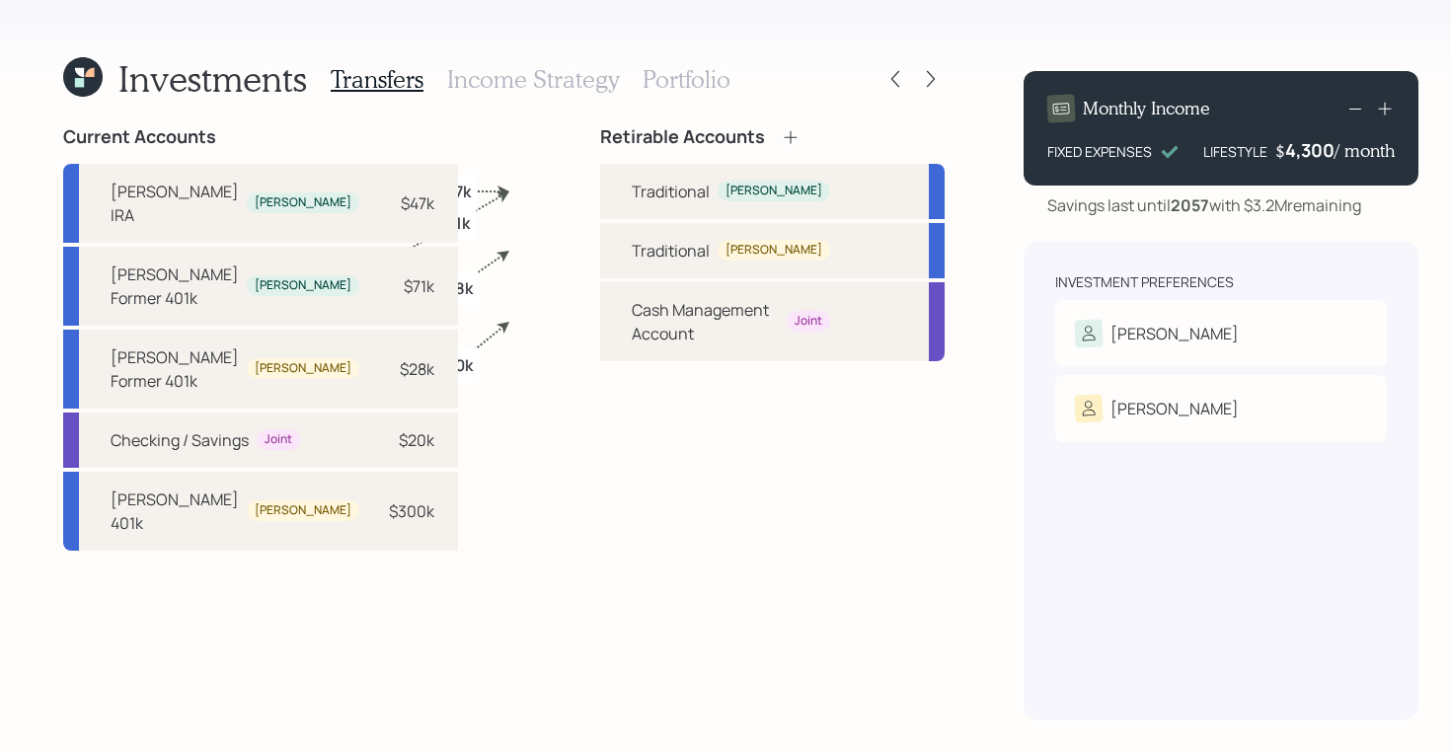
click at [556, 81] on h3 "Income Strategy" at bounding box center [533, 79] width 172 height 29
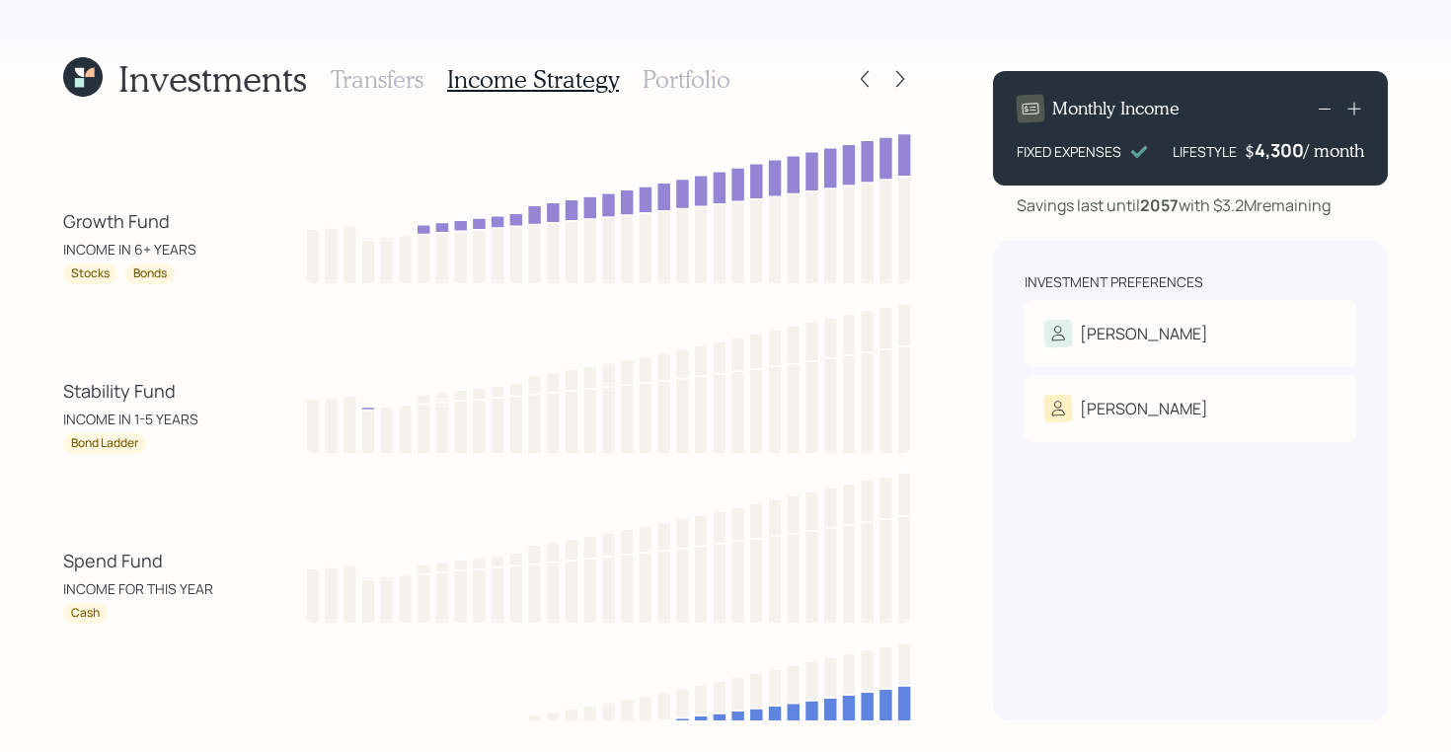
click at [698, 84] on h3 "Portfolio" at bounding box center [687, 79] width 88 height 29
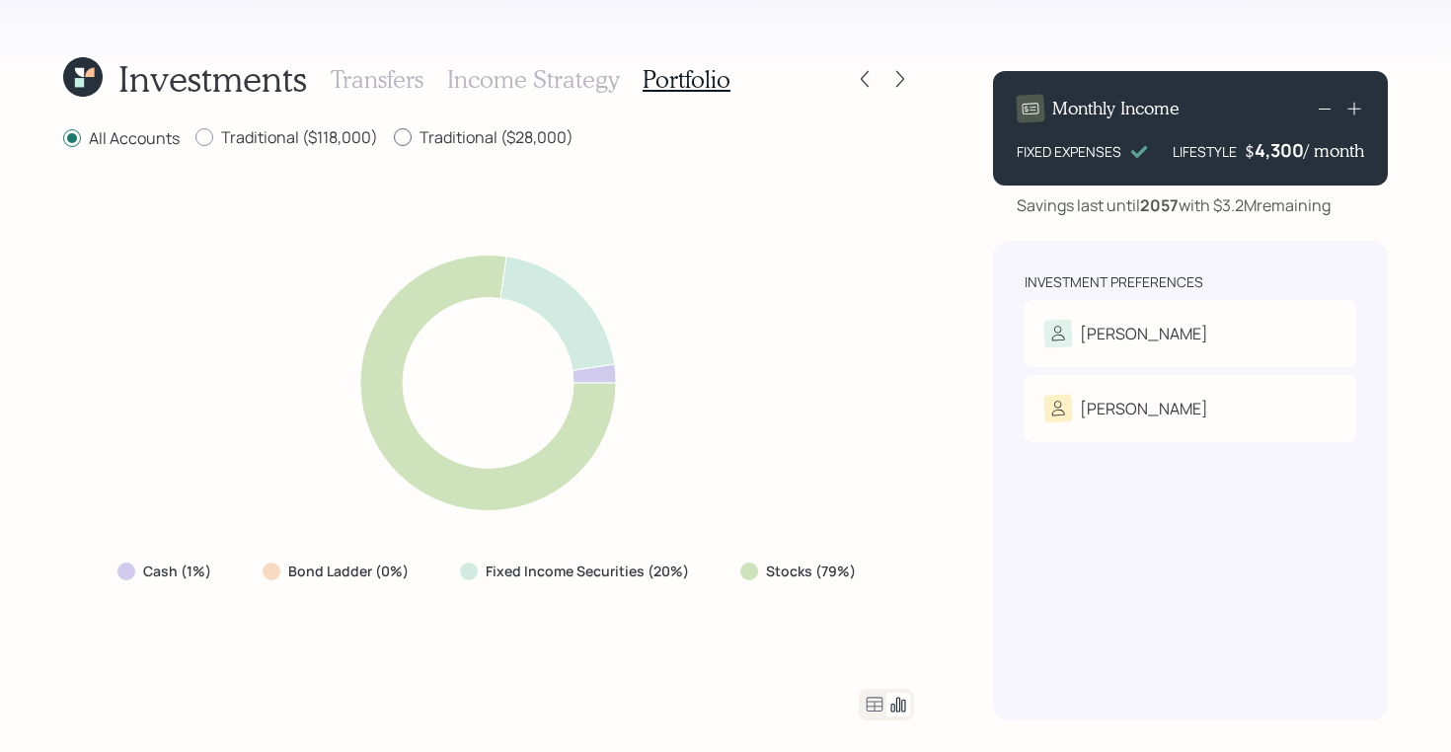
click at [461, 131] on label "Traditional ($28,000)" at bounding box center [484, 137] width 180 height 22
click at [394, 137] on input "Traditional ($28,000)" at bounding box center [393, 137] width 1 height 1
radio input "true"
radio input "false"
click at [265, 146] on label "Traditional ($118,000)" at bounding box center [286, 137] width 183 height 22
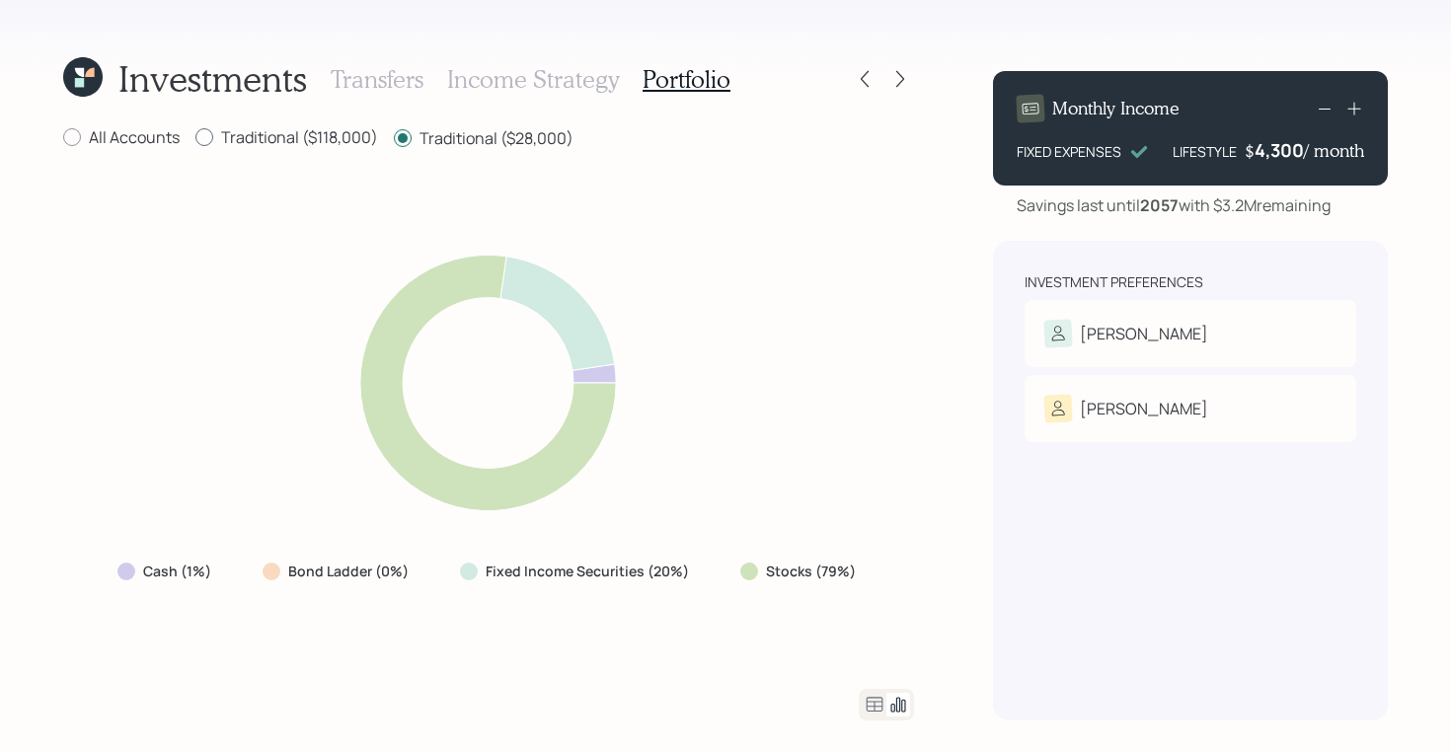
click at [195, 138] on input "Traditional ($118,000)" at bounding box center [194, 137] width 1 height 1
radio input "true"
radio input "false"
click at [111, 142] on label "All Accounts" at bounding box center [121, 137] width 116 height 22
click at [63, 138] on input "All Accounts" at bounding box center [62, 137] width 1 height 1
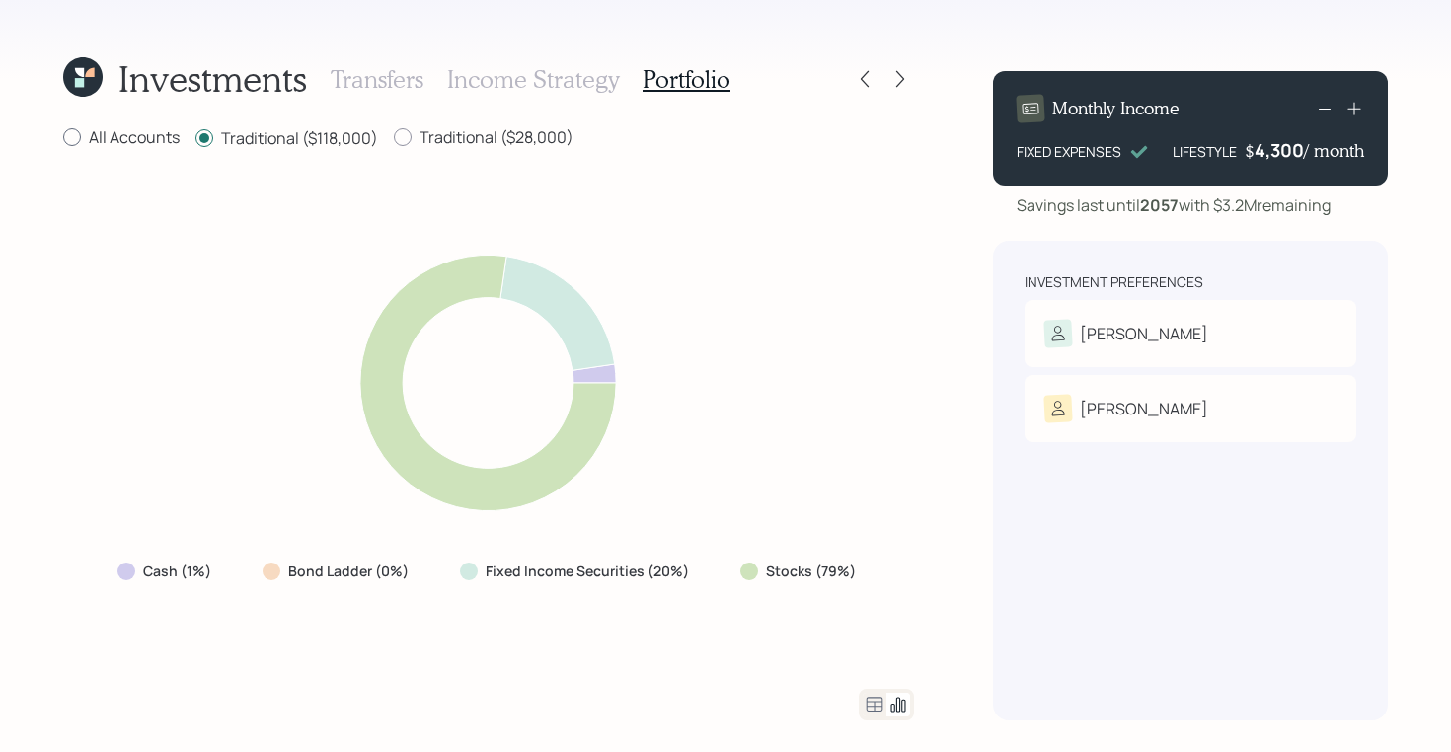
radio input "true"
radio input "false"
click at [89, 84] on icon at bounding box center [82, 76] width 39 height 39
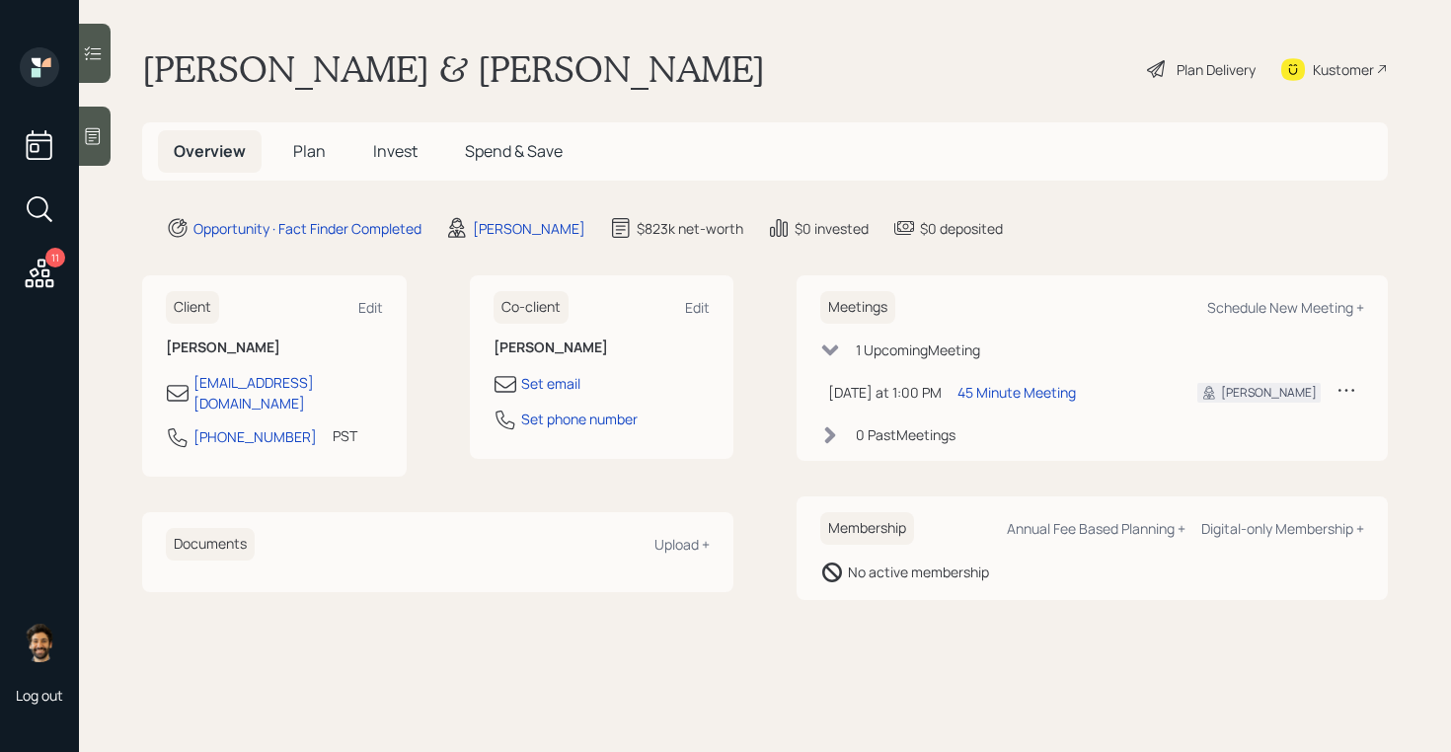
click at [316, 141] on span "Plan" at bounding box center [309, 151] width 33 height 22
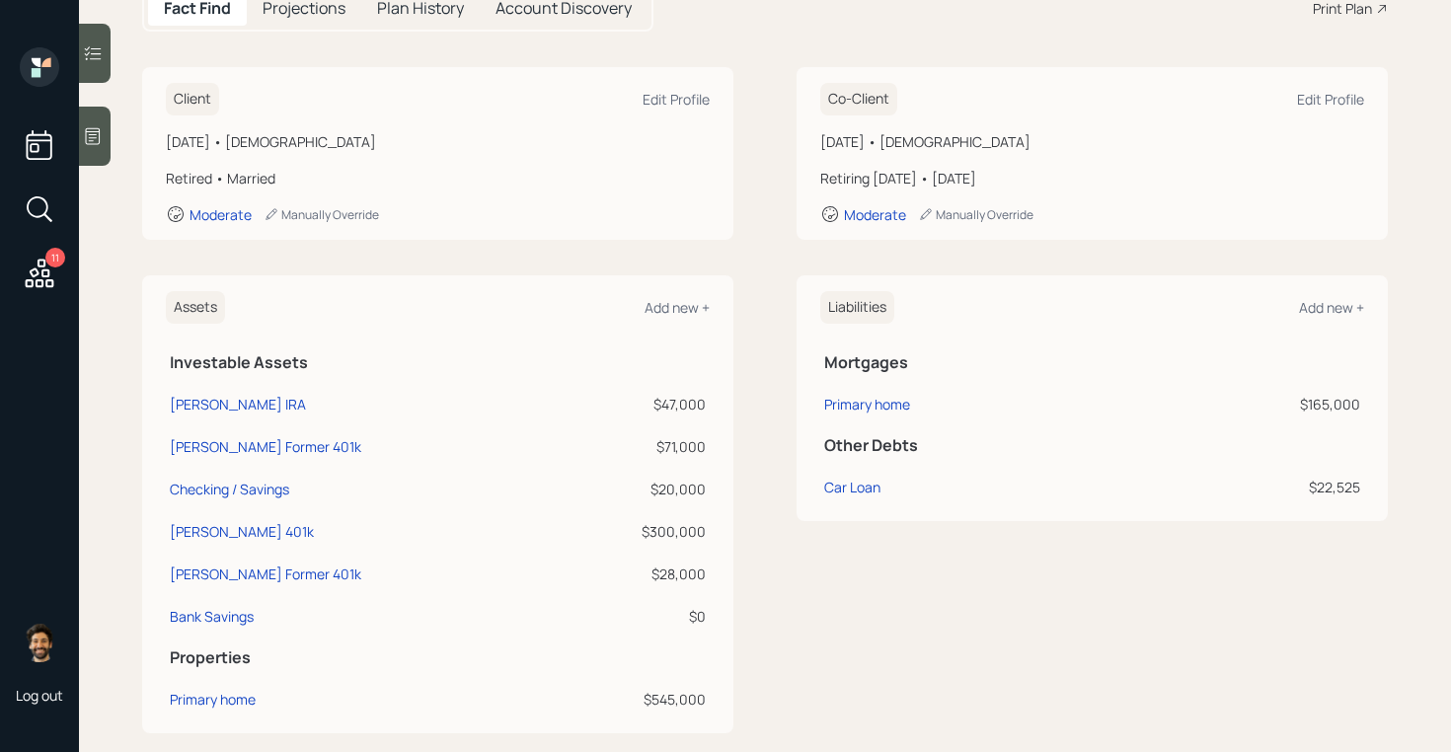
scroll to position [230, 0]
click at [852, 213] on div "Moderate" at bounding box center [875, 215] width 62 height 19
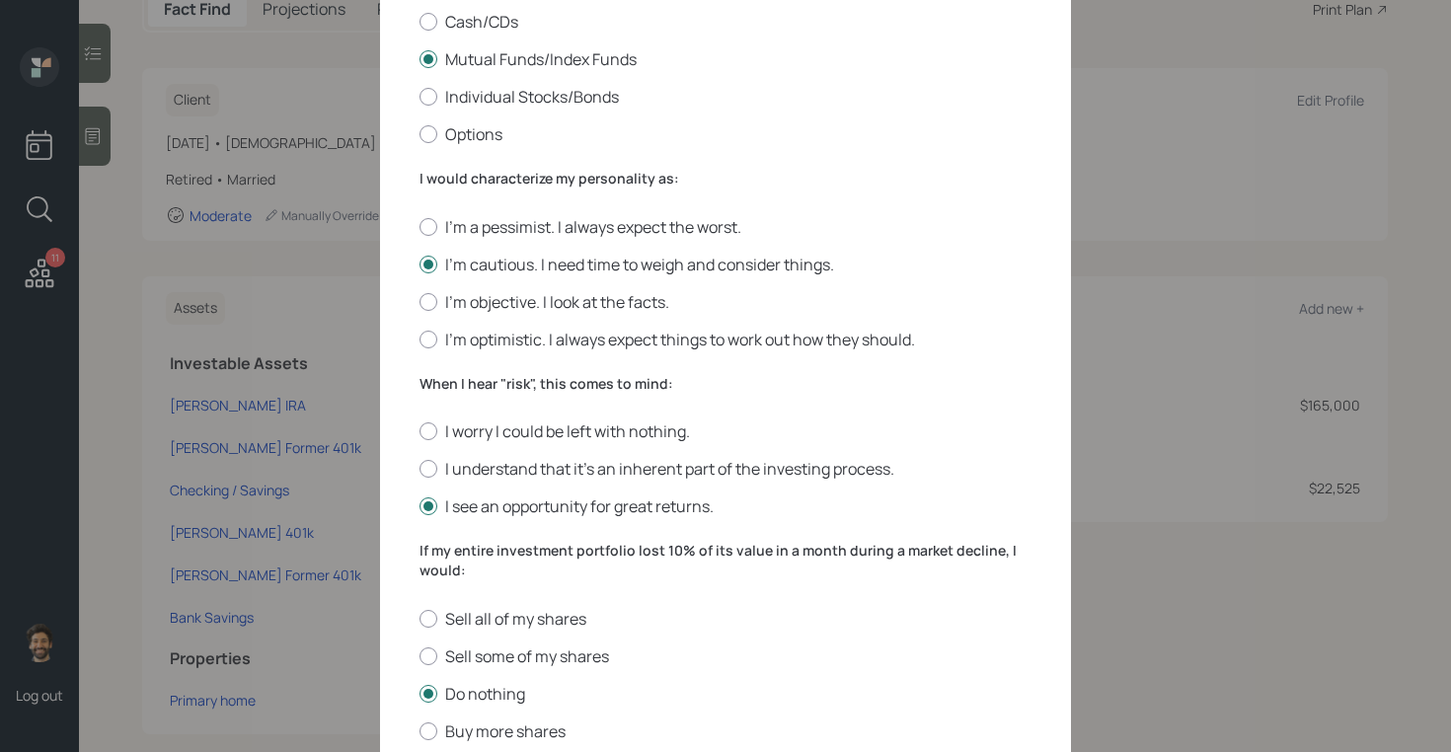
scroll to position [694, 0]
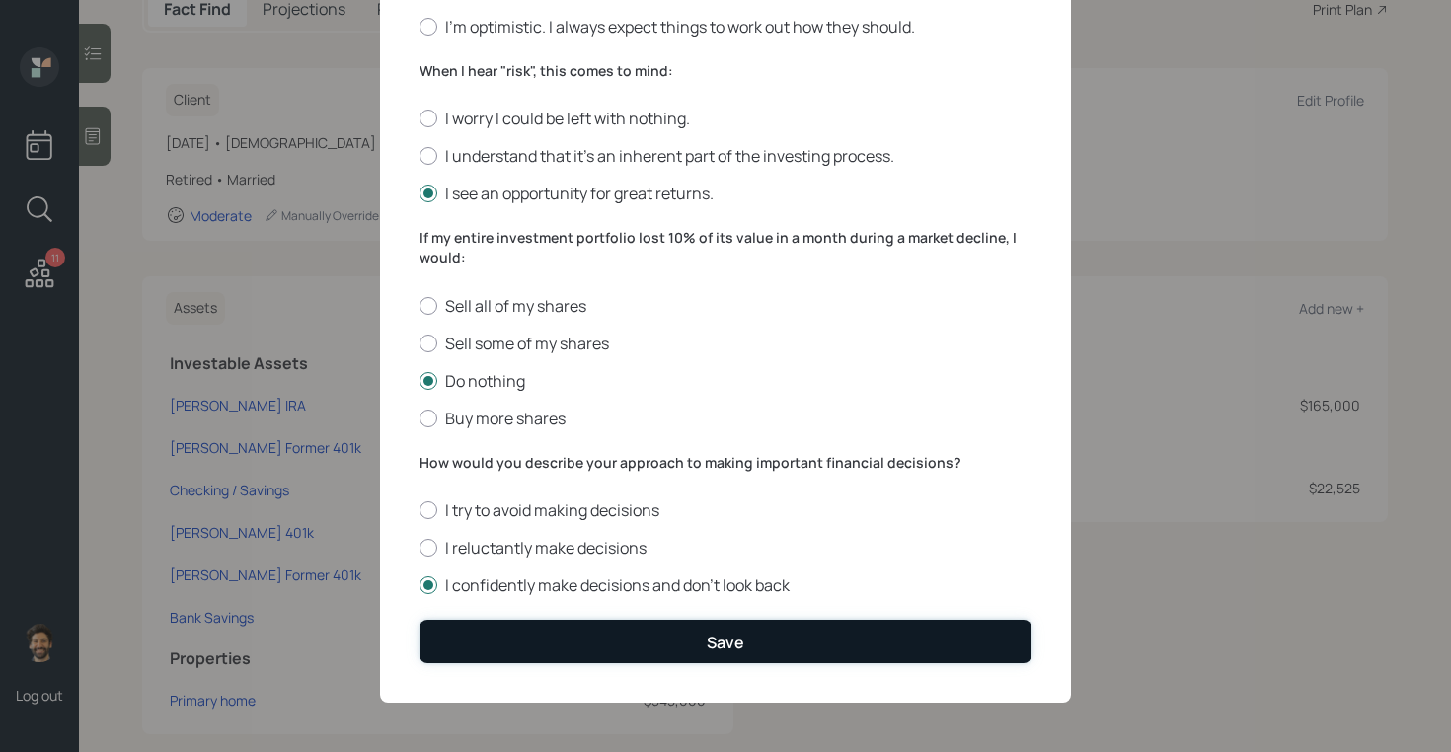
click at [477, 642] on button "Save" at bounding box center [725, 641] width 612 height 42
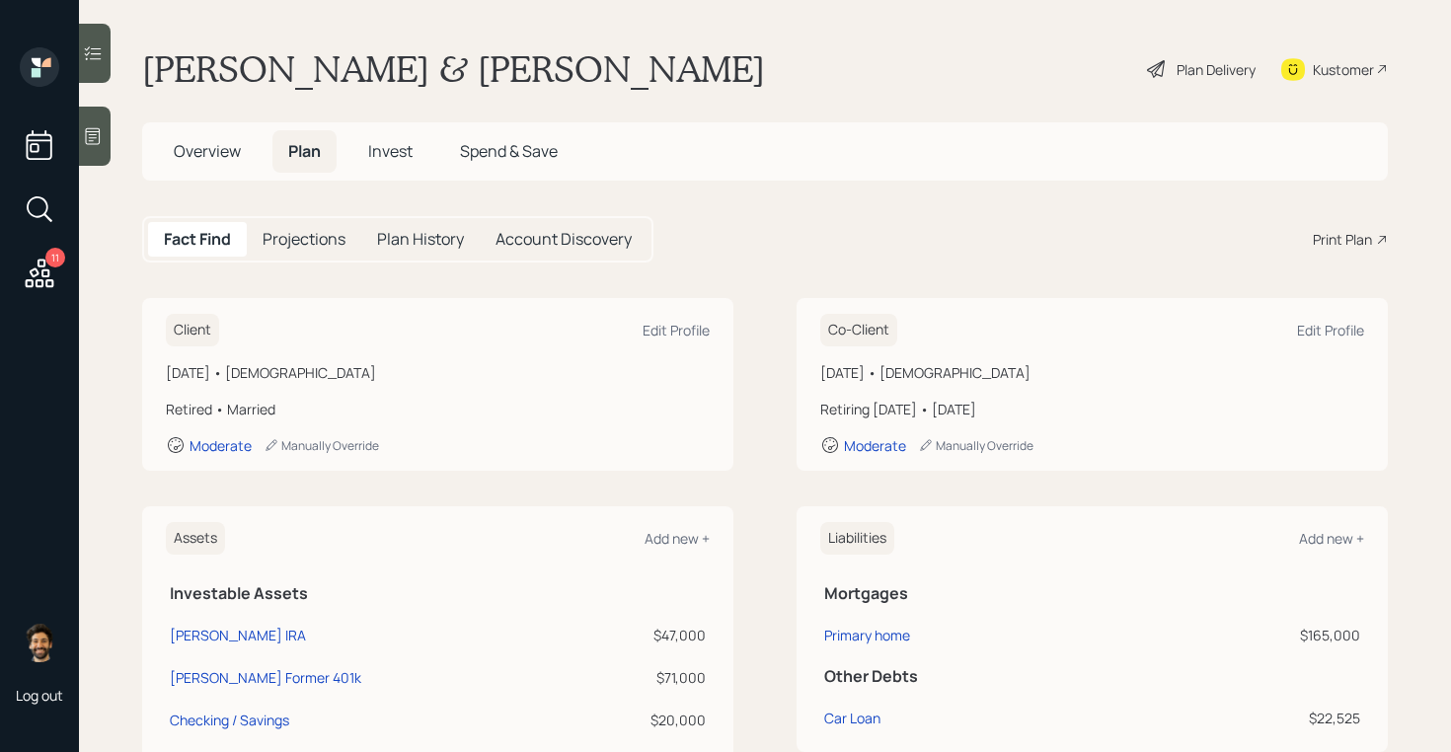
click at [1193, 71] on div "Plan Delivery" at bounding box center [1215, 69] width 79 height 21
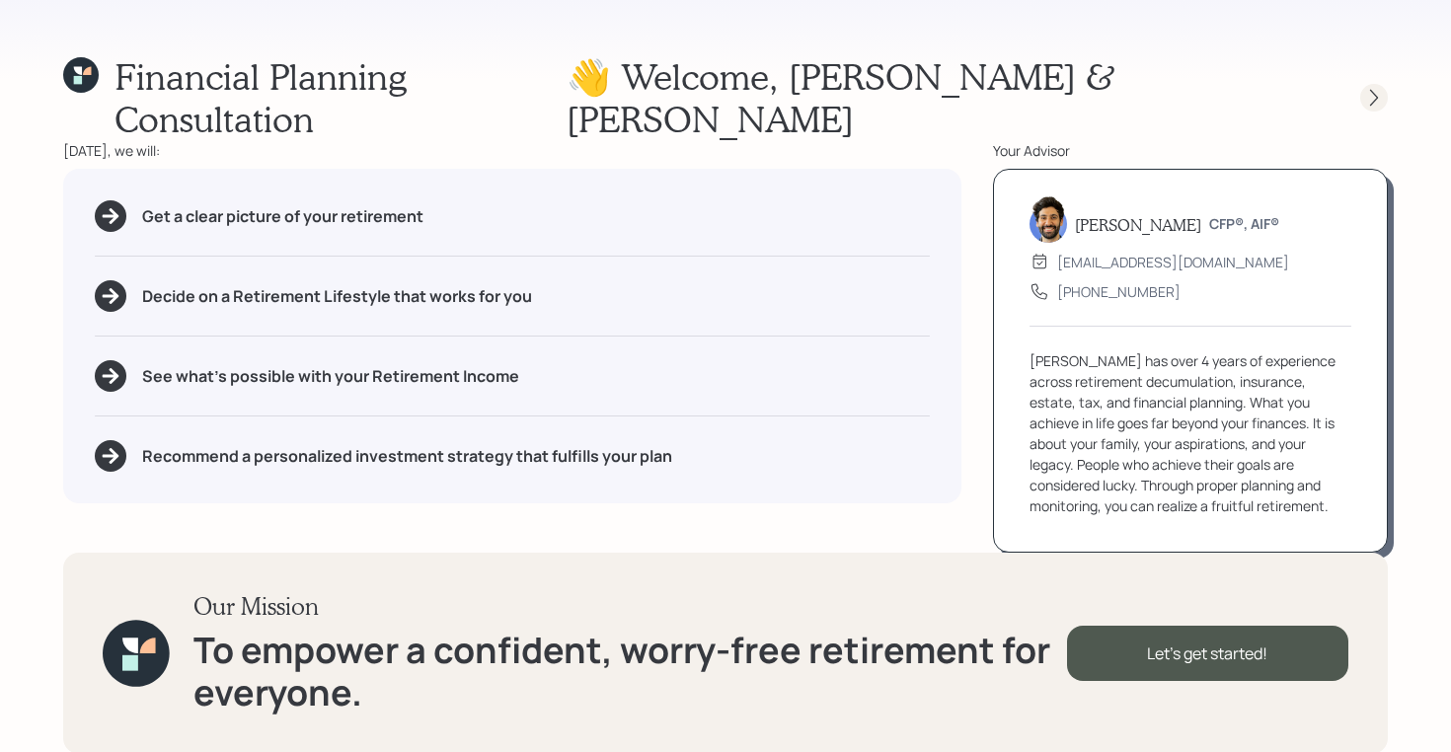
click at [1370, 88] on icon at bounding box center [1374, 98] width 20 height 20
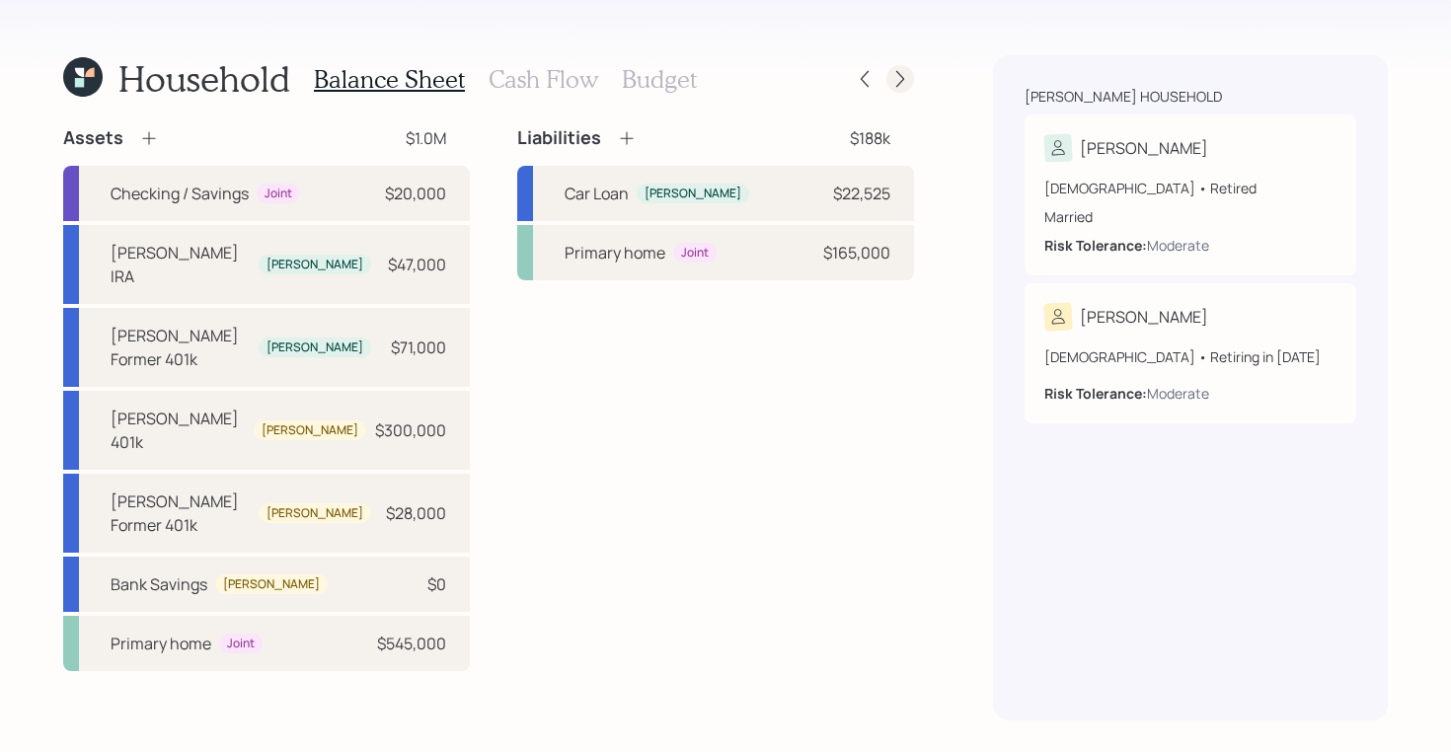
click at [910, 76] on div at bounding box center [900, 79] width 28 height 28
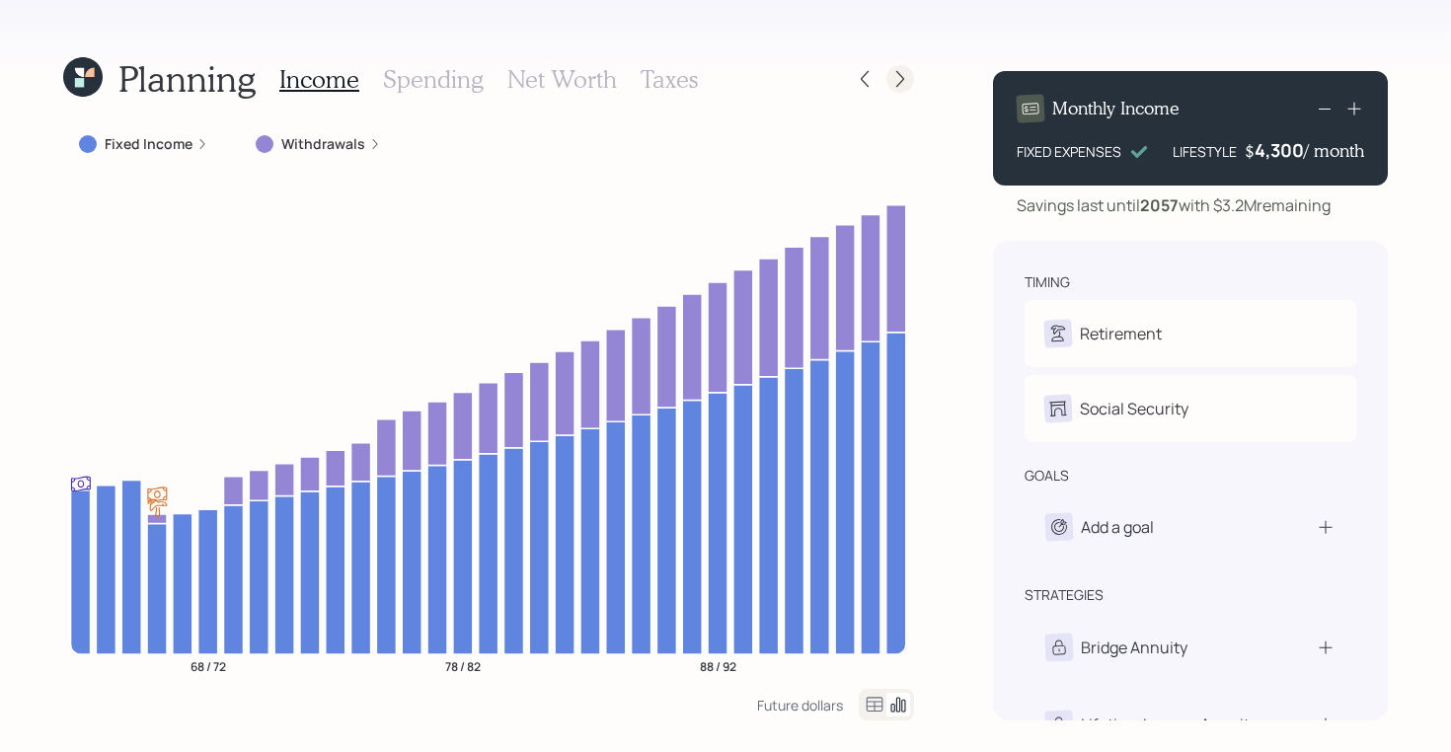
click at [912, 80] on div at bounding box center [900, 79] width 28 height 28
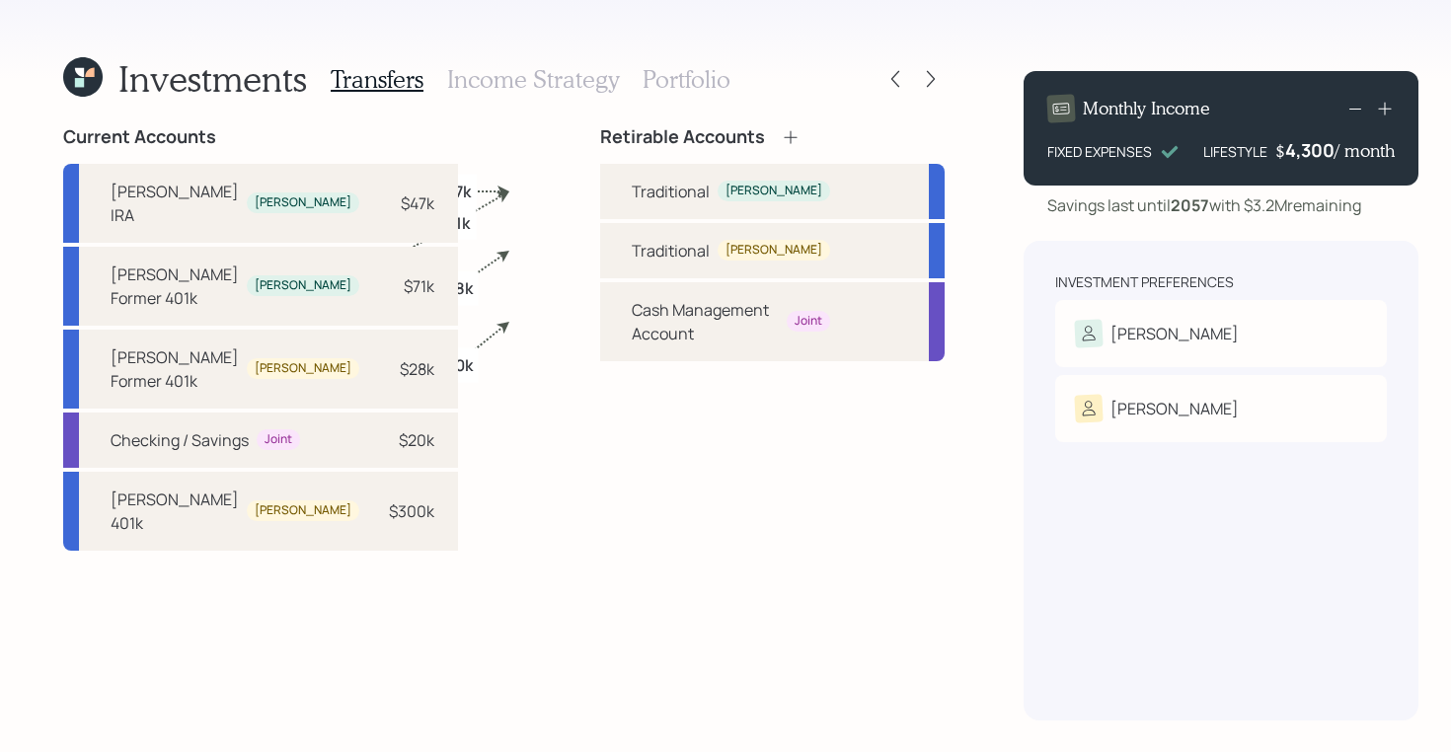
click at [567, 87] on h3 "Income Strategy" at bounding box center [533, 79] width 172 height 29
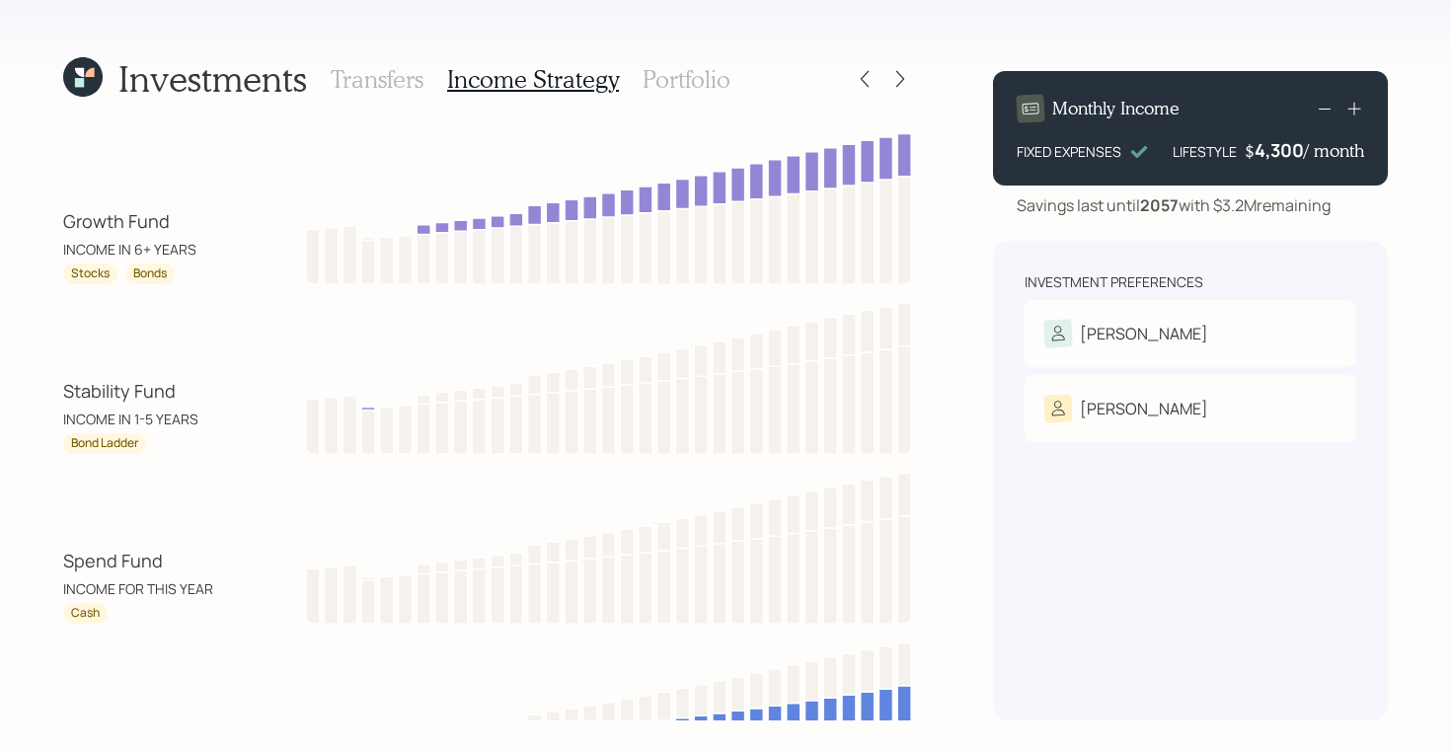
click at [696, 69] on h3 "Portfolio" at bounding box center [687, 79] width 88 height 29
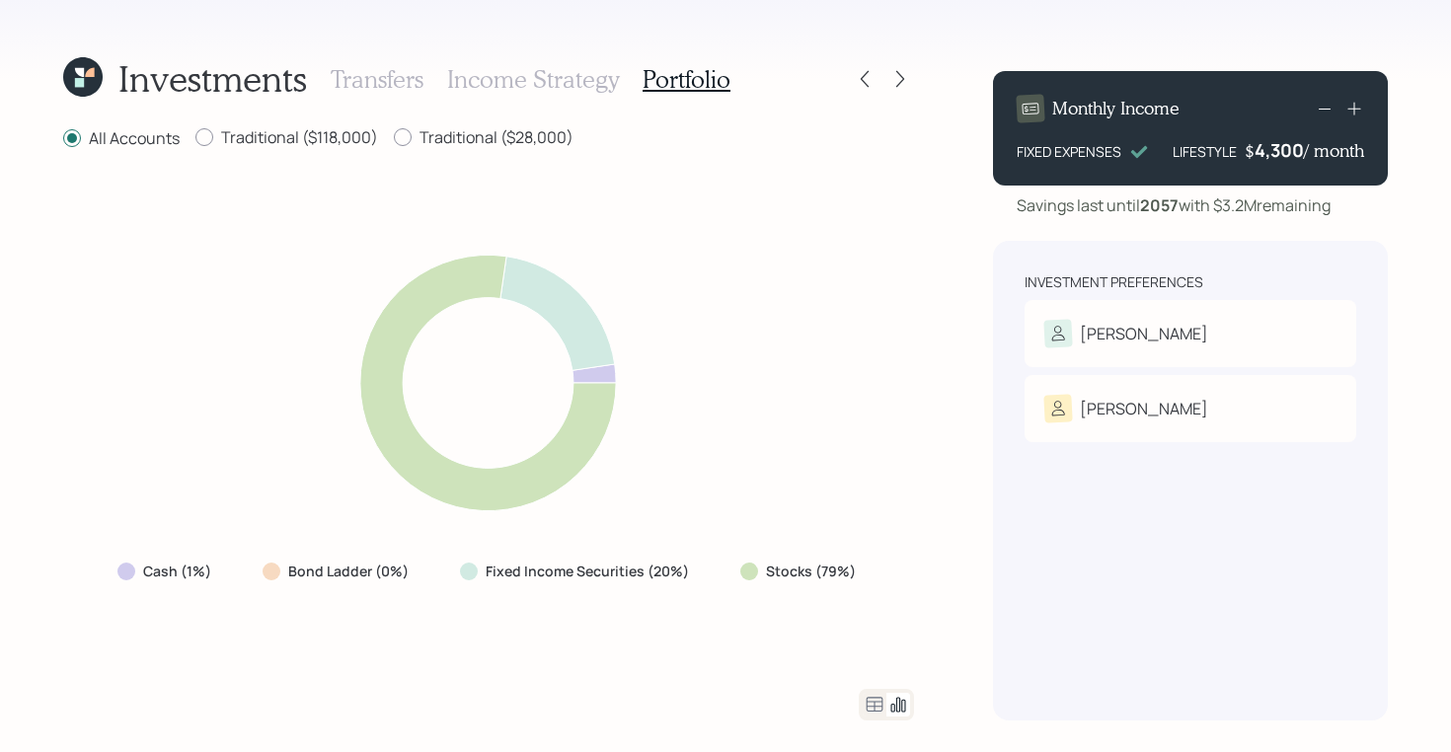
click at [98, 78] on icon at bounding box center [82, 76] width 39 height 39
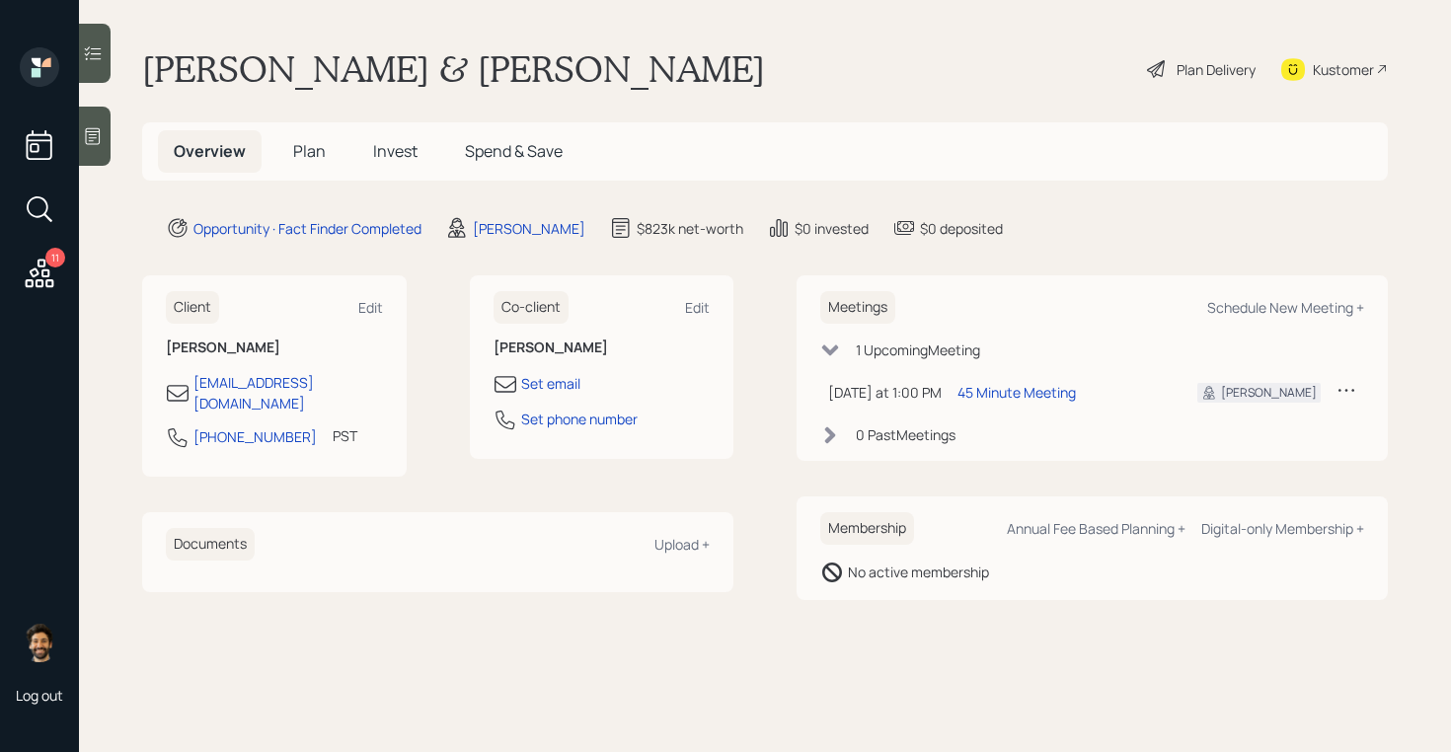
click at [310, 146] on span "Plan" at bounding box center [309, 151] width 33 height 22
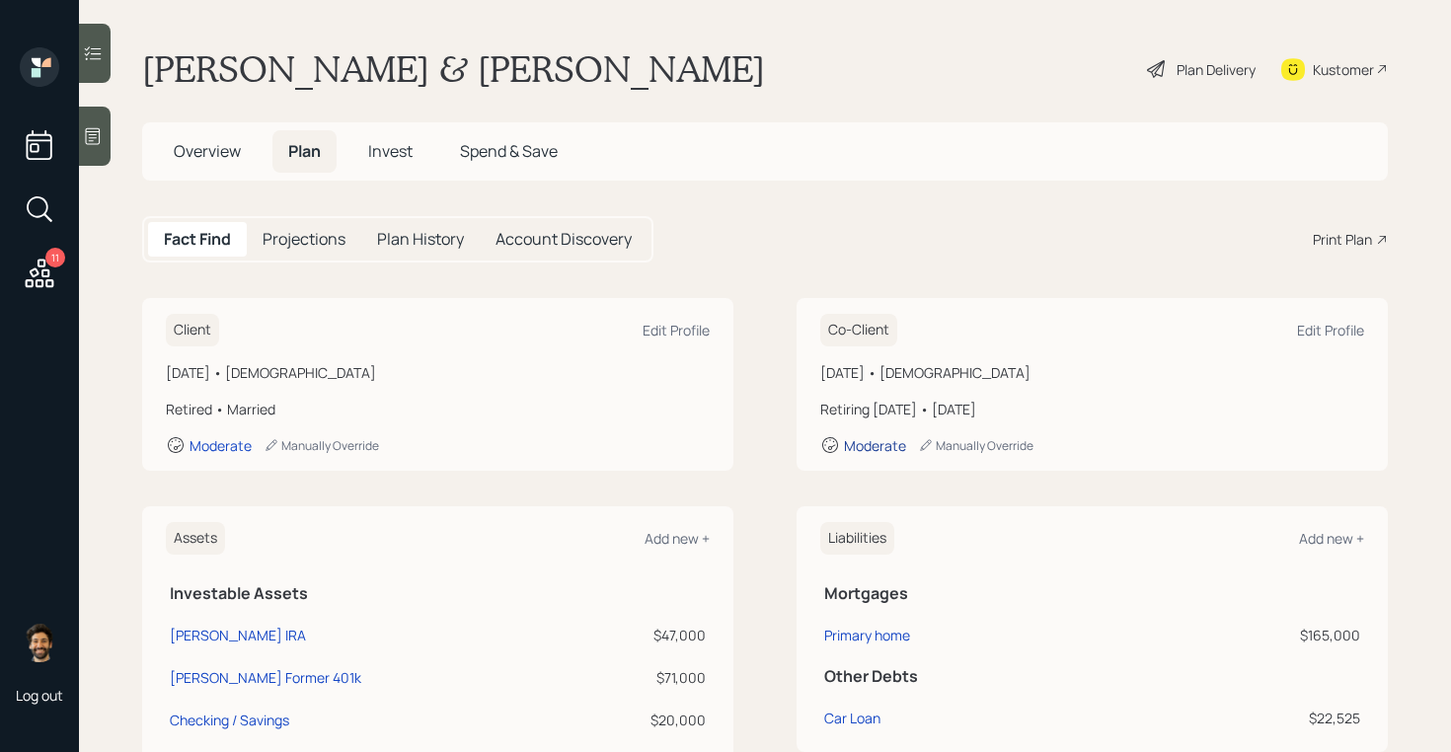
click at [877, 446] on div "Moderate" at bounding box center [875, 445] width 62 height 19
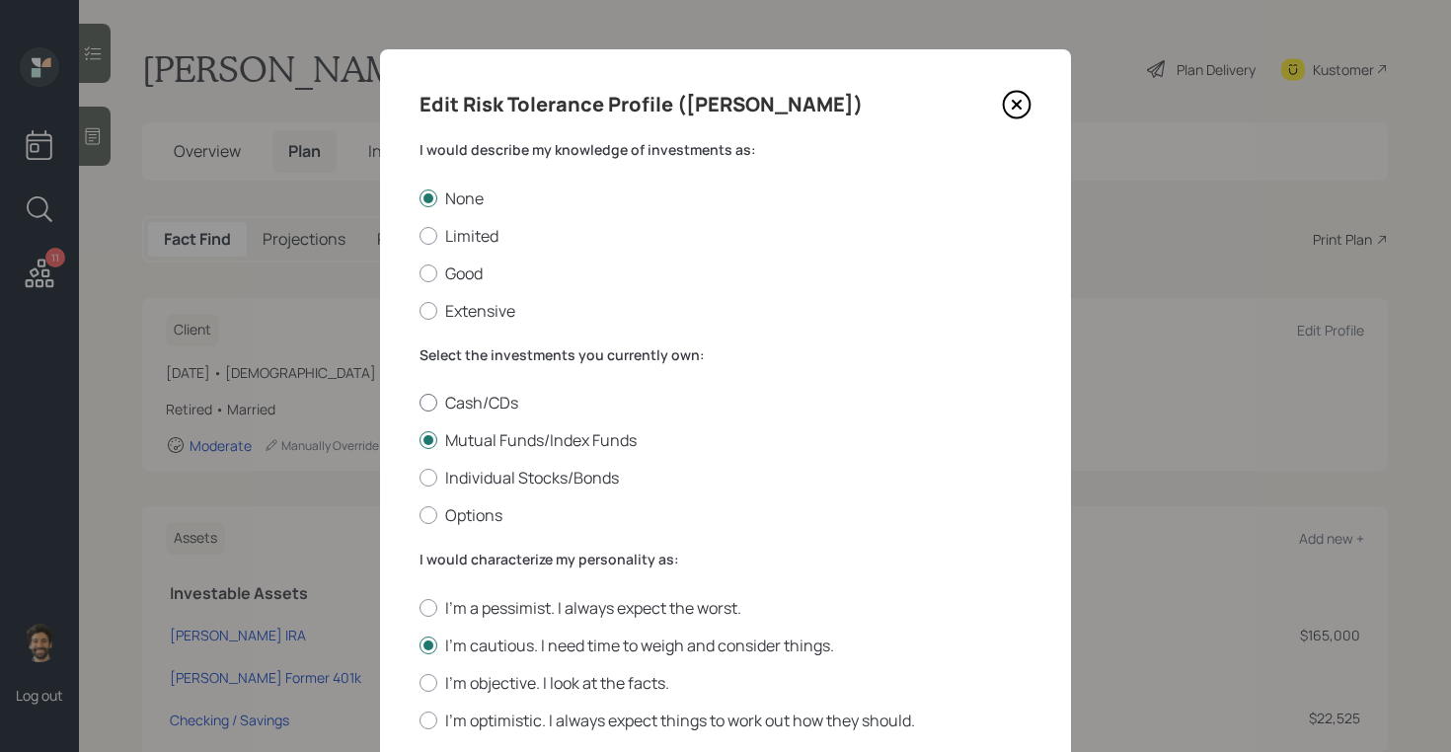
click at [430, 397] on div at bounding box center [428, 403] width 18 height 18
click at [419, 403] on input "Cash/CDs" at bounding box center [418, 403] width 1 height 1
radio input "true"
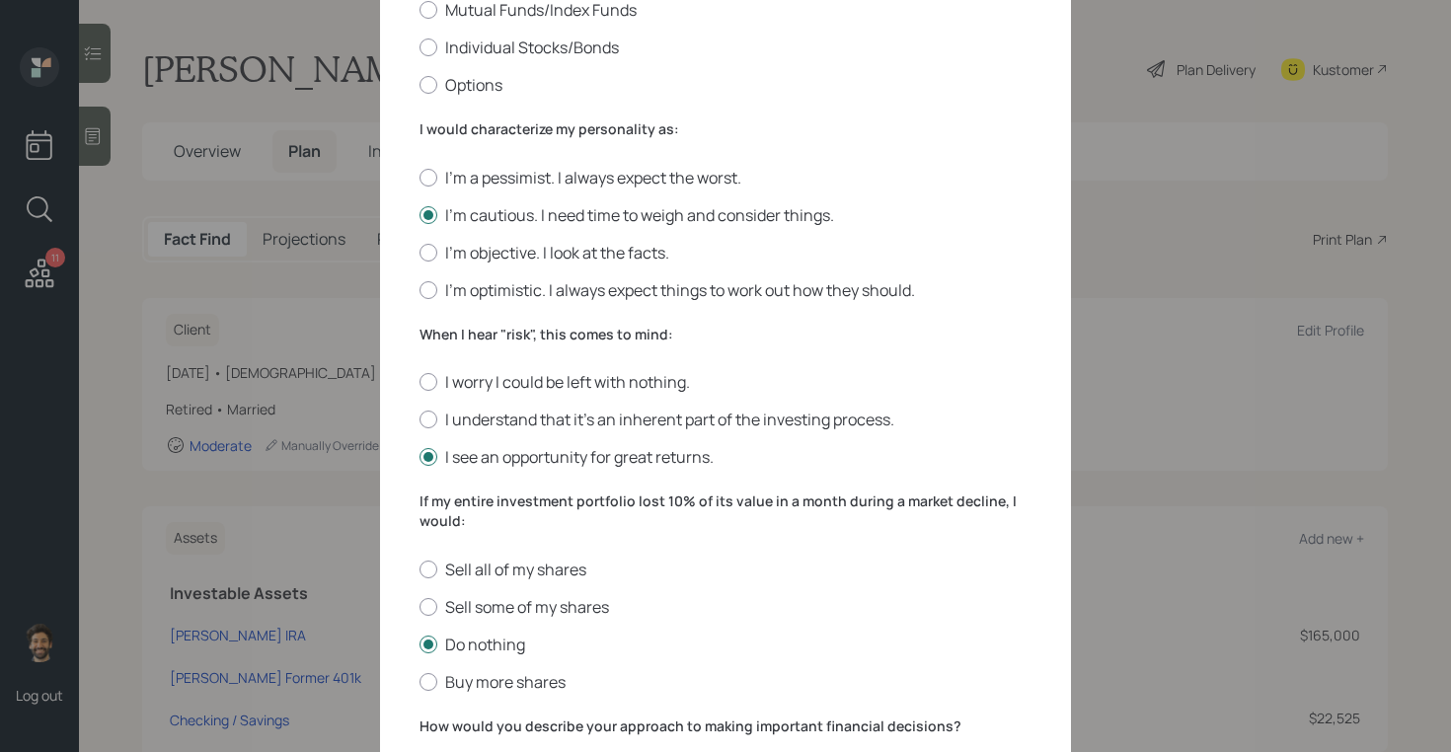
scroll to position [510, 0]
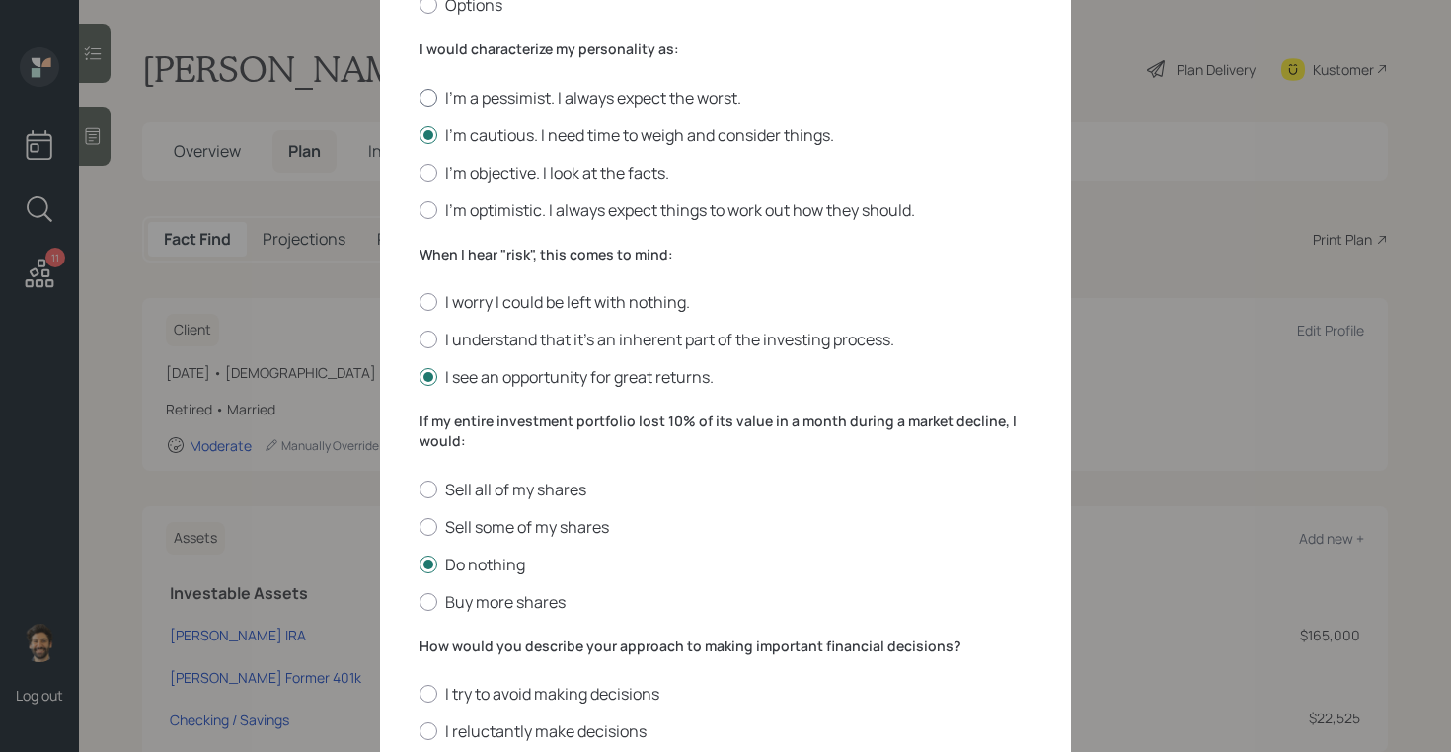
click at [429, 97] on div at bounding box center [428, 98] width 18 height 18
click at [419, 97] on input "I'm a pessimist. I always expect the worst." at bounding box center [418, 97] width 1 height 1
radio input "true"
click at [437, 338] on label "I understand that it’s an inherent part of the investing process." at bounding box center [725, 340] width 612 height 22
click at [419, 340] on input "I understand that it’s an inherent part of the investing process." at bounding box center [418, 340] width 1 height 1
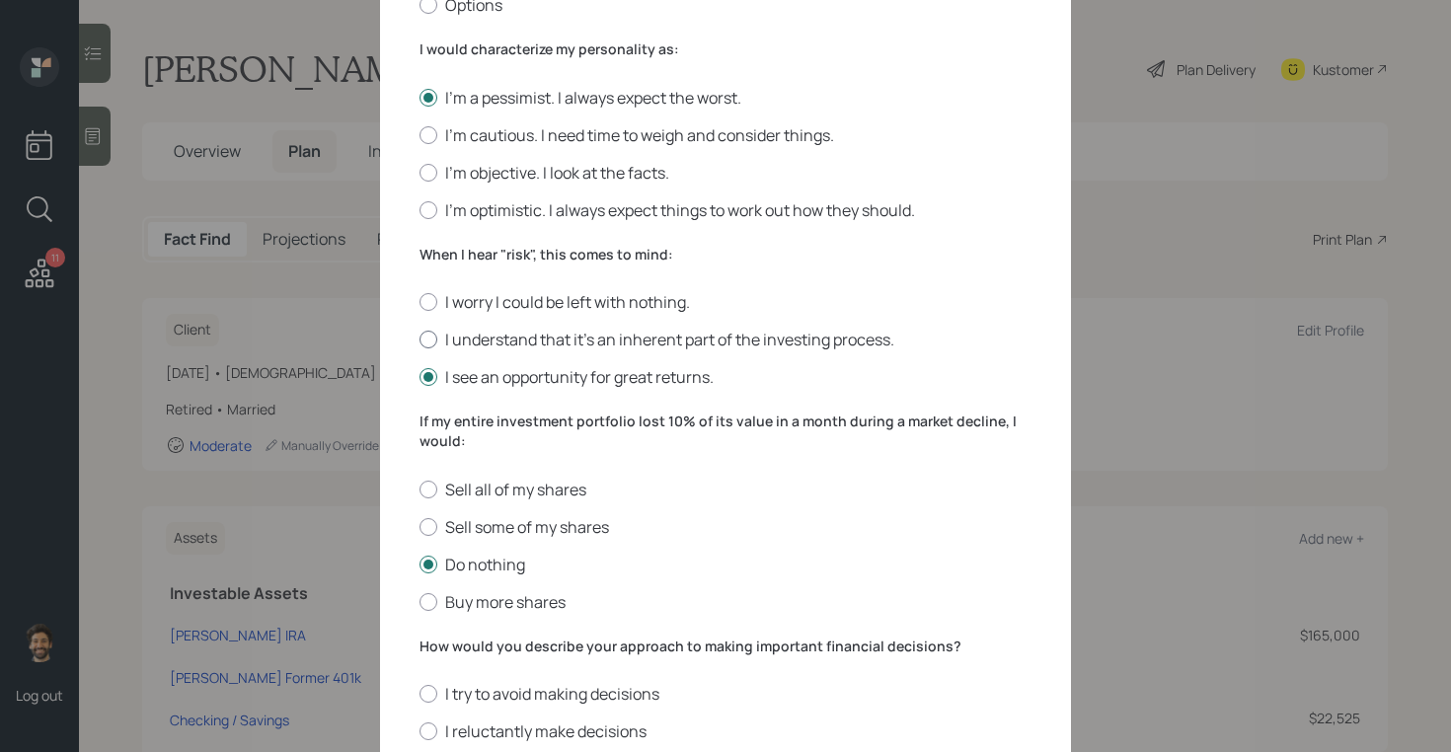
radio input "true"
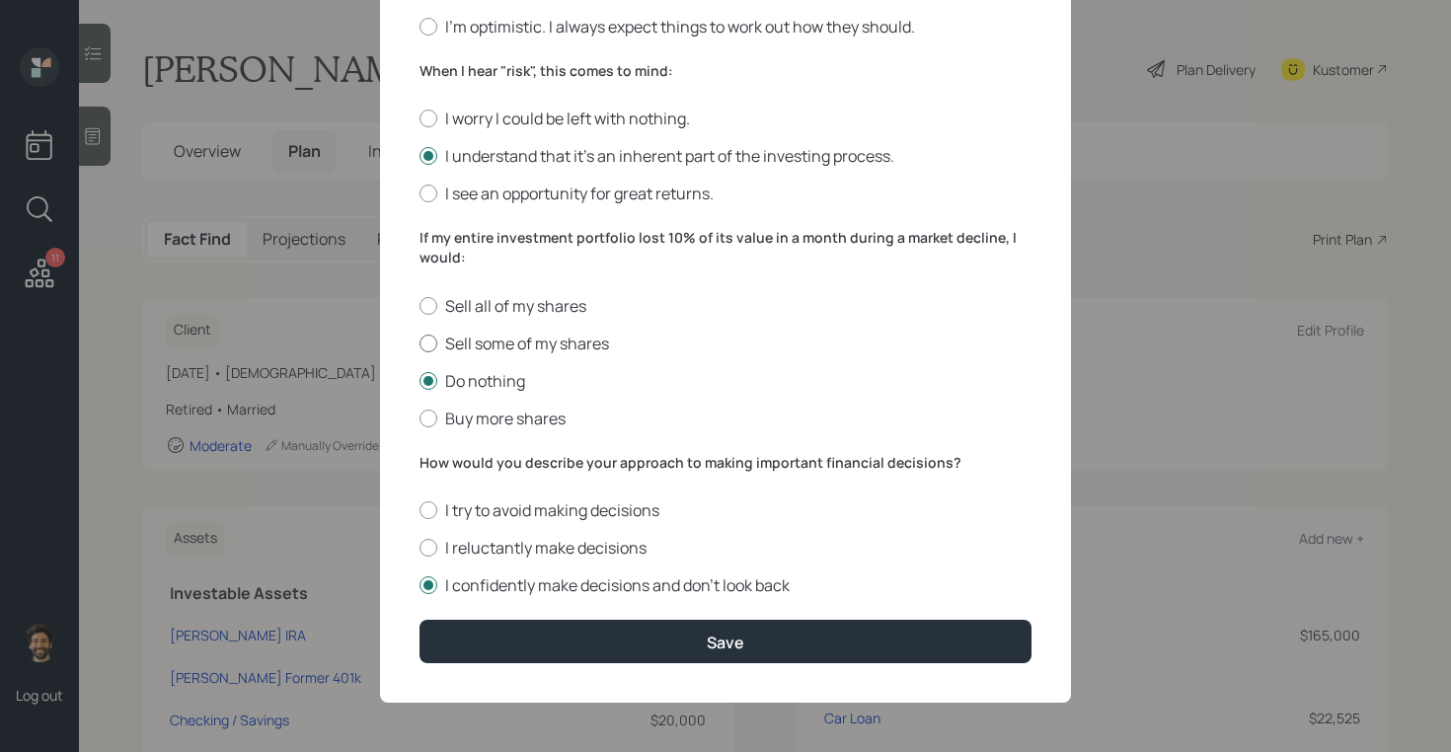
click at [432, 342] on div at bounding box center [428, 344] width 18 height 18
click at [419, 342] on input "Sell some of my shares" at bounding box center [418, 342] width 1 height 1
radio input "true"
click at [437, 552] on label "I reluctantly make decisions" at bounding box center [725, 548] width 612 height 22
click at [419, 549] on input "I reluctantly make decisions" at bounding box center [418, 548] width 1 height 1
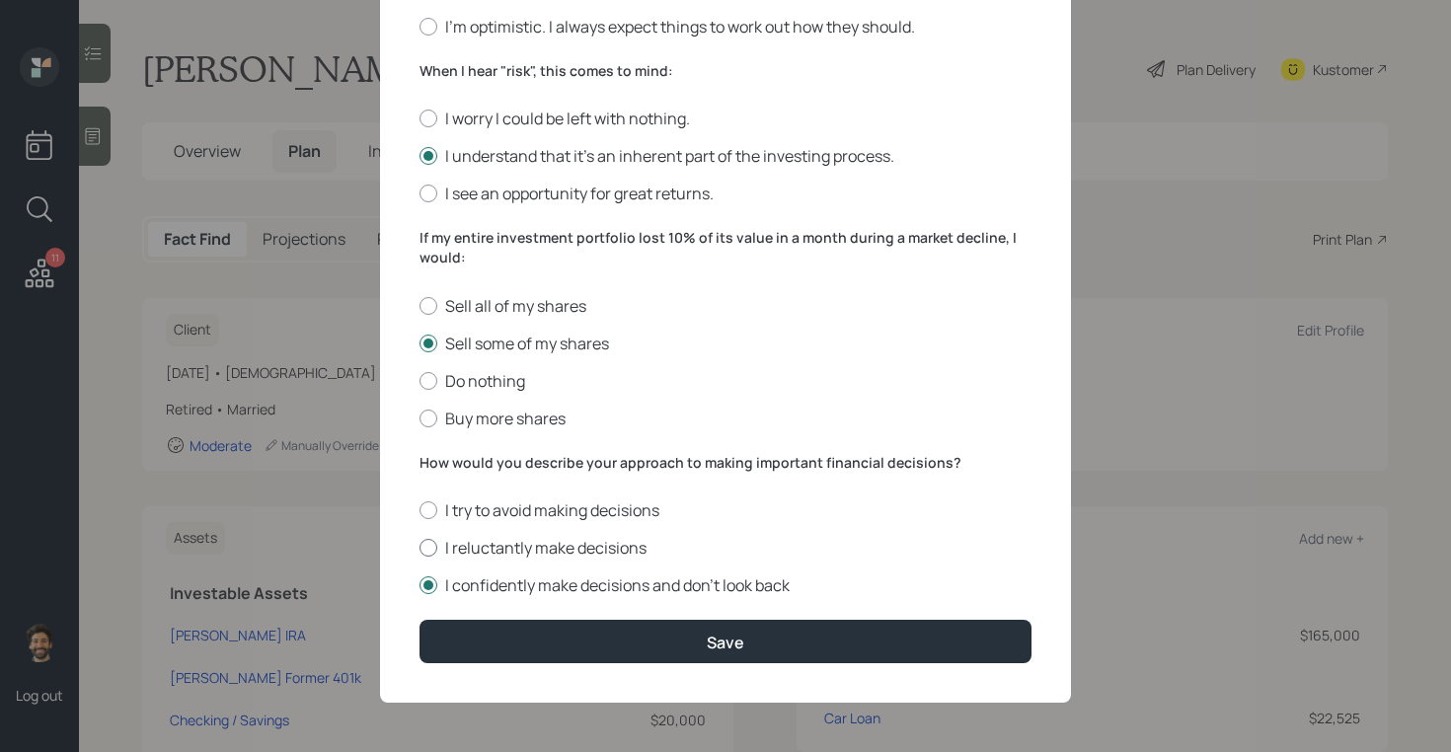
radio input "true"
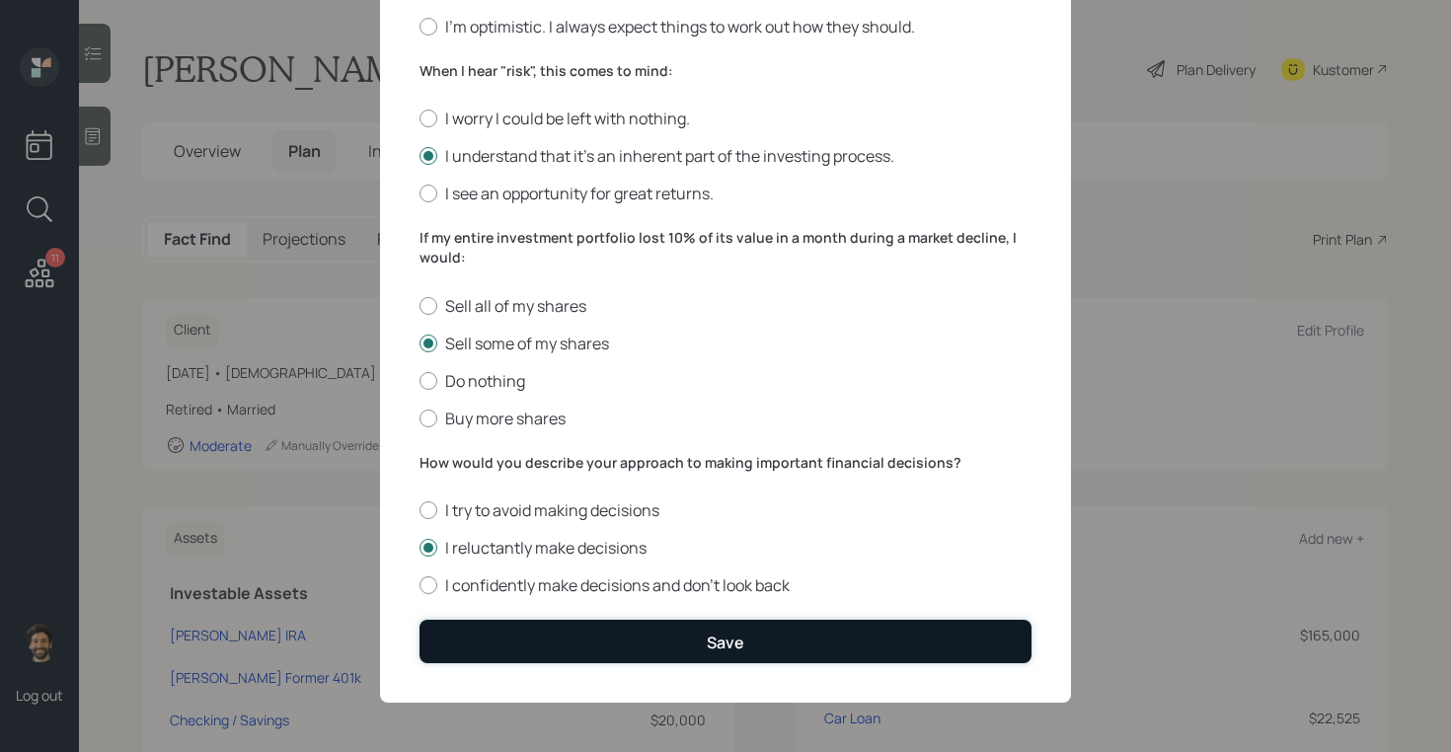
click at [460, 643] on button "Save" at bounding box center [725, 641] width 612 height 42
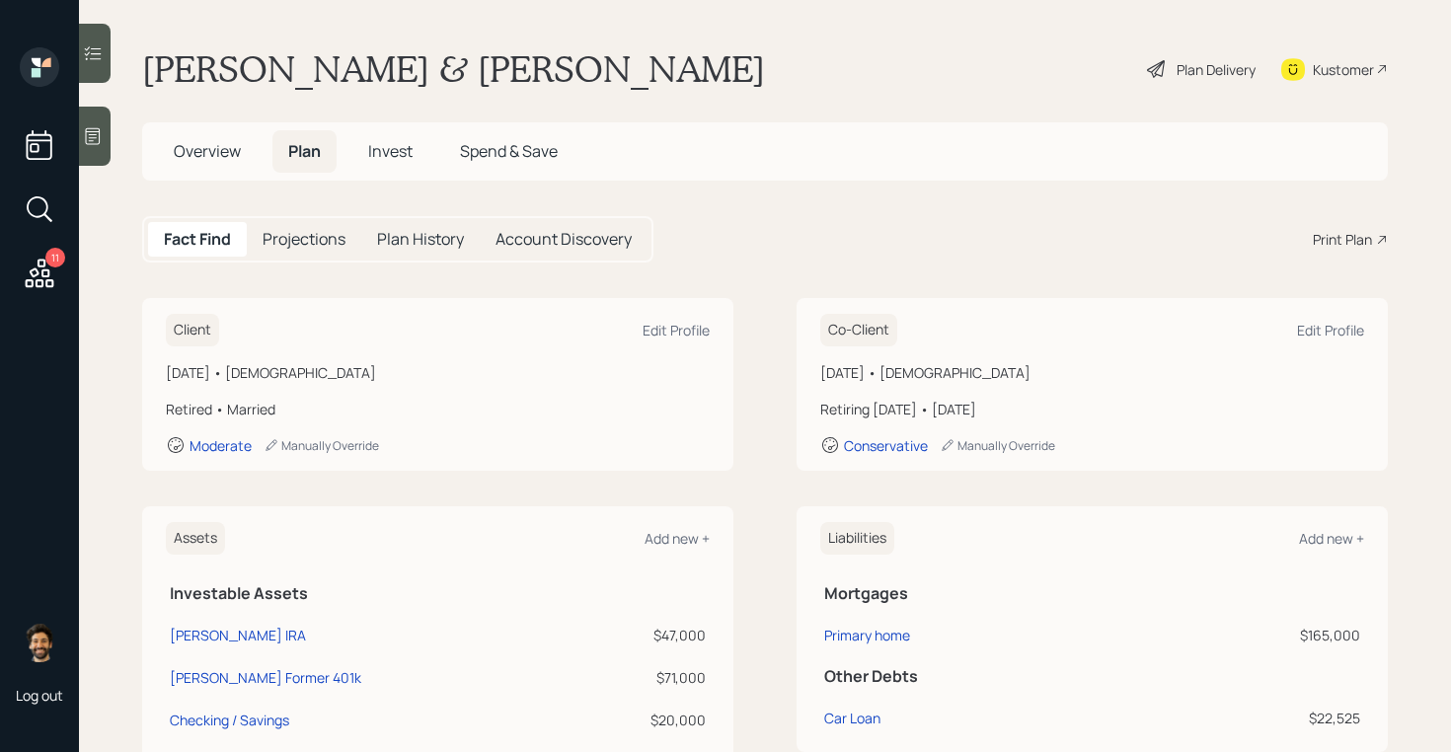
click at [1186, 70] on div "Plan Delivery" at bounding box center [1215, 69] width 79 height 21
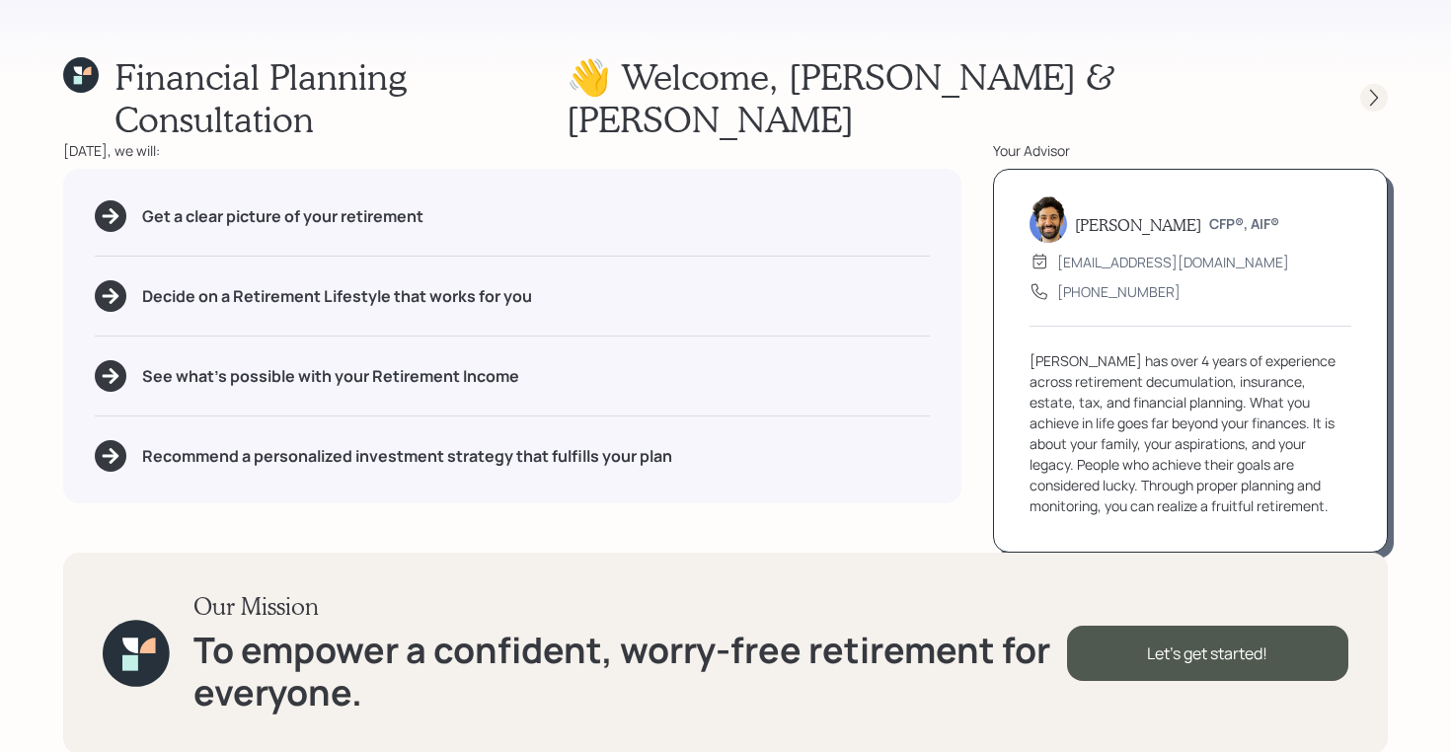
click at [1364, 88] on icon at bounding box center [1374, 98] width 20 height 20
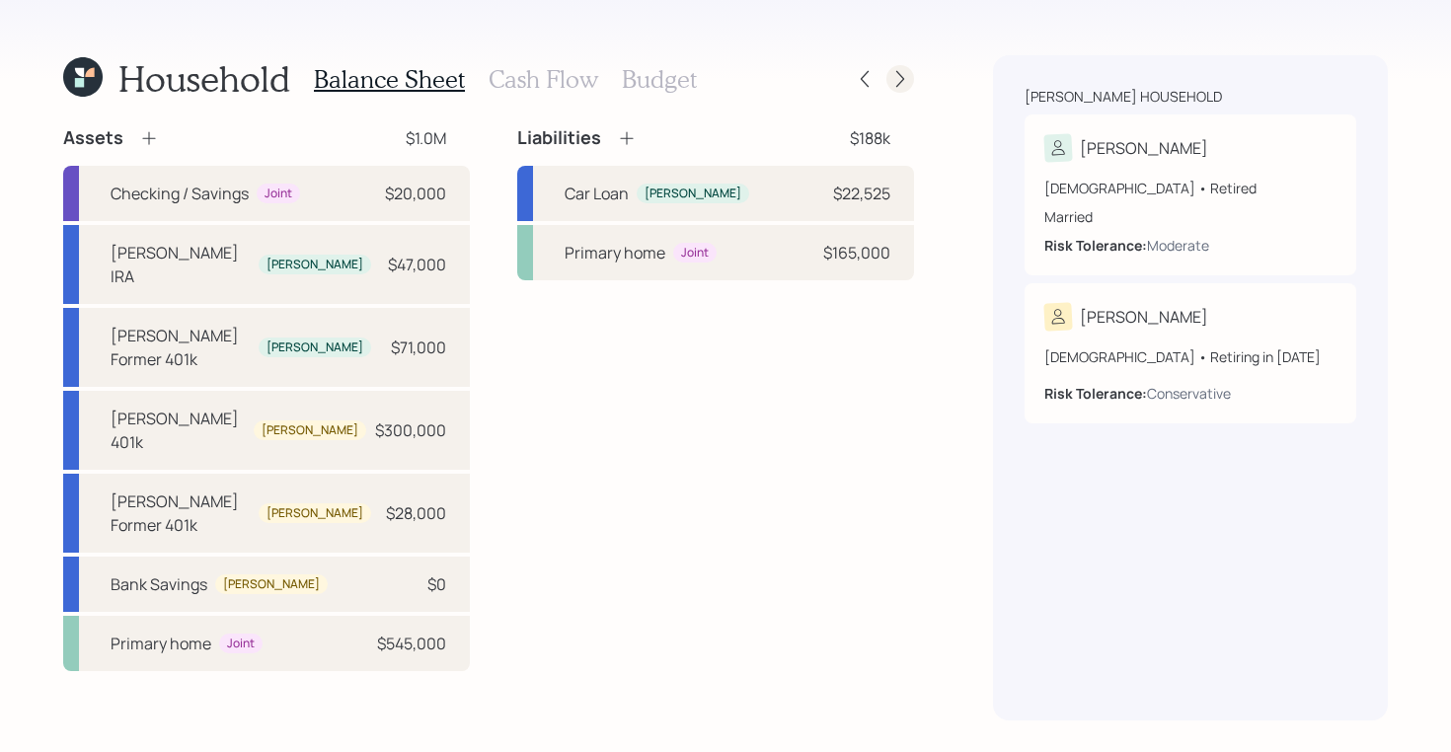
click at [899, 86] on icon at bounding box center [900, 79] width 20 height 20
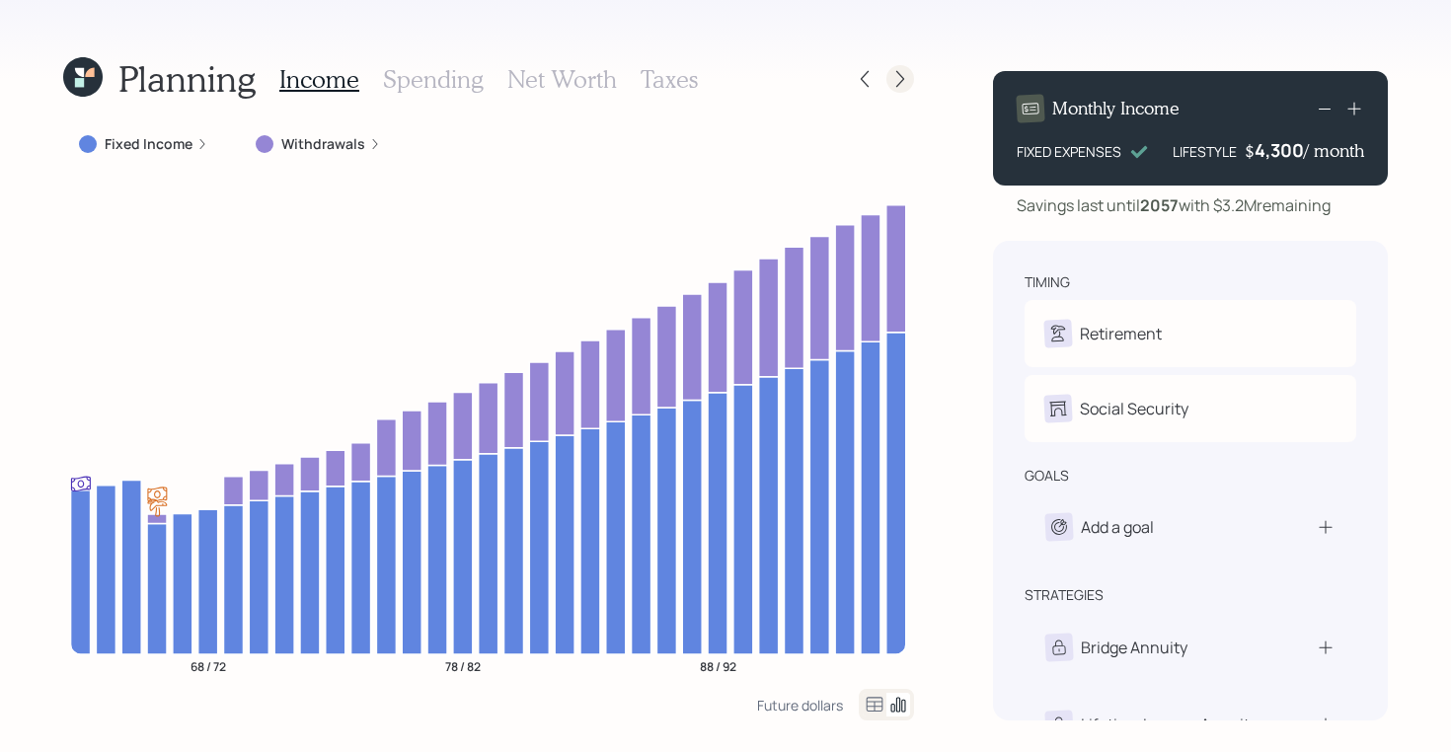
click at [902, 79] on icon at bounding box center [900, 79] width 20 height 20
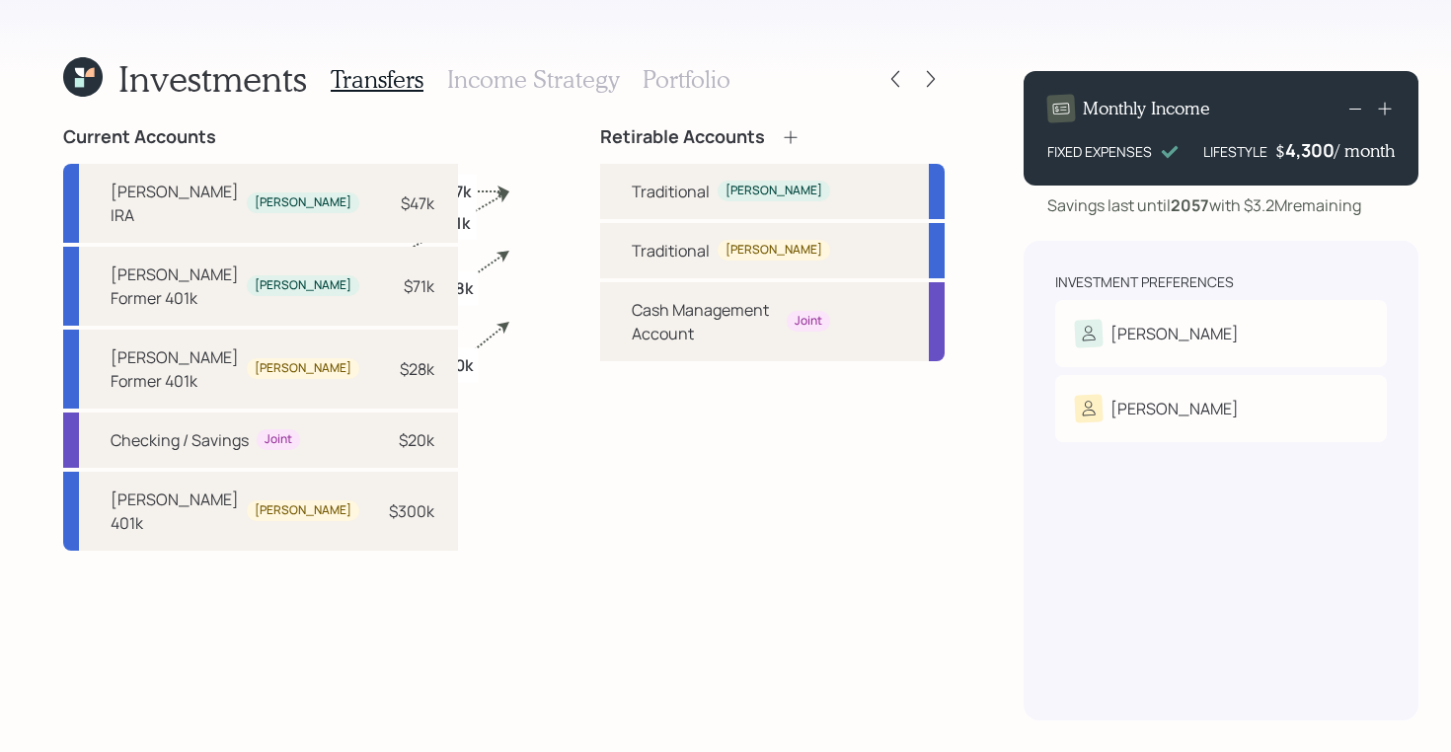
click at [564, 86] on h3 "Income Strategy" at bounding box center [533, 79] width 172 height 29
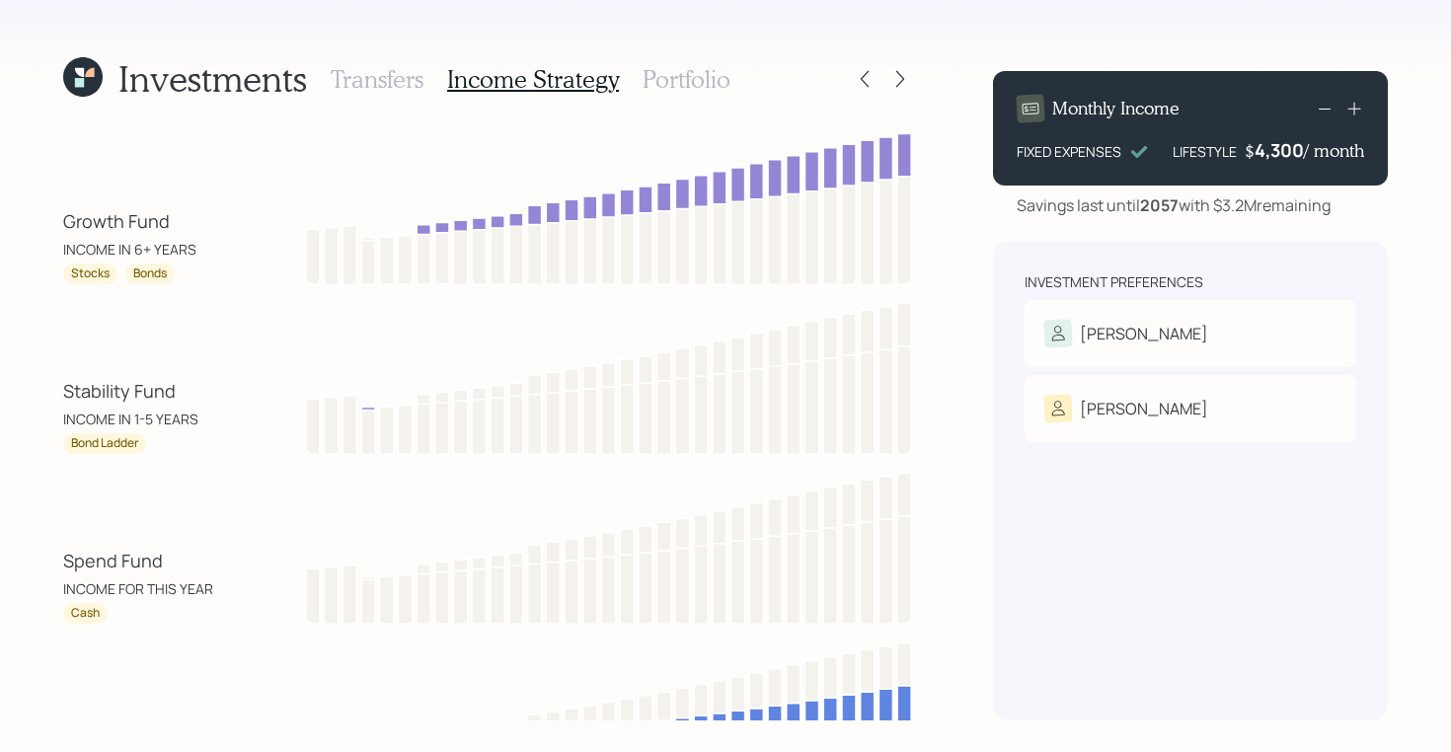
click at [687, 84] on h3 "Portfolio" at bounding box center [687, 79] width 88 height 29
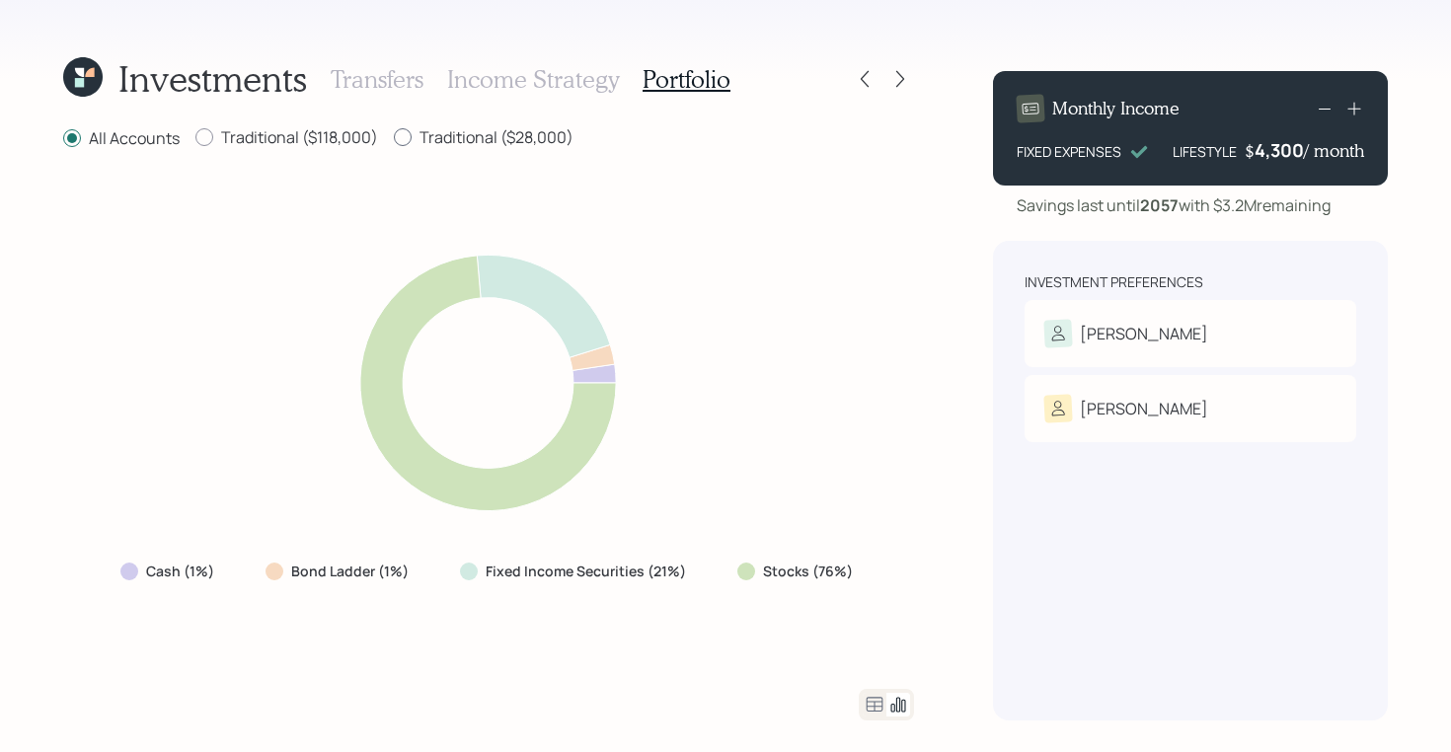
click at [405, 141] on div at bounding box center [403, 137] width 18 height 18
click at [394, 138] on input "Traditional ($28,000)" at bounding box center [393, 137] width 1 height 1
radio input "true"
radio input "false"
click at [266, 130] on label "Traditional ($118,000)" at bounding box center [286, 137] width 183 height 22
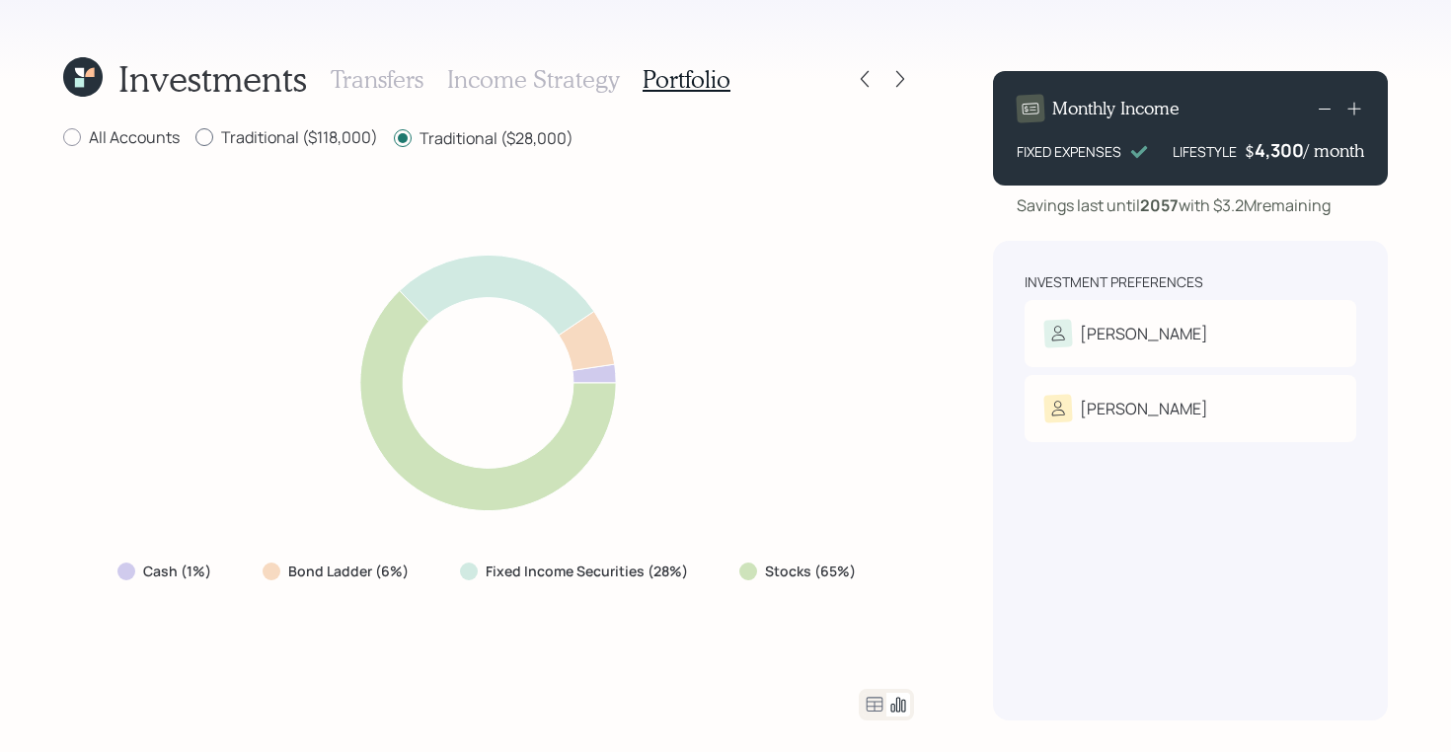
click at [195, 137] on input "Traditional ($118,000)" at bounding box center [194, 137] width 1 height 1
radio input "true"
click at [398, 136] on div at bounding box center [403, 137] width 18 height 18
click at [394, 137] on input "Traditional ($28,000)" at bounding box center [393, 137] width 1 height 1
radio input "true"
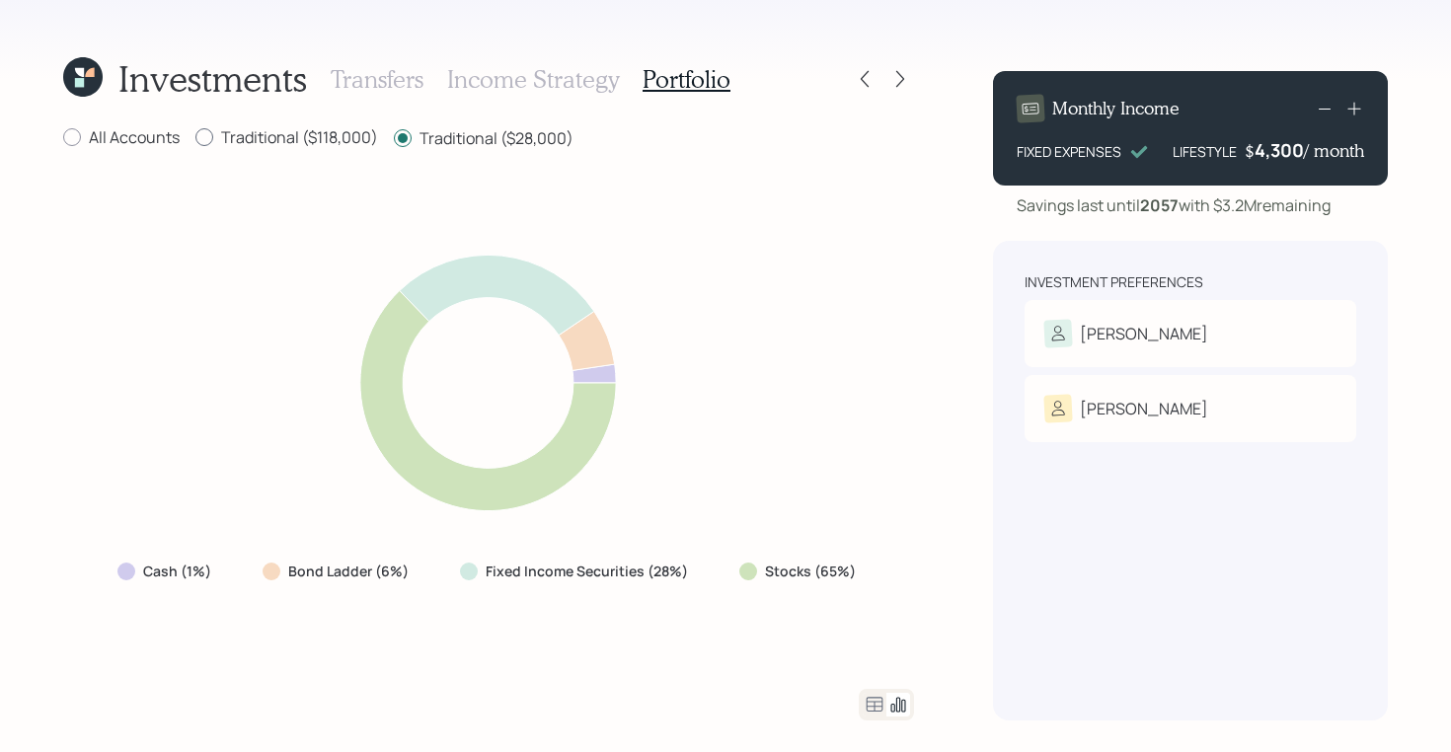
click at [289, 136] on label "Traditional ($118,000)" at bounding box center [286, 137] width 183 height 22
click at [195, 137] on input "Traditional ($118,000)" at bounding box center [194, 137] width 1 height 1
radio input "true"
click at [441, 140] on label "Traditional ($28,000)" at bounding box center [484, 137] width 180 height 22
click at [394, 138] on input "Traditional ($28,000)" at bounding box center [393, 137] width 1 height 1
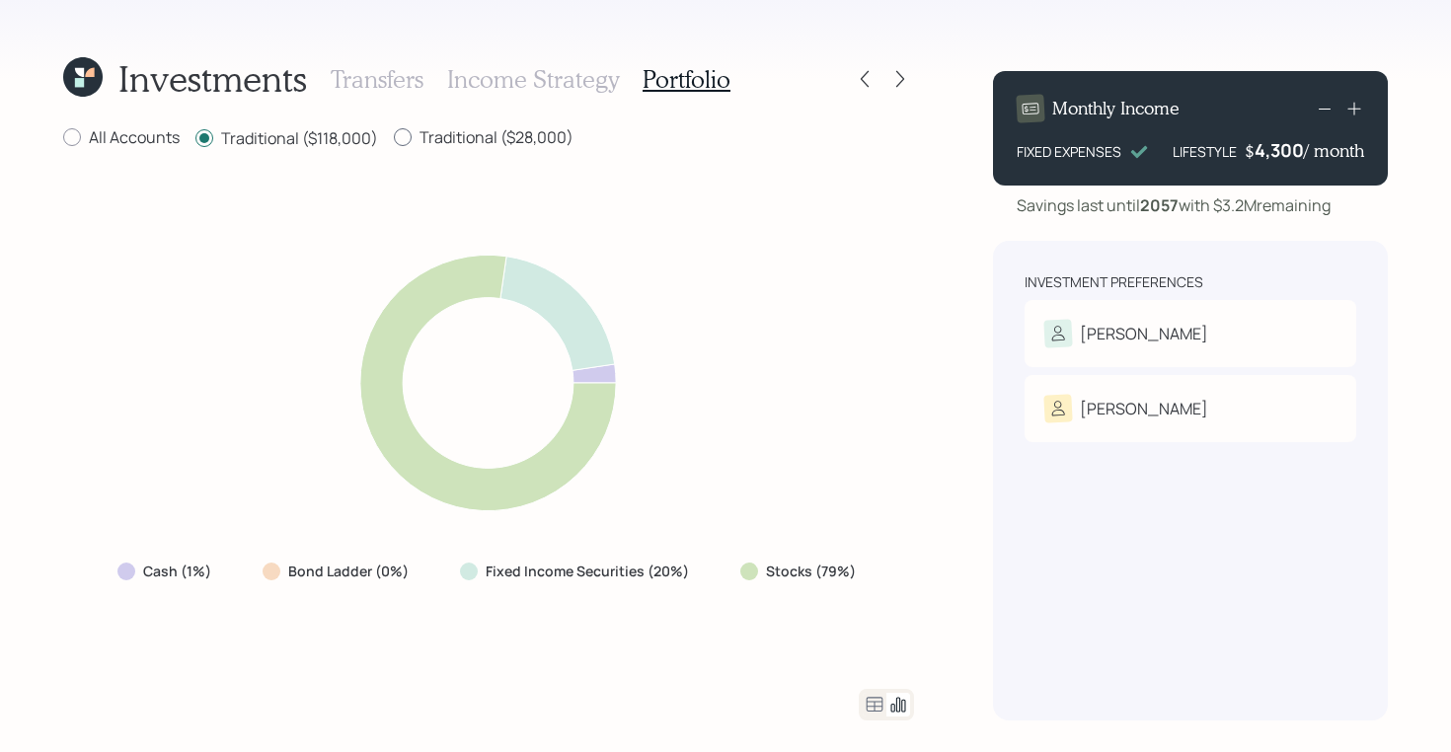
radio input "true"
radio input "false"
click at [874, 697] on icon at bounding box center [875, 704] width 17 height 15
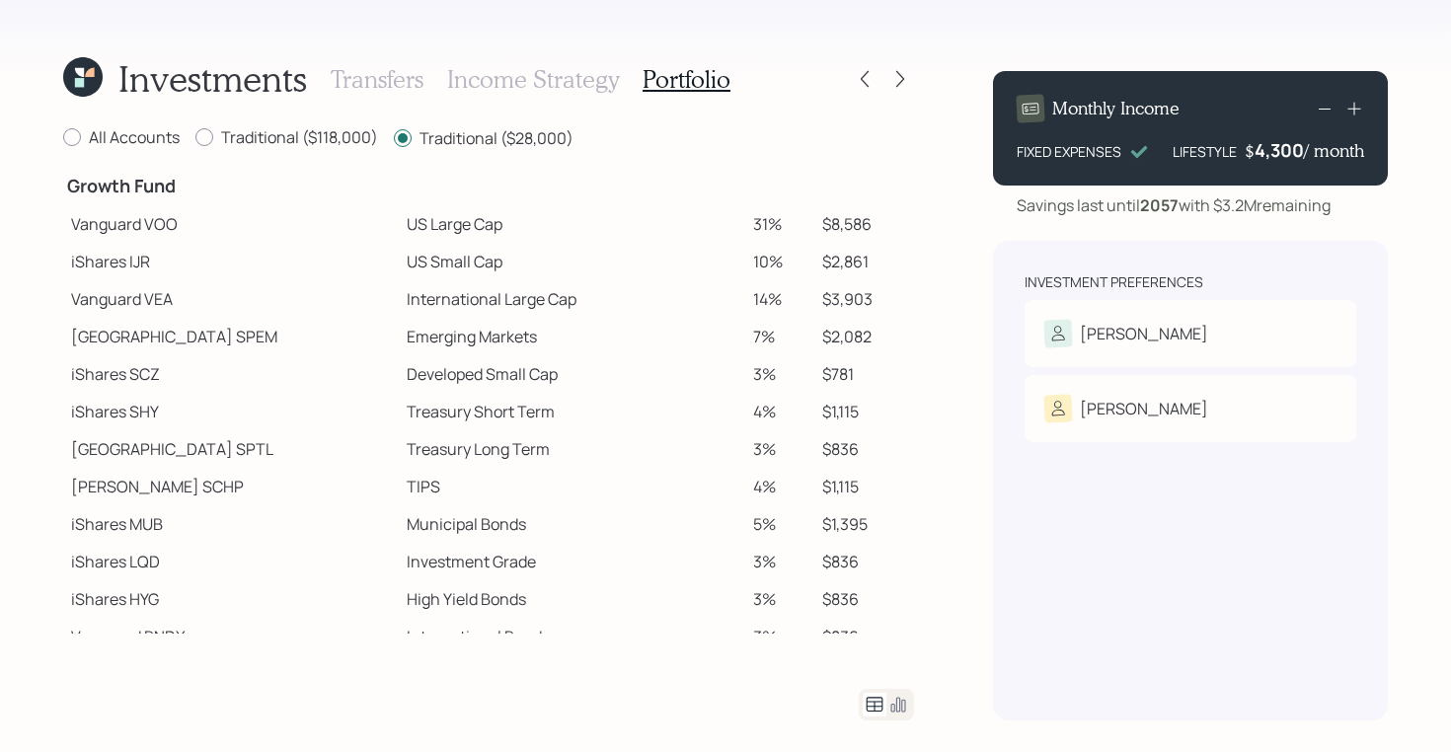
scroll to position [397, 0]
drag, startPoint x: 74, startPoint y: 227, endPoint x: 145, endPoint y: 227, distance: 71.1
click at [145, 227] on td "Vanguard VOO" at bounding box center [231, 226] width 336 height 38
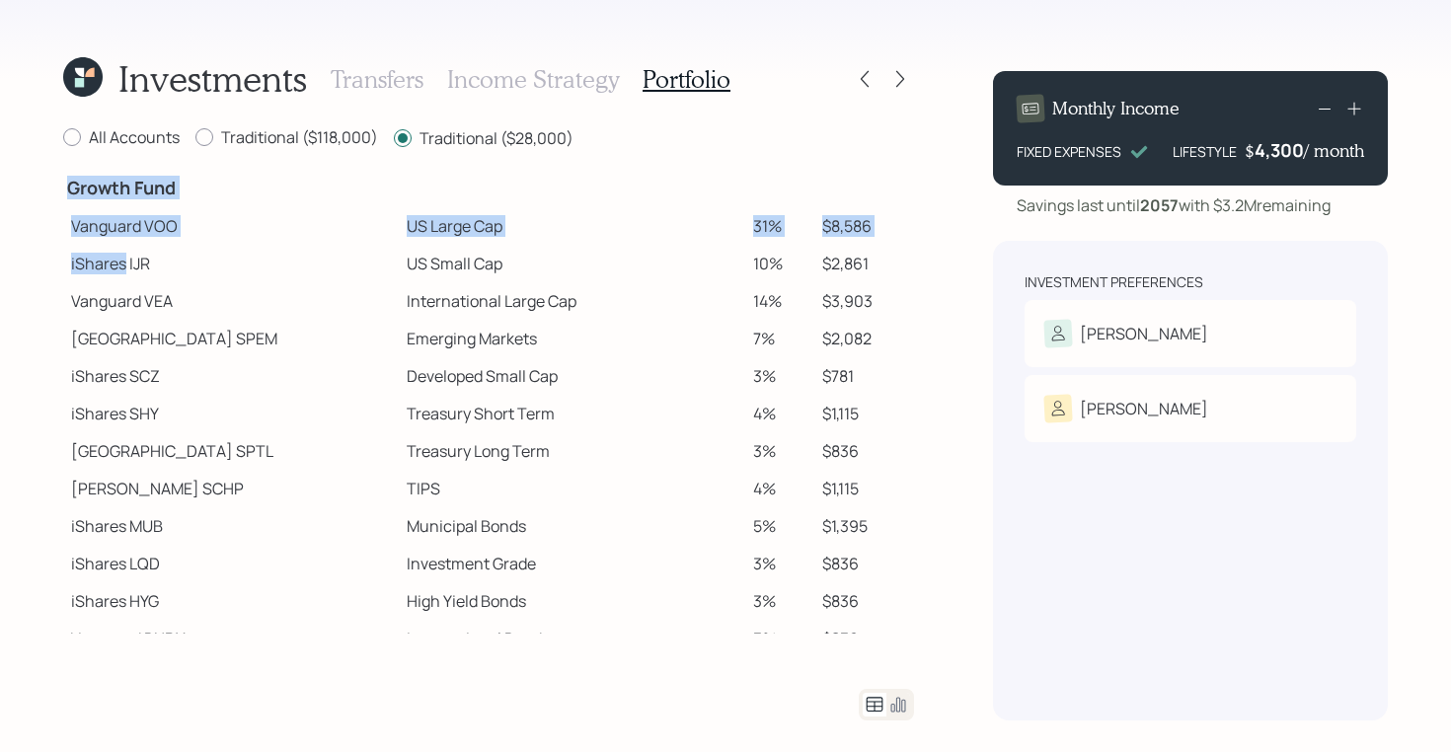
drag, startPoint x: 51, startPoint y: 258, endPoint x: 126, endPoint y: 258, distance: 75.0
click at [126, 258] on div "Investments Transfers Income Strategy Portfolio All Accounts Traditional ($118,…" at bounding box center [725, 376] width 1451 height 752
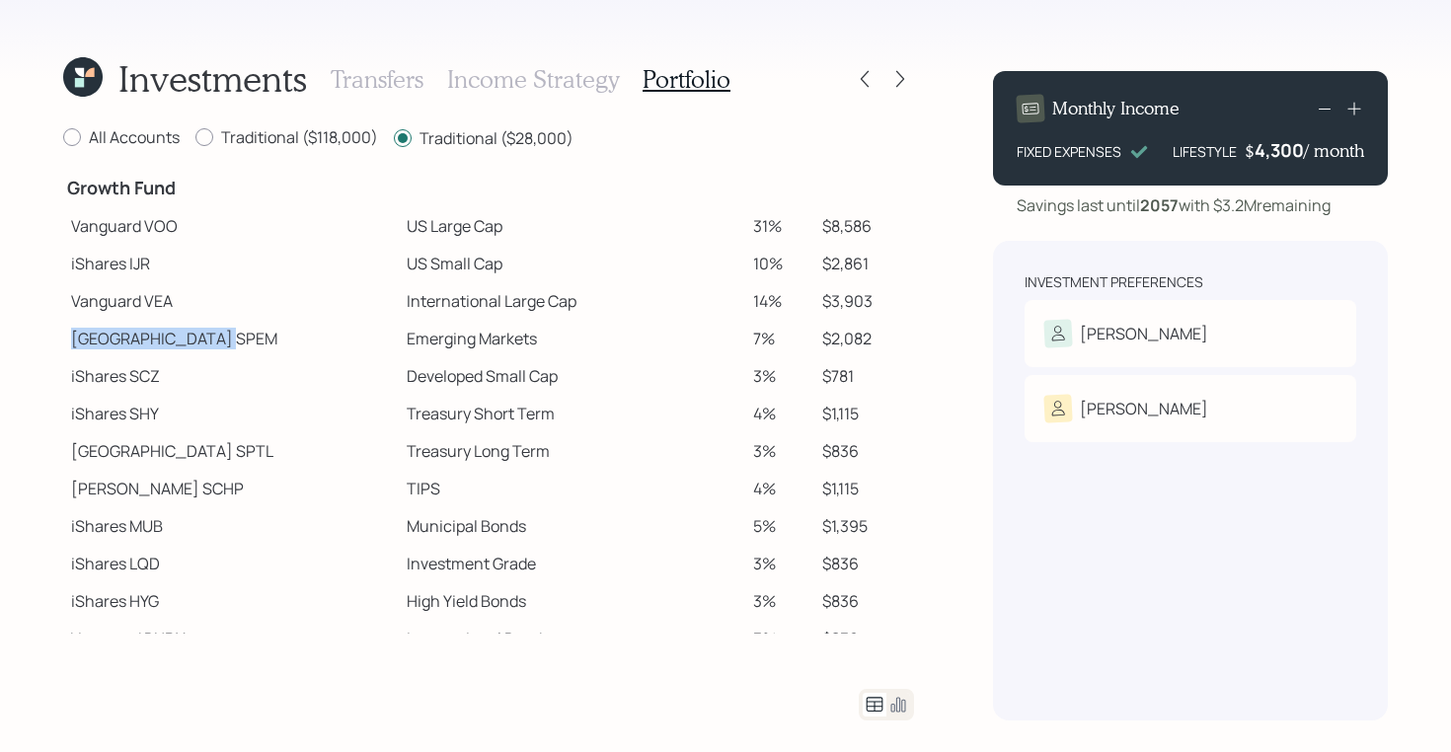
drag, startPoint x: 70, startPoint y: 336, endPoint x: 164, endPoint y: 344, distance: 94.2
click at [164, 344] on td "State Street SPEM" at bounding box center [231, 339] width 336 height 38
drag, startPoint x: 72, startPoint y: 490, endPoint x: 126, endPoint y: 491, distance: 54.3
click at [126, 491] on td "Schwab SCHP" at bounding box center [231, 489] width 336 height 38
drag, startPoint x: 76, startPoint y: 229, endPoint x: 444, endPoint y: 231, distance: 368.1
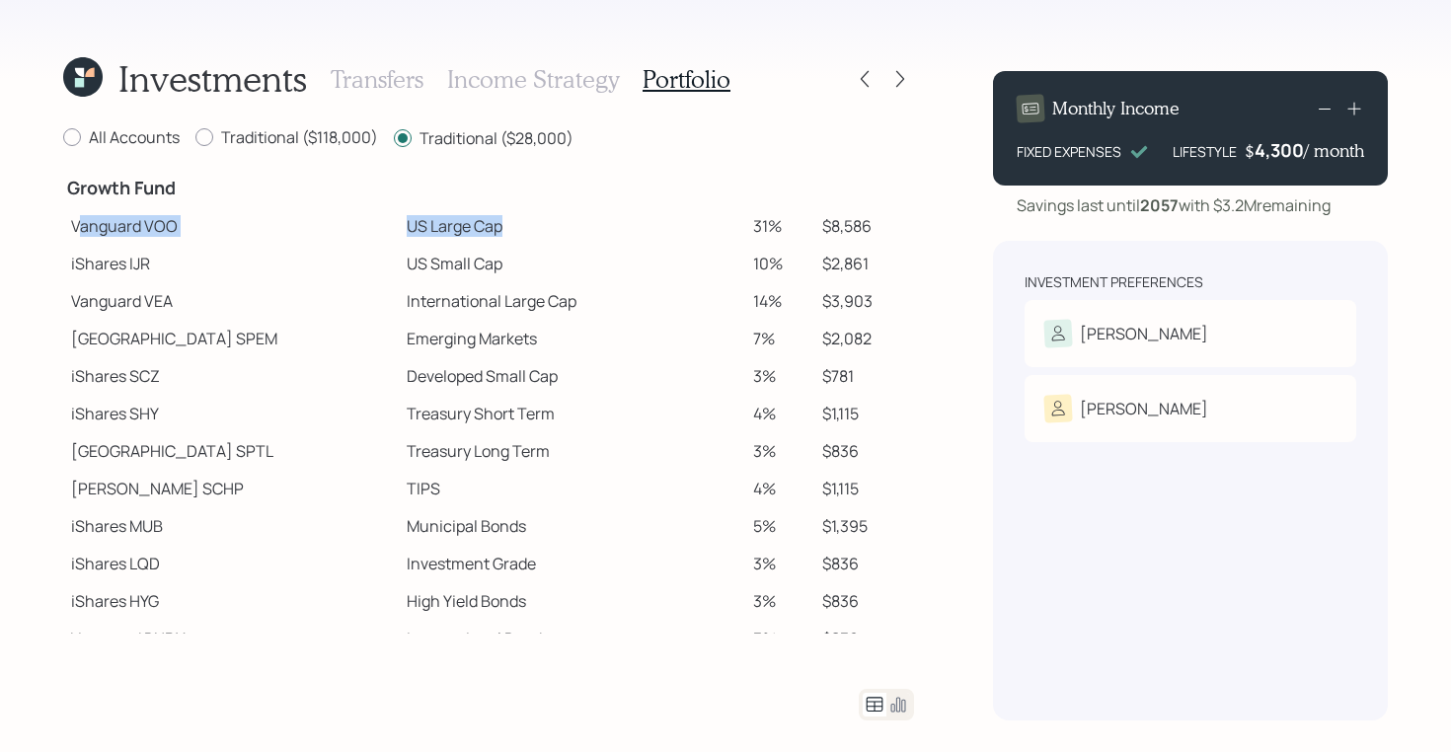
click at [444, 231] on tr "Vanguard VOO US Large Cap 31% $8,586" at bounding box center [488, 226] width 851 height 38
click at [319, 254] on td "iShares IJR" at bounding box center [231, 264] width 336 height 38
drag, startPoint x: 330, startPoint y: 233, endPoint x: 459, endPoint y: 231, distance: 129.3
click at [459, 231] on td "US Large Cap" at bounding box center [572, 226] width 346 height 38
drag, startPoint x: 325, startPoint y: 267, endPoint x: 462, endPoint y: 265, distance: 137.2
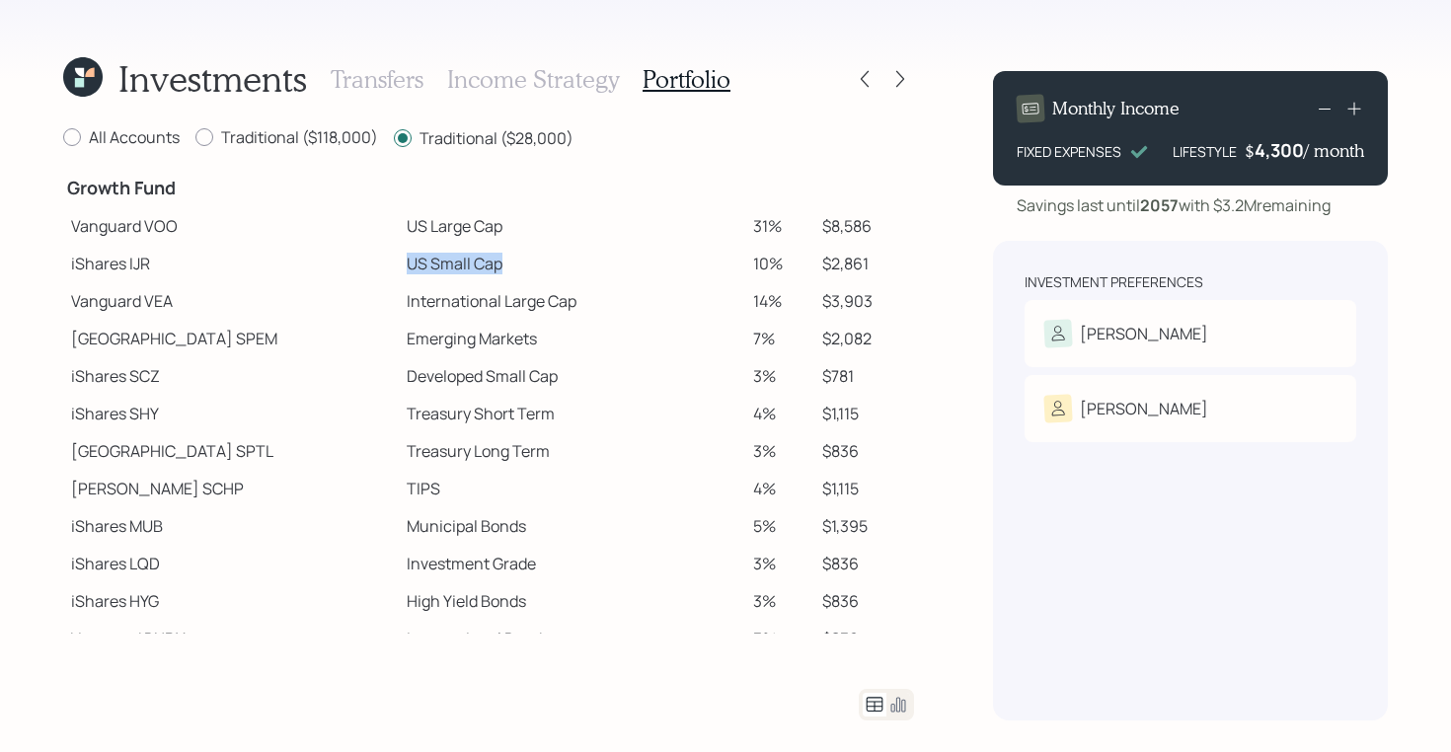
click at [462, 265] on td "US Small Cap" at bounding box center [572, 264] width 346 height 38
drag, startPoint x: 335, startPoint y: 303, endPoint x: 515, endPoint y: 305, distance: 180.6
click at [515, 305] on td "International Large Cap" at bounding box center [572, 301] width 346 height 38
drag, startPoint x: 336, startPoint y: 340, endPoint x: 502, endPoint y: 340, distance: 166.8
click at [502, 340] on td "Emerging Markets" at bounding box center [572, 339] width 346 height 38
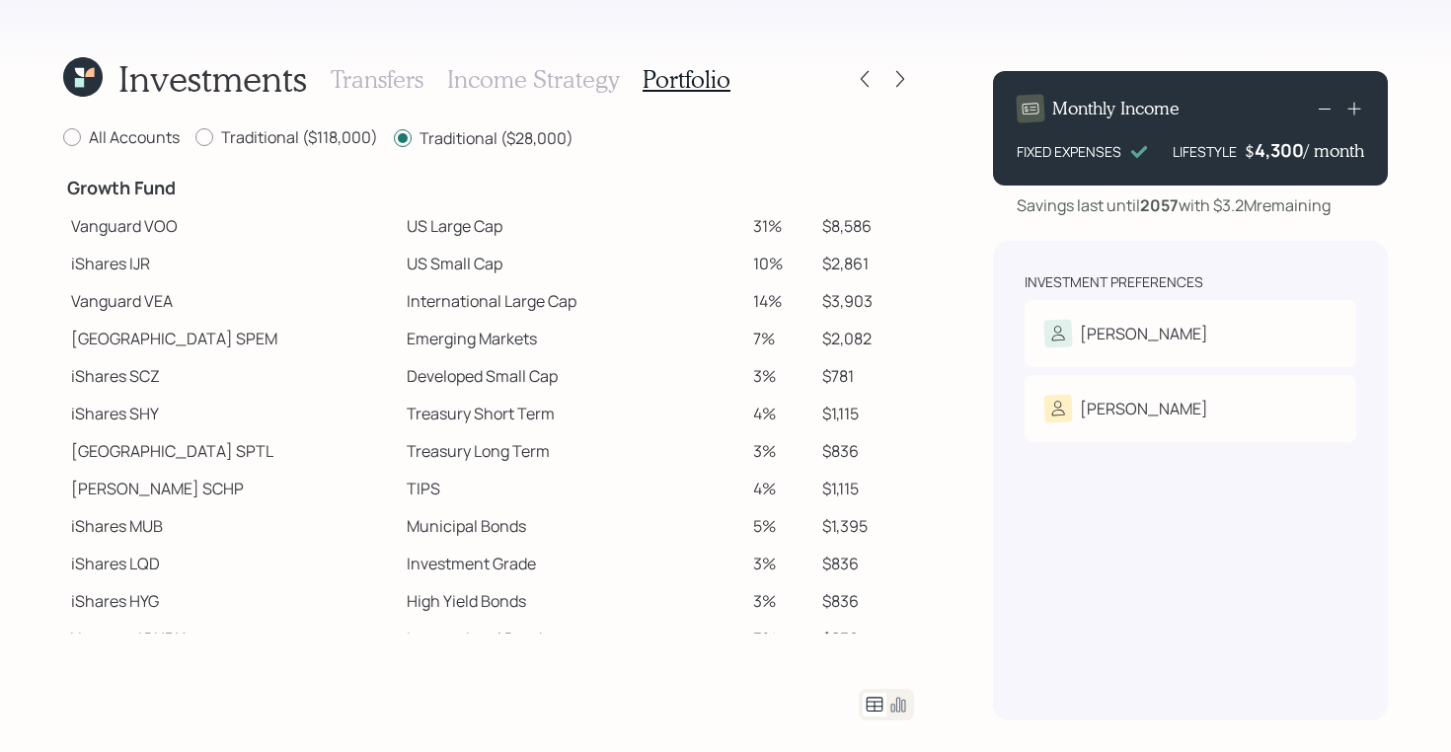
click at [524, 76] on h3 "Income Strategy" at bounding box center [533, 79] width 172 height 29
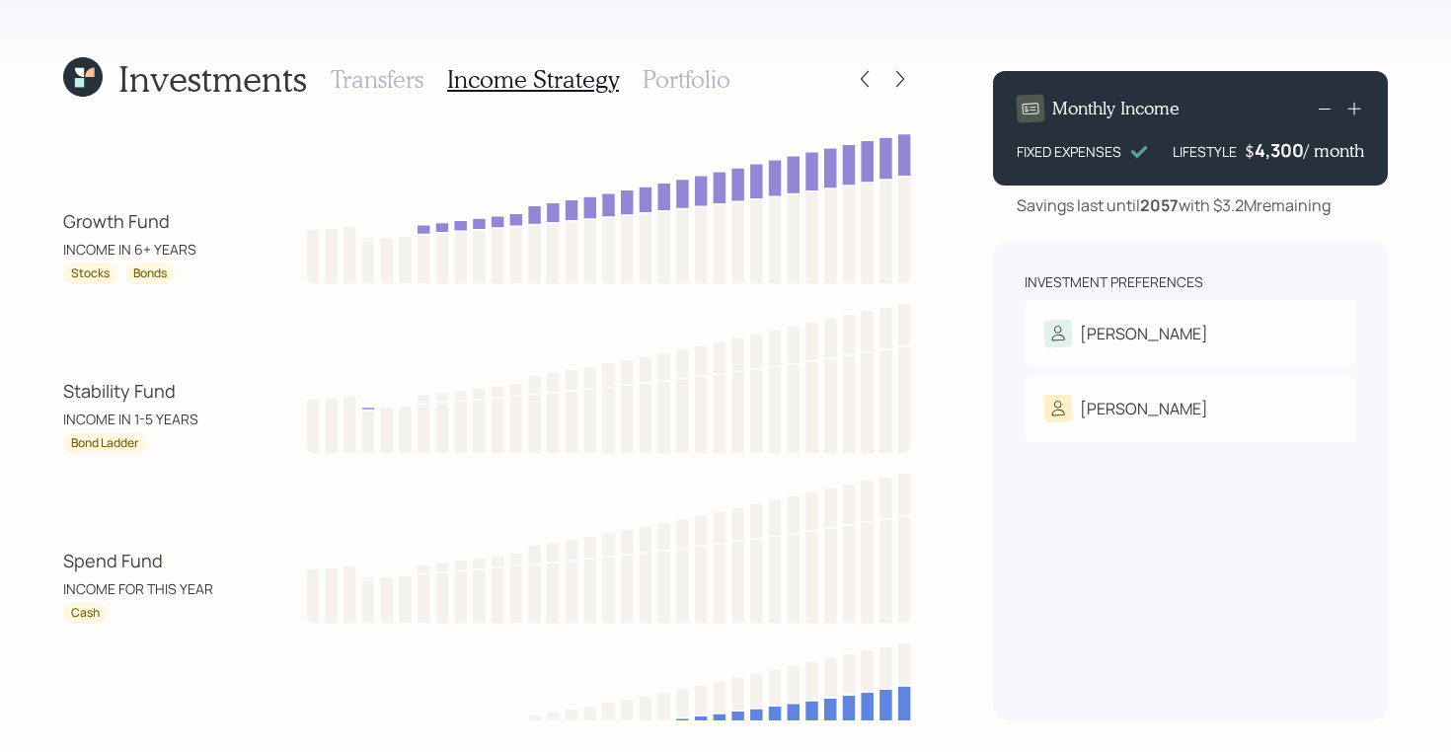
click at [689, 75] on h3 "Portfolio" at bounding box center [687, 79] width 88 height 29
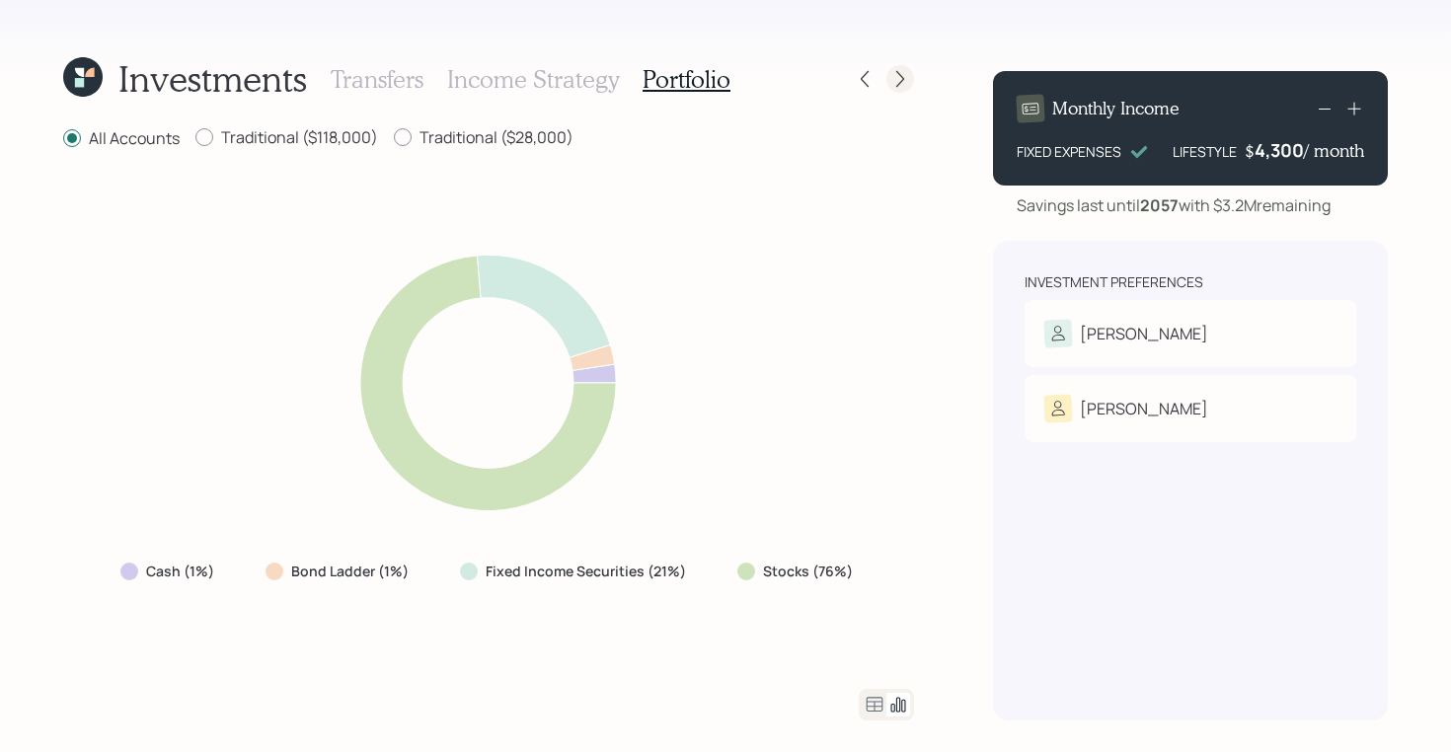
click at [907, 72] on icon at bounding box center [900, 79] width 20 height 20
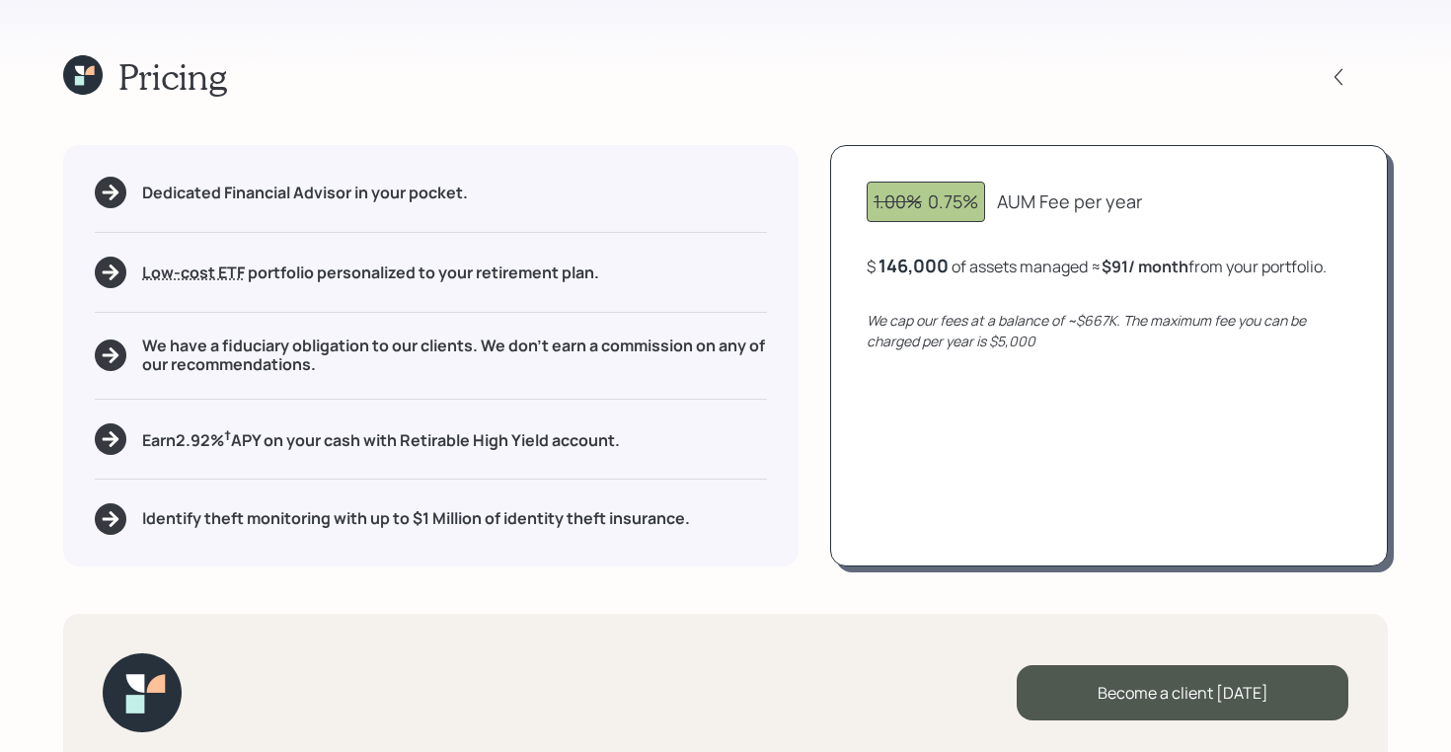
click at [90, 84] on icon at bounding box center [82, 74] width 39 height 39
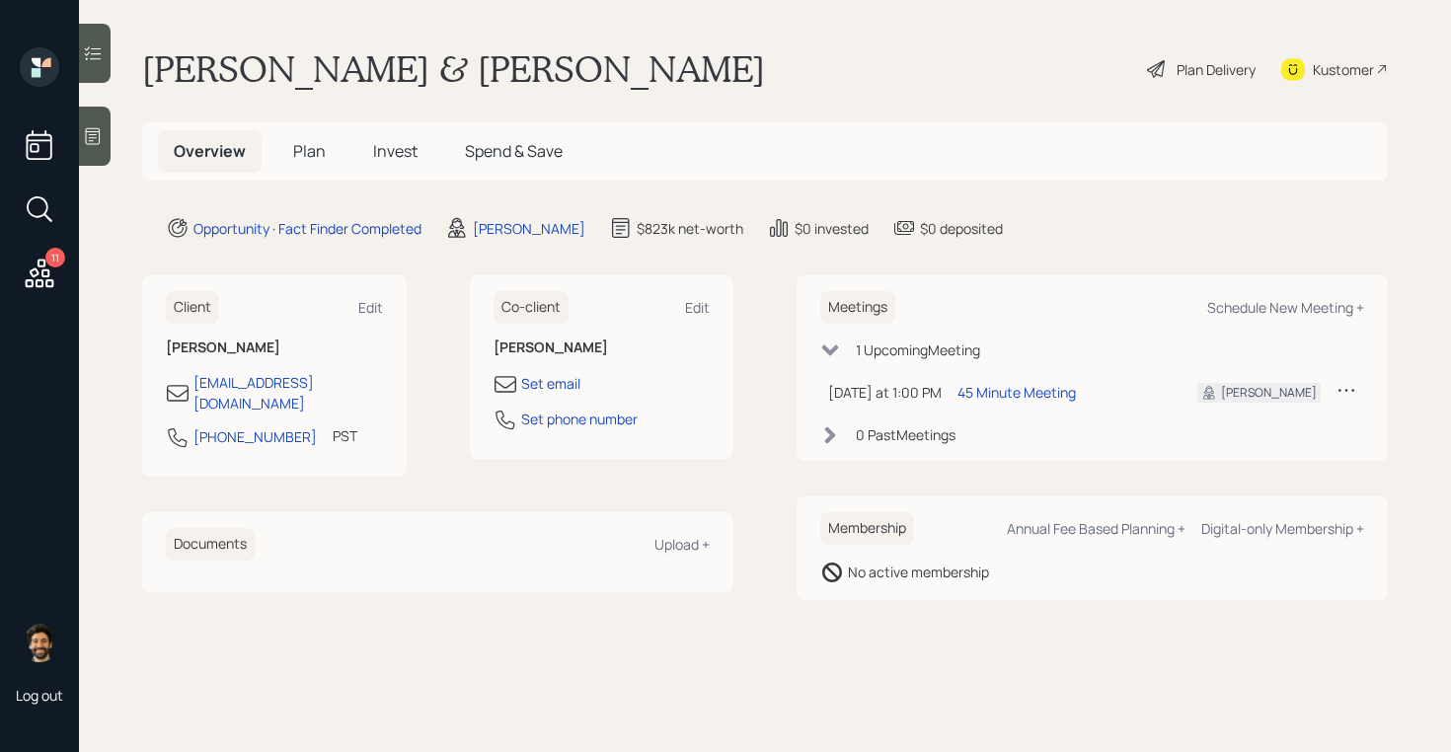
click at [325, 133] on h5 "Plan" at bounding box center [309, 151] width 64 height 42
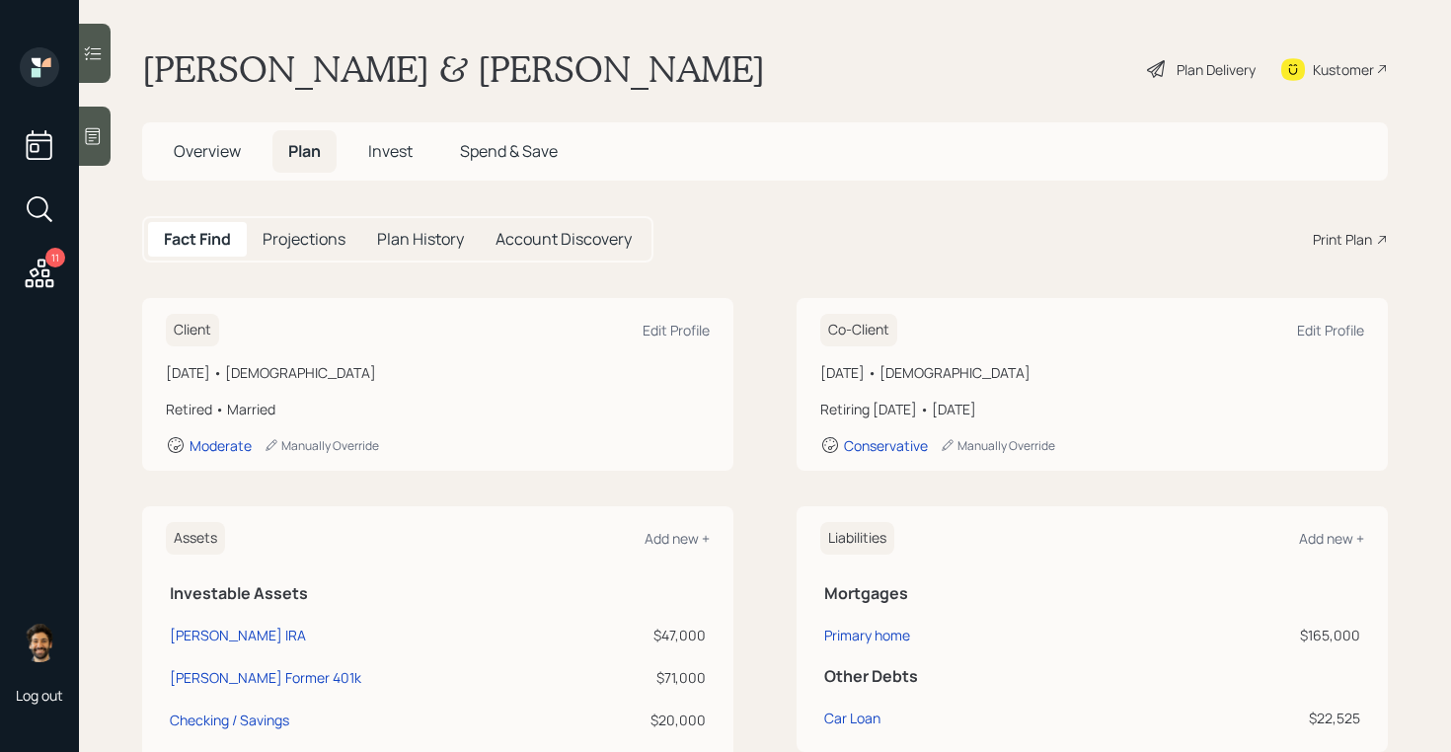
click at [1322, 241] on div "Print Plan" at bounding box center [1342, 239] width 59 height 21
click at [212, 168] on h5 "Overview" at bounding box center [207, 151] width 99 height 42
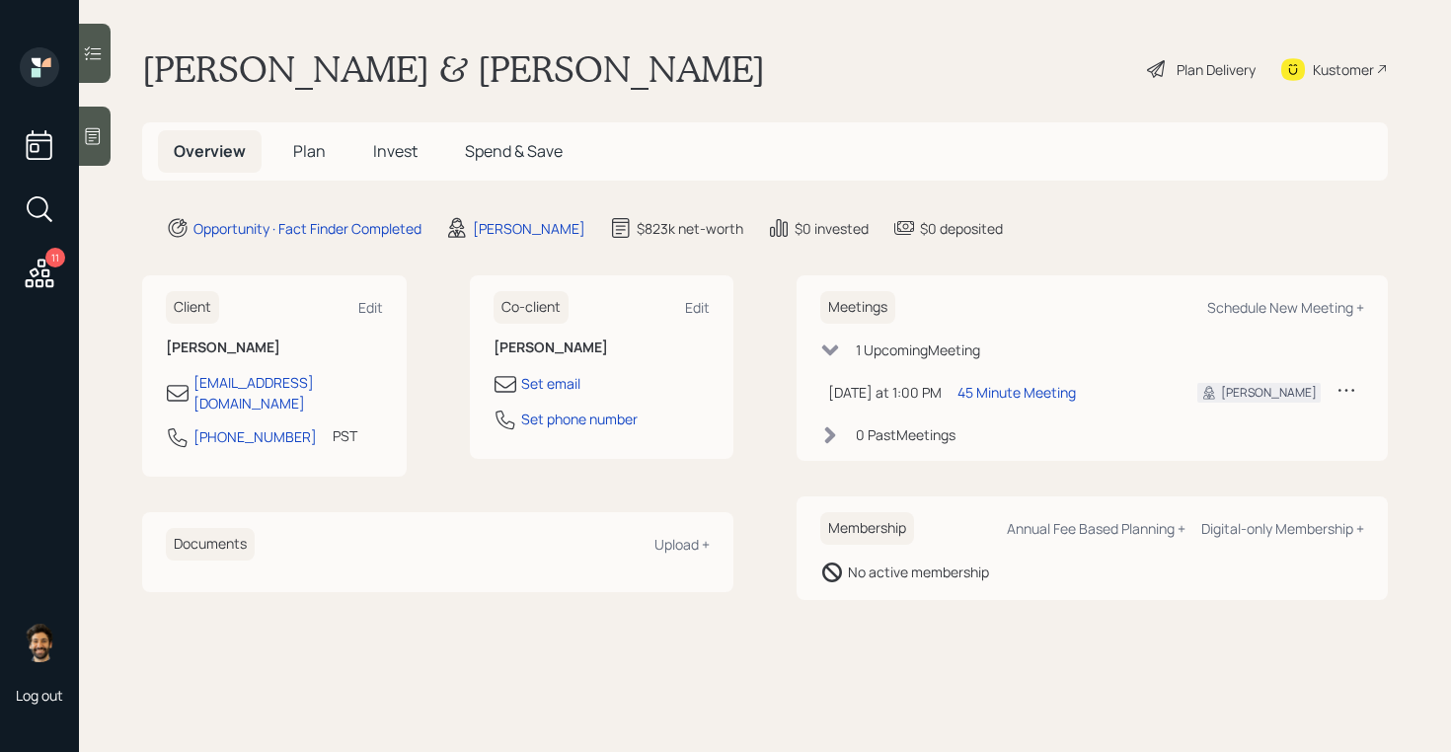
click at [317, 153] on span "Plan" at bounding box center [309, 151] width 33 height 22
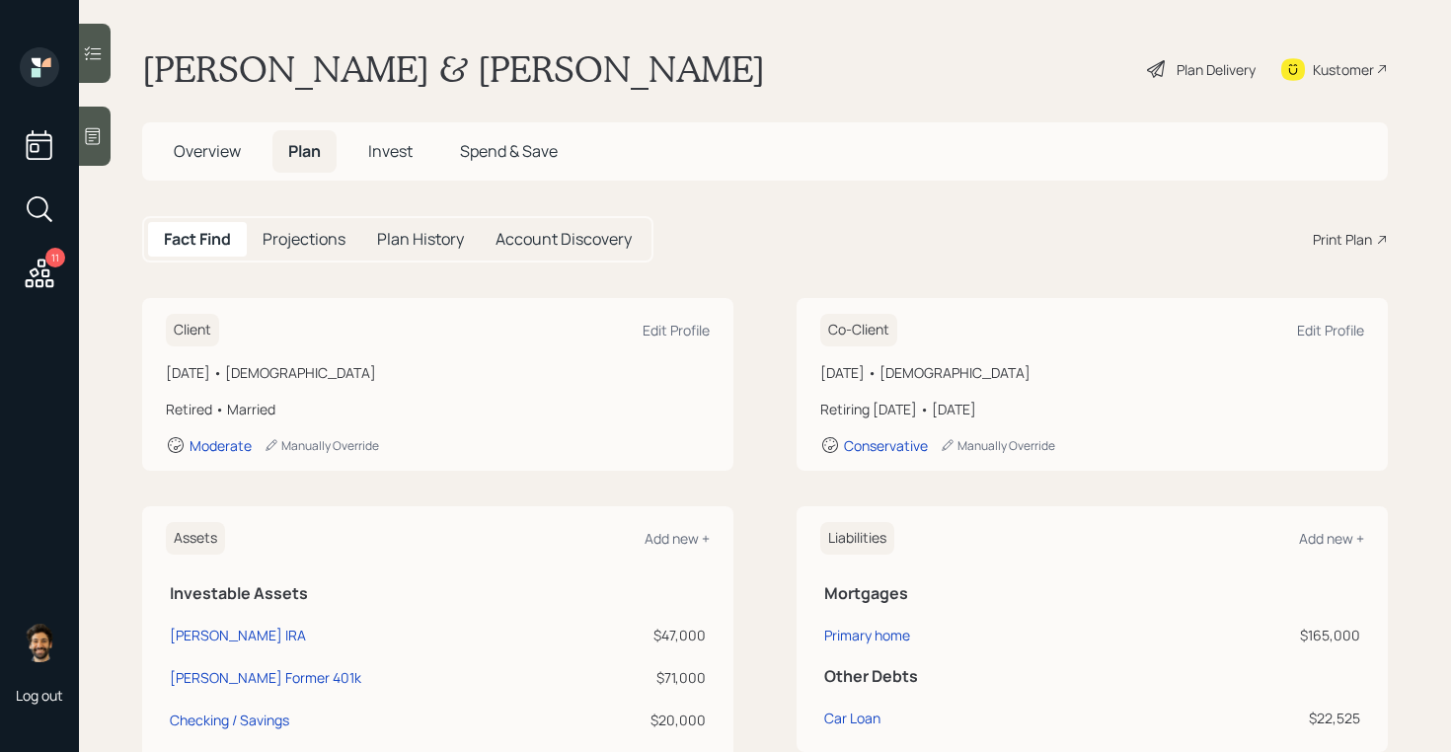
click at [1212, 66] on div "Plan Delivery" at bounding box center [1215, 69] width 79 height 21
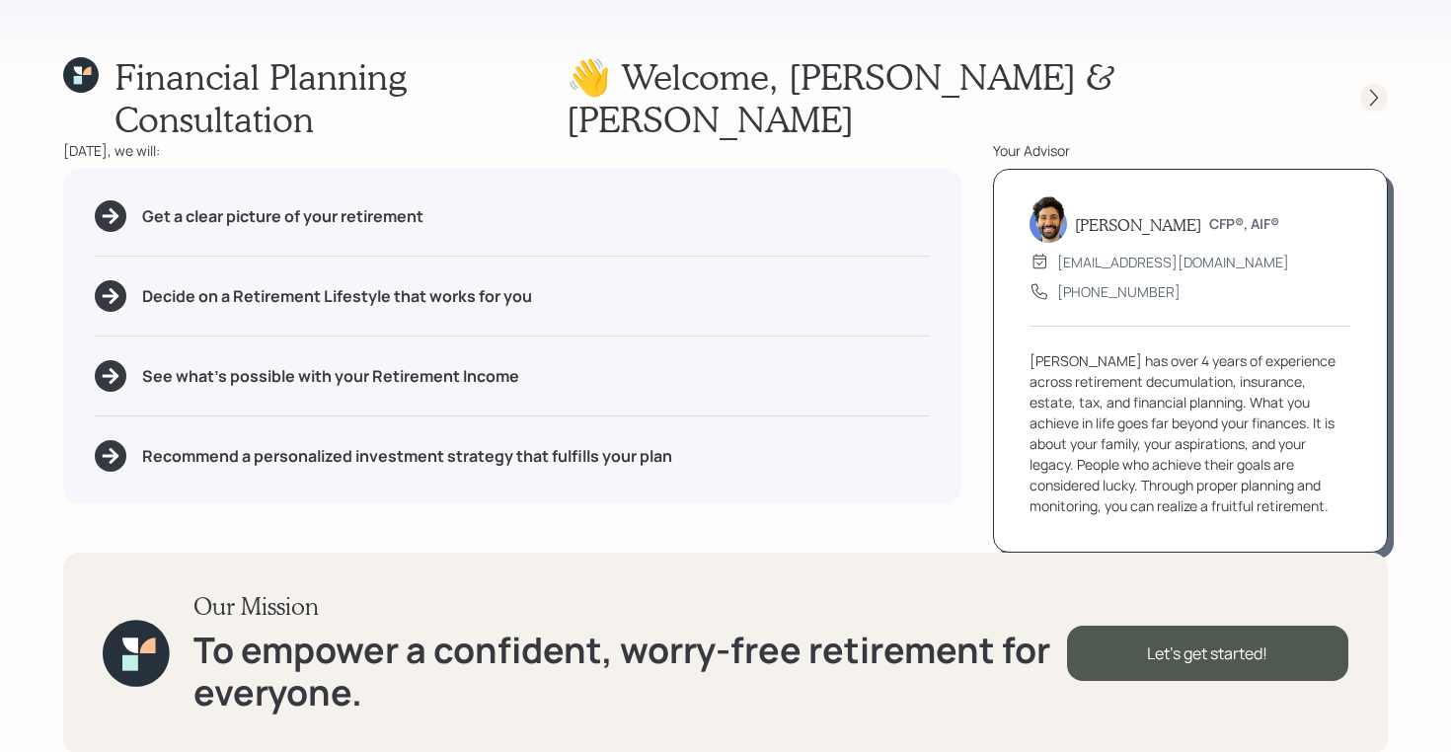
click at [1371, 88] on icon at bounding box center [1374, 98] width 20 height 20
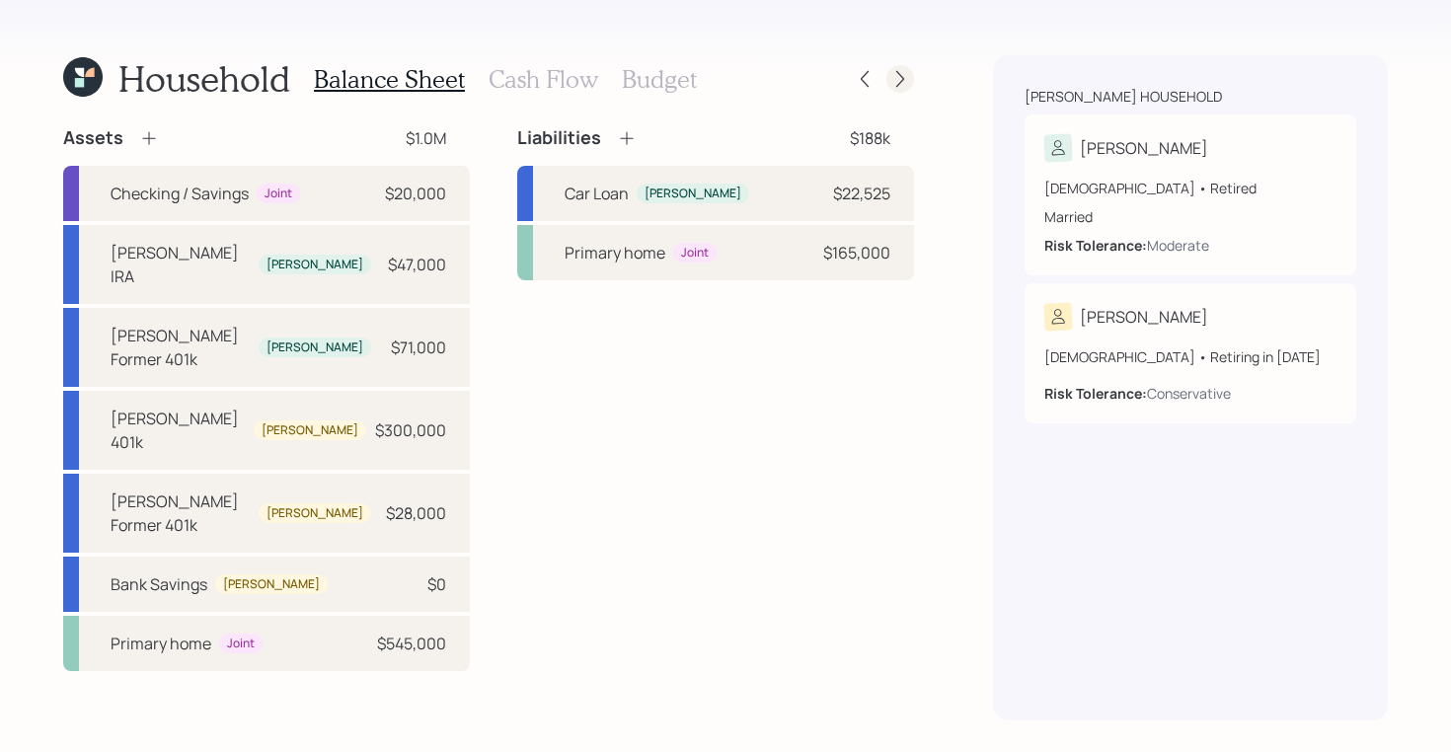
click at [905, 79] on icon at bounding box center [900, 79] width 20 height 20
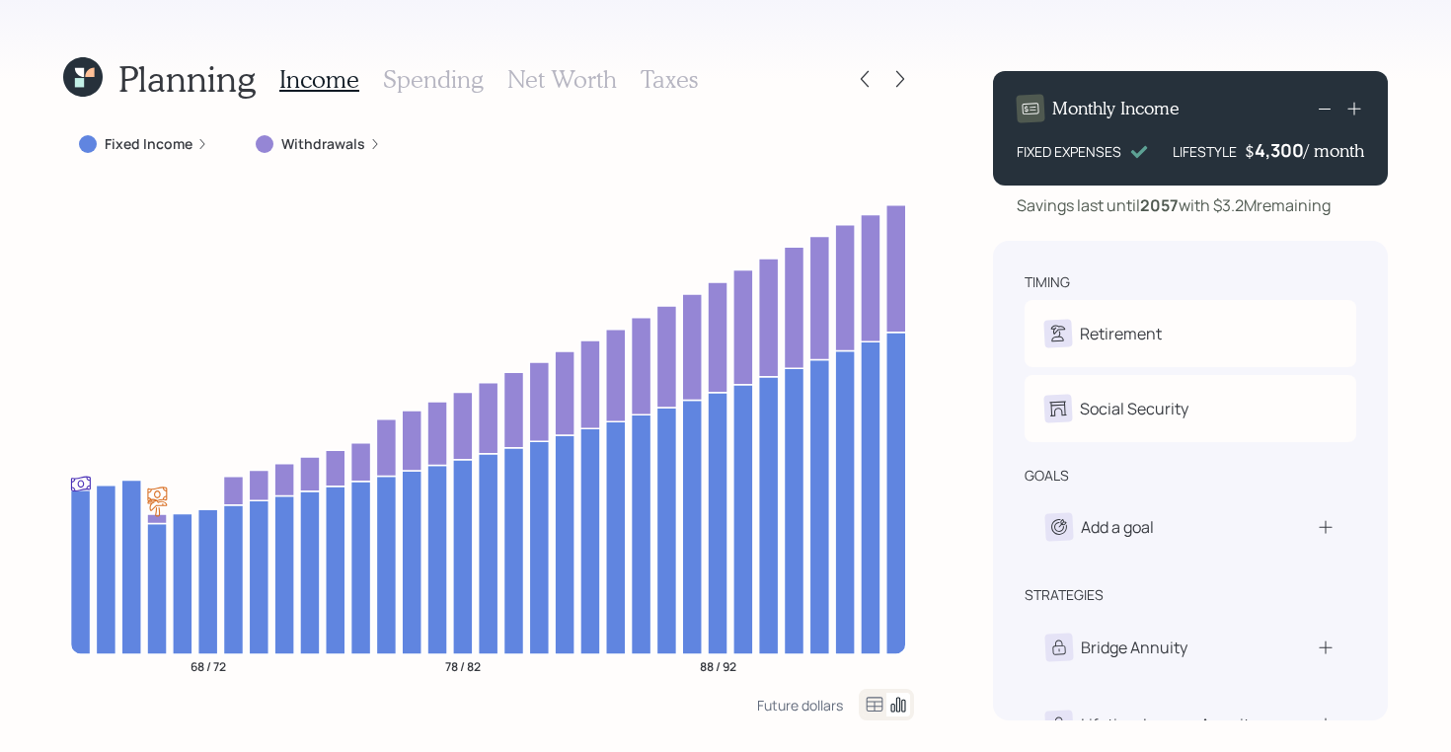
click at [905, 79] on icon at bounding box center [900, 79] width 20 height 20
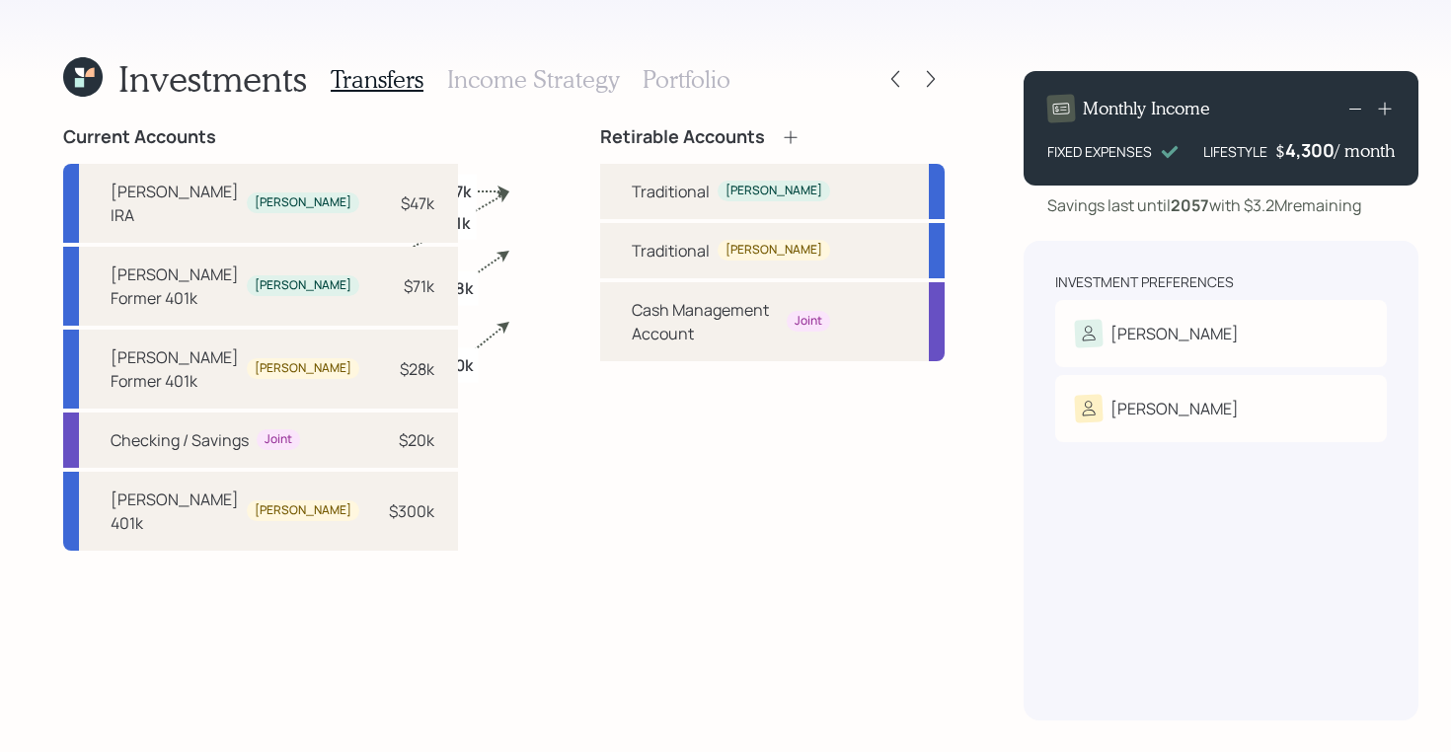
click at [921, 79] on icon at bounding box center [931, 79] width 20 height 20
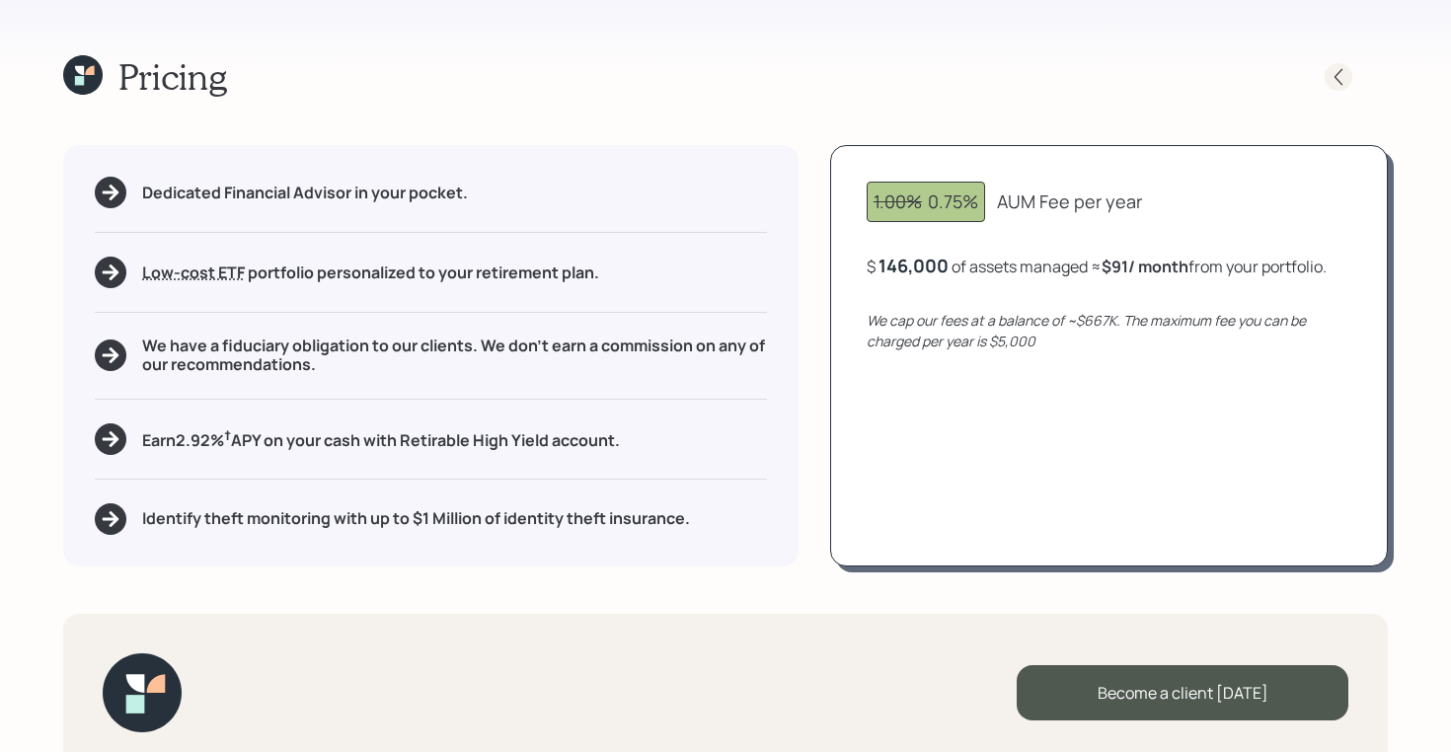
click at [1331, 83] on icon at bounding box center [1338, 77] width 20 height 20
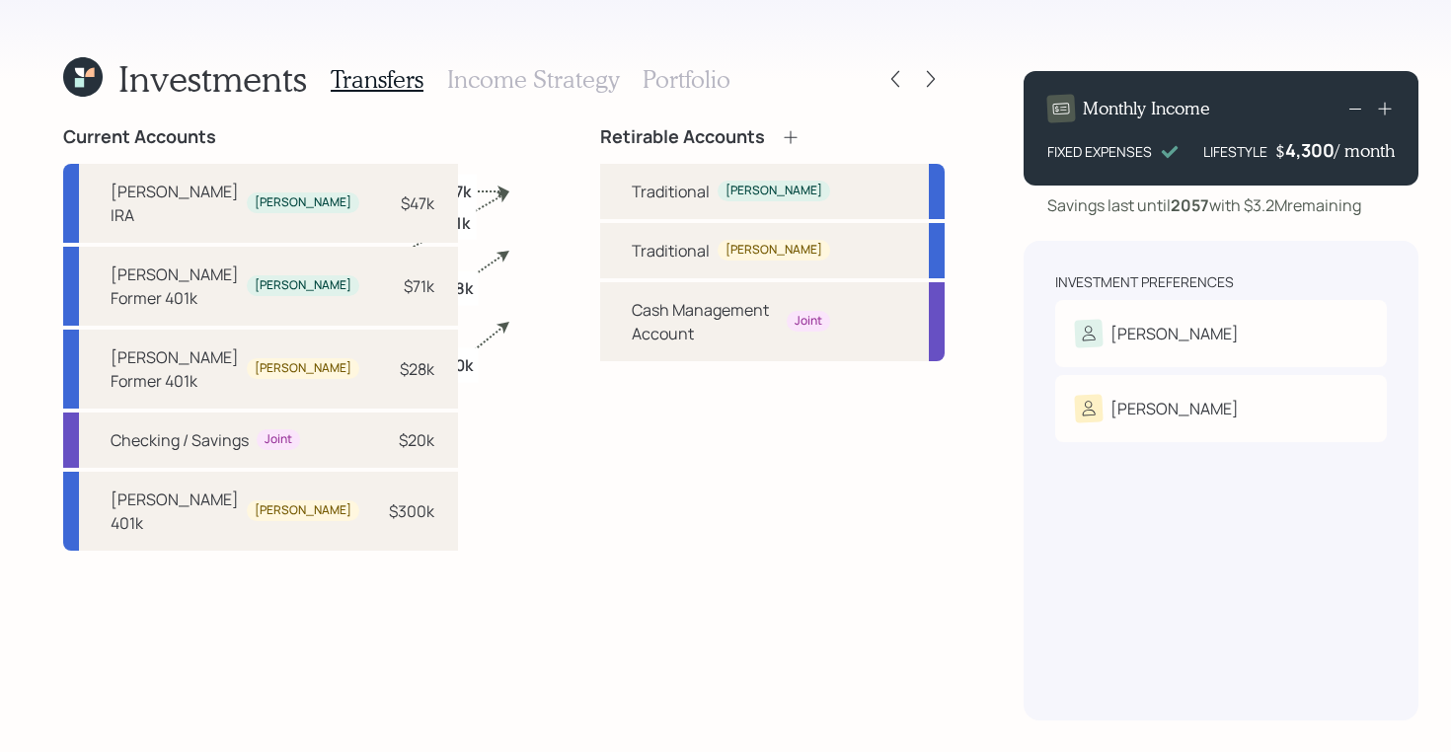
click at [567, 82] on h3 "Income Strategy" at bounding box center [533, 79] width 172 height 29
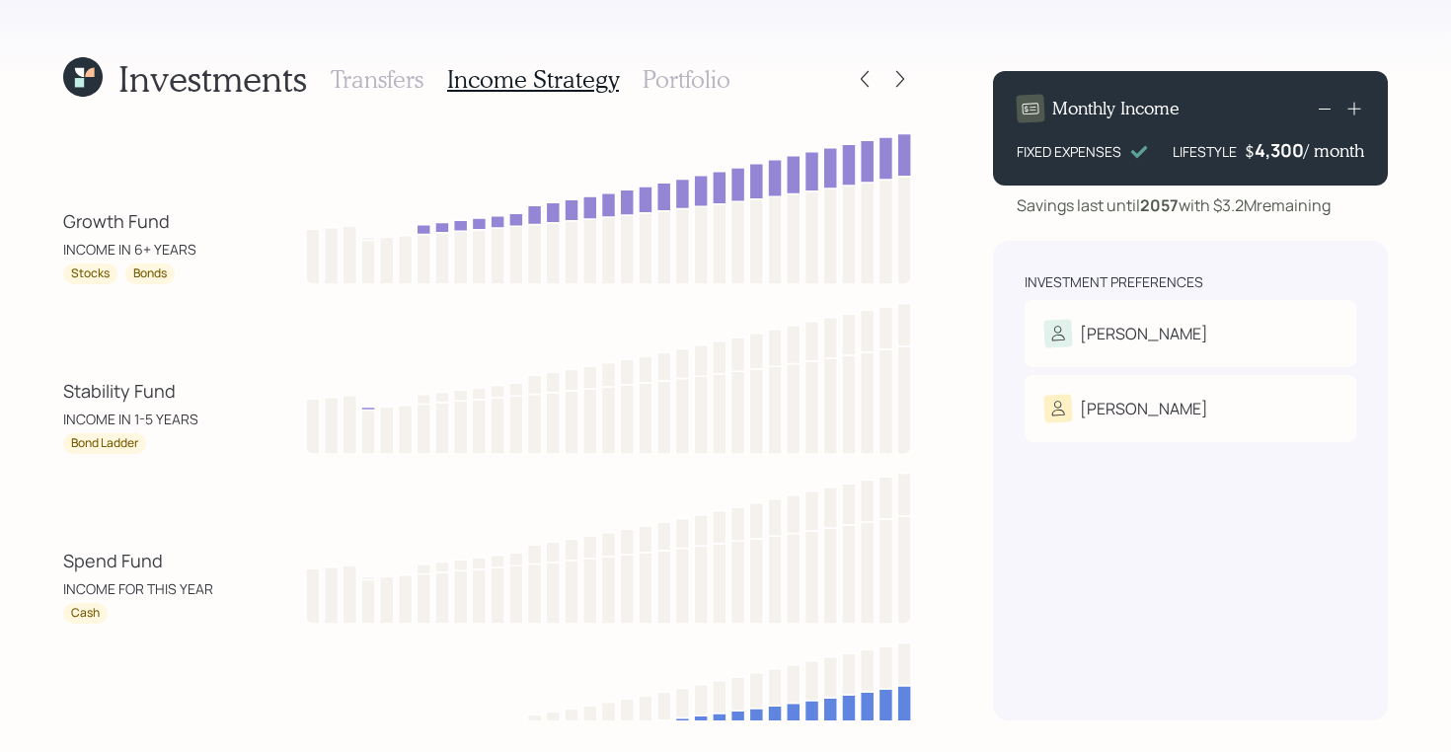
click at [685, 81] on h3 "Portfolio" at bounding box center [687, 79] width 88 height 29
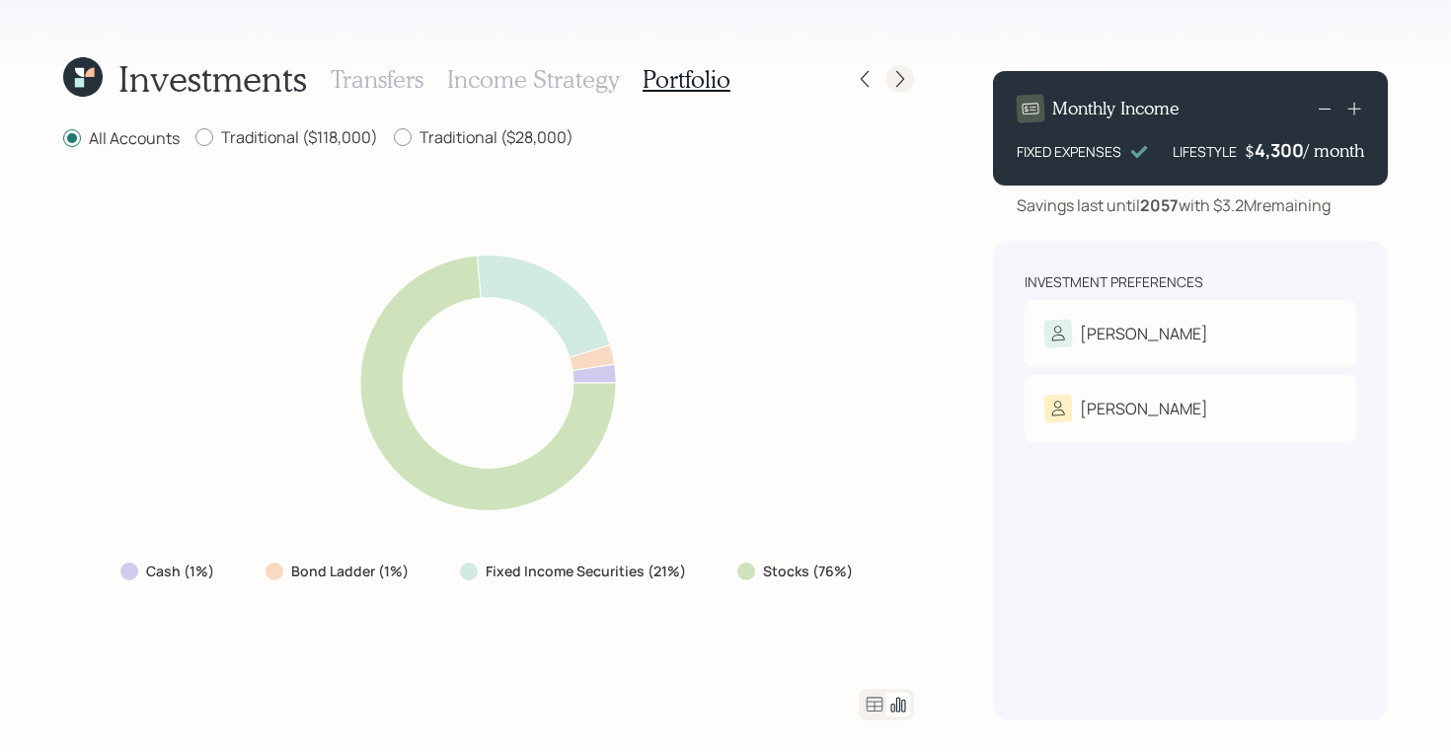
click at [907, 81] on icon at bounding box center [900, 79] width 20 height 20
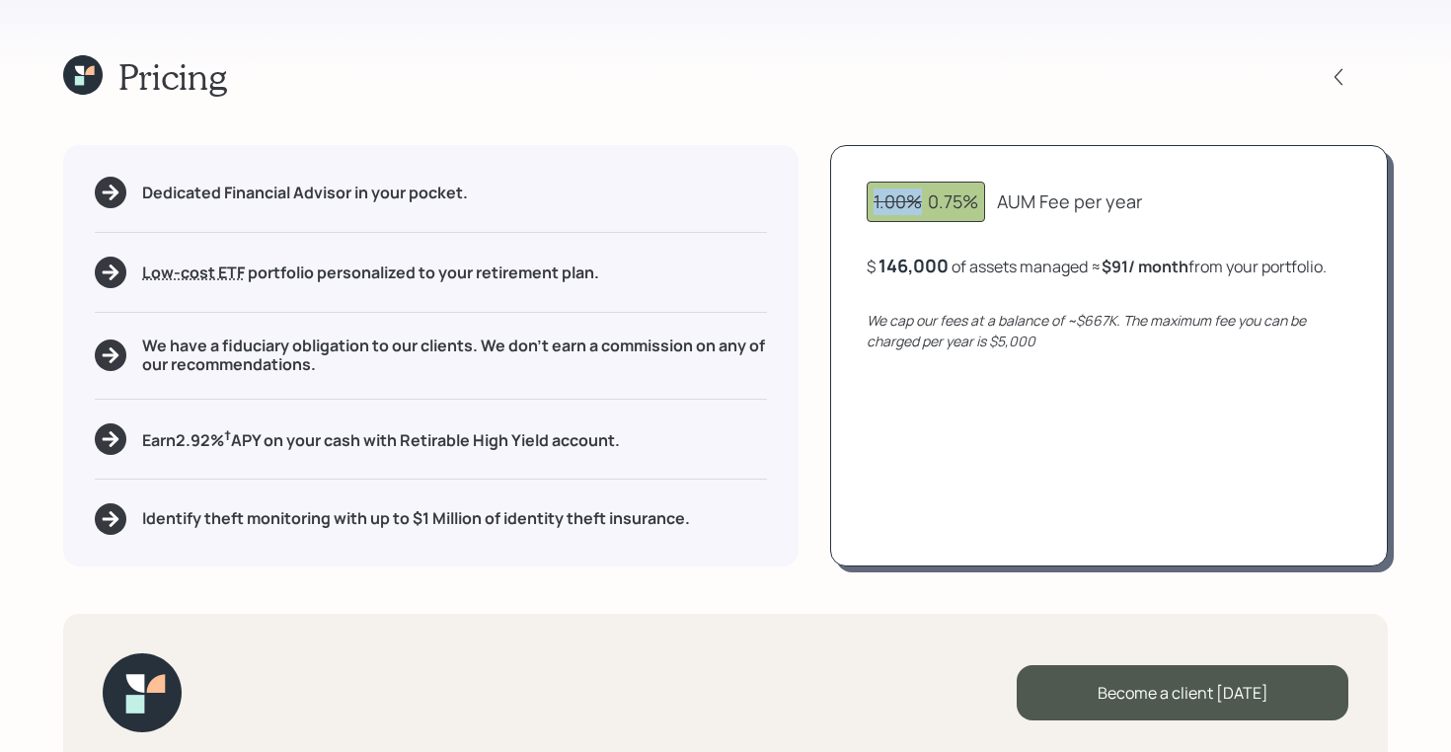
drag, startPoint x: 931, startPoint y: 200, endPoint x: 865, endPoint y: 201, distance: 66.1
click at [865, 201] on div "1.00% 0.75% AUM Fee per year $ 146,000 of assets managed ≈ $91 / month from you…" at bounding box center [1109, 355] width 558 height 420
click at [91, 76] on icon at bounding box center [82, 74] width 39 height 39
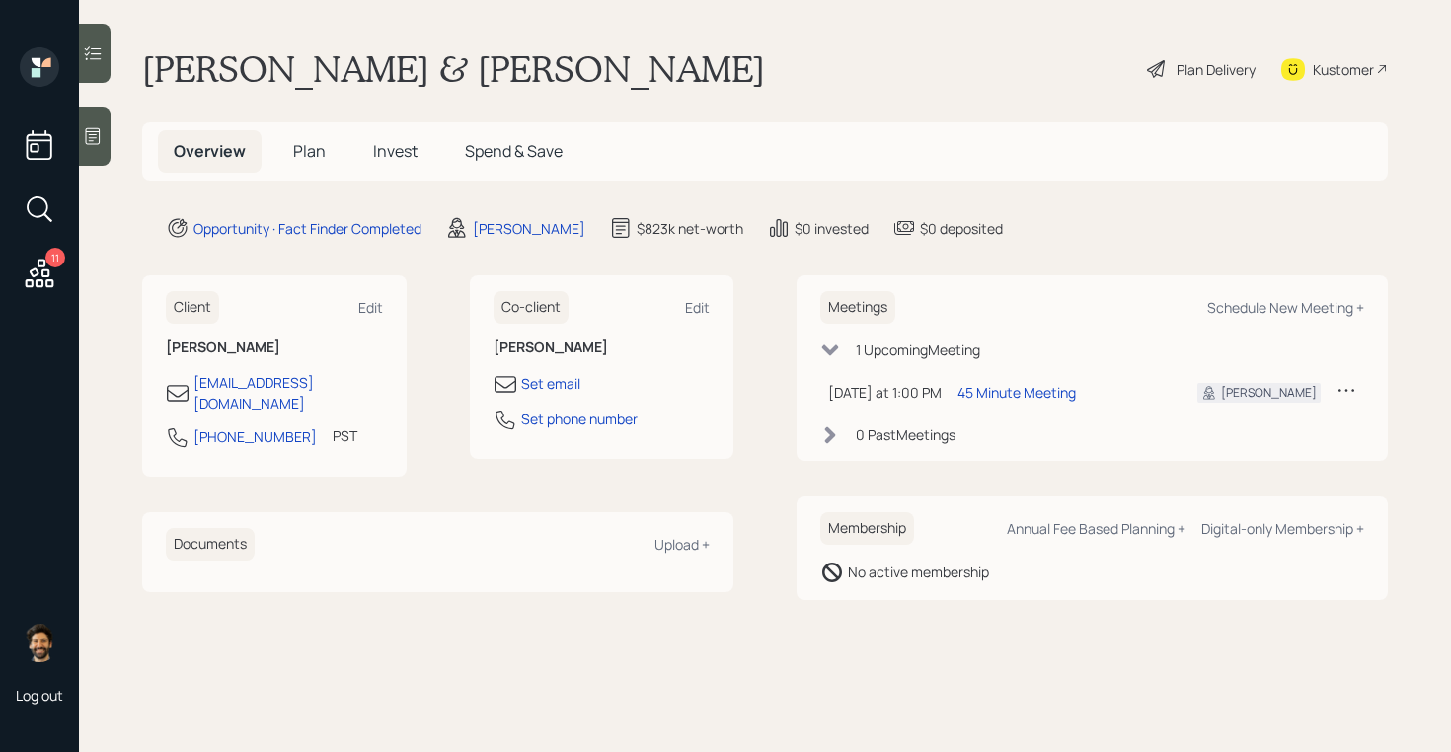
click at [304, 169] on h5 "Plan" at bounding box center [309, 151] width 64 height 42
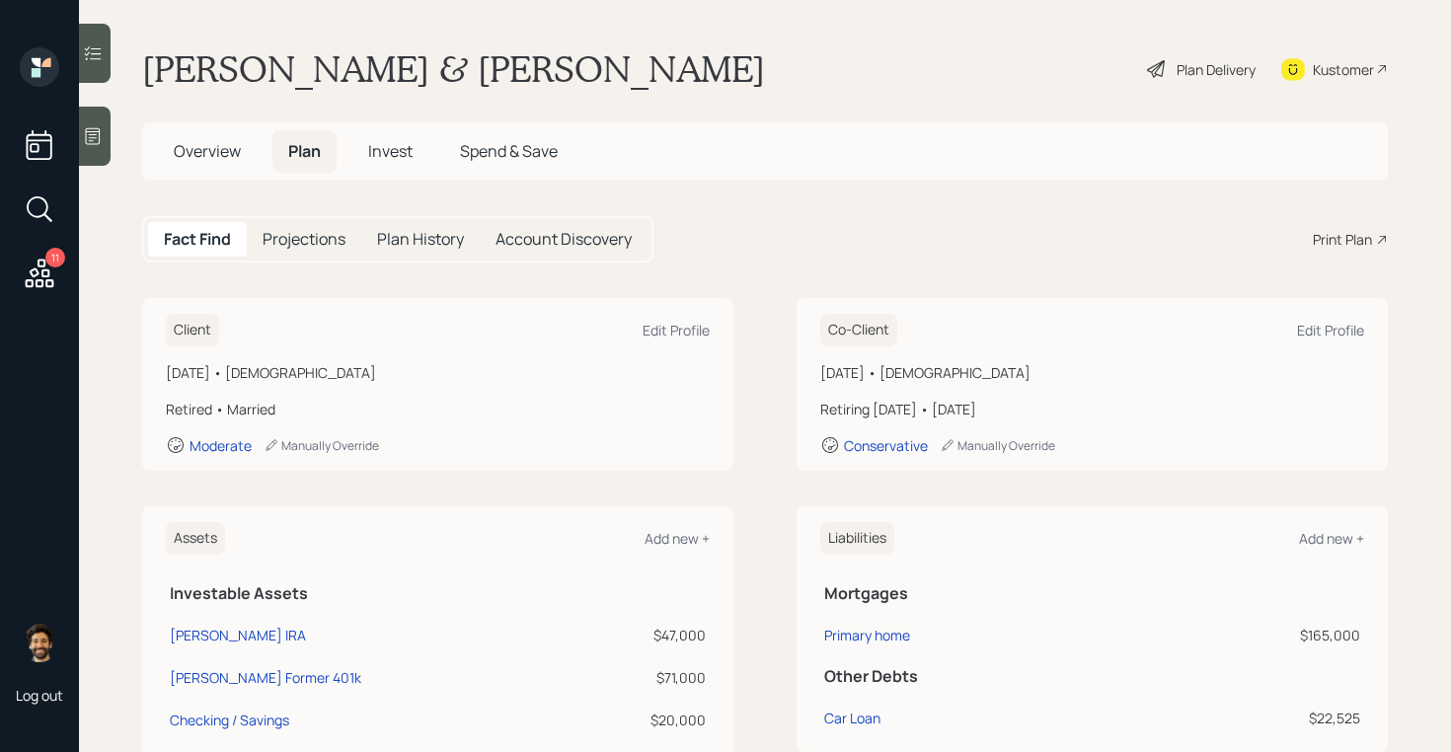
click at [405, 155] on span "Invest" at bounding box center [390, 151] width 44 height 22
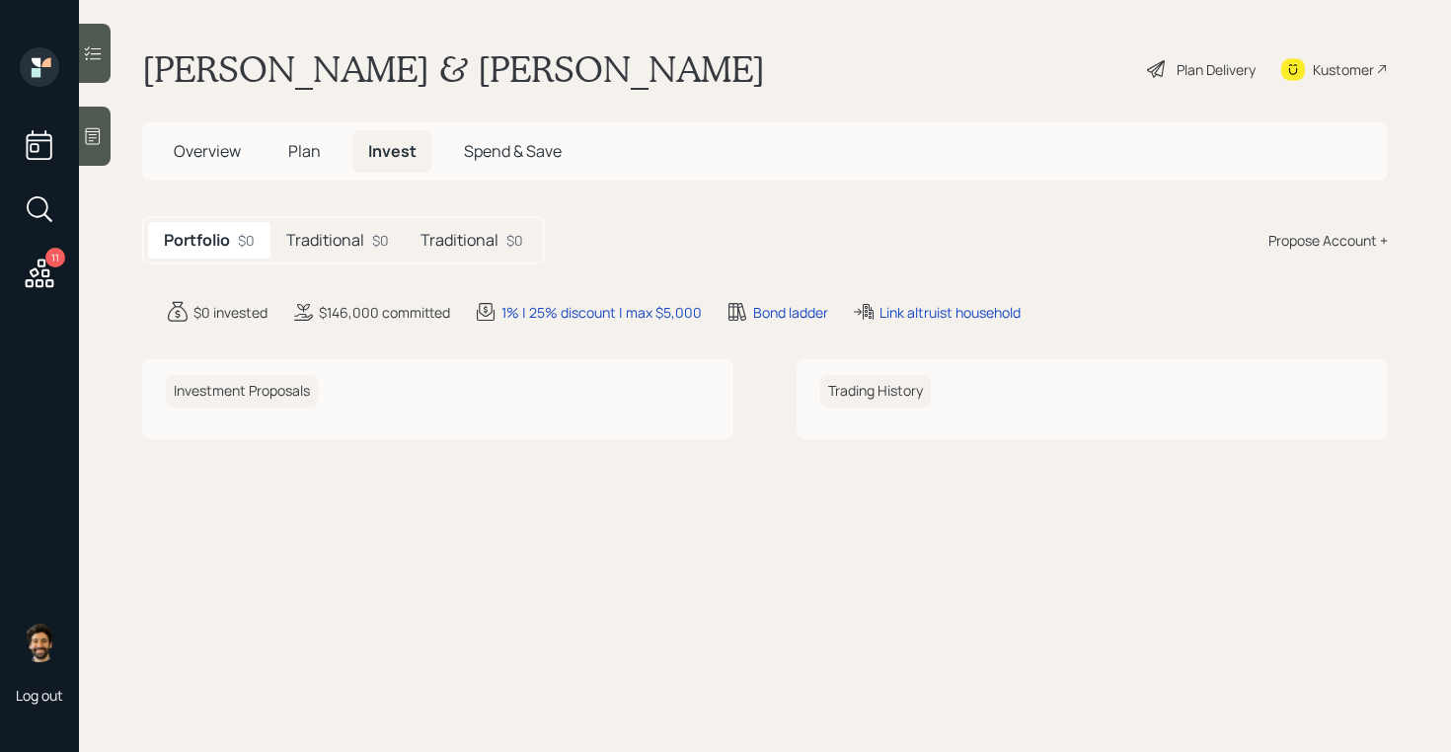
click at [213, 132] on h5 "Overview" at bounding box center [207, 151] width 99 height 42
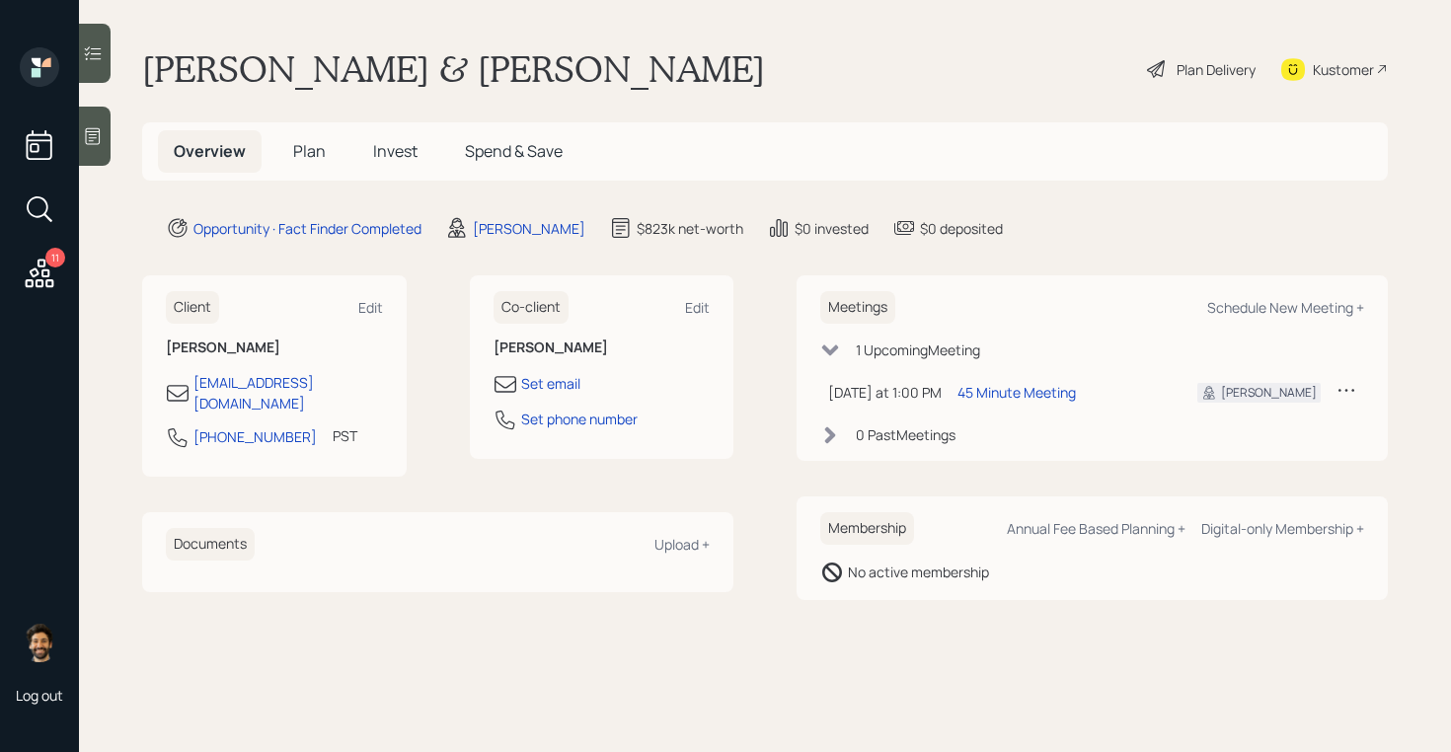
click at [305, 160] on span "Plan" at bounding box center [309, 151] width 33 height 22
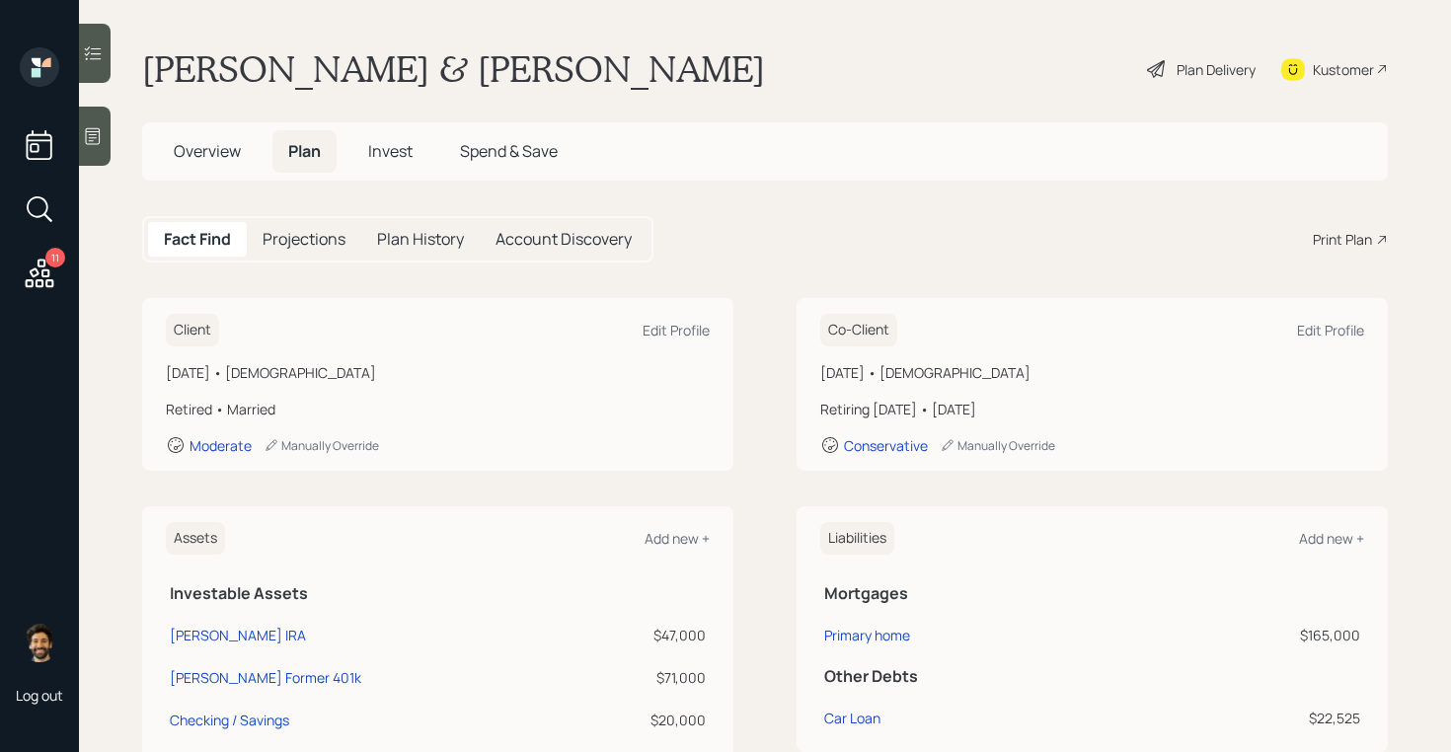
click at [211, 150] on span "Overview" at bounding box center [207, 151] width 67 height 22
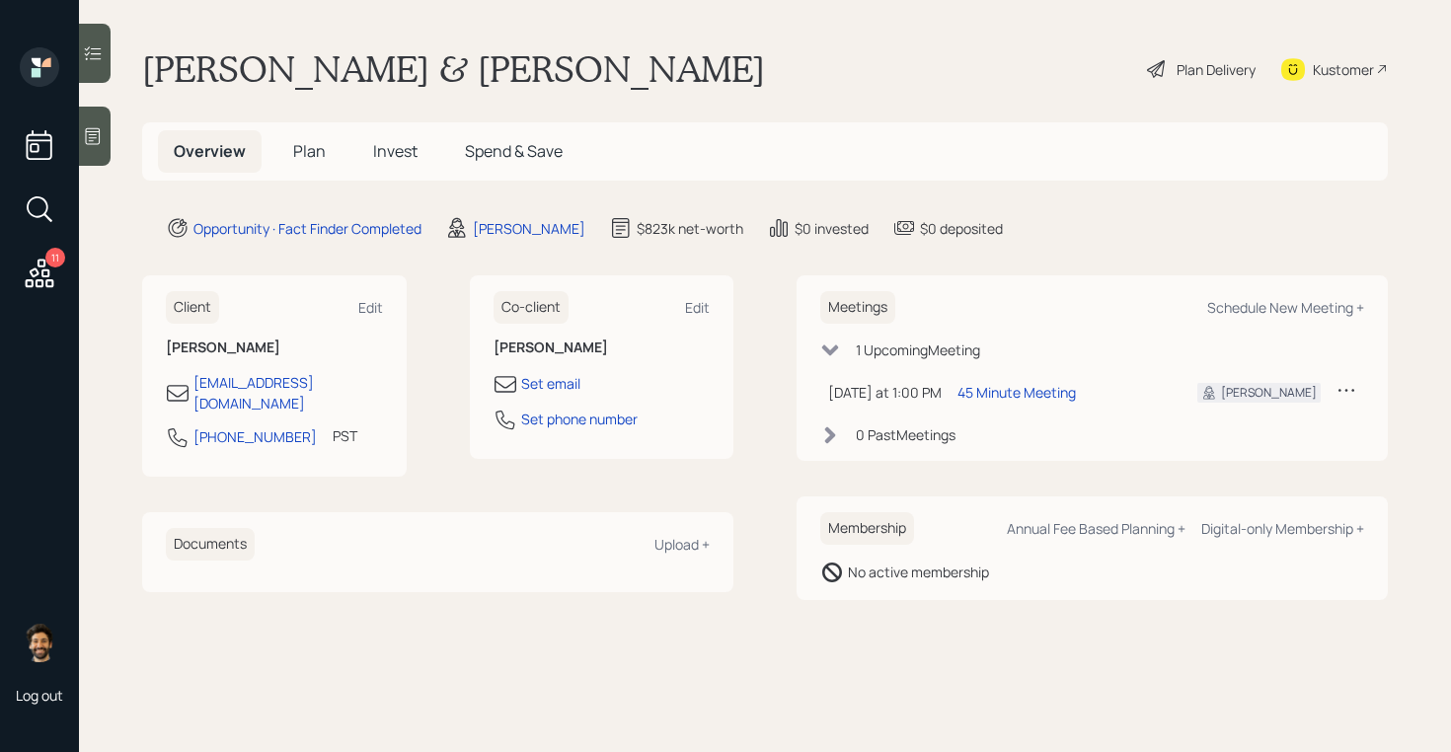
click at [1247, 320] on div "Meetings Schedule New Meeting +" at bounding box center [1092, 307] width 544 height 33
click at [1236, 310] on div "Schedule New Meeting +" at bounding box center [1285, 307] width 157 height 19
select select "f14b762f-c7c2-4b89-9227-8fa891345eea"
click at [315, 154] on span "Plan" at bounding box center [309, 151] width 33 height 22
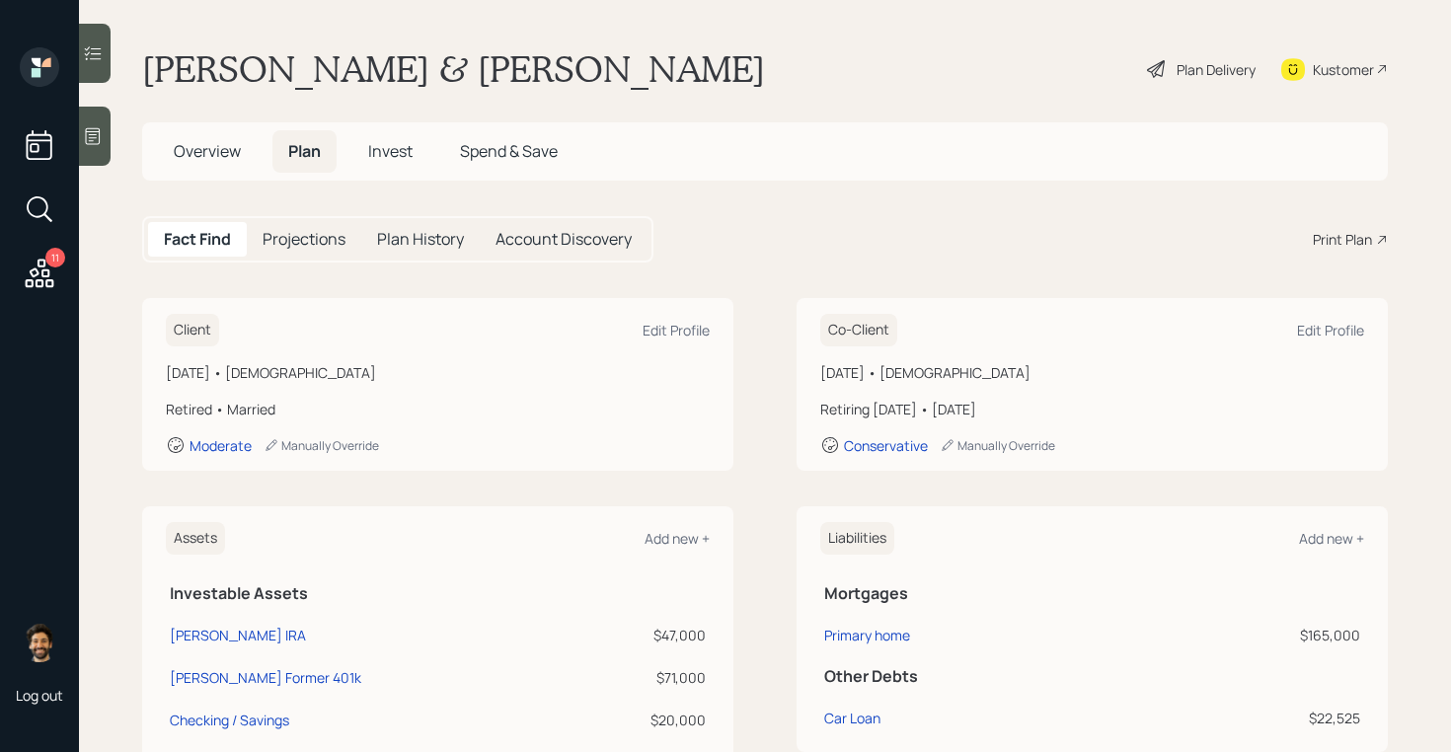
scroll to position [360, 0]
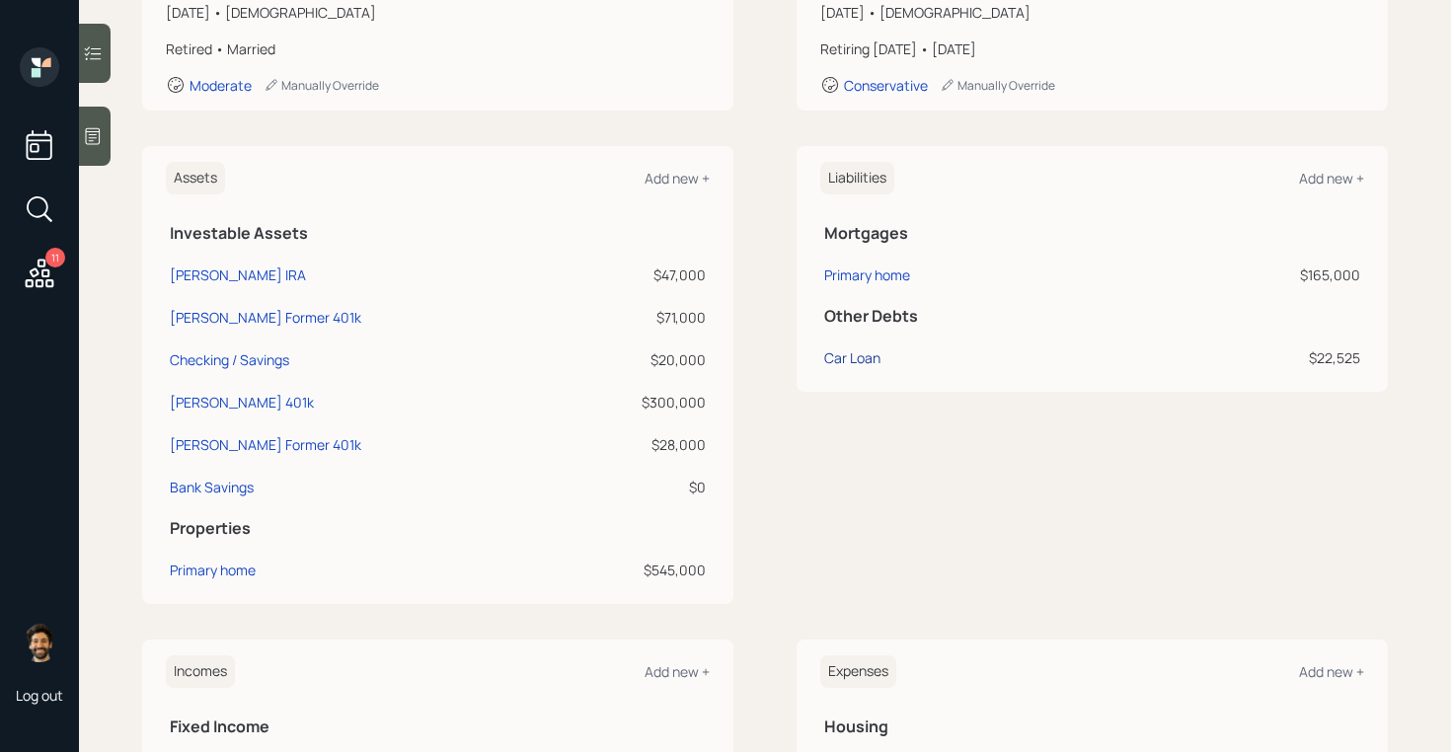
click at [869, 363] on div "Car Loan" at bounding box center [852, 357] width 56 height 21
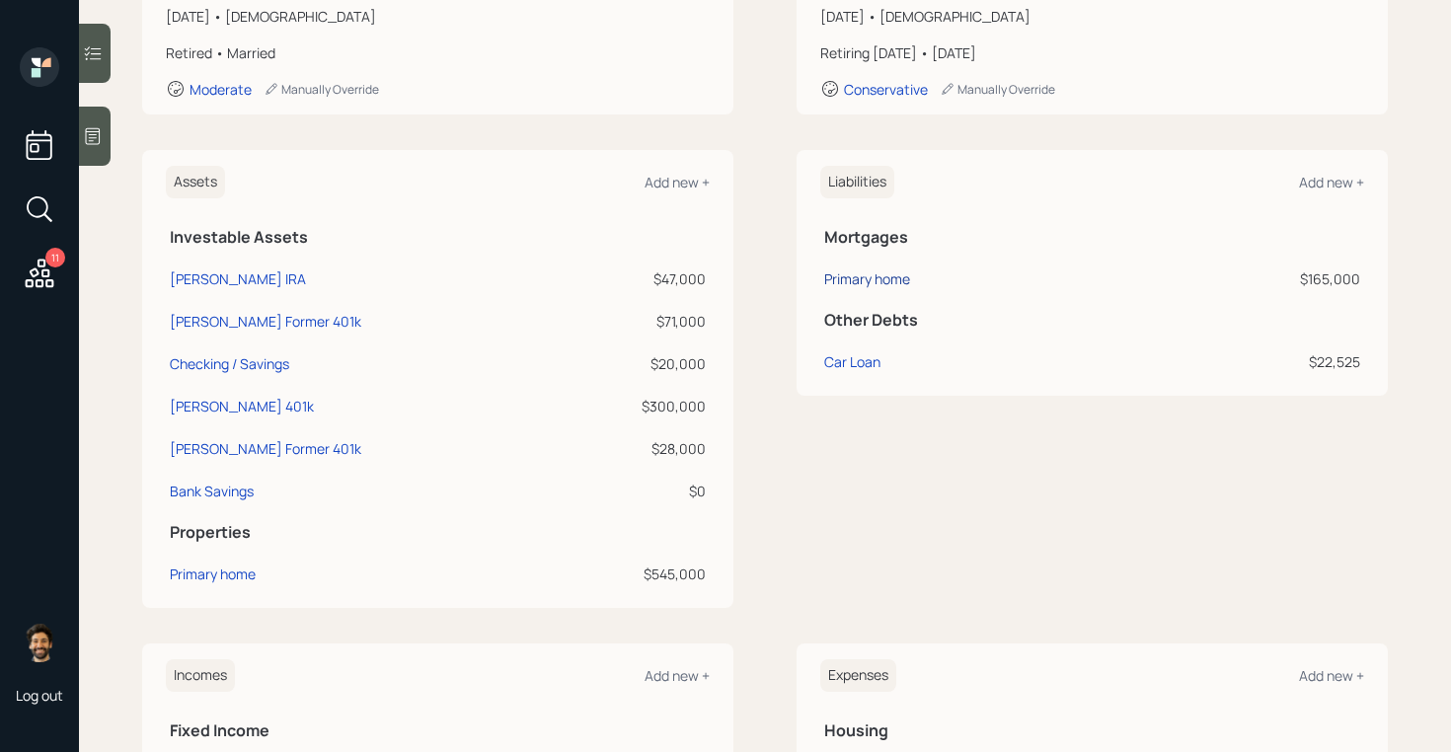
click at [857, 270] on div "Primary home" at bounding box center [867, 278] width 86 height 21
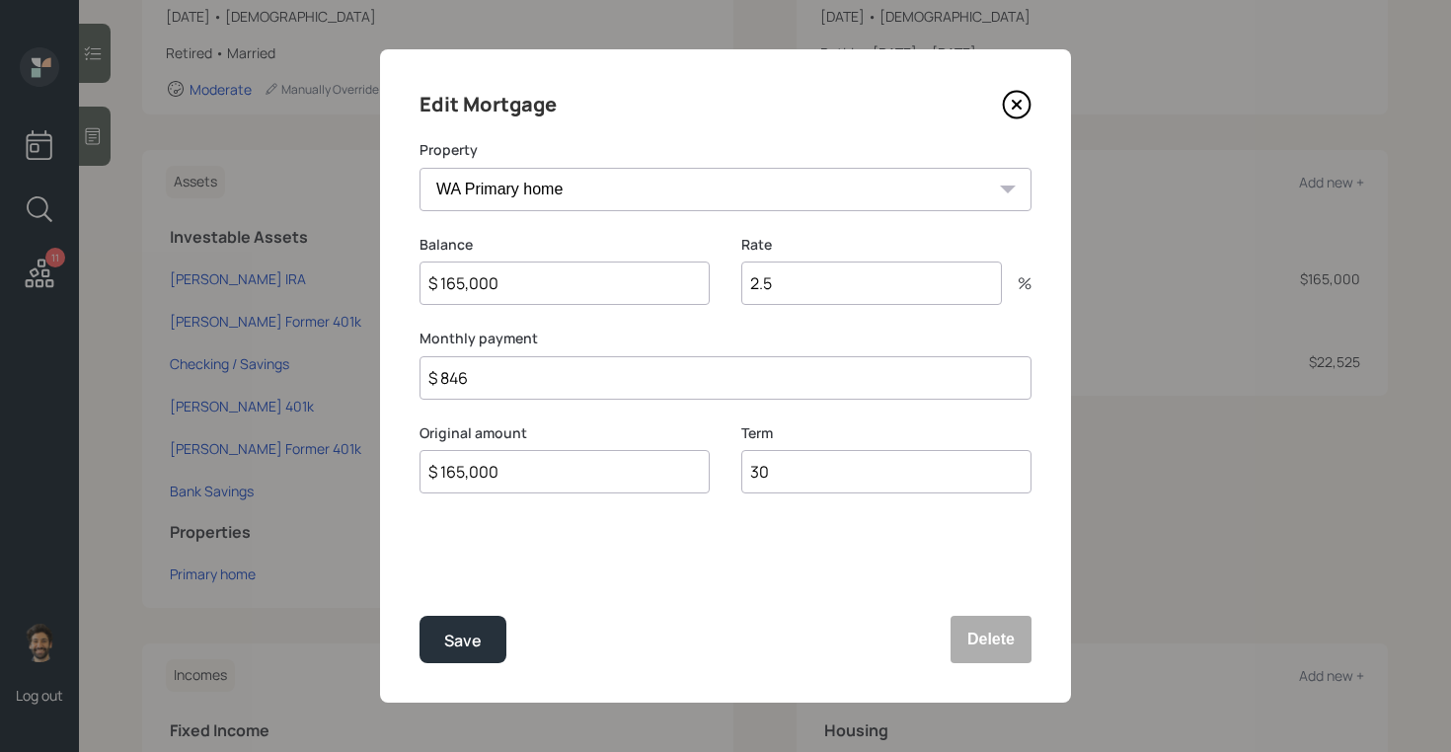
click at [1016, 105] on icon at bounding box center [1017, 105] width 8 height 8
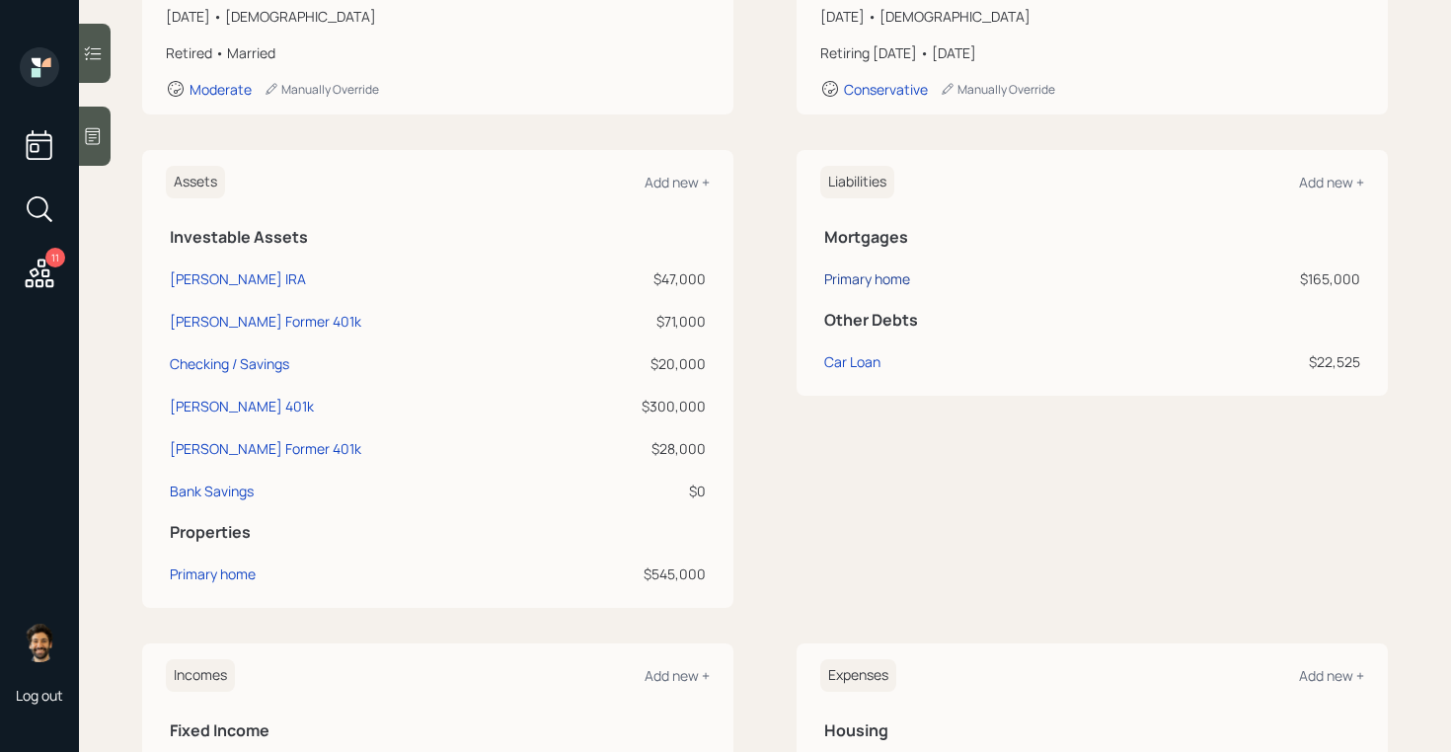
click at [857, 286] on div "Primary home" at bounding box center [867, 278] width 86 height 21
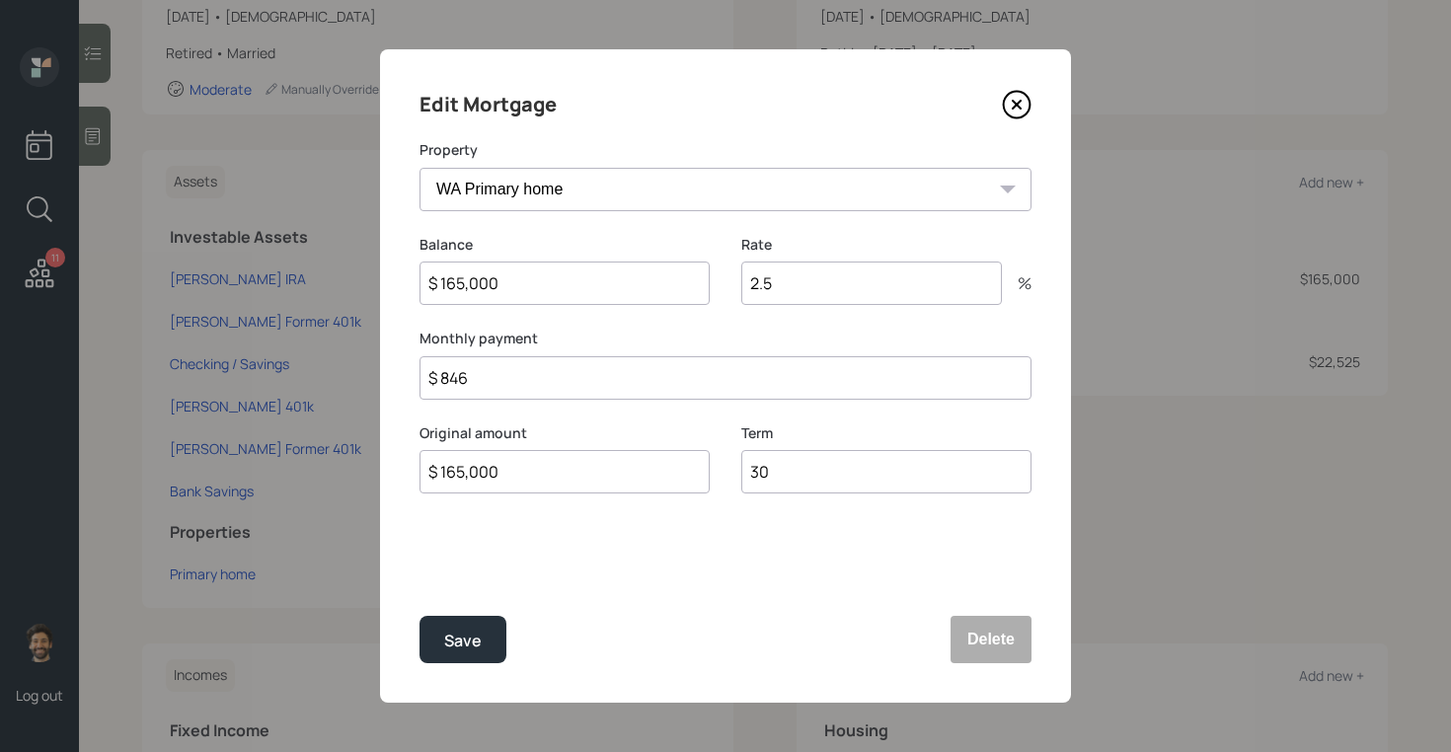
click at [1021, 109] on icon at bounding box center [1017, 105] width 8 height 8
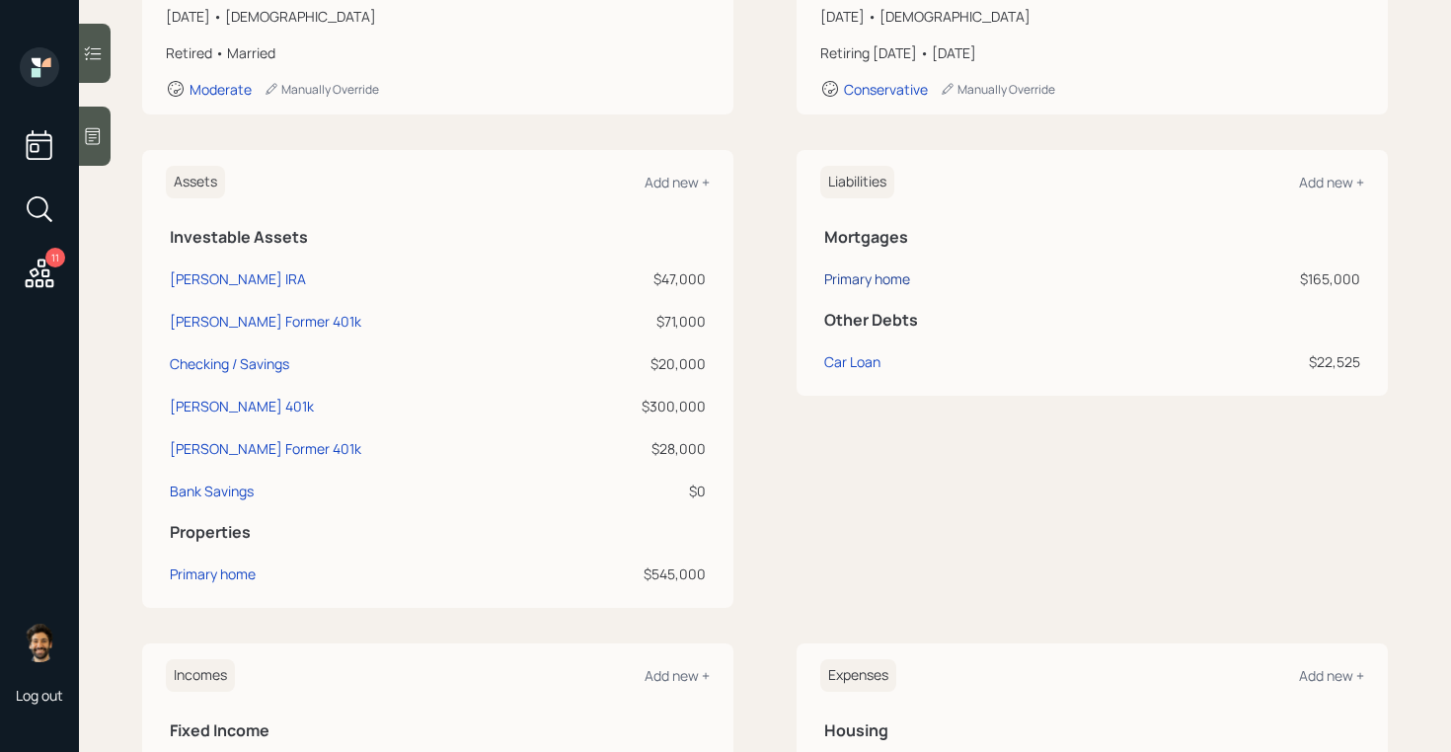
click at [872, 279] on div "Primary home" at bounding box center [867, 278] width 86 height 21
click at [866, 359] on div "Car Loan" at bounding box center [852, 361] width 56 height 21
click at [881, 274] on div "Primary home" at bounding box center [867, 278] width 86 height 21
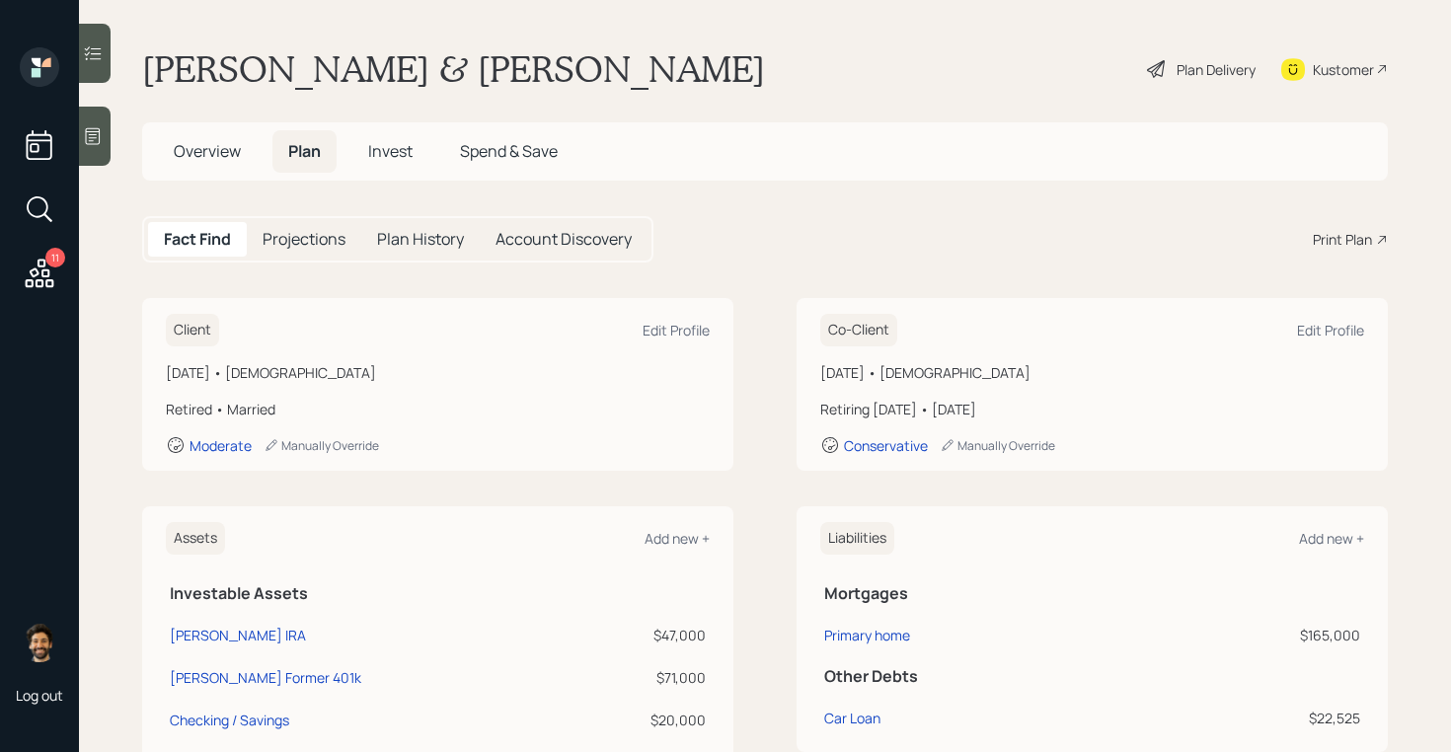
click at [189, 139] on h5 "Overview" at bounding box center [207, 151] width 99 height 42
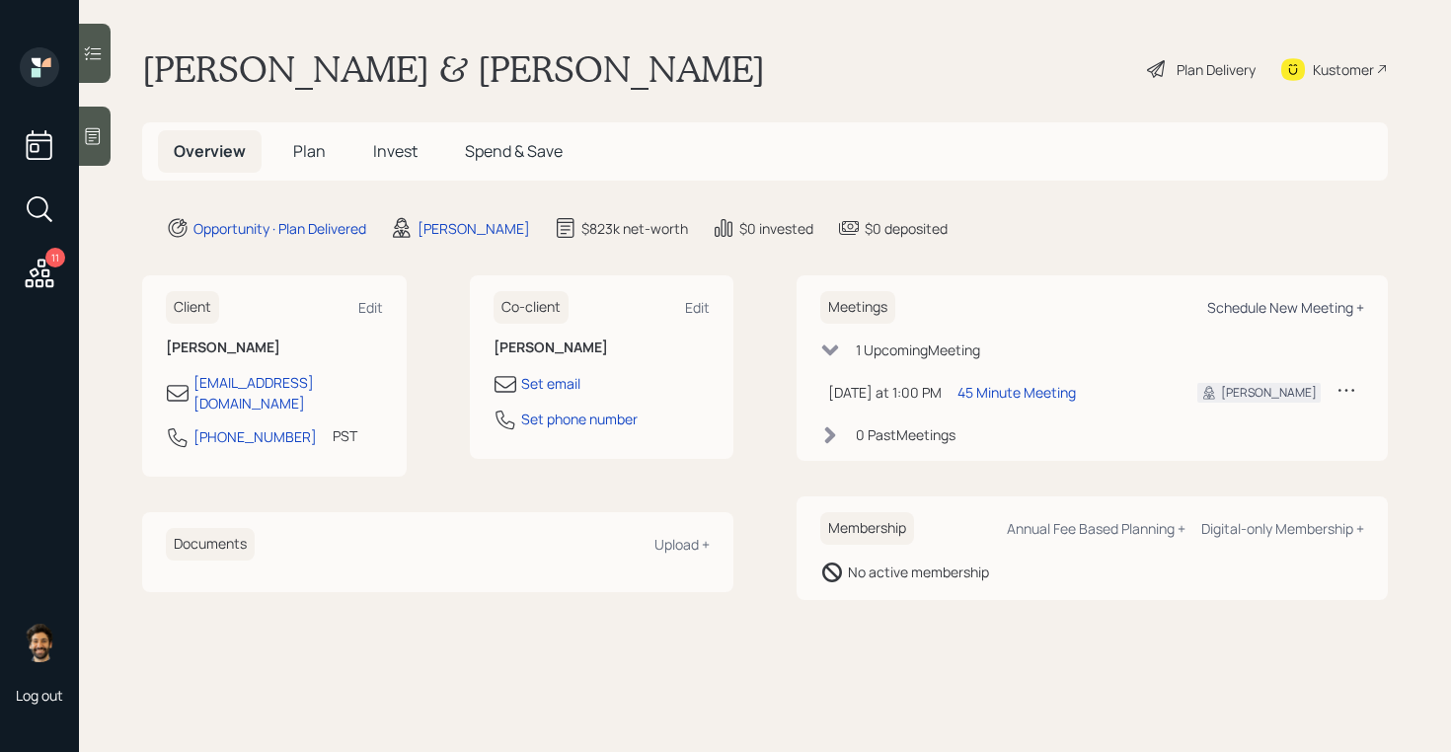
click at [1250, 306] on div "Schedule New Meeting +" at bounding box center [1285, 307] width 157 height 19
select select "f14b762f-c7c2-4b89-9227-8fa891345eea"
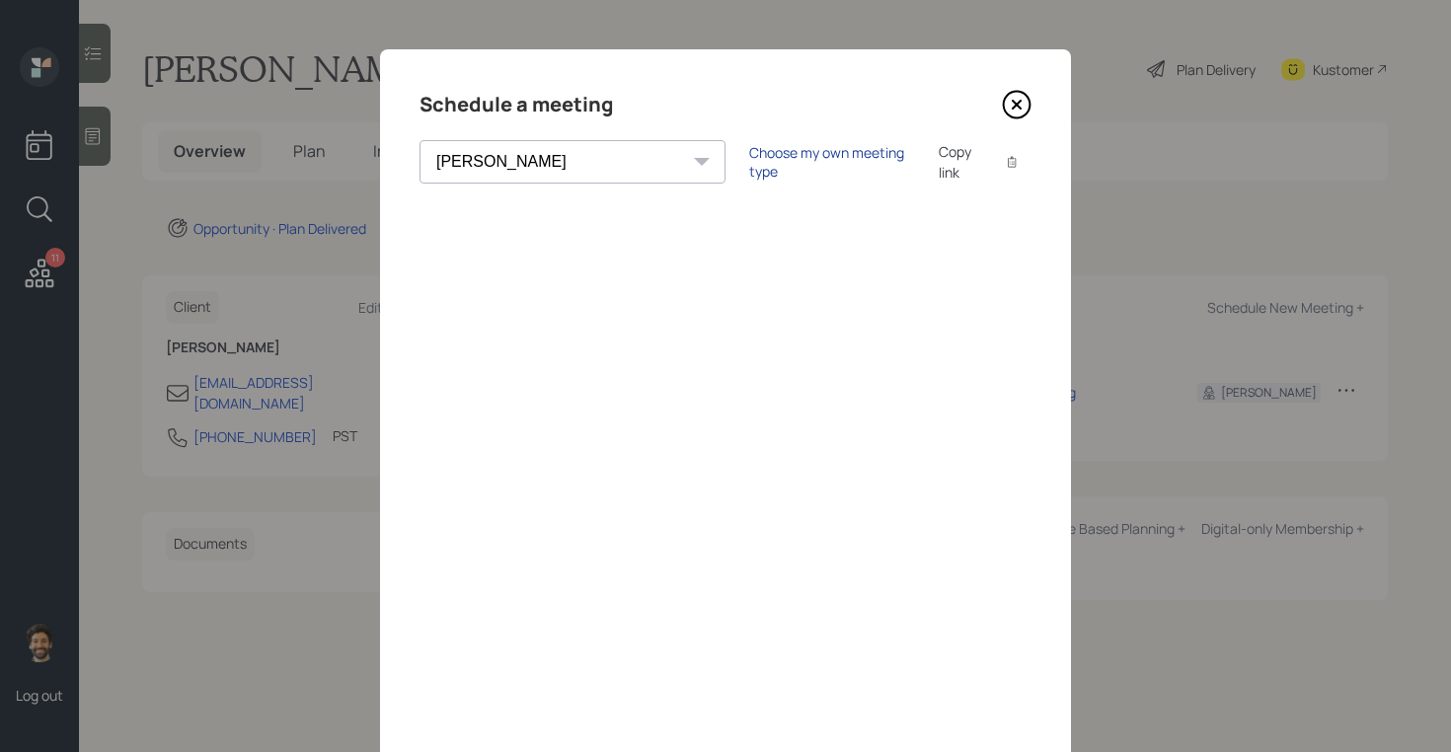
click at [749, 162] on div "Choose my own meeting type" at bounding box center [832, 162] width 166 height 38
click at [1012, 108] on icon at bounding box center [1017, 105] width 30 height 30
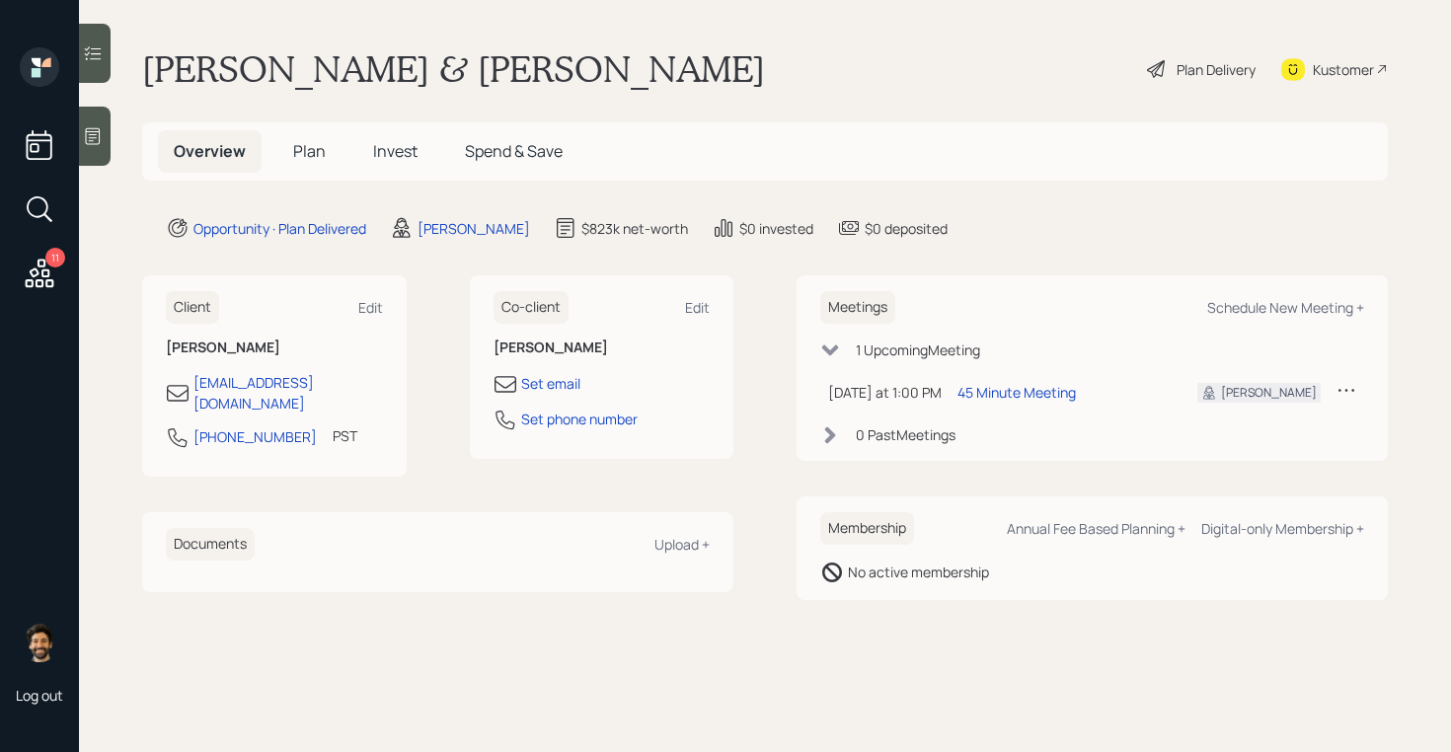
click at [300, 137] on h5 "Plan" at bounding box center [309, 151] width 64 height 42
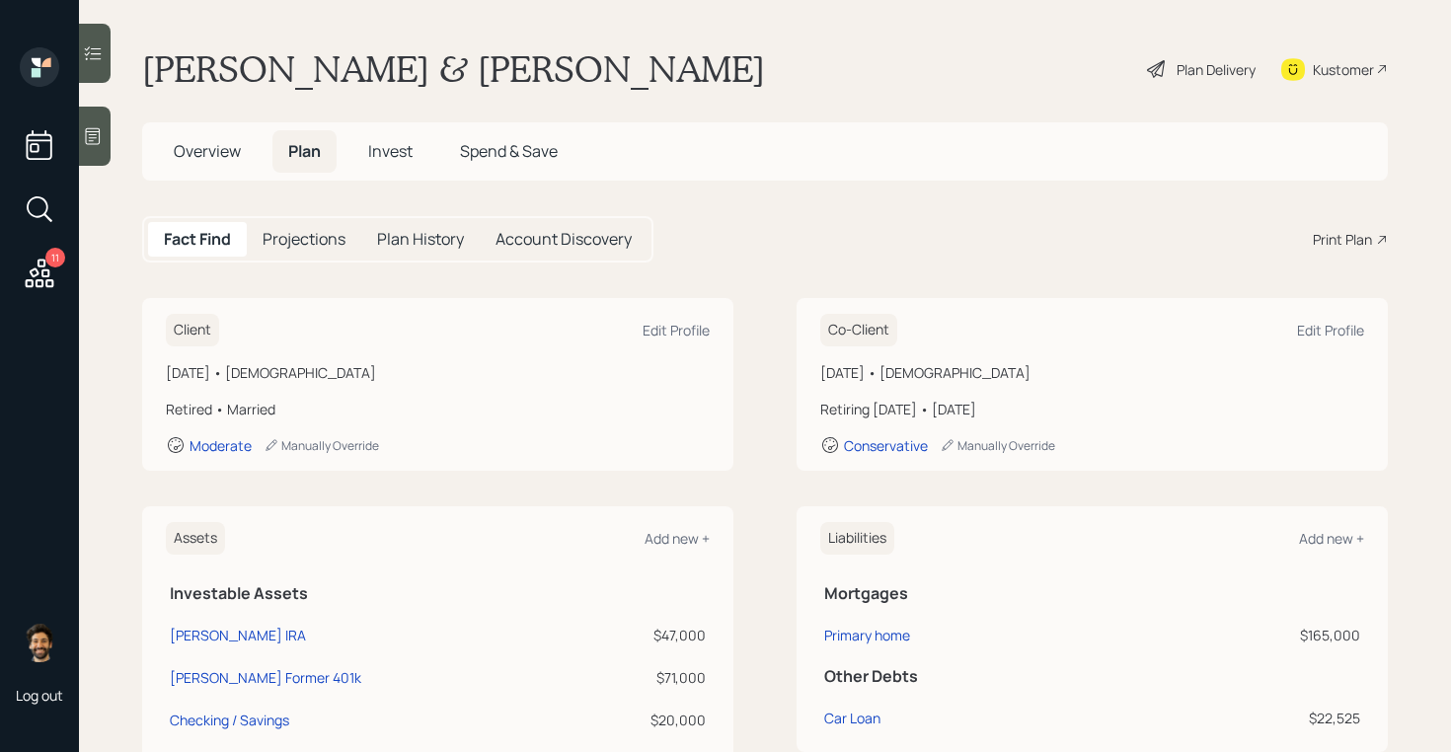
click at [185, 147] on span "Overview" at bounding box center [207, 151] width 67 height 22
